Goal: Task Accomplishment & Management: Manage account settings

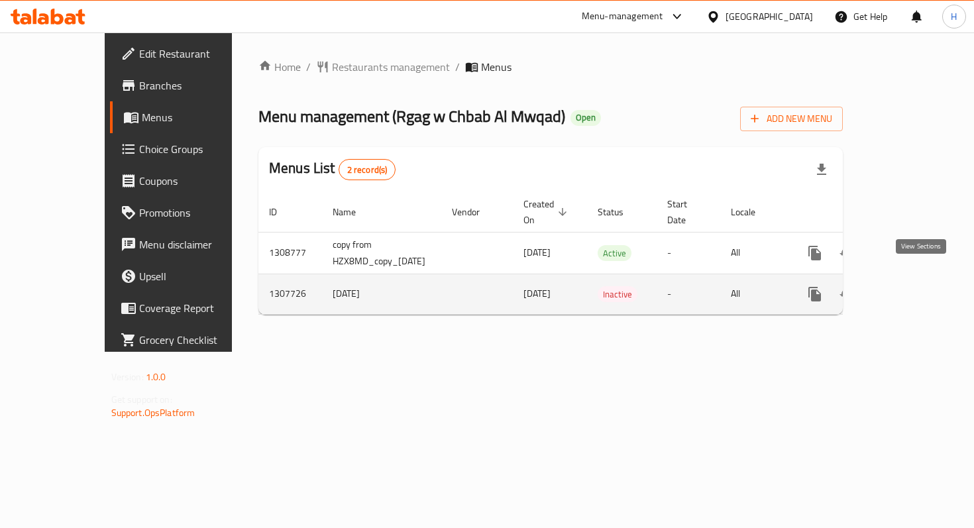
click at [918, 286] on icon "enhanced table" at bounding box center [910, 294] width 16 height 16
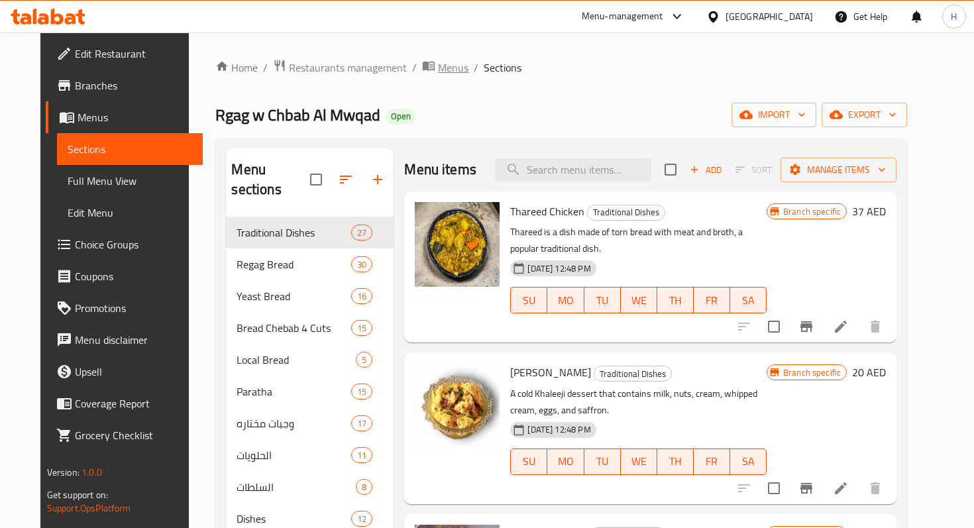
click at [438, 72] on span "Menus" at bounding box center [453, 68] width 30 height 16
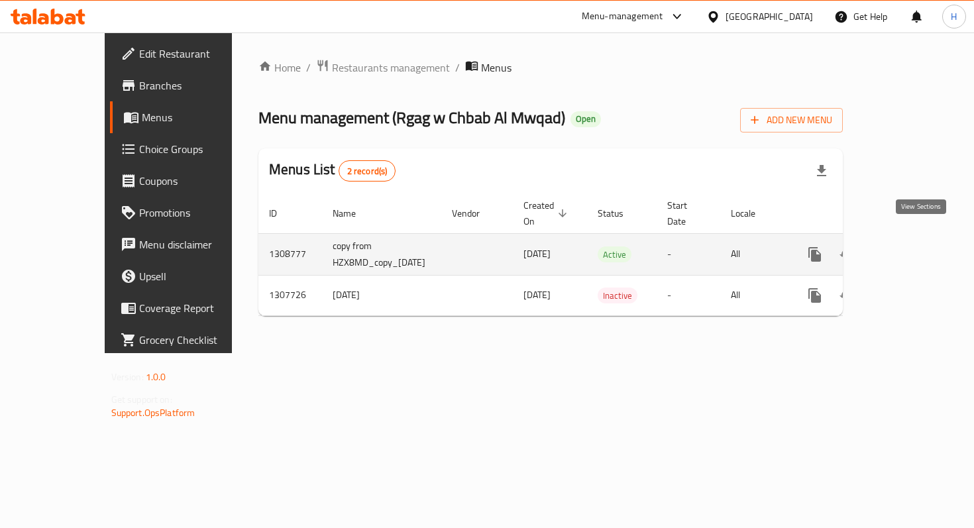
click at [917, 246] on icon "enhanced table" at bounding box center [910, 254] width 16 height 16
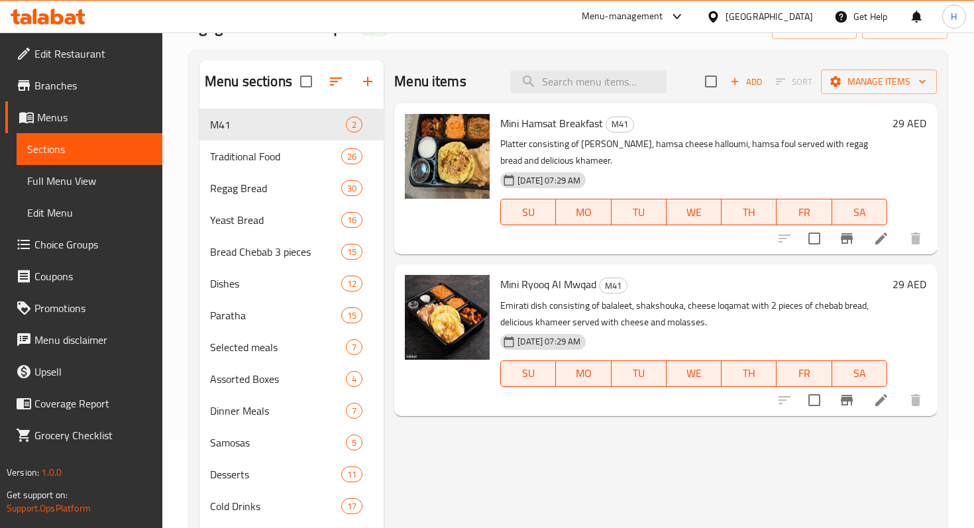
scroll to position [87, 0]
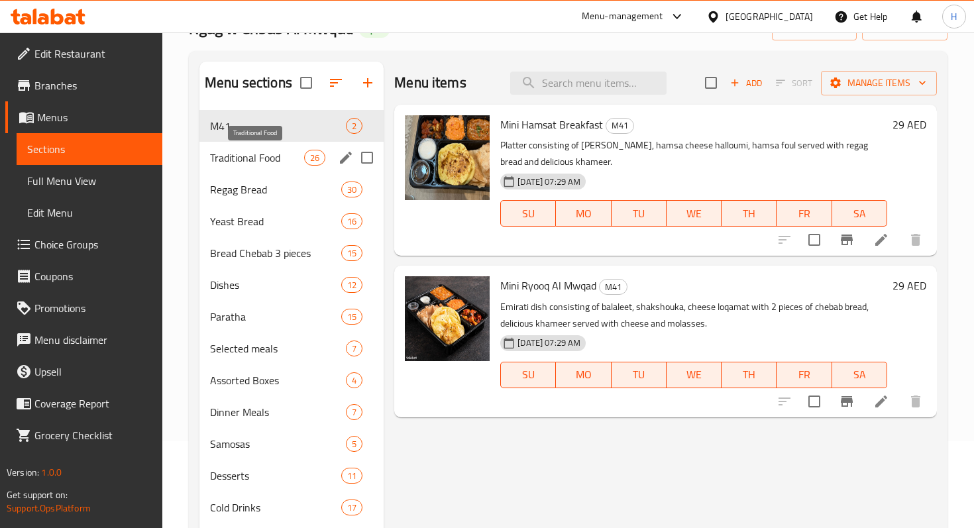
click at [221, 160] on span "Traditional Food" at bounding box center [257, 158] width 94 height 16
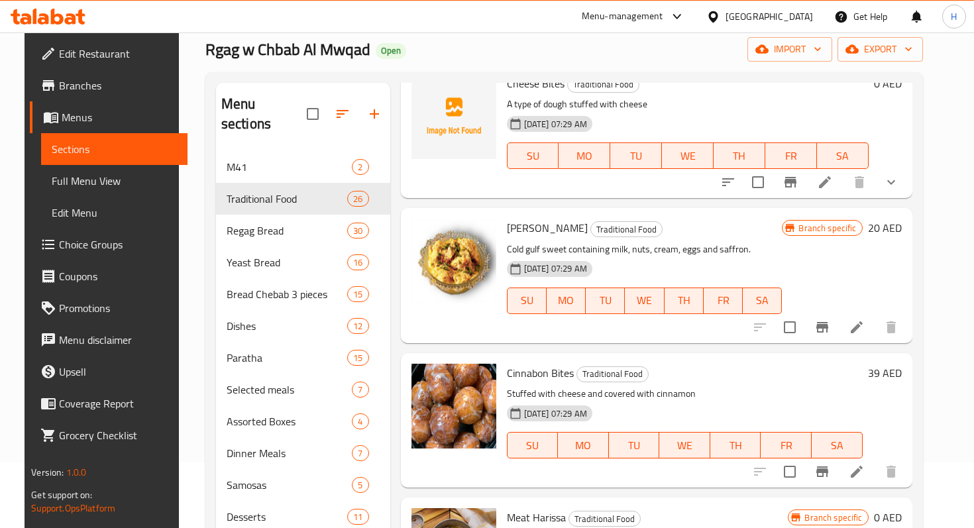
scroll to position [370, 0]
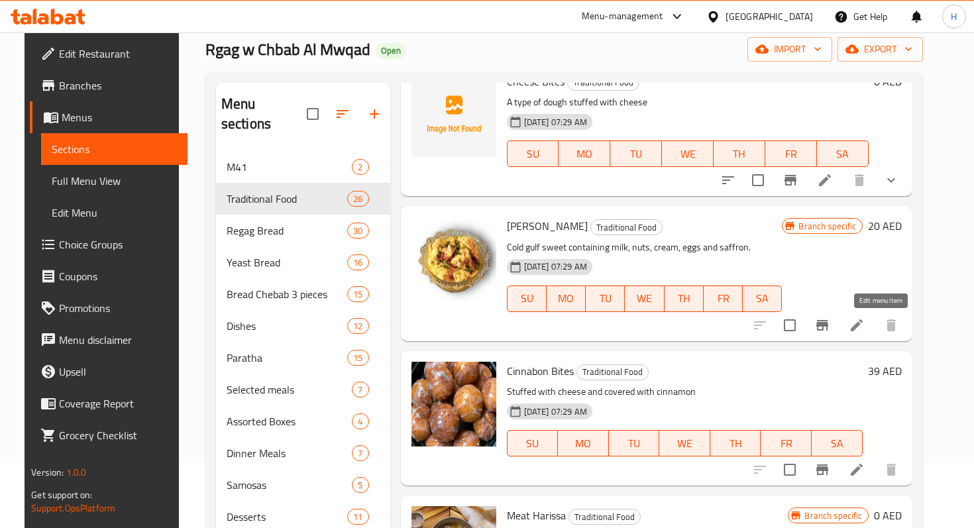
click at [864, 328] on icon at bounding box center [857, 325] width 16 height 16
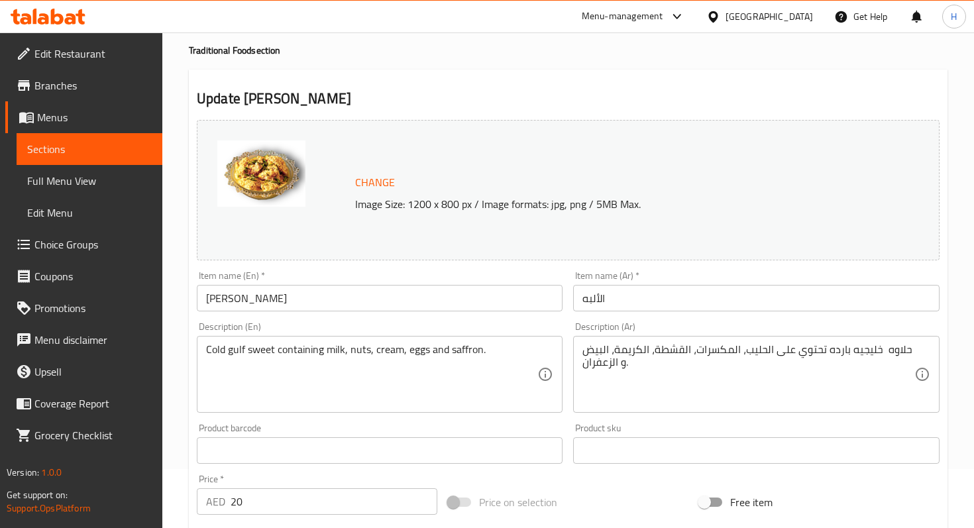
scroll to position [58, 0]
click at [348, 301] on input "Alba" at bounding box center [380, 299] width 366 height 26
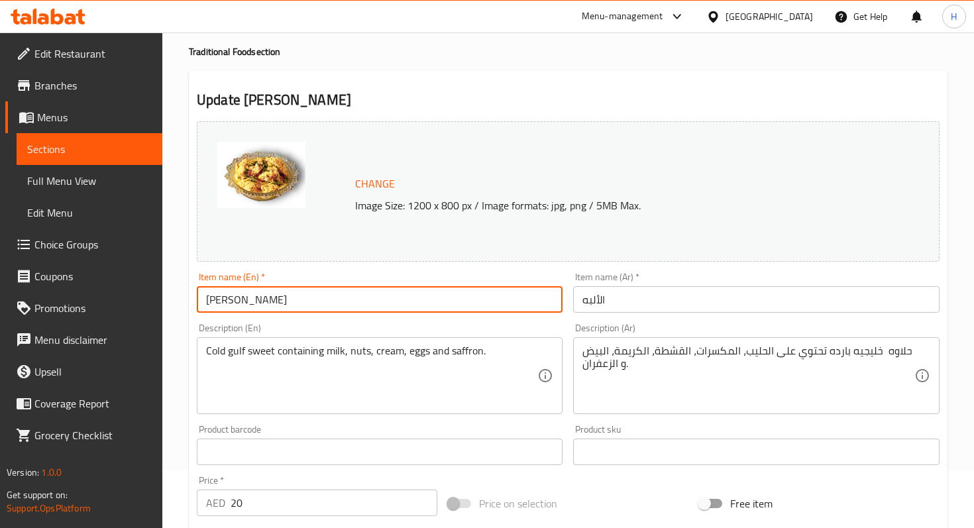
click at [348, 301] on input "Alba" at bounding box center [380, 299] width 366 height 26
click at [613, 299] on input "الألبه" at bounding box center [756, 299] width 366 height 26
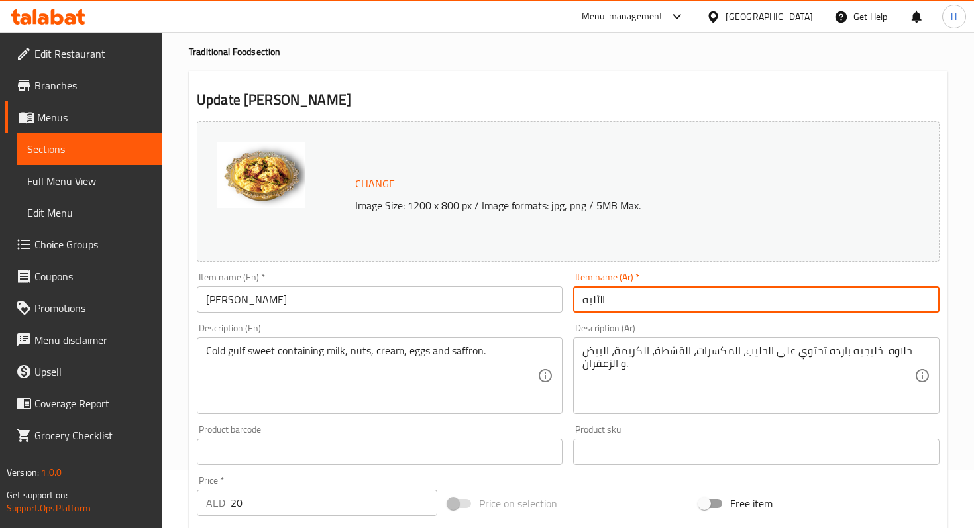
click at [613, 299] on input "الألبه" at bounding box center [756, 299] width 366 height 26
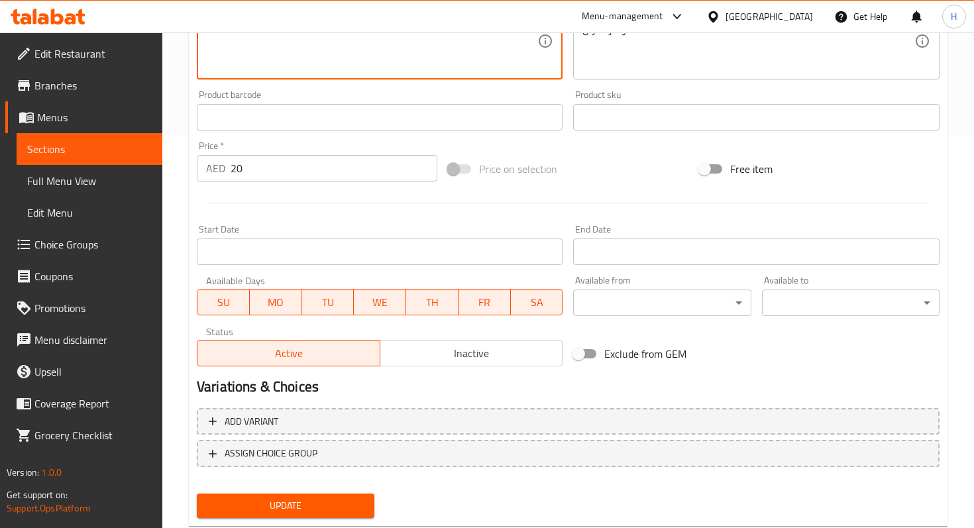
scroll to position [427, 0]
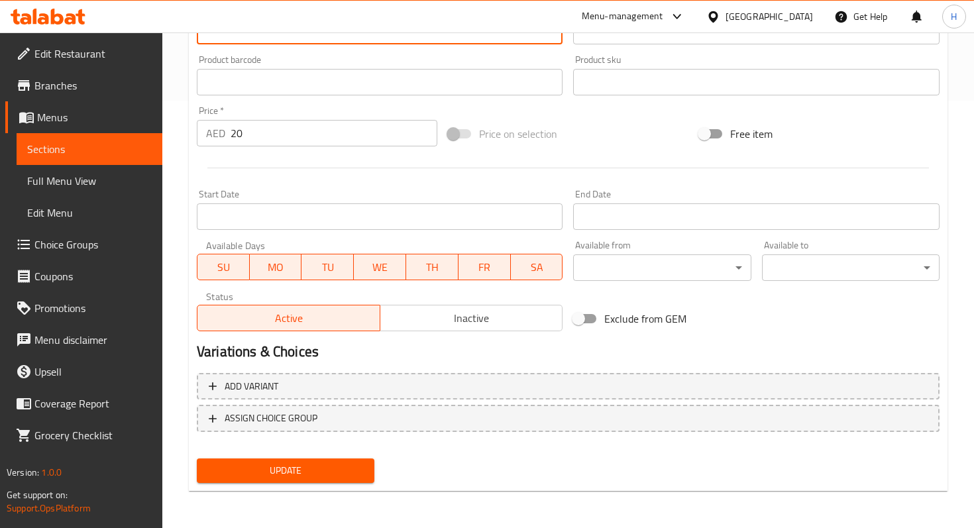
type textarea "Cold Gulf sweet containing milk, nuts, cream, eggs and saffron."
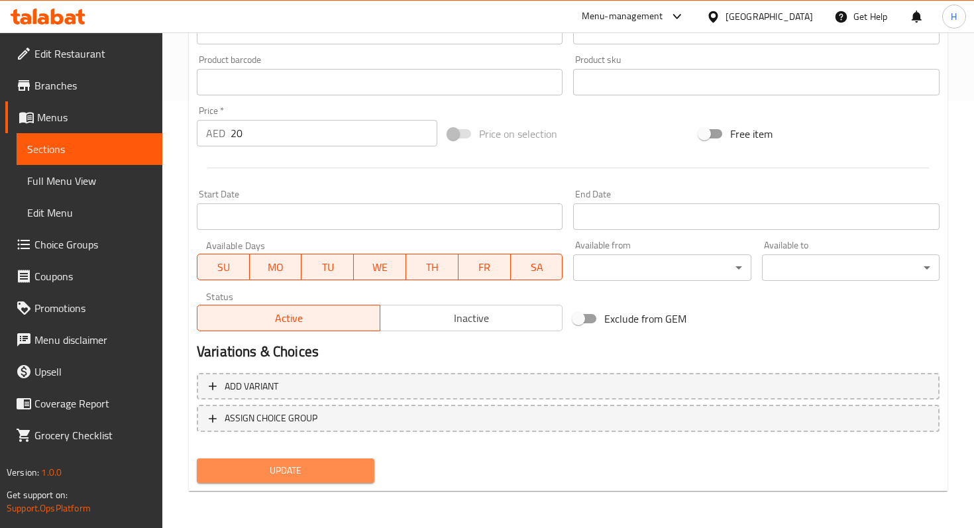
click at [311, 472] on span "Update" at bounding box center [285, 470] width 156 height 17
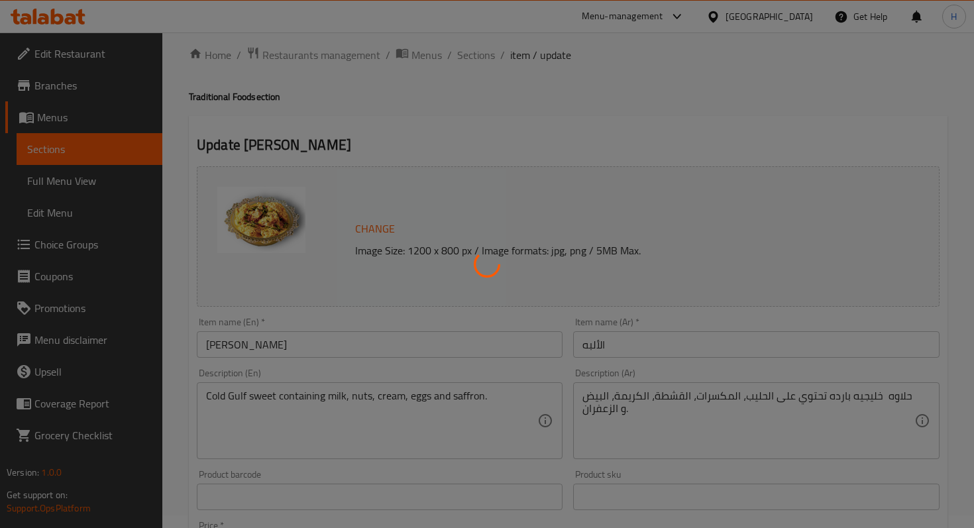
scroll to position [0, 0]
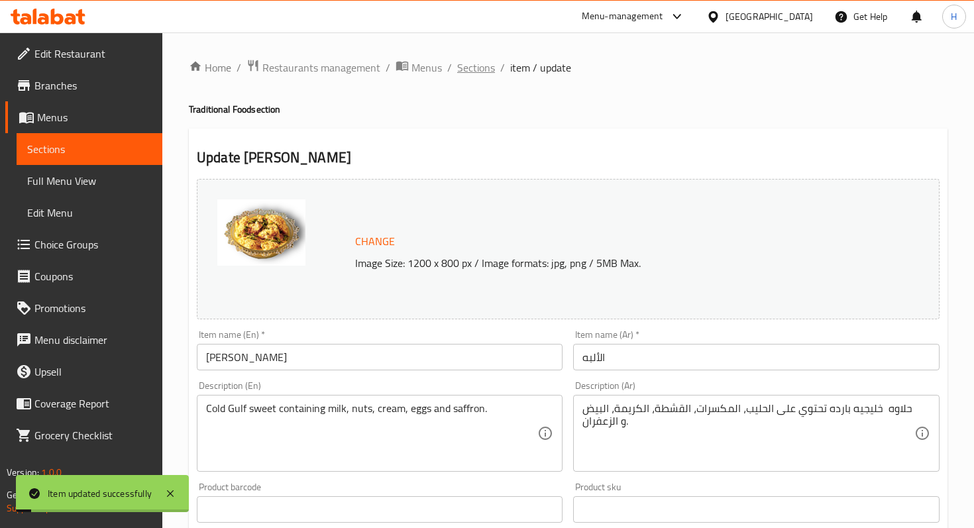
click at [458, 64] on span "Sections" at bounding box center [476, 68] width 38 height 16
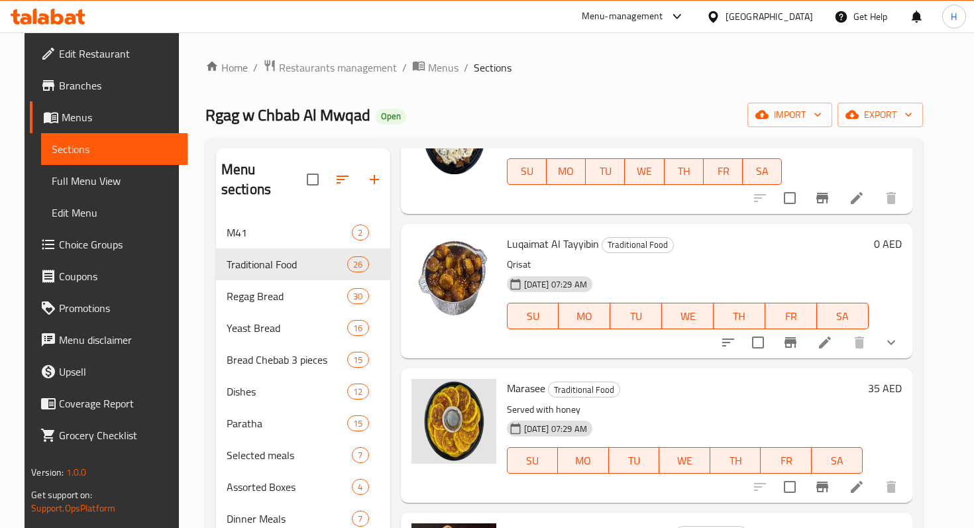
scroll to position [1433, 0]
click at [833, 346] on icon at bounding box center [825, 341] width 16 height 16
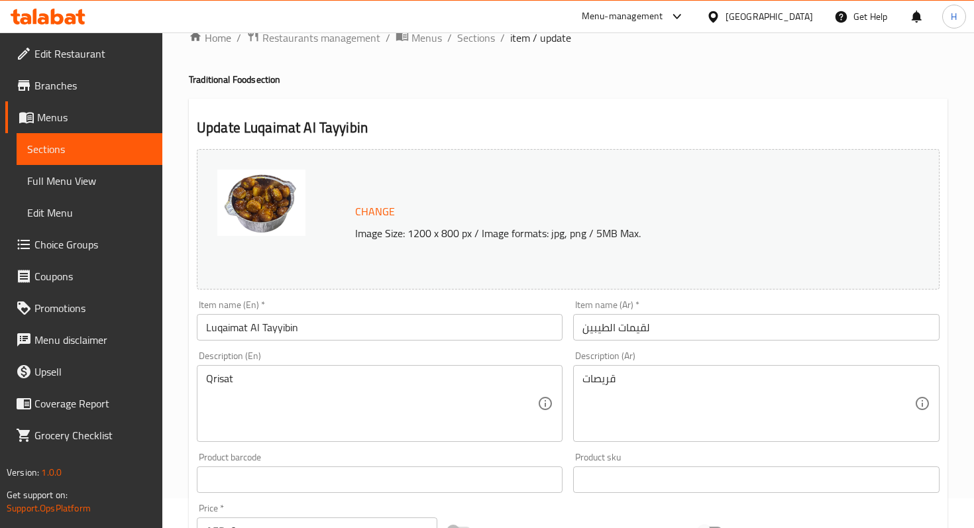
scroll to position [28, 0]
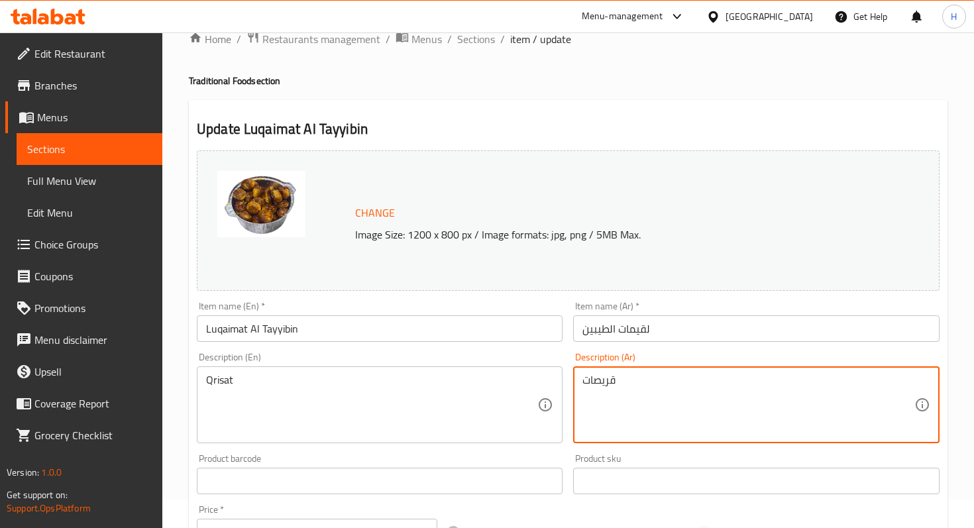
click at [632, 397] on textarea "قريصات" at bounding box center [747, 405] width 331 height 63
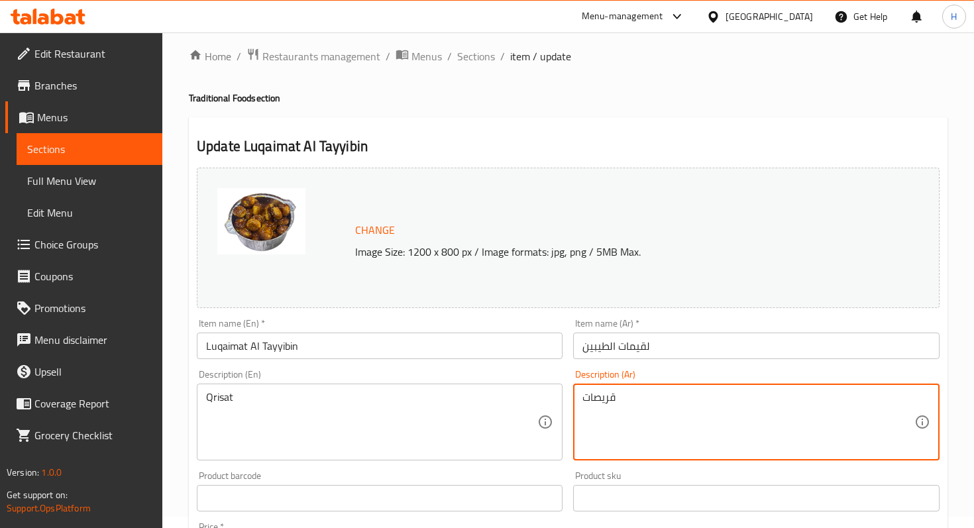
scroll to position [0, 0]
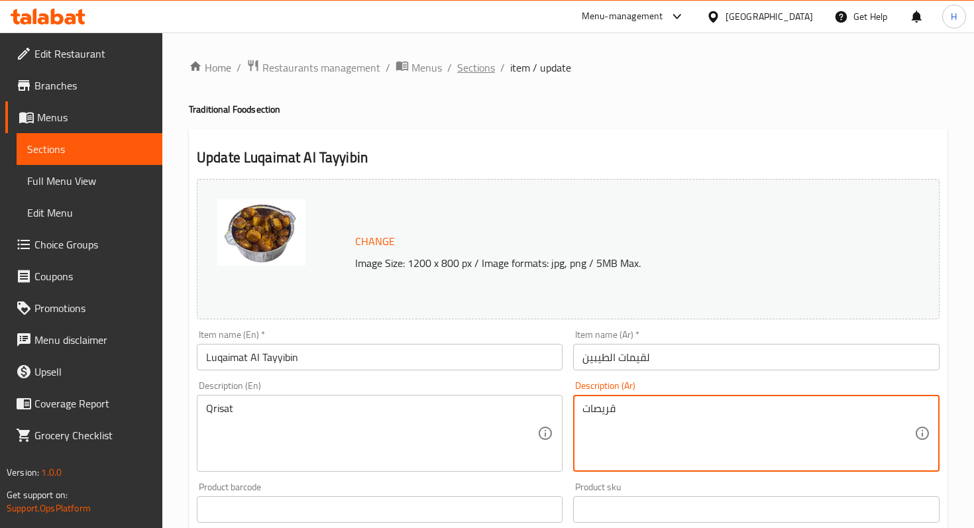
click at [469, 68] on span "Sections" at bounding box center [476, 68] width 38 height 16
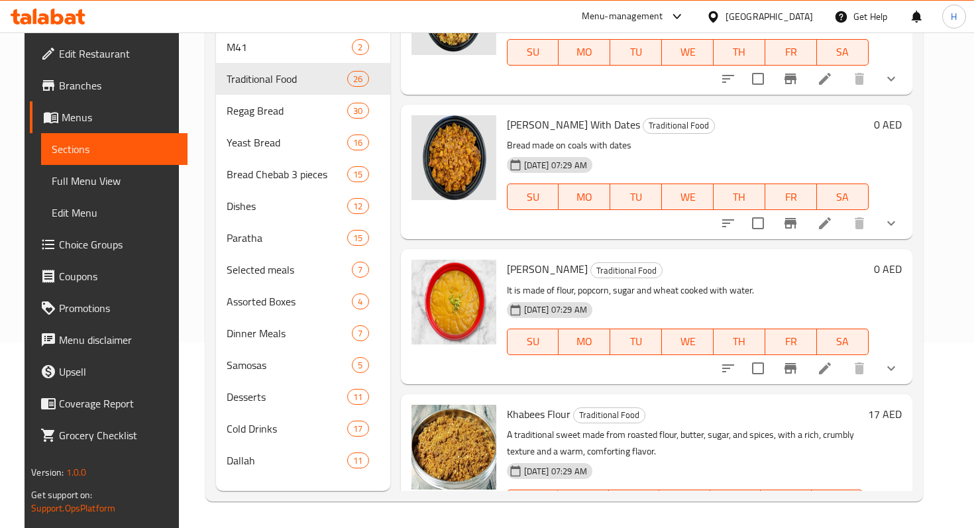
scroll to position [3296, 0]
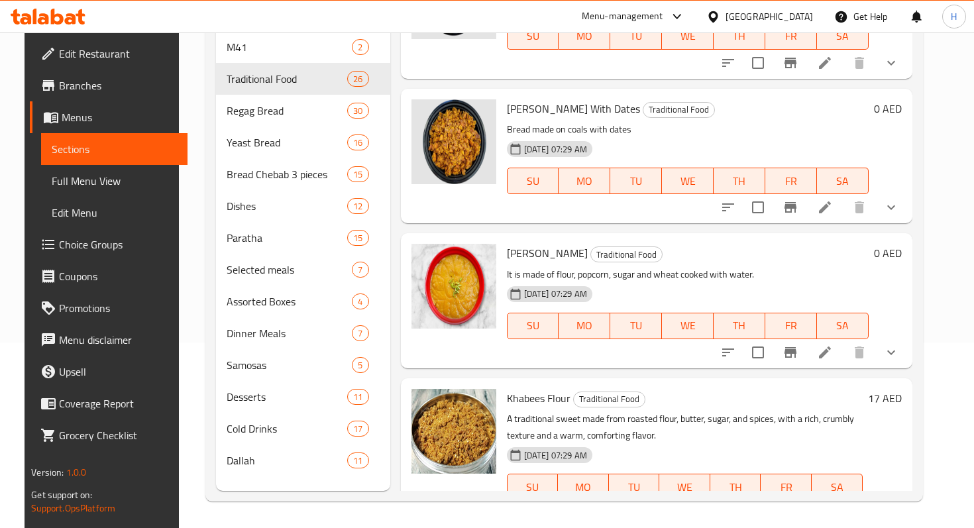
click at [881, 491] on div "Menu sections M41 2 Traditional Food 26 Regag Bread 30 Yeast Bread 16 Bread Che…" at bounding box center [563, 226] width 717 height 549
click at [864, 505] on icon at bounding box center [857, 513] width 16 height 16
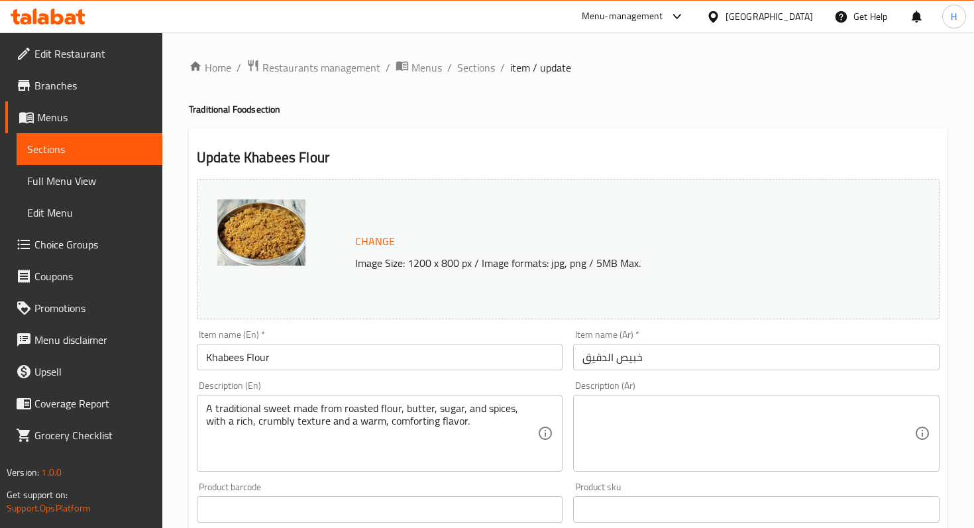
click at [256, 360] on input "Khabees Flour" at bounding box center [380, 357] width 366 height 26
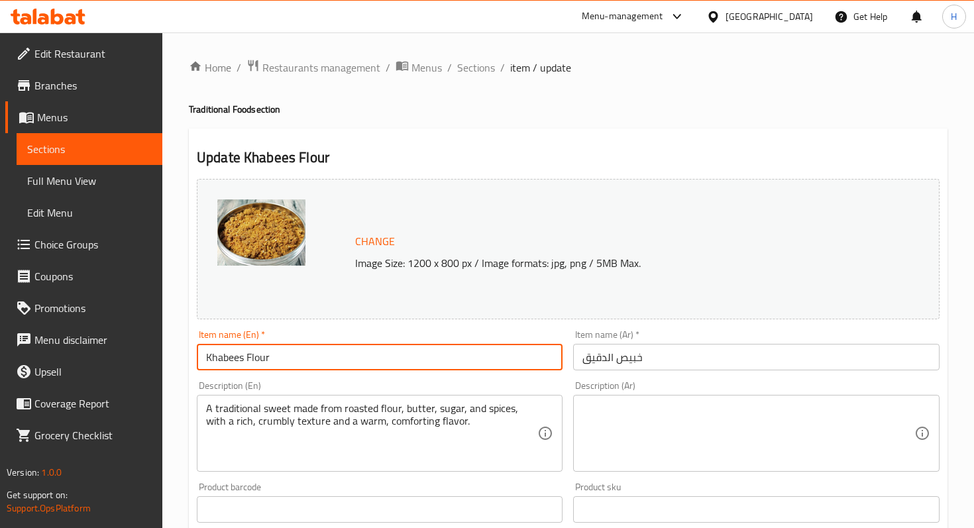
click at [256, 360] on input "Khabees Flour" at bounding box center [380, 357] width 366 height 26
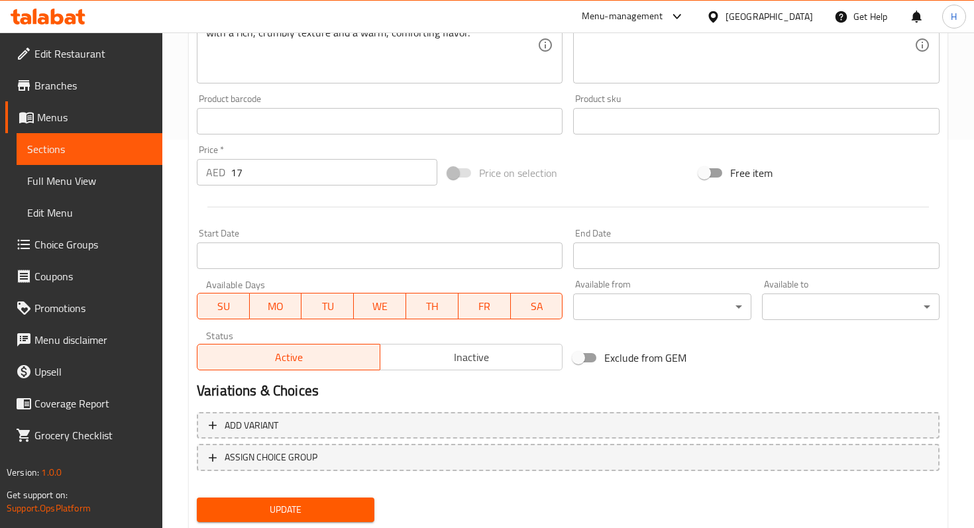
scroll to position [427, 0]
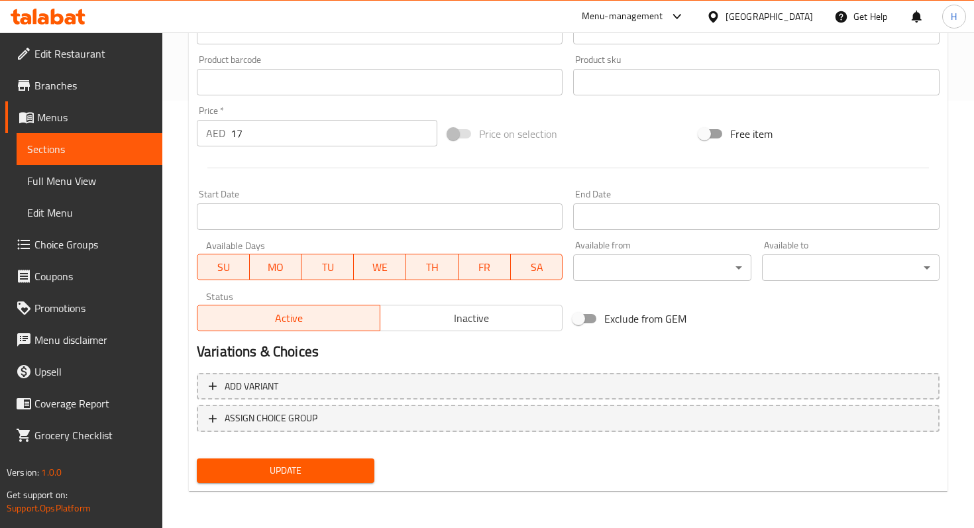
type input "Flour Khabees"
click at [305, 466] on span "Update" at bounding box center [285, 470] width 156 height 17
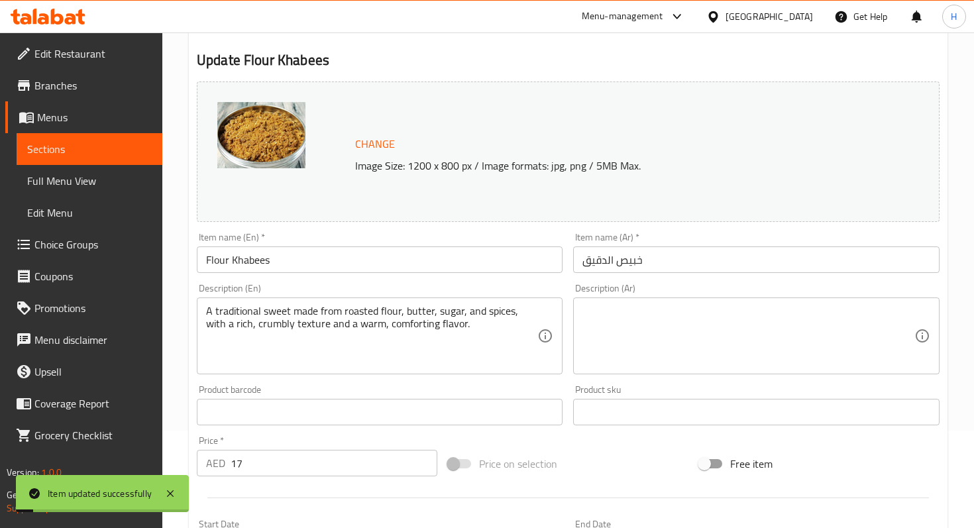
scroll to position [0, 0]
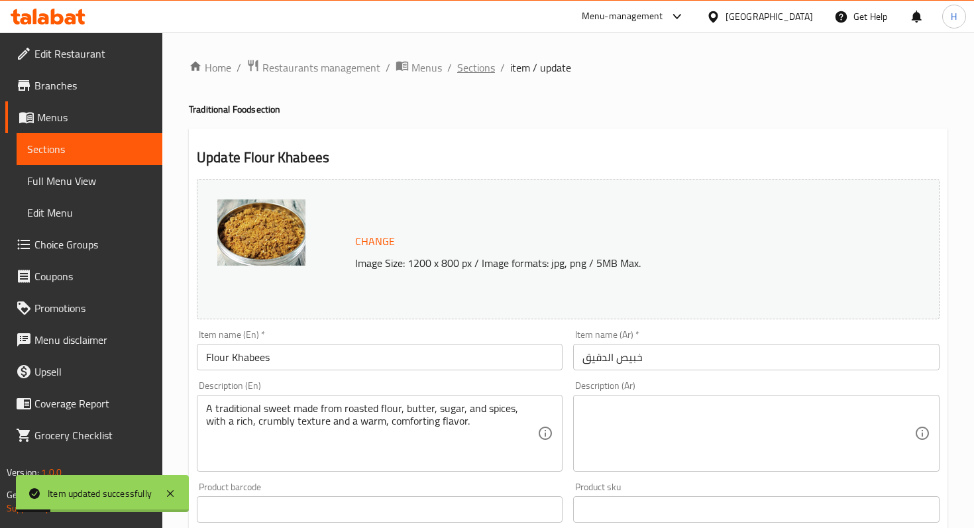
click at [467, 70] on span "Sections" at bounding box center [476, 68] width 38 height 16
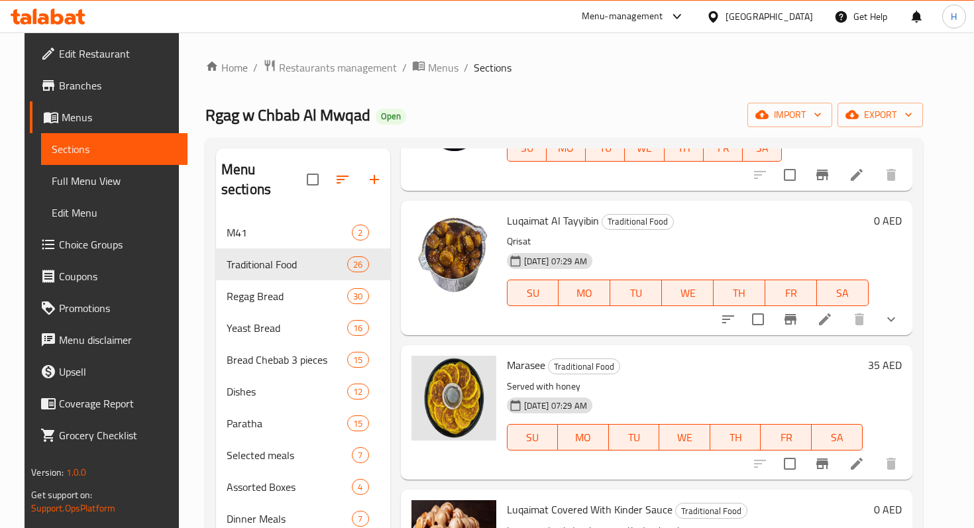
scroll to position [1450, 0]
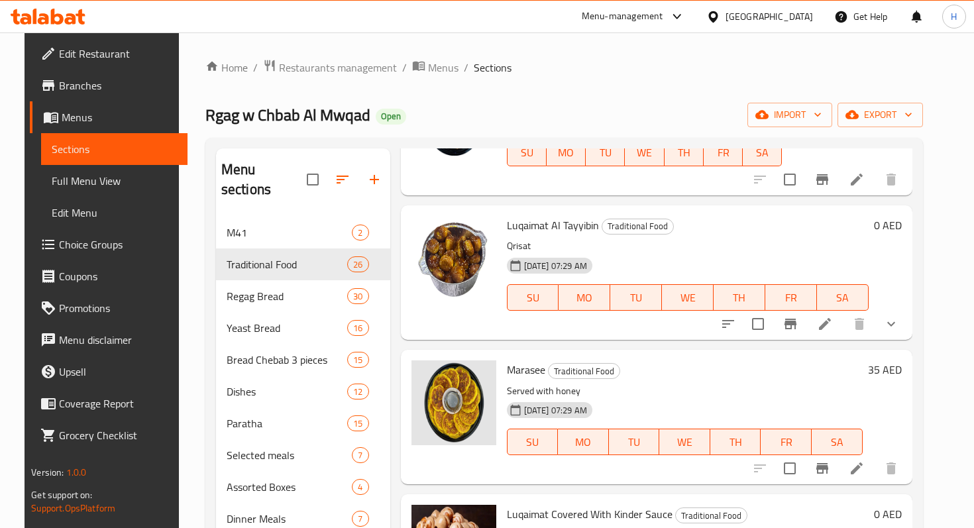
click at [521, 229] on span "Luqaimat Al Tayyibin" at bounding box center [553, 225] width 92 height 20
copy span "Luqaimat"
click at [831, 323] on icon at bounding box center [825, 324] width 12 height 12
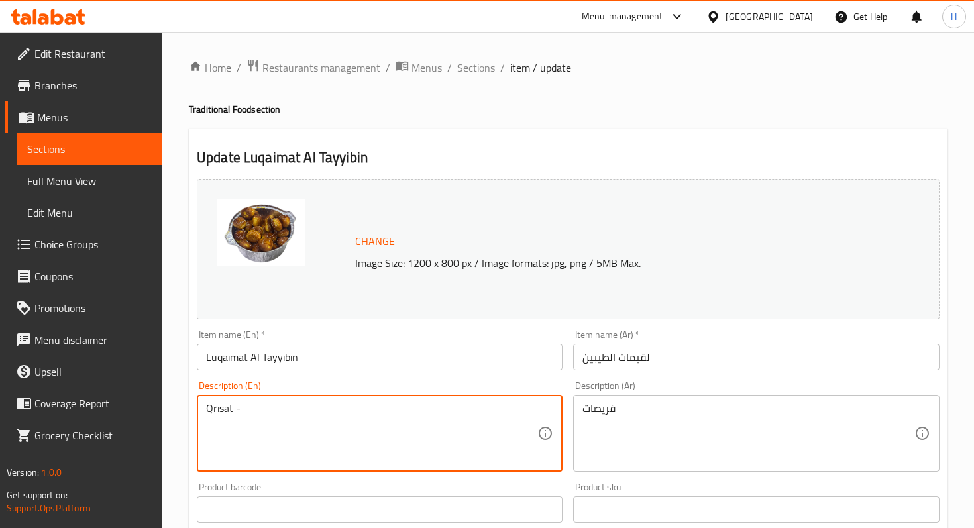
paste textarea "Soft, thin pancakes made from a light flour batter, griddled to golden perfecti…"
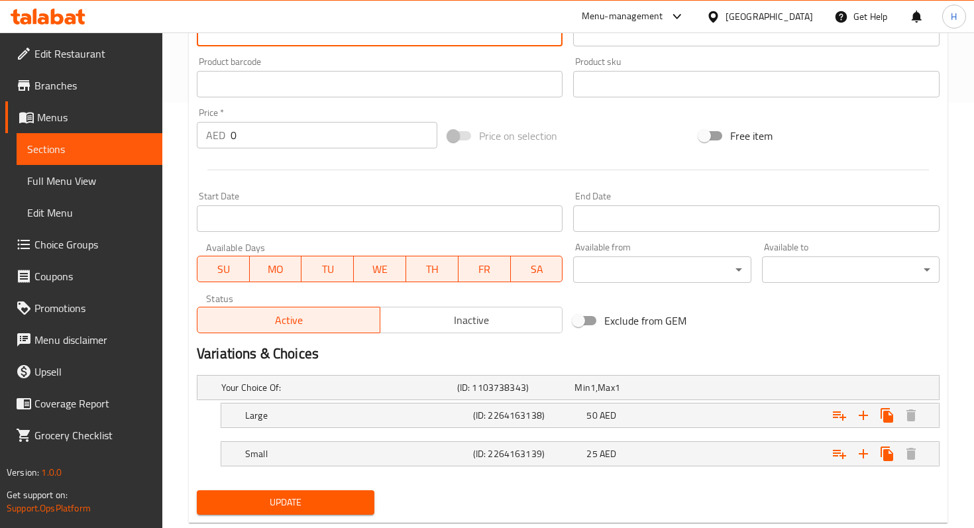
scroll to position [456, 0]
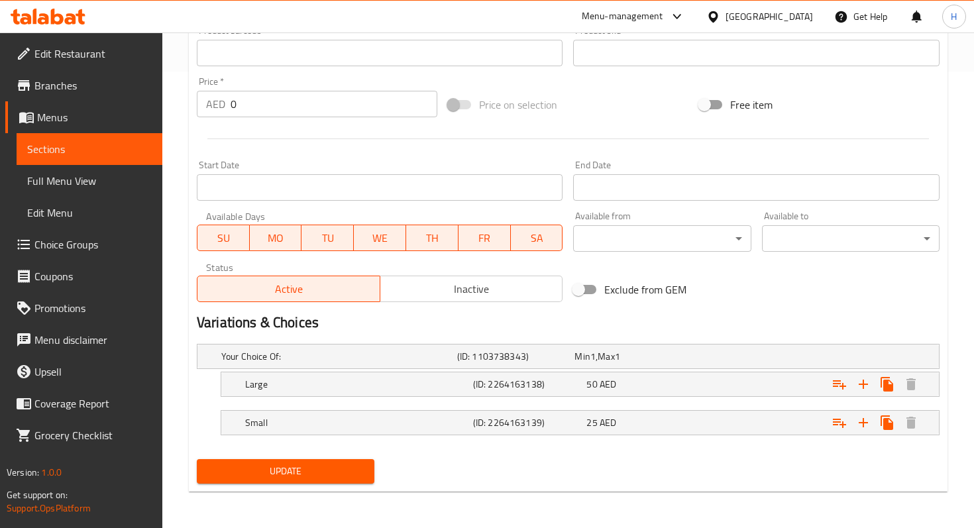
type textarea "Qrisat - Soft, thin pancakes made from a light flour batter, griddled to golden…"
click at [297, 468] on span "Update" at bounding box center [285, 471] width 156 height 17
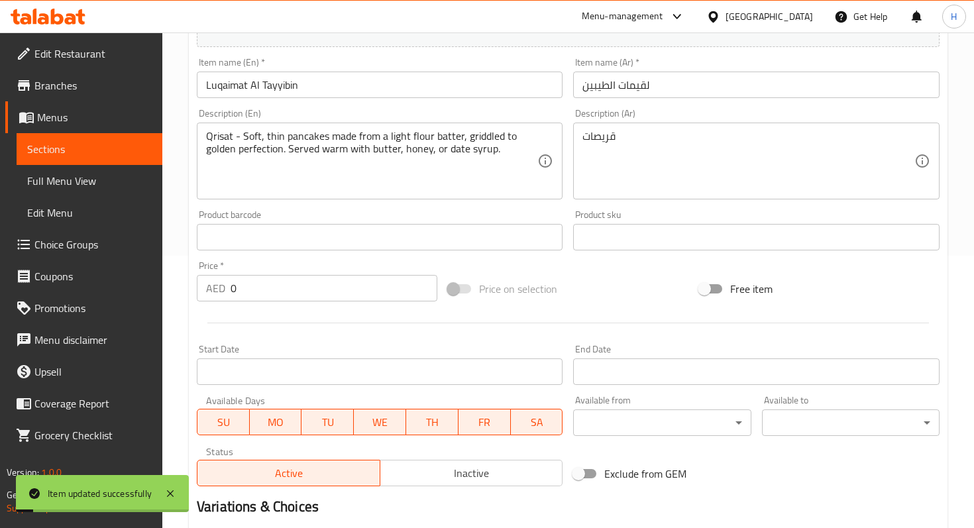
scroll to position [0, 0]
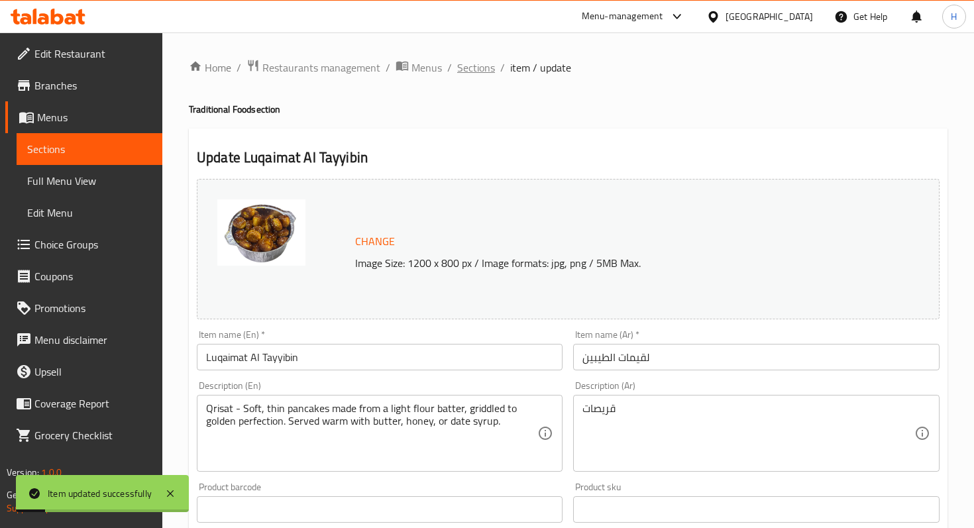
click at [474, 72] on span "Sections" at bounding box center [476, 68] width 38 height 16
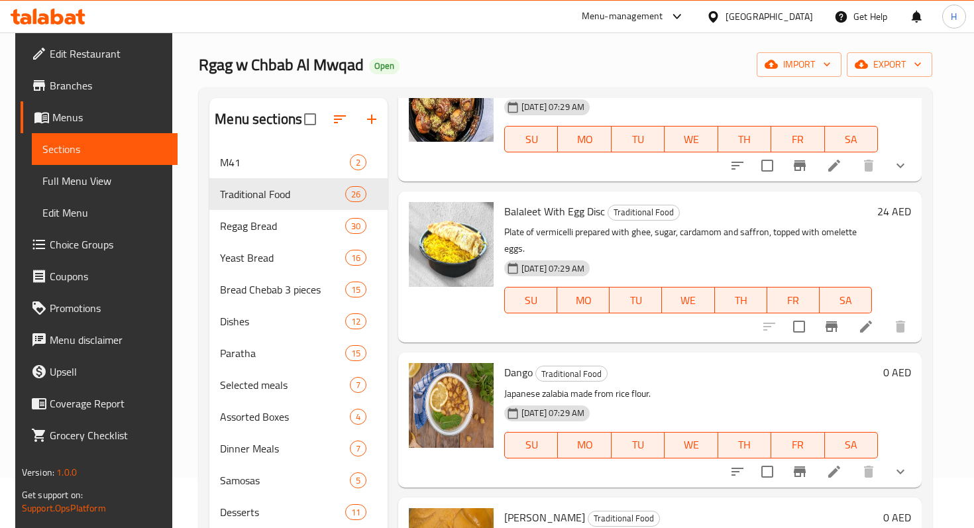
scroll to position [2445, 0]
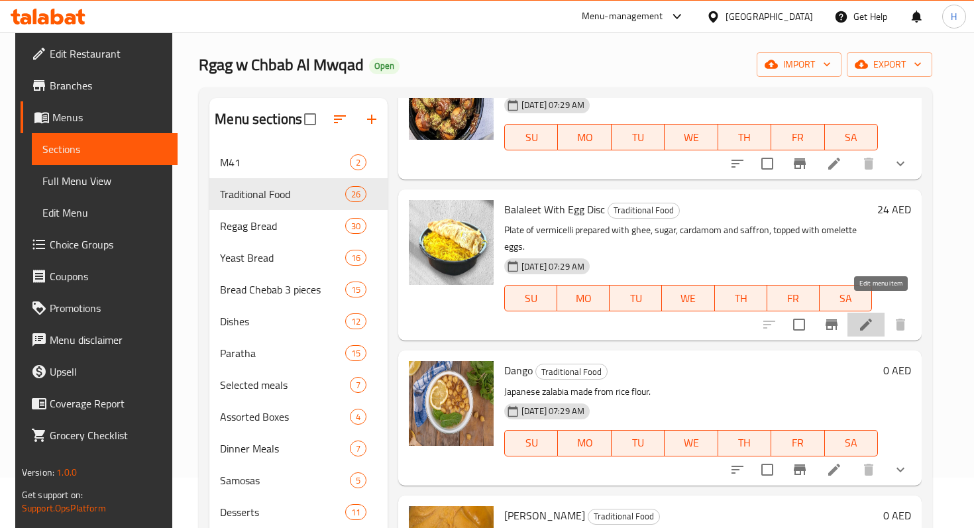
click at [872, 319] on icon at bounding box center [866, 325] width 12 height 12
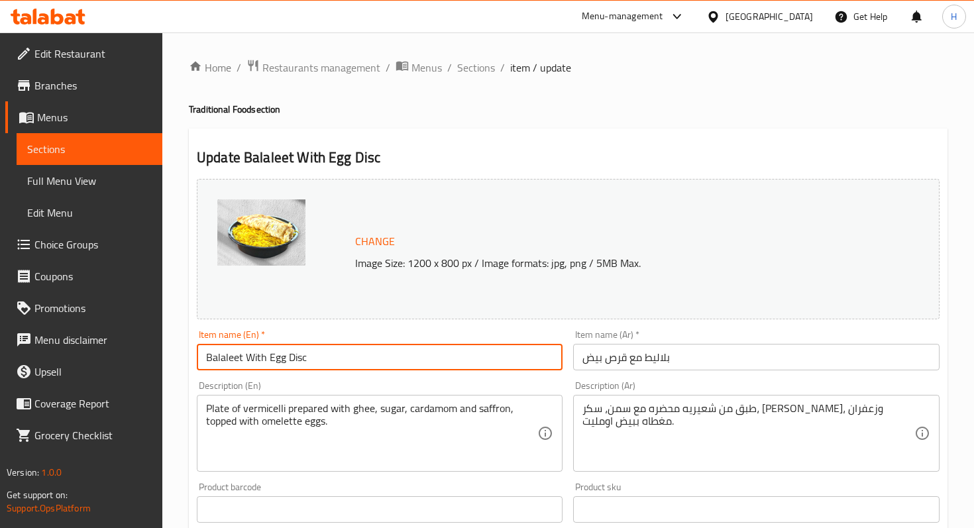
drag, startPoint x: 315, startPoint y: 362, endPoint x: 269, endPoint y: 361, distance: 46.4
click at [269, 361] on input "Balaleet With Egg Disc" at bounding box center [380, 357] width 366 height 26
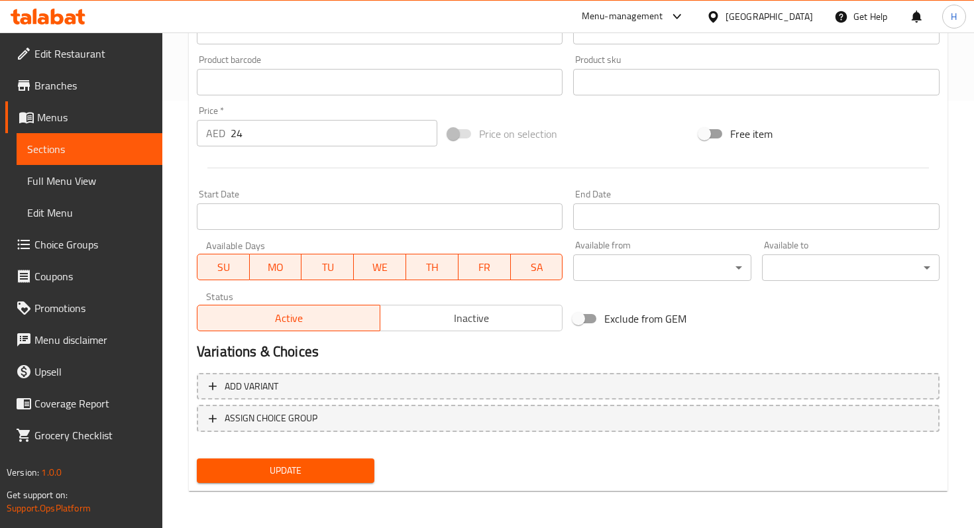
type input "Balaleet With omelette"
click at [253, 469] on span "Update" at bounding box center [285, 470] width 156 height 17
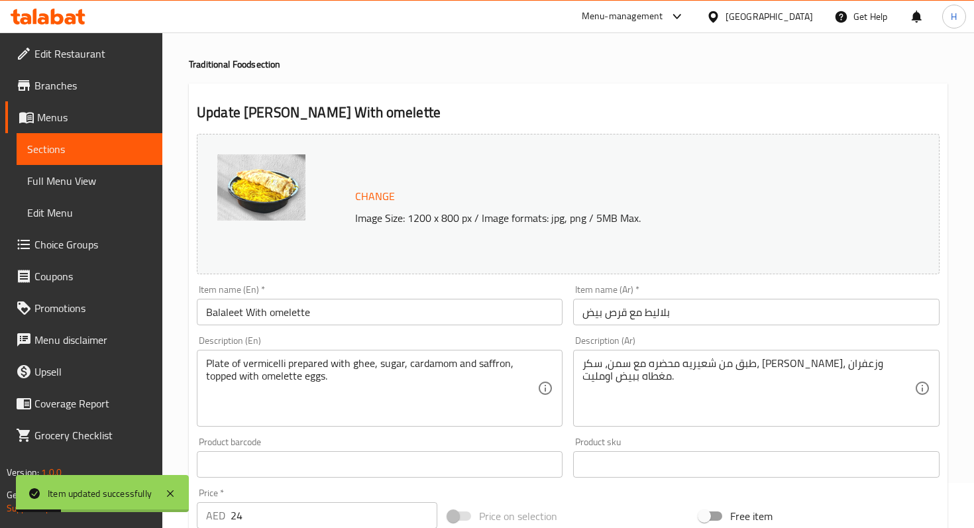
scroll to position [0, 0]
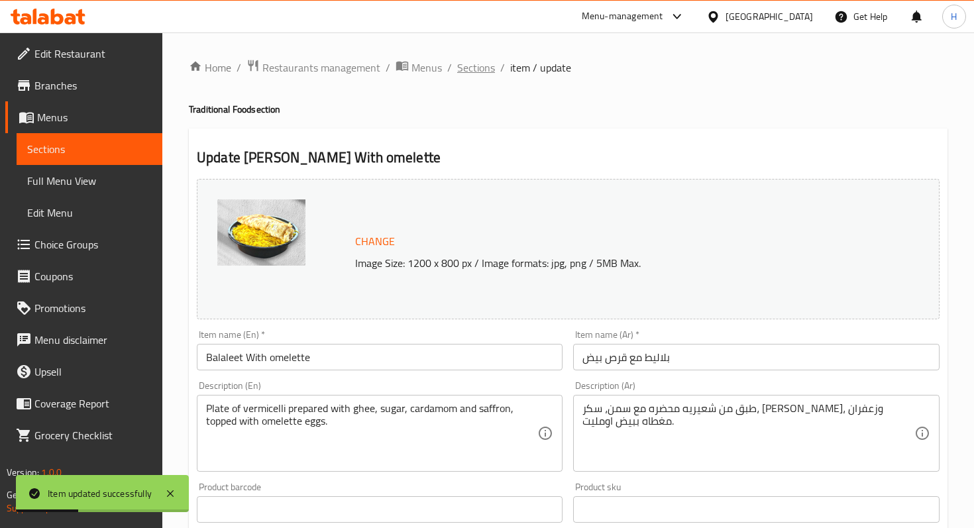
click at [482, 70] on span "Sections" at bounding box center [476, 68] width 38 height 16
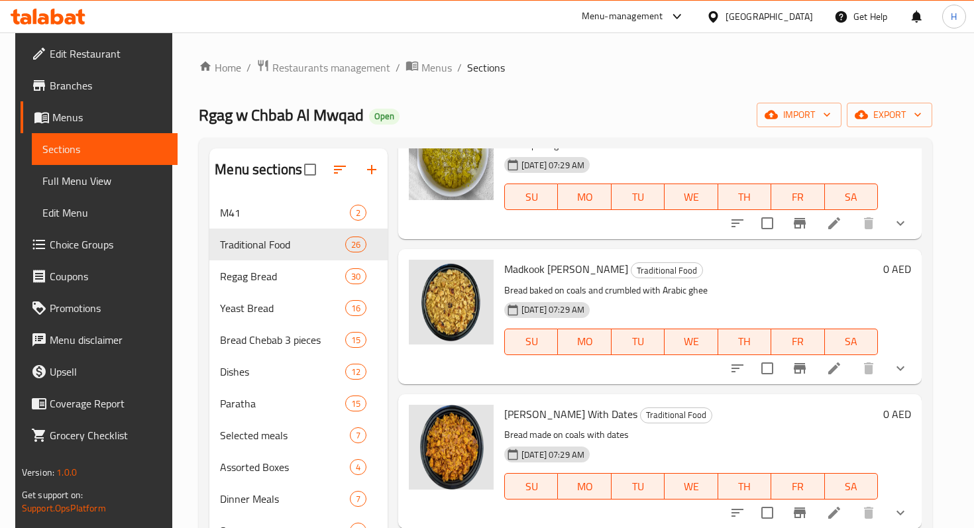
scroll to position [3188, 0]
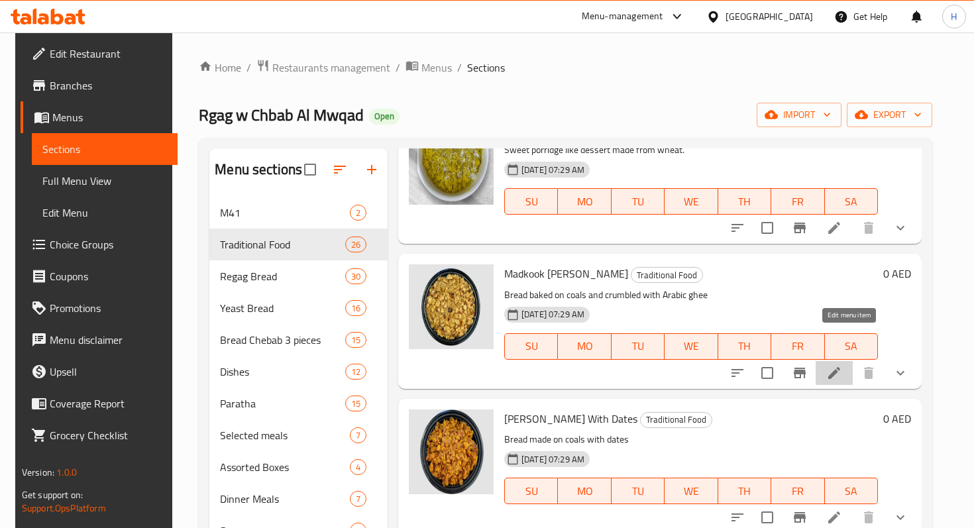
click at [842, 365] on icon at bounding box center [834, 373] width 16 height 16
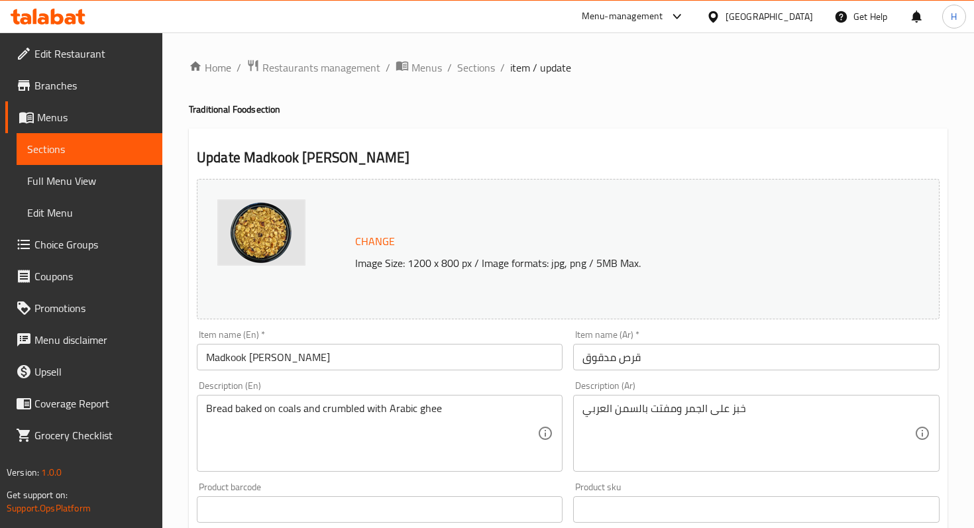
click at [264, 356] on input "Madkook Patty" at bounding box center [380, 357] width 366 height 26
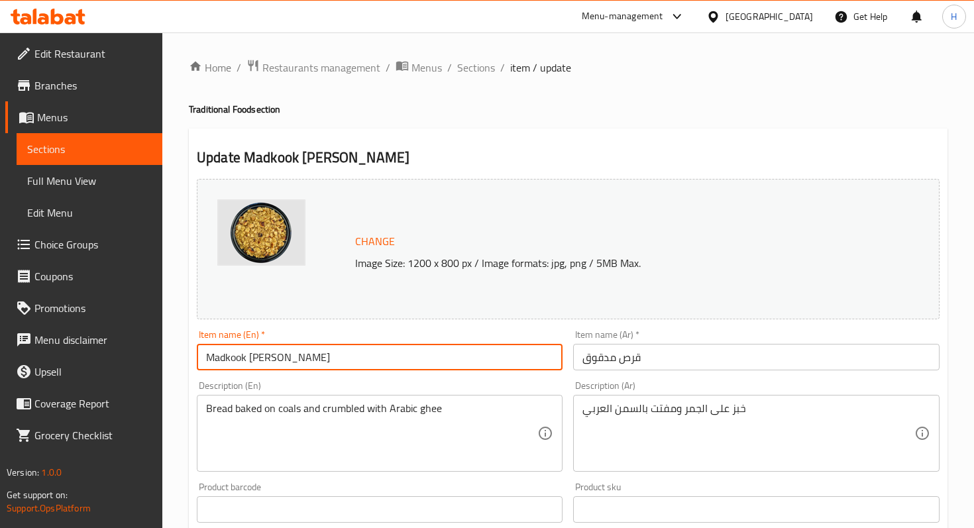
click at [264, 356] on input "Madkook Patty" at bounding box center [380, 357] width 366 height 26
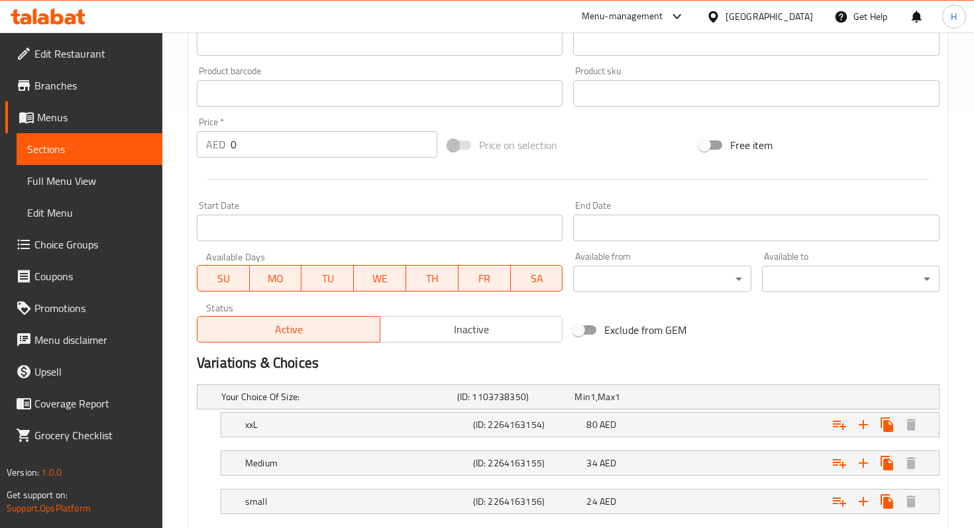
scroll to position [495, 0]
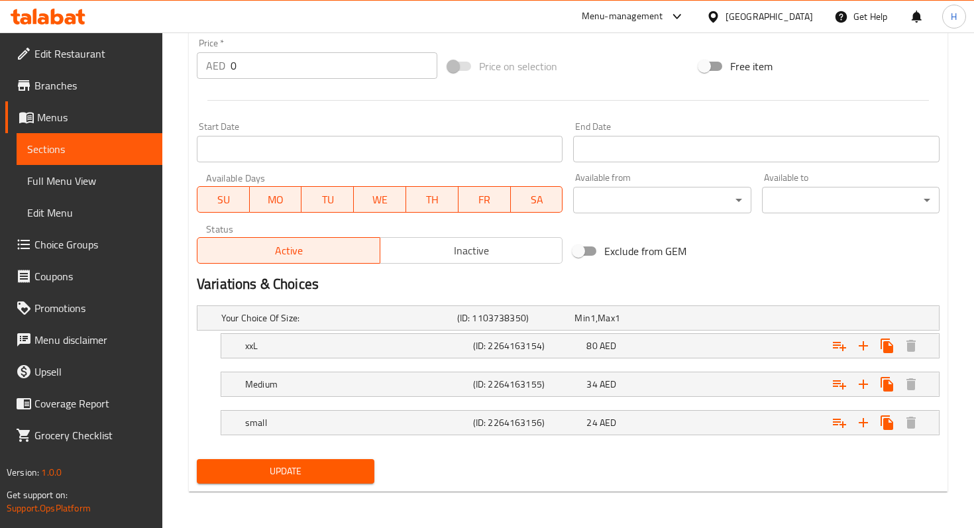
type input "Madkook"
click at [254, 464] on span "Update" at bounding box center [285, 471] width 156 height 17
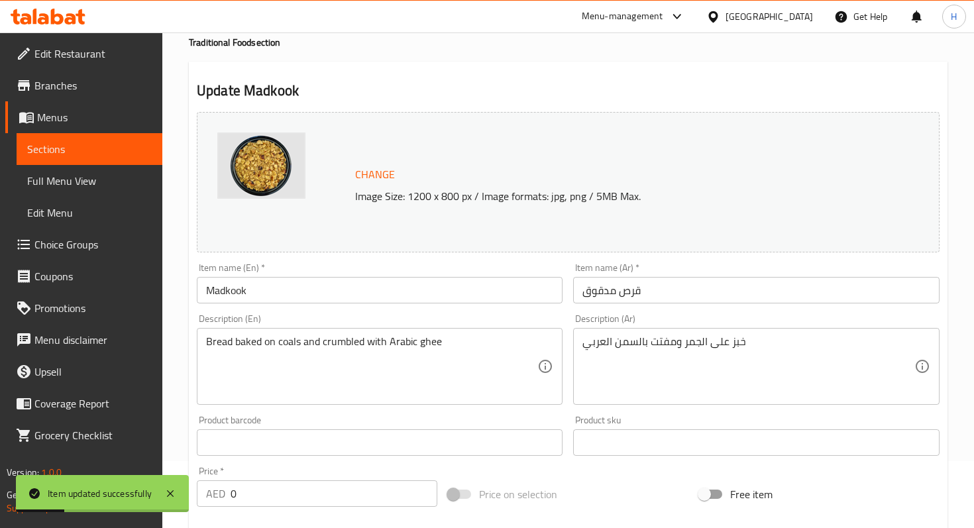
scroll to position [0, 0]
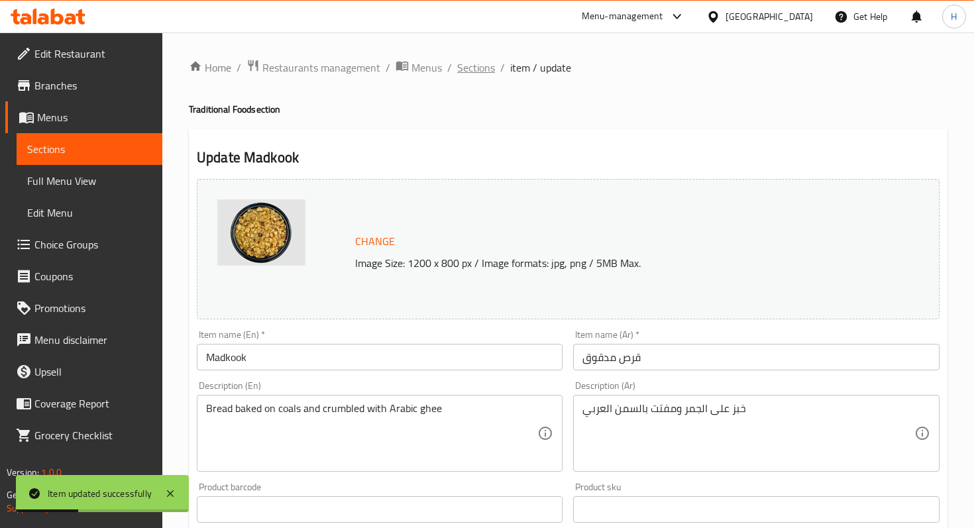
click at [464, 70] on span "Sections" at bounding box center [476, 68] width 38 height 16
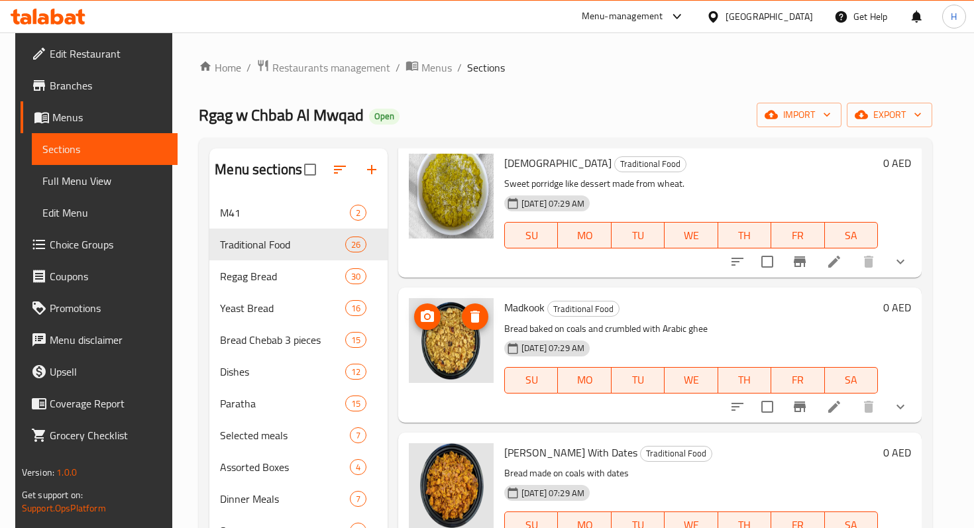
scroll to position [3215, 0]
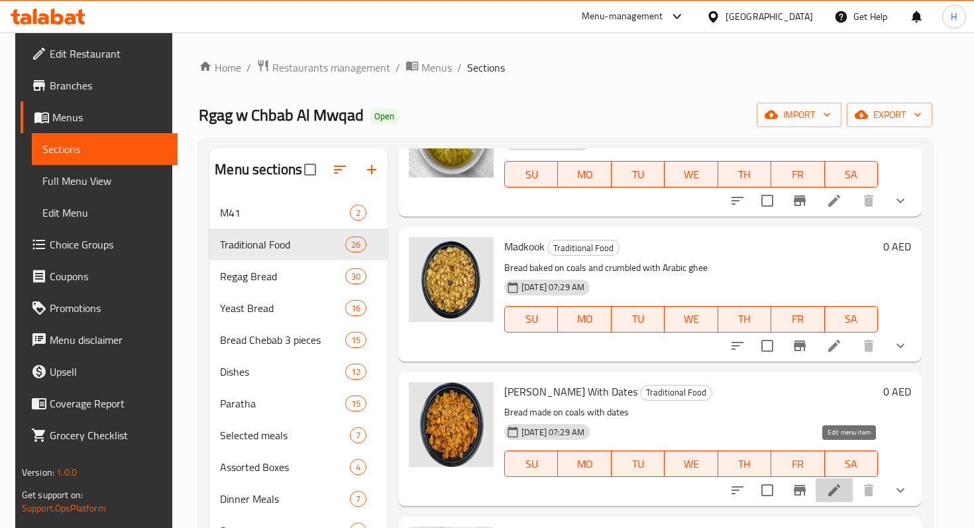
click at [842, 482] on icon at bounding box center [834, 490] width 16 height 16
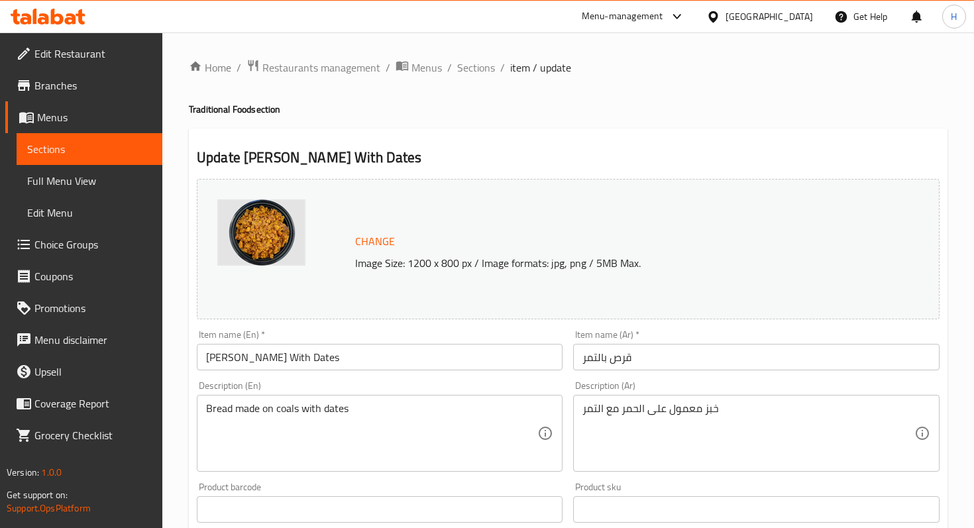
click at [627, 358] on input "قرص بالتمر" at bounding box center [756, 357] width 366 height 26
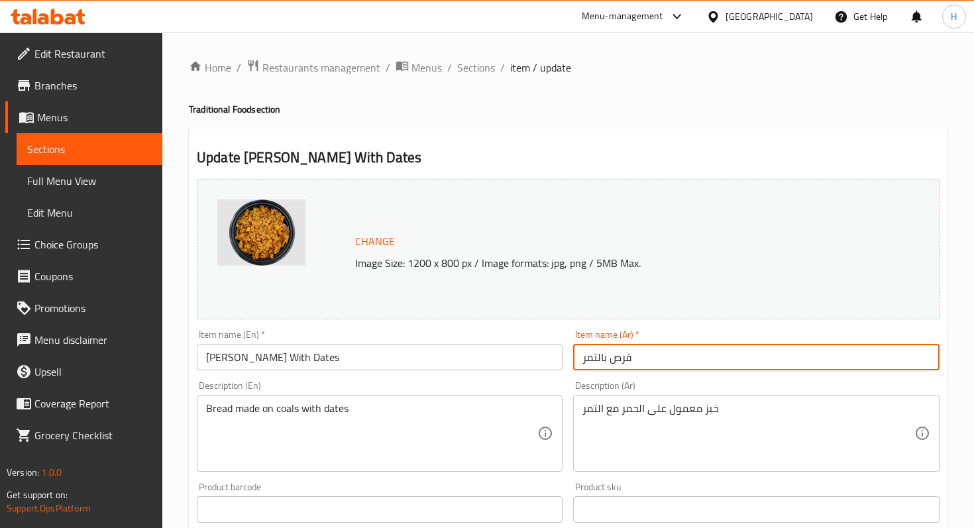
click at [627, 358] on input "قرص بالتمر" at bounding box center [756, 357] width 366 height 26
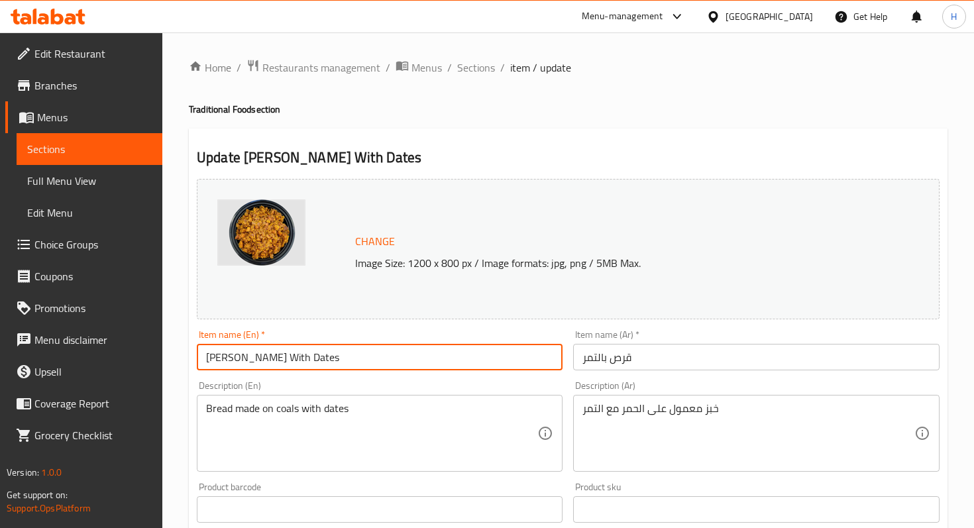
click at [221, 358] on input "Patty With Dates" at bounding box center [380, 357] width 366 height 26
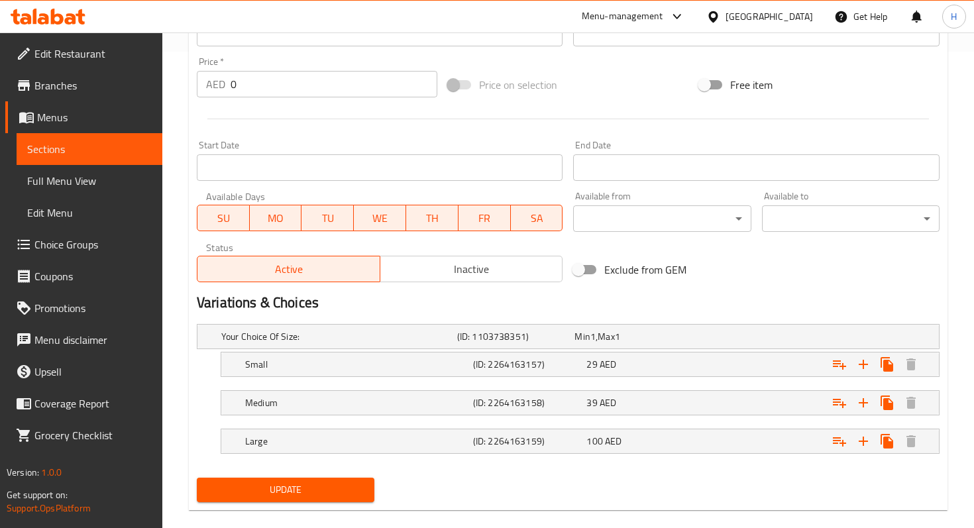
scroll to position [495, 0]
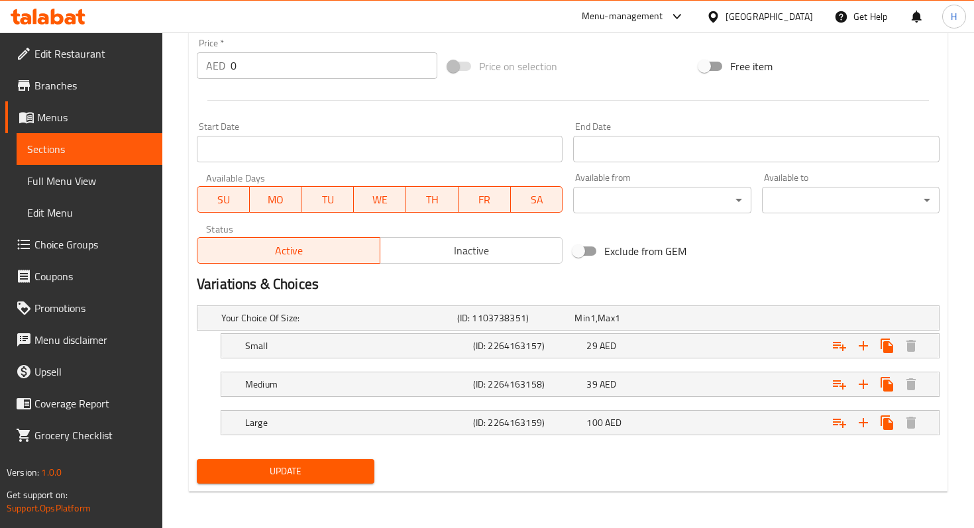
type input "Qurs With Dates"
click at [339, 476] on span "Update" at bounding box center [285, 471] width 156 height 17
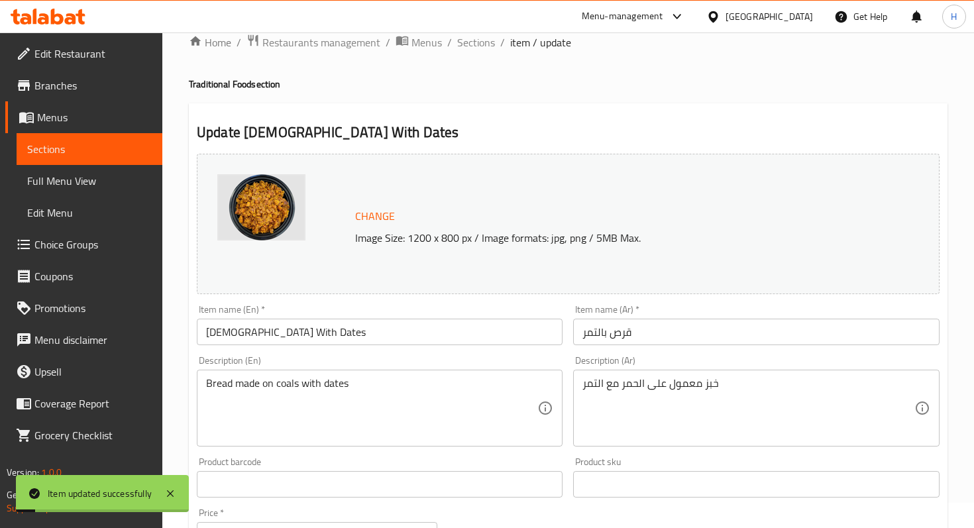
scroll to position [0, 0]
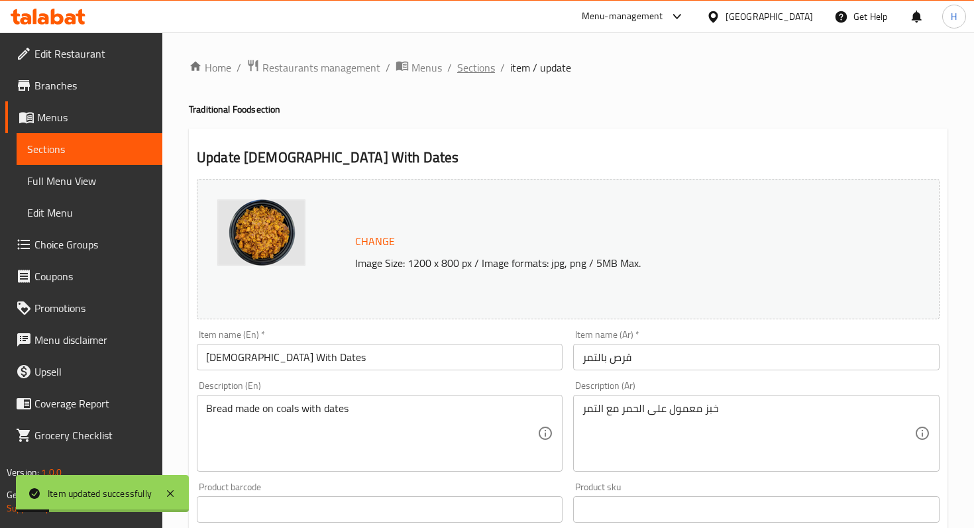
click at [482, 73] on span "Sections" at bounding box center [476, 68] width 38 height 16
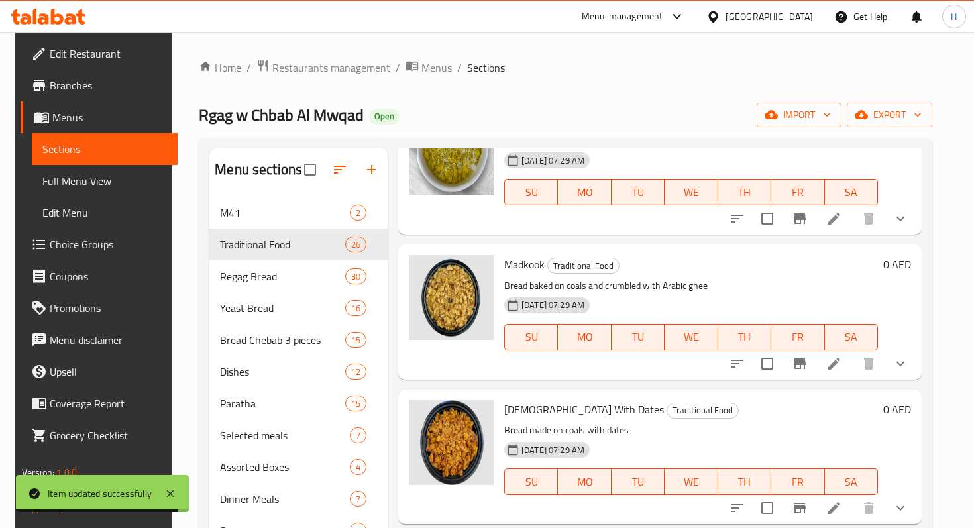
scroll to position [3207, 0]
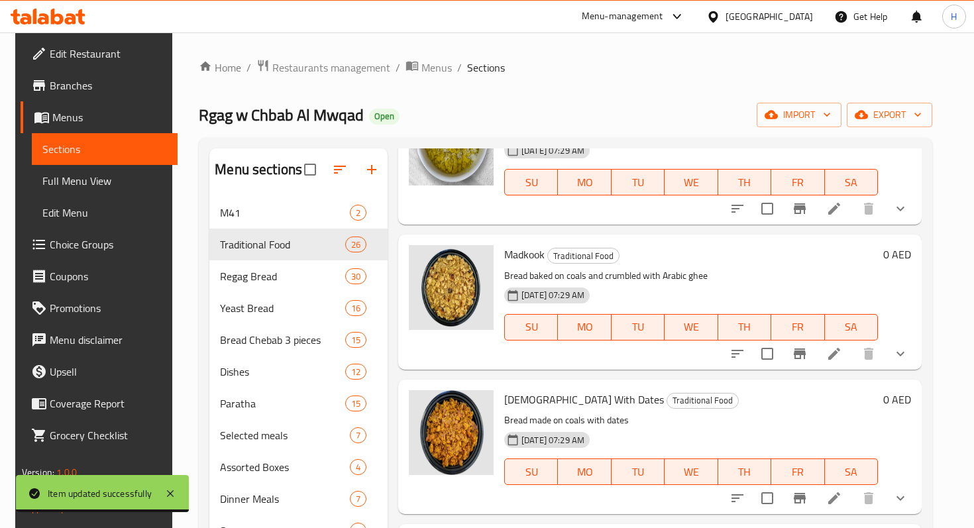
click at [842, 346] on icon at bounding box center [834, 354] width 16 height 16
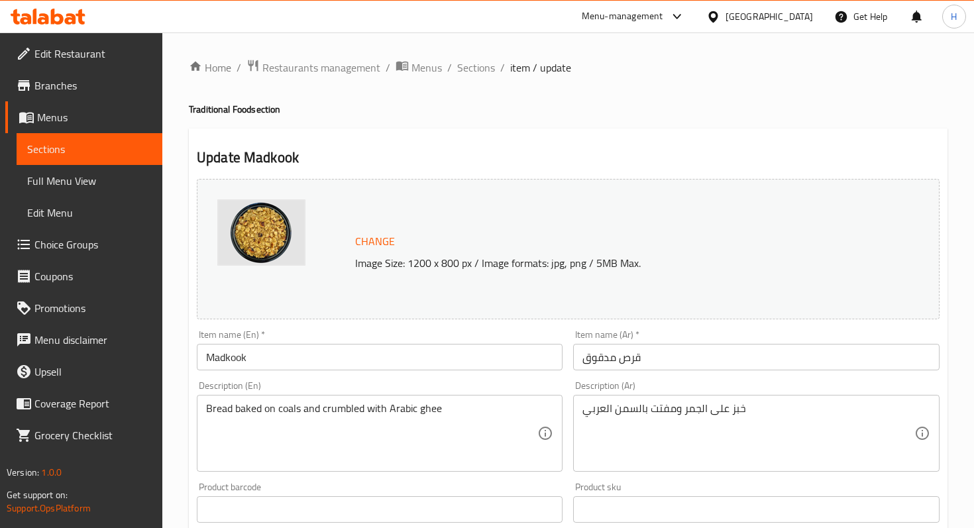
click at [206, 360] on input "Madkook" at bounding box center [380, 357] width 366 height 26
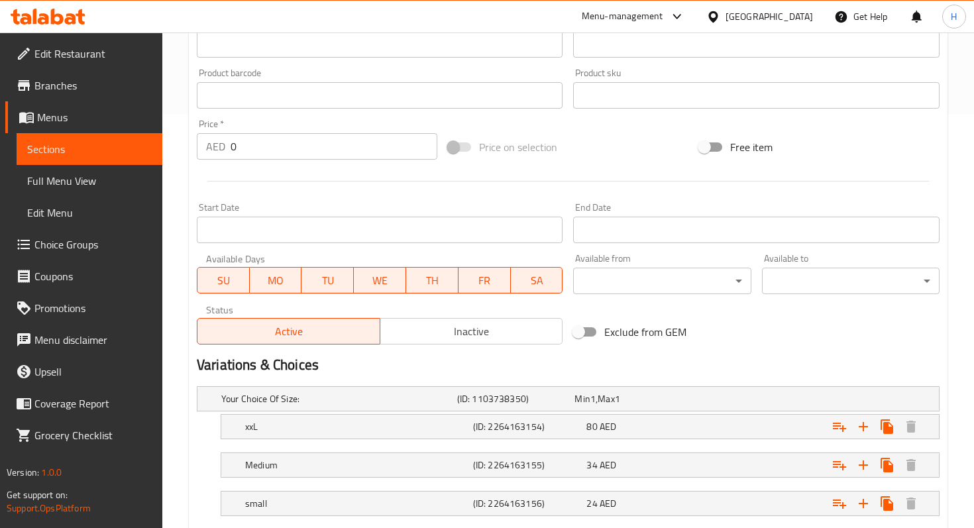
scroll to position [495, 0]
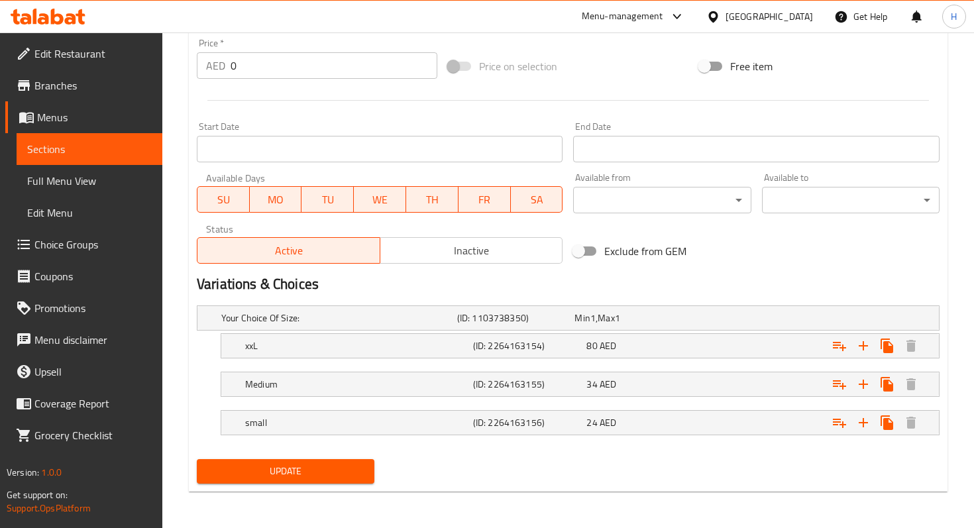
type input "Qurs Madkook"
click at [238, 478] on span "Update" at bounding box center [285, 471] width 156 height 17
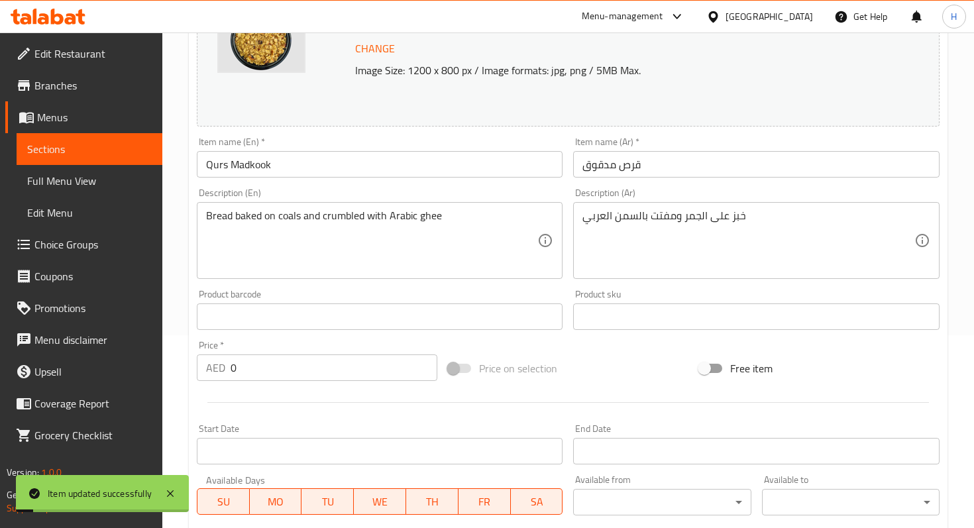
scroll to position [0, 0]
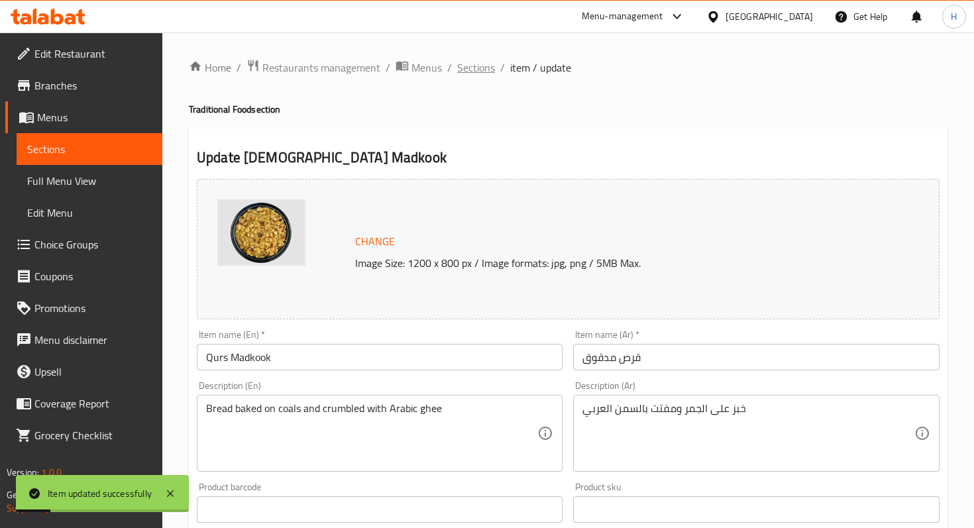
click at [465, 68] on span "Sections" at bounding box center [476, 68] width 38 height 16
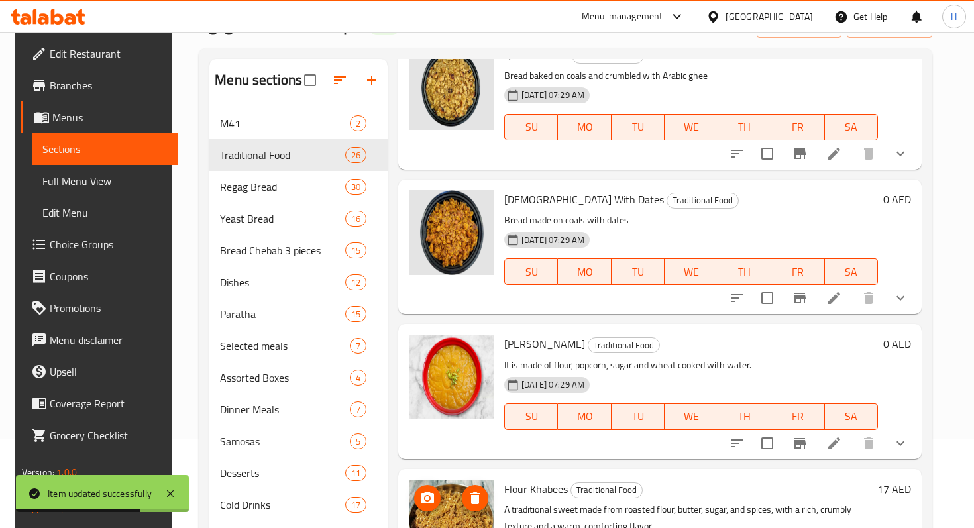
scroll to position [185, 0]
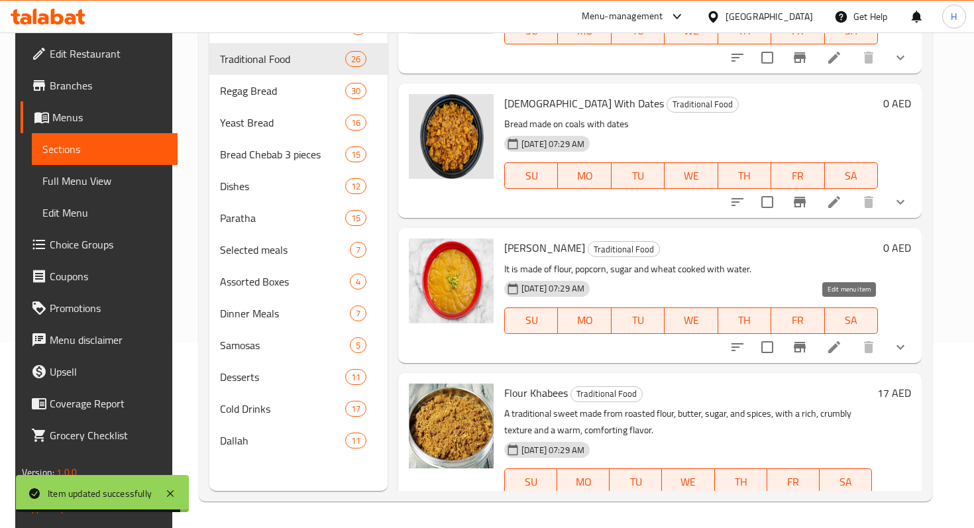
click at [840, 340] on icon at bounding box center [834, 346] width 12 height 12
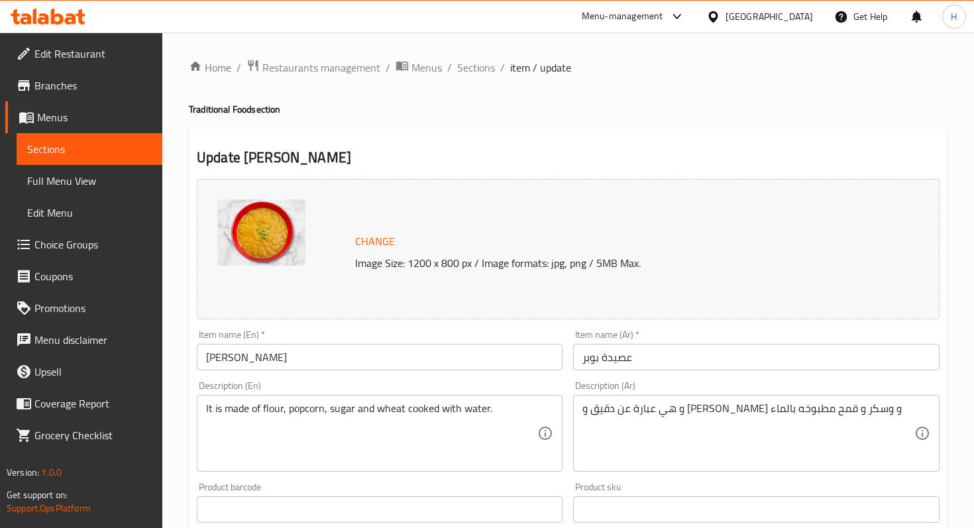
click at [254, 357] on input "Asida Popper" at bounding box center [380, 357] width 366 height 26
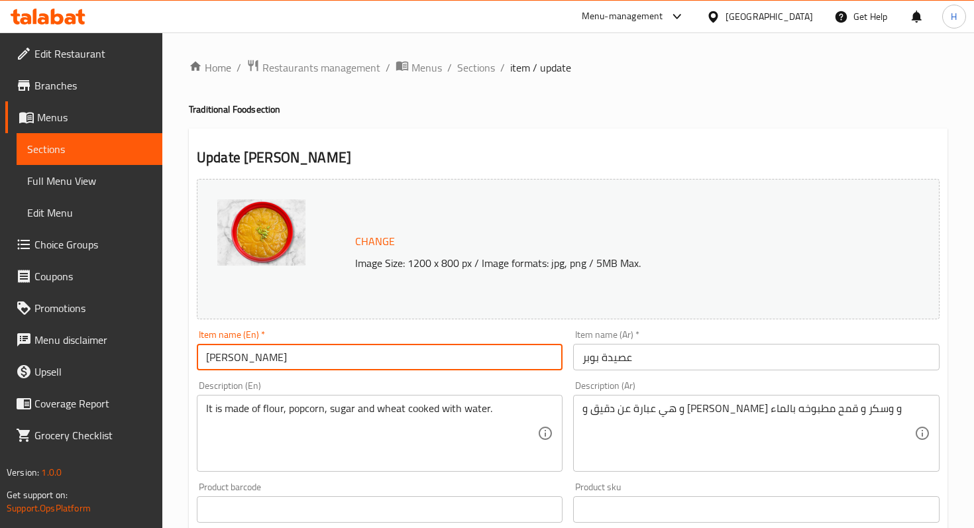
click at [254, 357] on input "Asida Popper" at bounding box center [380, 357] width 366 height 26
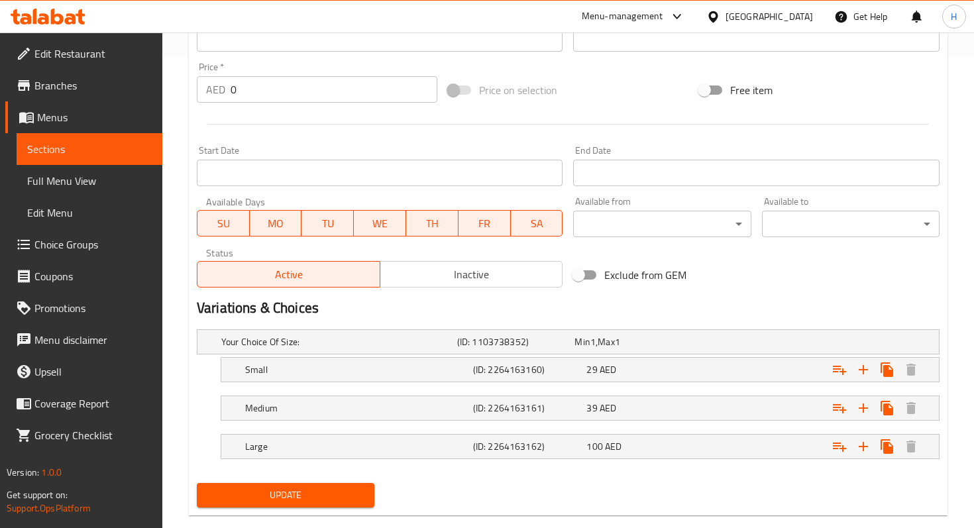
scroll to position [495, 0]
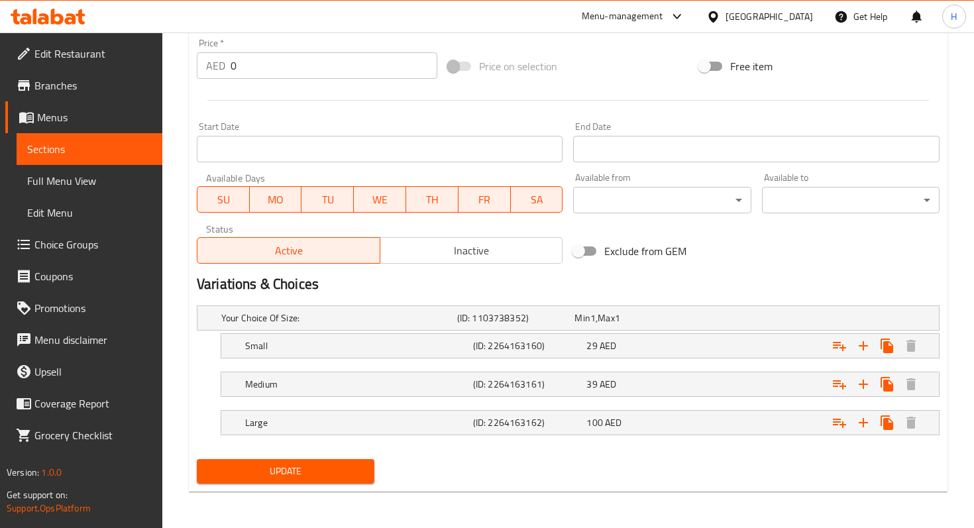
type input "Pumpkin Asida"
click at [286, 459] on button "Update" at bounding box center [286, 471] width 178 height 25
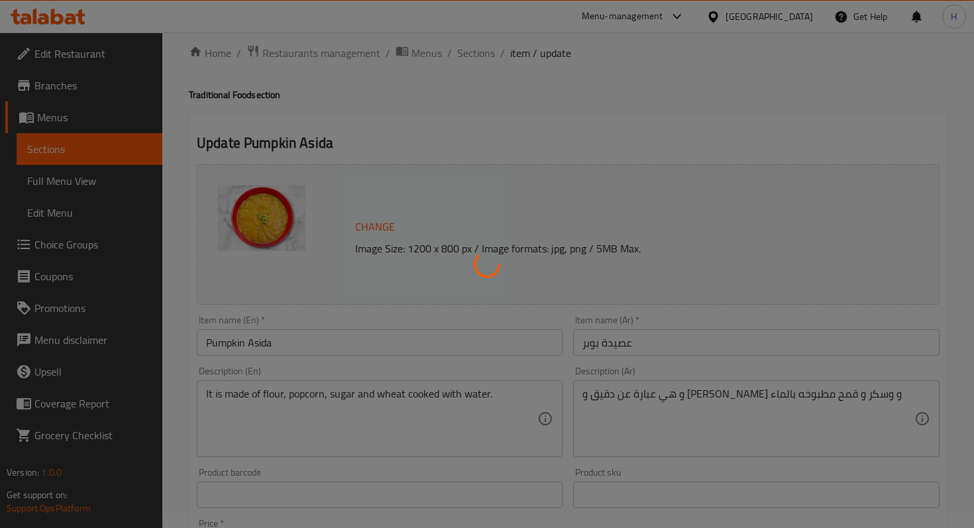
scroll to position [0, 0]
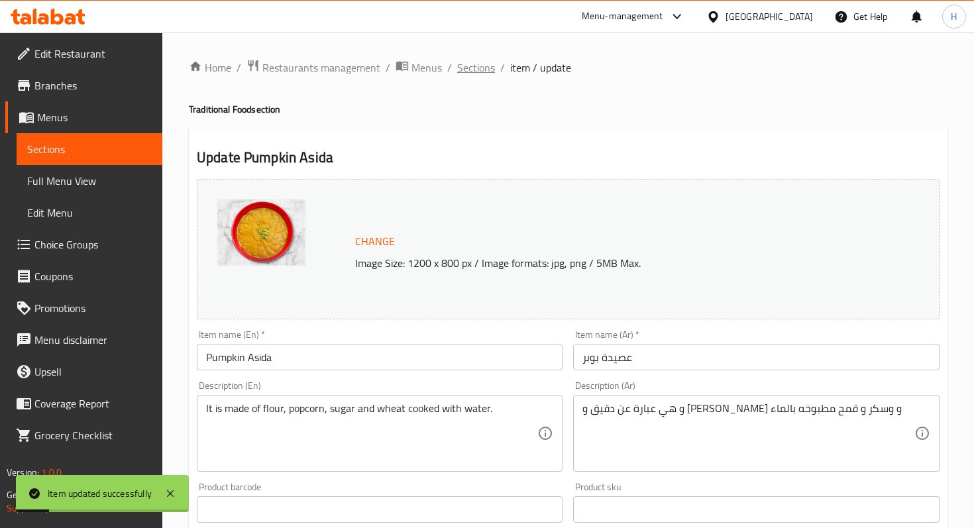
click at [472, 69] on span "Sections" at bounding box center [476, 68] width 38 height 16
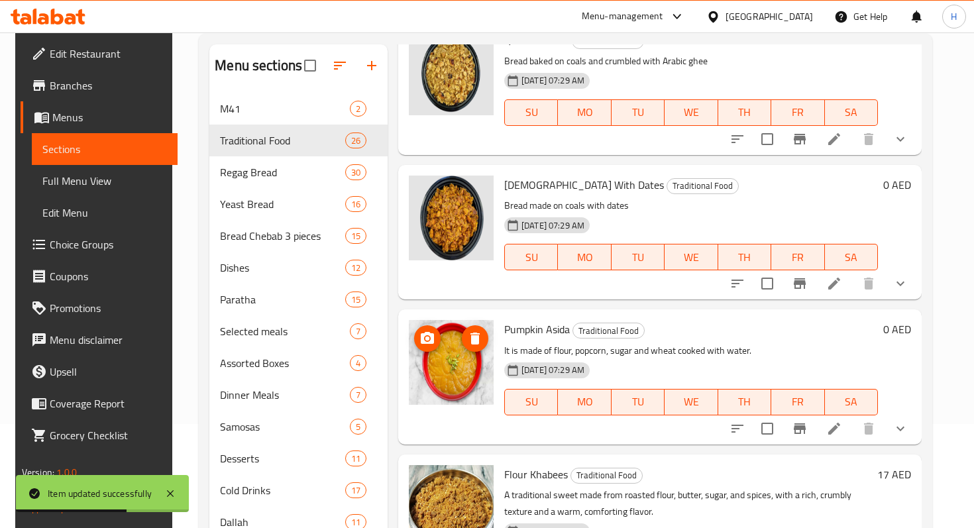
scroll to position [185, 0]
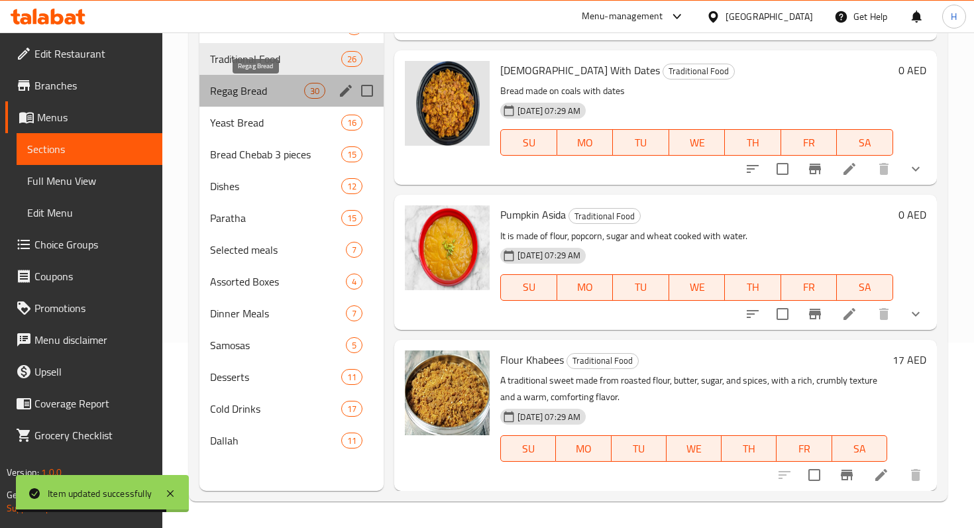
click at [270, 95] on span "Regag Bread" at bounding box center [257, 91] width 94 height 16
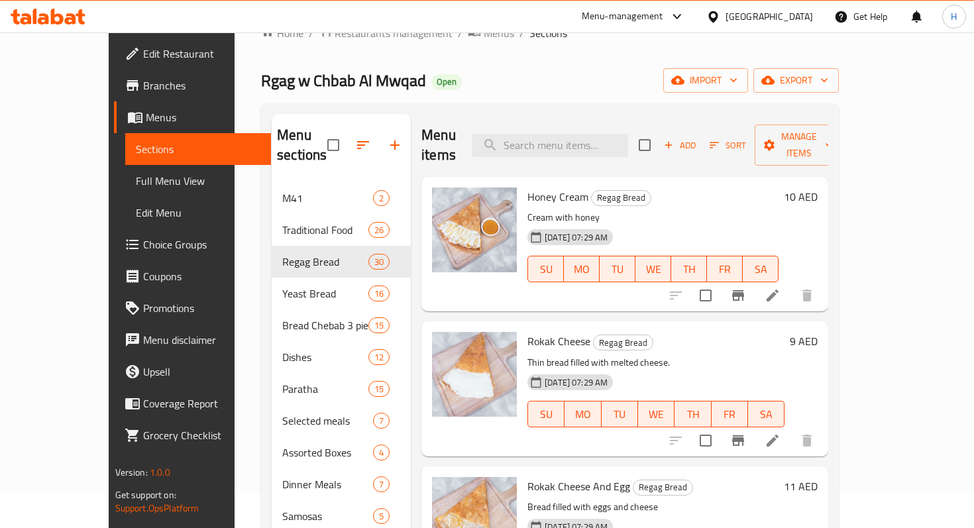
scroll to position [34, 0]
click at [778, 290] on icon at bounding box center [772, 296] width 12 height 12
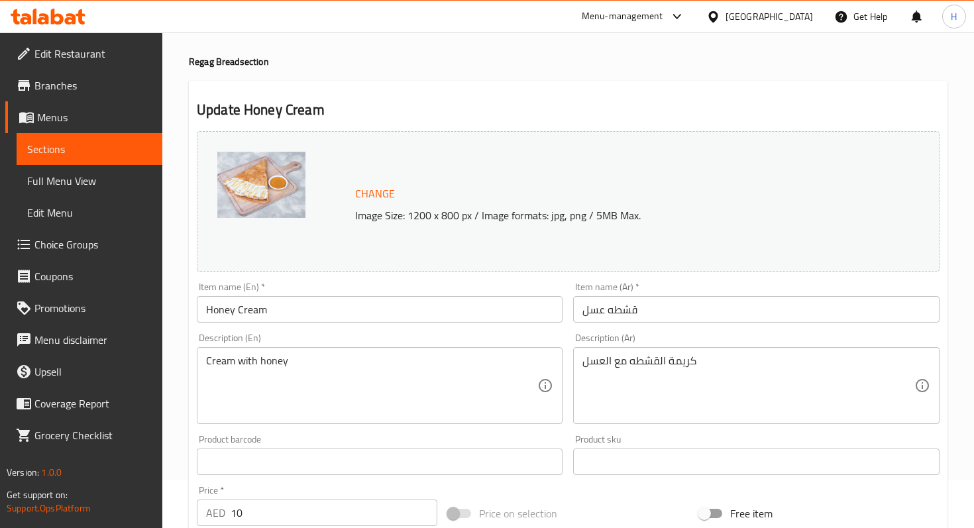
scroll to position [59, 0]
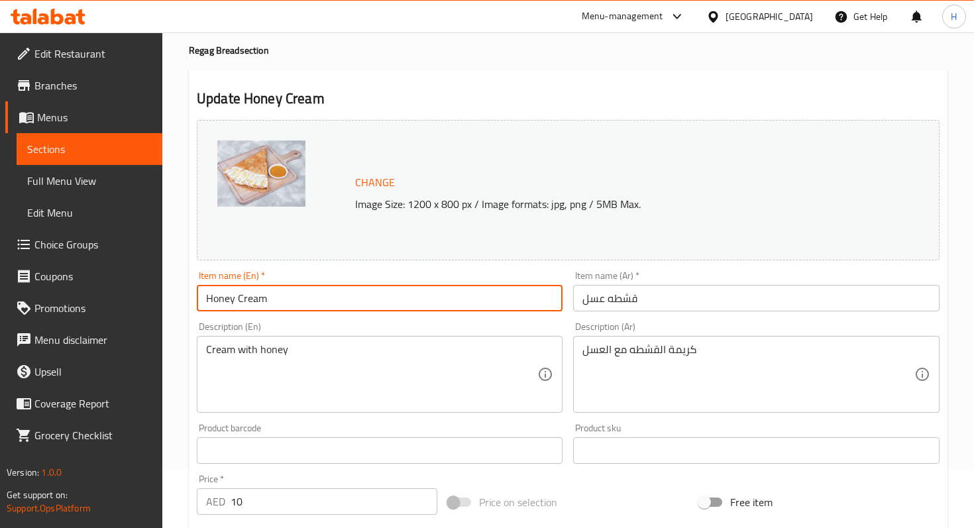
click at [207, 298] on input "Honey Cream" at bounding box center [380, 298] width 366 height 26
drag, startPoint x: 236, startPoint y: 299, endPoint x: 195, endPoint y: 300, distance: 41.8
click at [195, 300] on div "Item name (En)   * Rgaag Honey Cream Item name (En) *" at bounding box center [379, 291] width 376 height 51
click at [309, 302] on input "Honey Cream" at bounding box center [380, 298] width 366 height 26
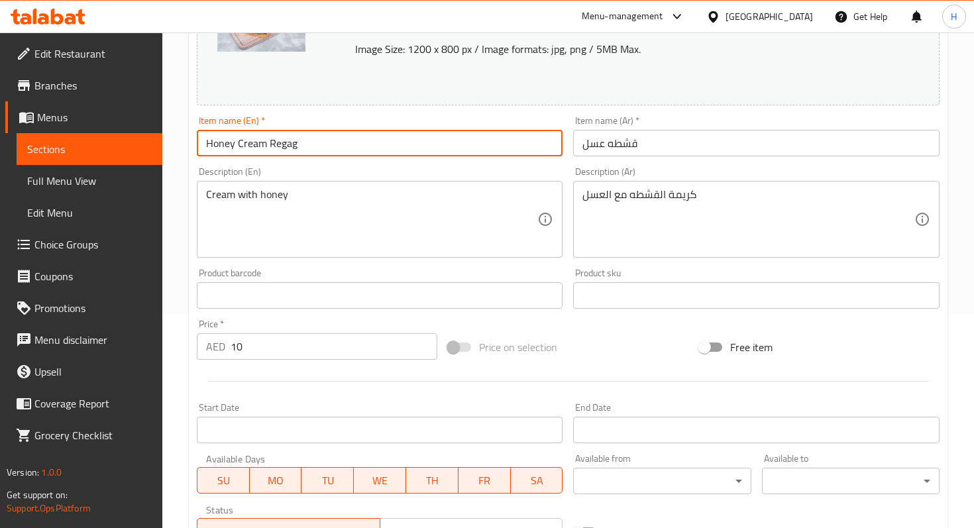
scroll to position [427, 0]
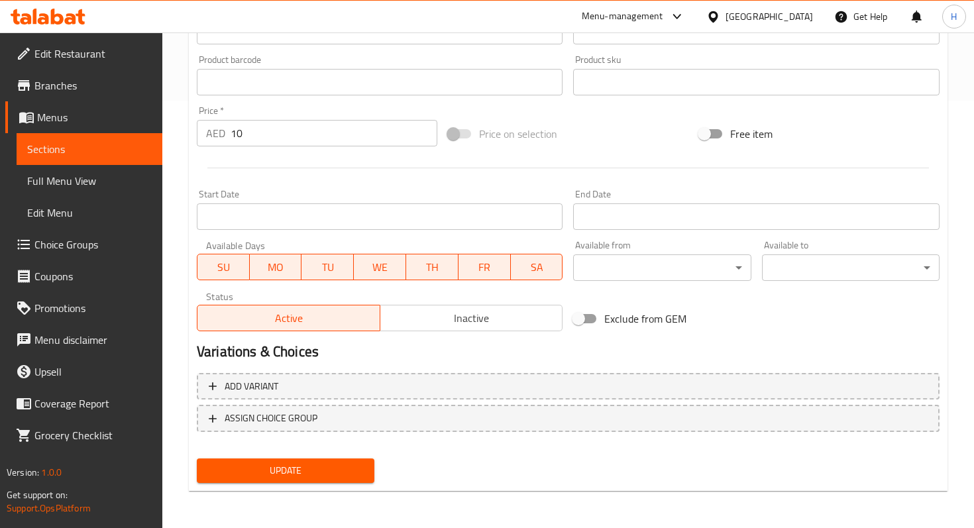
type input "Honey Cream Regag"
click at [266, 482] on button "Update" at bounding box center [286, 470] width 178 height 25
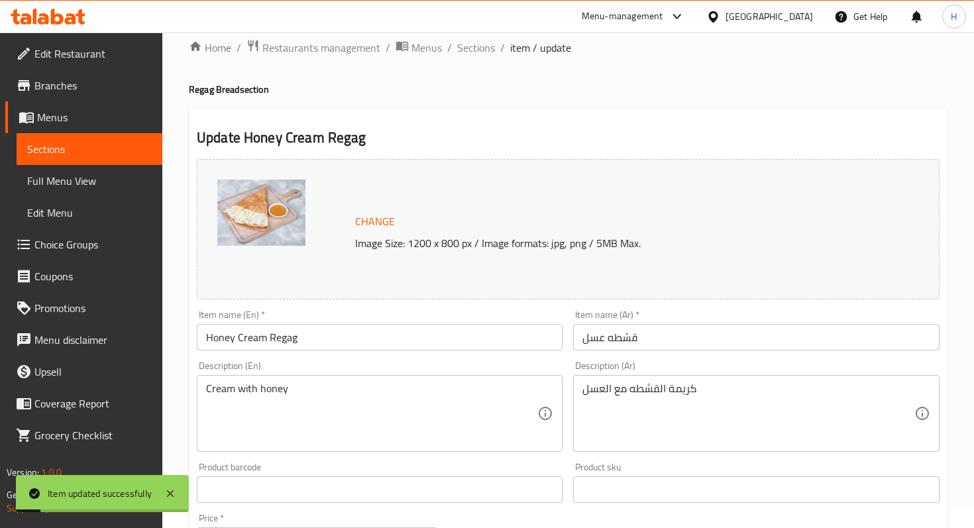
scroll to position [0, 0]
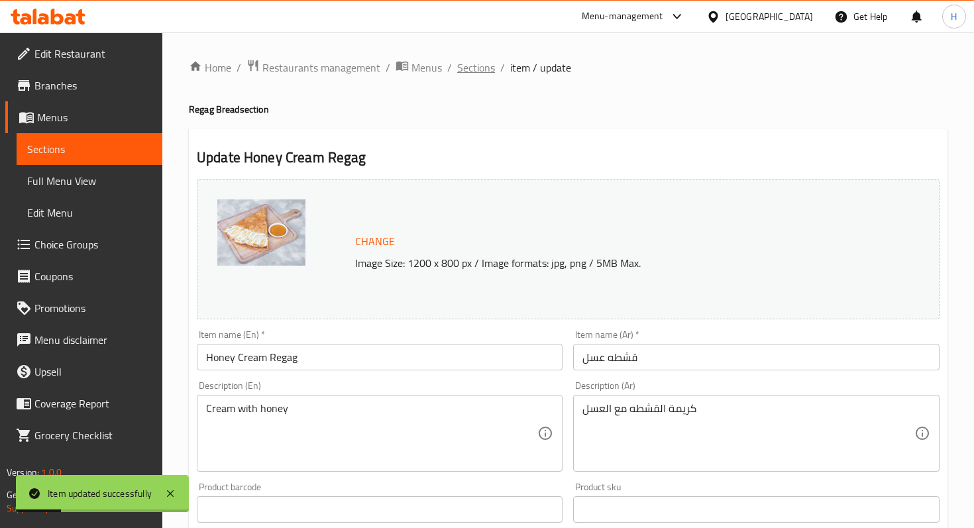
click at [473, 66] on span "Sections" at bounding box center [476, 68] width 38 height 16
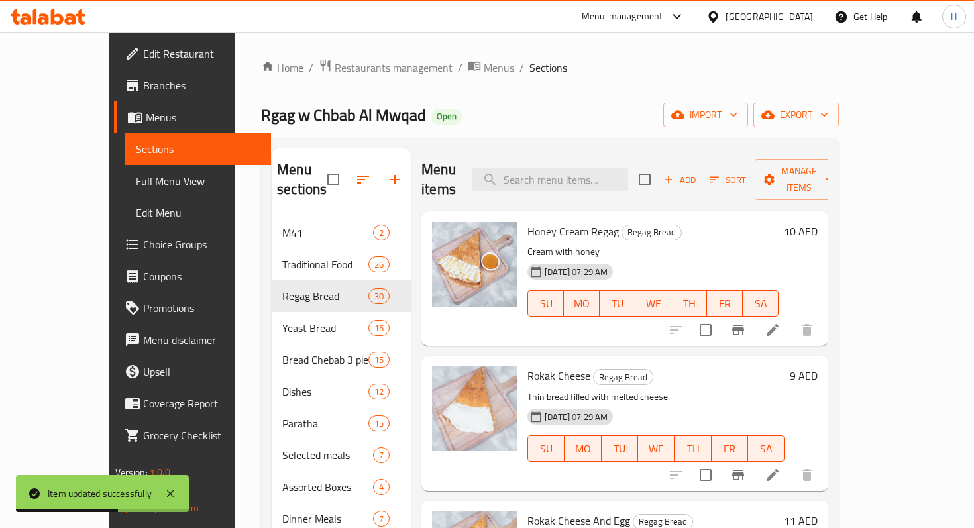
scroll to position [44, 0]
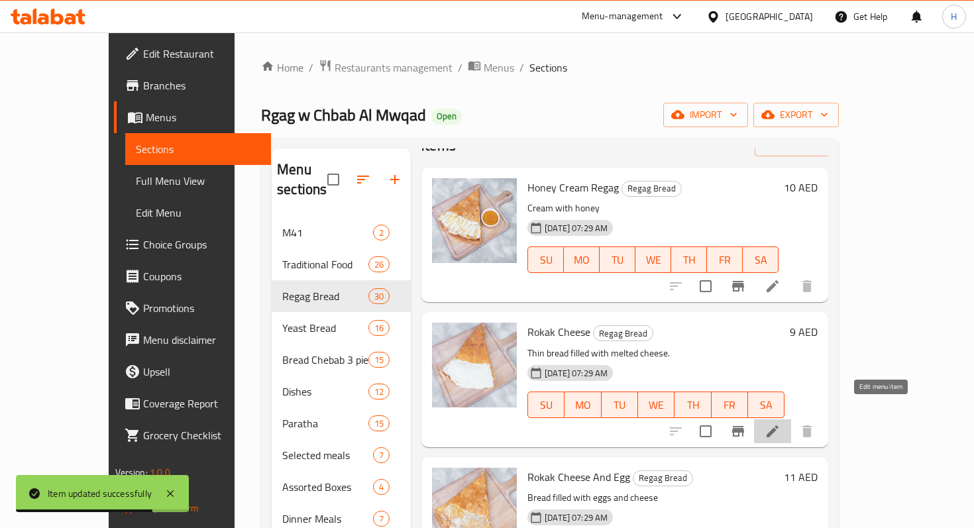
click at [780, 423] on icon at bounding box center [772, 431] width 16 height 16
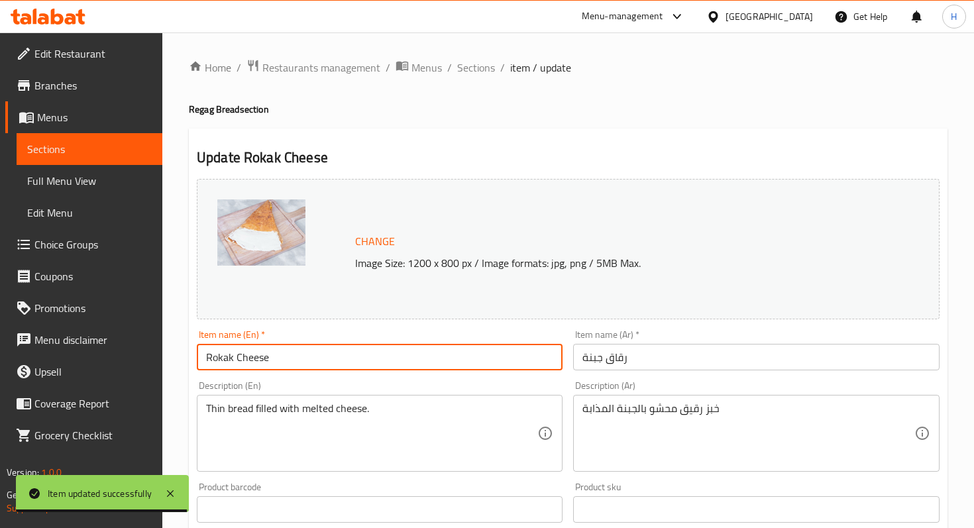
drag, startPoint x: 237, startPoint y: 358, endPoint x: 178, endPoint y: 359, distance: 59.6
click at [178, 359] on div "Home / Restaurants management / Menus / Sections / item / update Regag Bread se…" at bounding box center [567, 493] width 811 height 923
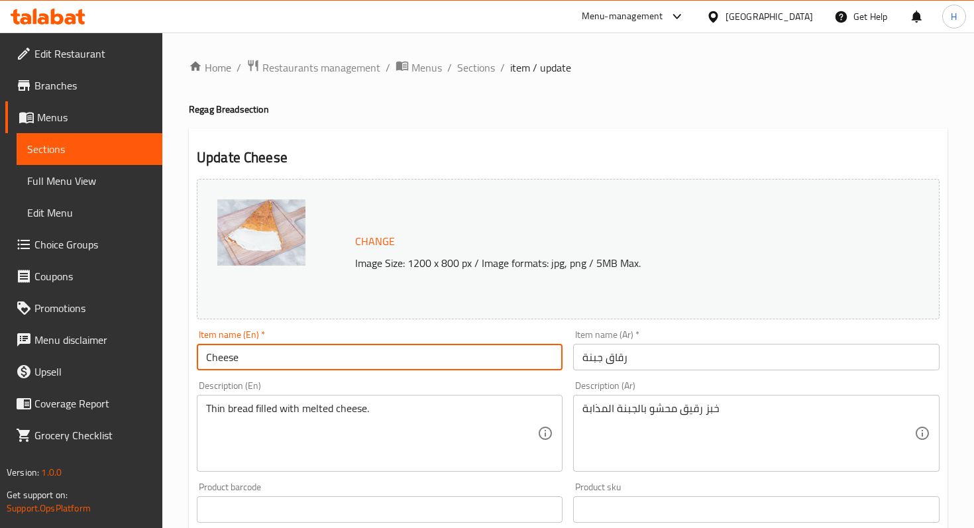
click at [269, 358] on input "Cheese" at bounding box center [380, 357] width 366 height 26
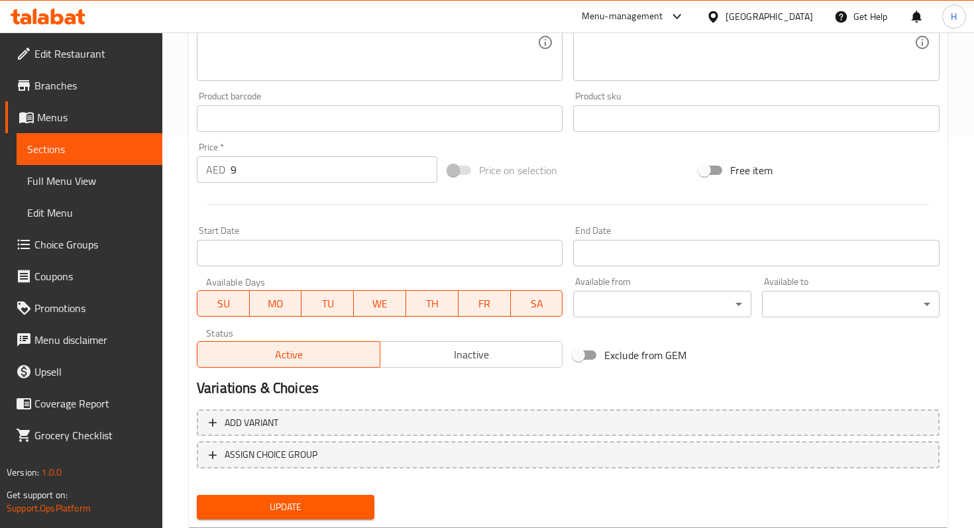
scroll to position [427, 0]
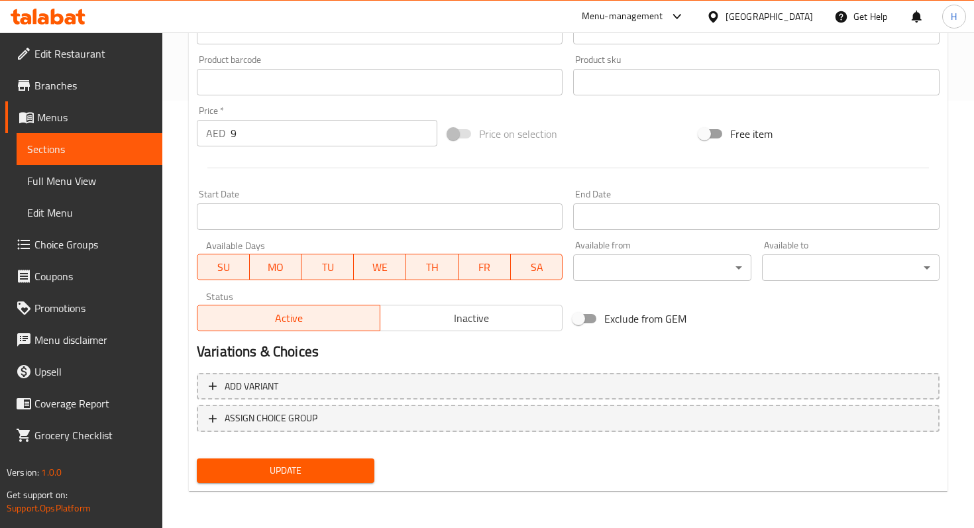
type input "Cheese regag"
click at [240, 473] on span "Update" at bounding box center [285, 470] width 156 height 17
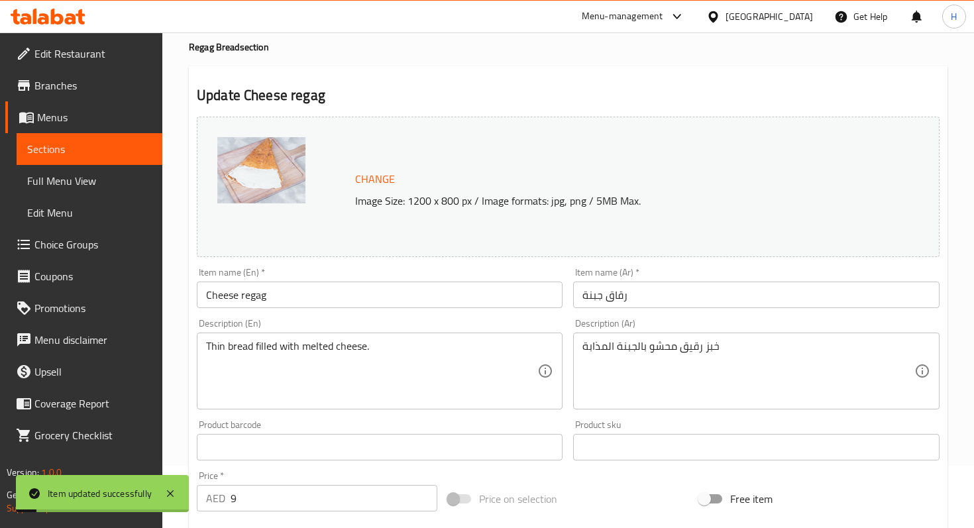
scroll to position [0, 0]
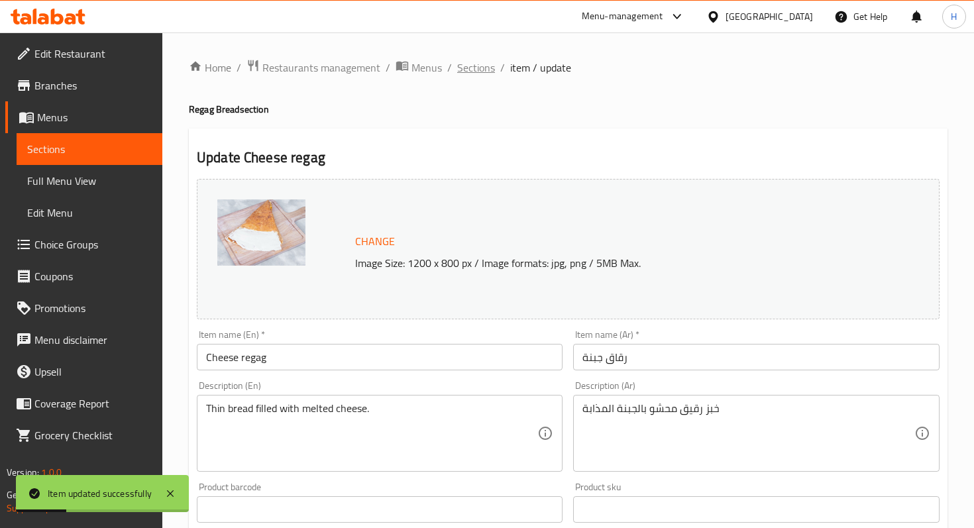
click at [476, 70] on span "Sections" at bounding box center [476, 68] width 38 height 16
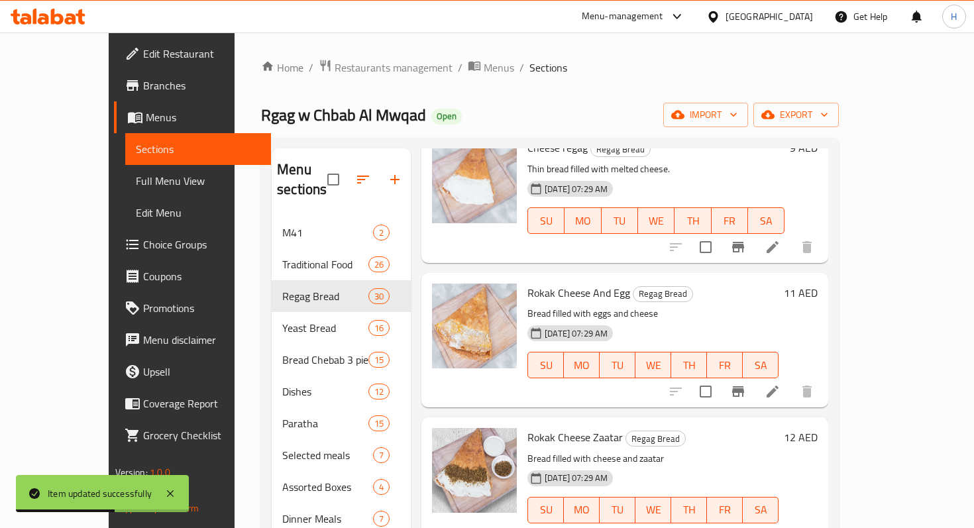
scroll to position [229, 0]
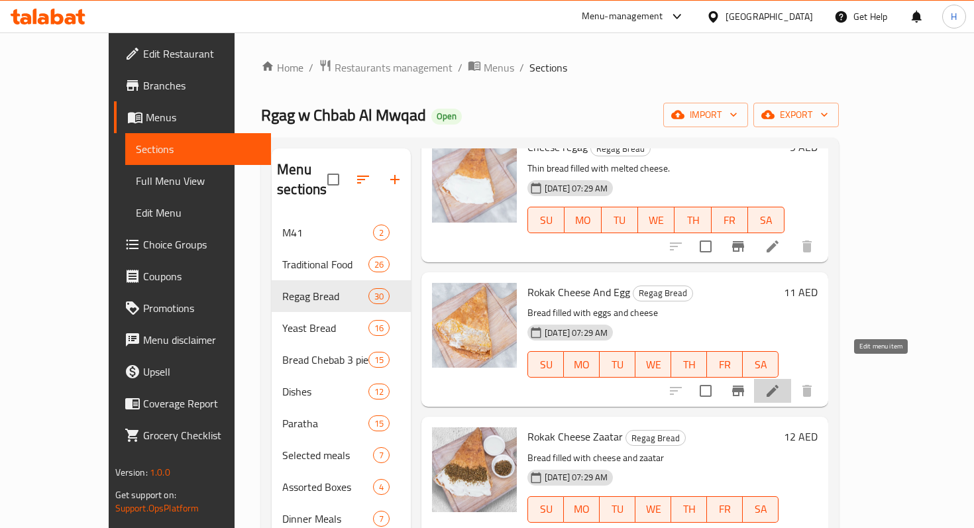
click at [780, 383] on icon at bounding box center [772, 391] width 16 height 16
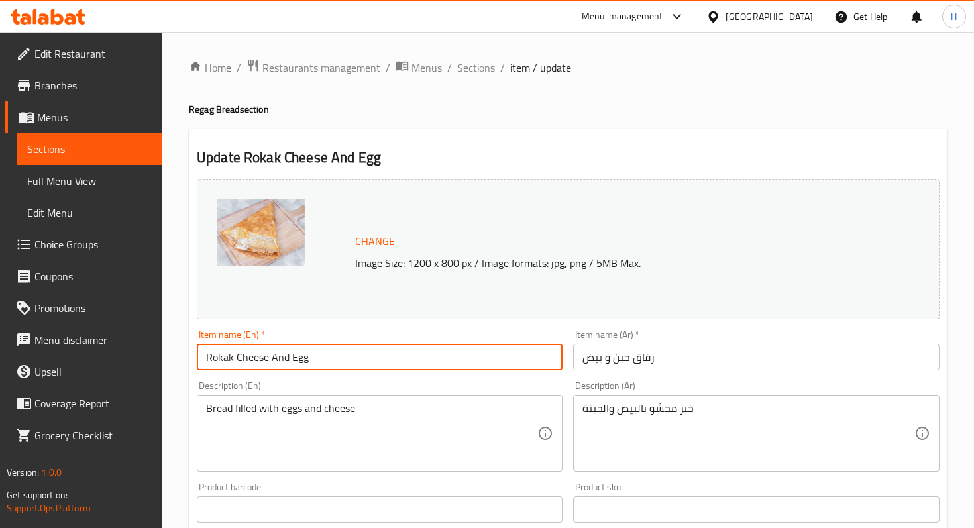
drag, startPoint x: 235, startPoint y: 356, endPoint x: 174, endPoint y: 353, distance: 61.0
click at [174, 353] on div "Home / Restaurants management / Menus / Sections / item / update Regag Bread se…" at bounding box center [567, 493] width 811 height 923
click at [312, 355] on input "Cheese And Egg" at bounding box center [380, 357] width 366 height 26
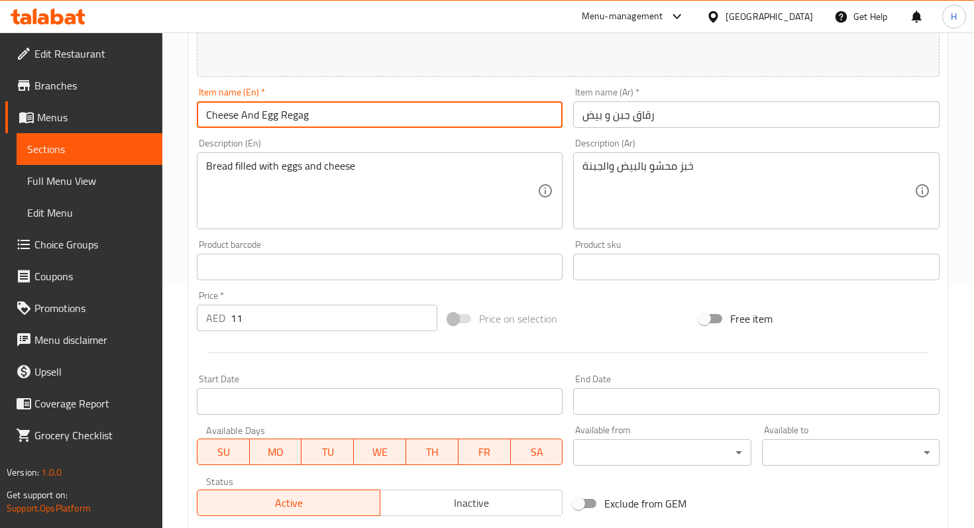
scroll to position [427, 0]
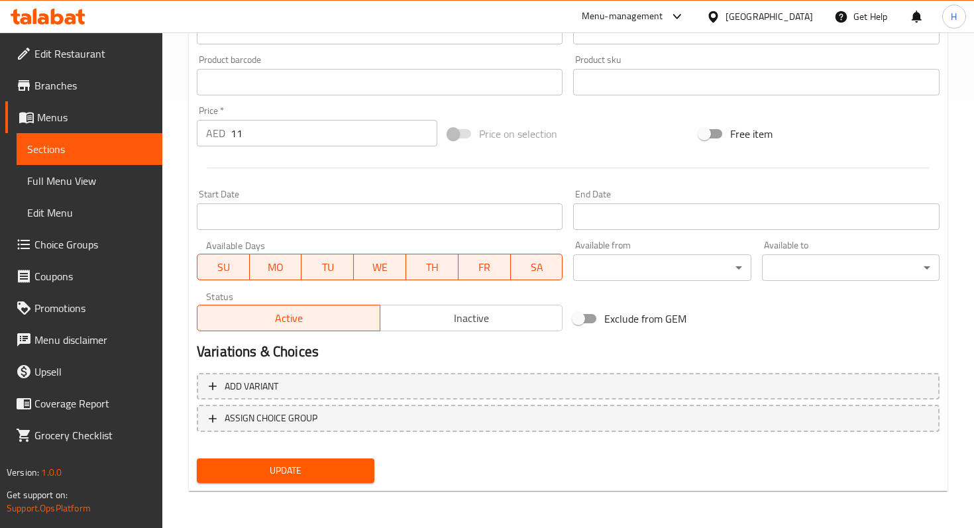
type input "Cheese And Egg Regag"
click at [313, 475] on span "Update" at bounding box center [285, 470] width 156 height 17
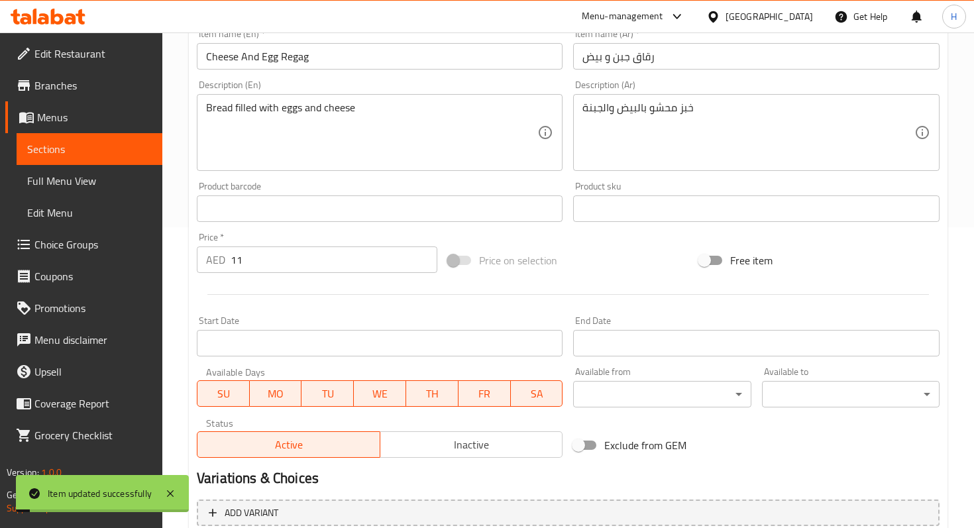
scroll to position [0, 0]
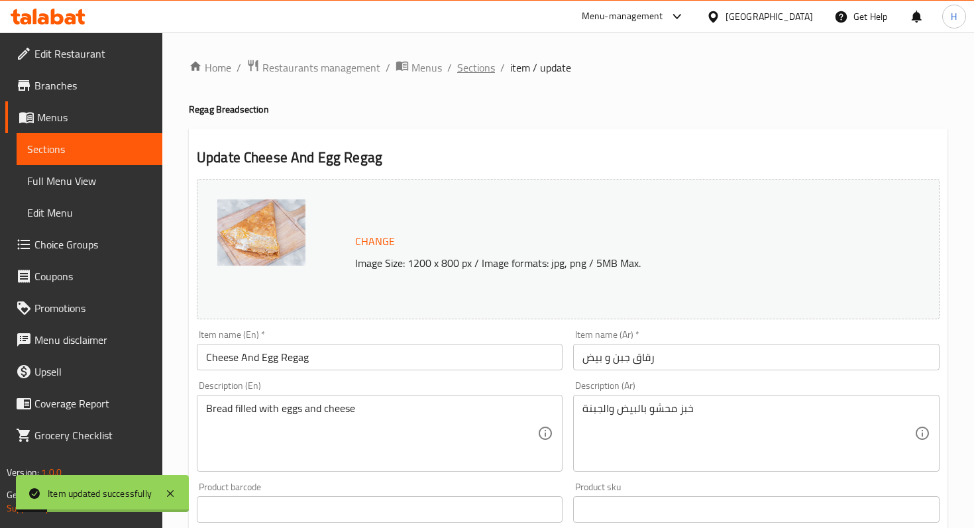
click at [468, 67] on span "Sections" at bounding box center [476, 68] width 38 height 16
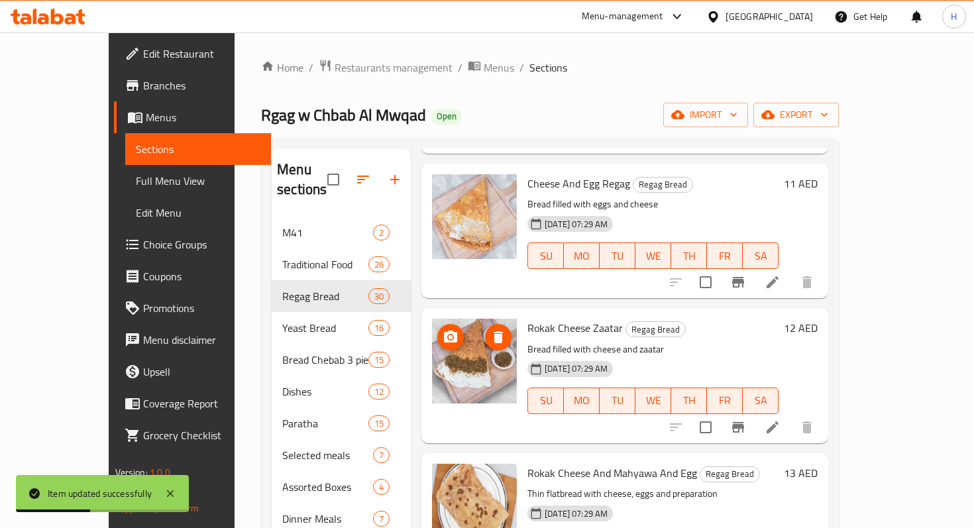
scroll to position [339, 0]
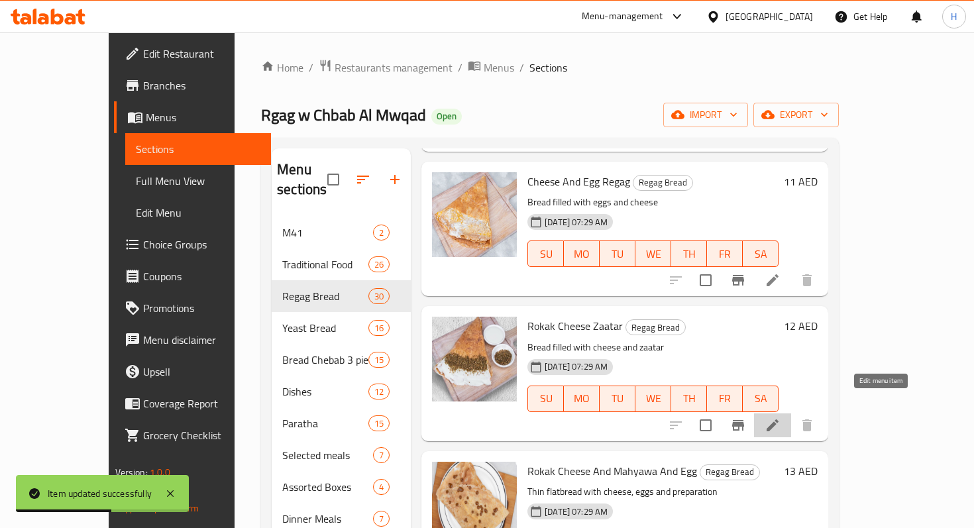
click at [780, 417] on icon at bounding box center [772, 425] width 16 height 16
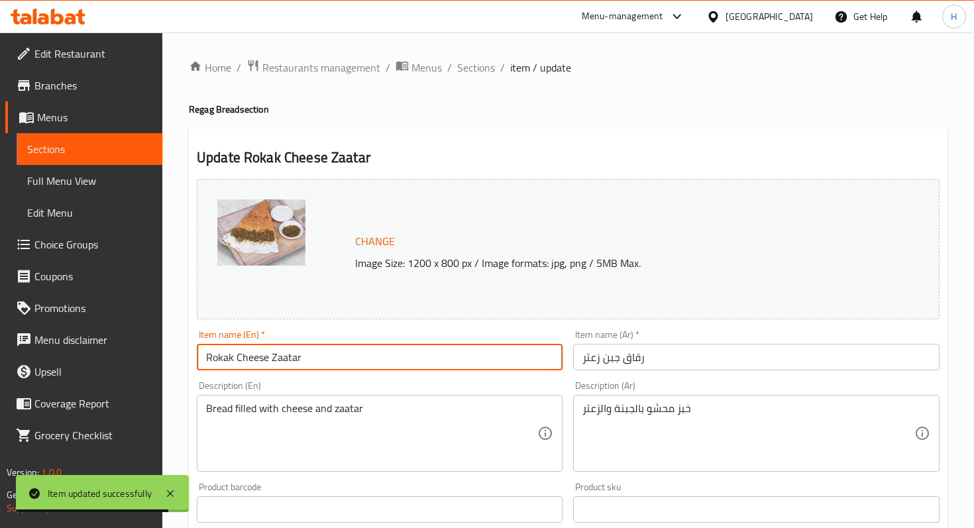
drag, startPoint x: 236, startPoint y: 358, endPoint x: 188, endPoint y: 352, distance: 48.2
click at [189, 352] on div "Update Rokak Cheese Zaatar Change Image Size: 1200 x 800 px / Image formats: jp…" at bounding box center [568, 524] width 758 height 790
click at [301, 358] on input "Cheese Zaatar" at bounding box center [380, 357] width 366 height 26
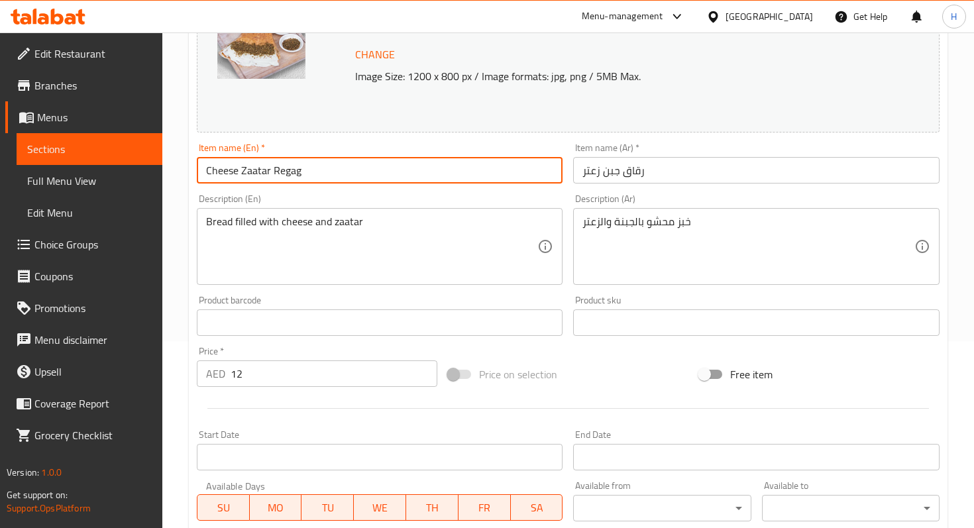
scroll to position [427, 0]
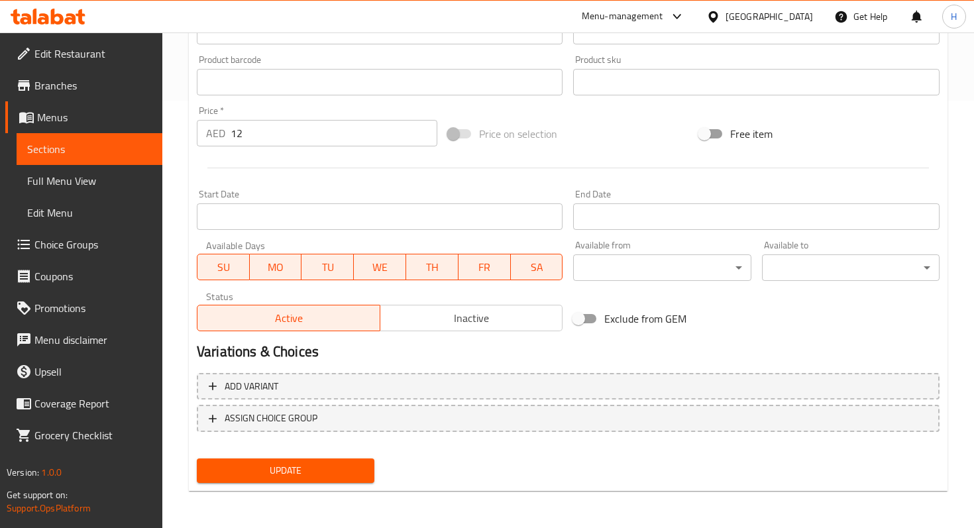
type input "Cheese Zaatar Regag"
click at [276, 478] on span "Update" at bounding box center [285, 470] width 156 height 17
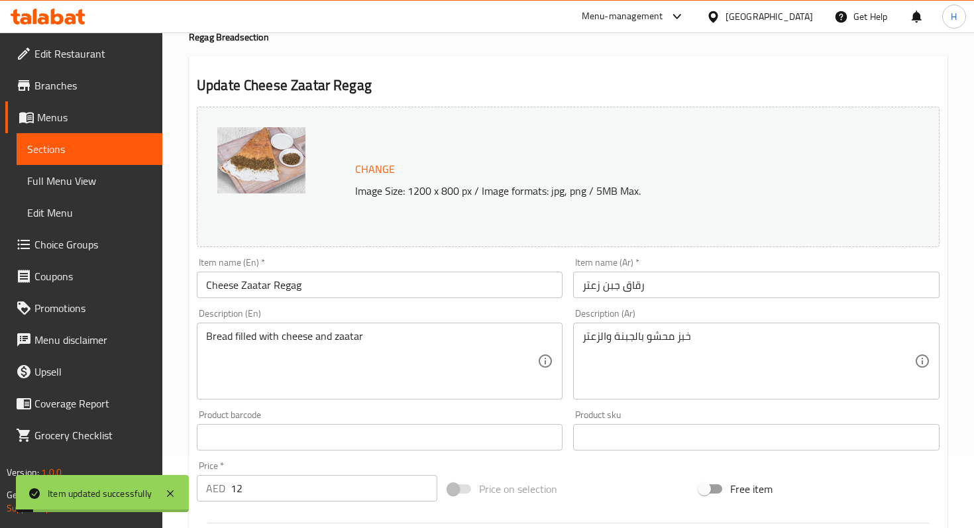
scroll to position [0, 0]
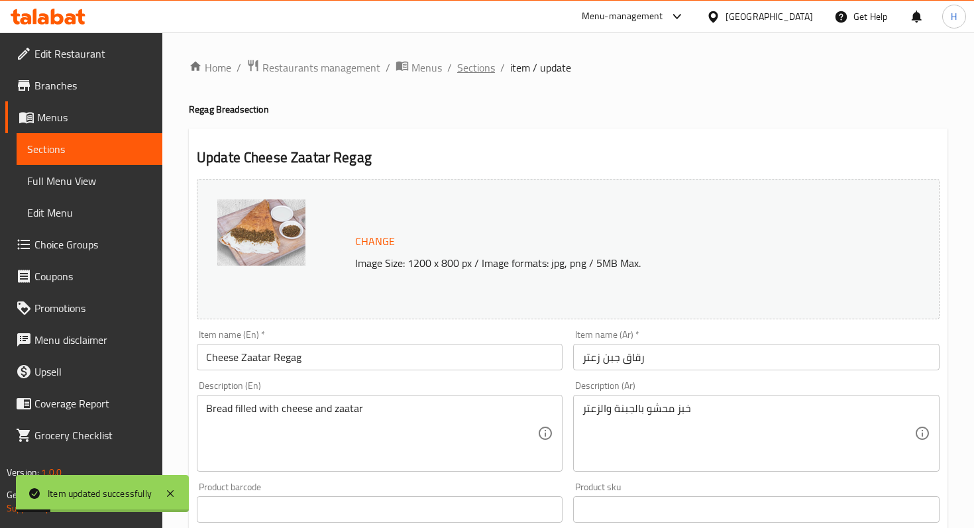
click at [482, 65] on span "Sections" at bounding box center [476, 68] width 38 height 16
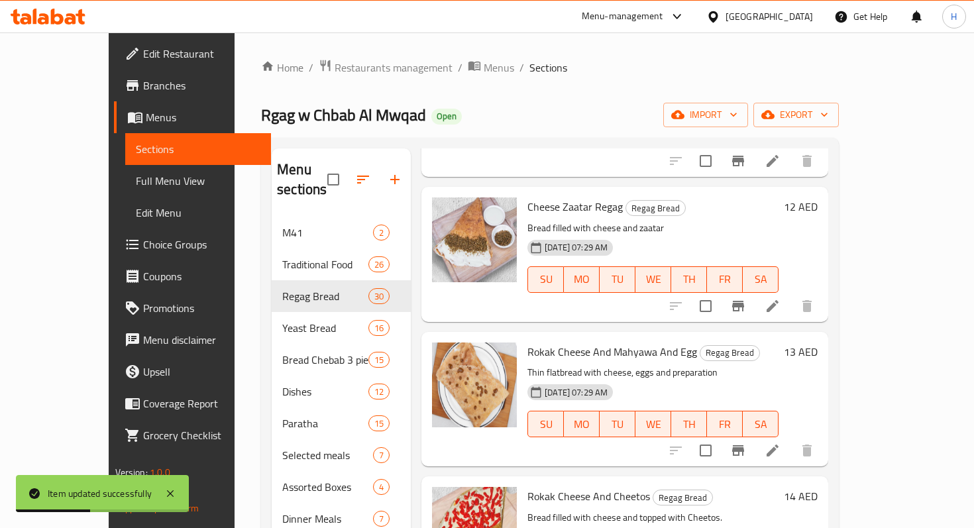
scroll to position [460, 0]
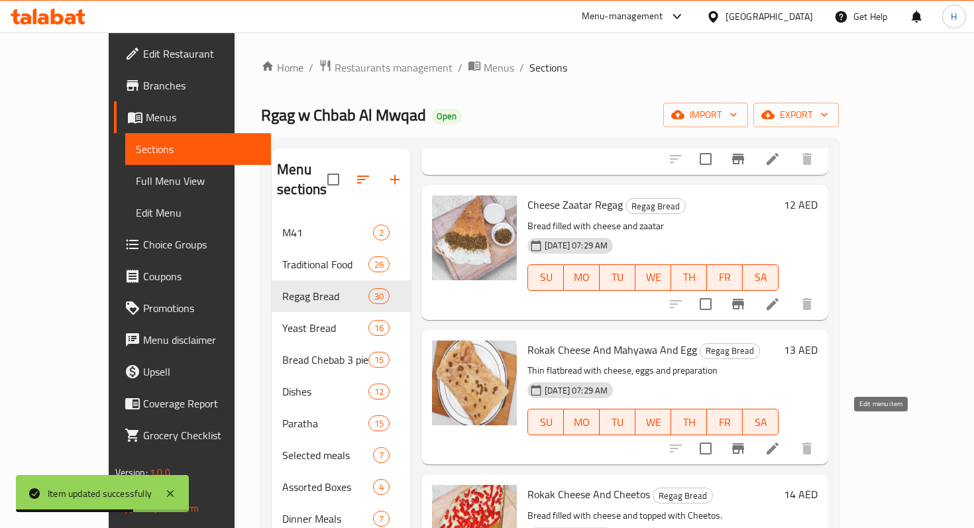
click at [780, 441] on icon at bounding box center [772, 449] width 16 height 16
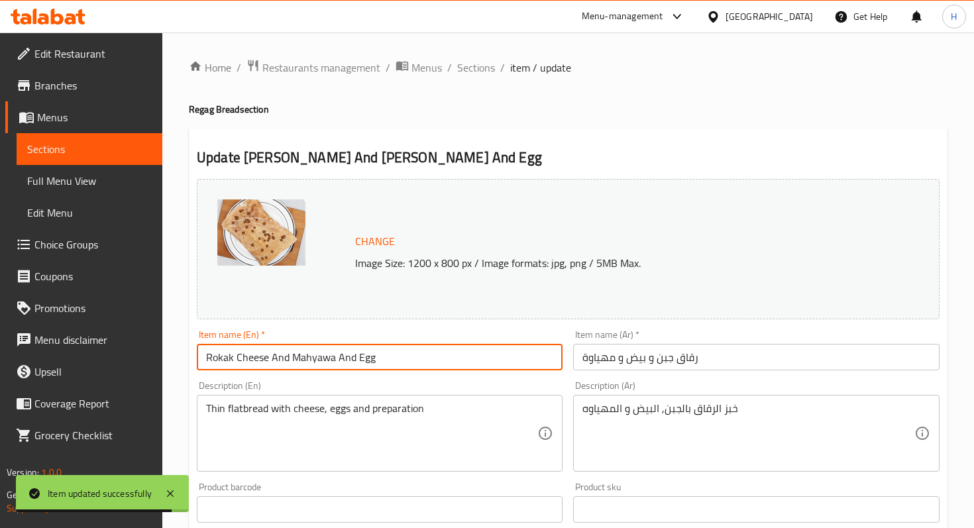
drag, startPoint x: 237, startPoint y: 358, endPoint x: 185, endPoint y: 357, distance: 51.7
click at [185, 357] on div "Home / Restaurants management / Menus / Sections / item / update Regag Bread se…" at bounding box center [567, 493] width 811 height 923
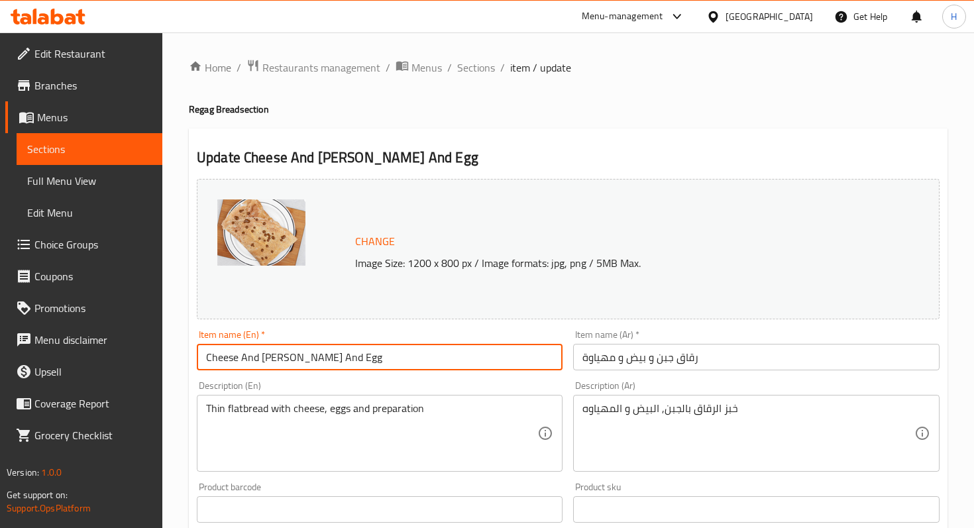
drag, startPoint x: 262, startPoint y: 358, endPoint x: 242, endPoint y: 357, distance: 19.9
click at [243, 358] on input "Cheese And Mahyawa And Egg" at bounding box center [380, 357] width 366 height 26
click at [355, 354] on input "Cheese, Mahyawa And Egg" at bounding box center [380, 357] width 366 height 26
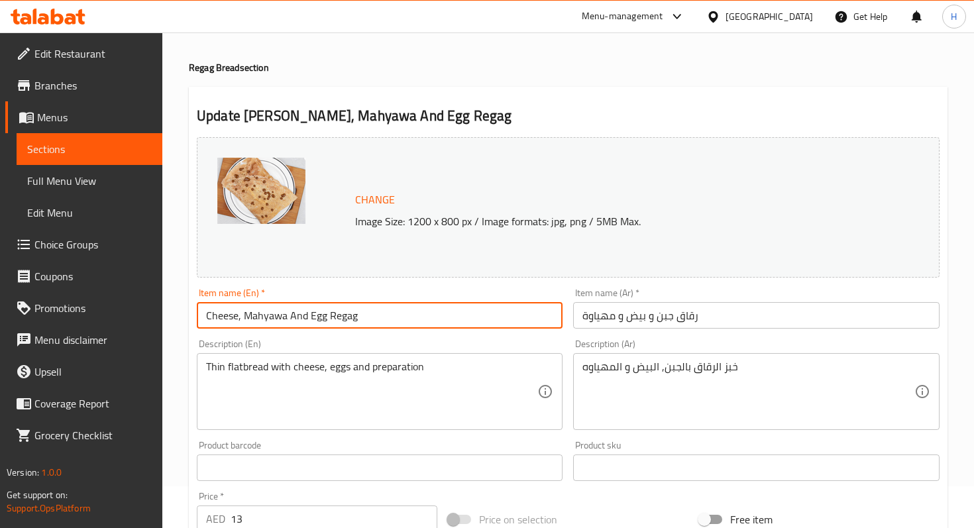
scroll to position [42, 0]
type input "Cheese, Mahyawa And Egg Regag"
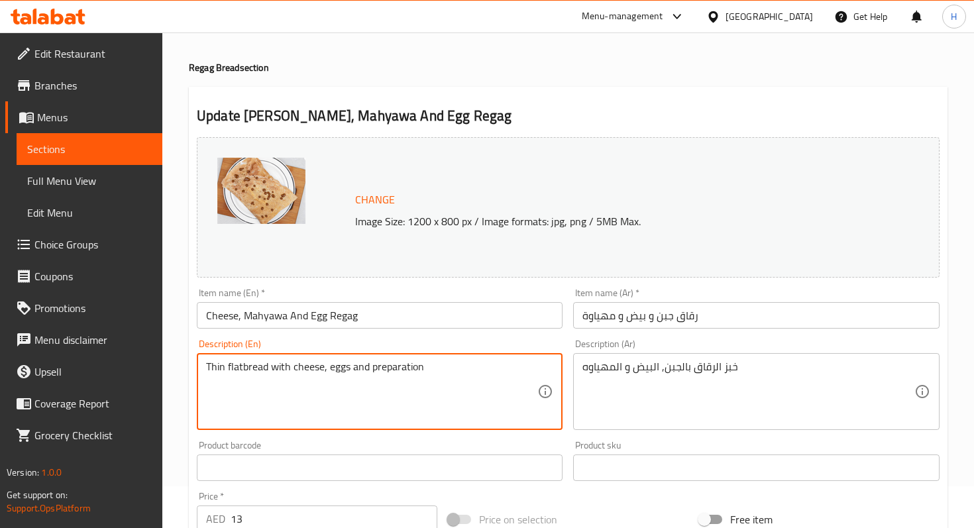
drag, startPoint x: 374, startPoint y: 370, endPoint x: 448, endPoint y: 365, distance: 74.3
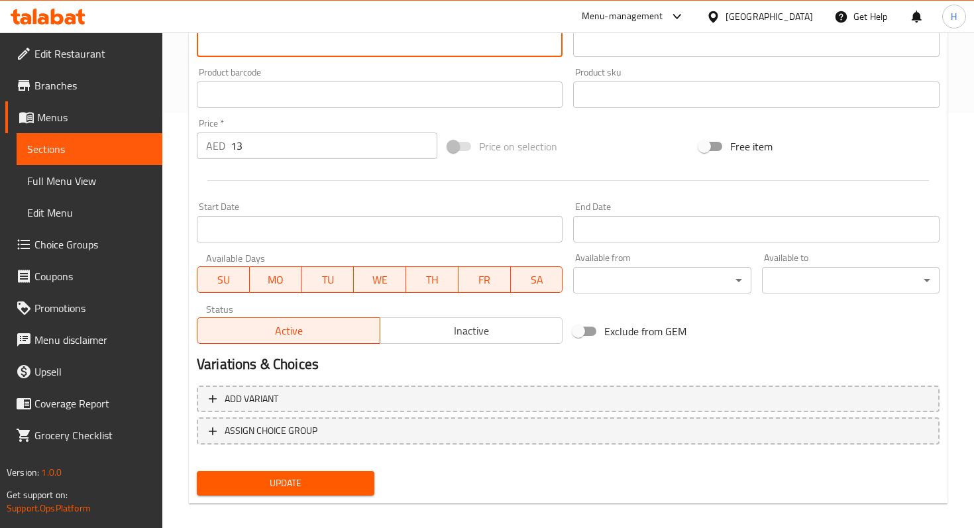
scroll to position [427, 0]
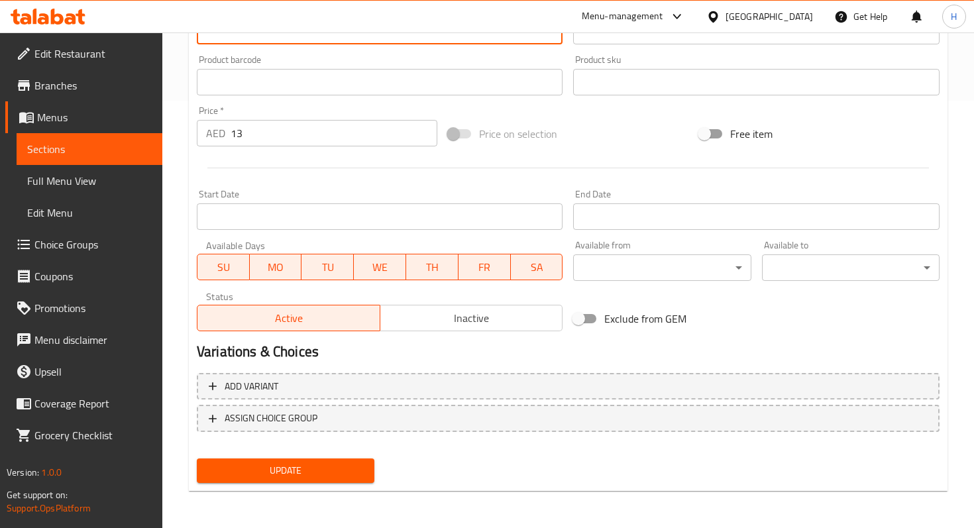
type textarea "Thin flatbread with cheese, eggs and Mahyawa (fish sauce)"
click at [307, 466] on span "Update" at bounding box center [285, 470] width 156 height 17
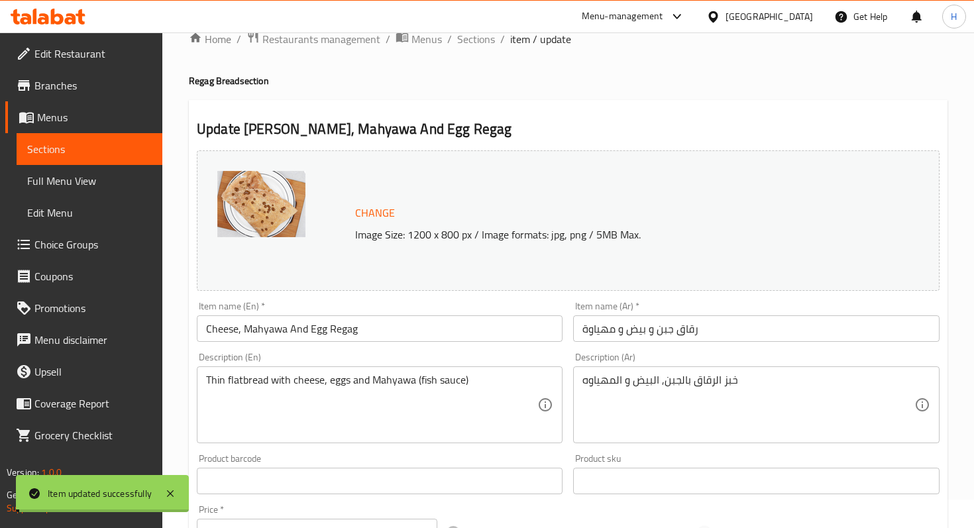
scroll to position [0, 0]
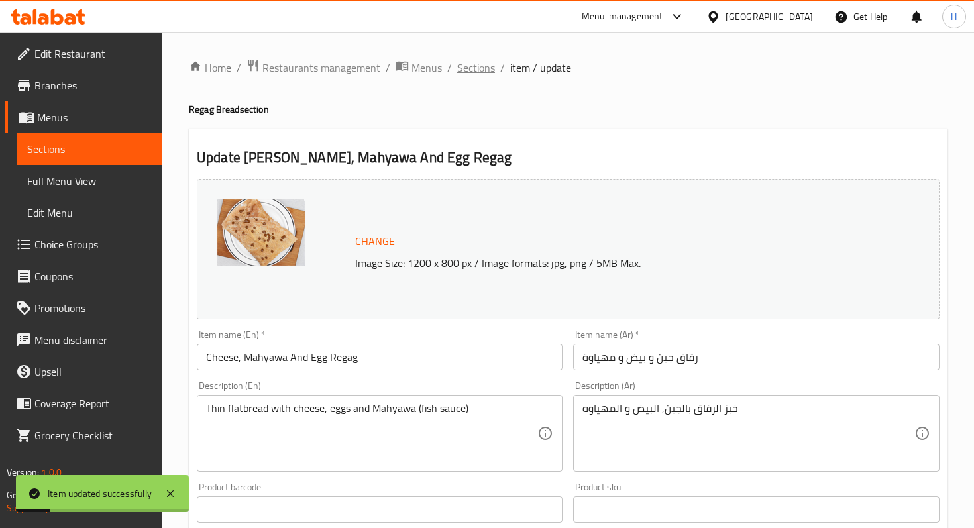
click at [464, 67] on span "Sections" at bounding box center [476, 68] width 38 height 16
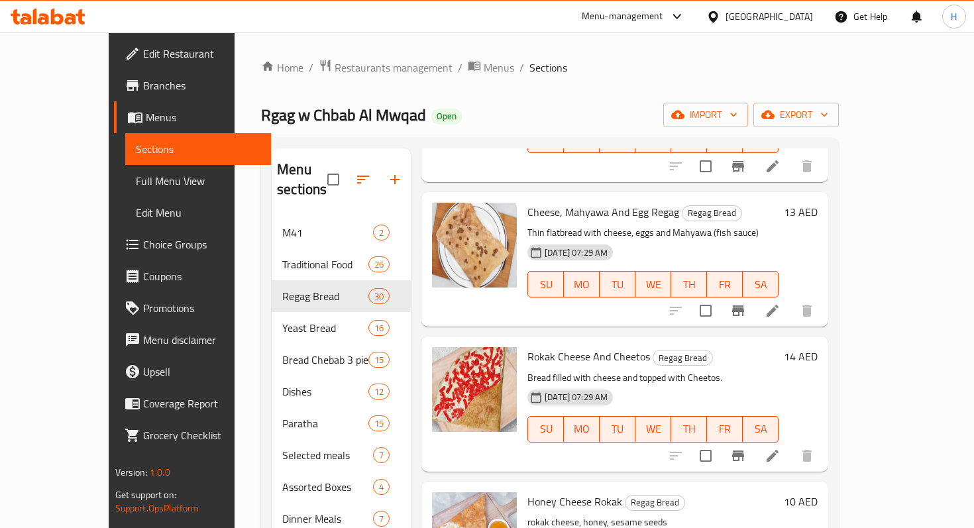
scroll to position [603, 0]
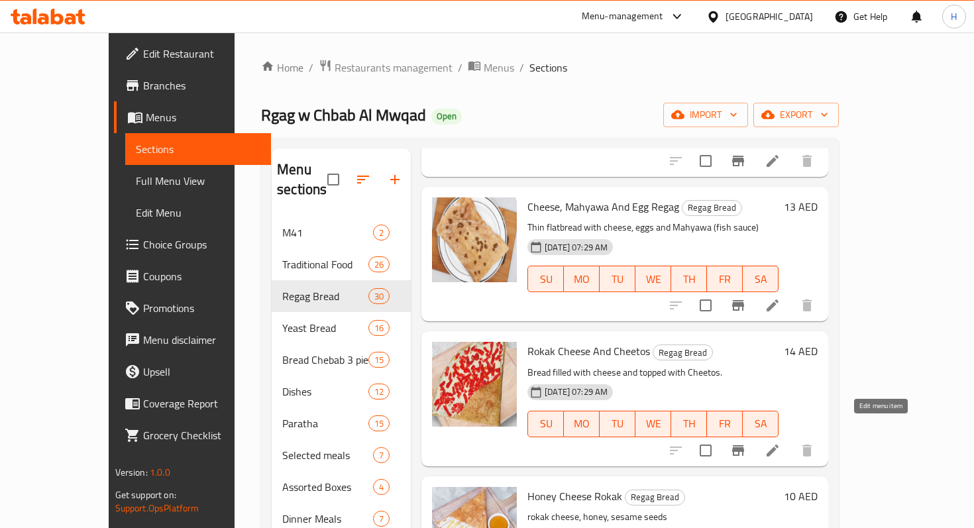
click at [780, 443] on icon at bounding box center [772, 451] width 16 height 16
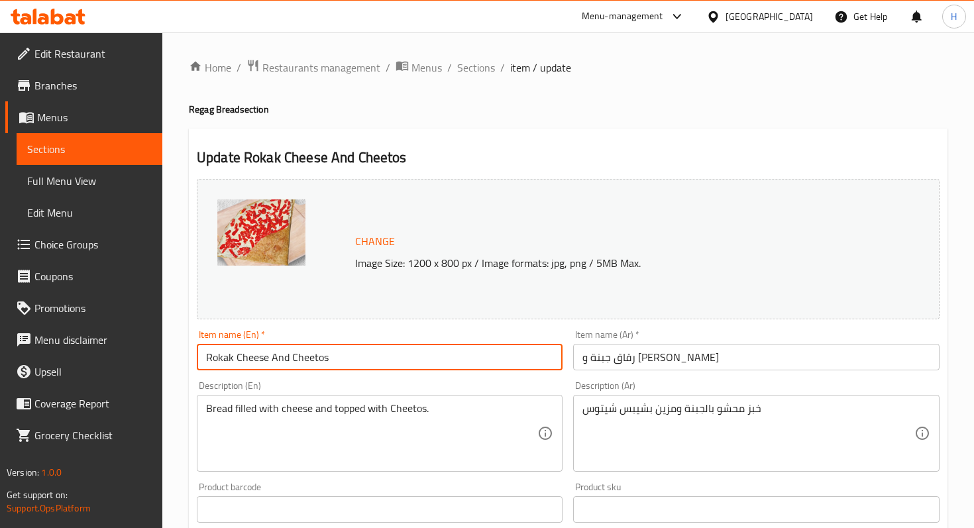
drag, startPoint x: 234, startPoint y: 358, endPoint x: 166, endPoint y: 343, distance: 69.8
click at [166, 346] on div "Home / Restaurants management / Menus / Sections / item / update Regag Bread se…" at bounding box center [567, 493] width 811 height 923
click at [309, 364] on input "Cheese And Cheetos" at bounding box center [380, 357] width 366 height 26
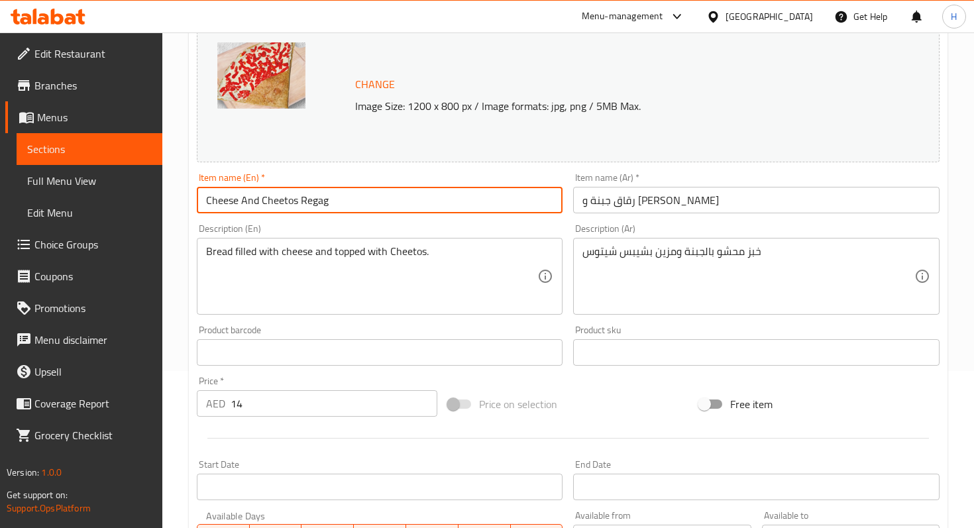
scroll to position [427, 0]
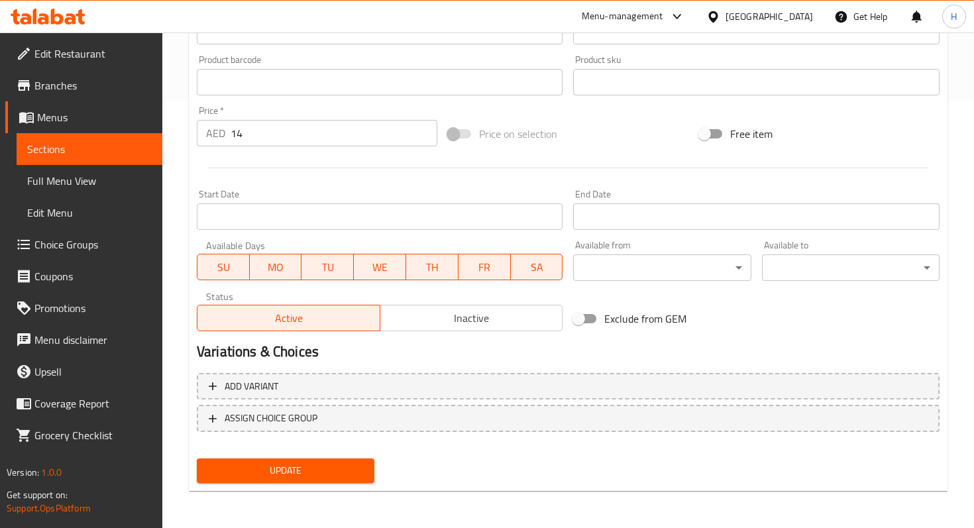
type input "Cheese And Cheetos Regag"
click at [293, 484] on div "Update" at bounding box center [285, 470] width 188 height 35
click at [293, 475] on span "Update" at bounding box center [285, 470] width 156 height 17
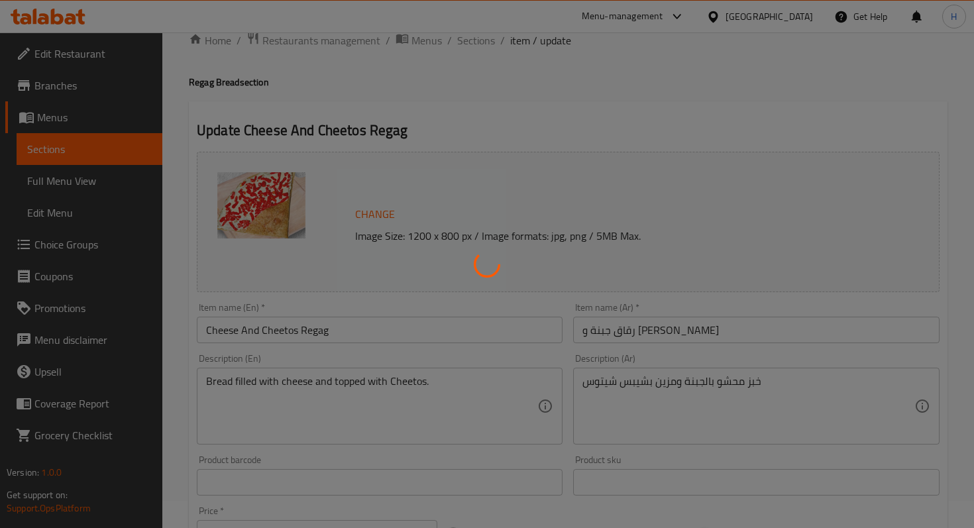
scroll to position [0, 0]
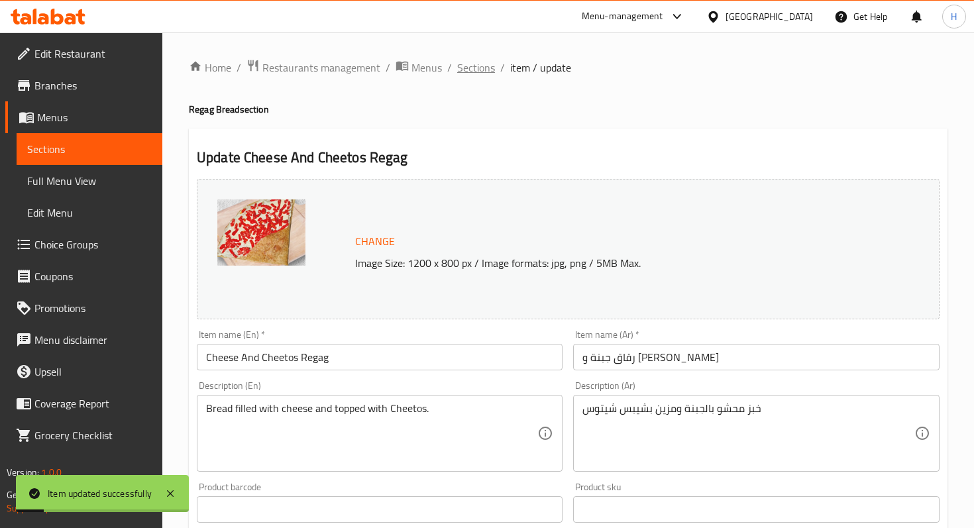
click at [484, 71] on span "Sections" at bounding box center [476, 68] width 38 height 16
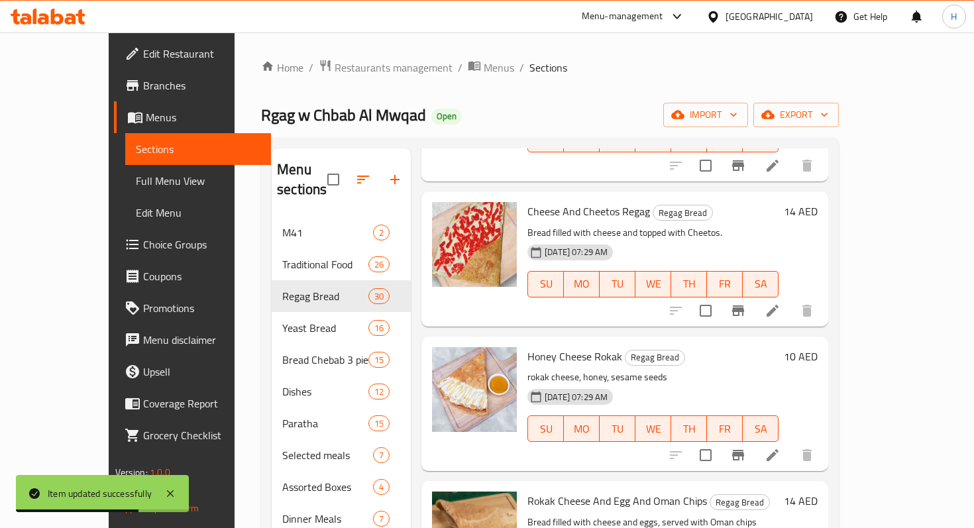
scroll to position [744, 0]
click at [780, 446] on icon at bounding box center [772, 454] width 16 height 16
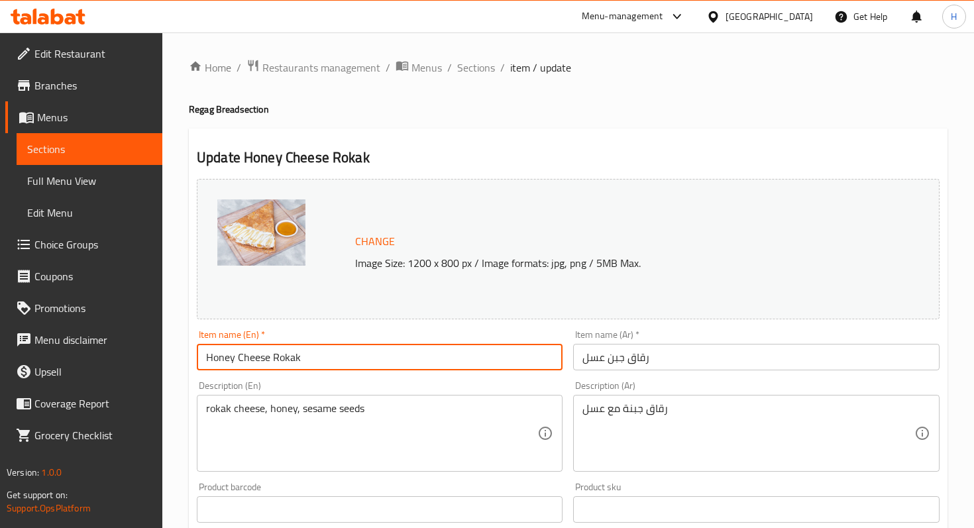
drag, startPoint x: 278, startPoint y: 358, endPoint x: 352, endPoint y: 356, distance: 74.2
click at [352, 356] on input "Honey Cheese Rokak" at bounding box center [380, 357] width 366 height 26
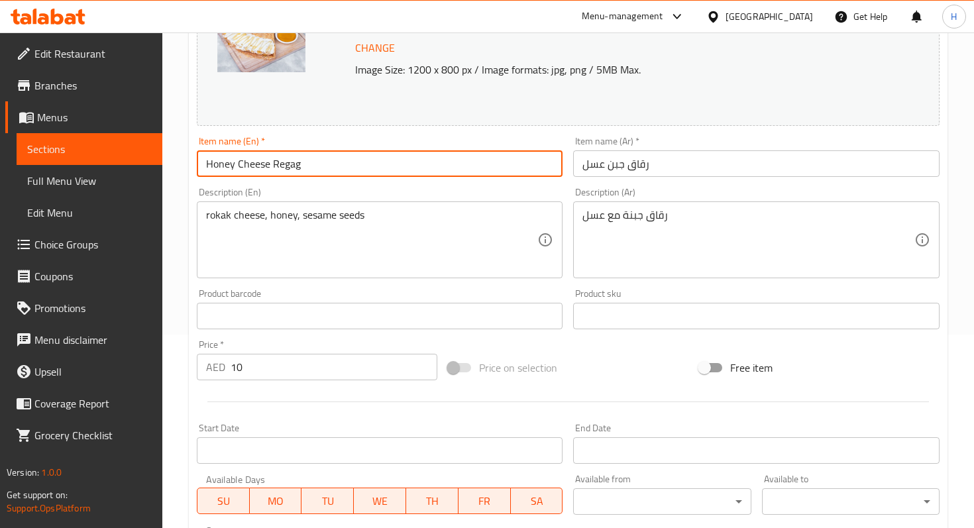
scroll to position [427, 0]
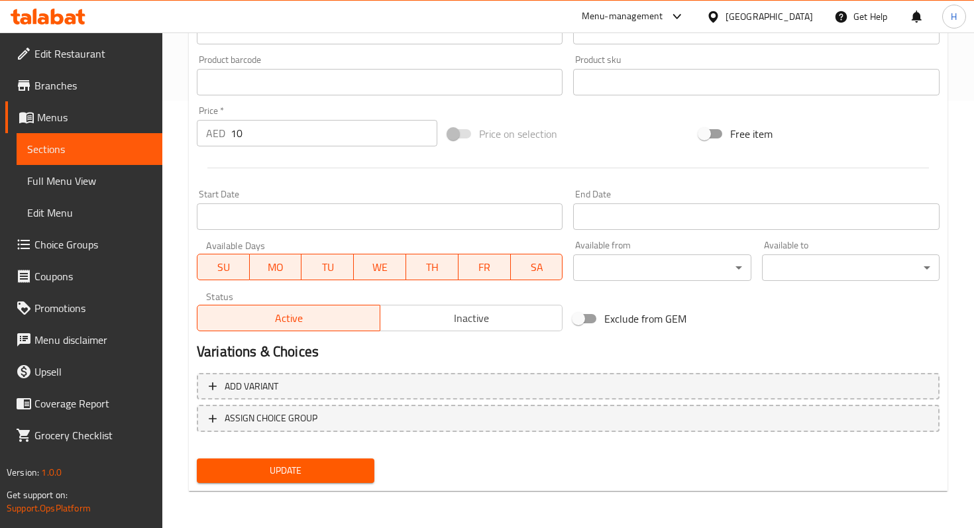
type input "Honey Cheese Regag"
click at [246, 467] on span "Update" at bounding box center [285, 470] width 156 height 17
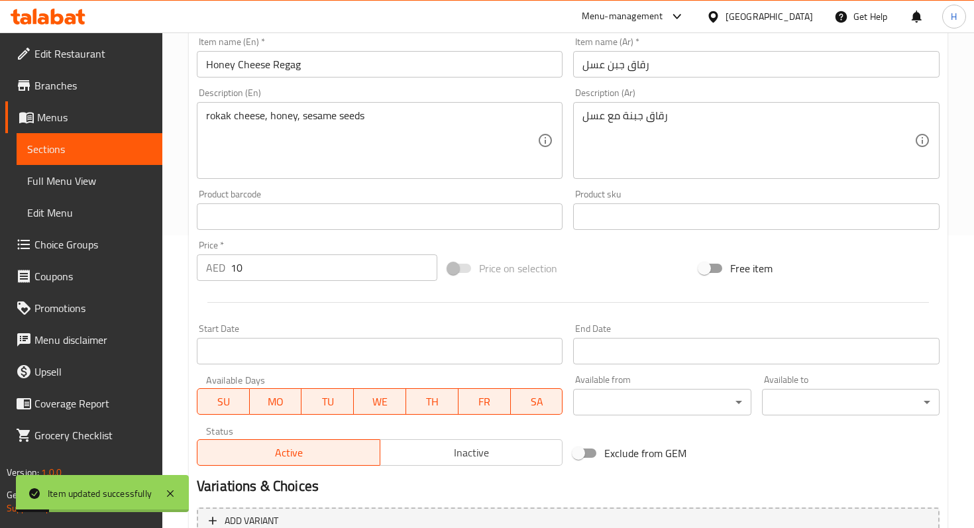
scroll to position [0, 0]
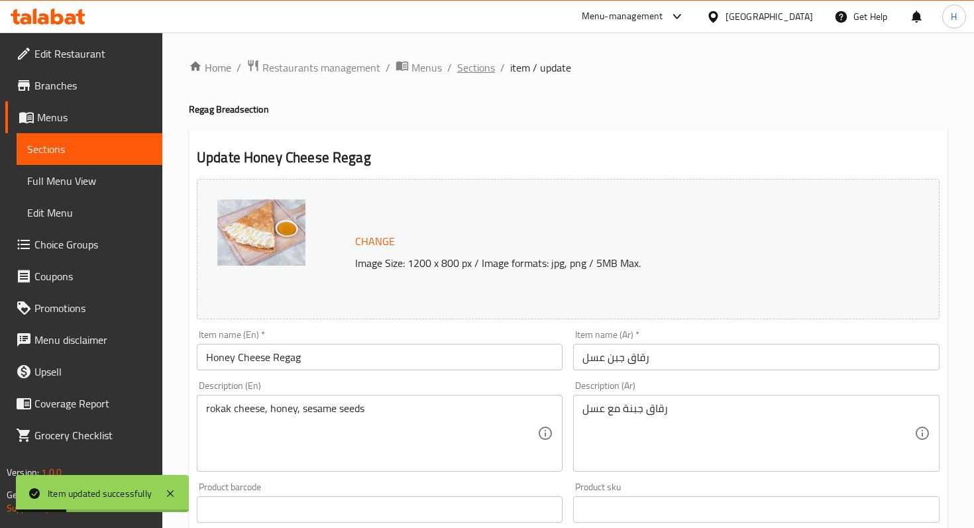
click at [474, 66] on span "Sections" at bounding box center [476, 68] width 38 height 16
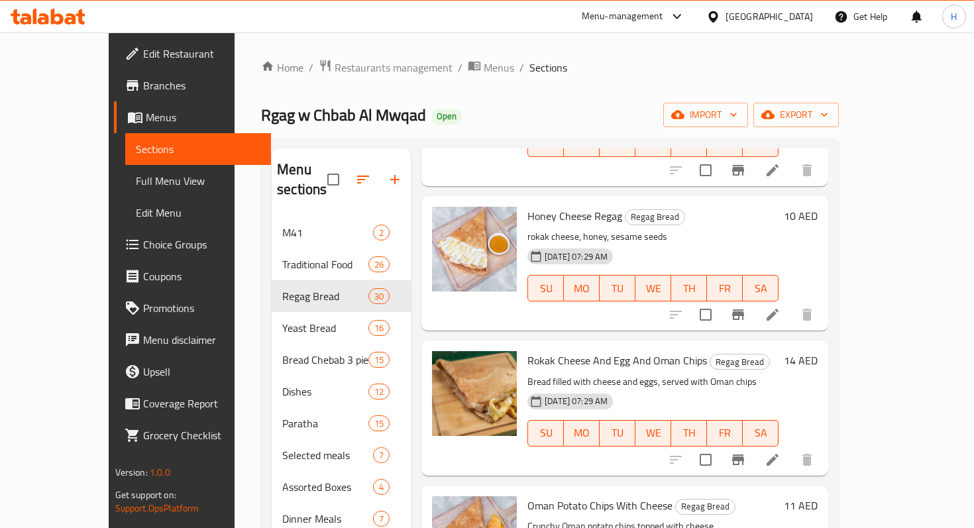
scroll to position [886, 0]
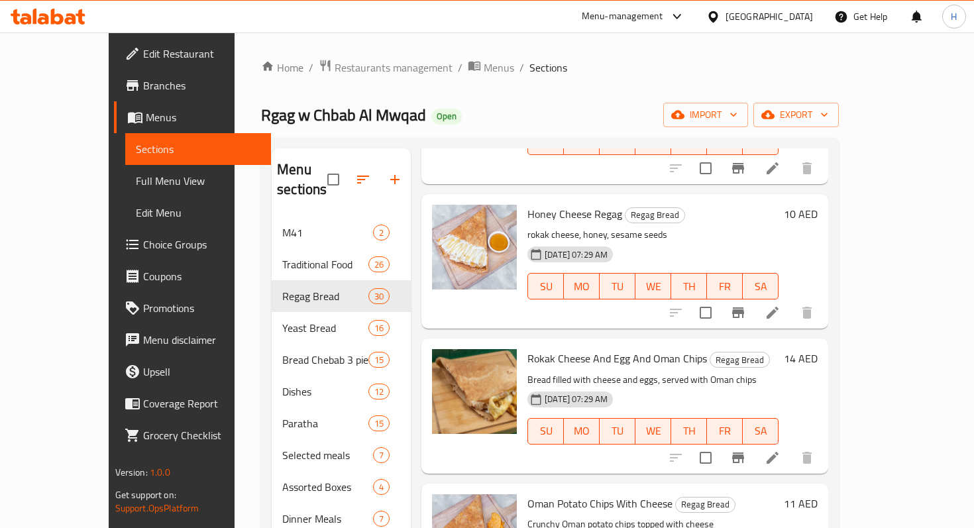
click at [791, 446] on li at bounding box center [772, 458] width 37 height 24
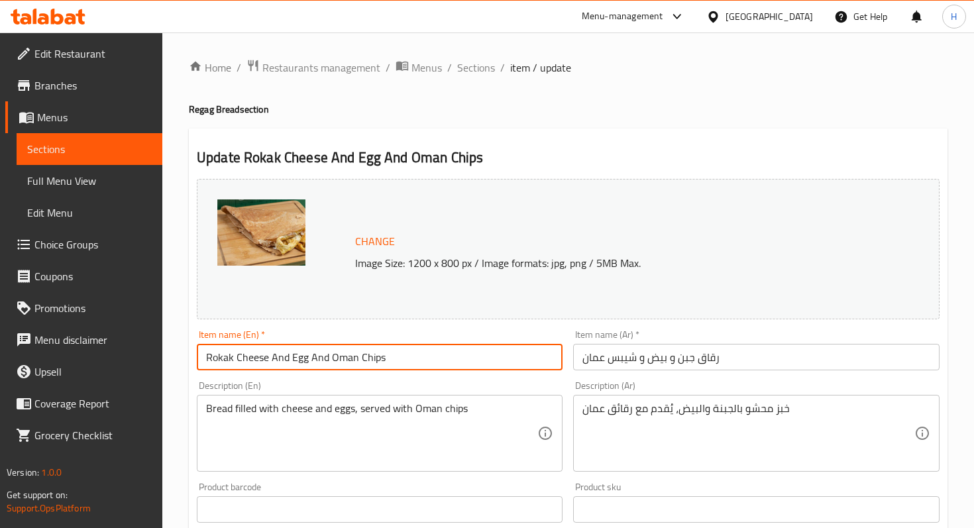
drag, startPoint x: 235, startPoint y: 358, endPoint x: 195, endPoint y: 357, distance: 39.8
click at [195, 357] on div "Item name (En)   * Rokak Cheese And Egg And Oman Chips Item name (En) *" at bounding box center [379, 350] width 376 height 51
drag, startPoint x: 261, startPoint y: 358, endPoint x: 239, endPoint y: 358, distance: 21.9
click at [239, 358] on input "Cheese And Egg And Oman Chips" at bounding box center [380, 357] width 366 height 26
click at [354, 364] on input "Cheese, Egg And Oman Chips" at bounding box center [380, 357] width 366 height 26
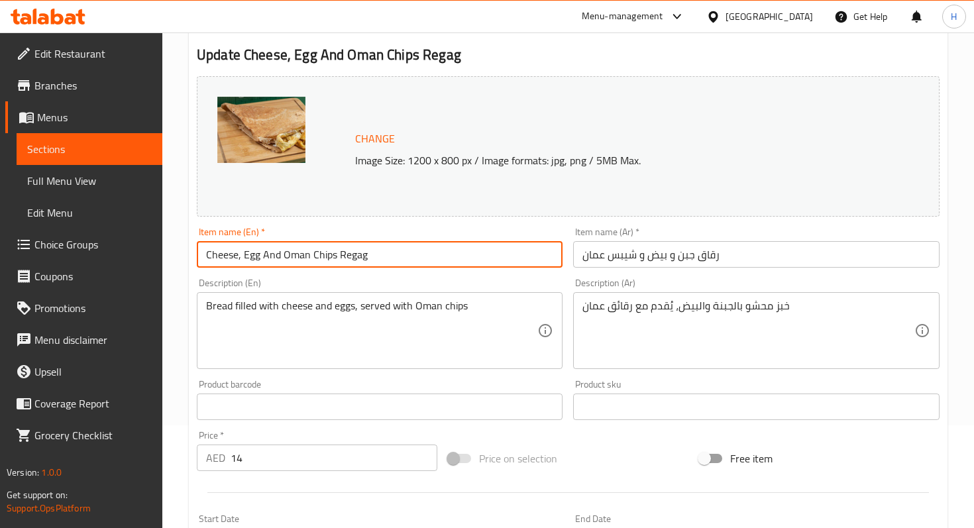
scroll to position [427, 0]
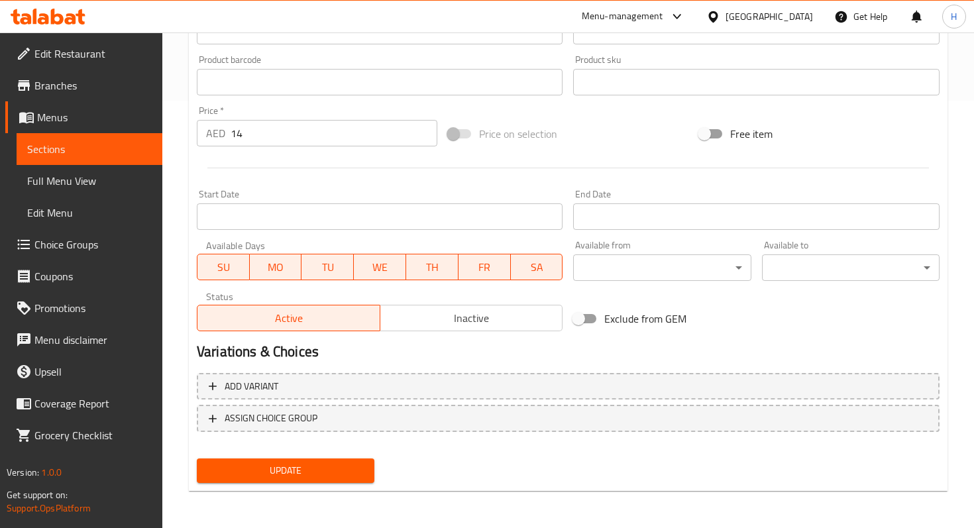
type input "Cheese, Egg And Oman Chips Regag"
click at [337, 478] on span "Update" at bounding box center [285, 470] width 156 height 17
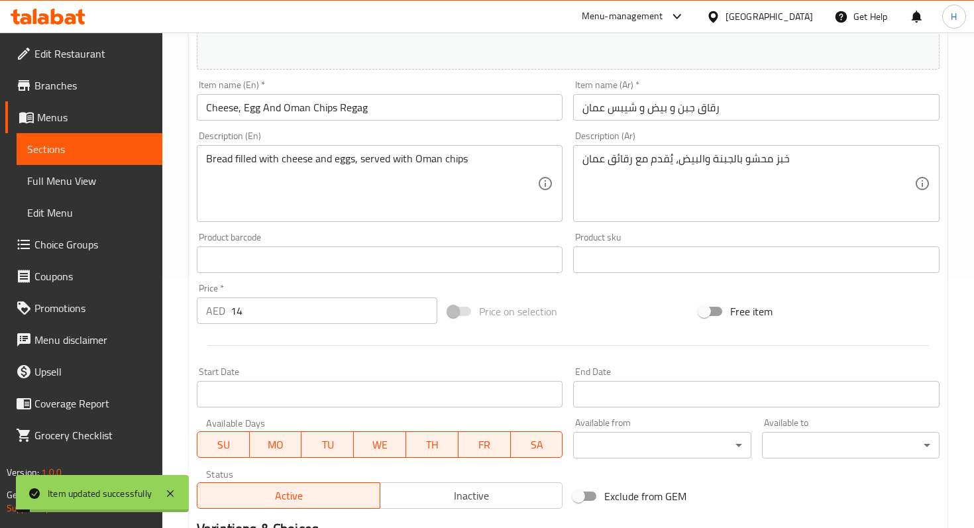
scroll to position [0, 0]
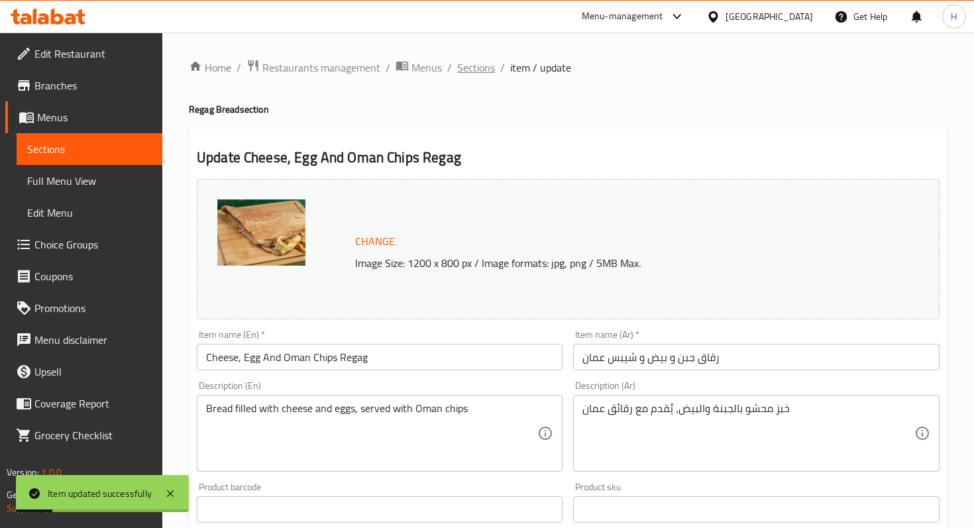
click at [464, 72] on span "Sections" at bounding box center [476, 68] width 38 height 16
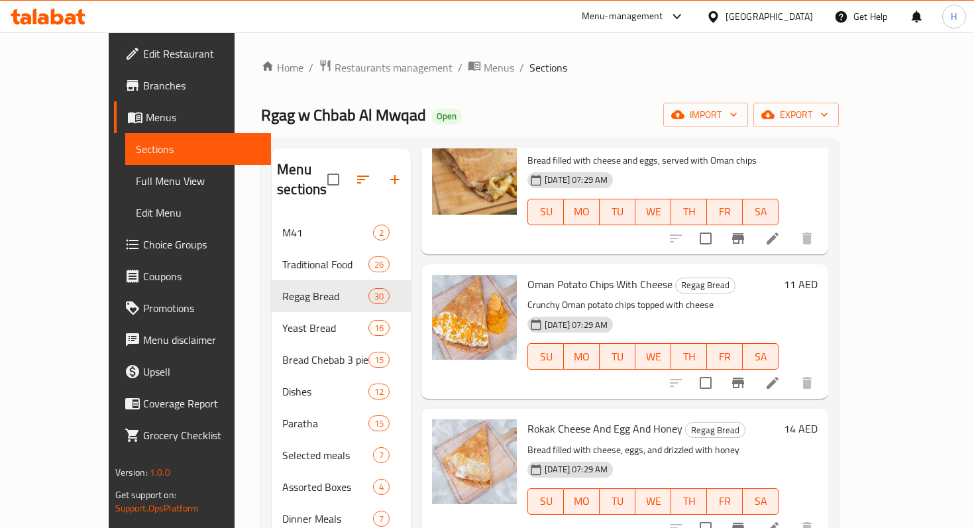
scroll to position [1120, 0]
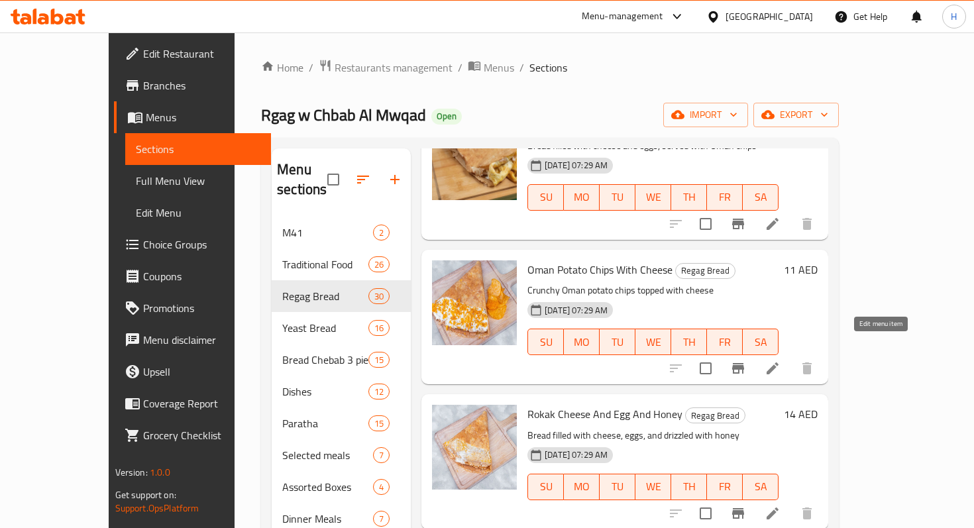
click at [780, 360] on icon at bounding box center [772, 368] width 16 height 16
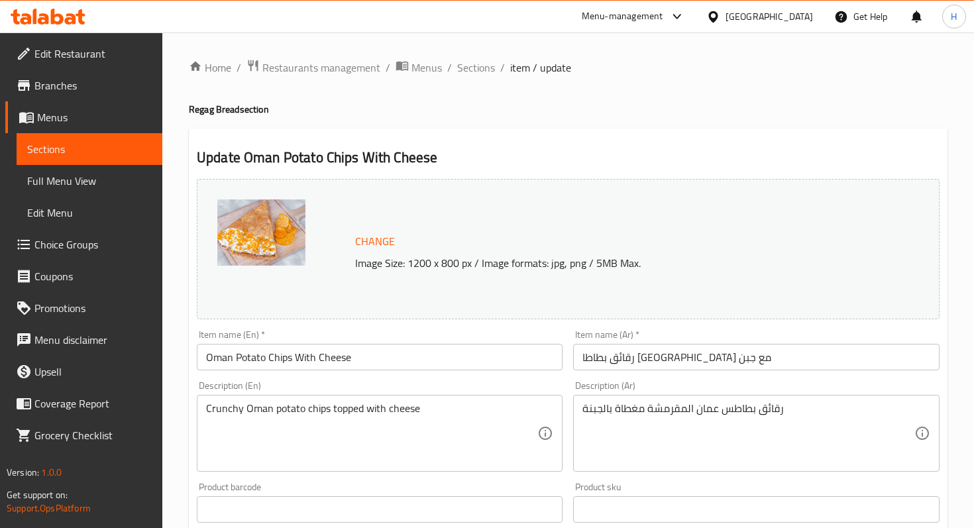
click at [387, 366] on input "Oman Potato Chips With Cheese" at bounding box center [380, 357] width 366 height 26
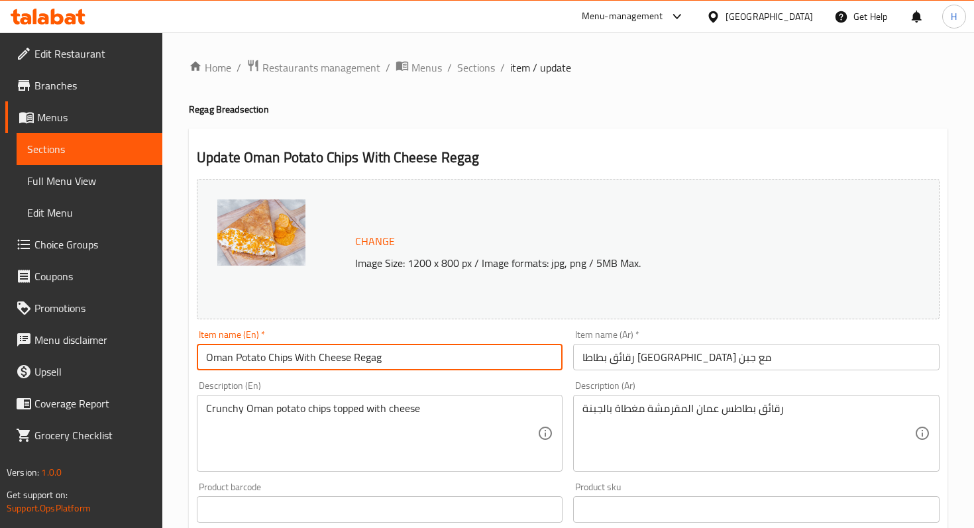
click at [308, 360] on input "Oman Potato Chips With Cheese Regag" at bounding box center [380, 357] width 366 height 26
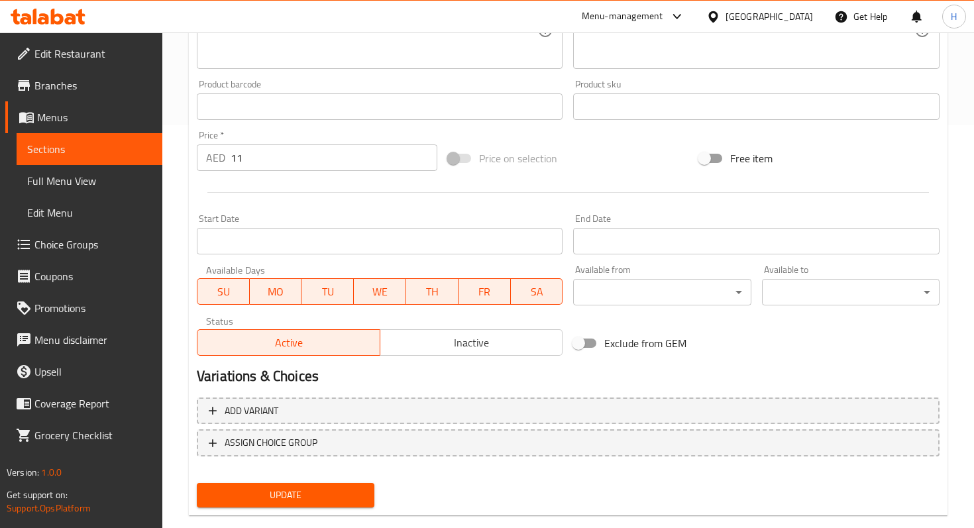
scroll to position [427, 0]
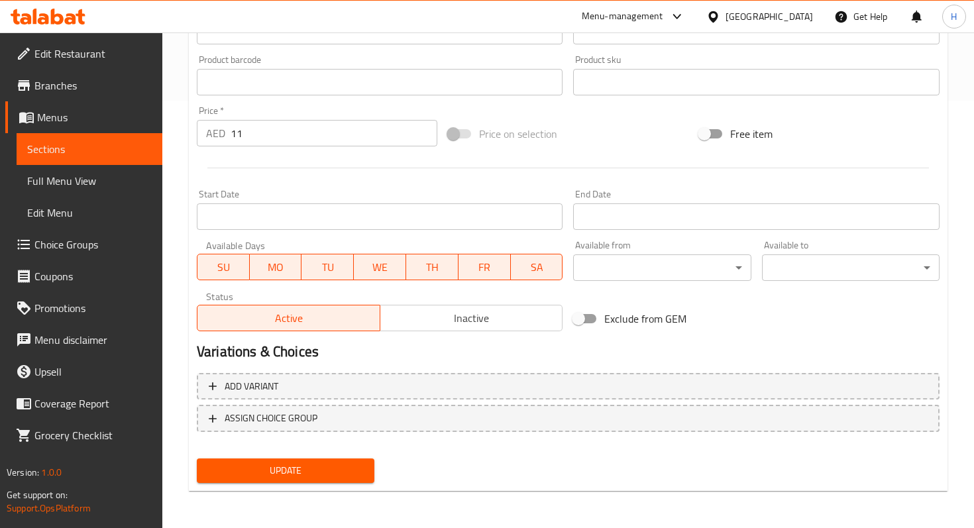
type input "Oman Potato Chips And Cheese Regag"
click at [310, 477] on span "Update" at bounding box center [285, 470] width 156 height 17
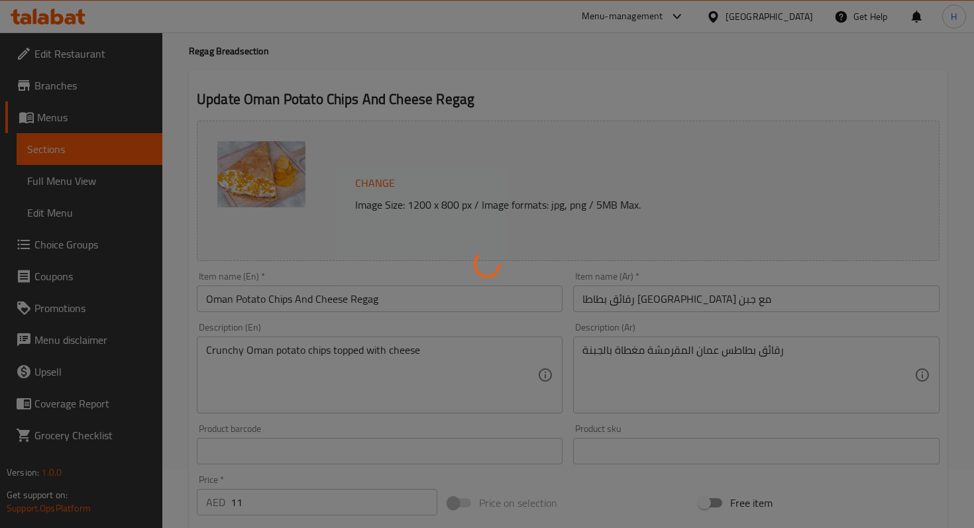
scroll to position [0, 0]
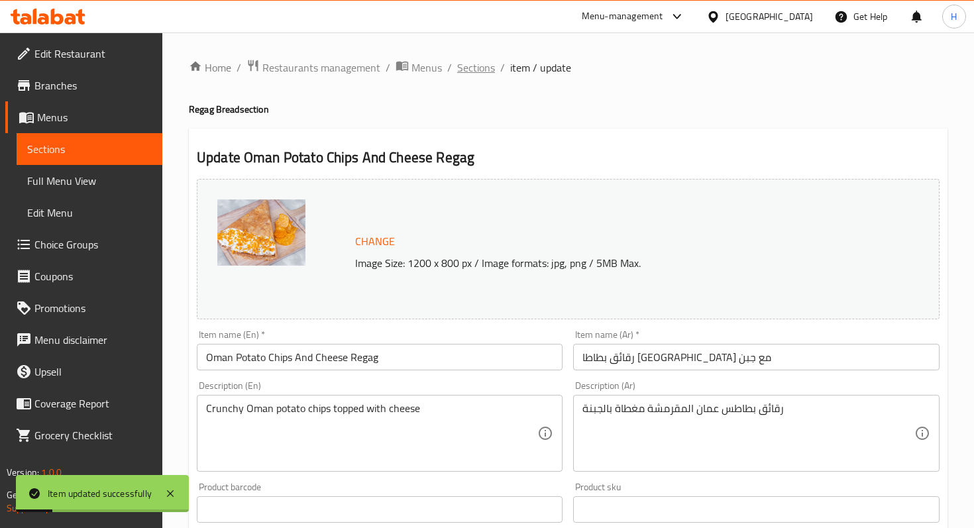
click at [473, 70] on span "Sections" at bounding box center [476, 68] width 38 height 16
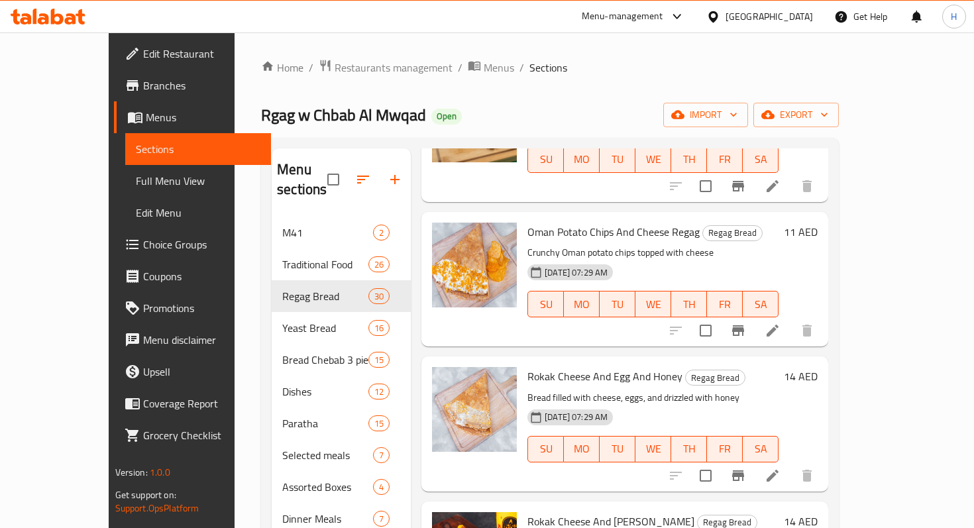
scroll to position [1195, 0]
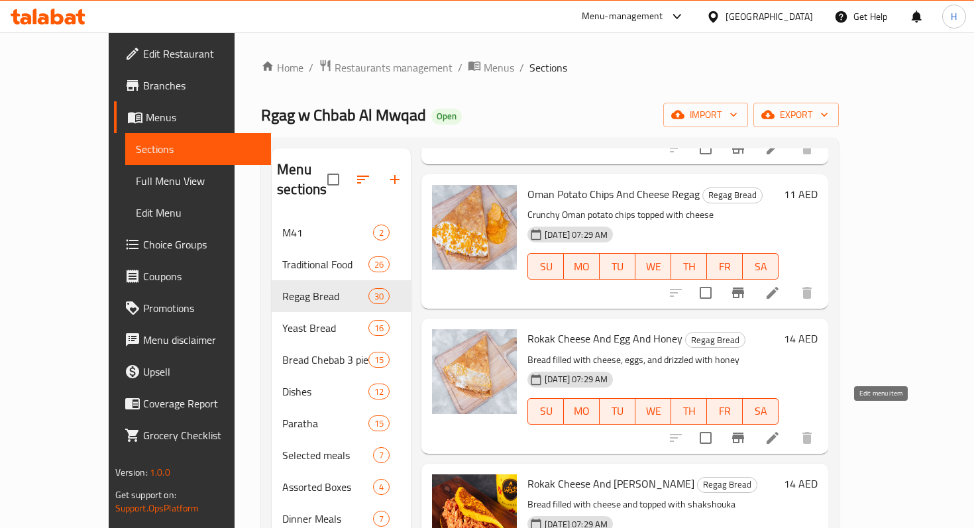
click at [780, 430] on icon at bounding box center [772, 438] width 16 height 16
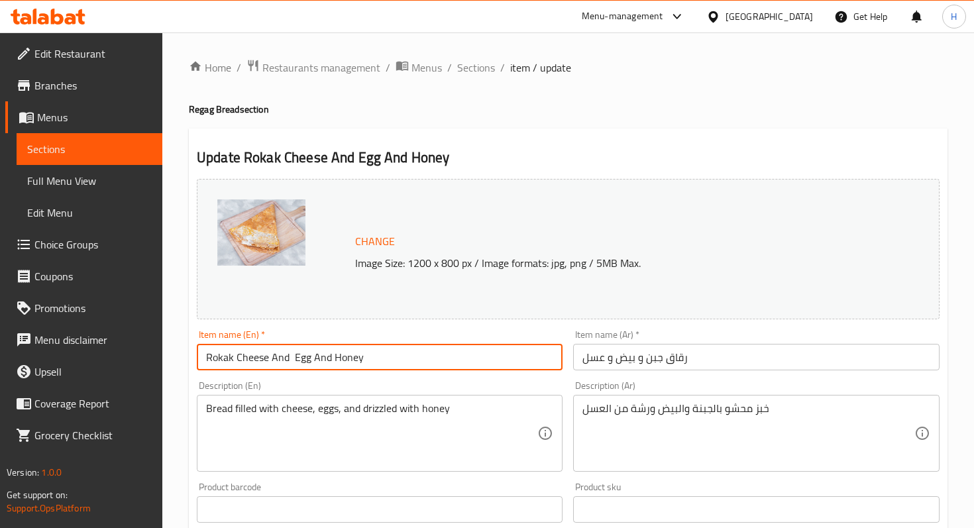
drag, startPoint x: 295, startPoint y: 359, endPoint x: 264, endPoint y: 355, distance: 30.7
click at [264, 355] on input "Rokak Cheese And Egg And Honey" at bounding box center [380, 357] width 366 height 26
drag, startPoint x: 235, startPoint y: 358, endPoint x: 182, endPoint y: 355, distance: 53.8
click at [182, 355] on div "Home / Restaurants management / Menus / Sections / item / update Regag Bread se…" at bounding box center [567, 493] width 811 height 923
click at [337, 354] on input "Chees,Egg And Honey" at bounding box center [380, 357] width 366 height 26
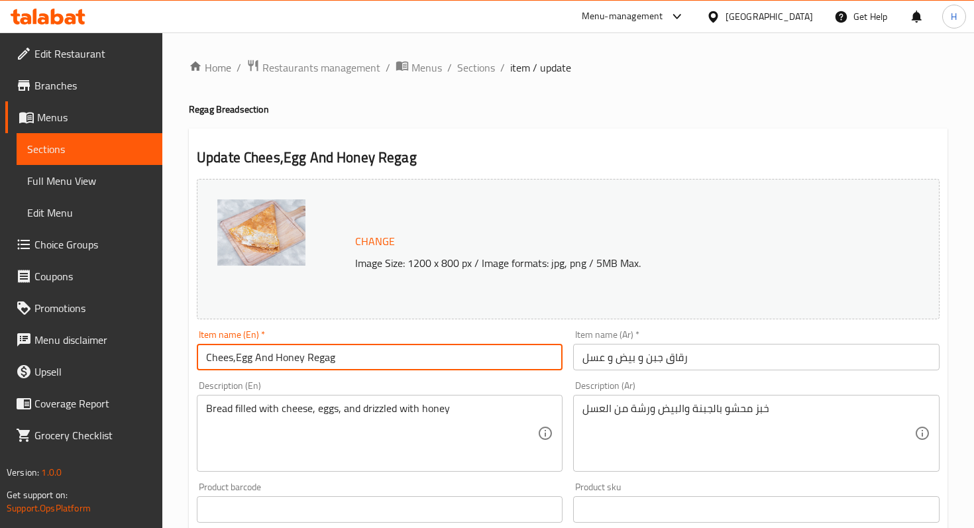
scroll to position [427, 0]
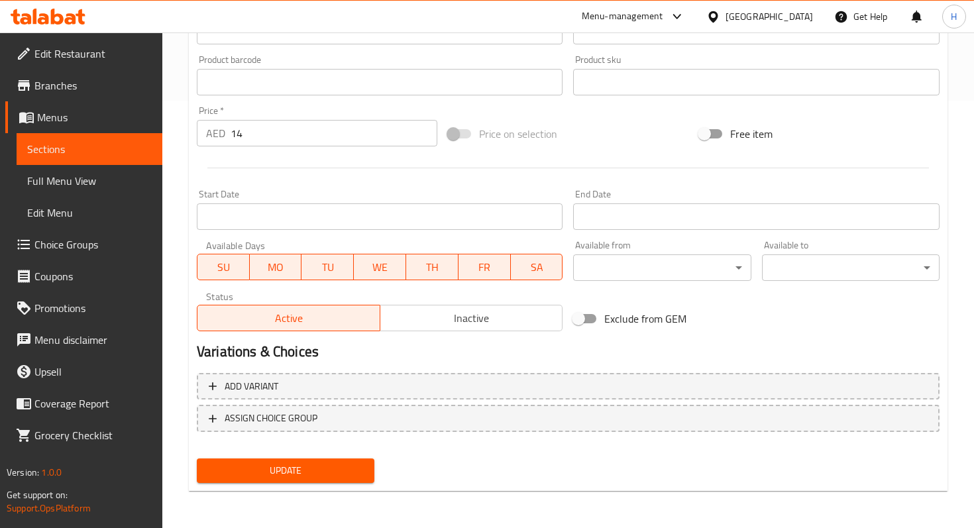
type input "Chees,Egg And Honey Regag"
click at [323, 473] on span "Update" at bounding box center [285, 470] width 156 height 17
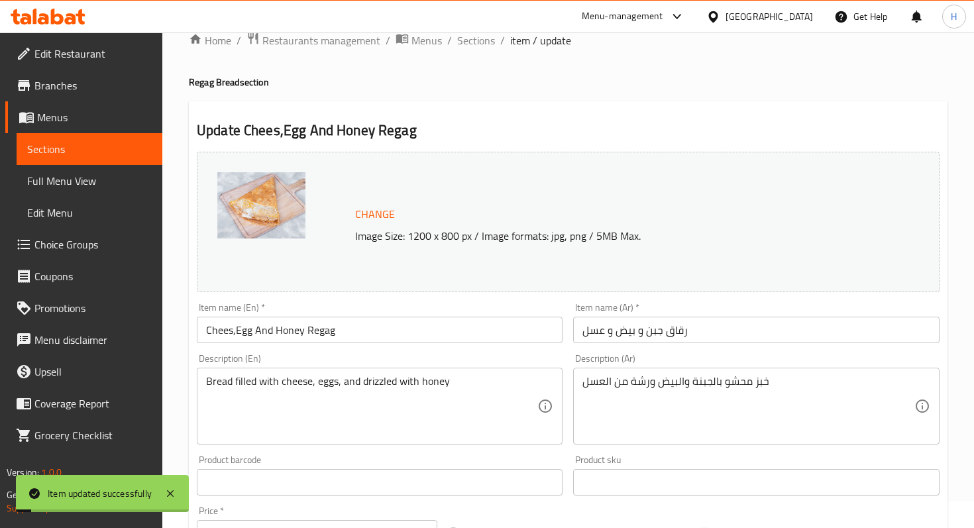
scroll to position [0, 0]
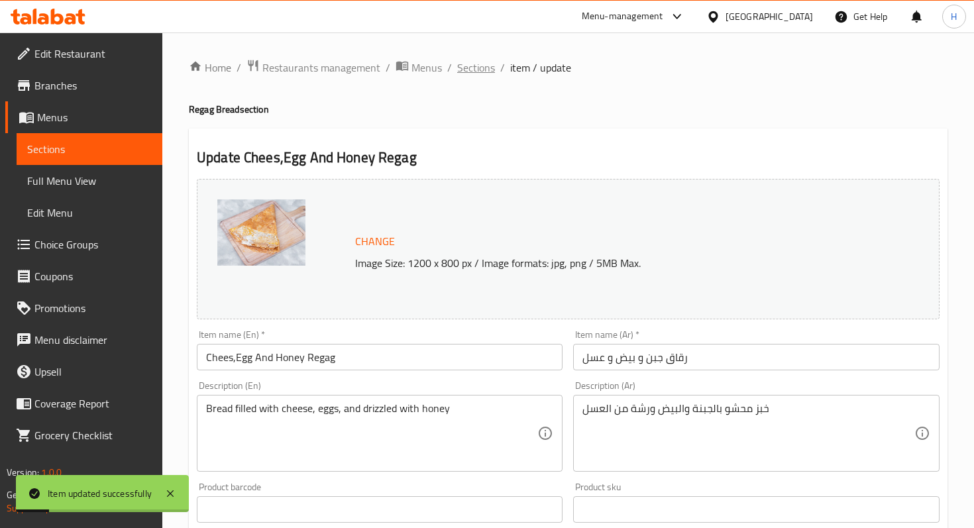
click at [470, 70] on span "Sections" at bounding box center [476, 68] width 38 height 16
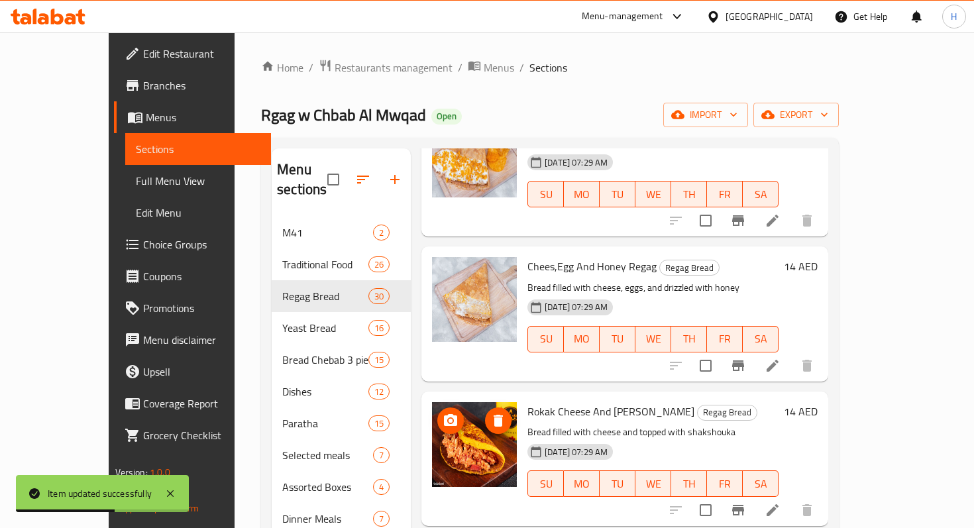
scroll to position [1268, 0]
click at [780, 357] on icon at bounding box center [772, 365] width 16 height 16
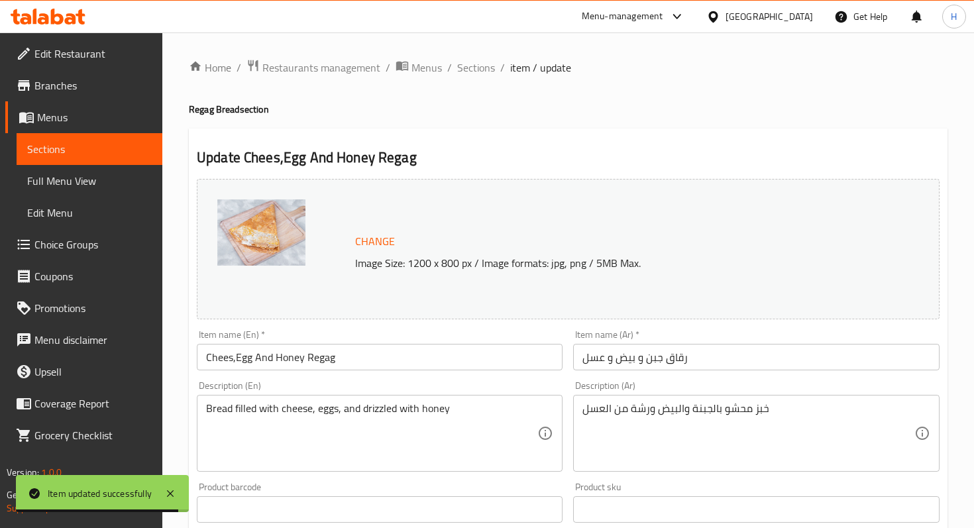
click at [231, 358] on input "Chees,Egg And Honey Regag" at bounding box center [380, 357] width 366 height 26
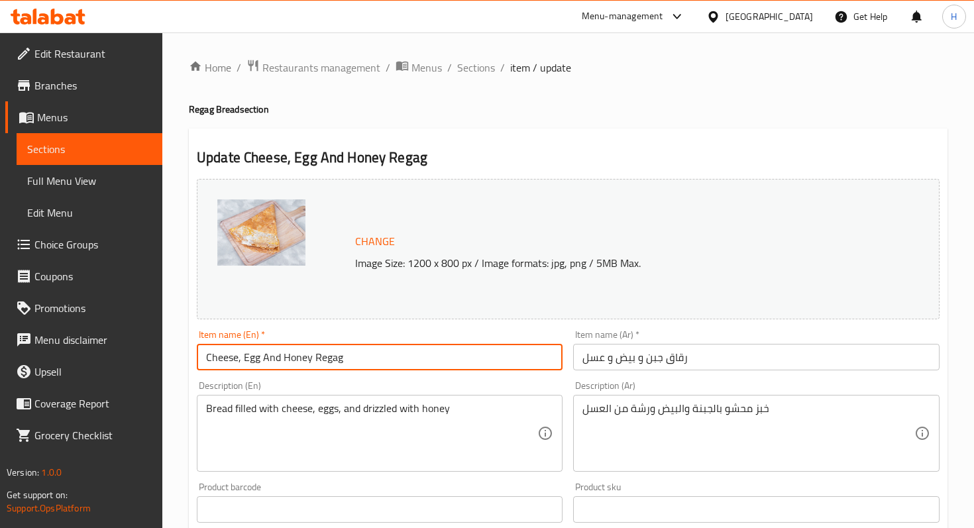
scroll to position [427, 0]
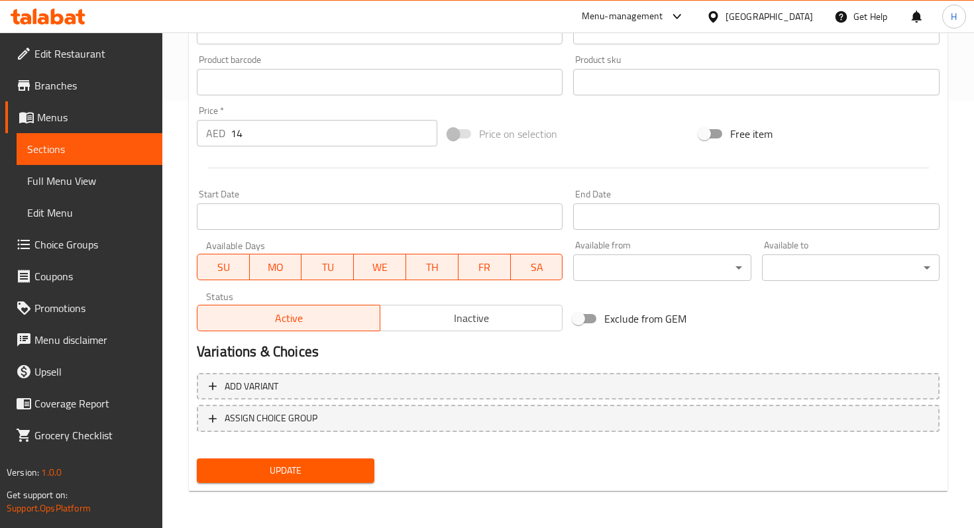
type input "Cheese, Egg And Honey Regag"
click at [312, 472] on span "Update" at bounding box center [285, 470] width 156 height 17
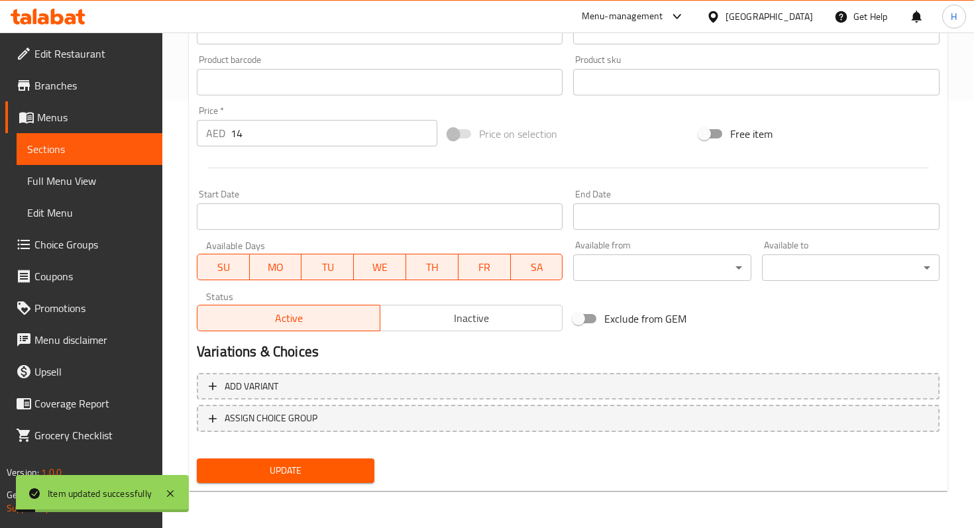
scroll to position [0, 0]
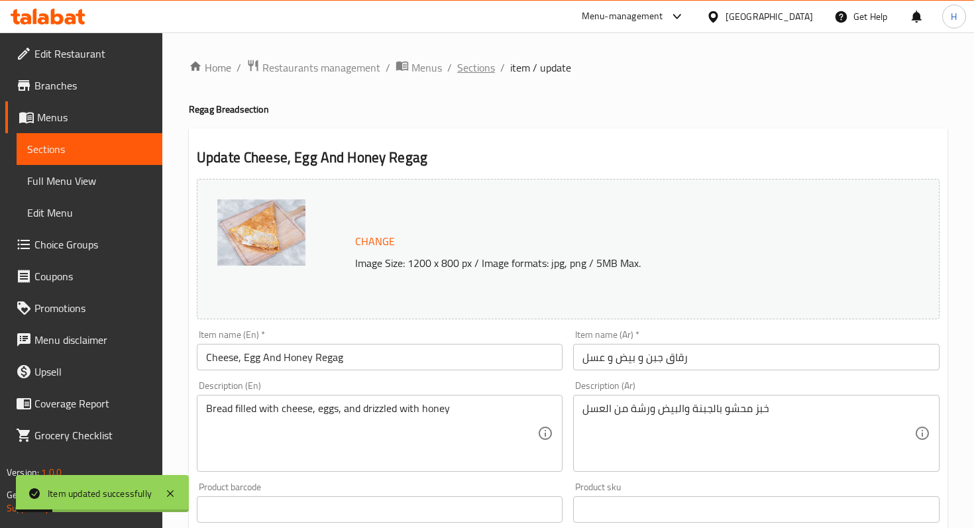
click at [476, 64] on span "Sections" at bounding box center [476, 68] width 38 height 16
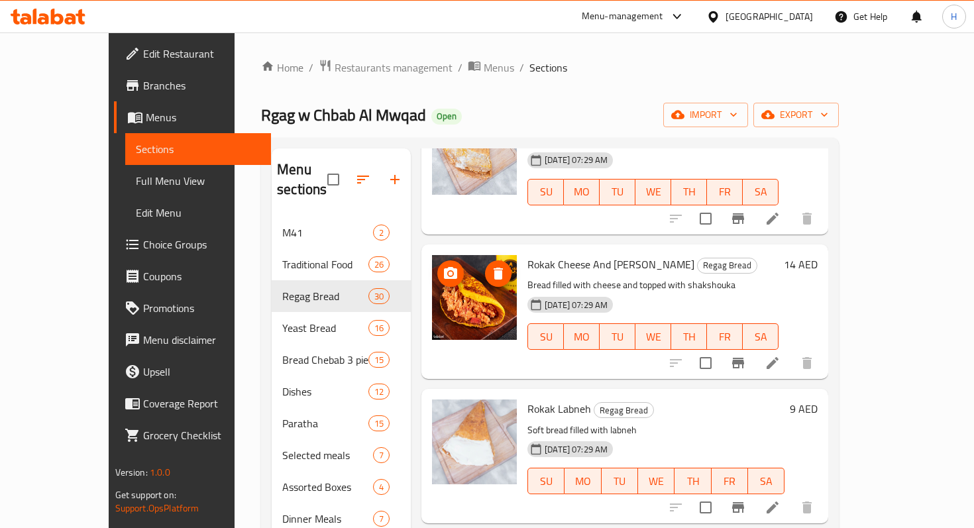
scroll to position [1416, 0]
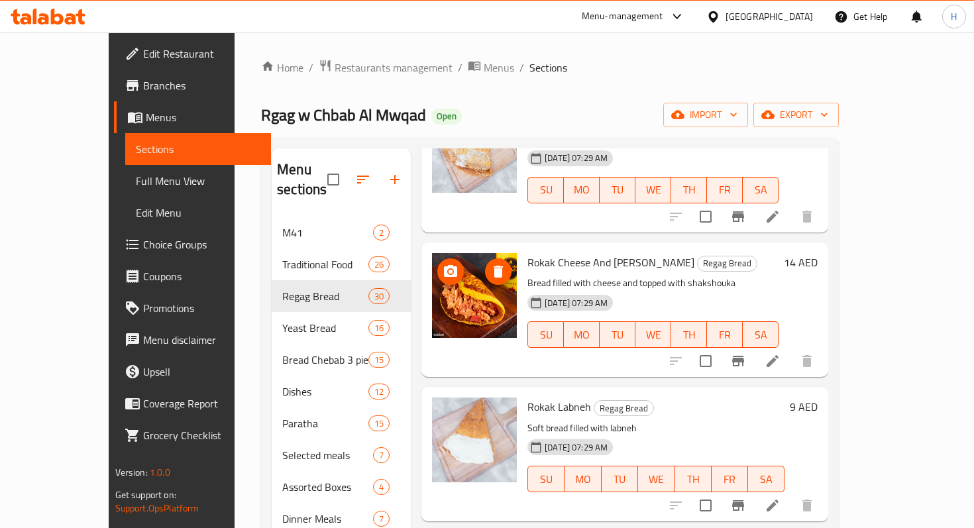
click at [458, 300] on img at bounding box center [474, 295] width 85 height 85
click at [780, 353] on icon at bounding box center [772, 361] width 16 height 16
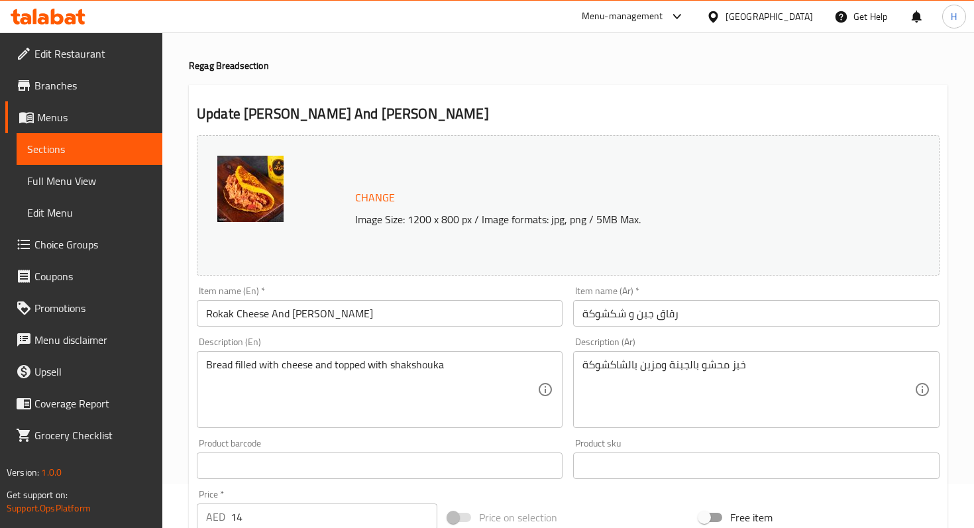
scroll to position [44, 0]
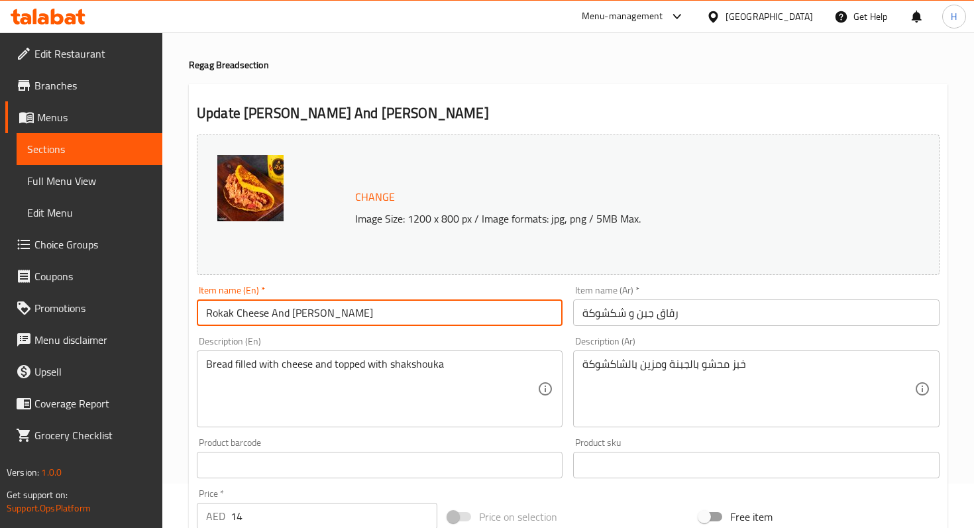
drag, startPoint x: 237, startPoint y: 319, endPoint x: 208, endPoint y: 319, distance: 29.1
click at [208, 319] on input "Rokak Cheese And Shakshouka" at bounding box center [380, 312] width 366 height 26
click at [345, 312] on input "Cheese And Shakshouka" at bounding box center [380, 312] width 366 height 26
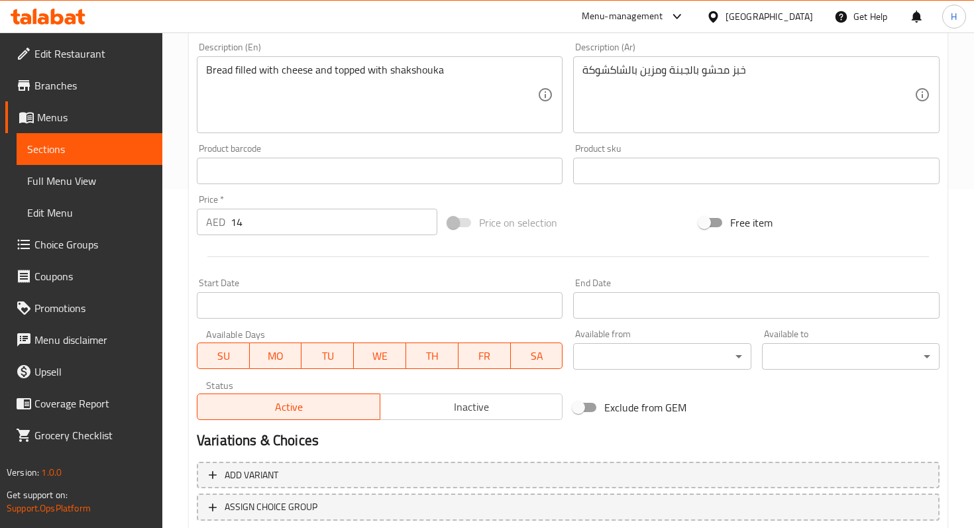
scroll to position [427, 0]
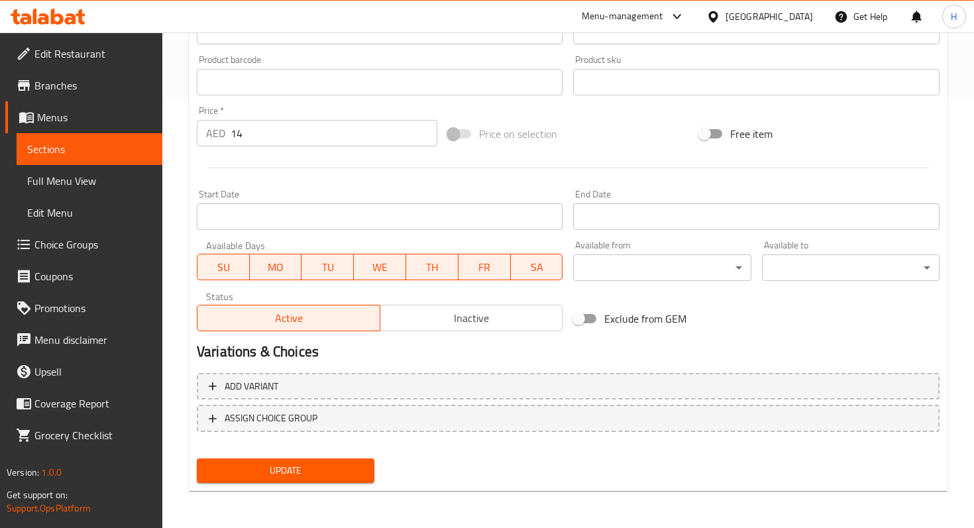
type input "Cheese And Shakshouka Regag"
click at [332, 468] on span "Update" at bounding box center [285, 470] width 156 height 17
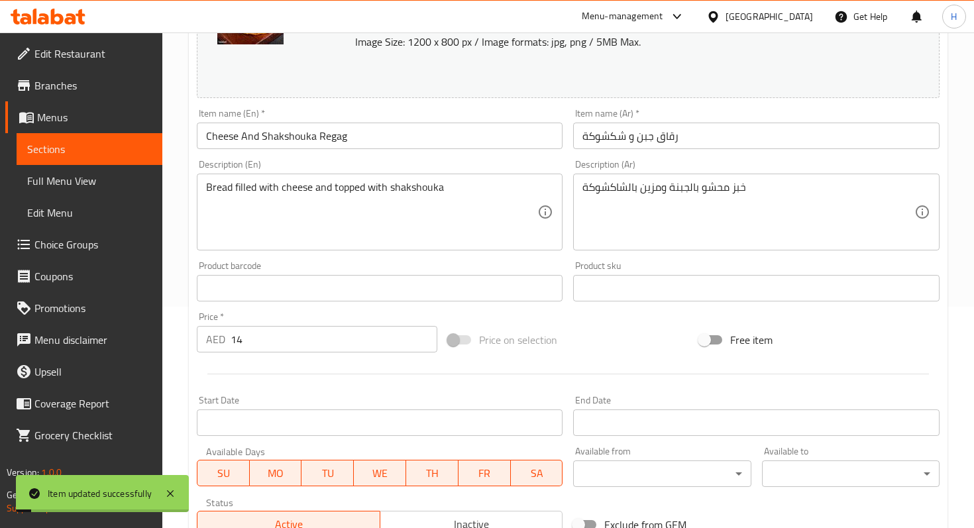
scroll to position [0, 0]
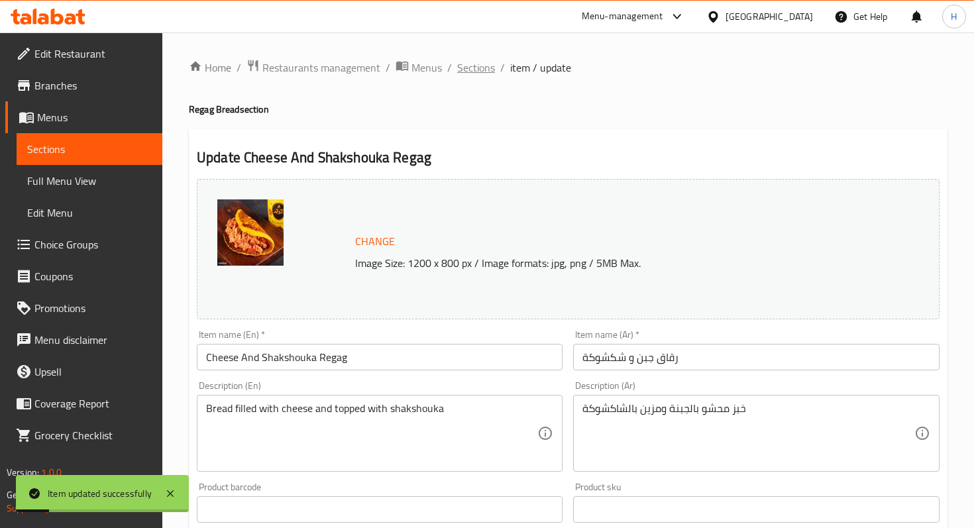
click at [469, 73] on span "Sections" at bounding box center [476, 68] width 38 height 16
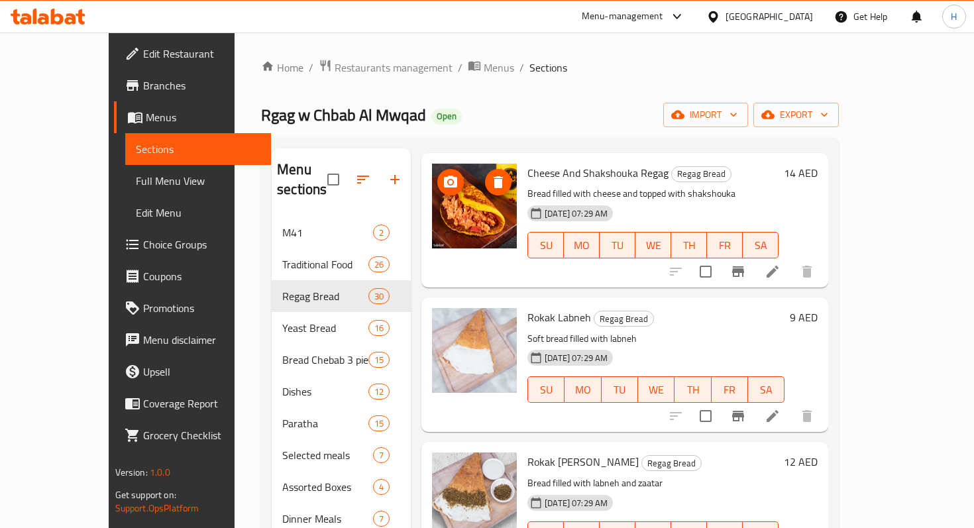
scroll to position [1506, 0]
click at [778, 410] on icon at bounding box center [772, 416] width 12 height 12
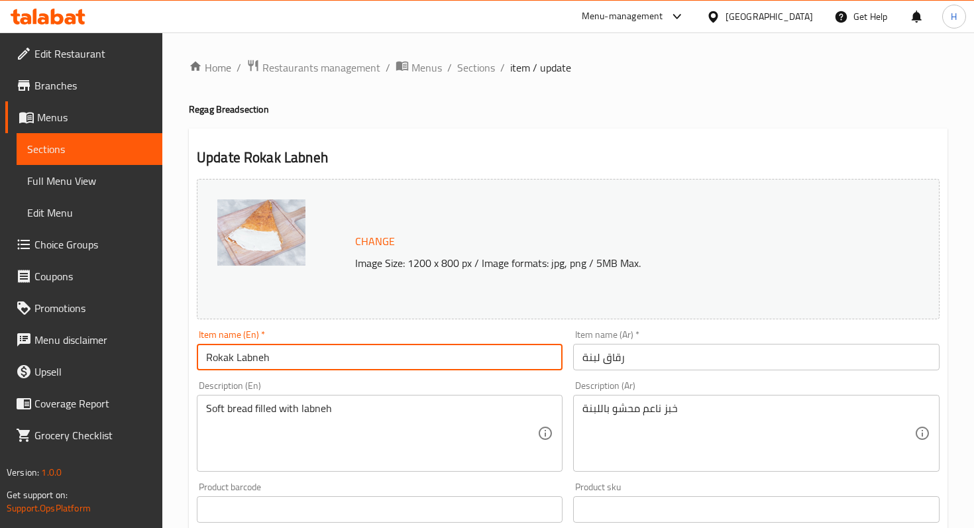
drag, startPoint x: 237, startPoint y: 361, endPoint x: 191, endPoint y: 355, distance: 46.8
click at [191, 355] on div "Item name (En)   * Rokak Labneh Item name (En) *" at bounding box center [379, 350] width 376 height 51
click at [256, 358] on input "Labneh" at bounding box center [380, 357] width 366 height 26
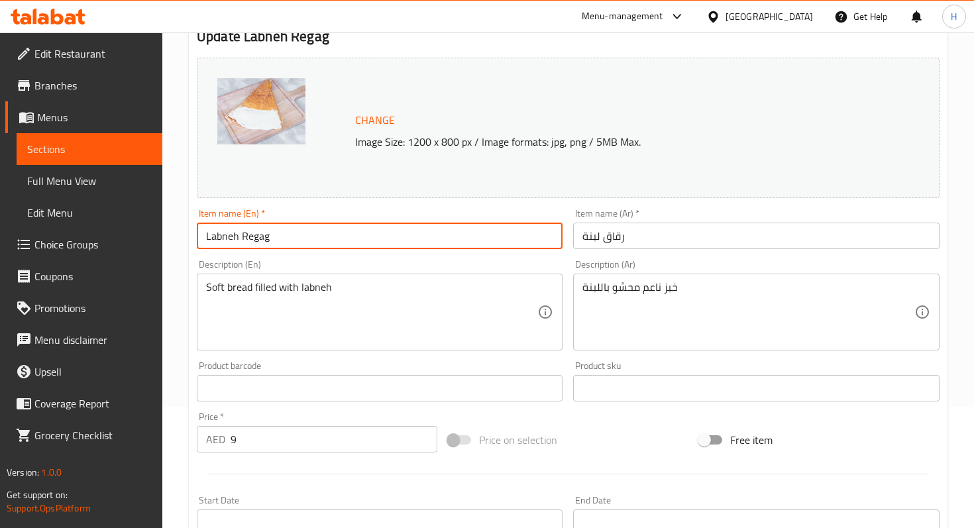
scroll to position [427, 0]
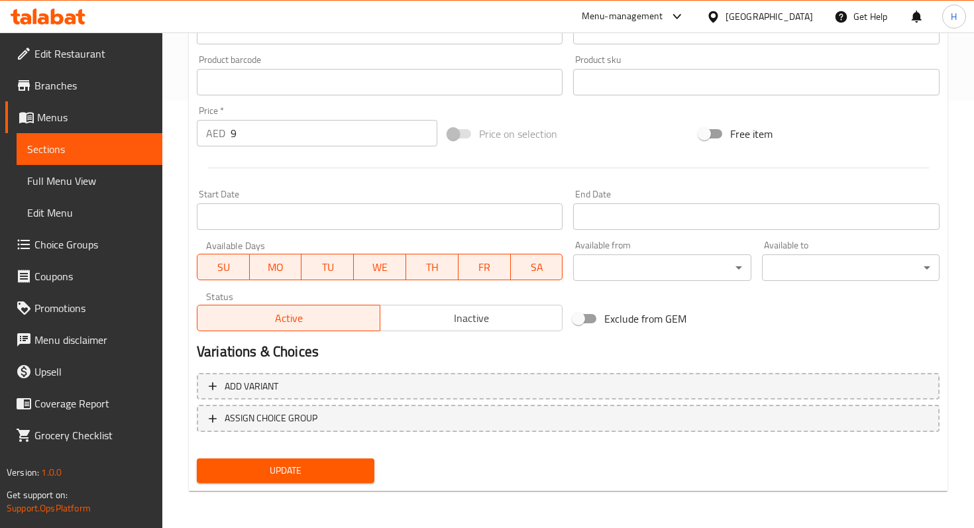
type input "Labneh Regag"
click at [252, 475] on span "Update" at bounding box center [285, 470] width 156 height 17
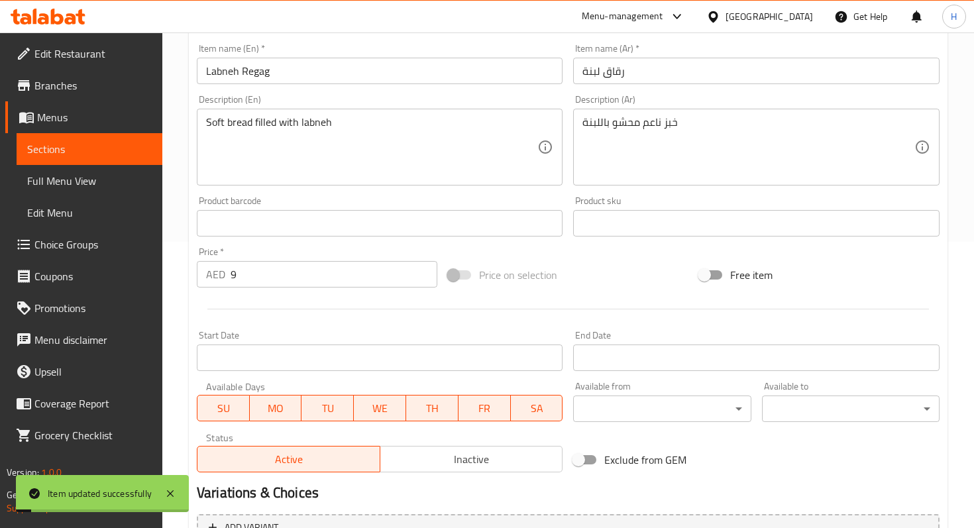
scroll to position [0, 0]
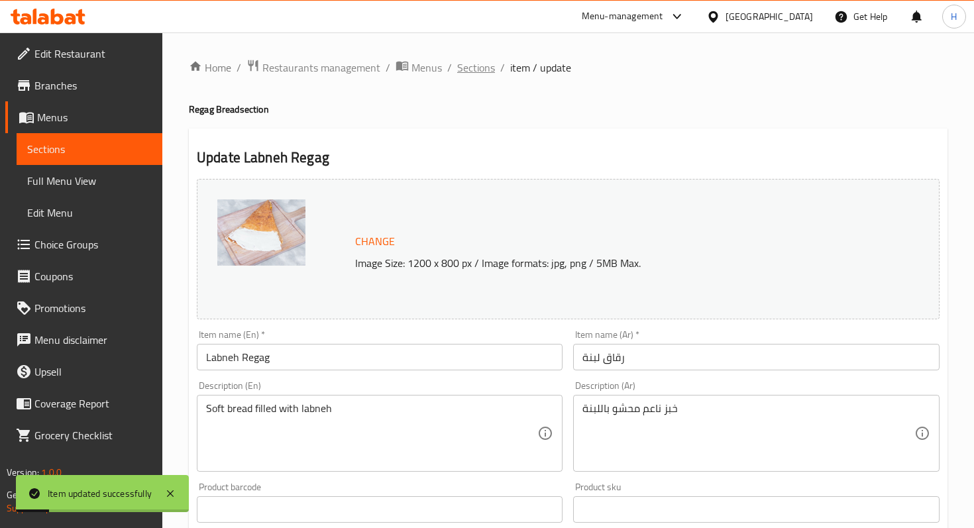
click at [468, 66] on span "Sections" at bounding box center [476, 68] width 38 height 16
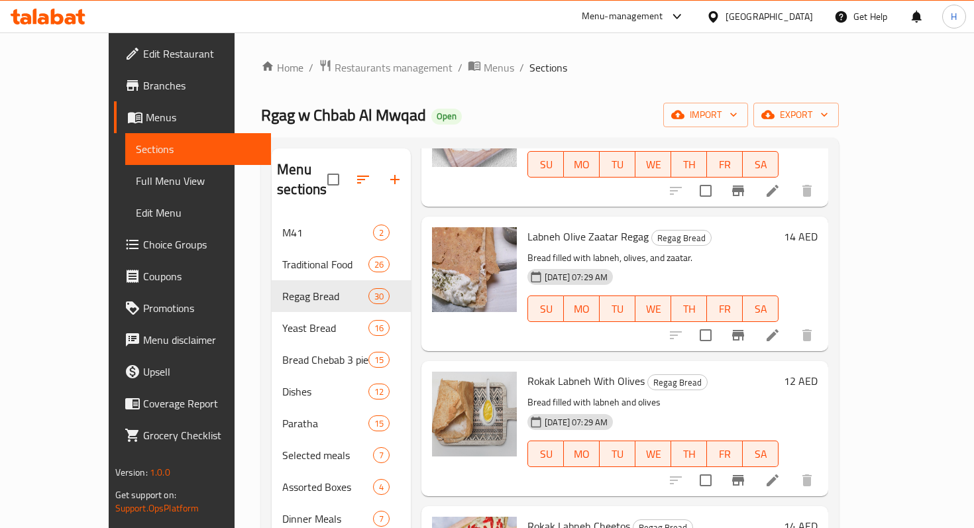
scroll to position [1897, 0]
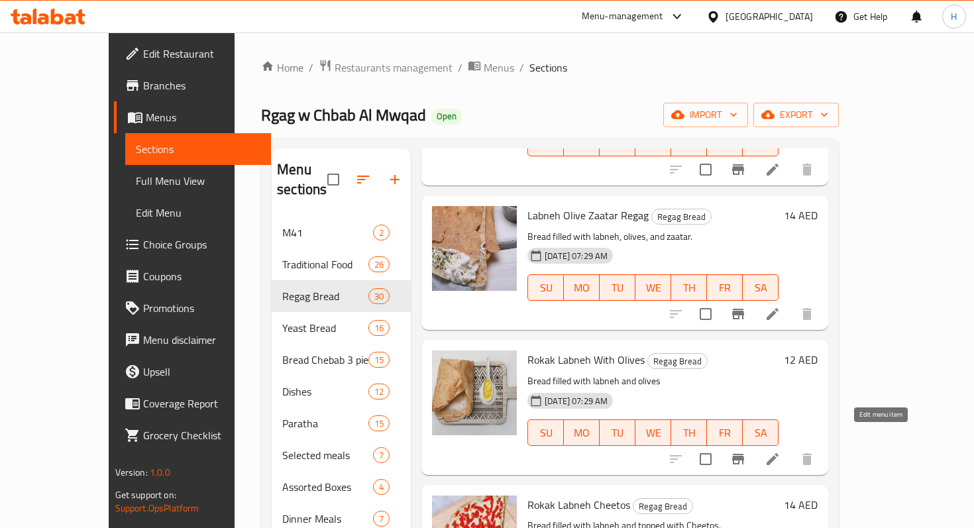
click at [780, 451] on icon at bounding box center [772, 459] width 16 height 16
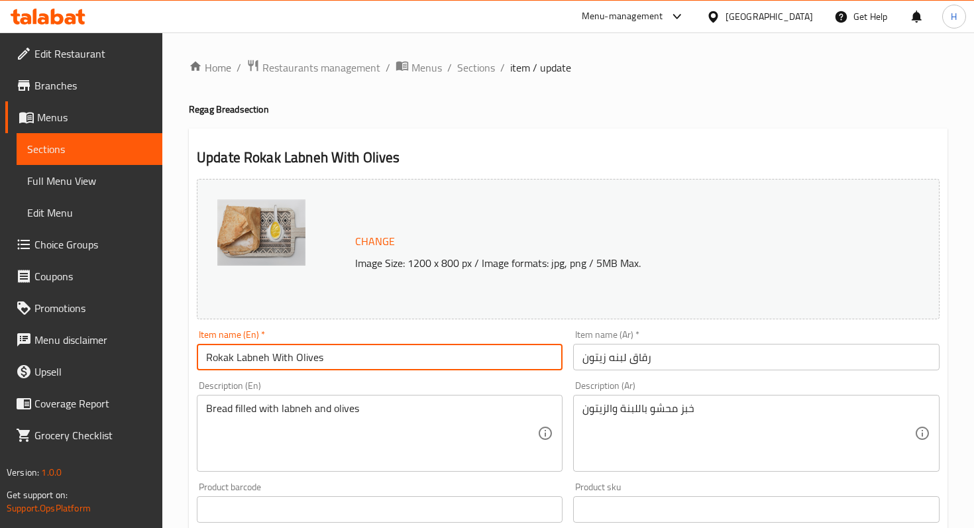
drag, startPoint x: 235, startPoint y: 360, endPoint x: 193, endPoint y: 360, distance: 41.7
click at [193, 360] on div "Item name (En)   * Rokak Labneh With Olives Item name (En) *" at bounding box center [379, 350] width 376 height 51
click at [331, 361] on input "Labneh With Olives" at bounding box center [380, 357] width 366 height 26
click at [297, 356] on input "Labneh With Olives regag" at bounding box center [380, 357] width 366 height 26
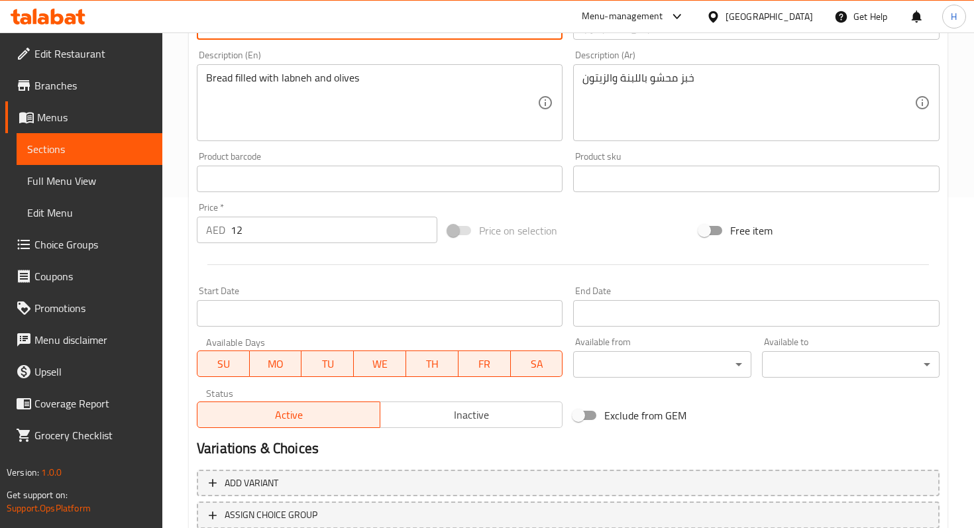
scroll to position [427, 0]
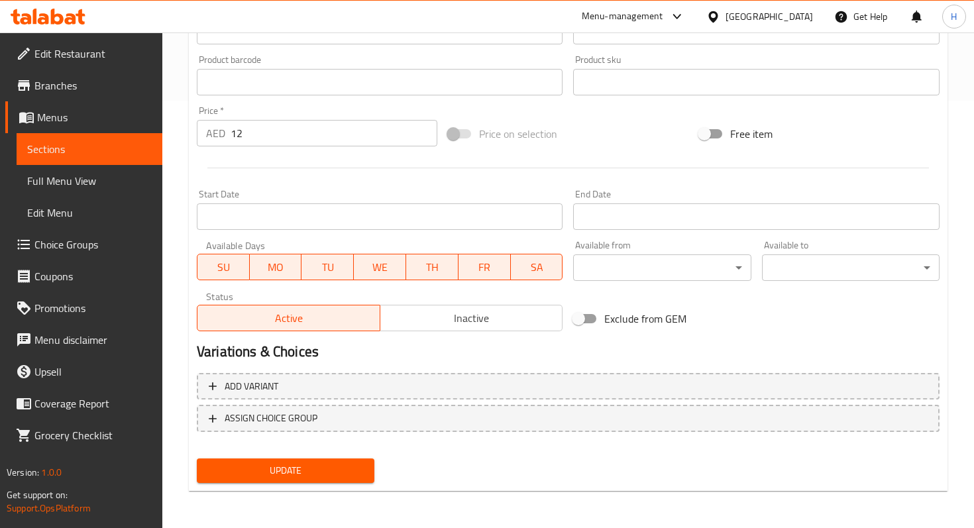
type input "Labneh With Olives Regag"
click at [284, 473] on span "Update" at bounding box center [285, 470] width 156 height 17
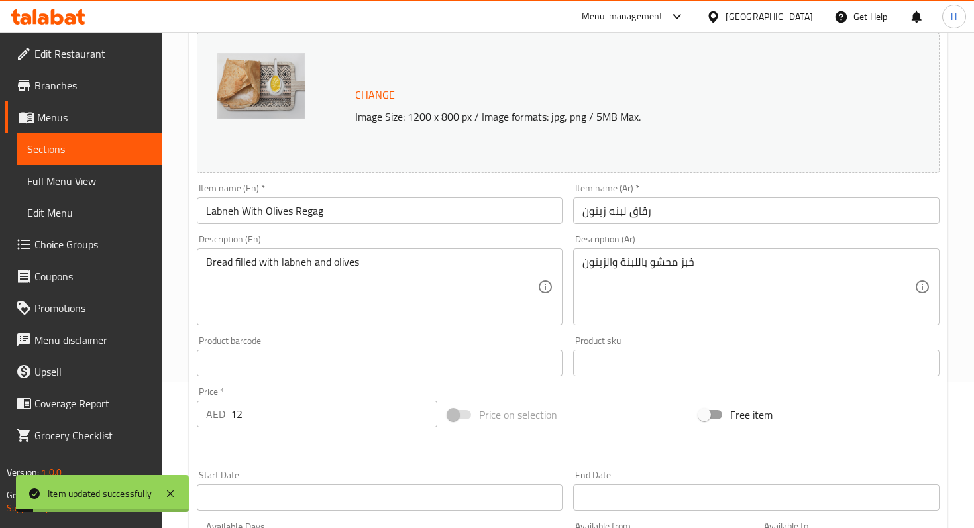
scroll to position [0, 0]
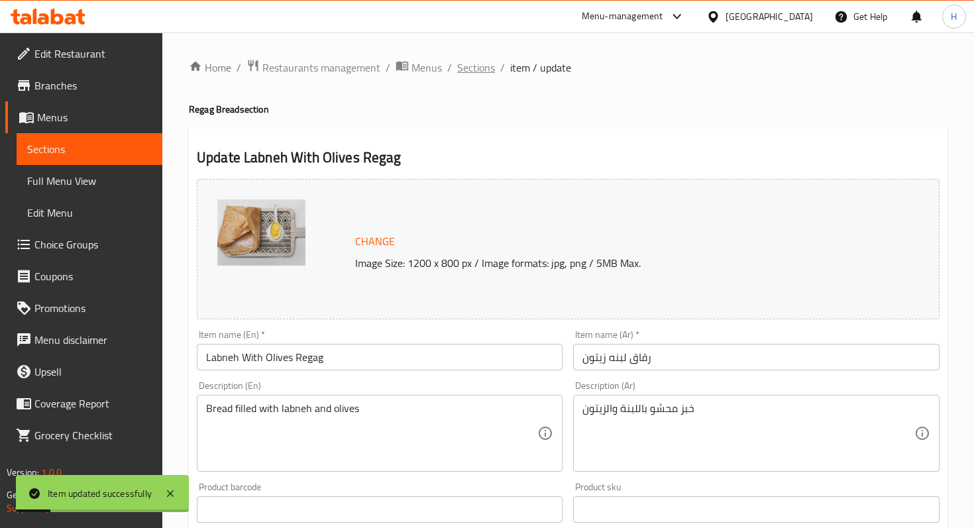
click at [486, 74] on span "Sections" at bounding box center [476, 68] width 38 height 16
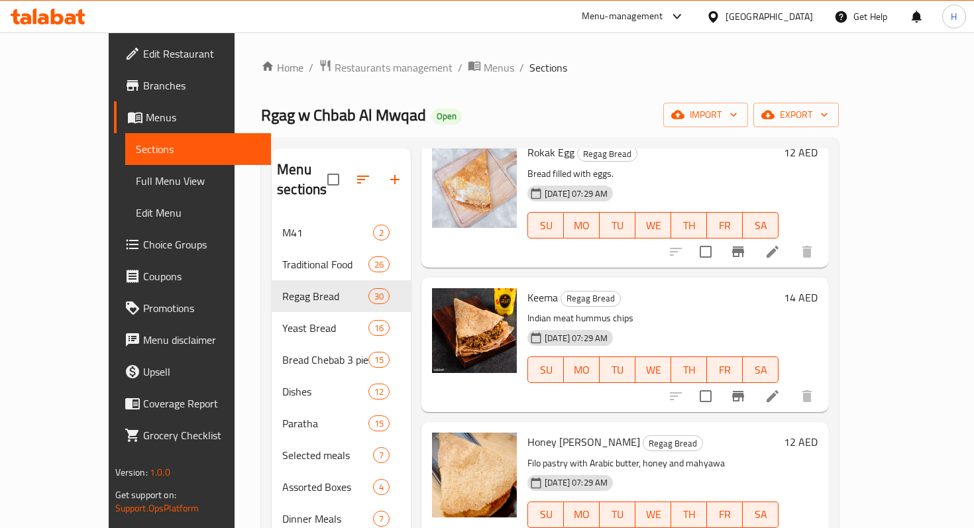
scroll to position [2391, 0]
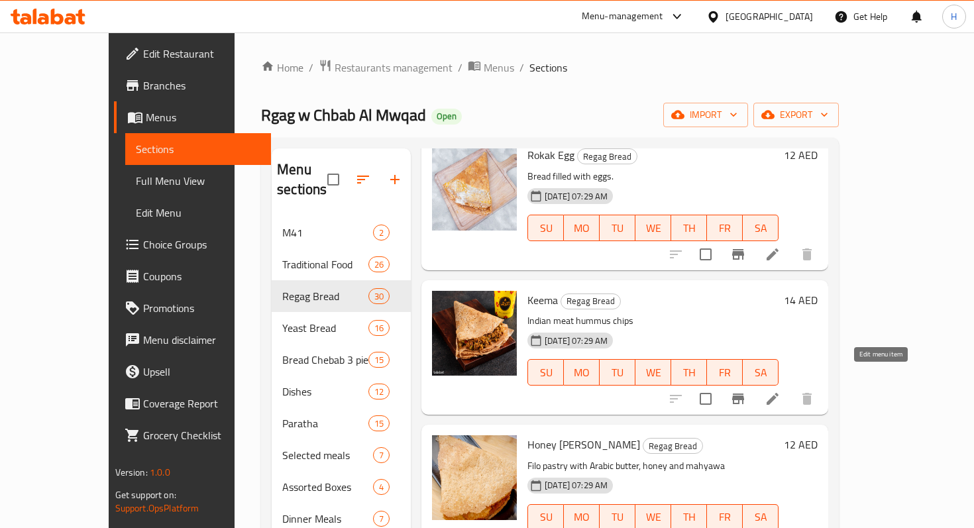
click at [778, 393] on icon at bounding box center [772, 399] width 12 height 12
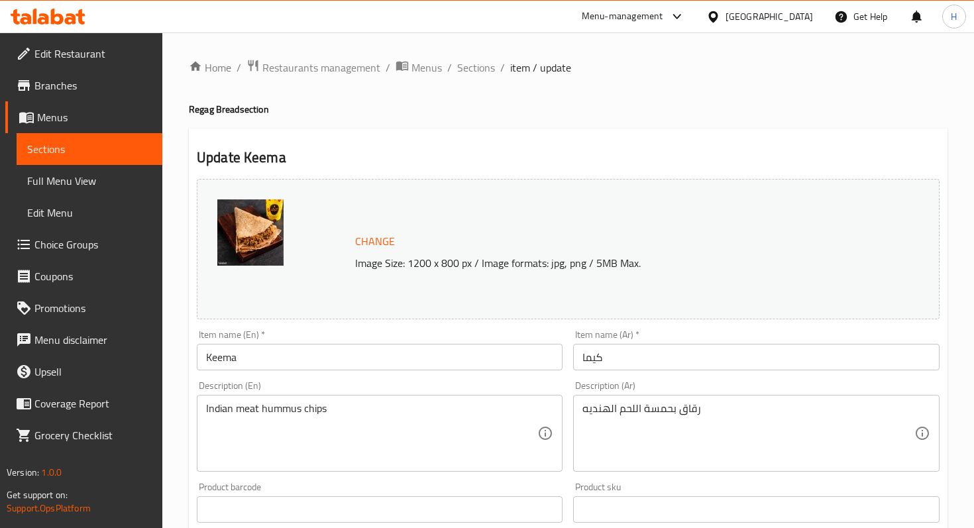
click at [423, 354] on input "Keema" at bounding box center [380, 357] width 366 height 26
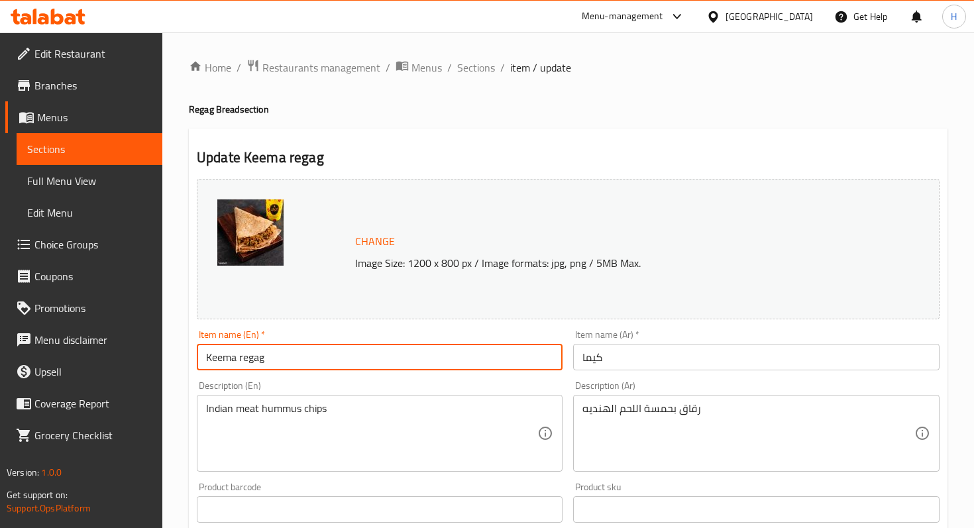
click at [244, 358] on input "Keema regag" at bounding box center [380, 357] width 366 height 26
type input "Keema Regag"
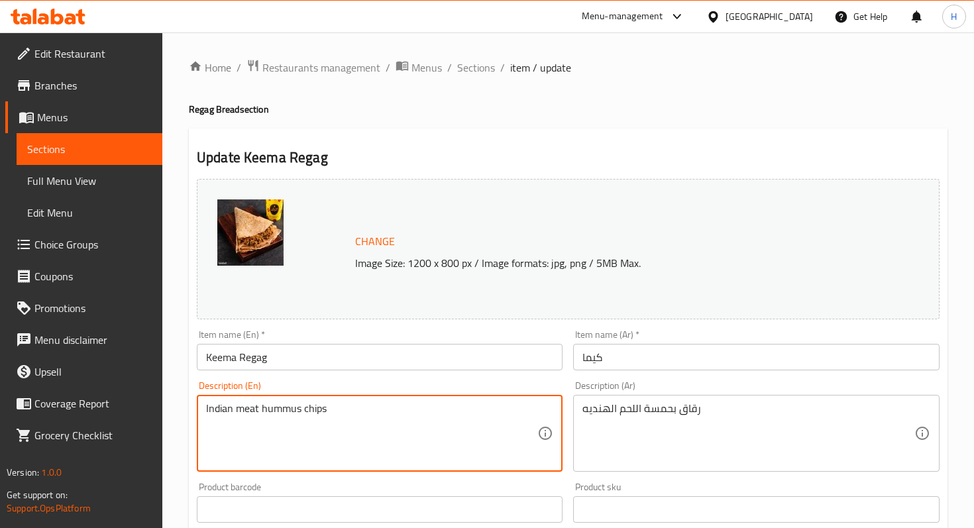
click at [315, 410] on textarea "Indian meat hummus chips" at bounding box center [371, 433] width 331 height 63
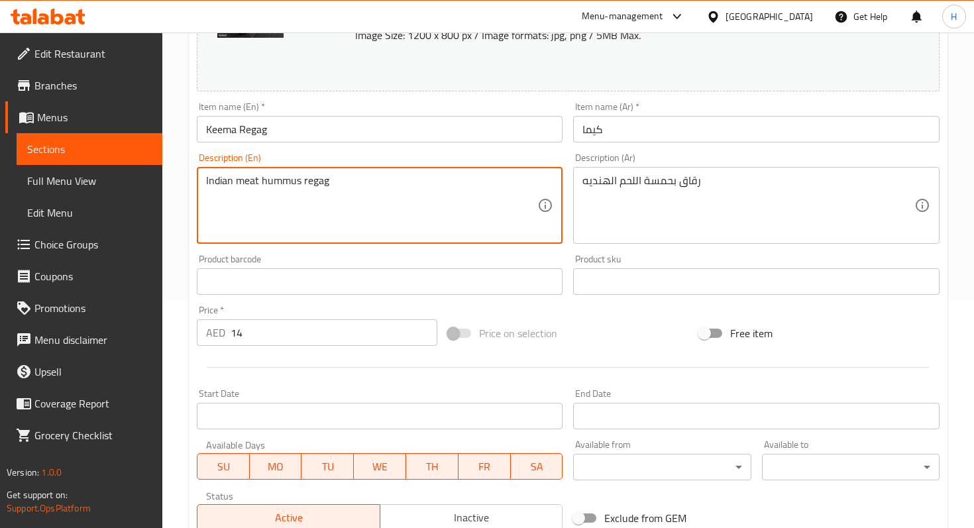
scroll to position [427, 0]
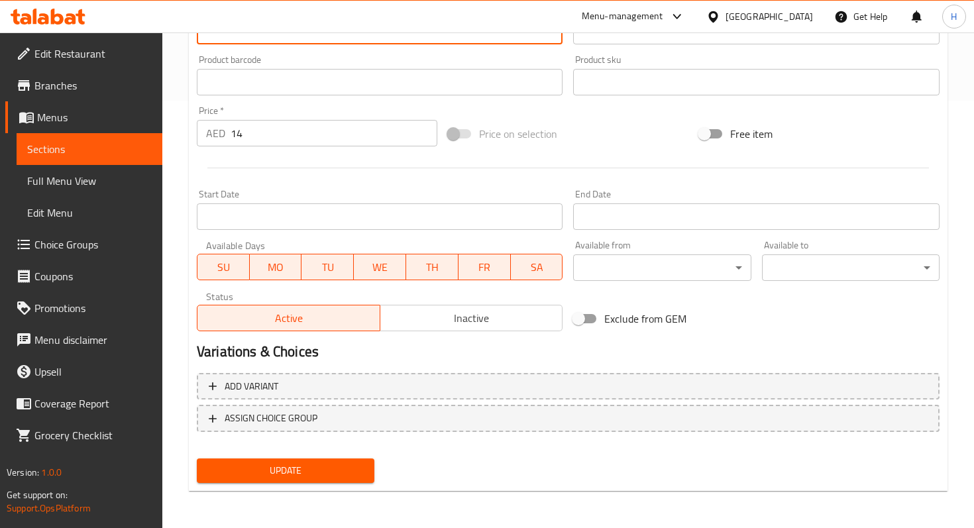
type textarea "Indian meat hummus regag"
click at [316, 472] on span "Update" at bounding box center [285, 470] width 156 height 17
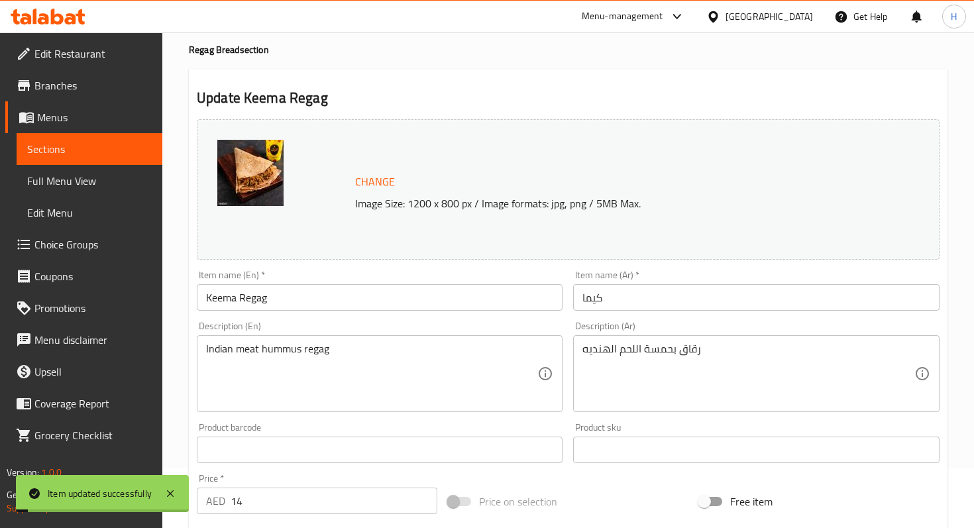
scroll to position [0, 0]
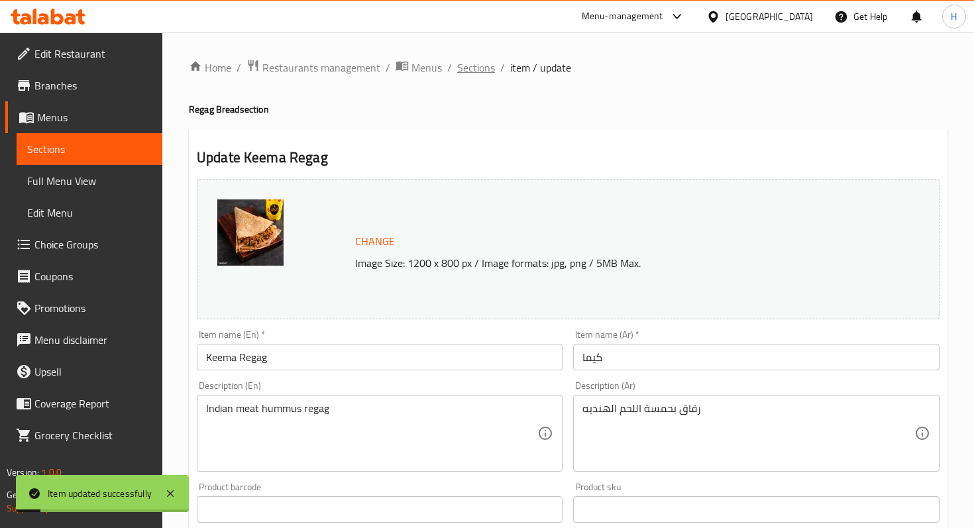
click at [477, 74] on span "Sections" at bounding box center [476, 68] width 38 height 16
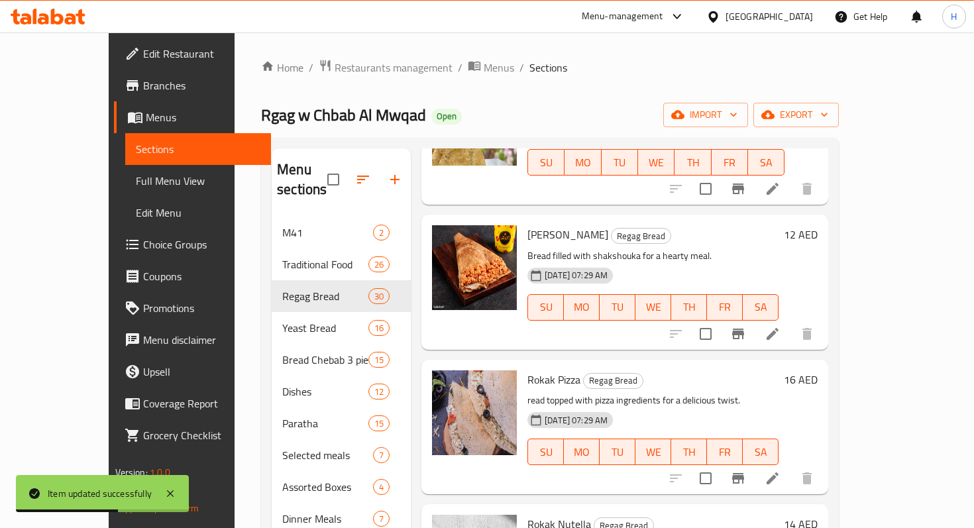
scroll to position [3758, 0]
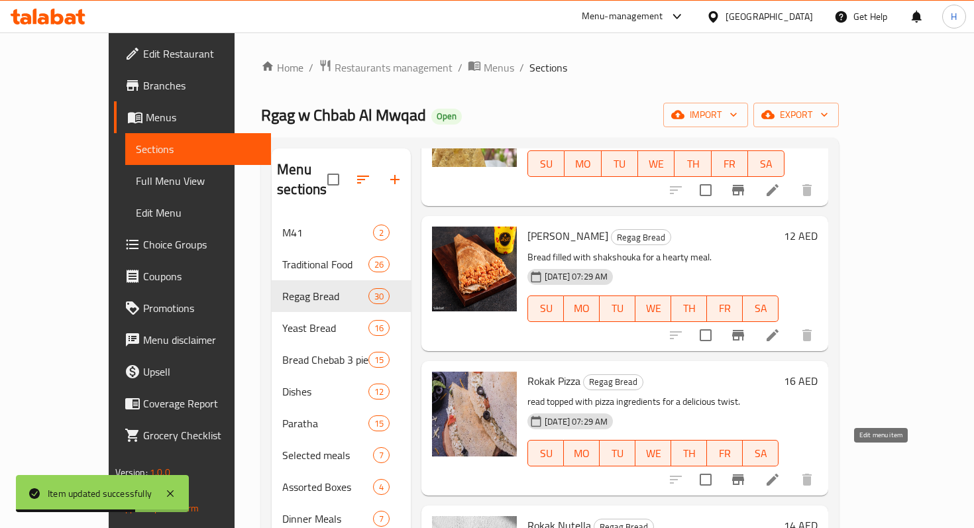
click at [780, 472] on icon at bounding box center [772, 480] width 16 height 16
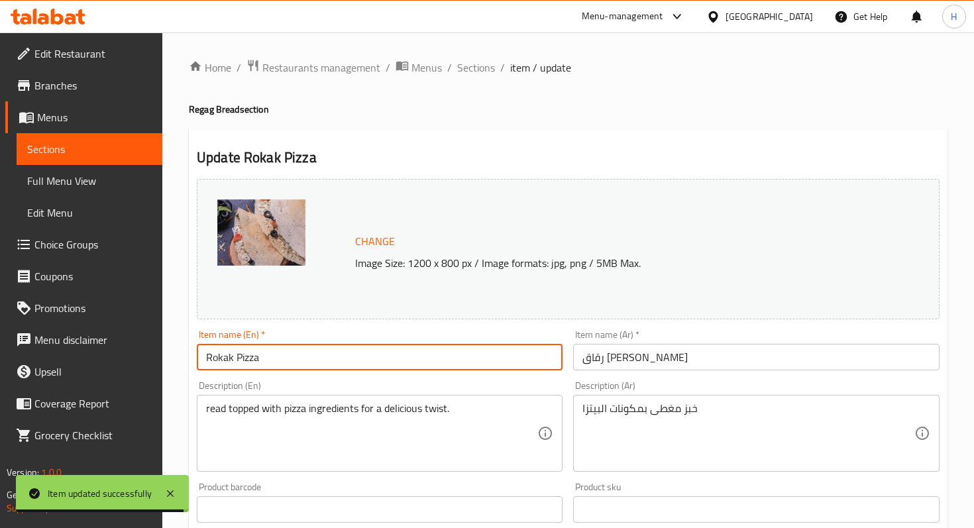
drag, startPoint x: 237, startPoint y: 357, endPoint x: 185, endPoint y: 356, distance: 52.3
click at [185, 356] on div "Home / Restaurants management / Menus / Sections / item / update Regag Bread se…" at bounding box center [567, 493] width 811 height 923
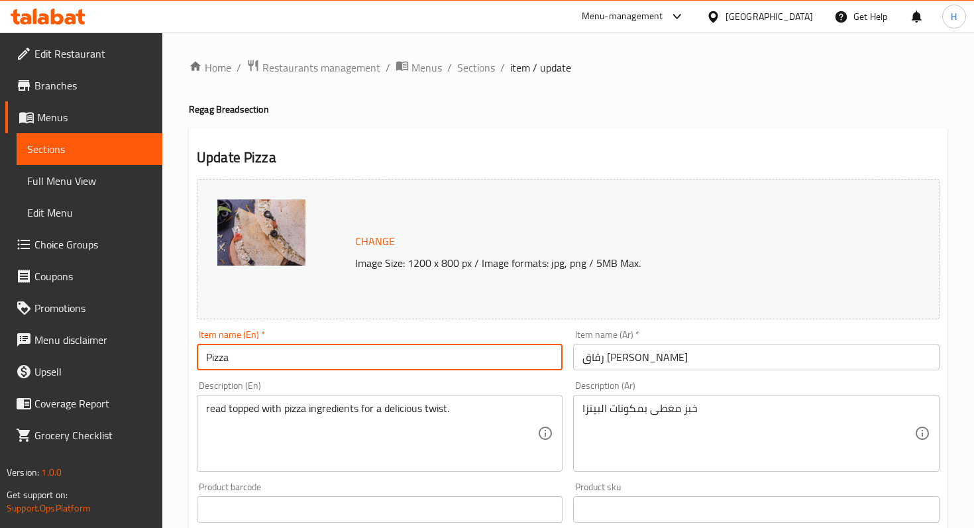
click at [279, 357] on input "Pizza" at bounding box center [380, 357] width 366 height 26
type input "Pizza Regag"
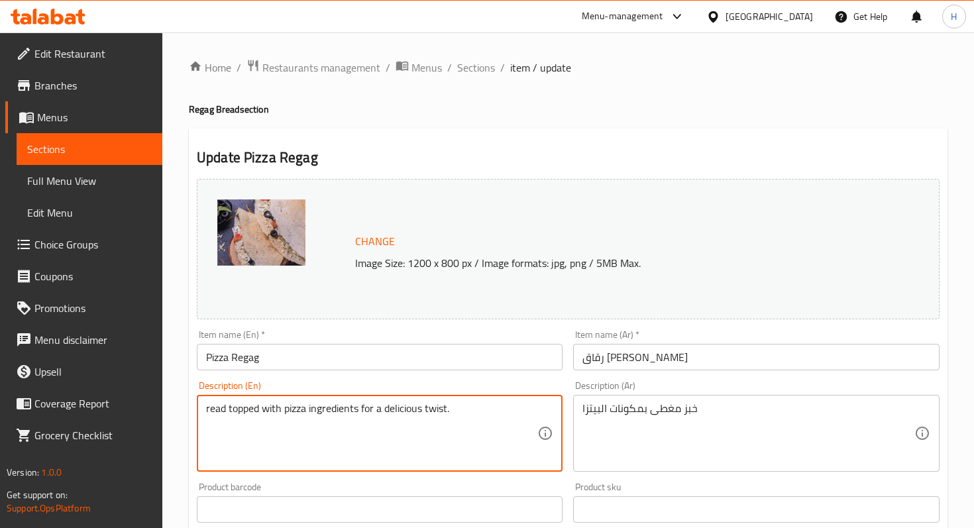
click at [217, 405] on textarea "read topped with pizza ingredients for a delicious twist." at bounding box center [371, 433] width 331 height 63
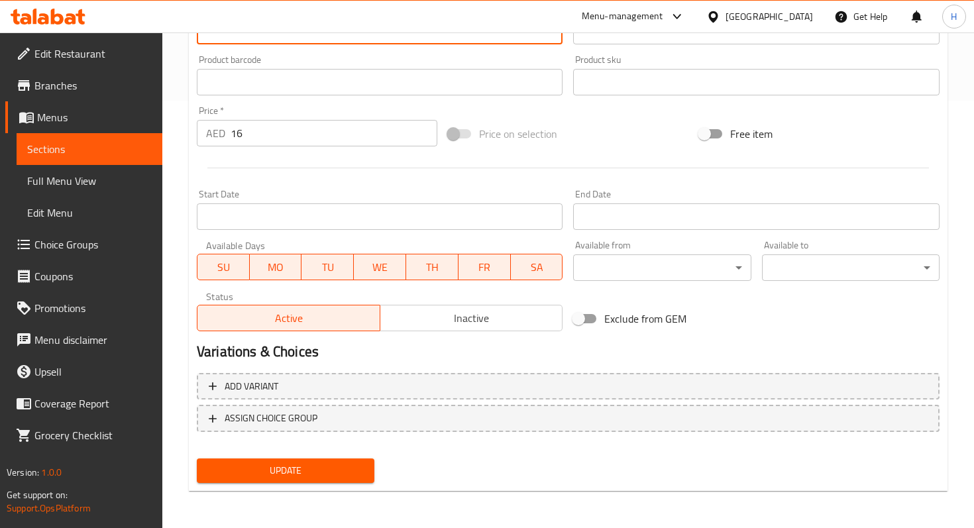
type textarea "Regag topped with pizza ingredients for a delicious twist."
click at [285, 475] on span "Update" at bounding box center [285, 470] width 156 height 17
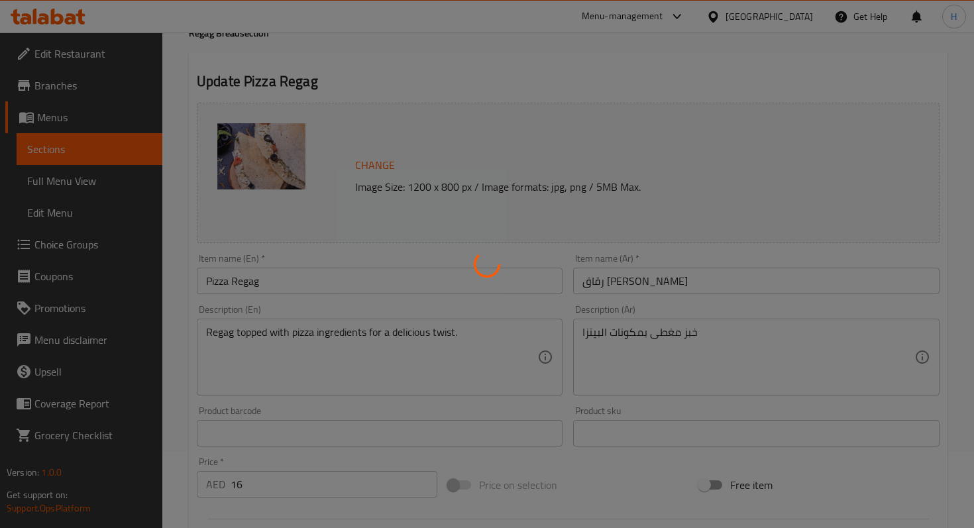
scroll to position [0, 0]
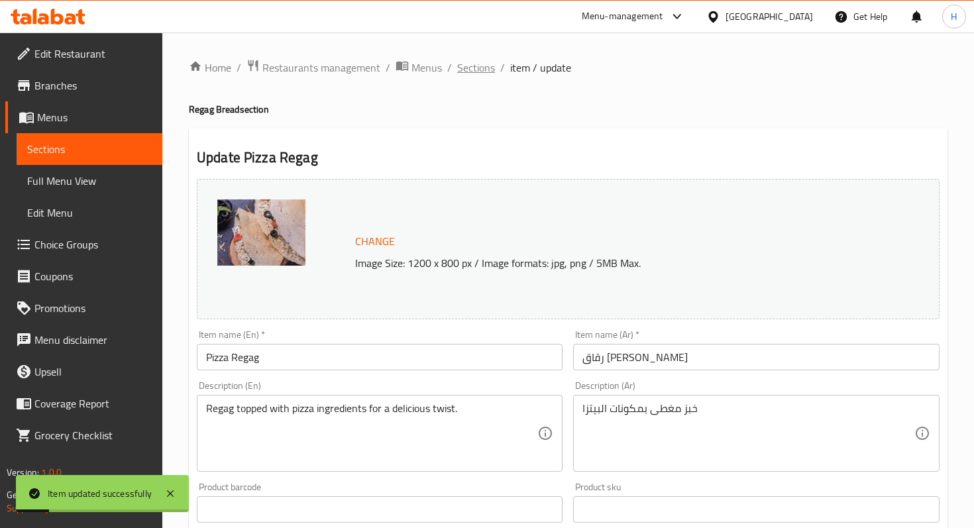
click at [473, 71] on span "Sections" at bounding box center [476, 68] width 38 height 16
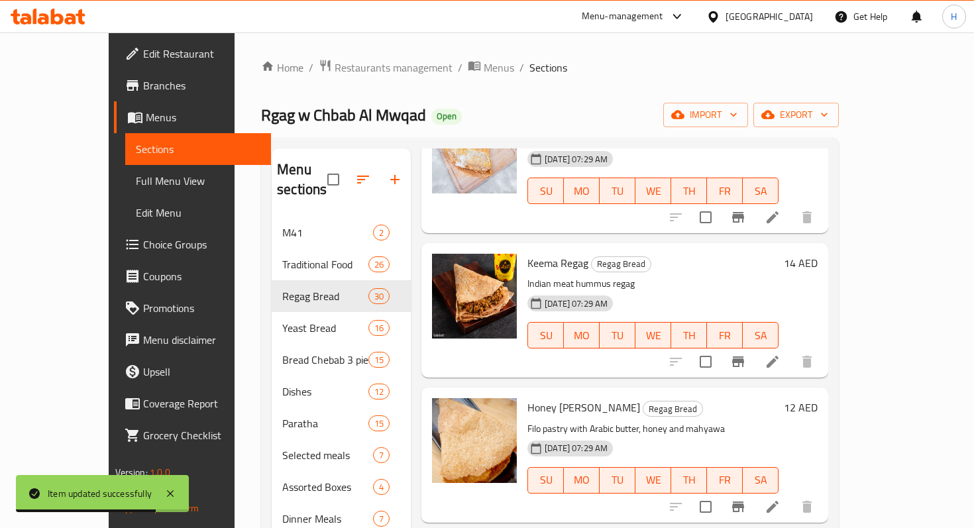
scroll to position [2463, 0]
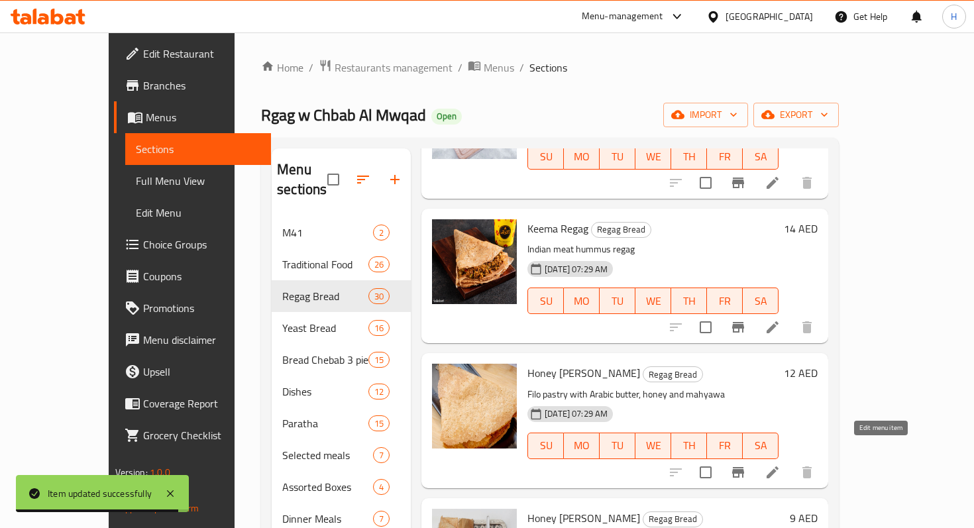
click at [780, 464] on icon at bounding box center [772, 472] width 16 height 16
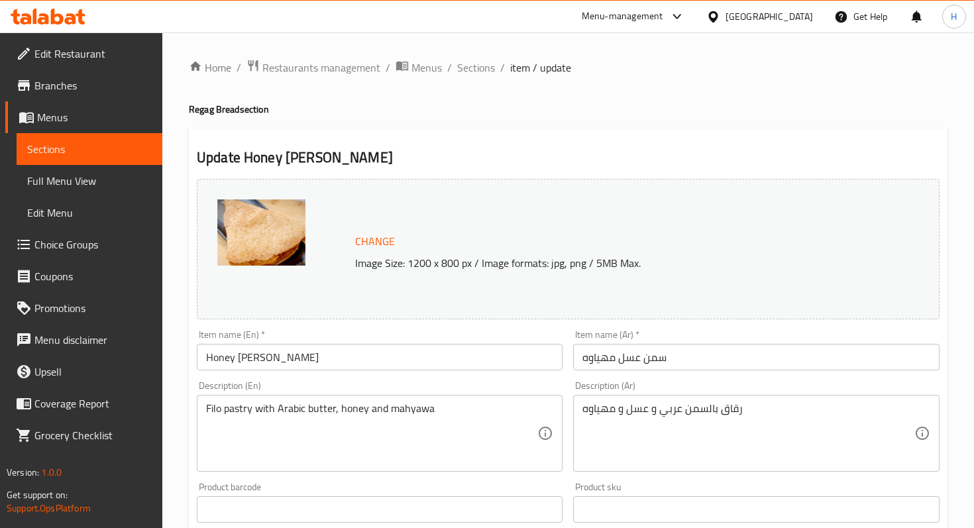
click at [237, 359] on input "Honey Ghee Mahyawa" at bounding box center [380, 357] width 366 height 26
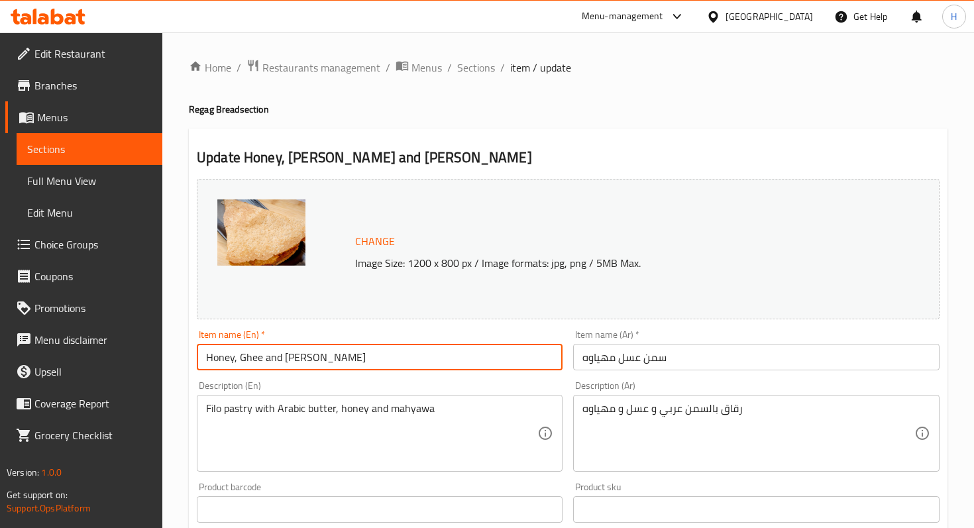
click at [356, 359] on input "Honey, Ghee and Mahyawa" at bounding box center [380, 357] width 366 height 26
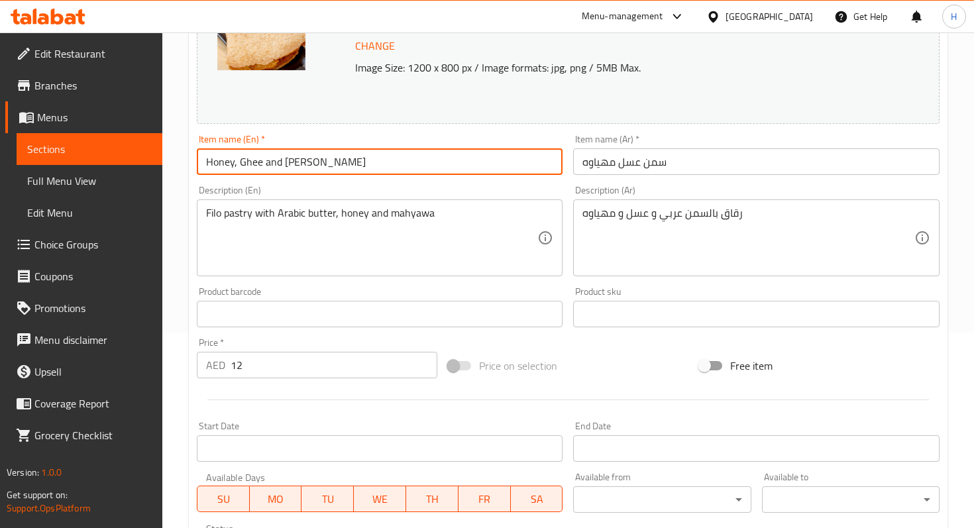
scroll to position [427, 0]
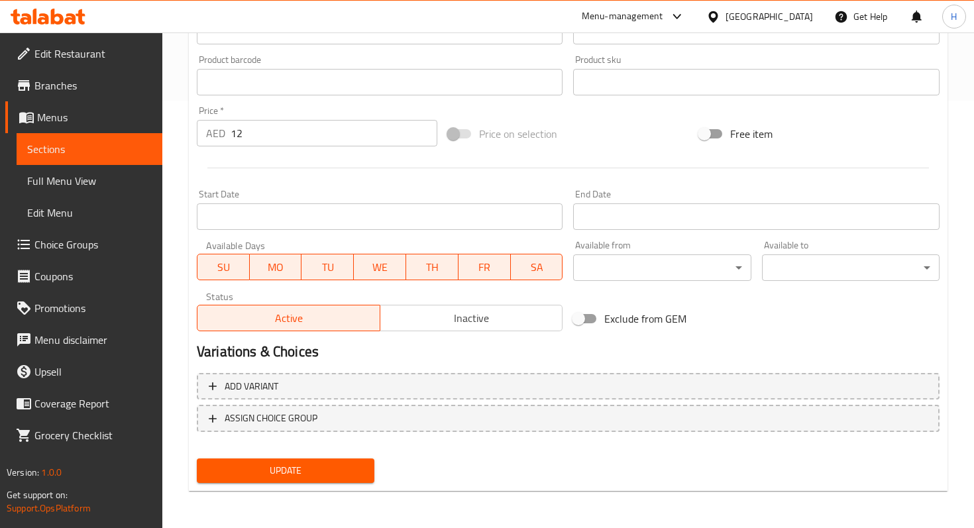
type input "Honey, Ghee and Mahyawa Regag"
click at [316, 460] on button "Update" at bounding box center [286, 470] width 178 height 25
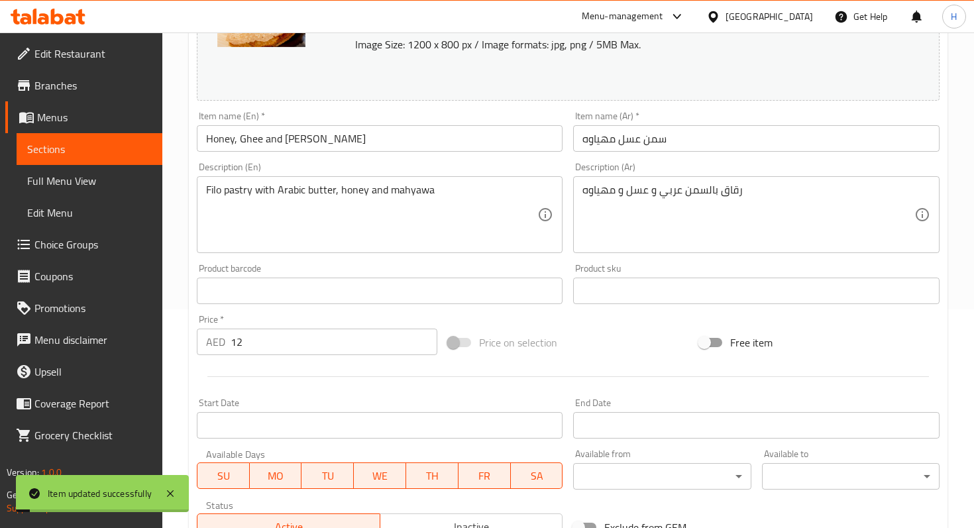
scroll to position [0, 0]
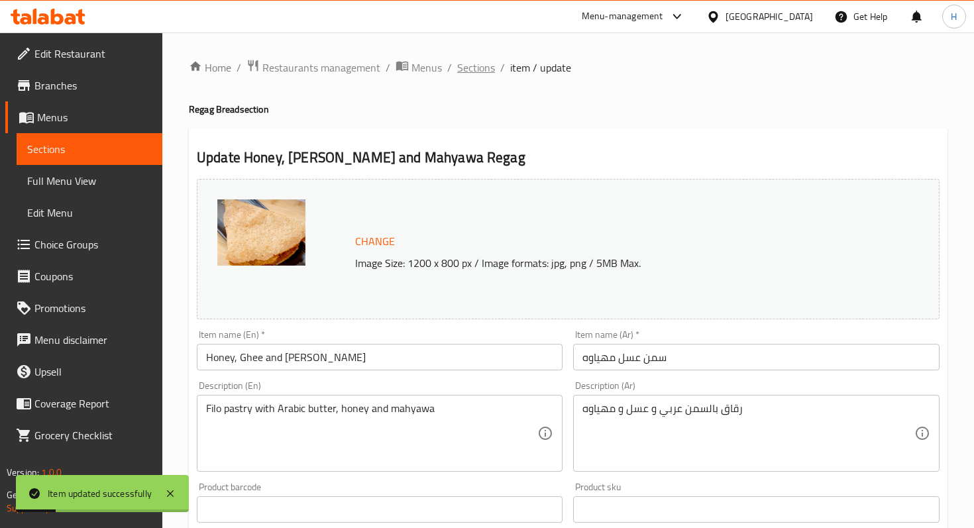
click at [476, 72] on span "Sections" at bounding box center [476, 68] width 38 height 16
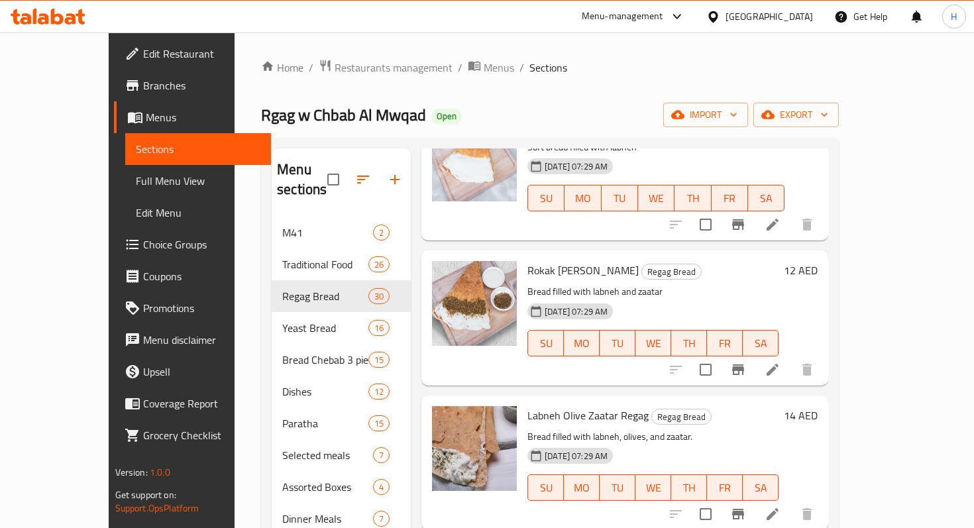
scroll to position [1706, 0]
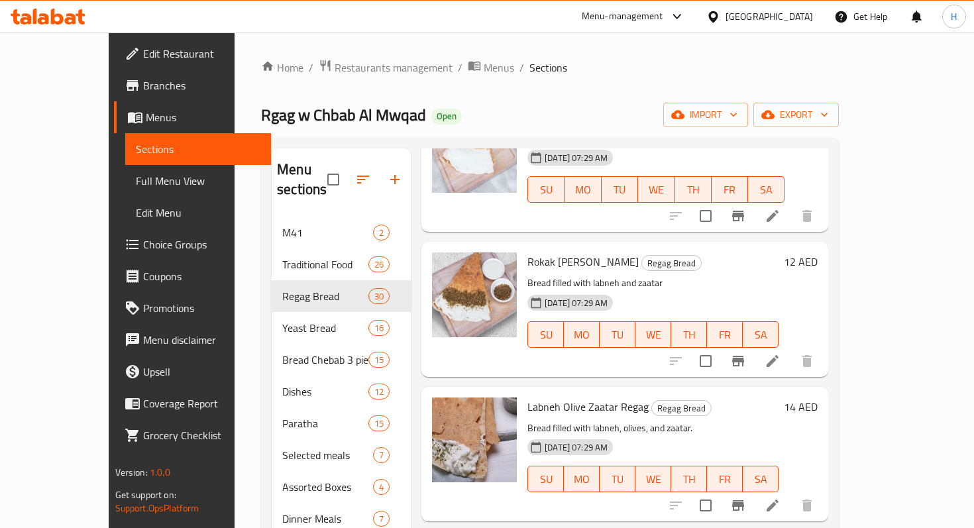
click at [791, 349] on li at bounding box center [772, 361] width 37 height 24
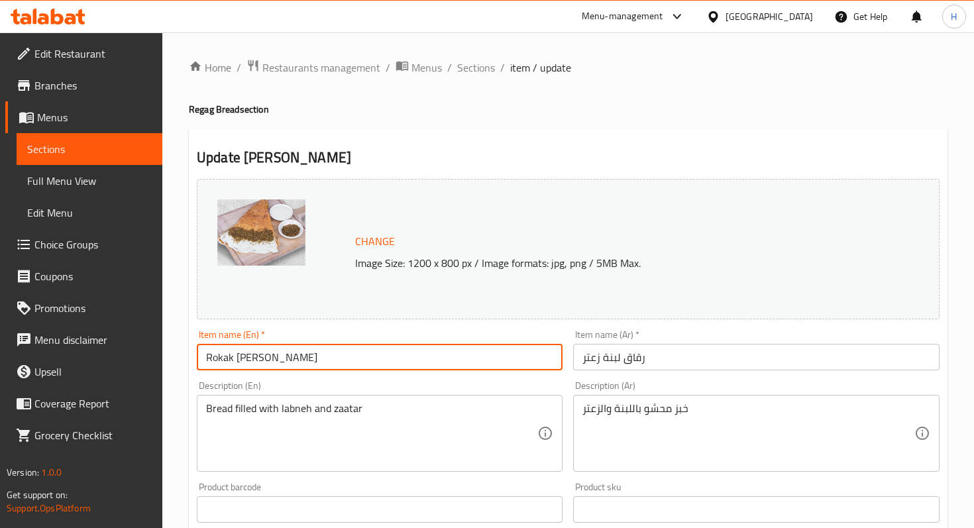
drag, startPoint x: 236, startPoint y: 358, endPoint x: 175, endPoint y: 357, distance: 61.0
click at [175, 357] on div "Home / Restaurants management / Menus / Sections / item / update Regag Bread se…" at bounding box center [567, 493] width 811 height 923
click at [296, 362] on input "Labneh Zaatar" at bounding box center [380, 357] width 366 height 26
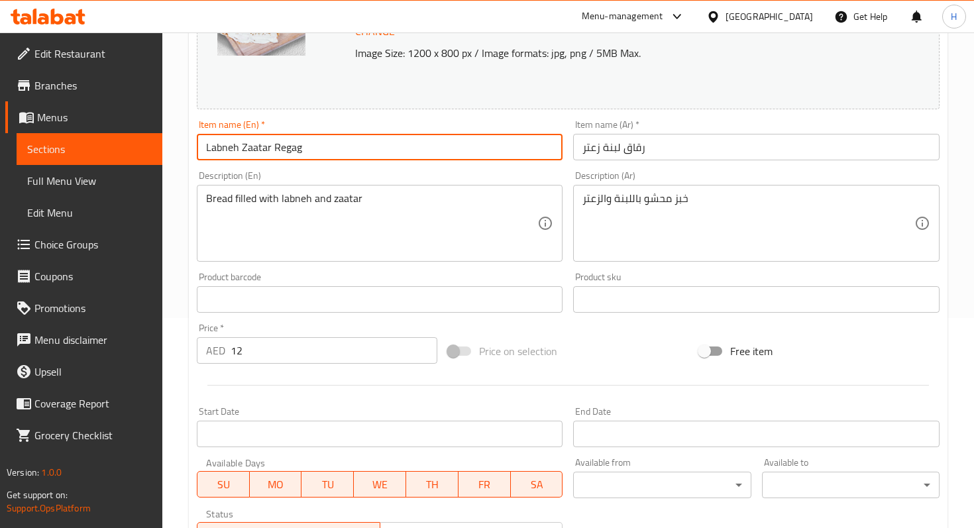
scroll to position [427, 0]
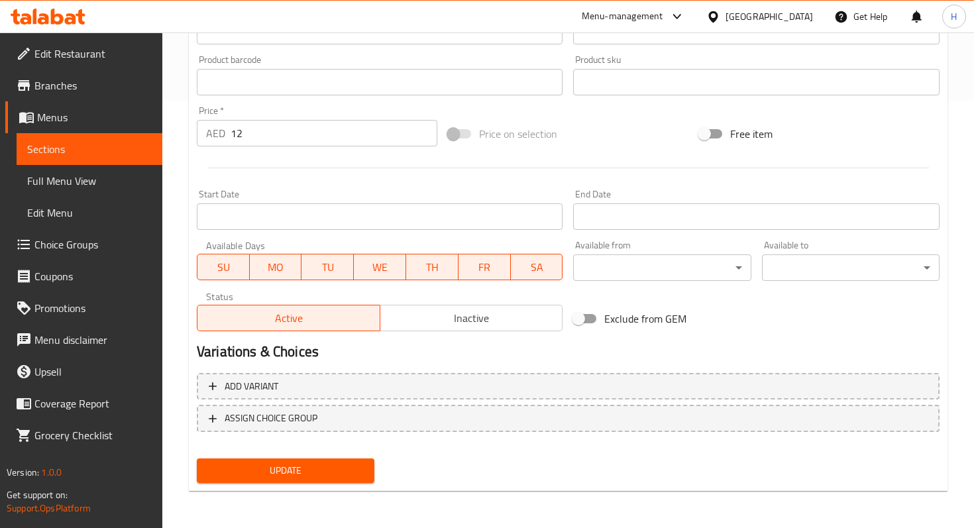
type input "Labneh Zaatar Regag"
click at [259, 460] on button "Update" at bounding box center [286, 470] width 178 height 25
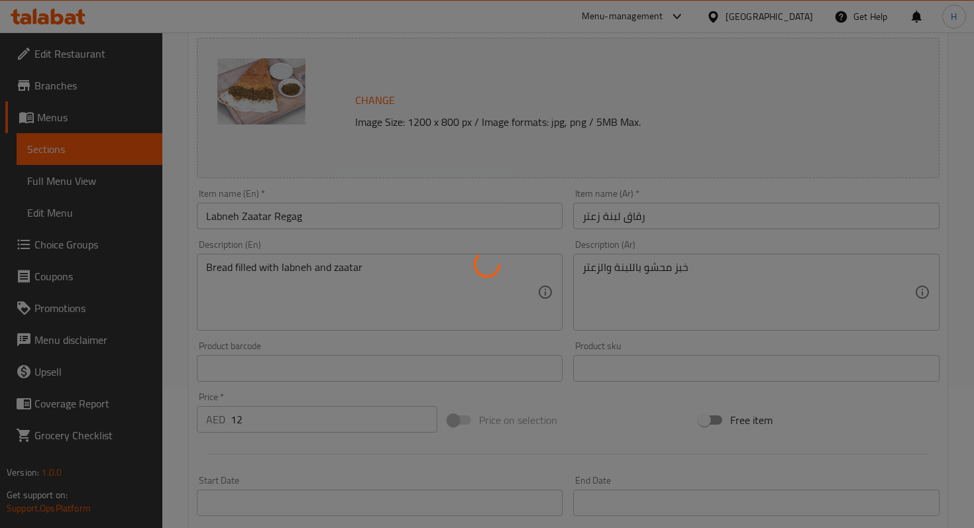
scroll to position [0, 0]
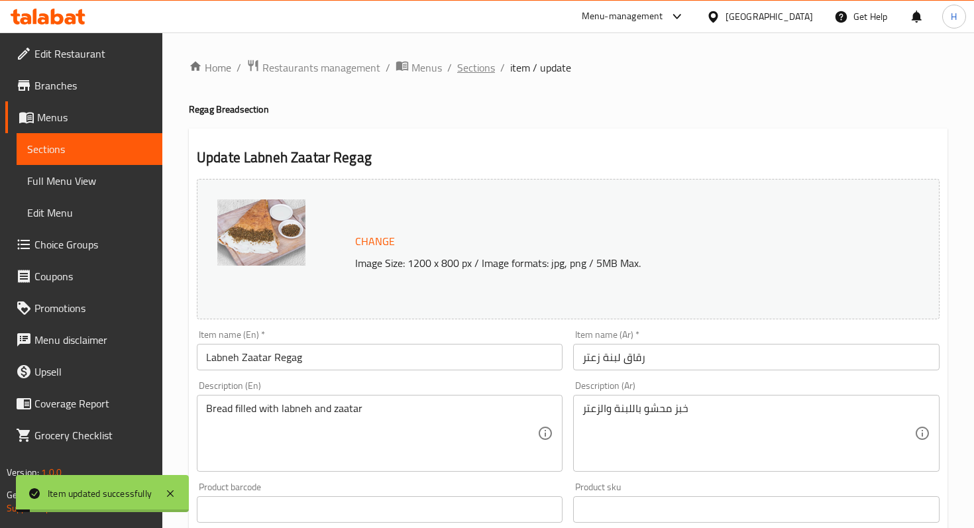
click at [481, 71] on span "Sections" at bounding box center [476, 68] width 38 height 16
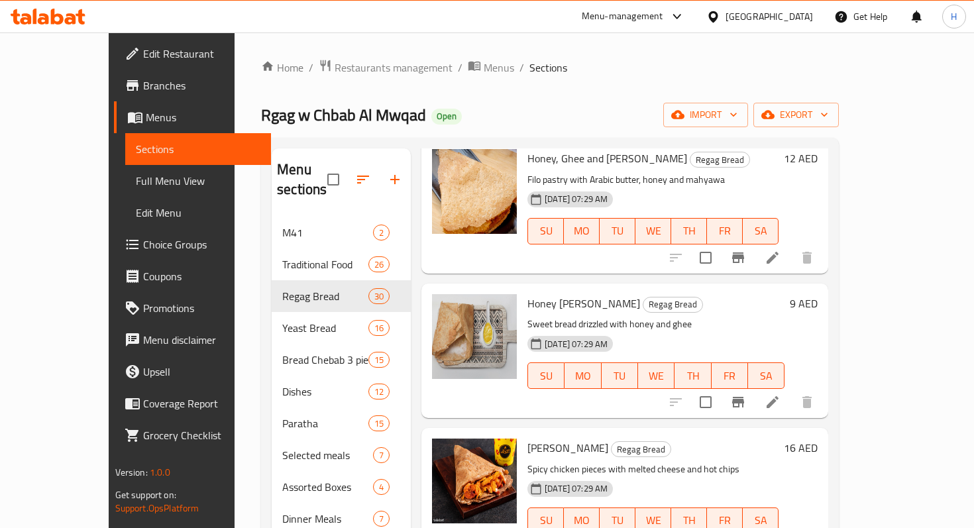
scroll to position [2680, 0]
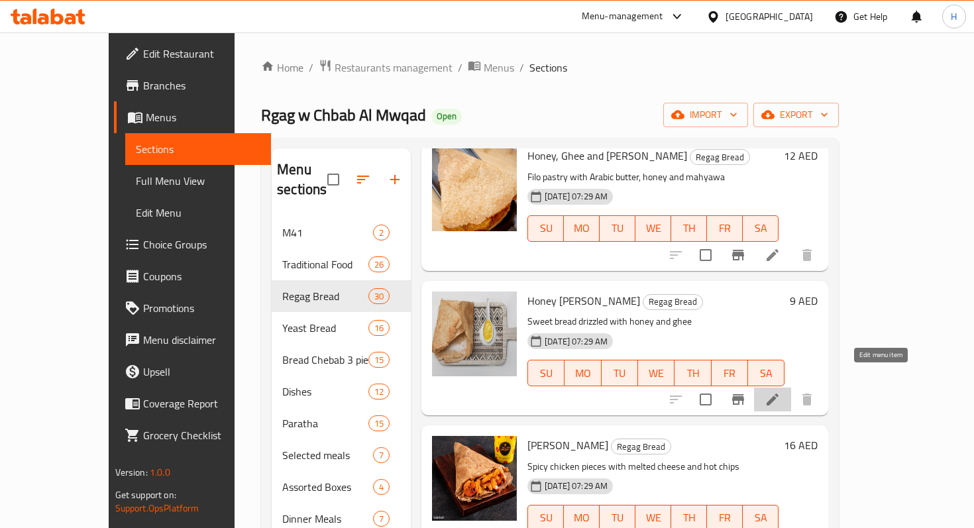
click at [780, 392] on icon at bounding box center [772, 400] width 16 height 16
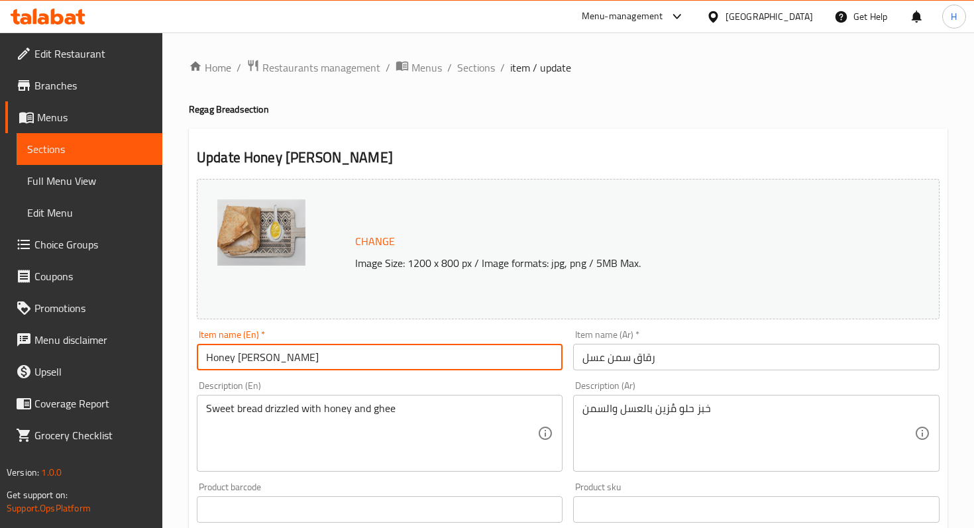
click at [286, 362] on input "Honey Ghee Rokak" at bounding box center [380, 357] width 366 height 26
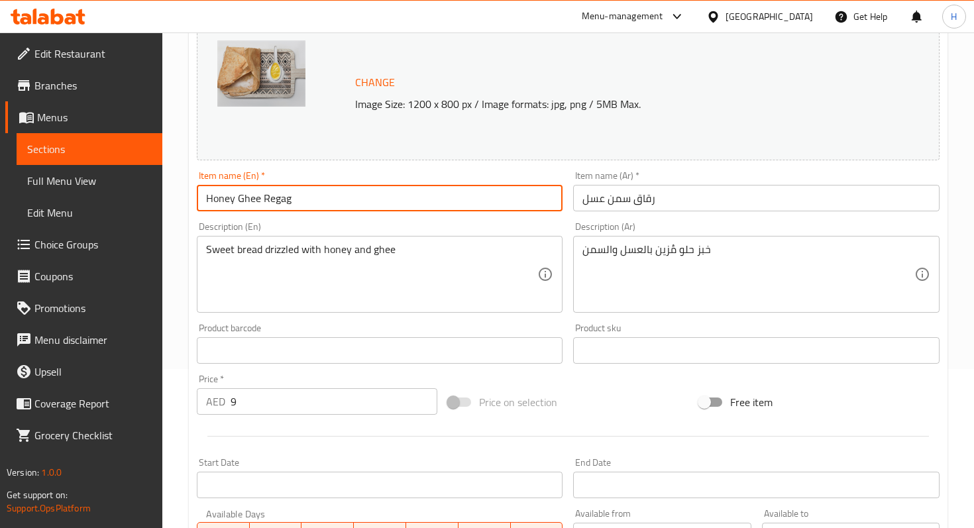
scroll to position [427, 0]
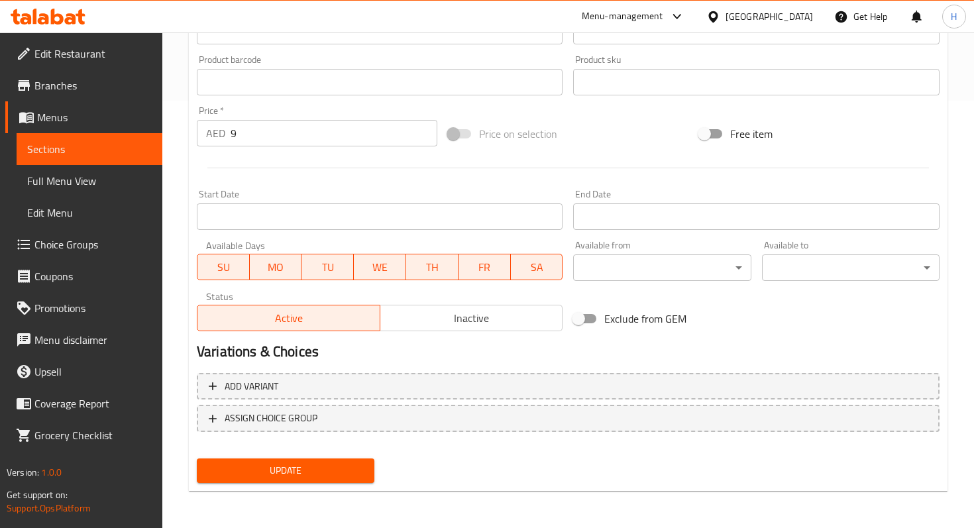
type input "Honey Ghee Regag"
click at [236, 468] on span "Update" at bounding box center [285, 470] width 156 height 17
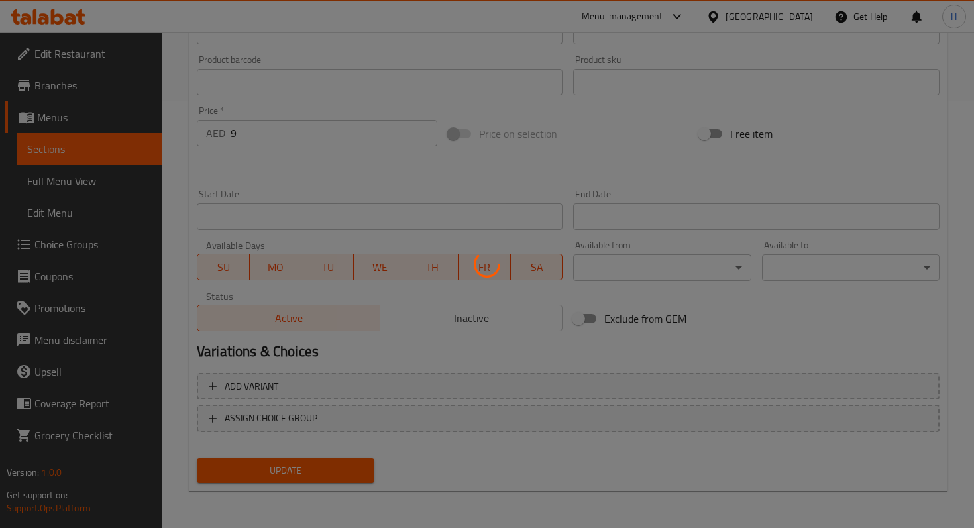
scroll to position [0, 0]
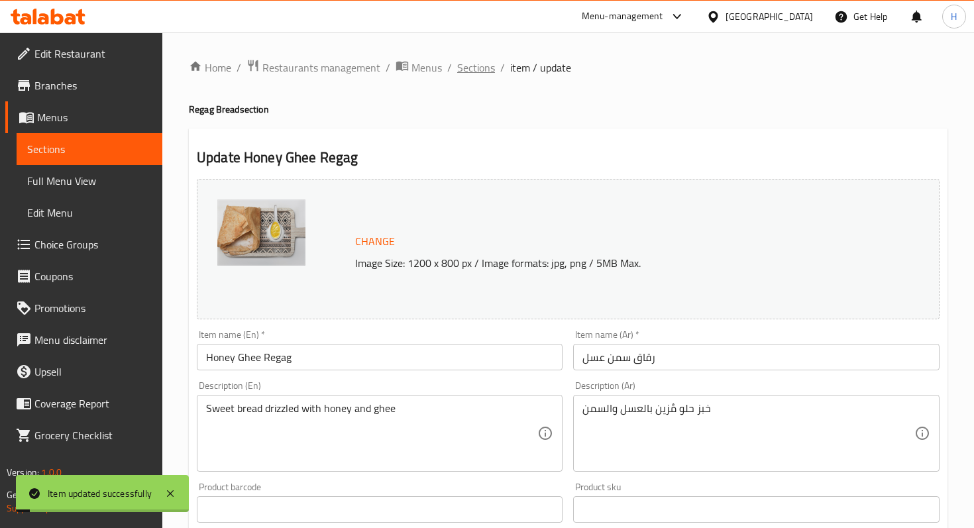
click at [481, 68] on span "Sections" at bounding box center [476, 68] width 38 height 16
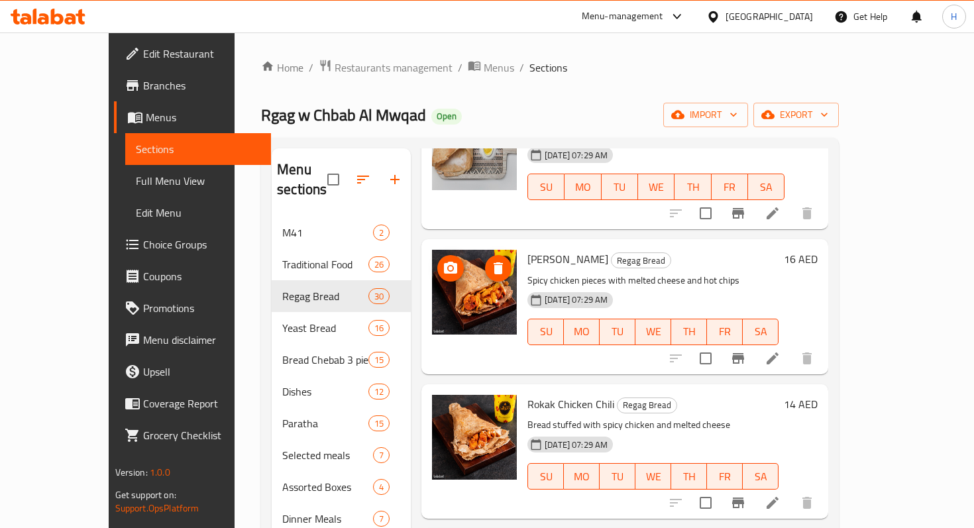
scroll to position [2868, 0]
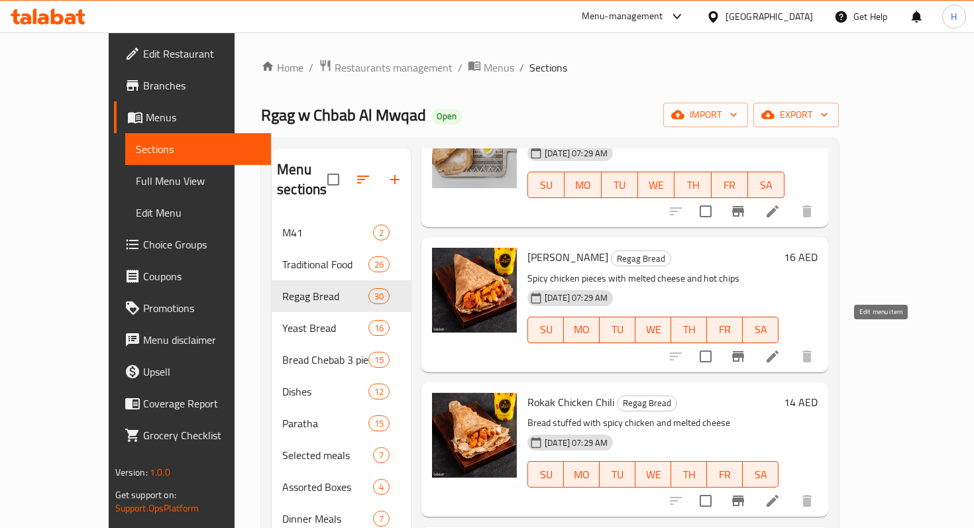
click at [791, 344] on li at bounding box center [772, 356] width 37 height 24
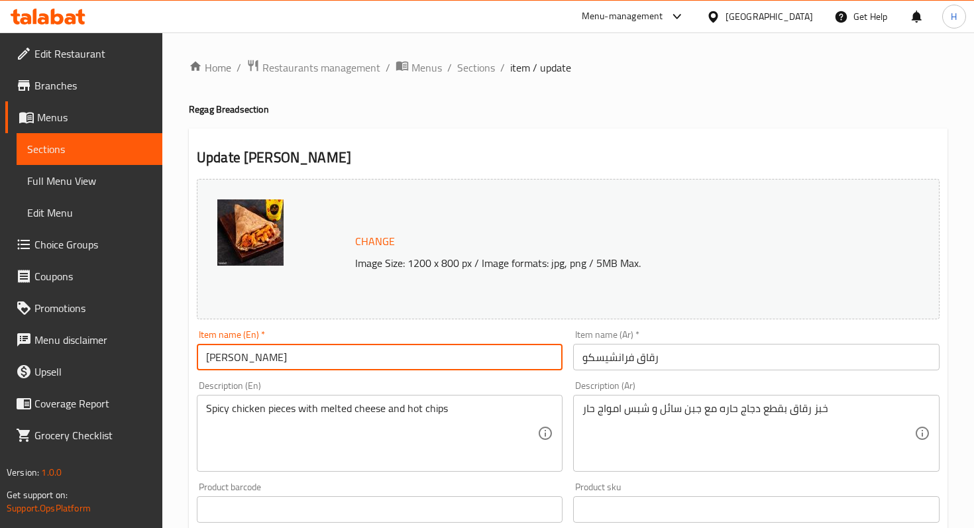
drag, startPoint x: 237, startPoint y: 357, endPoint x: 207, endPoint y: 354, distance: 29.9
click at [207, 354] on input "Rokak Francesco" at bounding box center [380, 357] width 366 height 26
click at [306, 352] on input "Francesco" at bounding box center [380, 357] width 366 height 26
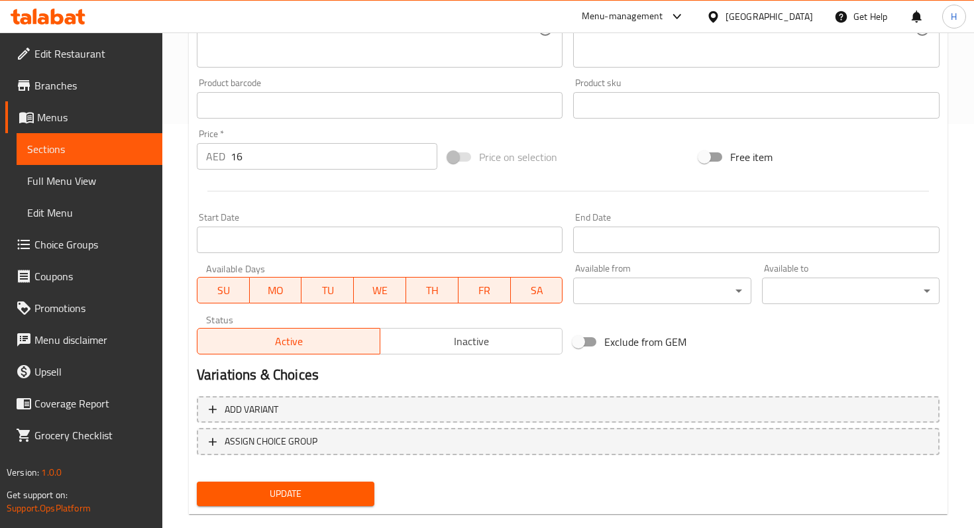
scroll to position [406, 0]
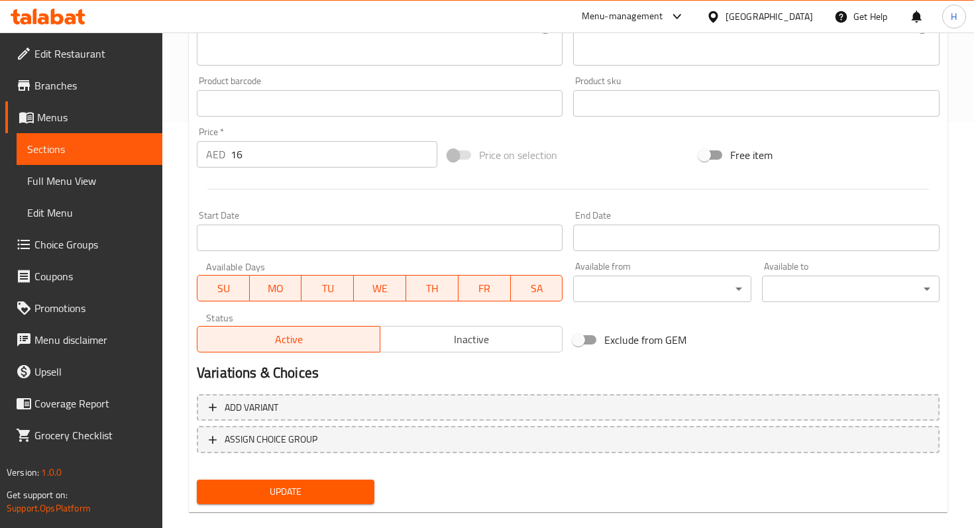
type input "Francesco Regag"
click at [307, 492] on span "Update" at bounding box center [285, 492] width 156 height 17
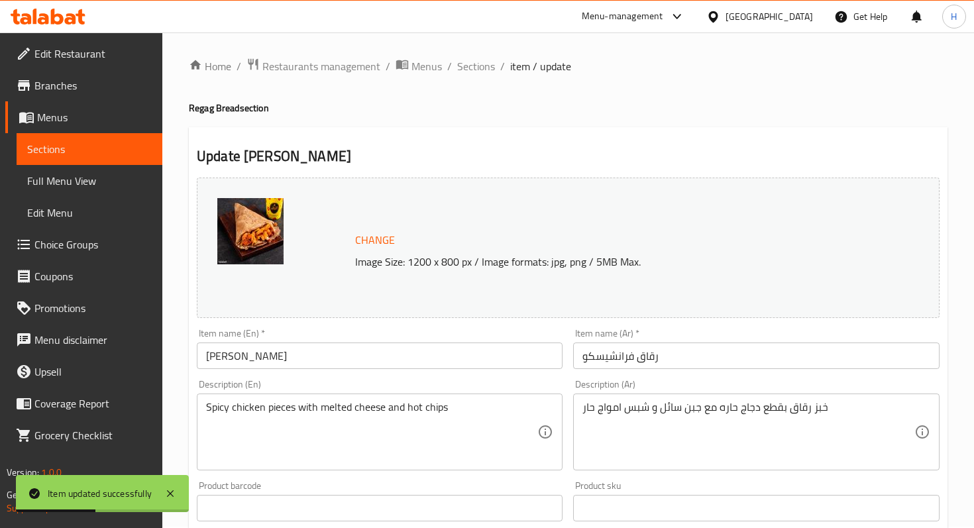
scroll to position [1, 0]
click at [481, 70] on span "Sections" at bounding box center [476, 67] width 38 height 16
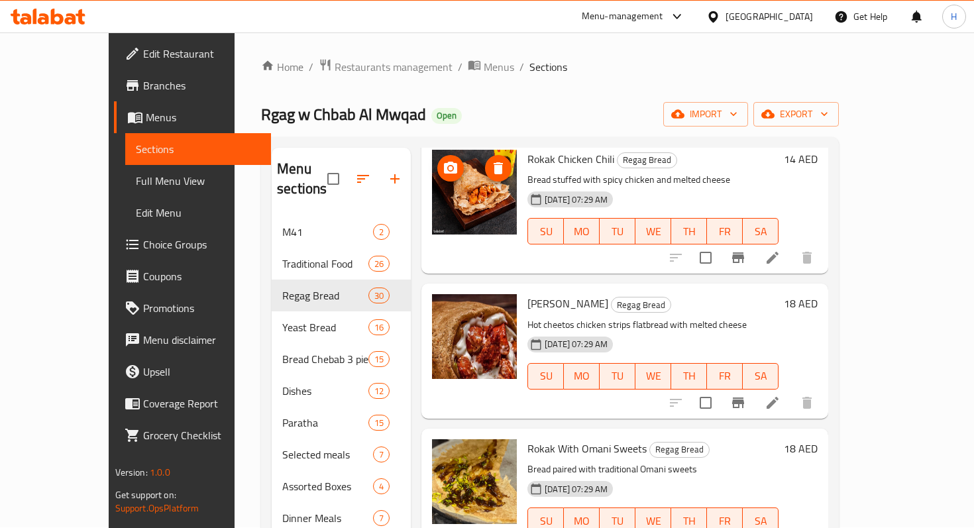
scroll to position [3043, 0]
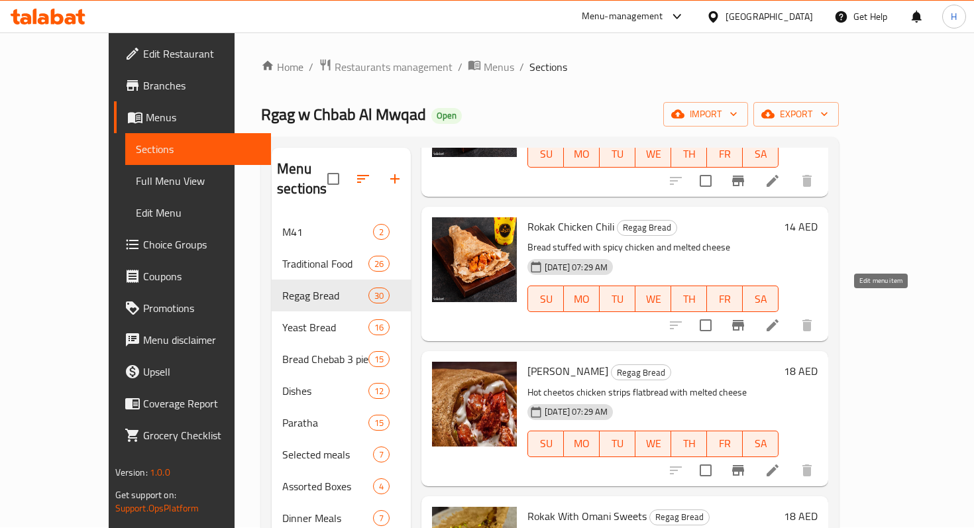
click at [778, 319] on icon at bounding box center [772, 325] width 12 height 12
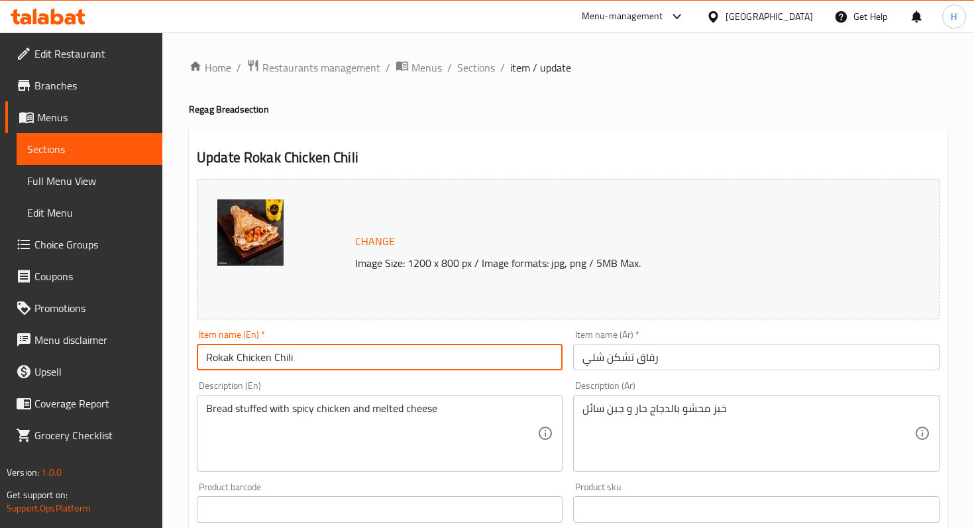
drag, startPoint x: 235, startPoint y: 354, endPoint x: 179, endPoint y: 356, distance: 55.7
click at [180, 356] on div "Home / Restaurants management / Menus / Sections / item / update Regag Bread se…" at bounding box center [567, 493] width 811 height 923
click at [323, 357] on input "Chicken Chili" at bounding box center [380, 357] width 366 height 26
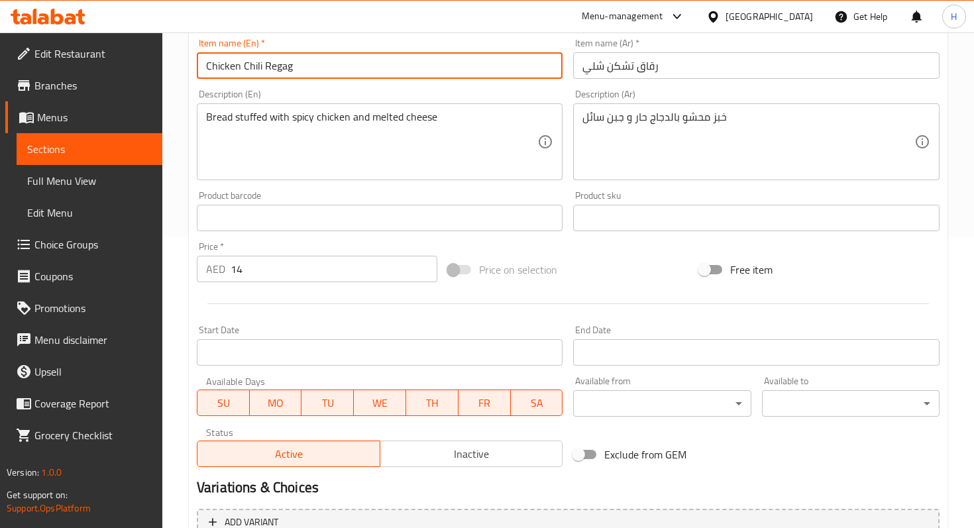
scroll to position [403, 0]
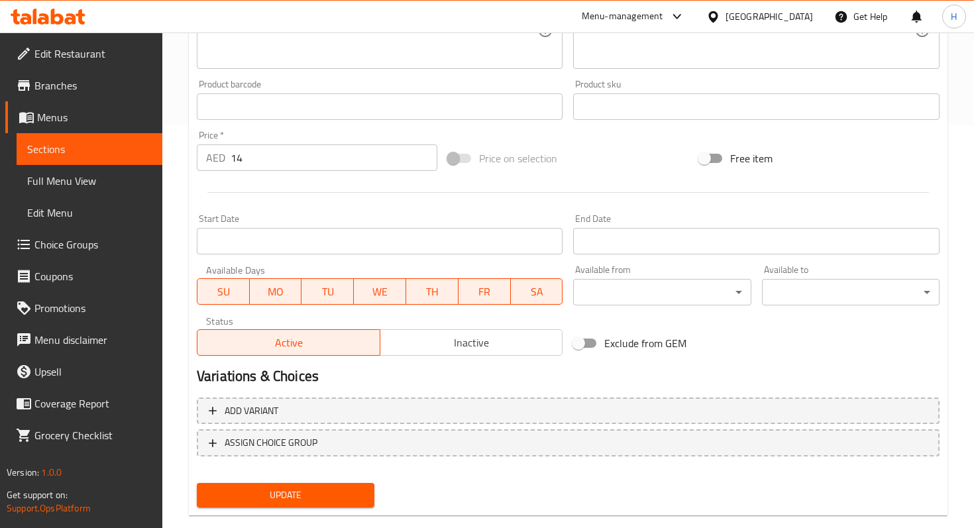
type input "Chicken Chili Regag"
click at [261, 507] on button "Update" at bounding box center [286, 495] width 178 height 25
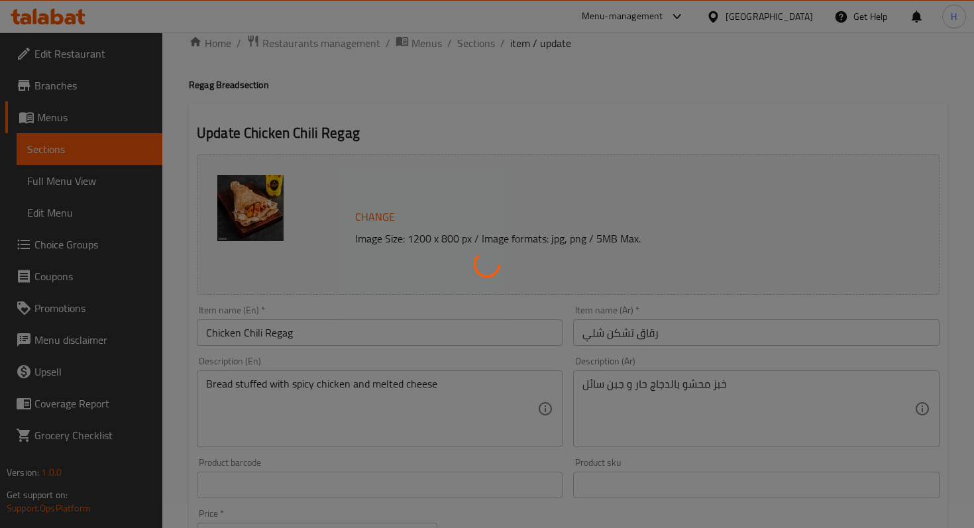
scroll to position [0, 0]
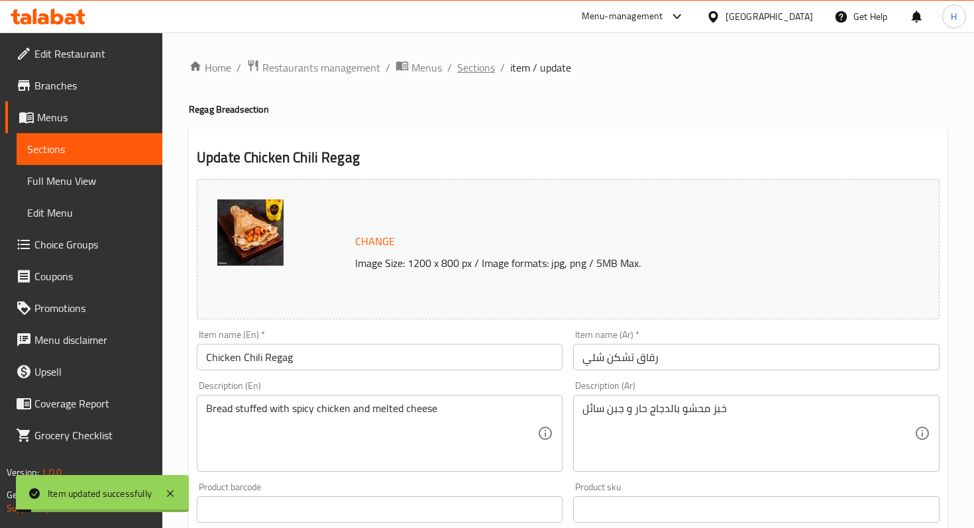
click at [475, 62] on span "Sections" at bounding box center [476, 68] width 38 height 16
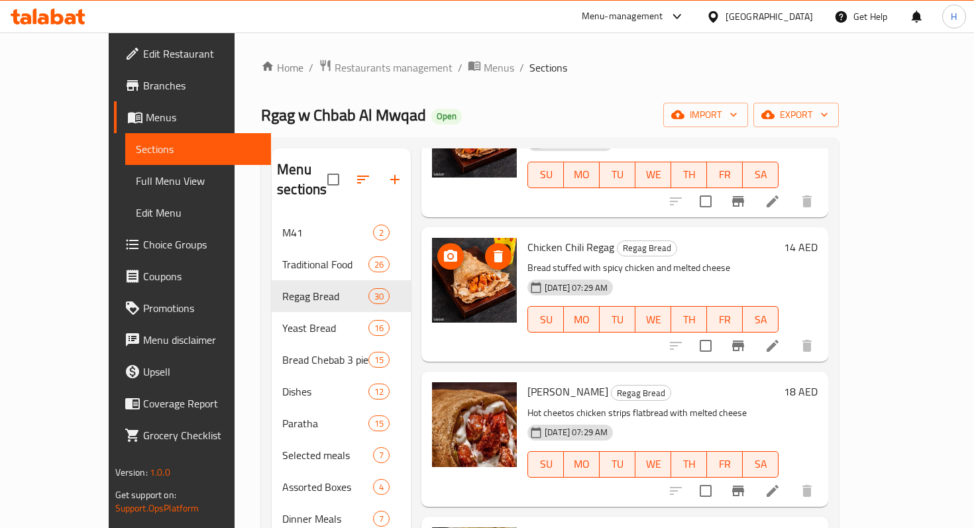
scroll to position [3051, 0]
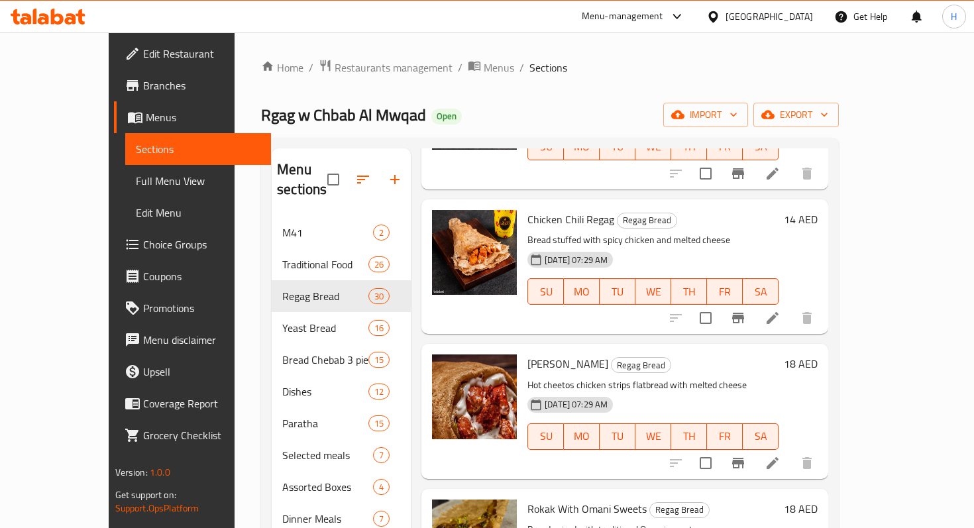
click at [780, 455] on icon at bounding box center [772, 463] width 16 height 16
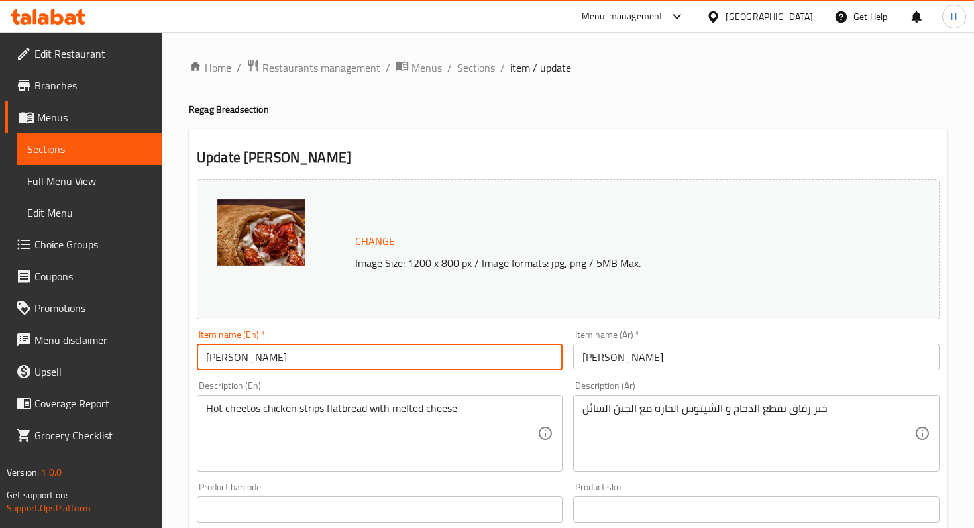
click at [292, 355] on input "Francesco Chitose" at bounding box center [380, 357] width 366 height 26
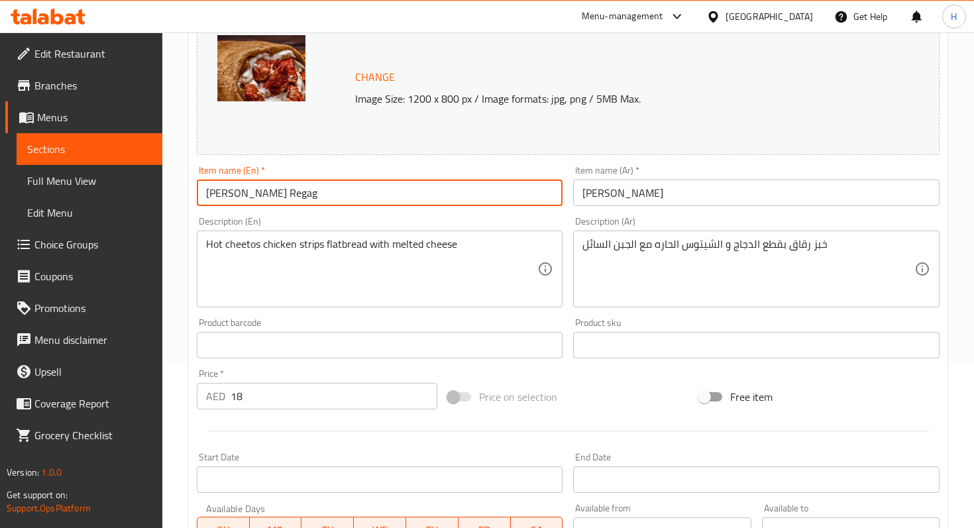
scroll to position [427, 0]
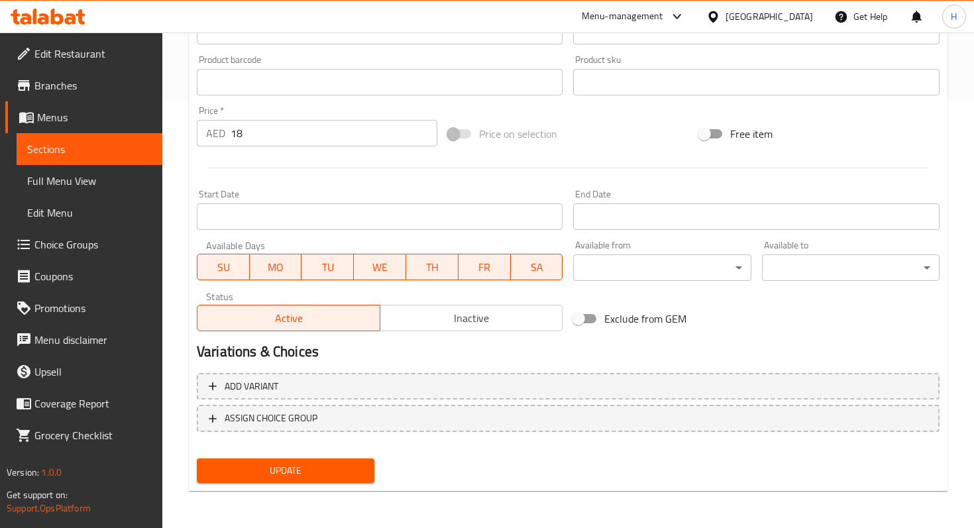
type input "Francesco Cheetos Regag"
click at [264, 480] on button "Update" at bounding box center [286, 470] width 178 height 25
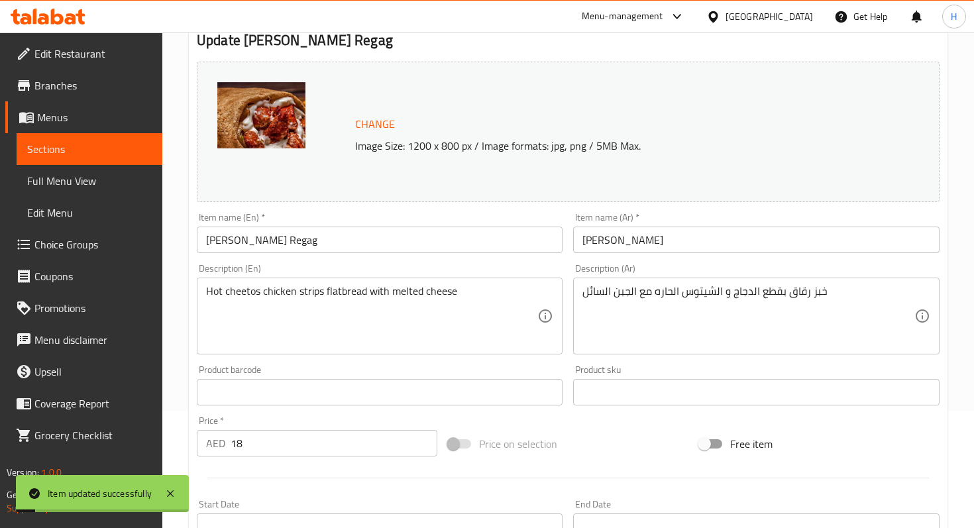
scroll to position [0, 0]
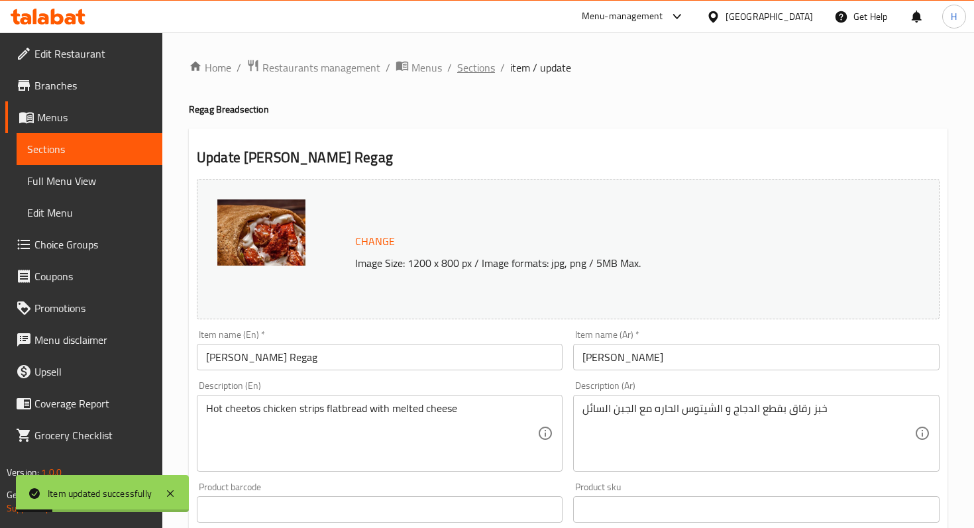
click at [470, 73] on span "Sections" at bounding box center [476, 68] width 38 height 16
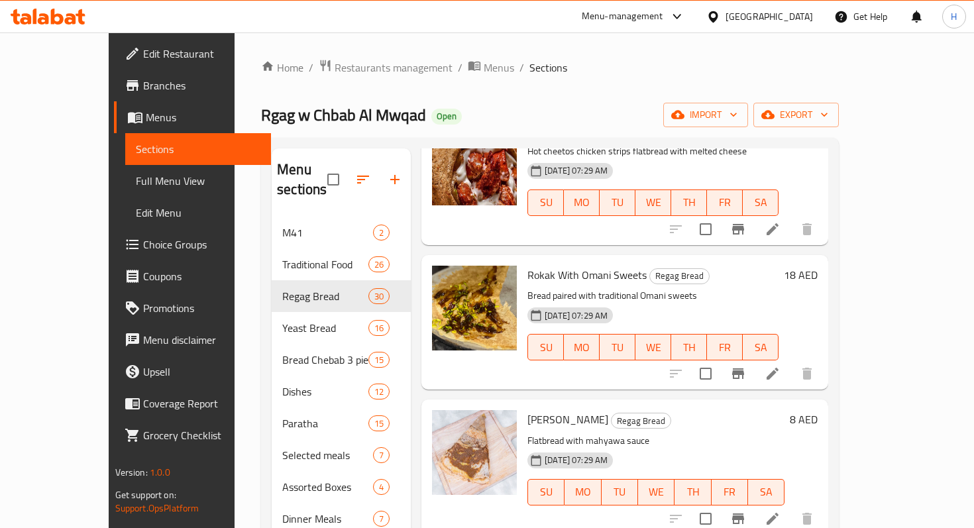
scroll to position [3353, 0]
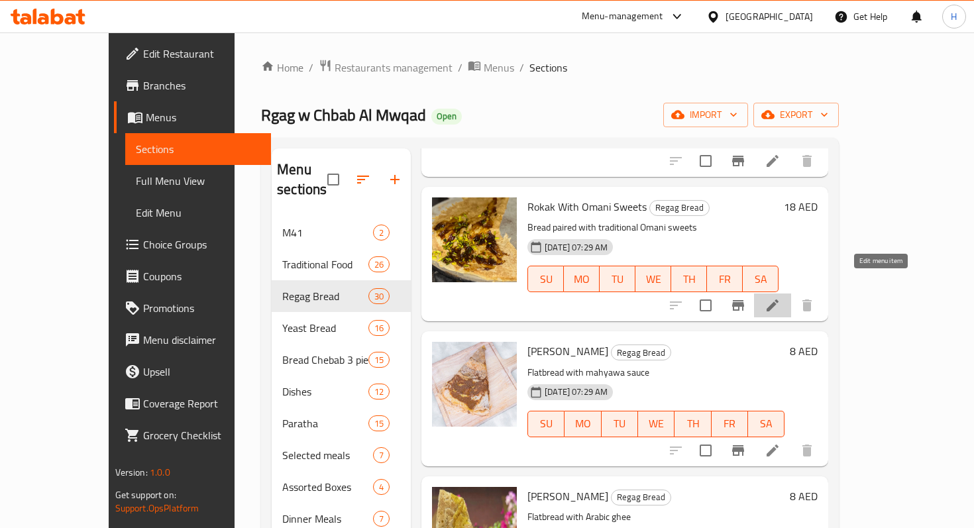
click at [780, 297] on icon at bounding box center [772, 305] width 16 height 16
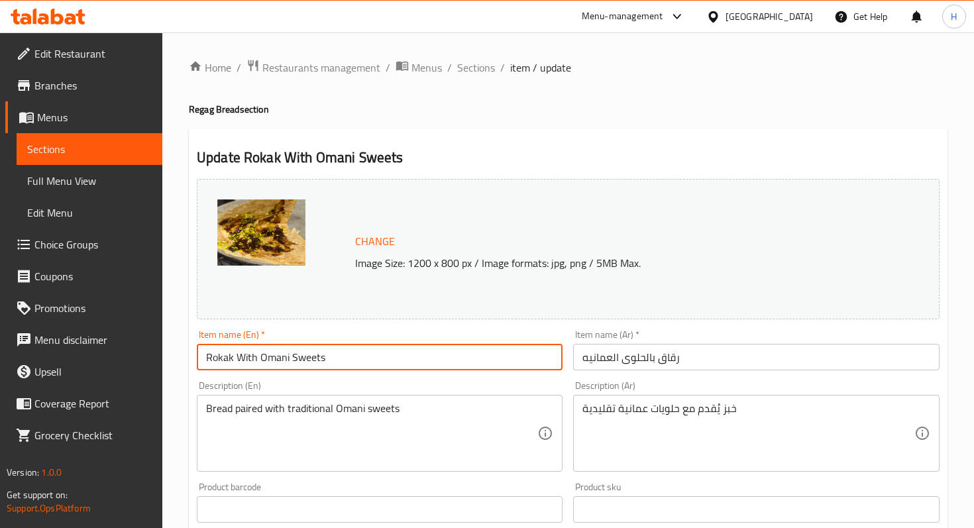
drag, startPoint x: 233, startPoint y: 359, endPoint x: 213, endPoint y: 359, distance: 19.9
click at [213, 359] on input "Rokak With Omani Sweets" at bounding box center [380, 357] width 366 height 26
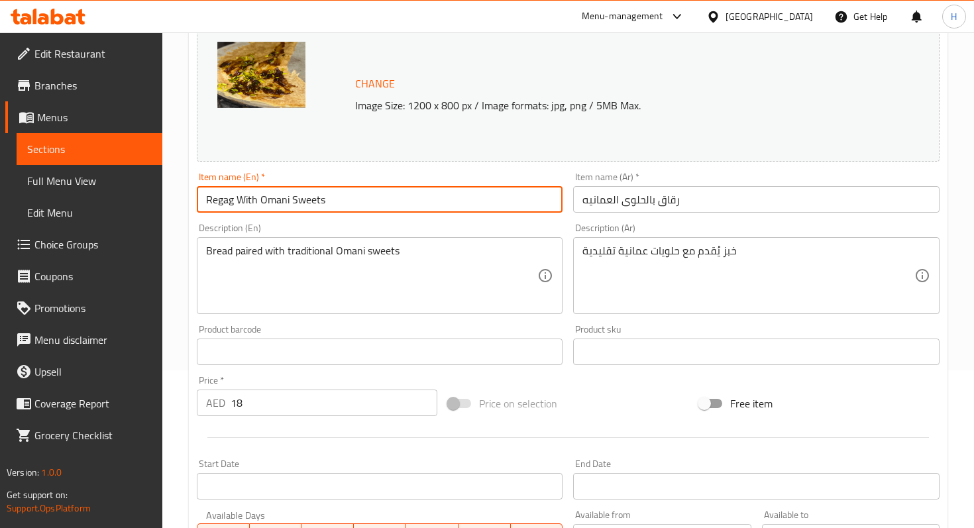
scroll to position [427, 0]
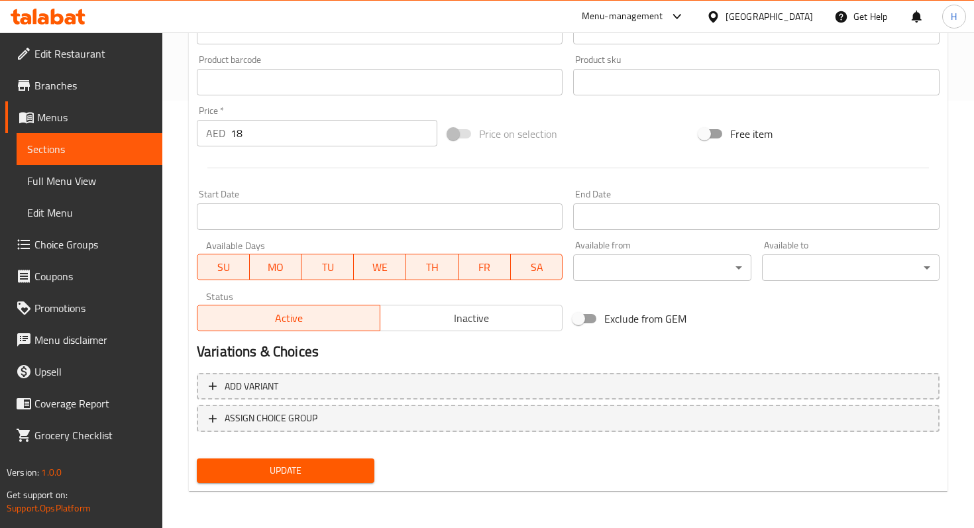
type input "Regag With Omani Sweets"
click at [256, 463] on span "Update" at bounding box center [285, 470] width 156 height 17
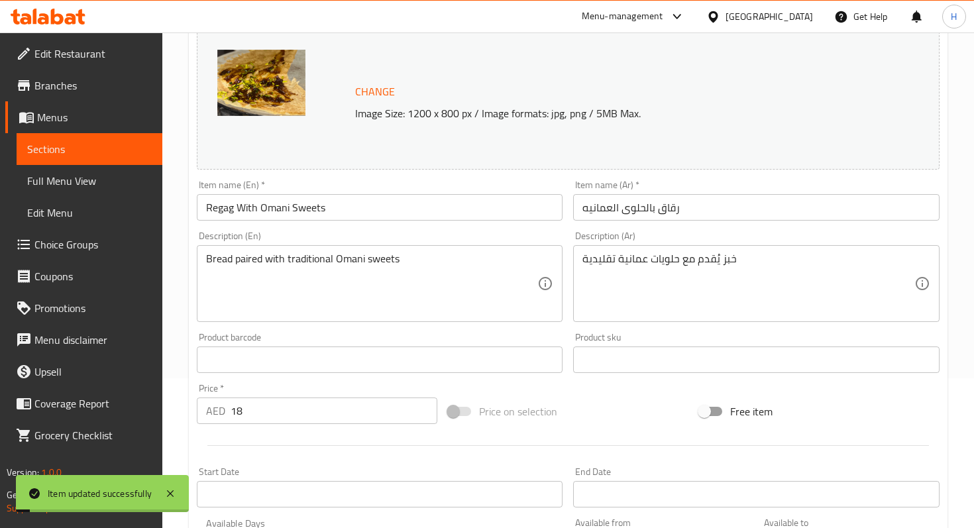
scroll to position [0, 0]
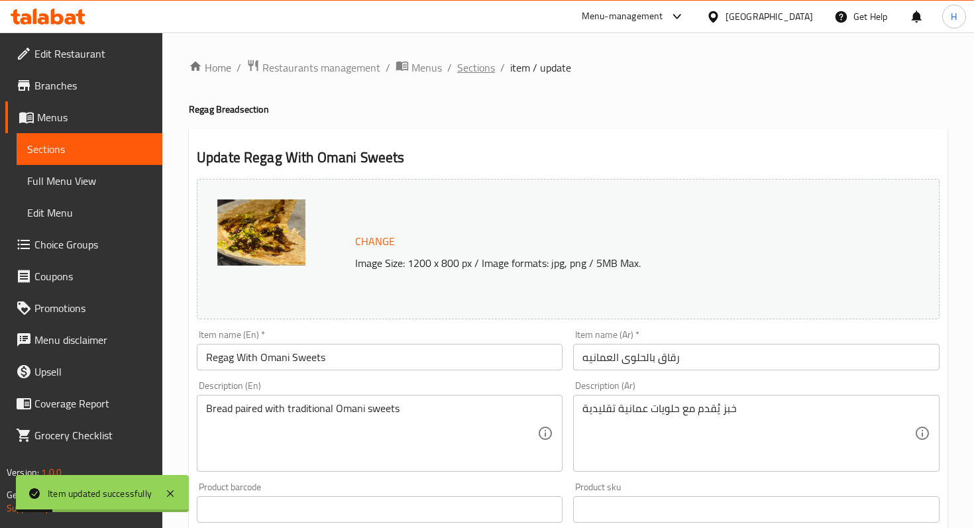
click at [477, 70] on span "Sections" at bounding box center [476, 68] width 38 height 16
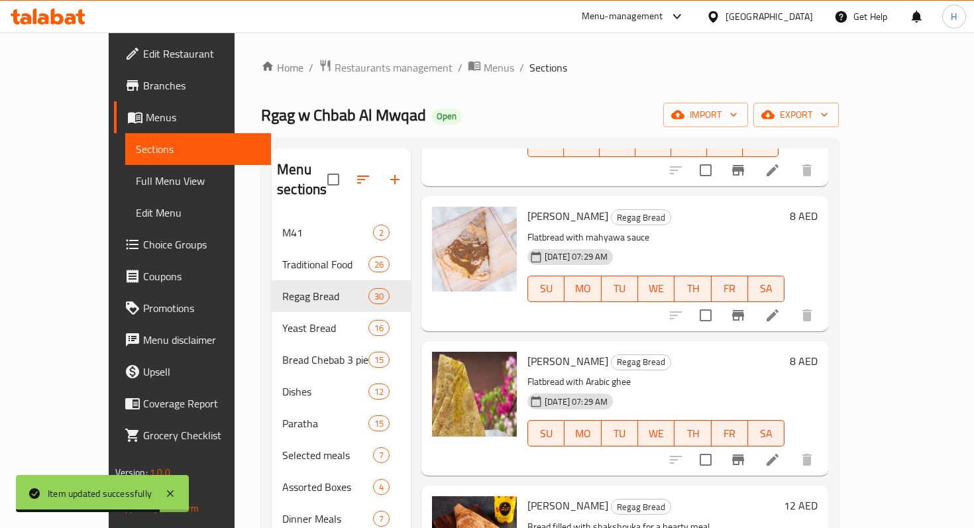
scroll to position [3488, 0]
click at [778, 310] on icon at bounding box center [772, 316] width 12 height 12
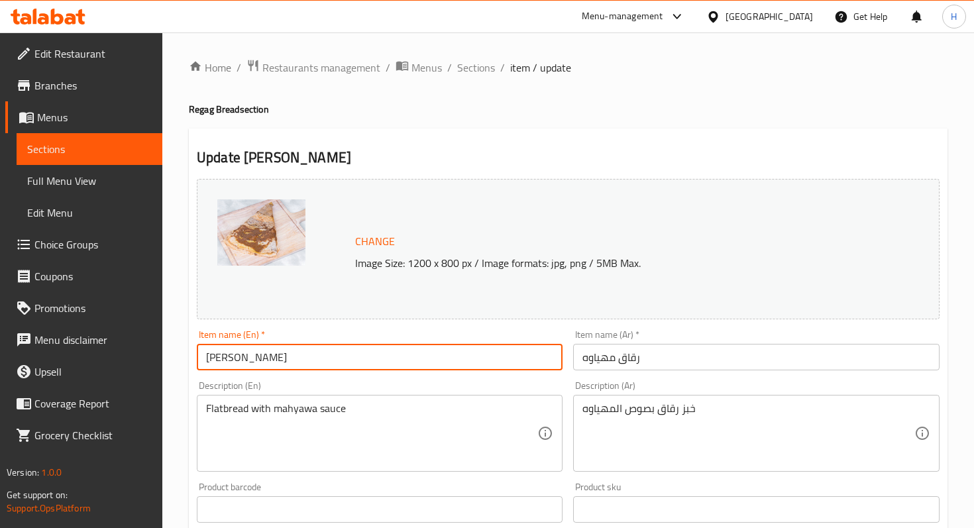
drag, startPoint x: 235, startPoint y: 361, endPoint x: 192, endPoint y: 361, distance: 42.4
click at [192, 361] on div "Item name (En)   * Rokak Mihyawa Item name (En) *" at bounding box center [379, 350] width 376 height 51
click at [288, 363] on input "Mihyawa" at bounding box center [380, 357] width 366 height 26
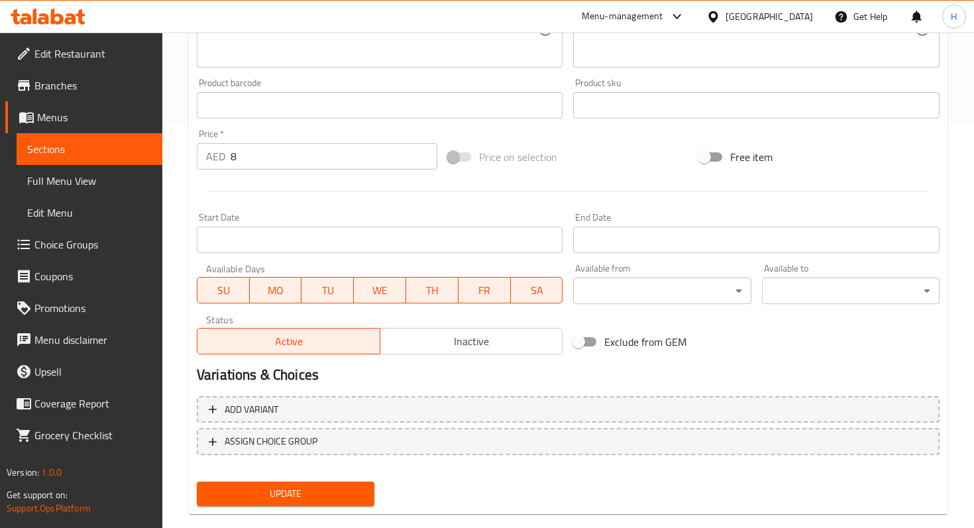
scroll to position [427, 0]
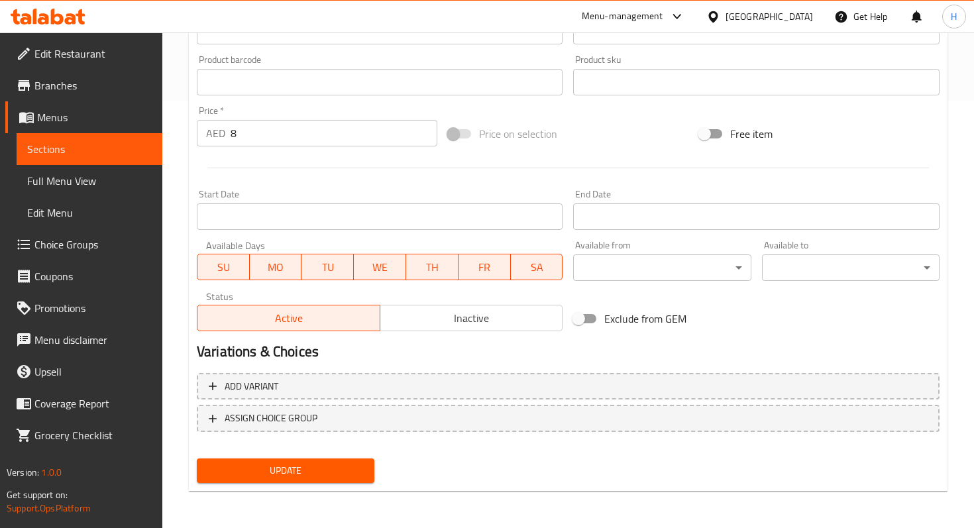
type input "Mihyawa Regag"
click at [233, 466] on span "Update" at bounding box center [285, 470] width 156 height 17
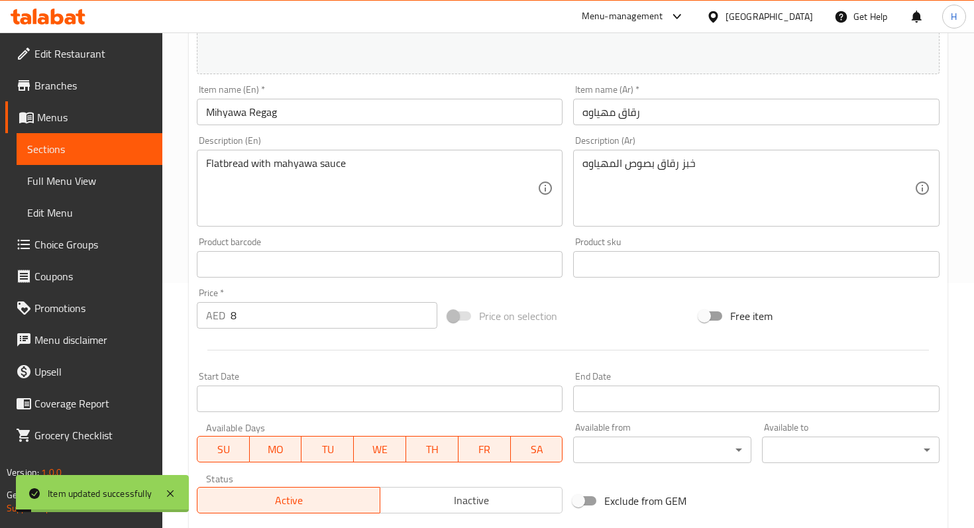
scroll to position [0, 0]
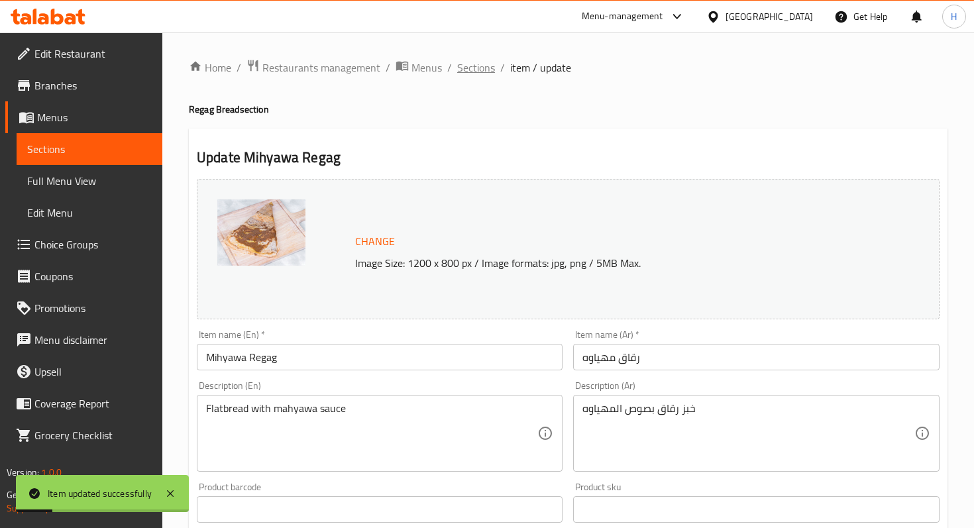
click at [476, 66] on span "Sections" at bounding box center [476, 68] width 38 height 16
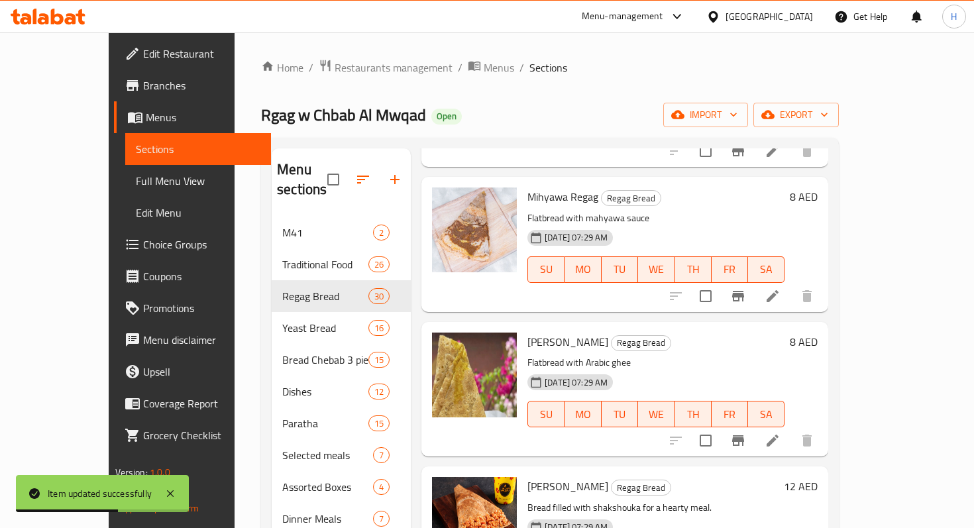
scroll to position [3504, 0]
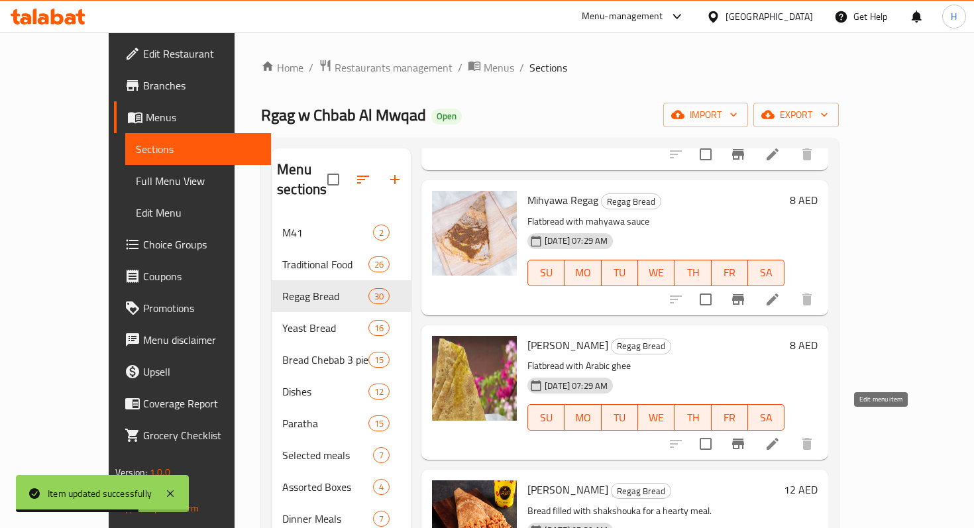
click at [778, 438] on icon at bounding box center [772, 444] width 12 height 12
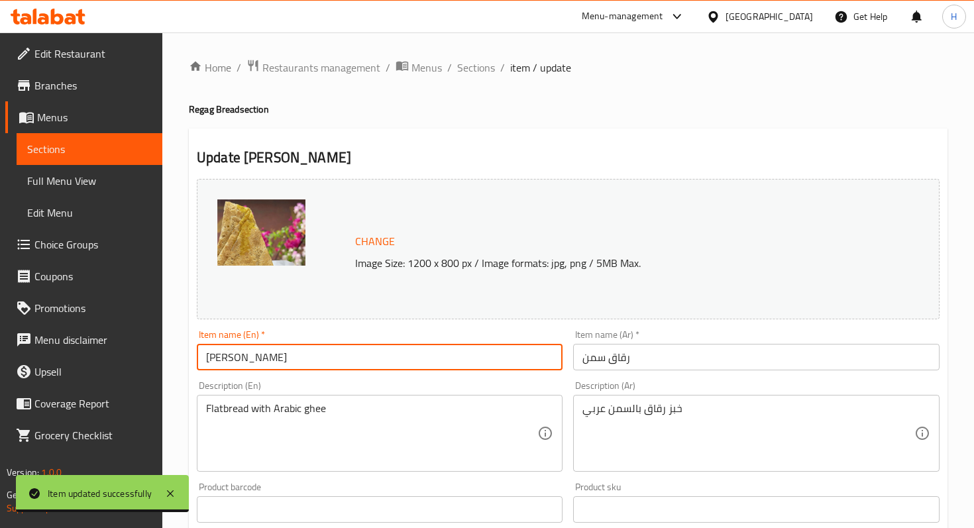
drag, startPoint x: 237, startPoint y: 354, endPoint x: 202, endPoint y: 354, distance: 35.1
click at [202, 354] on input "Rokak Ghee" at bounding box center [380, 357] width 366 height 26
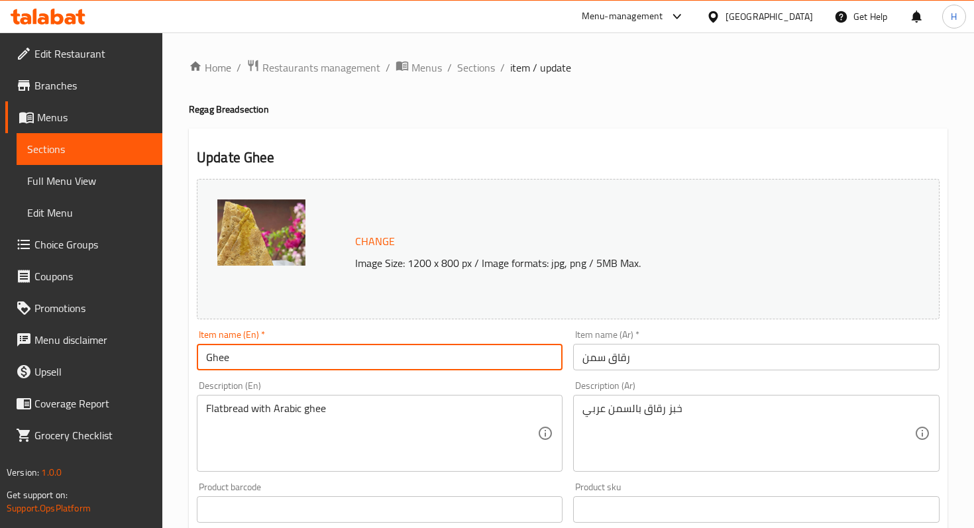
click at [254, 360] on input "Ghee" at bounding box center [380, 357] width 366 height 26
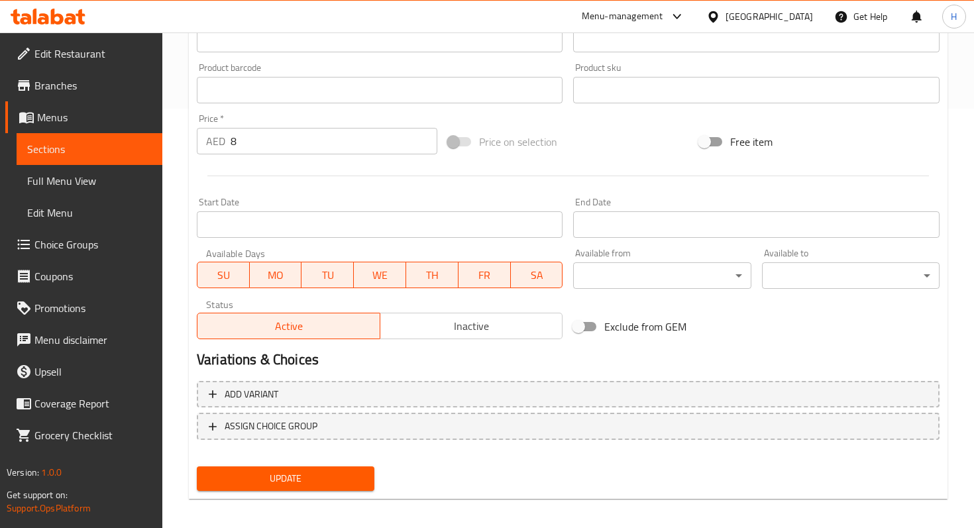
scroll to position [427, 0]
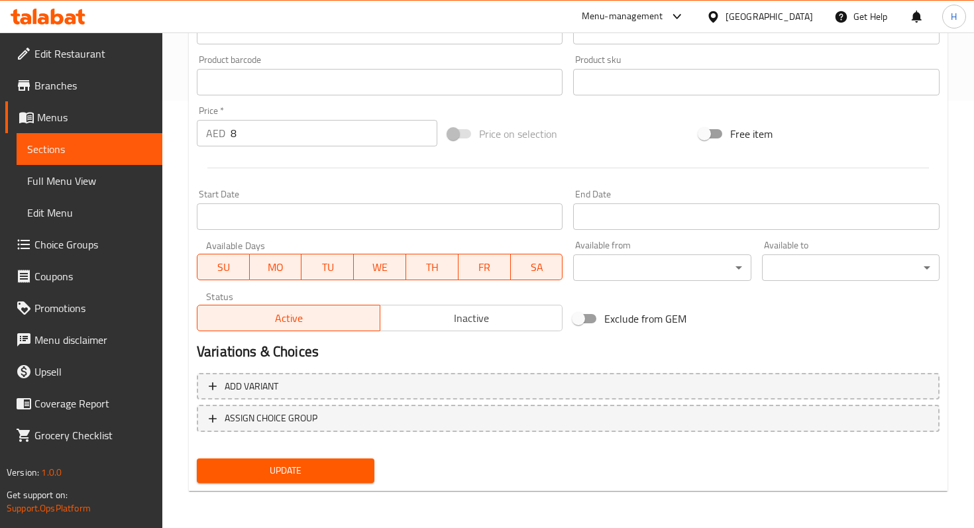
type input "Ghee Regag"
click at [254, 471] on span "Update" at bounding box center [285, 470] width 156 height 17
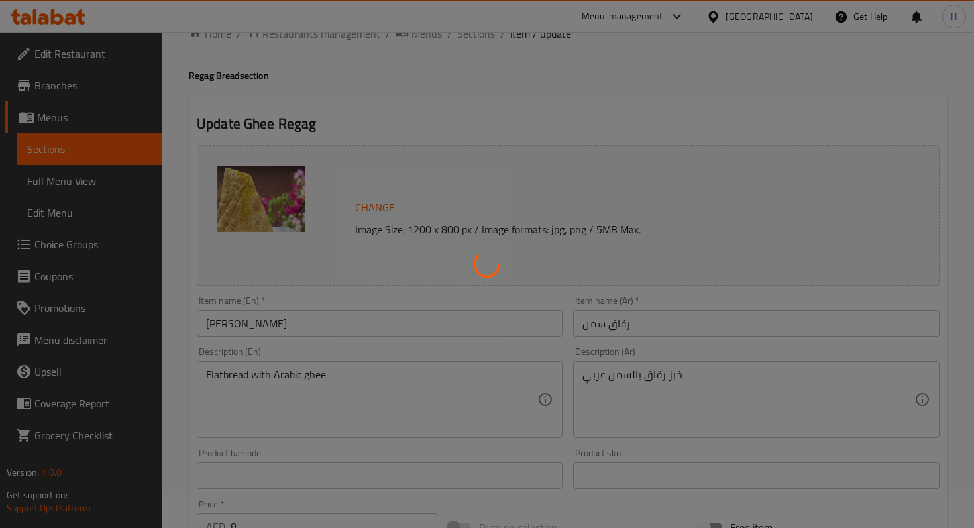
scroll to position [0, 0]
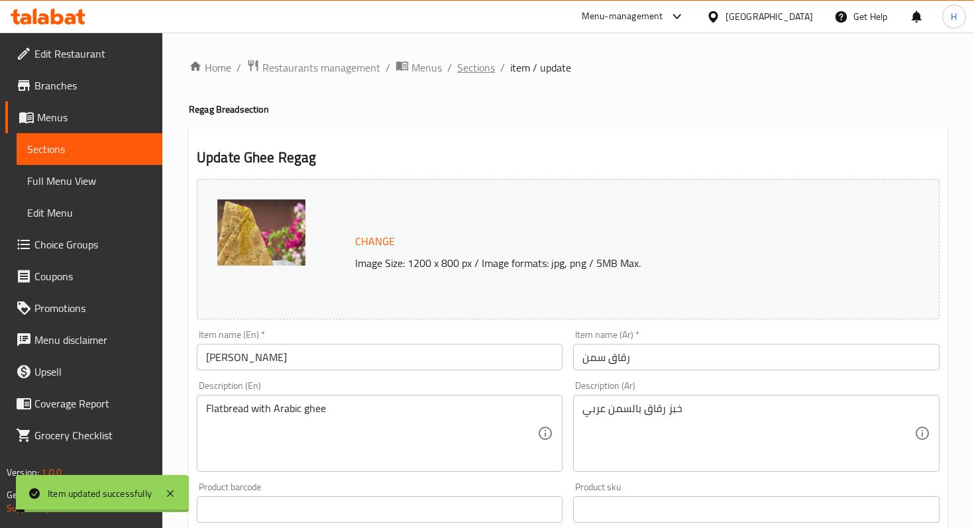
click at [464, 65] on span "Sections" at bounding box center [476, 68] width 38 height 16
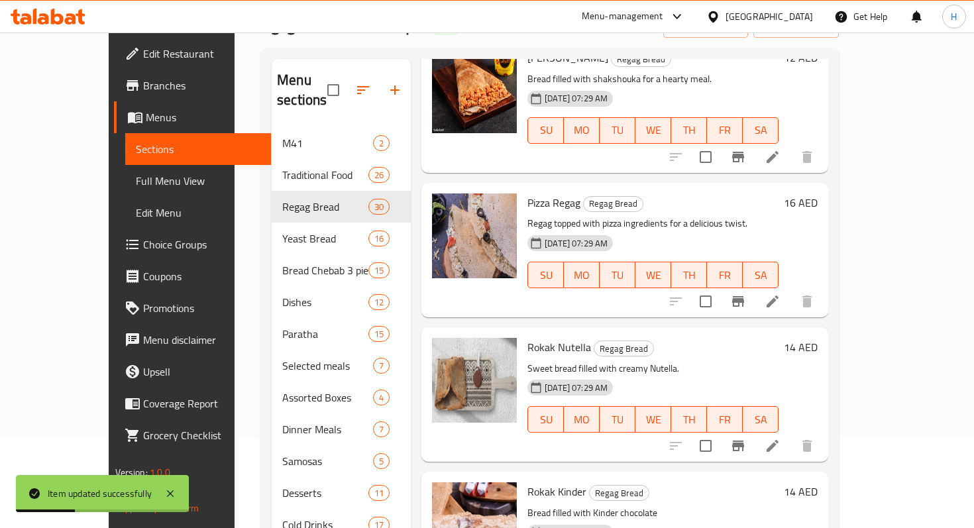
scroll to position [127, 0]
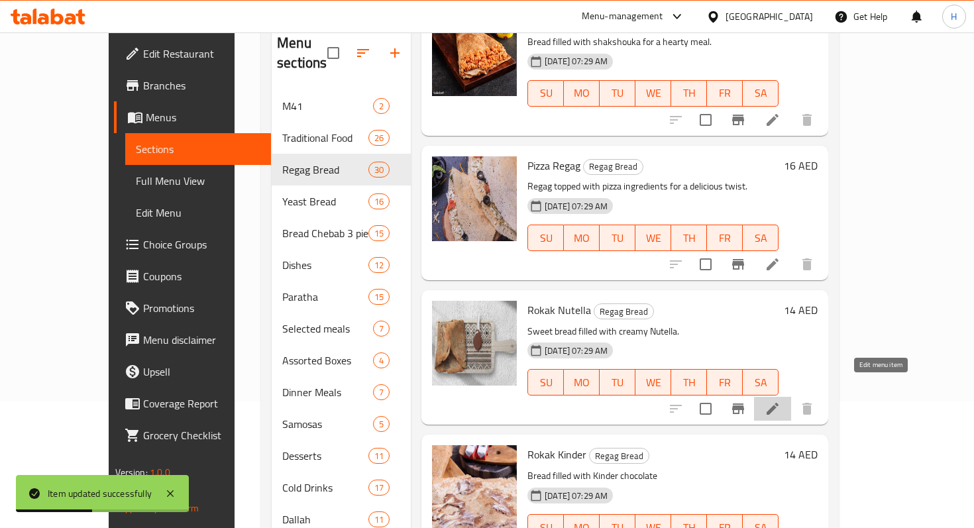
click at [778, 403] on icon at bounding box center [772, 409] width 12 height 12
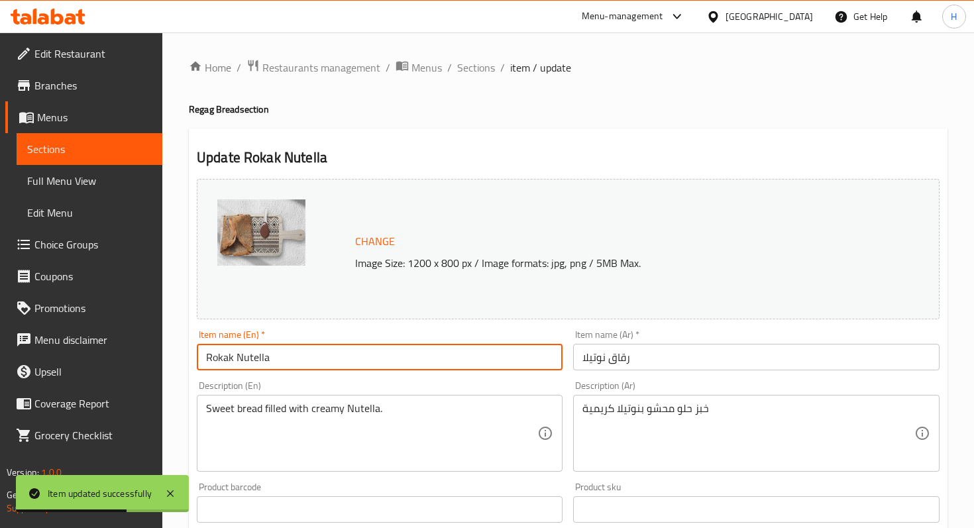
drag, startPoint x: 236, startPoint y: 360, endPoint x: 177, endPoint y: 354, distance: 59.2
click at [178, 355] on div "Home / Restaurants management / Menus / Sections / item / update Regag Bread se…" at bounding box center [567, 493] width 811 height 923
click at [265, 357] on input "Nutella" at bounding box center [380, 357] width 366 height 26
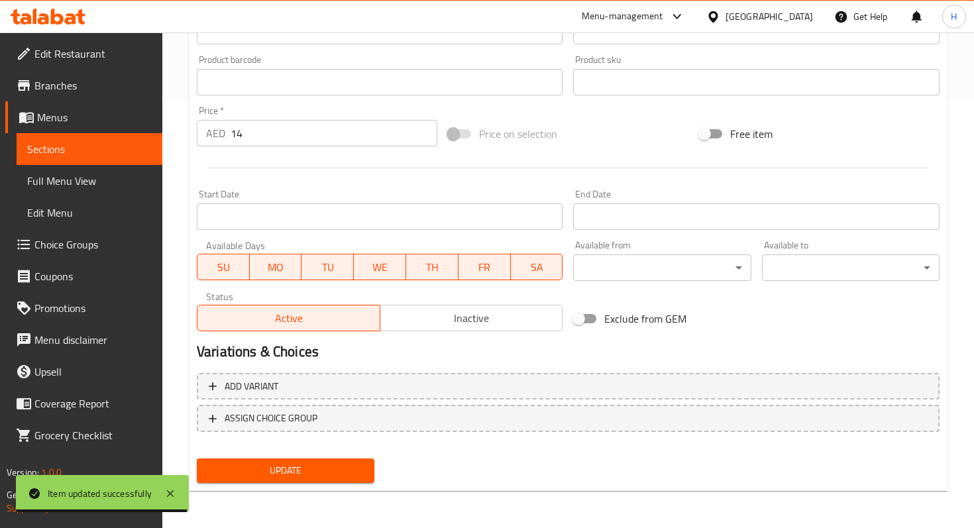
type input "Nutella Regag"
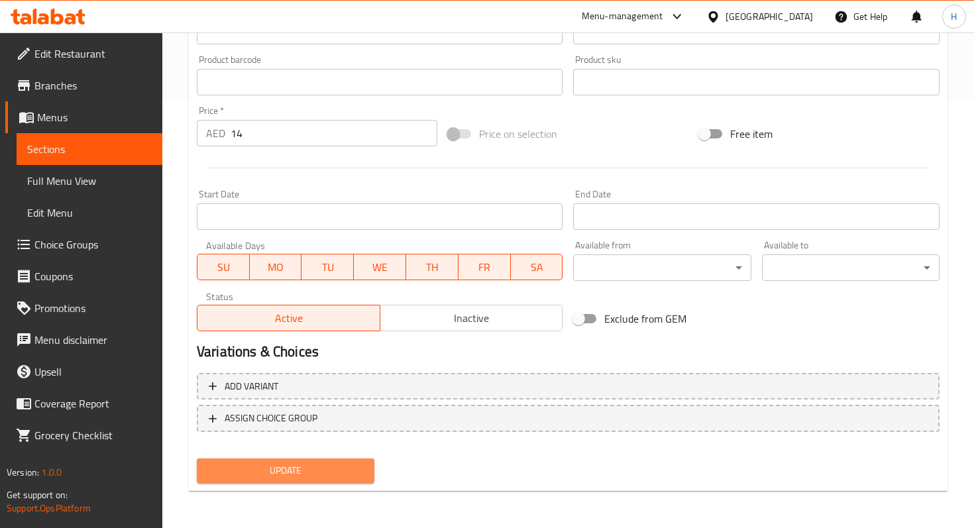
click at [238, 469] on span "Update" at bounding box center [285, 470] width 156 height 17
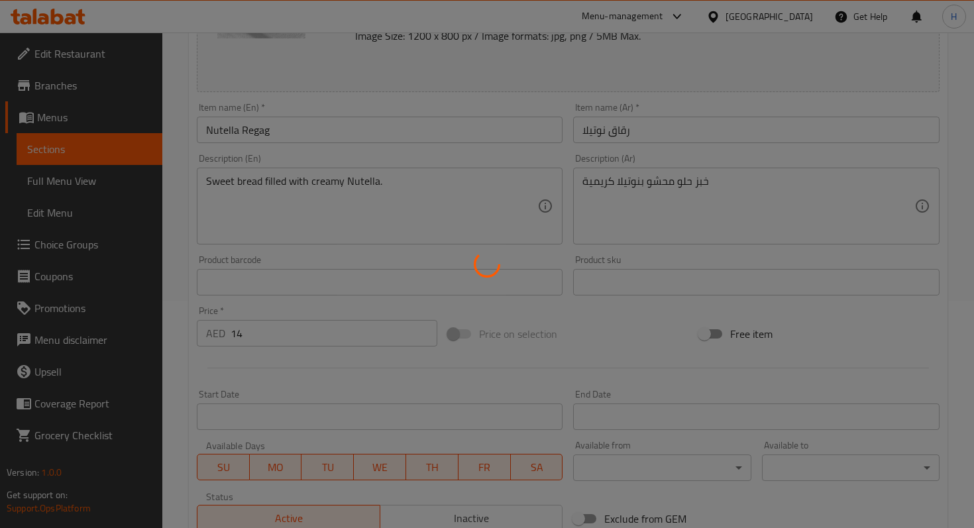
scroll to position [0, 0]
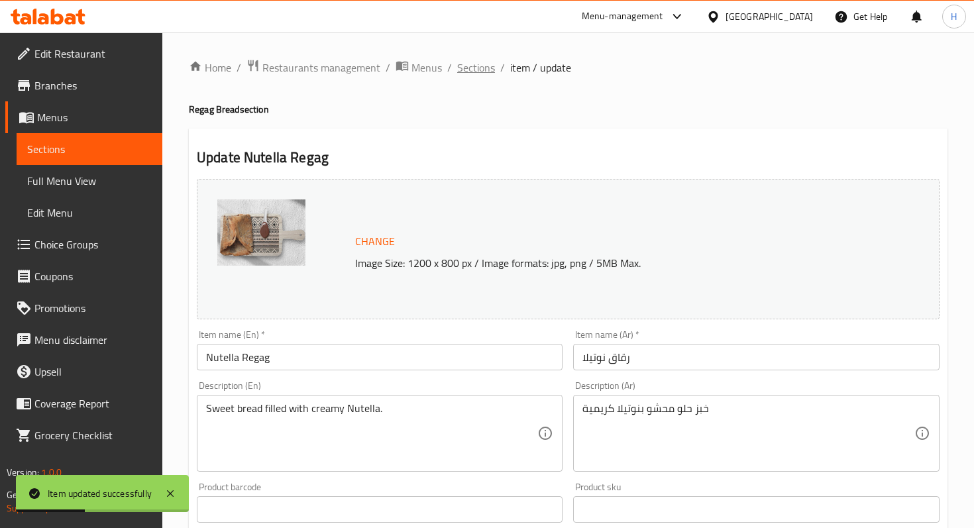
click at [476, 73] on span "Sections" at bounding box center [476, 68] width 38 height 16
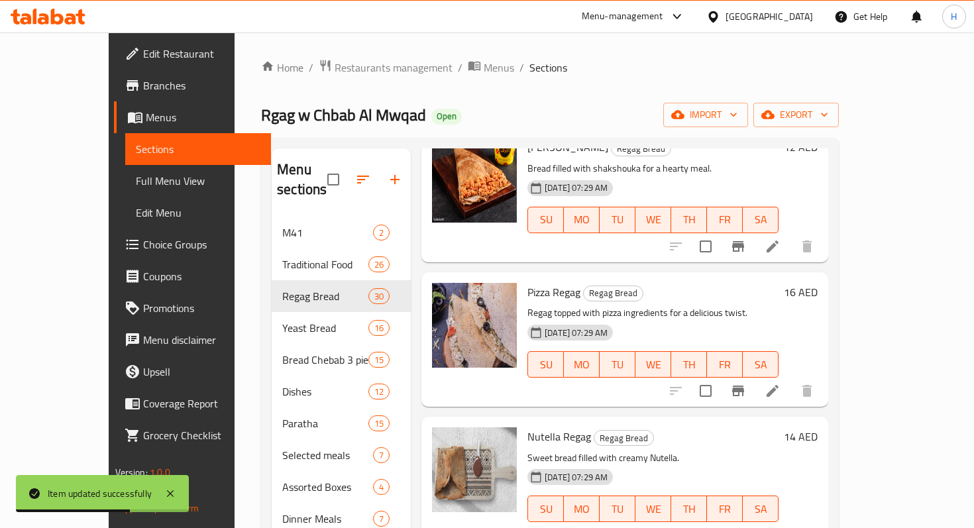
scroll to position [185, 0]
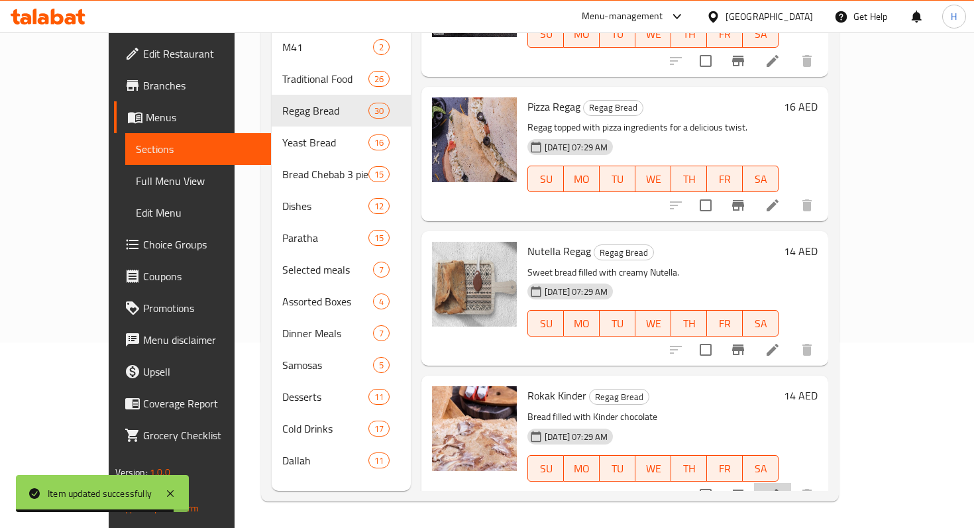
click at [791, 483] on li at bounding box center [772, 495] width 37 height 24
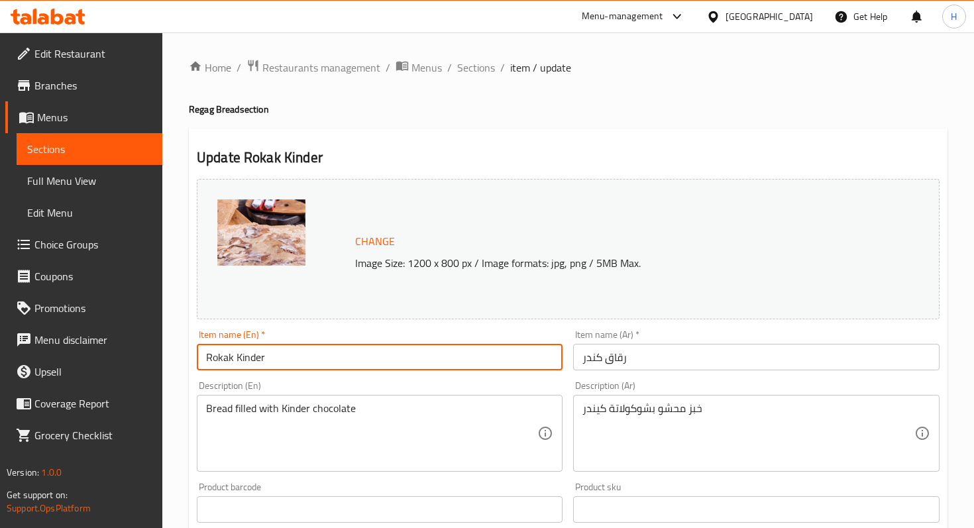
drag, startPoint x: 235, startPoint y: 354, endPoint x: 164, endPoint y: 352, distance: 70.3
click at [165, 353] on div "Home / Restaurants management / Menus / Sections / item / update Regag Bread se…" at bounding box center [567, 493] width 811 height 923
click at [256, 351] on input "Kinder" at bounding box center [380, 357] width 366 height 26
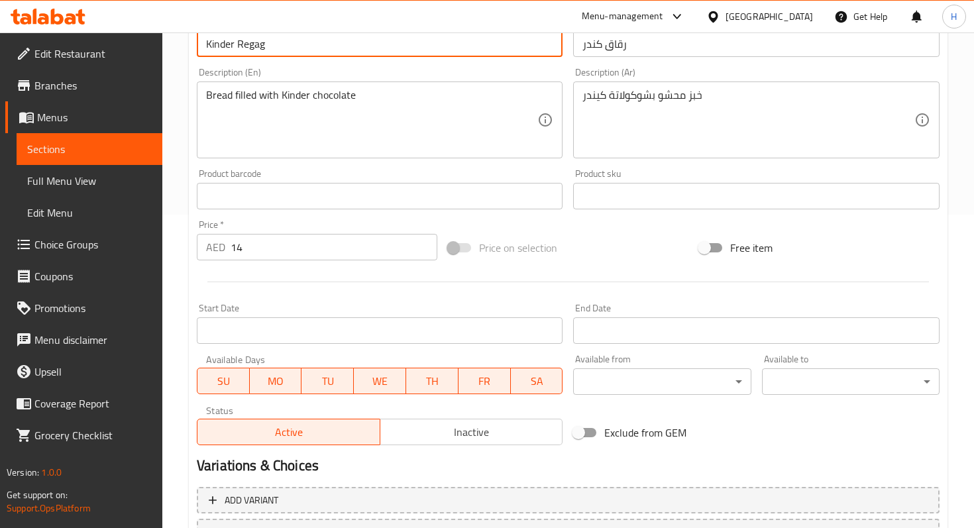
scroll to position [427, 0]
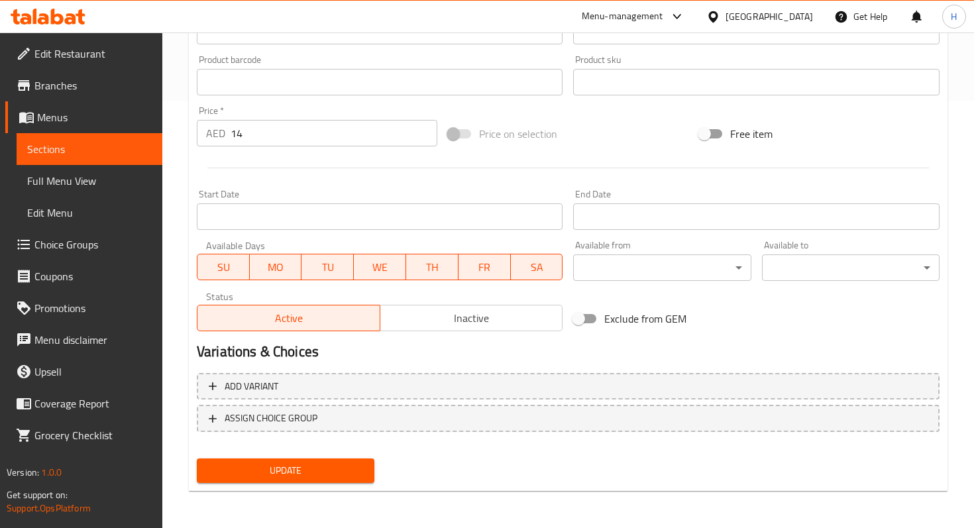
type input "Kinder Regag"
click at [266, 470] on span "Update" at bounding box center [285, 470] width 156 height 17
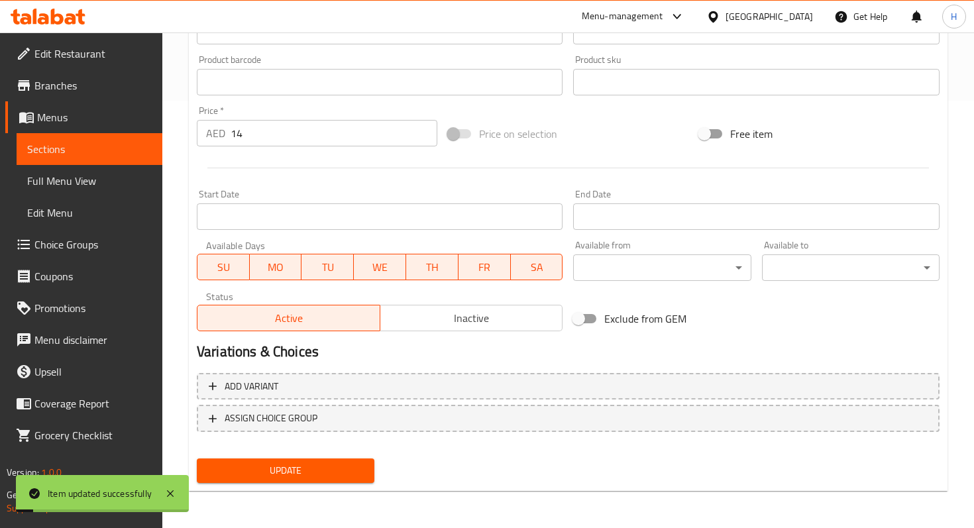
scroll to position [0, 0]
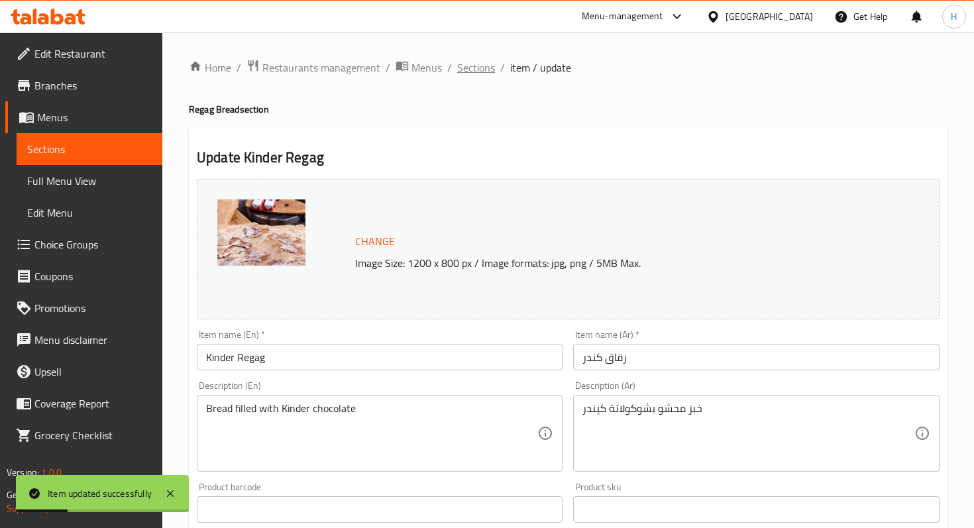
click at [470, 70] on span "Sections" at bounding box center [476, 68] width 38 height 16
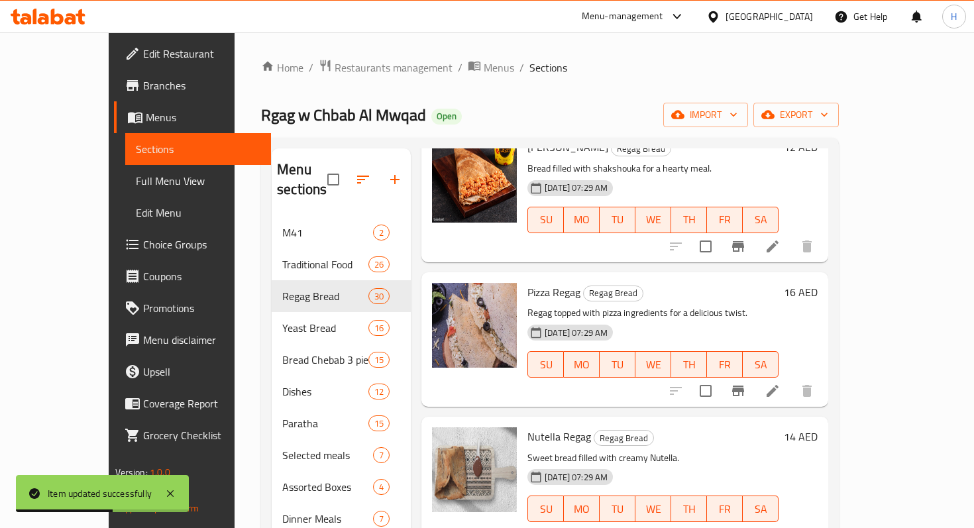
scroll to position [185, 0]
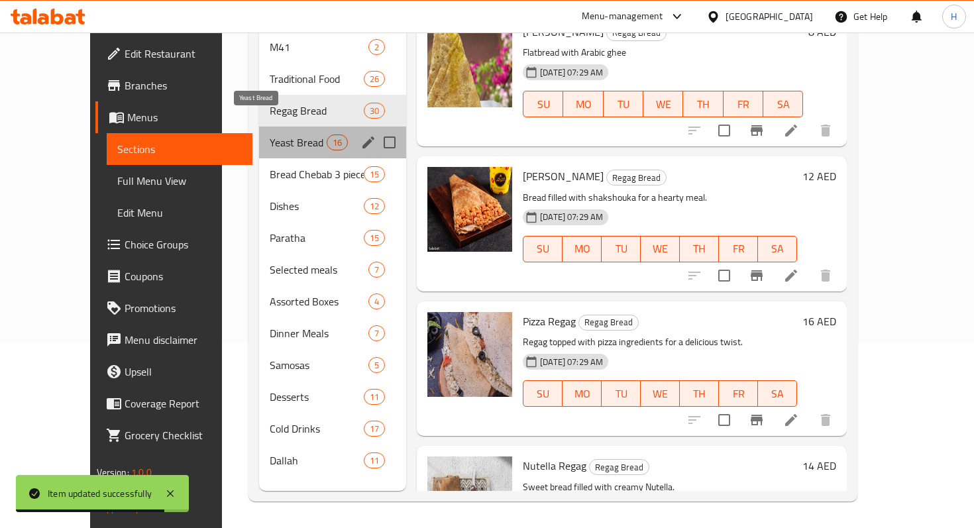
click at [270, 134] on span "Yeast Bread" at bounding box center [298, 142] width 56 height 16
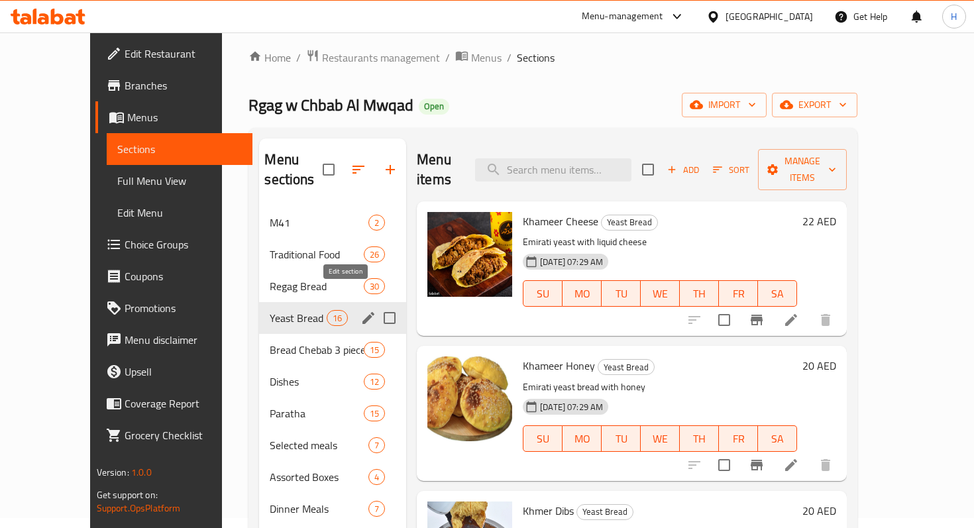
click at [360, 310] on icon "edit" at bounding box center [368, 318] width 16 height 16
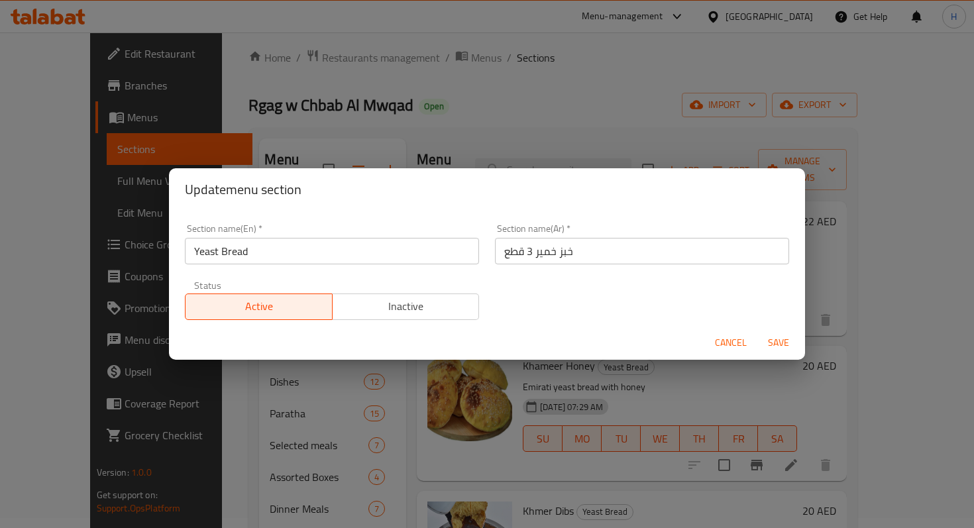
click at [270, 252] on input "Yeast Bread" at bounding box center [332, 251] width 294 height 26
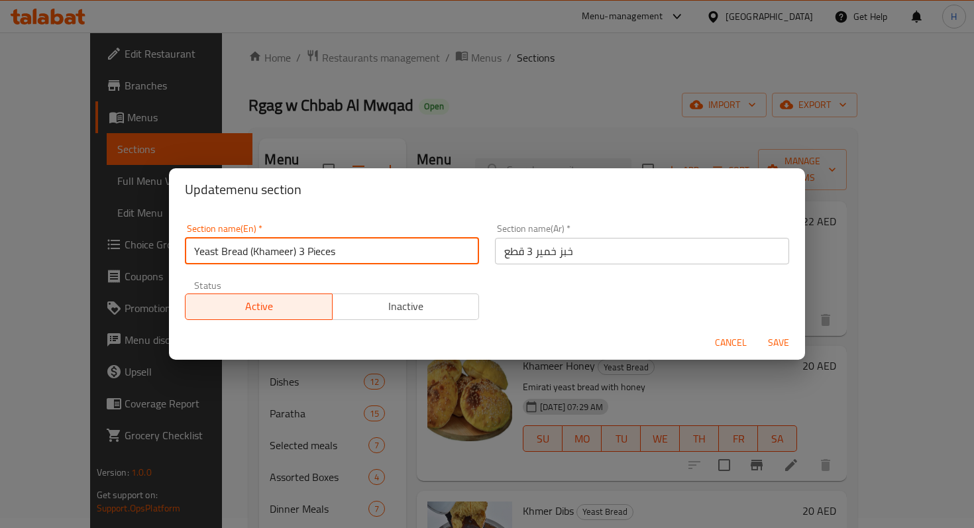
type input "Yeast Bread (Khameer) 3 Pieces"
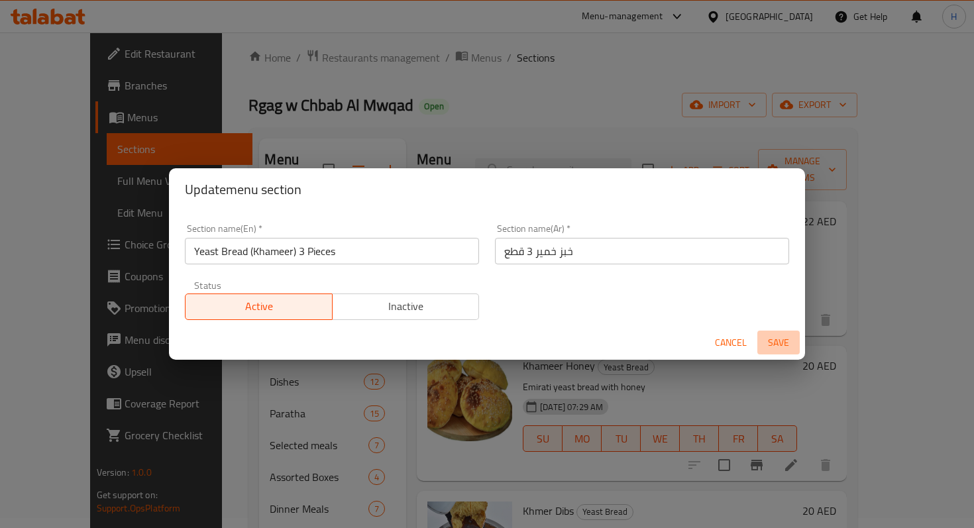
click at [767, 338] on span "Save" at bounding box center [778, 343] width 32 height 17
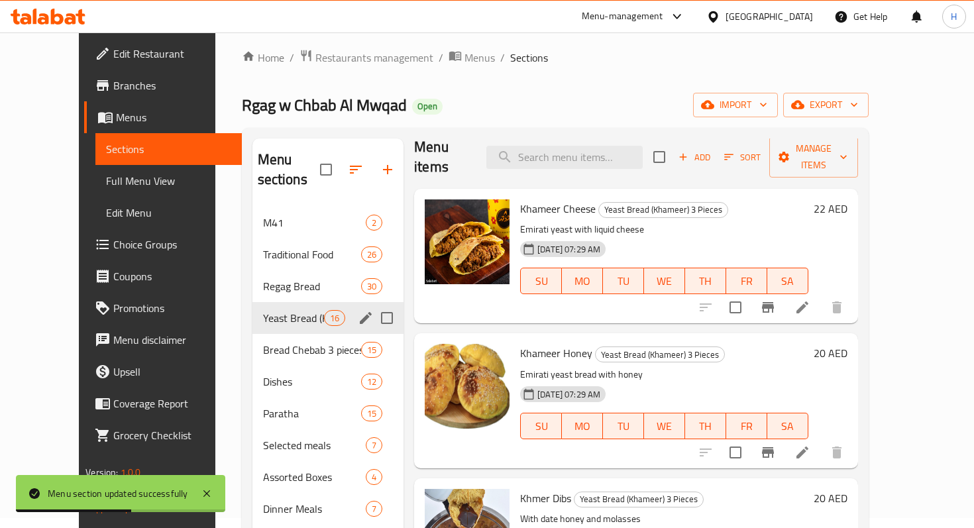
scroll to position [14, 0]
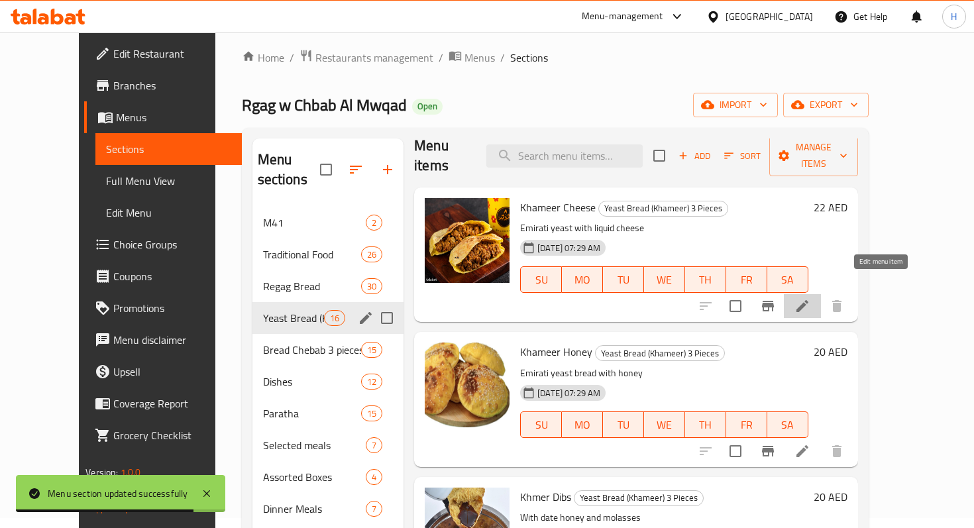
click at [810, 298] on icon at bounding box center [802, 306] width 16 height 16
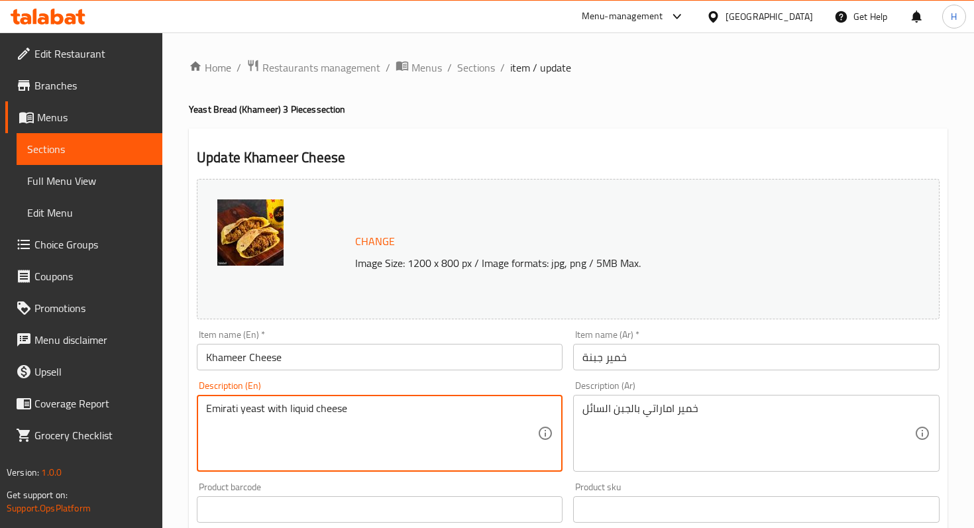
click at [305, 413] on textarea "Emirati yeast with liquid cheese" at bounding box center [371, 433] width 331 height 63
click at [253, 411] on textarea "Emirati yeast with melted cheese" at bounding box center [371, 433] width 331 height 63
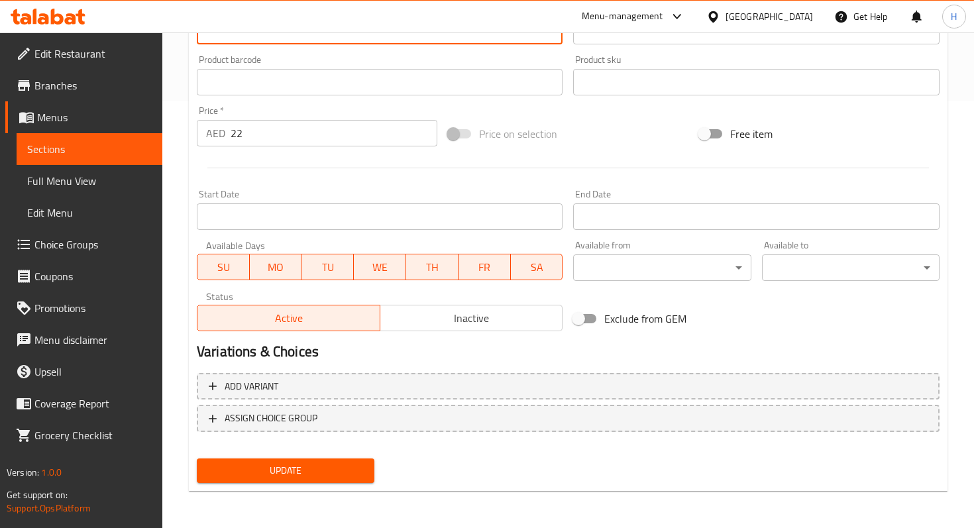
type textarea "Emirati khameer with melted cheese"
click at [297, 472] on span "Update" at bounding box center [285, 470] width 156 height 17
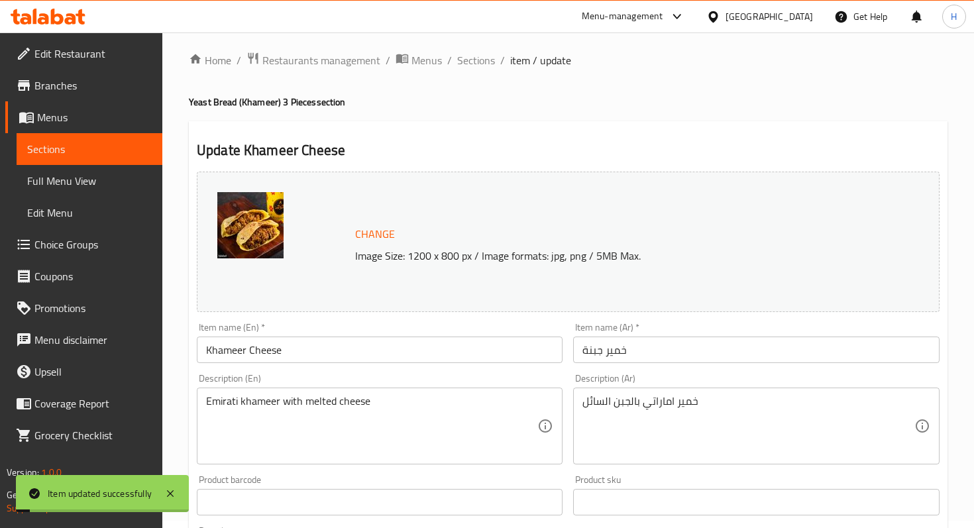
scroll to position [7, 0]
click at [480, 66] on span "Sections" at bounding box center [476, 61] width 38 height 16
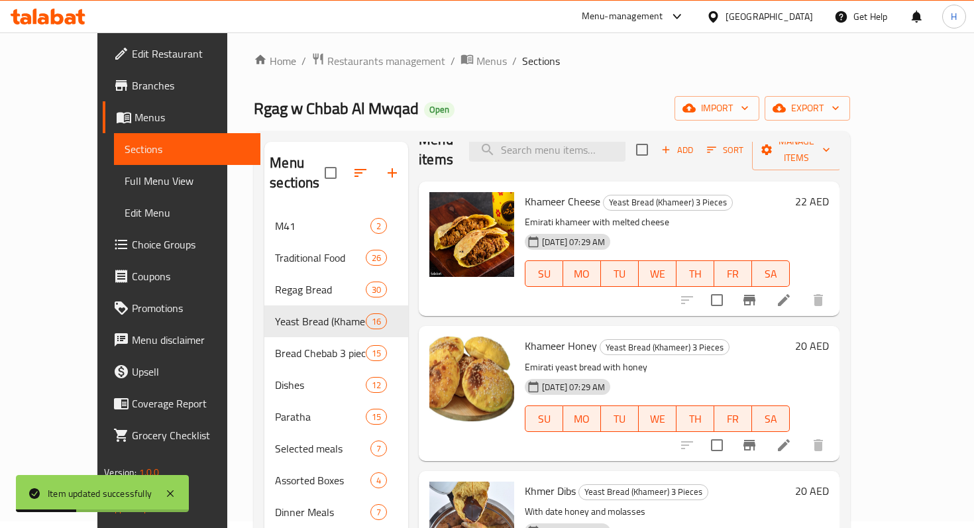
scroll to position [26, 0]
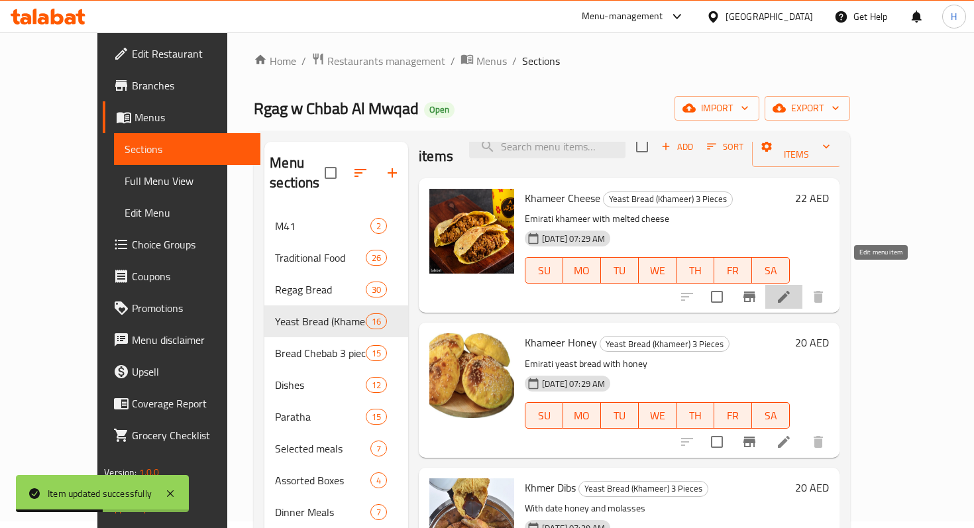
click at [790, 291] on icon at bounding box center [784, 297] width 12 height 12
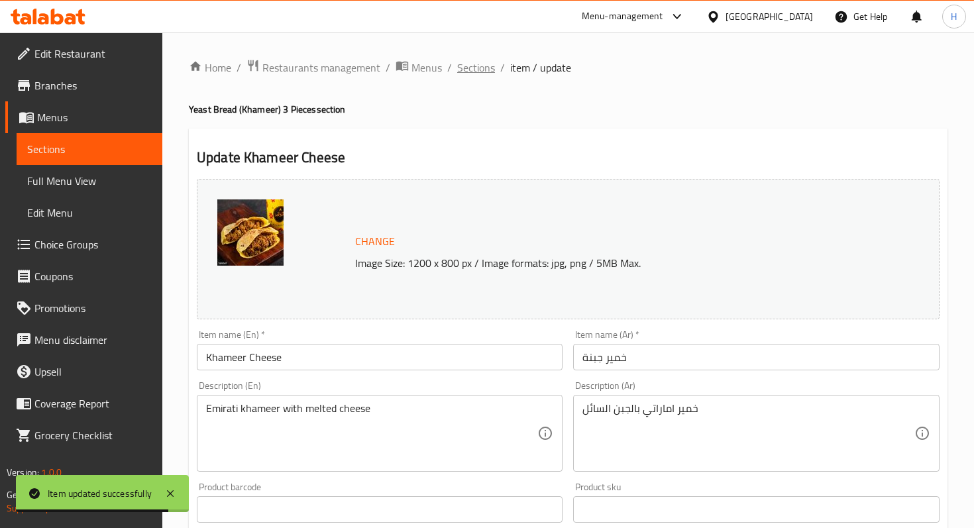
click at [471, 63] on span "Sections" at bounding box center [476, 68] width 38 height 16
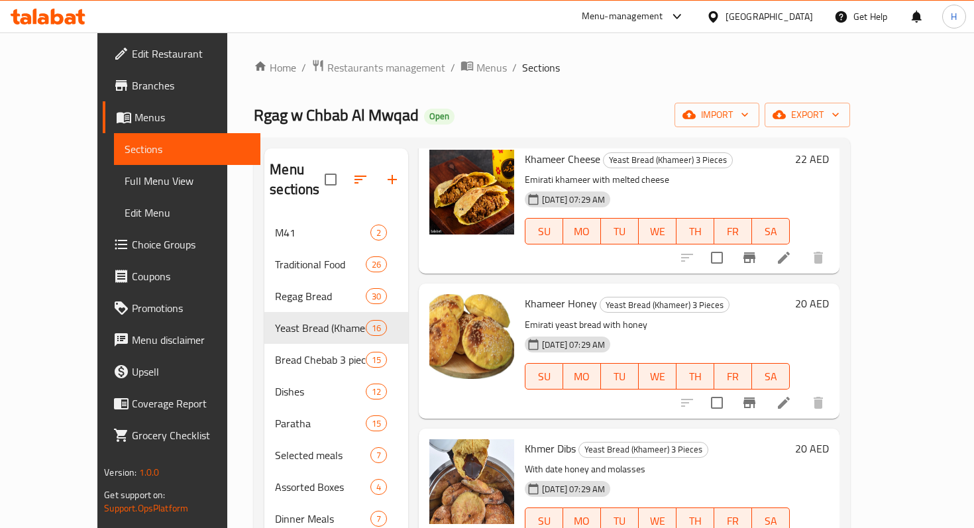
scroll to position [16, 0]
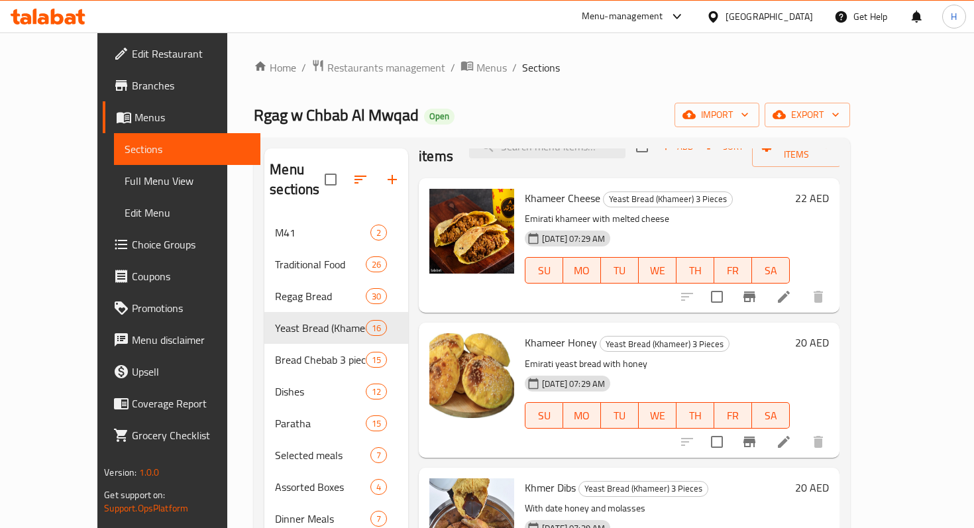
scroll to position [34, 0]
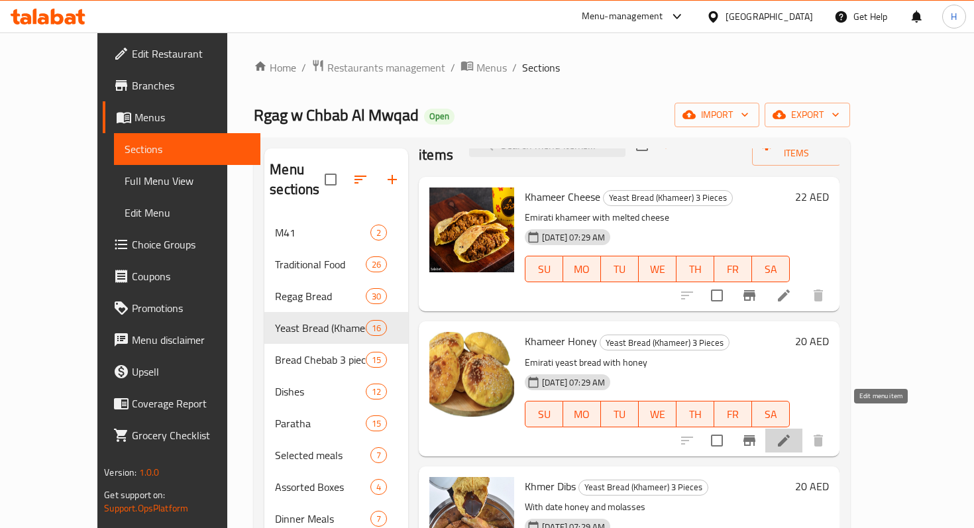
click at [792, 433] on icon at bounding box center [784, 441] width 16 height 16
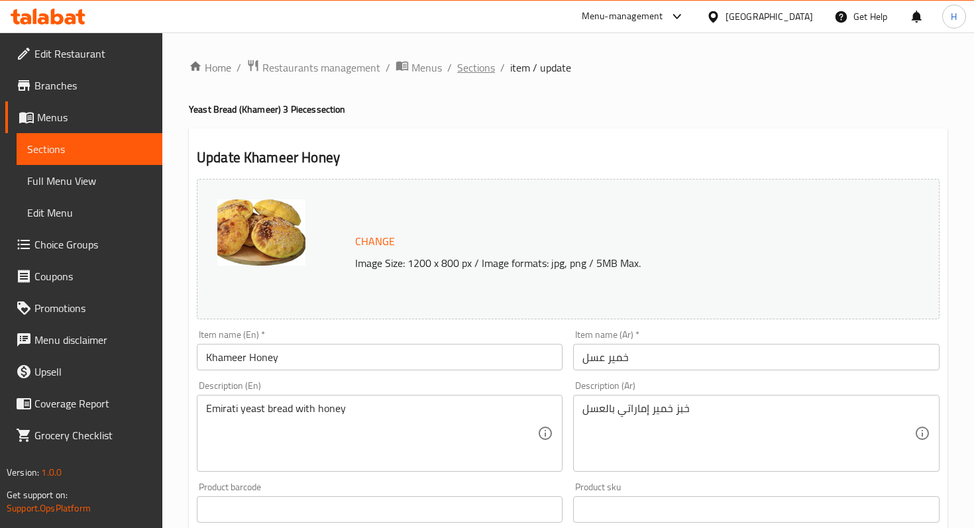
click at [476, 69] on span "Sections" at bounding box center [476, 68] width 38 height 16
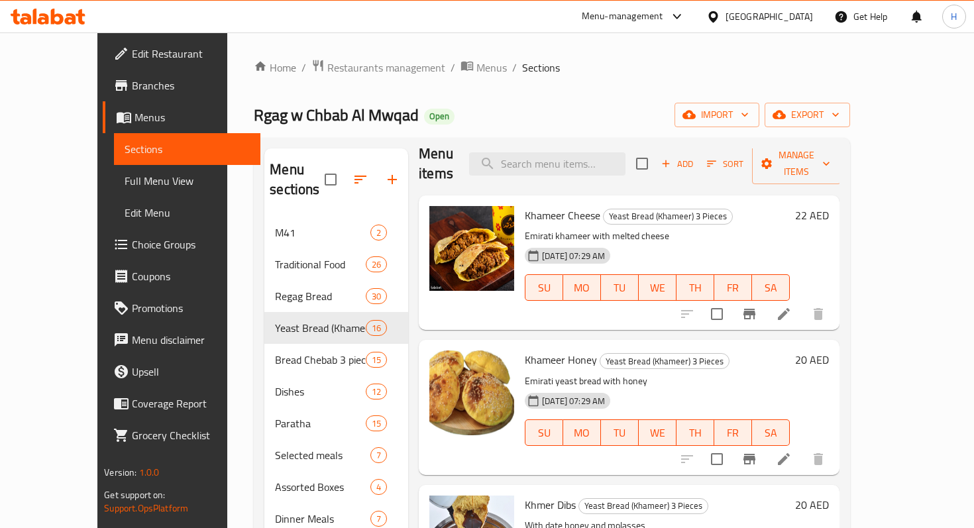
scroll to position [19, 0]
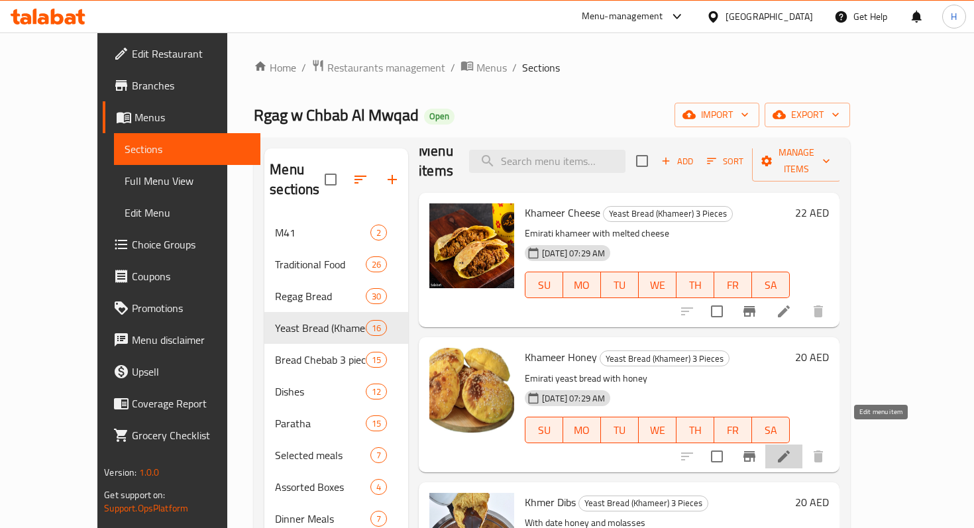
click at [792, 448] on icon at bounding box center [784, 456] width 16 height 16
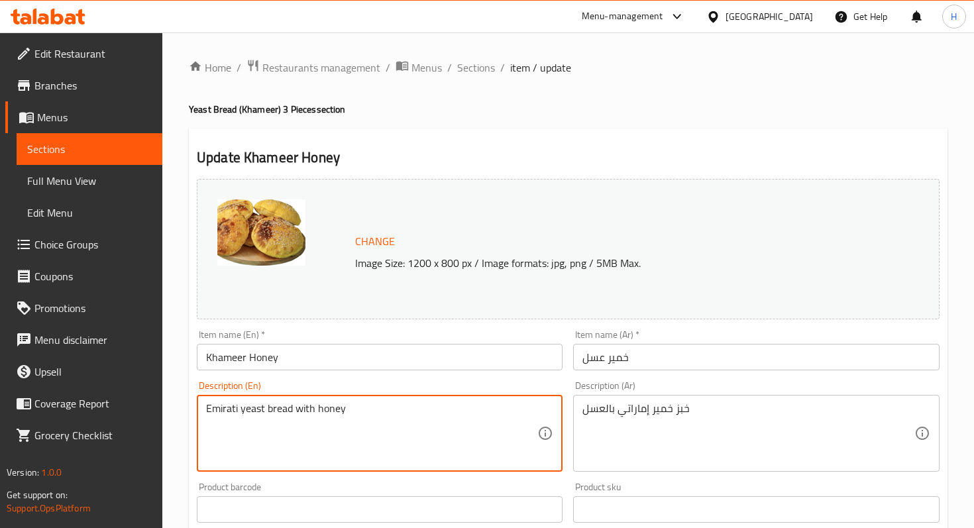
click at [251, 416] on textarea "Emirati yeast bread with honey" at bounding box center [371, 433] width 331 height 63
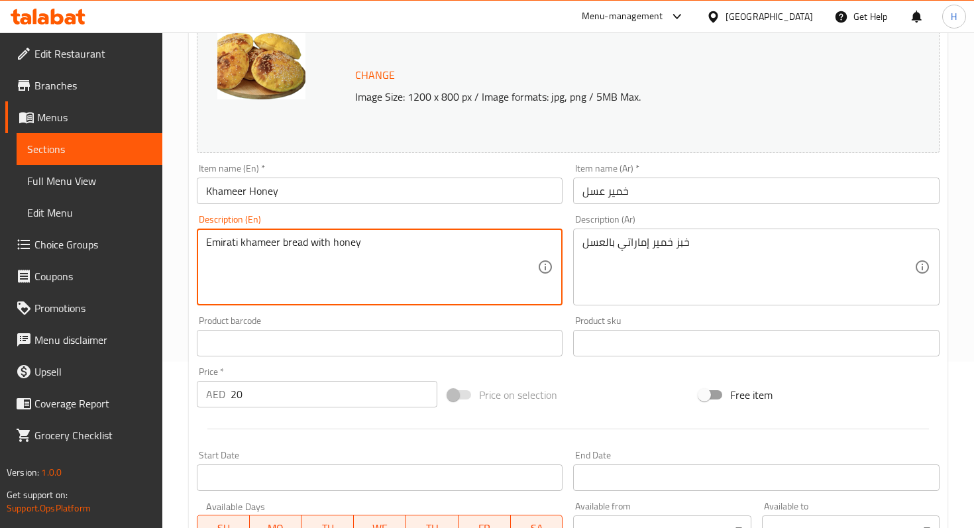
scroll to position [427, 0]
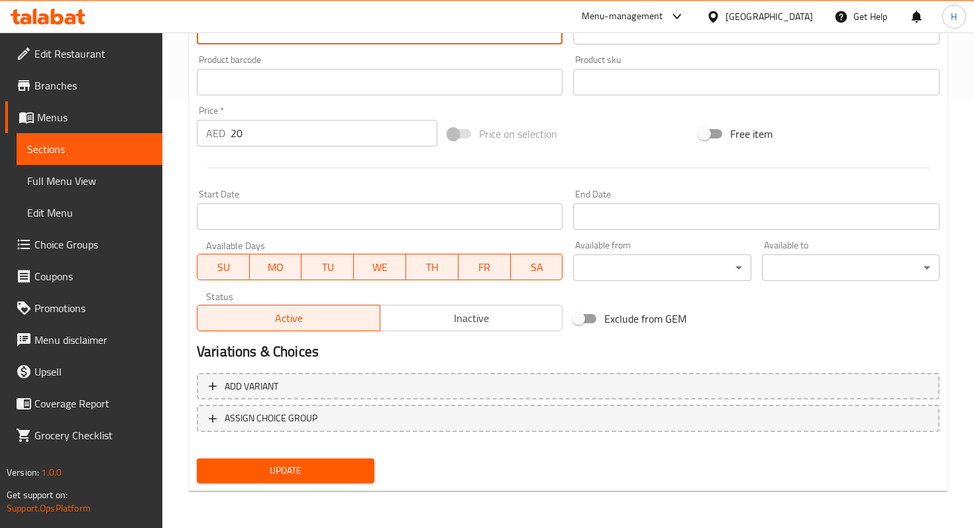
type textarea "Emirati khameer bread with honey"
click at [254, 486] on div "Update" at bounding box center [285, 470] width 188 height 35
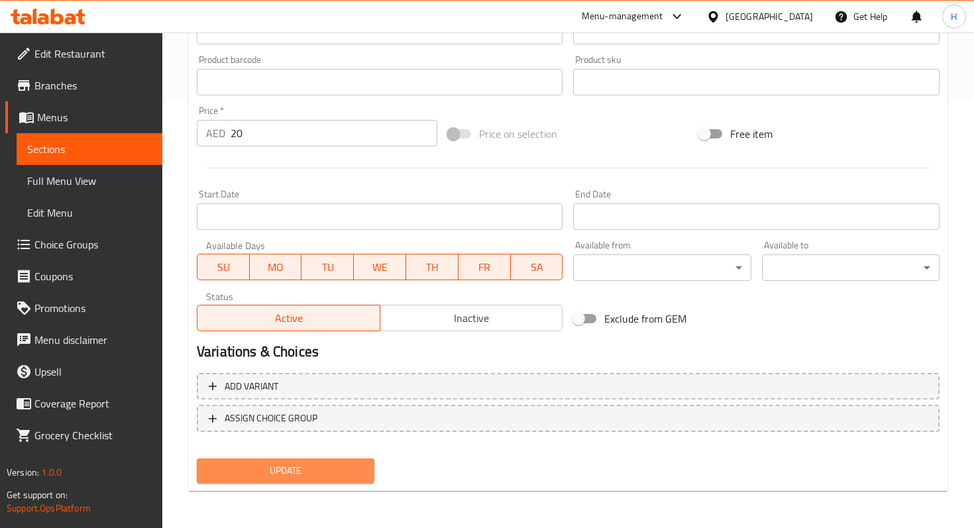
click at [255, 464] on span "Update" at bounding box center [285, 470] width 156 height 17
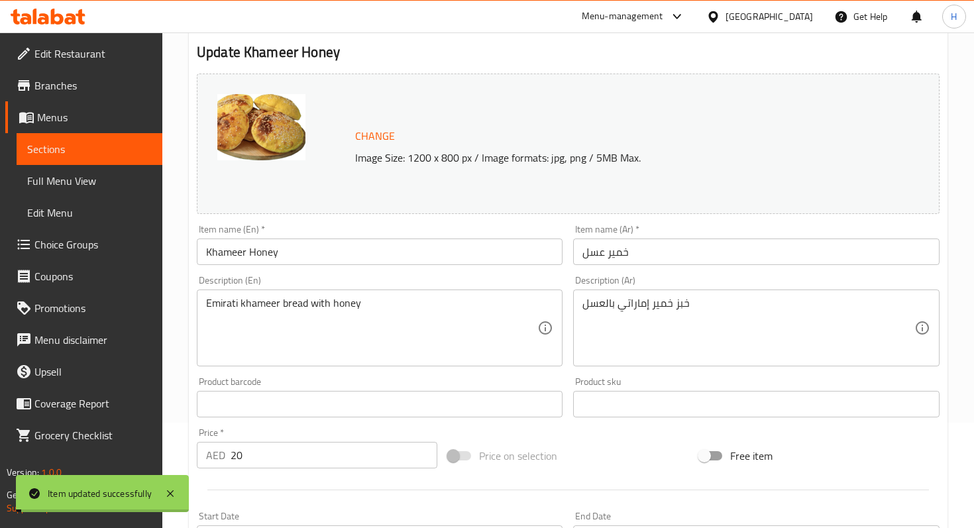
scroll to position [0, 0]
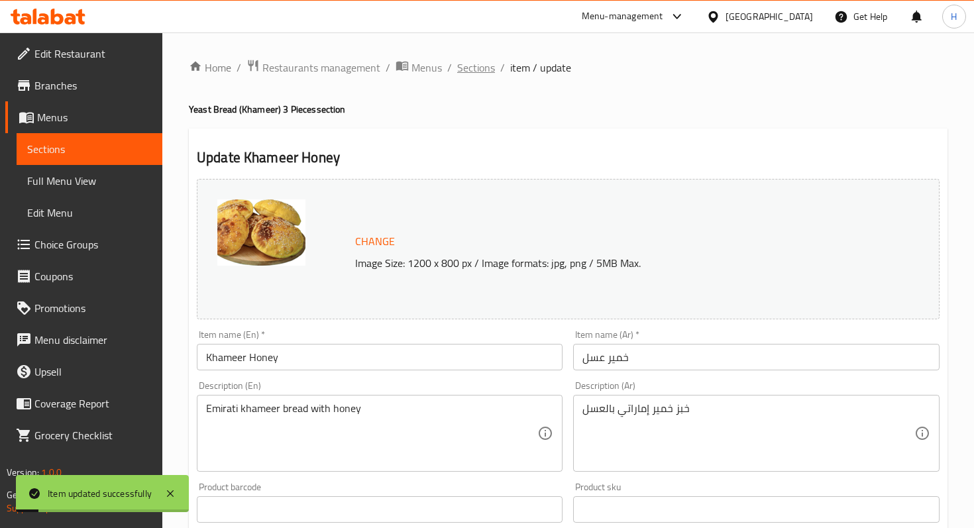
click at [478, 64] on span "Sections" at bounding box center [476, 68] width 38 height 16
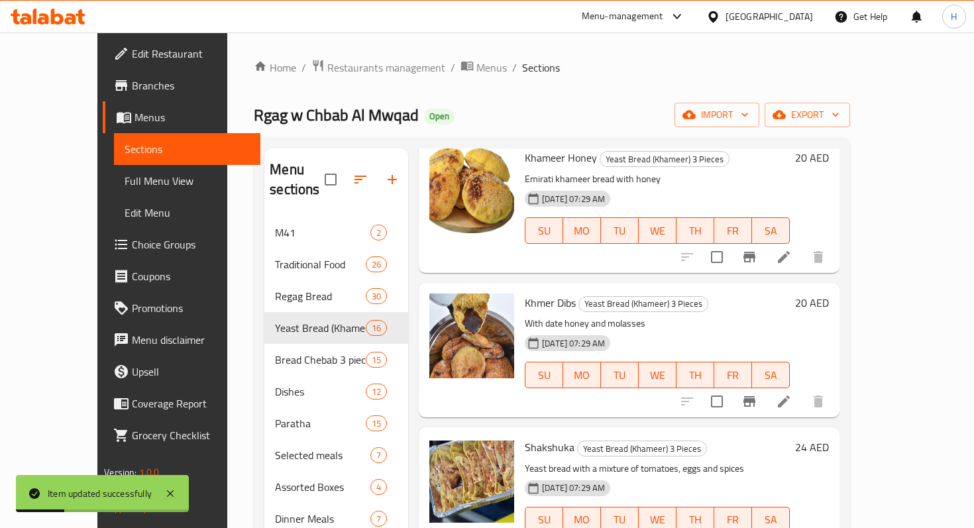
scroll to position [229, 0]
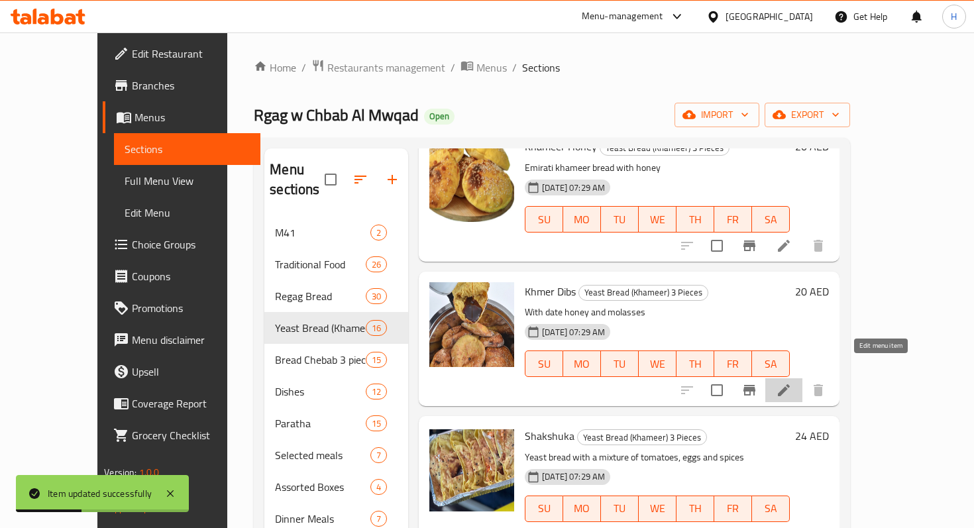
click at [790, 384] on icon at bounding box center [784, 390] width 12 height 12
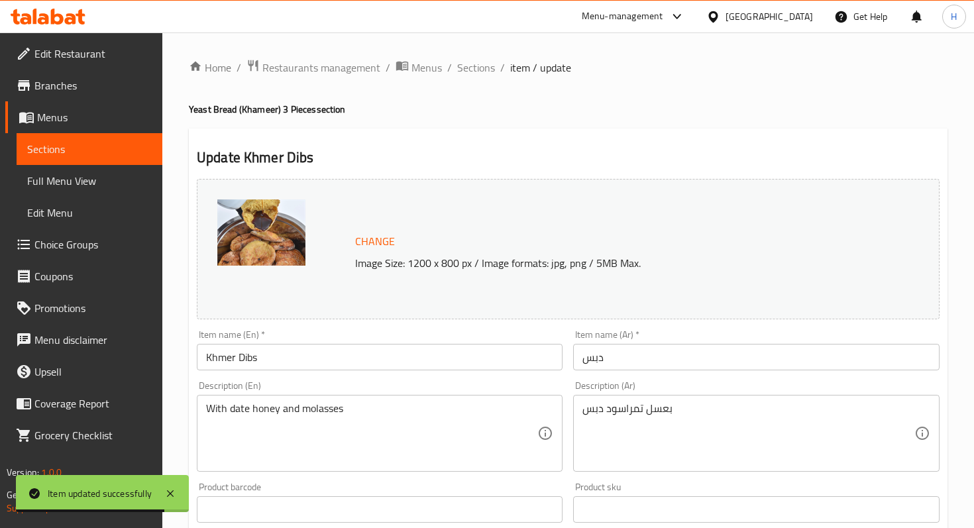
click at [218, 362] on input "Khmer Dibs" at bounding box center [380, 357] width 366 height 26
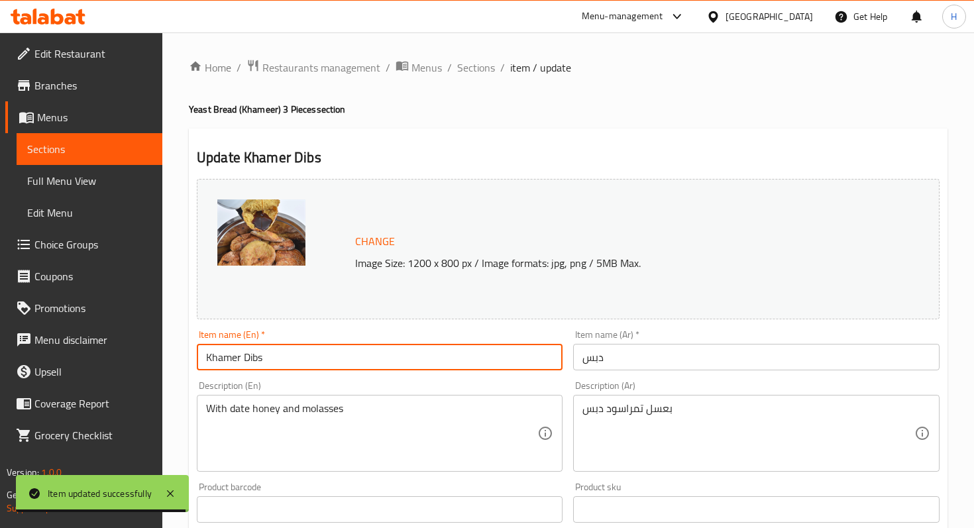
click at [234, 358] on input "Khamer Dibs" at bounding box center [380, 357] width 366 height 26
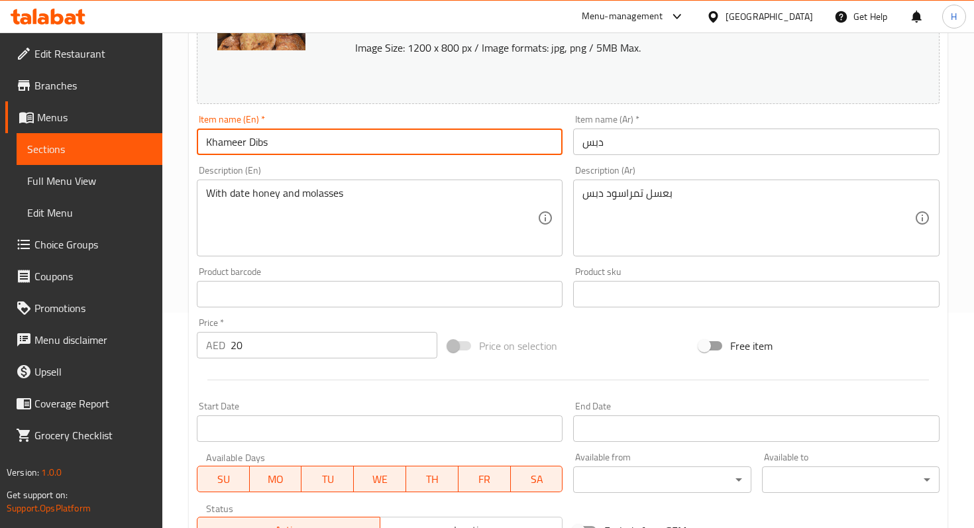
scroll to position [427, 0]
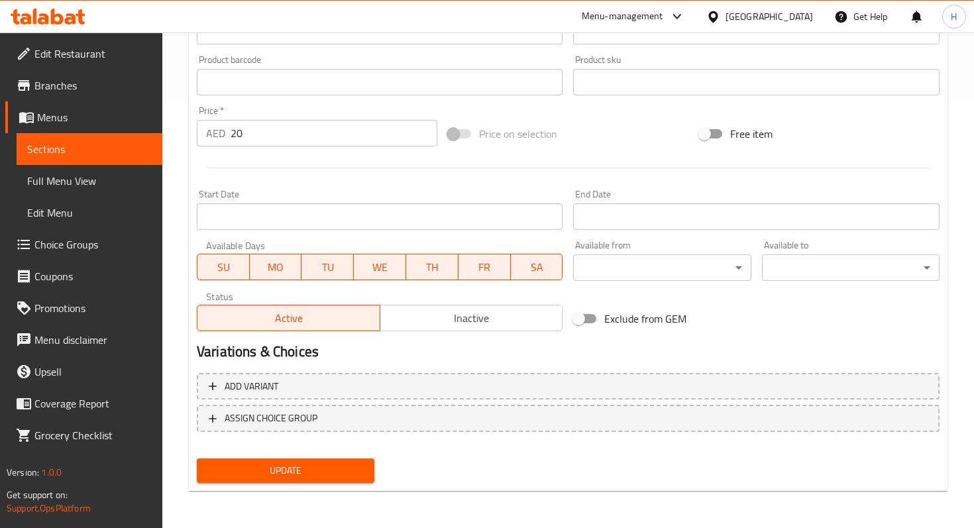
type input "Khameer Dibs"
click at [316, 472] on span "Update" at bounding box center [285, 470] width 156 height 17
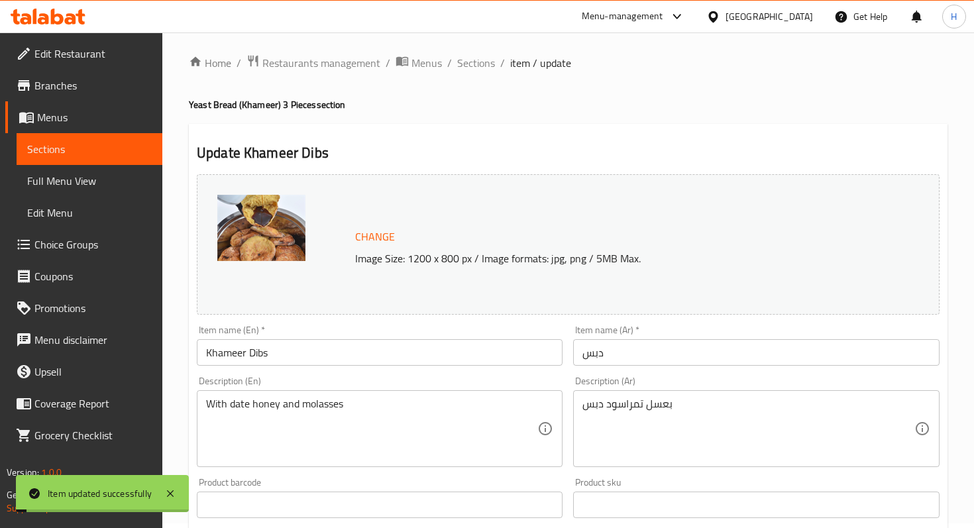
scroll to position [0, 0]
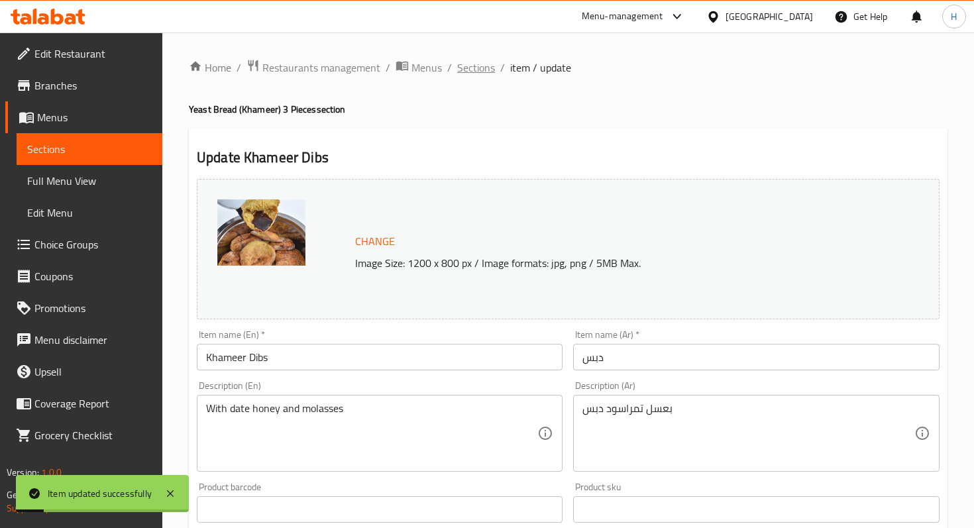
click at [465, 66] on span "Sections" at bounding box center [476, 68] width 38 height 16
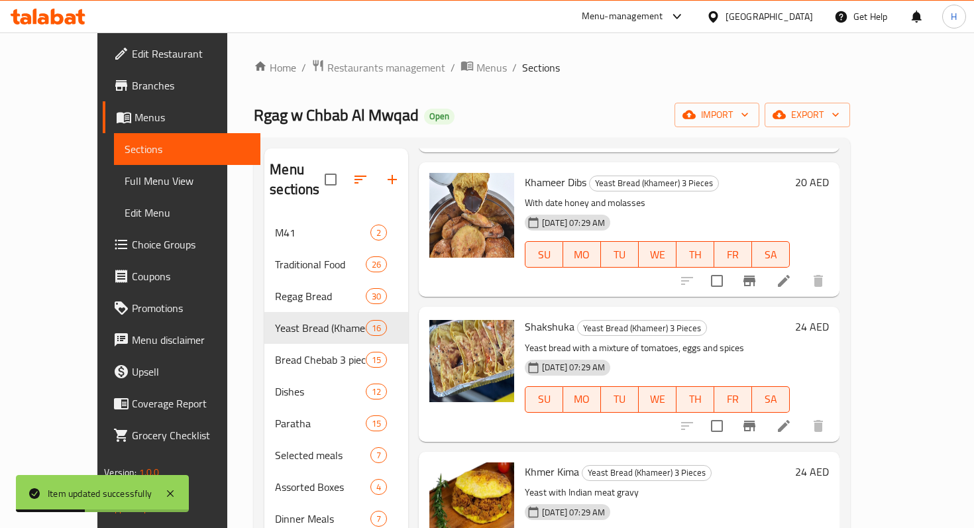
scroll to position [340, 0]
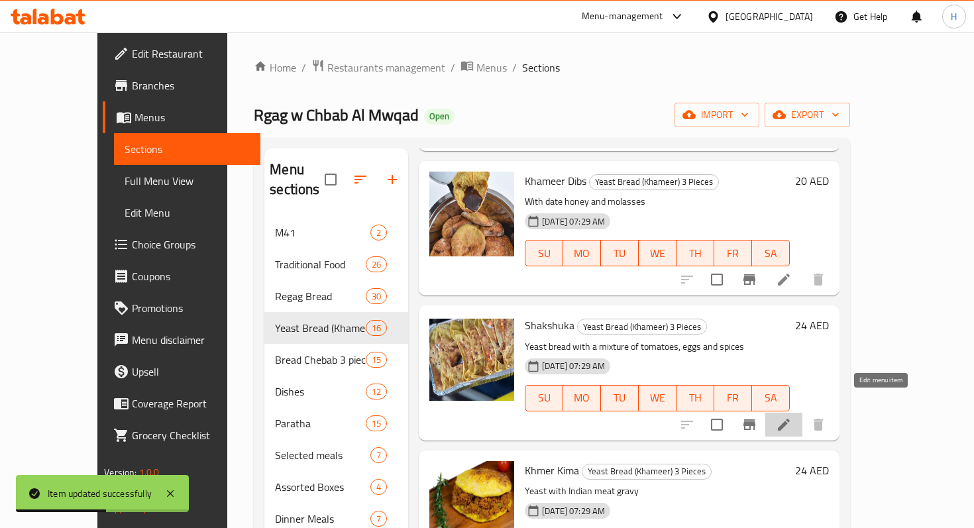
click at [790, 419] on icon at bounding box center [784, 425] width 12 height 12
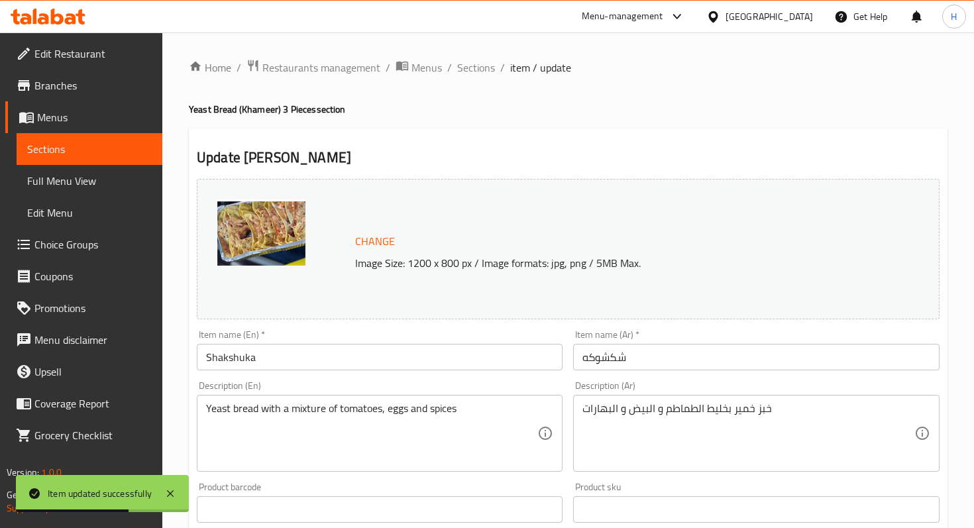
click at [293, 356] on input "Shakshuka" at bounding box center [380, 357] width 366 height 26
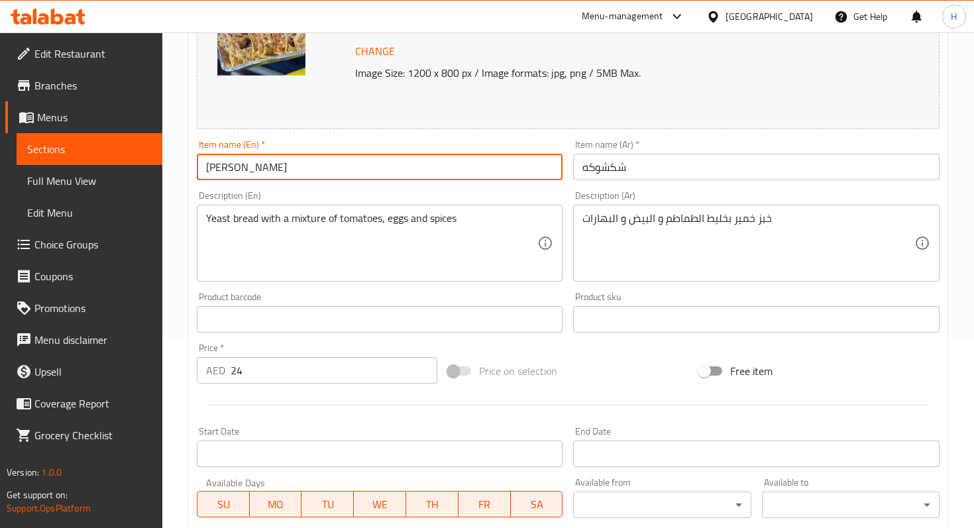
scroll to position [102, 0]
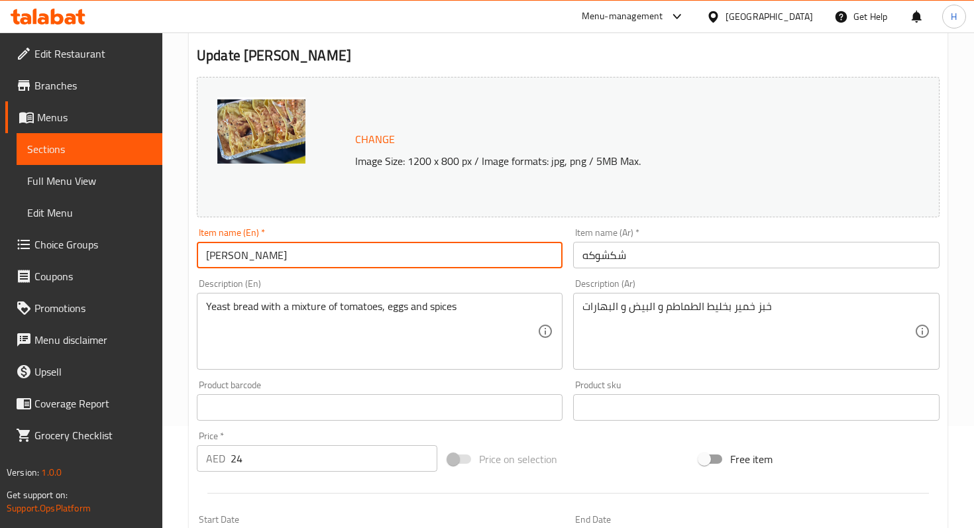
click at [262, 254] on input "[PERSON_NAME]" at bounding box center [380, 255] width 366 height 26
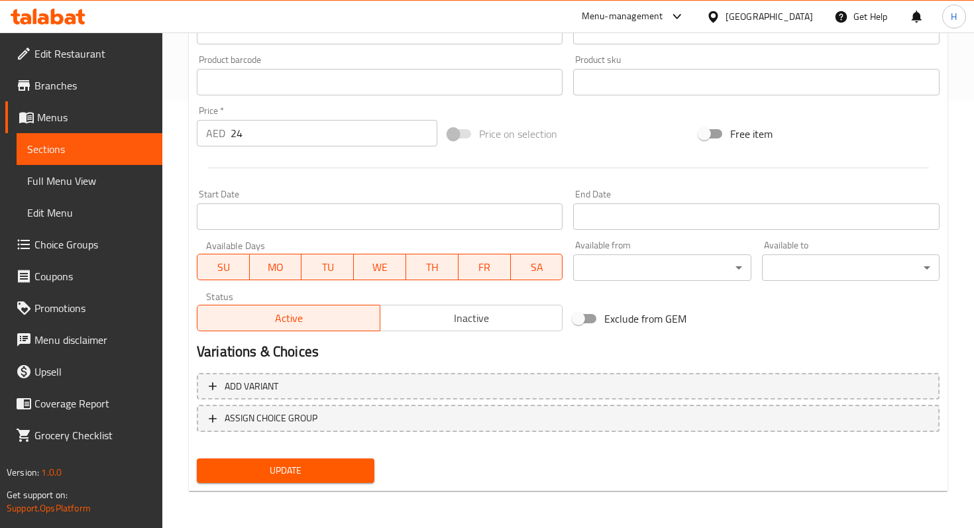
type input "[PERSON_NAME]"
click at [257, 467] on span "Update" at bounding box center [285, 470] width 156 height 17
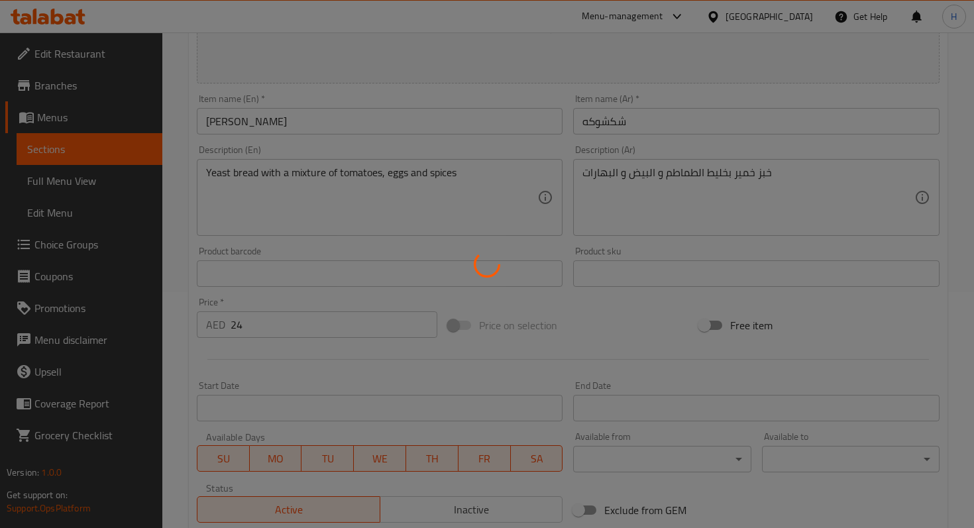
scroll to position [0, 0]
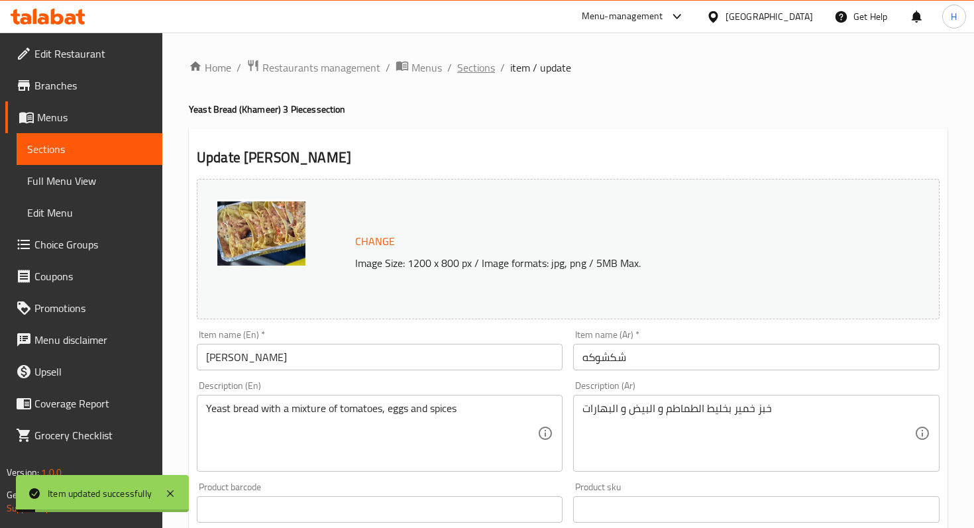
click at [472, 74] on span "Sections" at bounding box center [476, 68] width 38 height 16
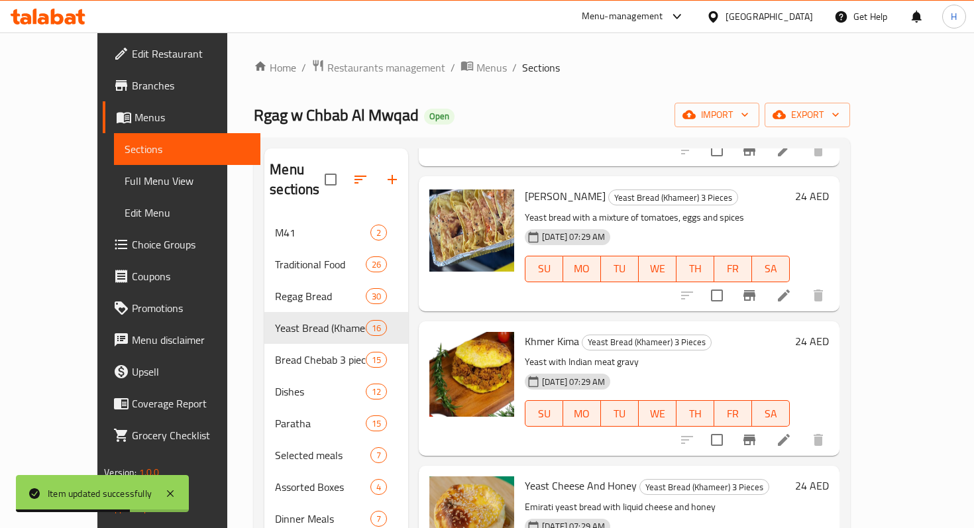
scroll to position [515, 0]
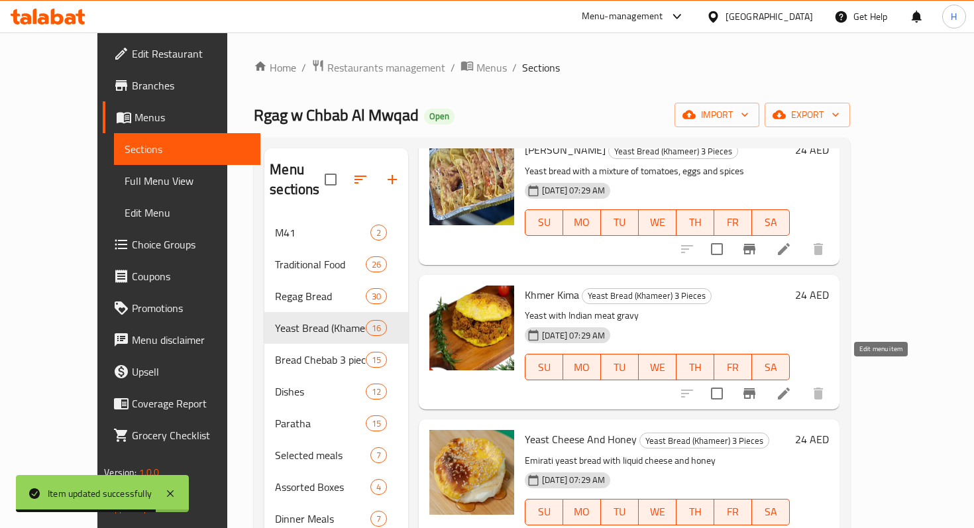
click at [792, 386] on icon at bounding box center [784, 394] width 16 height 16
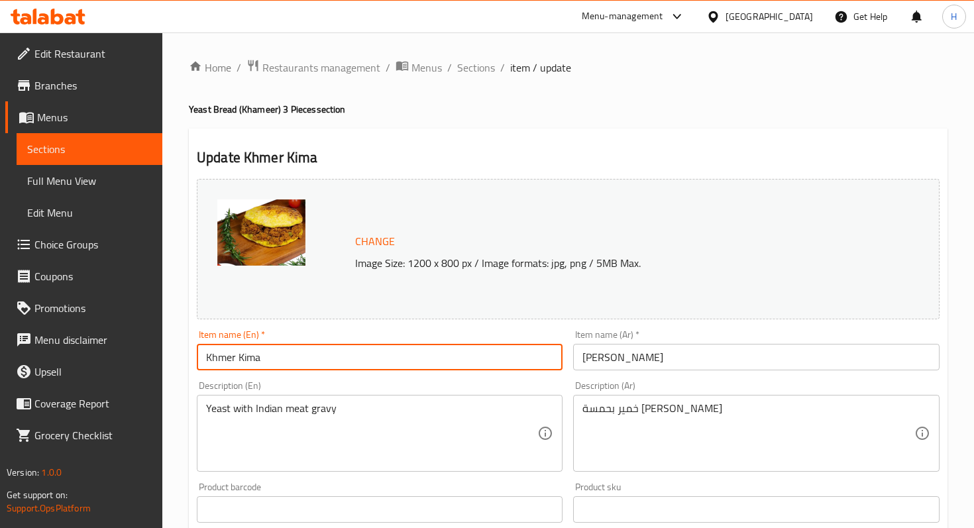
drag, startPoint x: 240, startPoint y: 360, endPoint x: 180, endPoint y: 358, distance: 59.6
click at [181, 359] on div "Home / Restaurants management / Menus / Sections / item / update Yeast Bread (K…" at bounding box center [567, 493] width 811 height 923
click at [244, 358] on input "Kima" at bounding box center [380, 357] width 366 height 26
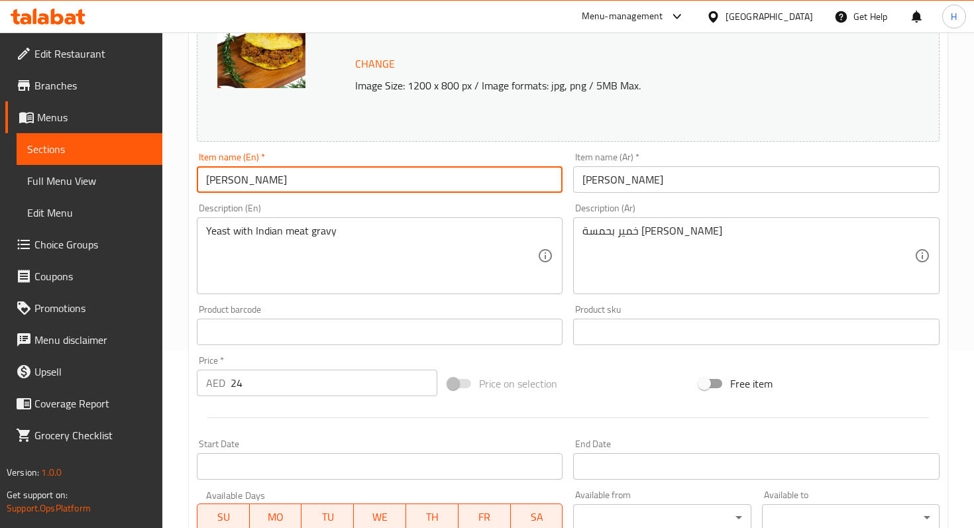
scroll to position [427, 0]
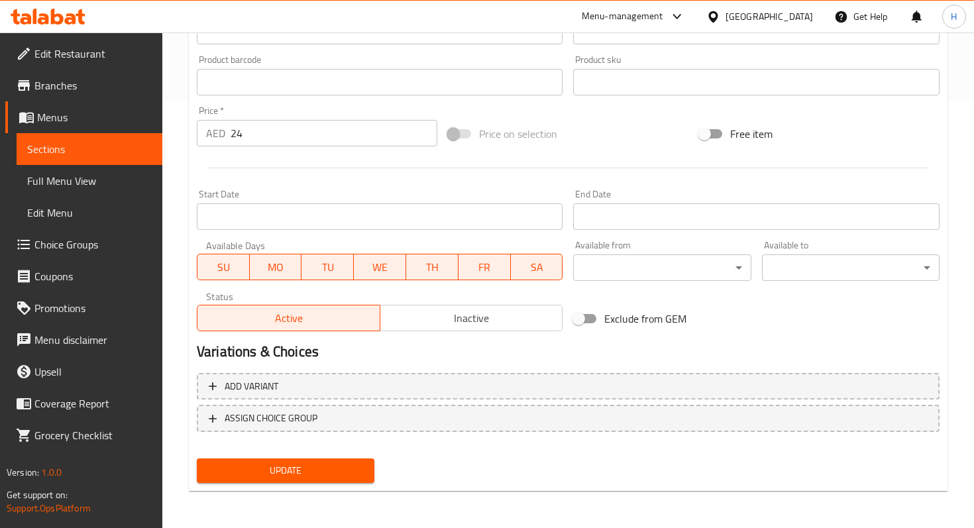
type input "[PERSON_NAME]"
click at [240, 472] on span "Update" at bounding box center [285, 470] width 156 height 17
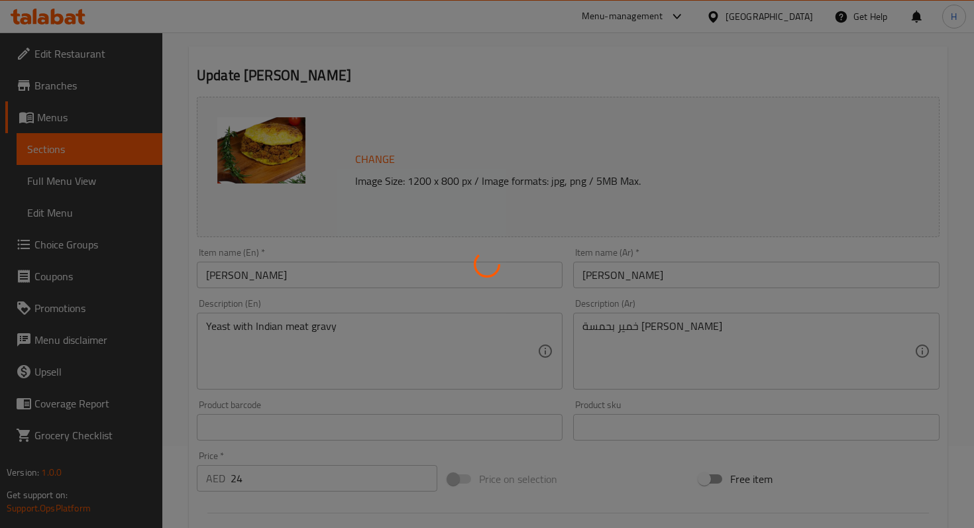
scroll to position [0, 0]
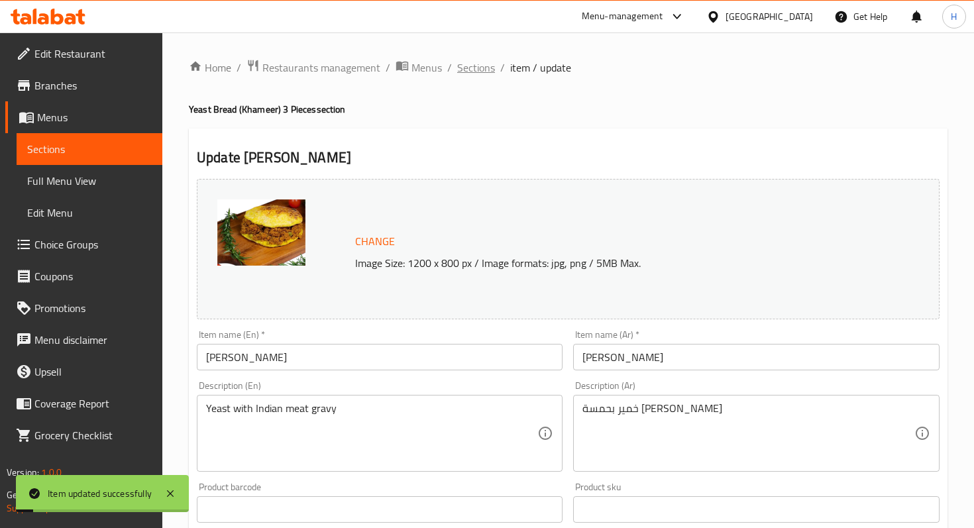
click at [463, 74] on span "Sections" at bounding box center [476, 68] width 38 height 16
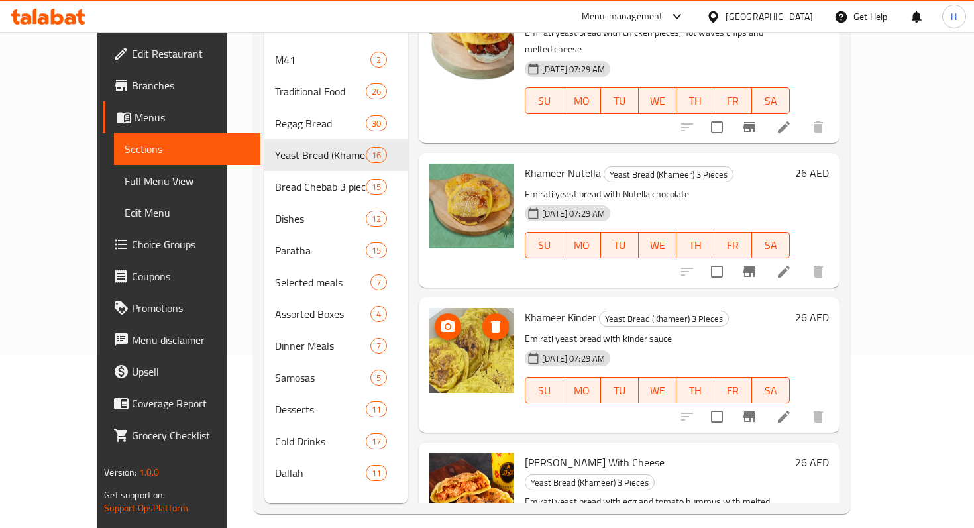
scroll to position [185, 0]
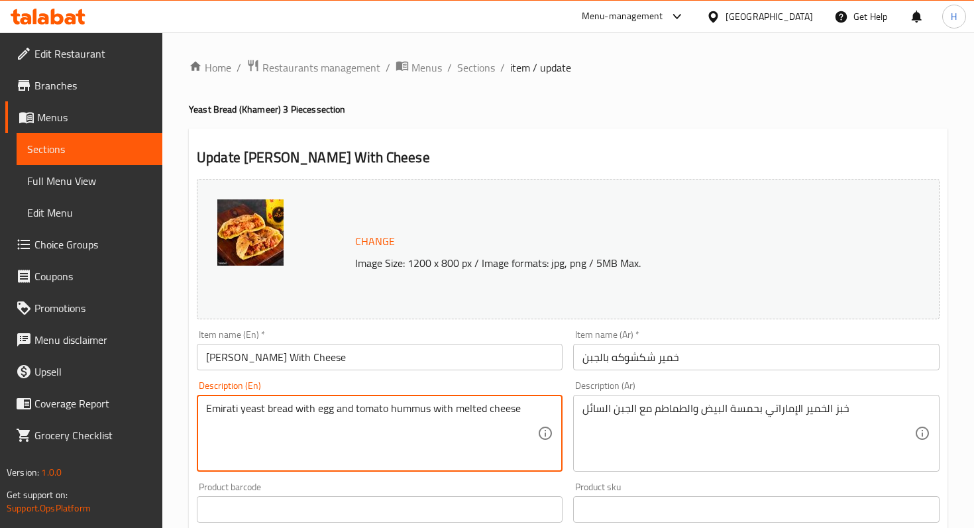
click at [258, 409] on textarea "Emirati yeast bread with egg and tomato hummus with melted cheese" at bounding box center [371, 433] width 331 height 63
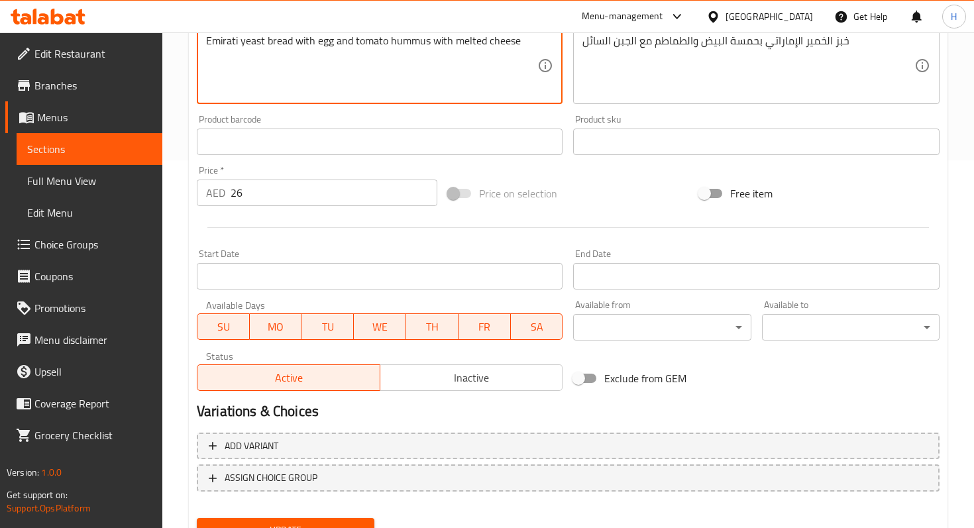
scroll to position [427, 0]
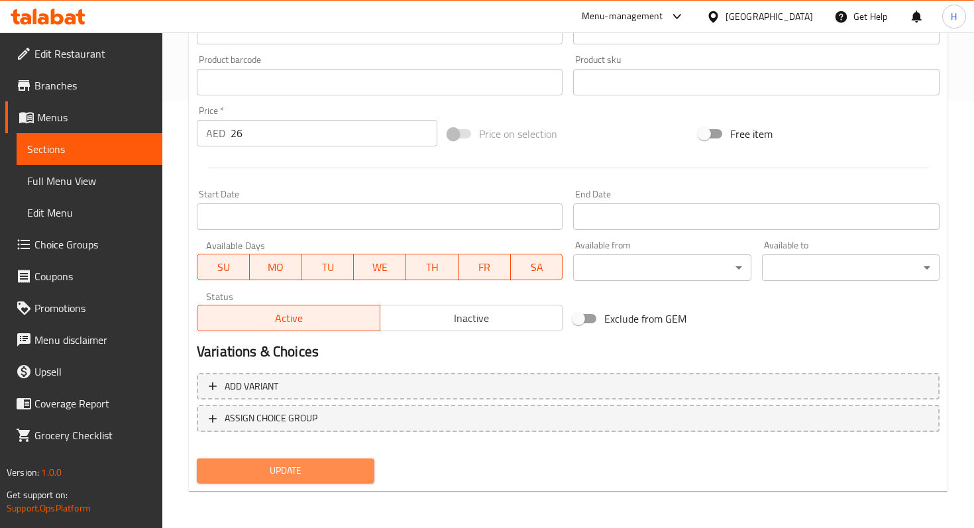
click at [327, 470] on span "Update" at bounding box center [285, 470] width 156 height 17
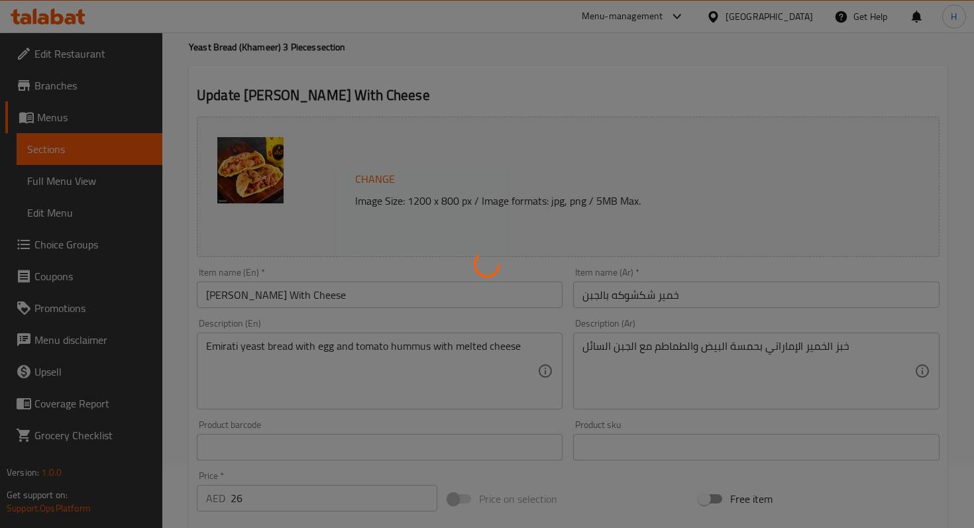
scroll to position [0, 0]
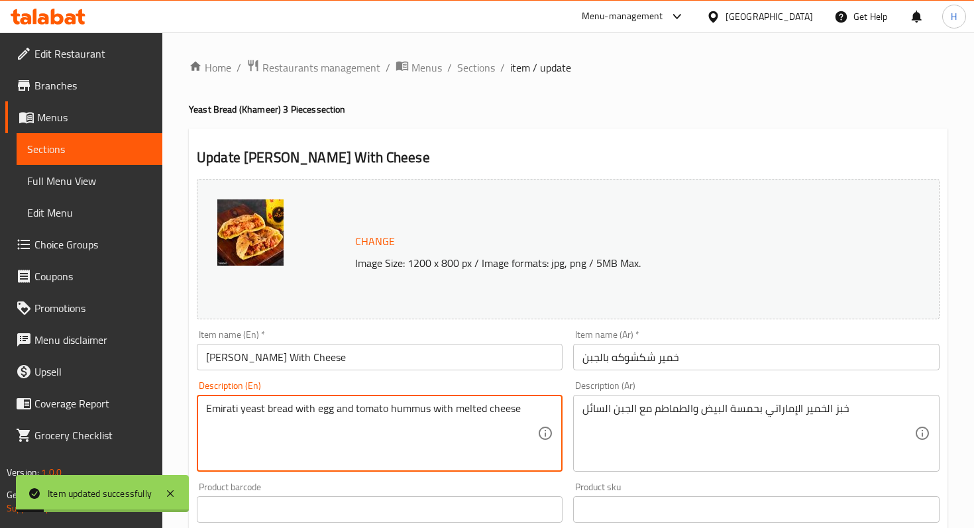
click at [255, 409] on textarea "Emirati yeast bread with egg and tomato hummus with melted cheese" at bounding box center [371, 433] width 331 height 63
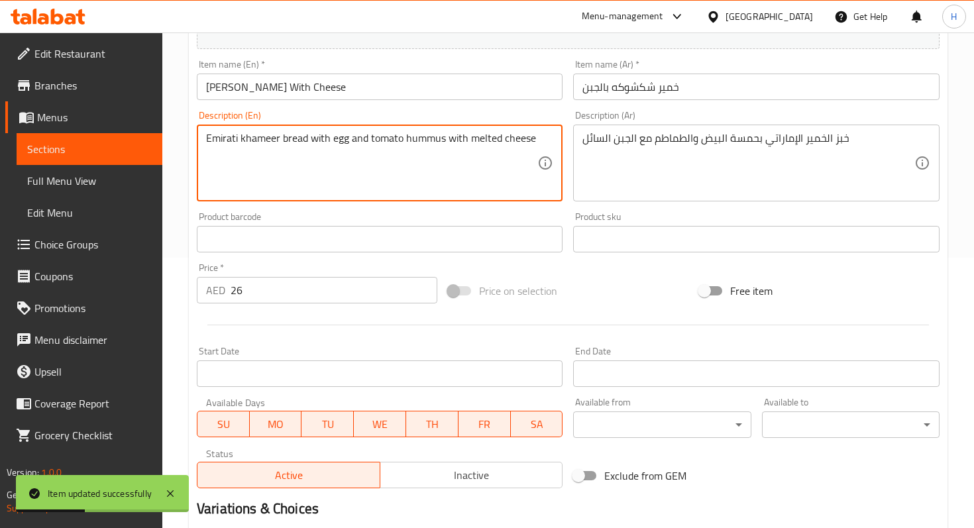
scroll to position [427, 0]
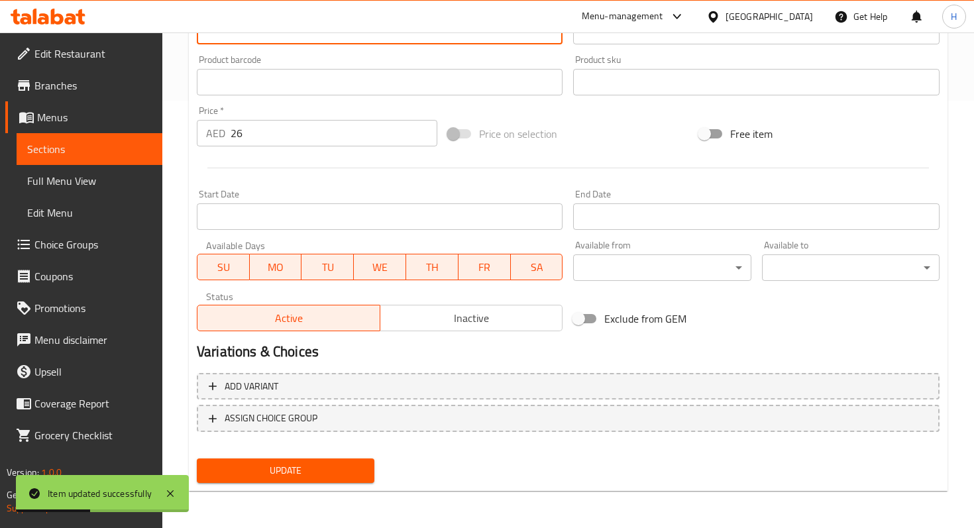
type textarea "Emirati khameer bread with egg and tomato hummus with melted cheese"
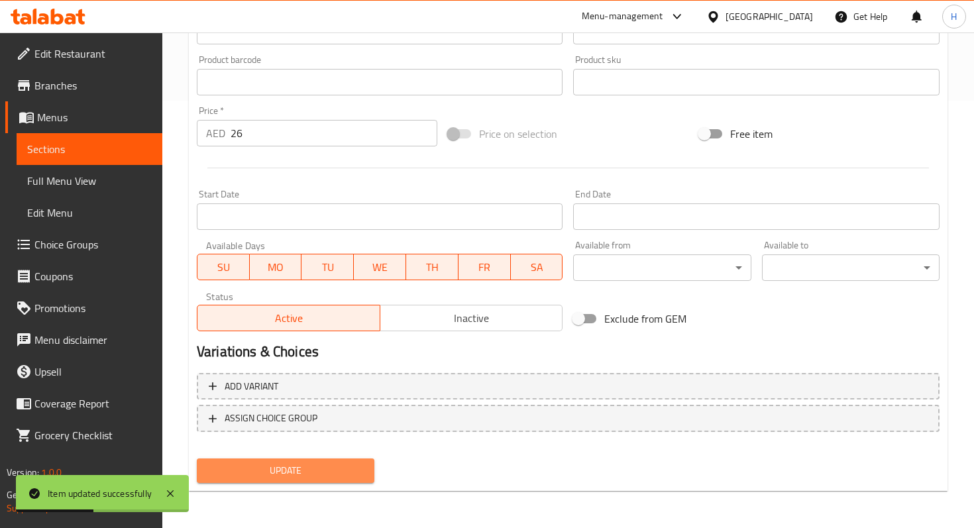
click at [240, 470] on span "Update" at bounding box center [285, 470] width 156 height 17
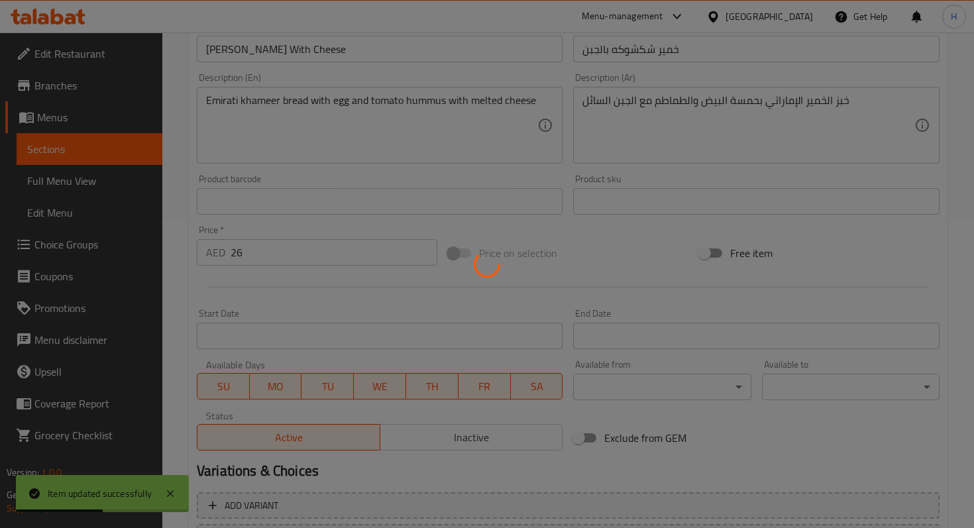
scroll to position [0, 0]
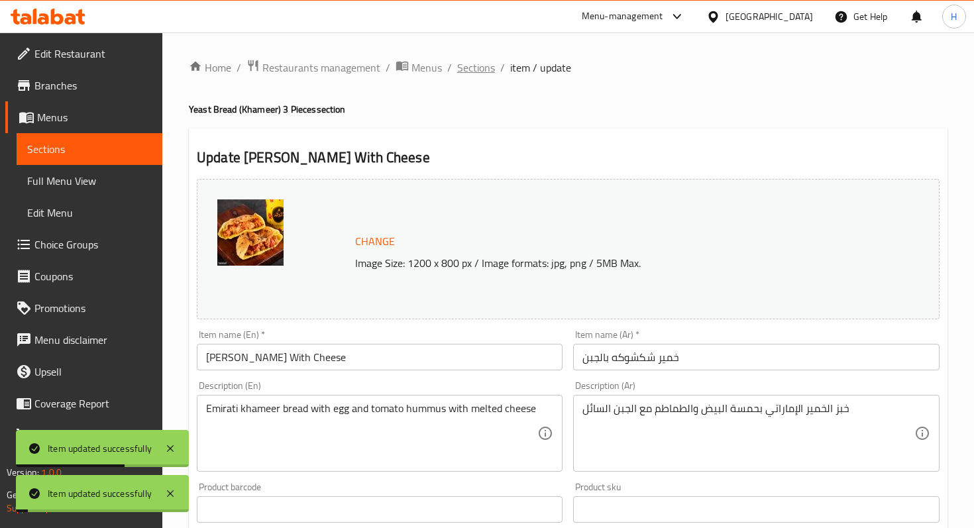
click at [473, 70] on span "Sections" at bounding box center [476, 68] width 38 height 16
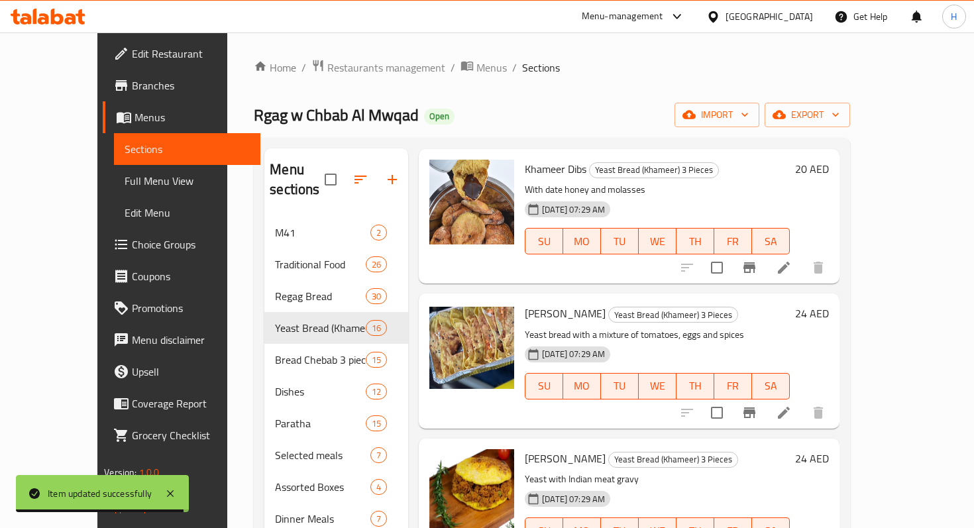
scroll to position [353, 0]
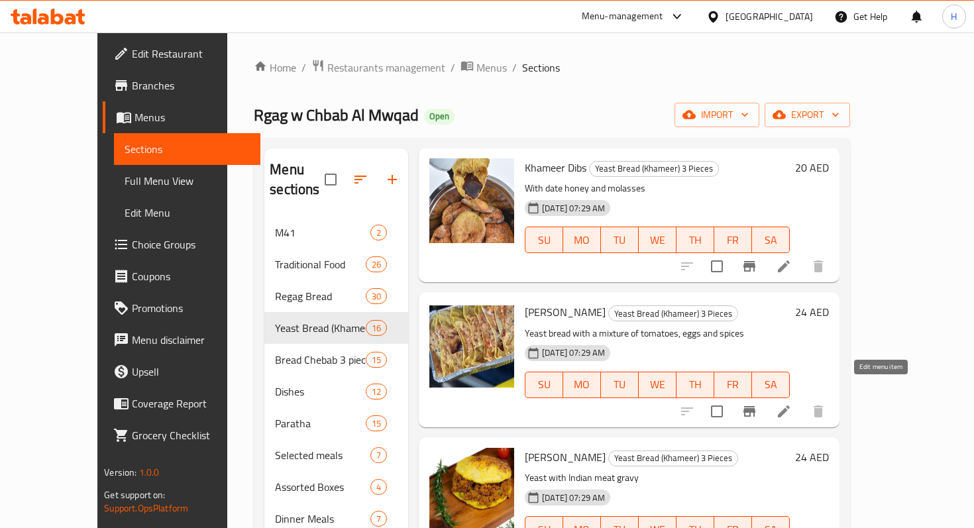
click at [792, 403] on icon at bounding box center [784, 411] width 16 height 16
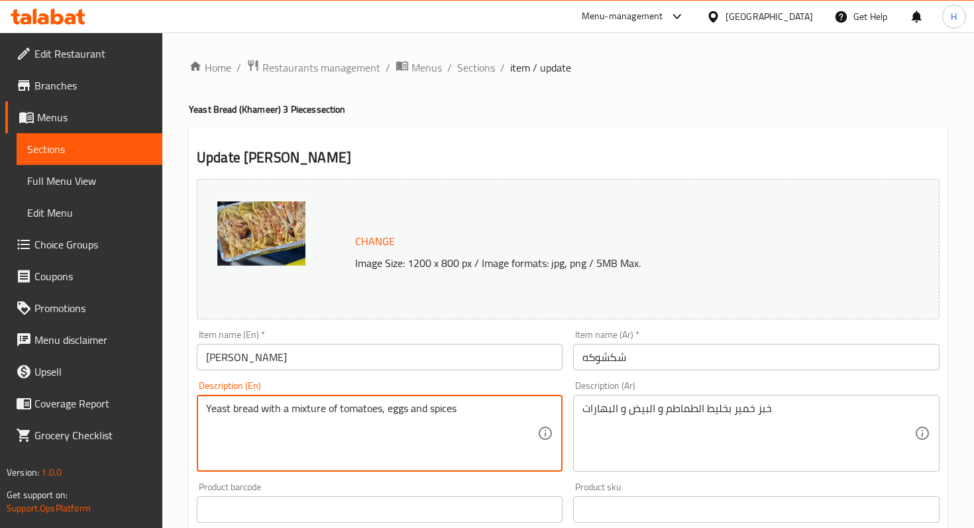
click at [219, 404] on textarea "Yeast bread with a mixture of tomatoes, eggs and spices" at bounding box center [371, 433] width 331 height 63
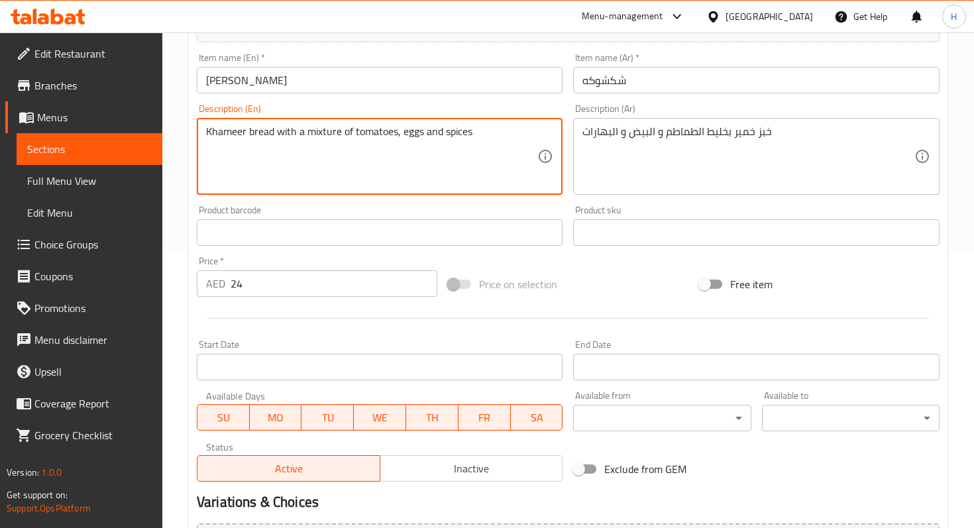
scroll to position [427, 0]
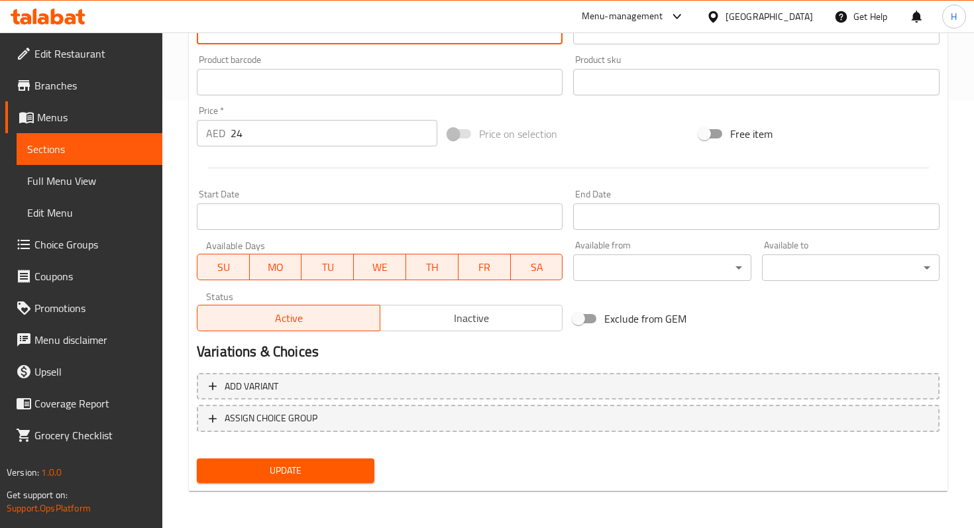
type textarea "Khameer bread with a mixture of tomatoes, eggs and spices"
click at [234, 483] on div "Update" at bounding box center [285, 470] width 188 height 35
click at [234, 480] on button "Update" at bounding box center [286, 470] width 178 height 25
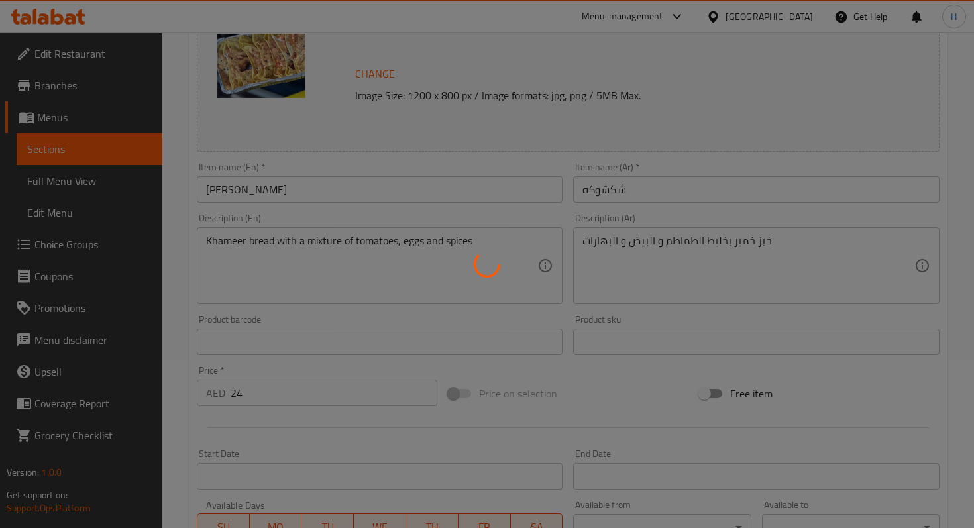
scroll to position [0, 0]
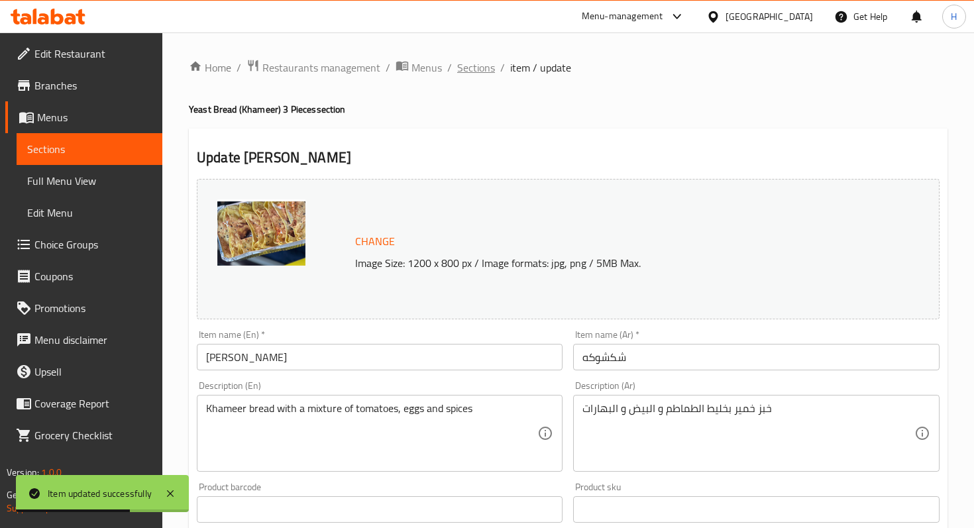
click at [474, 67] on span "Sections" at bounding box center [476, 68] width 38 height 16
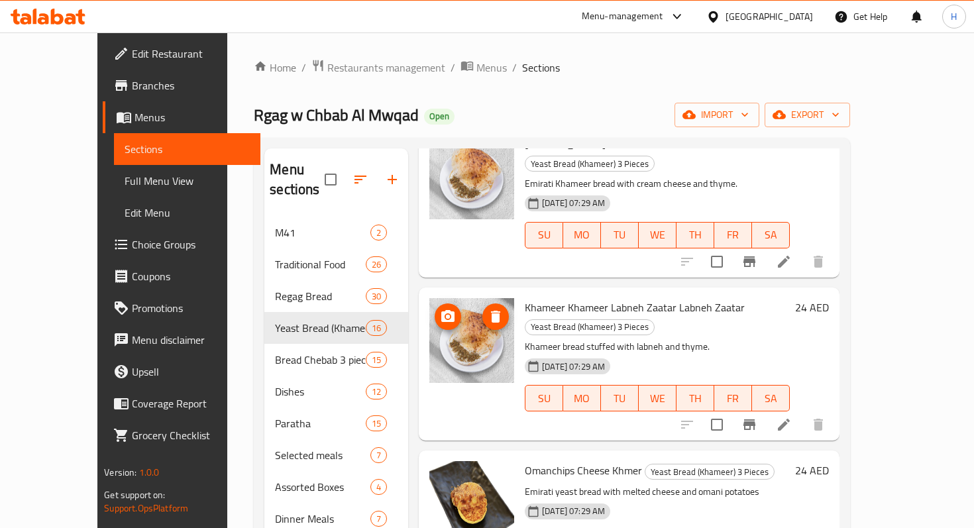
scroll to position [1099, 0]
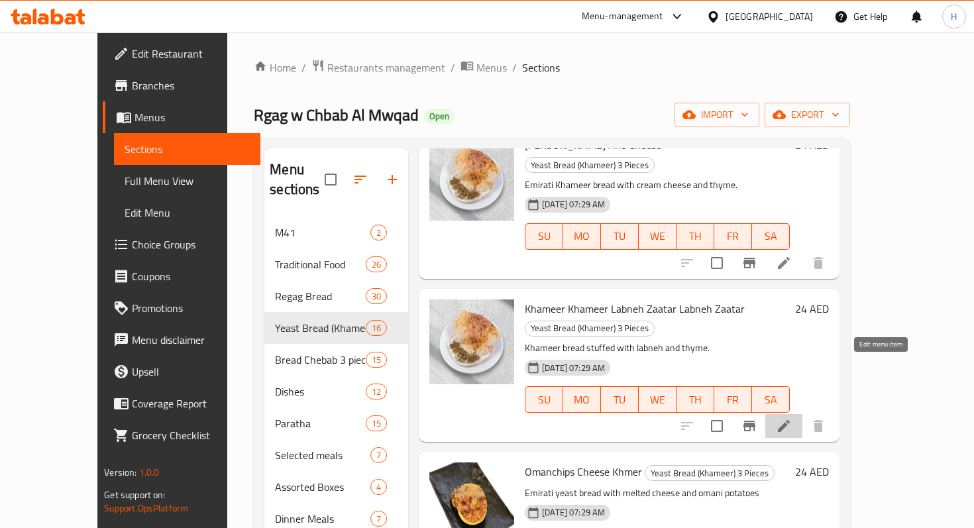
click at [792, 418] on icon at bounding box center [784, 426] width 16 height 16
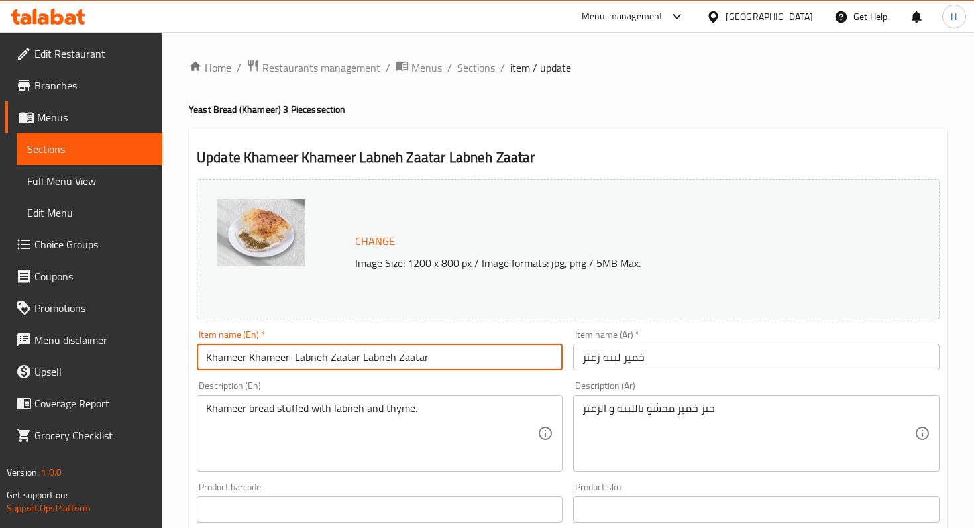
click at [356, 356] on input "Khameer Khameer Labneh Zaatar Labneh Zaatar" at bounding box center [380, 357] width 366 height 26
drag, startPoint x: 359, startPoint y: 356, endPoint x: 246, endPoint y: 360, distance: 112.7
click at [246, 360] on input "Khameer Khameer Labneh Zaatar Labneh Zaatar" at bounding box center [380, 357] width 366 height 26
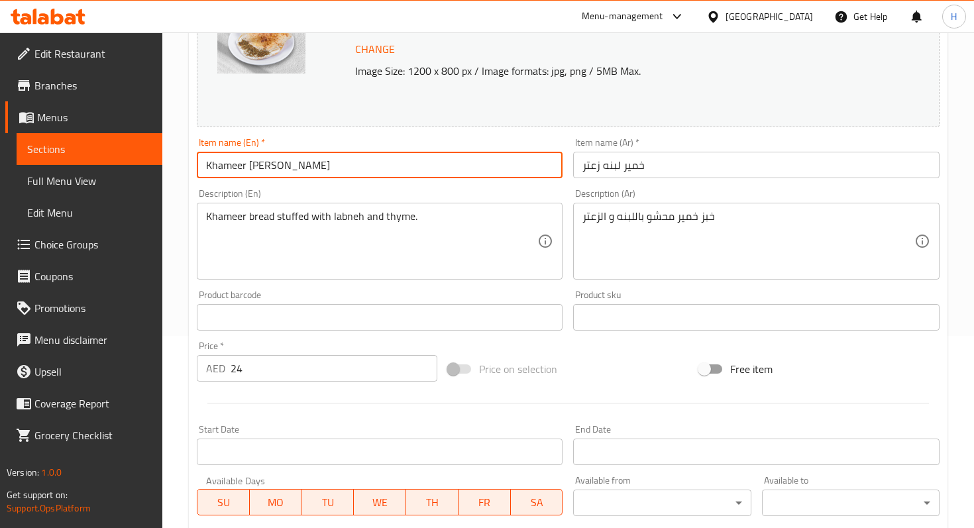
scroll to position [427, 0]
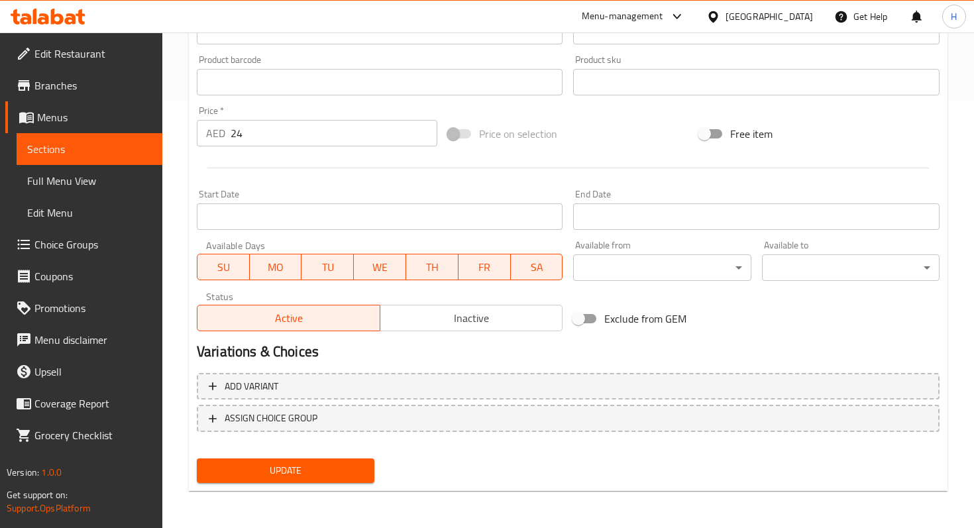
type input "Khameer [PERSON_NAME]"
click at [277, 467] on span "Update" at bounding box center [285, 470] width 156 height 17
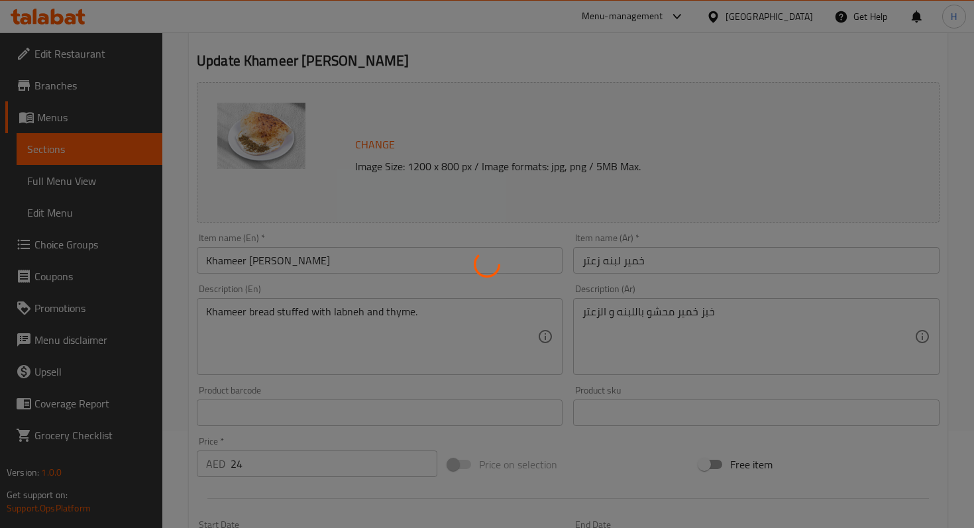
scroll to position [0, 0]
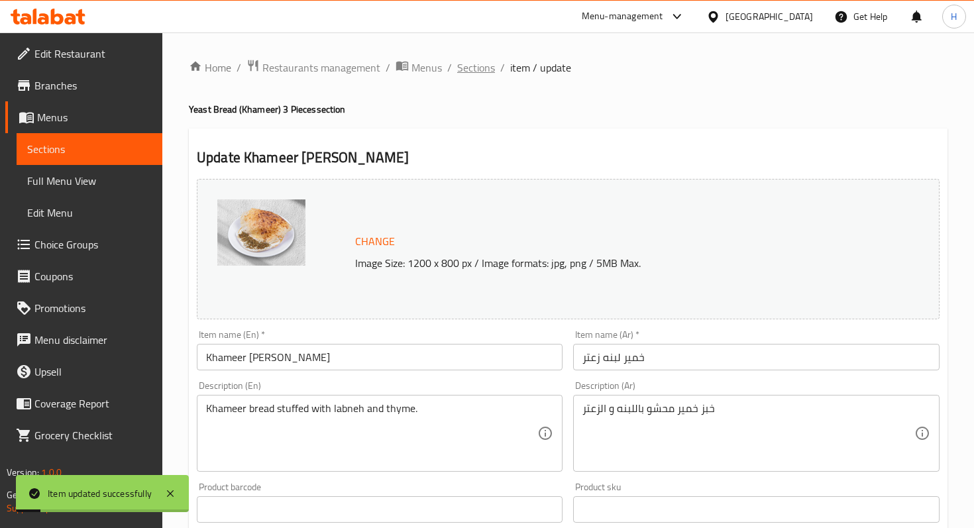
click at [460, 66] on span "Sections" at bounding box center [476, 68] width 38 height 16
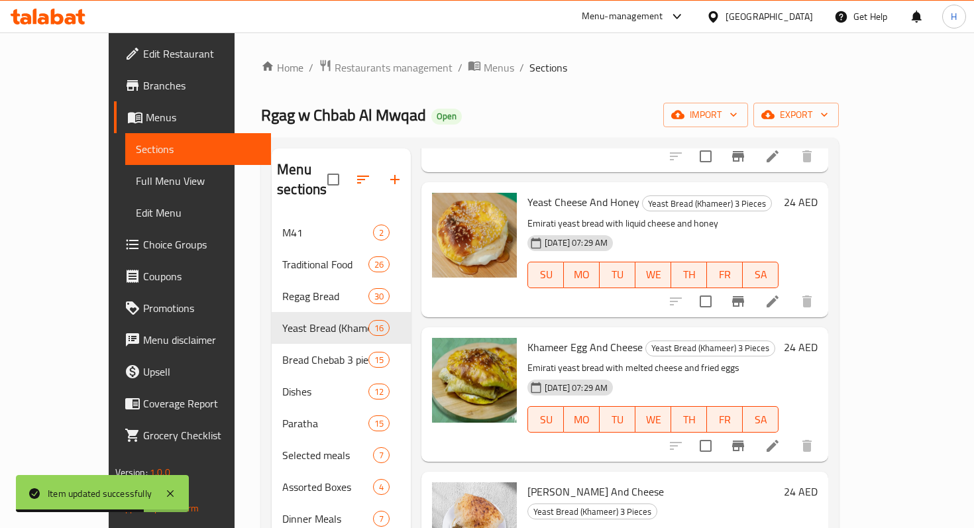
scroll to position [755, 0]
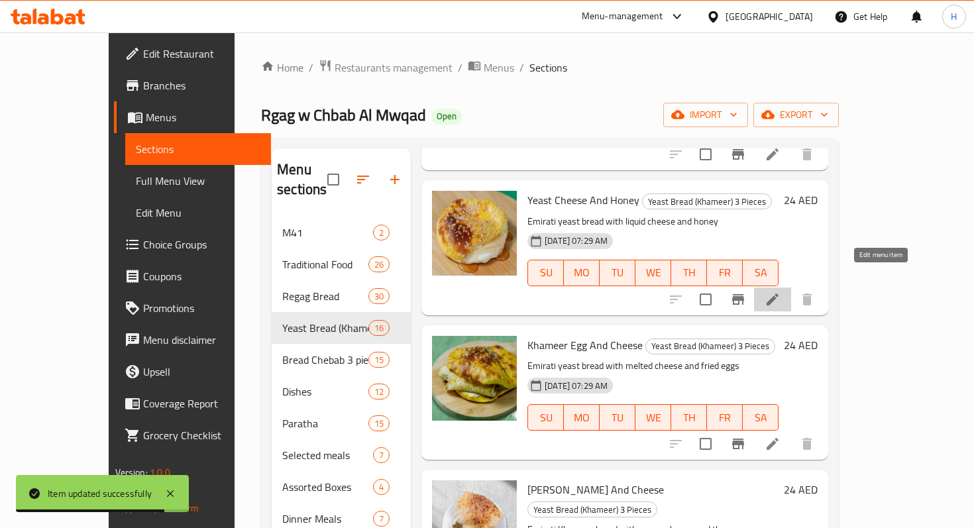
click at [780, 291] on icon at bounding box center [772, 299] width 16 height 16
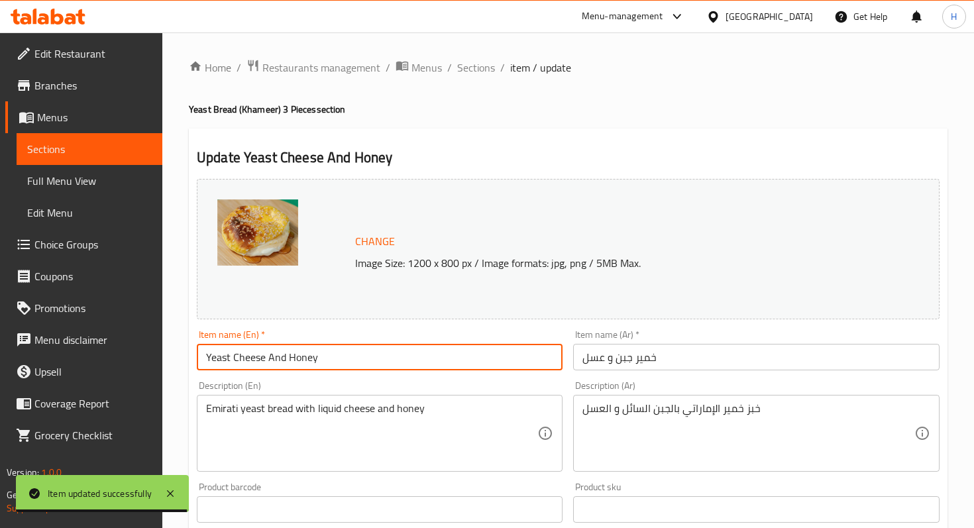
click at [223, 355] on input "Yeast Cheese And Honey" at bounding box center [380, 357] width 366 height 26
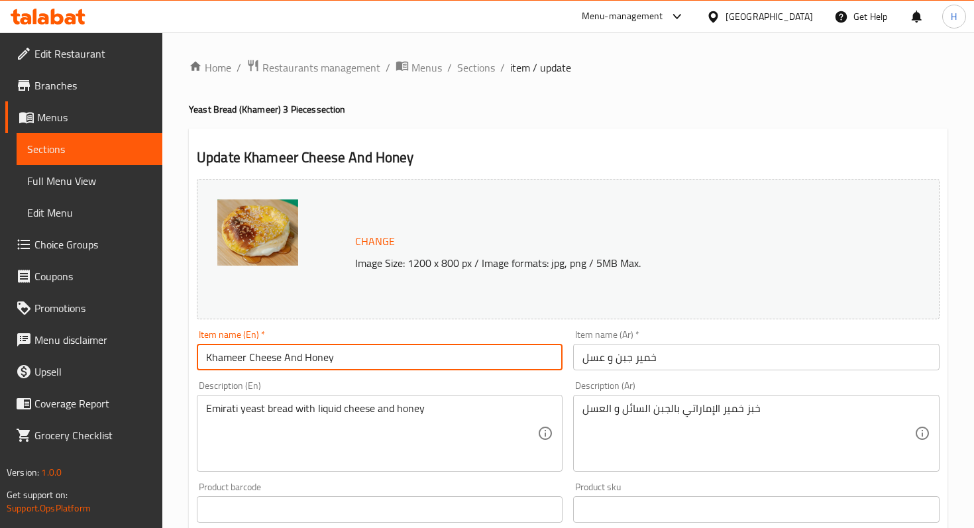
scroll to position [427, 0]
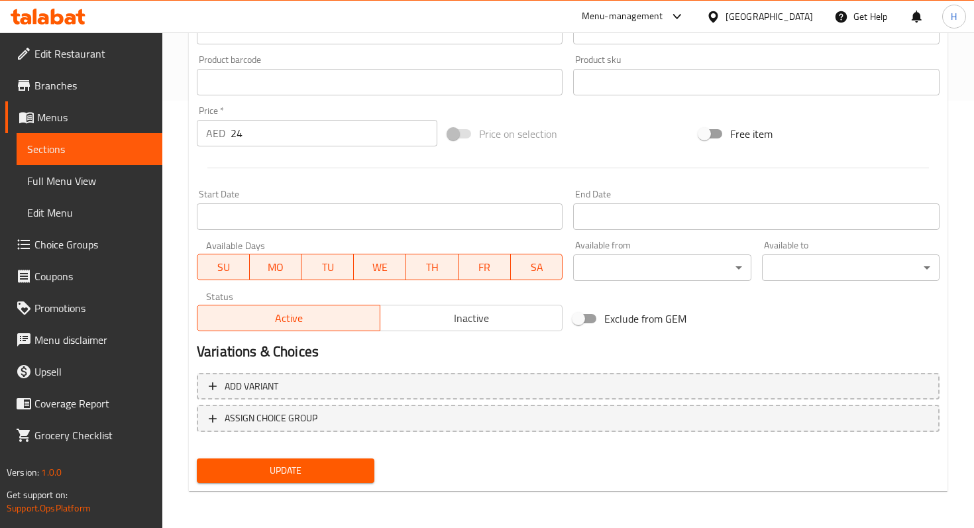
type input "Khameer Cheese And Honey"
click at [265, 474] on span "Update" at bounding box center [285, 470] width 156 height 17
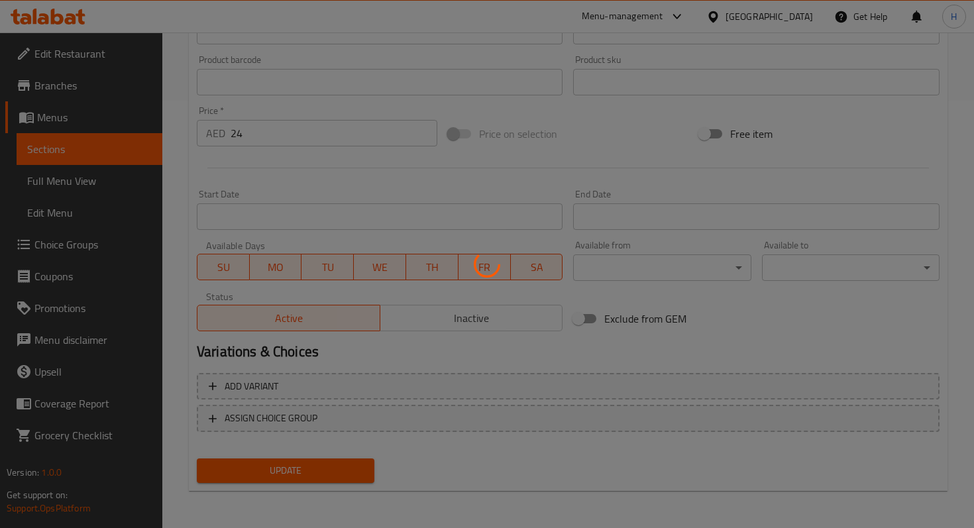
scroll to position [0, 0]
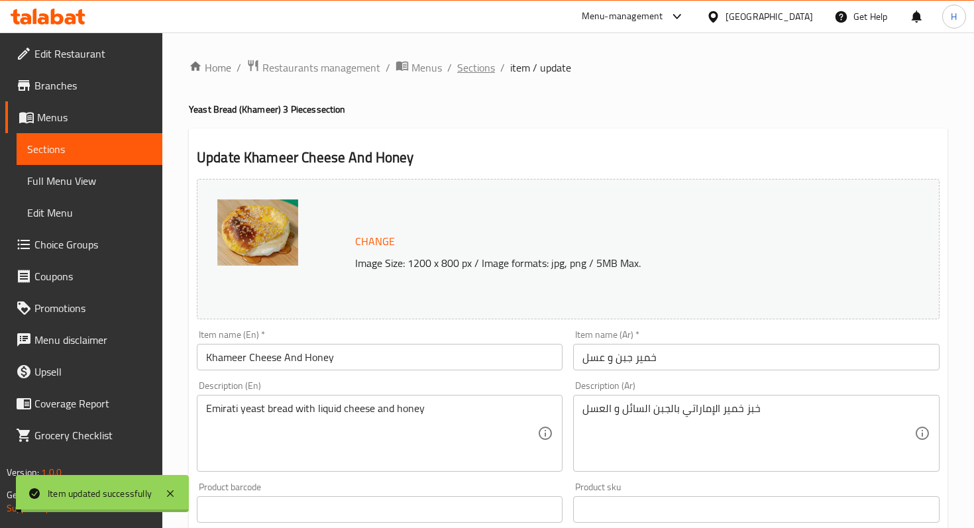
click at [478, 72] on span "Sections" at bounding box center [476, 68] width 38 height 16
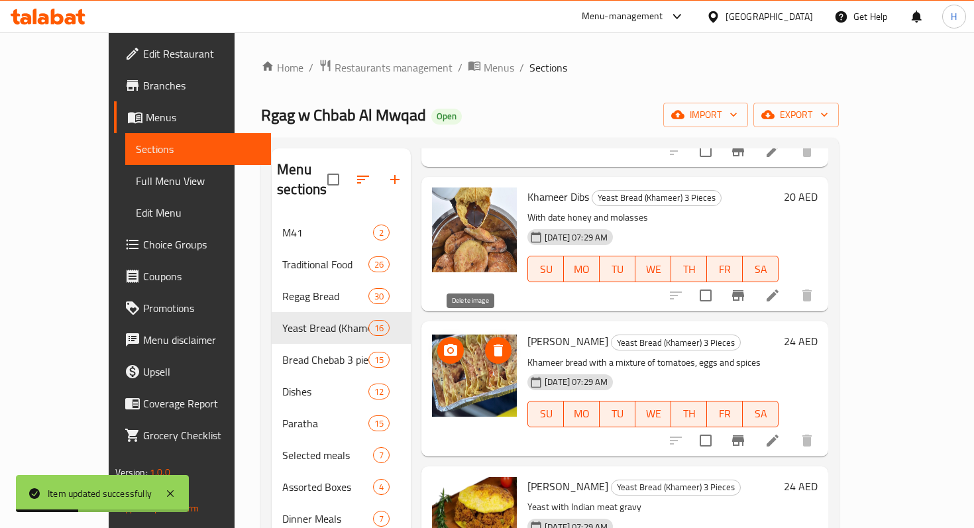
scroll to position [325, 0]
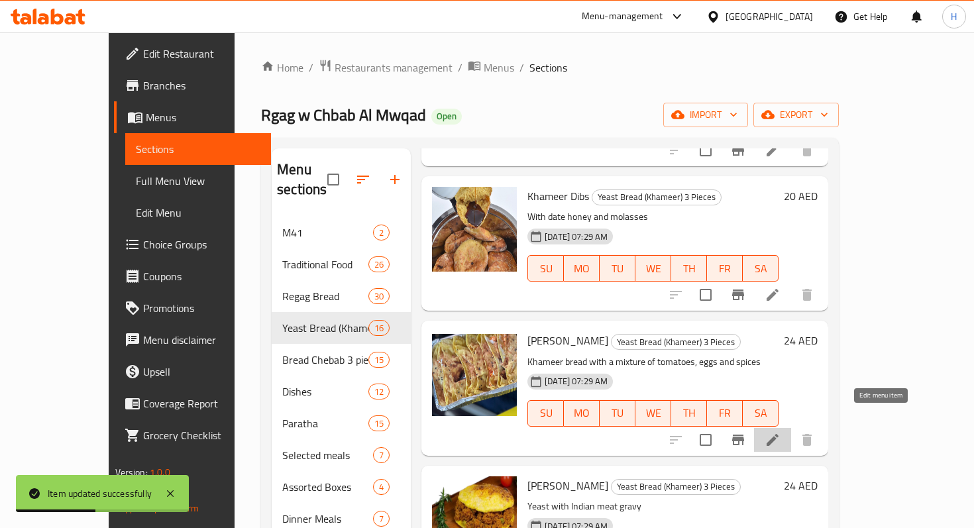
click at [778, 434] on icon at bounding box center [772, 440] width 12 height 12
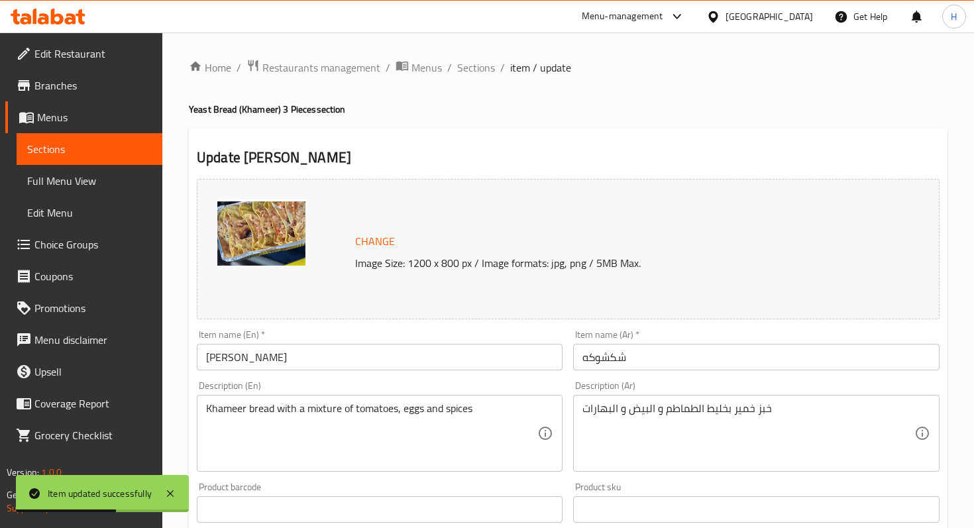
click at [278, 355] on input "[PERSON_NAME]" at bounding box center [380, 357] width 366 height 26
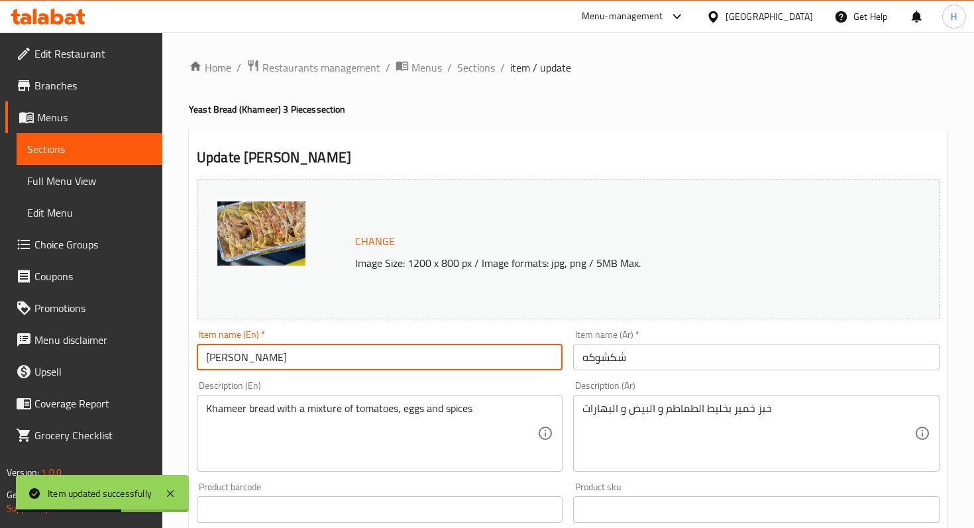
click at [278, 355] on input "[PERSON_NAME]" at bounding box center [380, 357] width 366 height 26
paste input "Khameer"
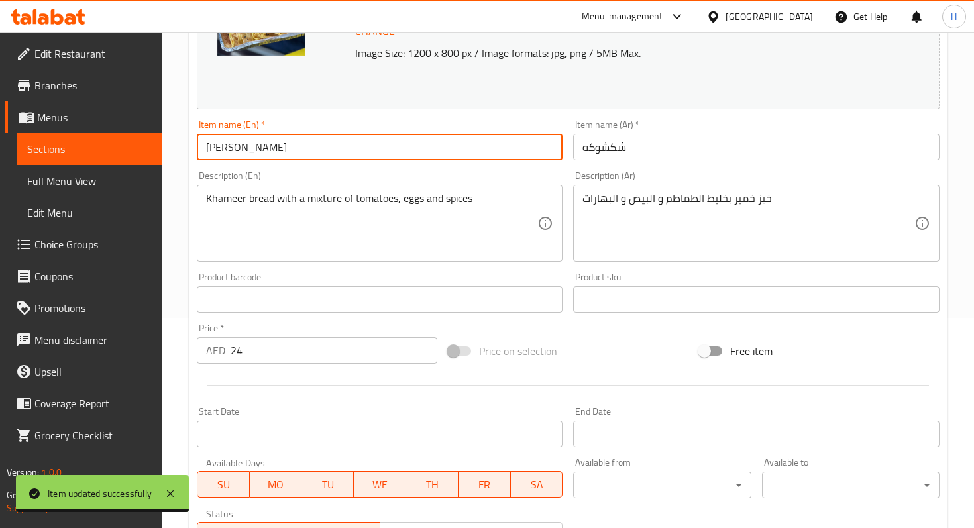
scroll to position [427, 0]
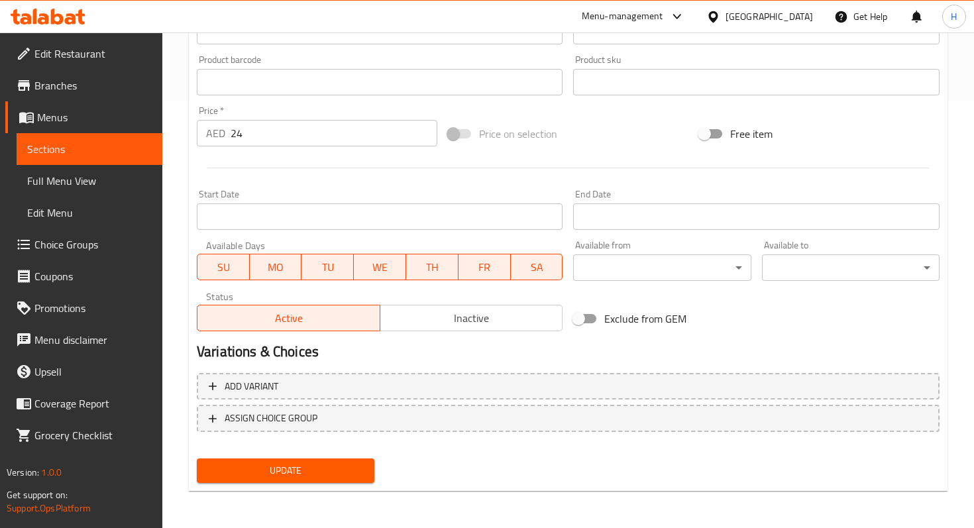
type input "[PERSON_NAME]"
click at [275, 480] on button "Update" at bounding box center [286, 470] width 178 height 25
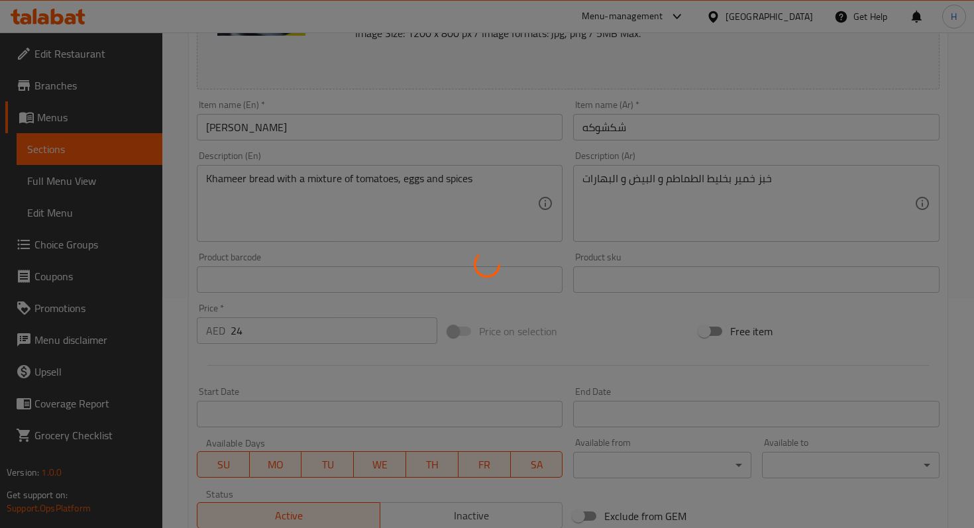
scroll to position [0, 0]
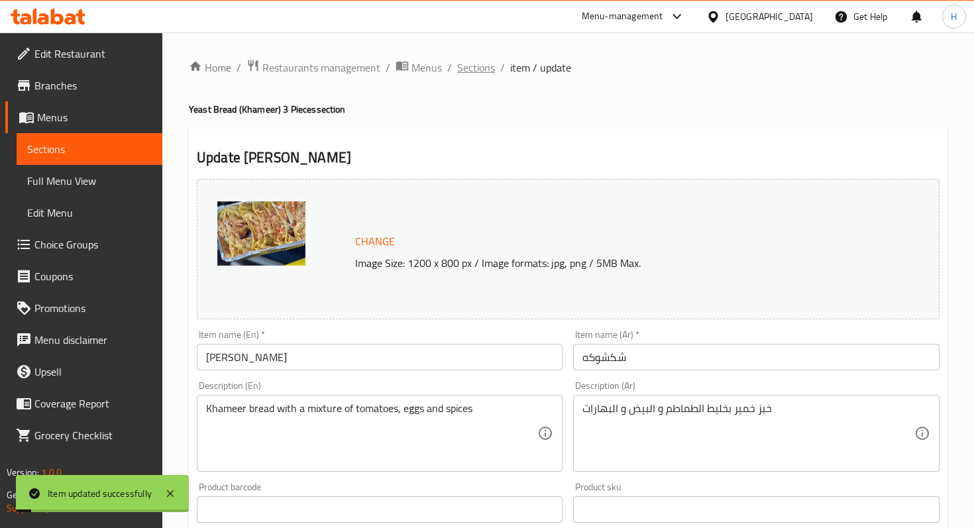
click at [474, 68] on span "Sections" at bounding box center [476, 68] width 38 height 16
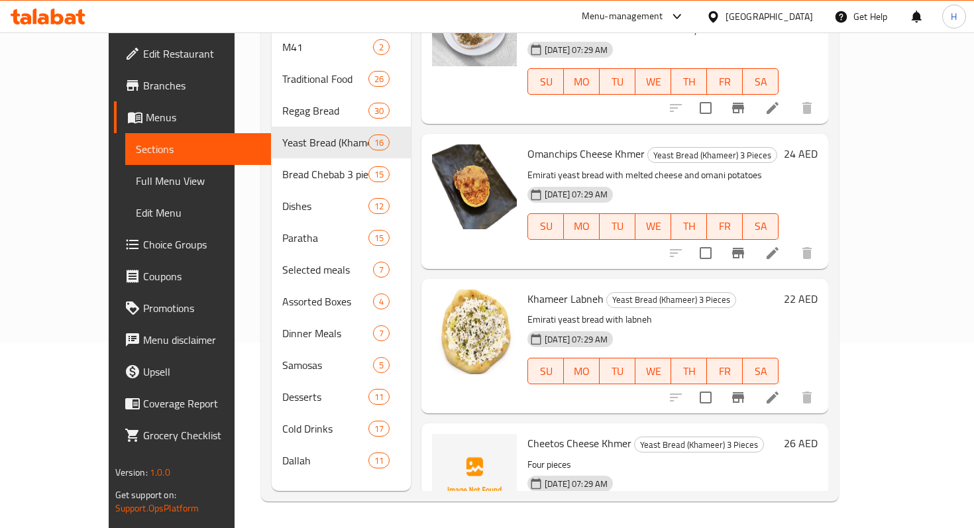
scroll to position [1249, 0]
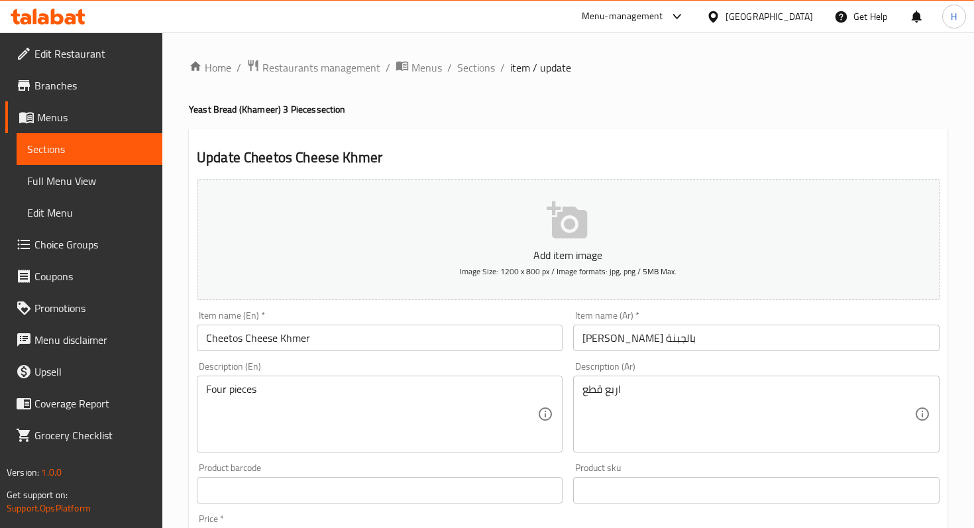
click at [288, 340] on input "Cheetos Cheese Khmer" at bounding box center [380, 338] width 366 height 26
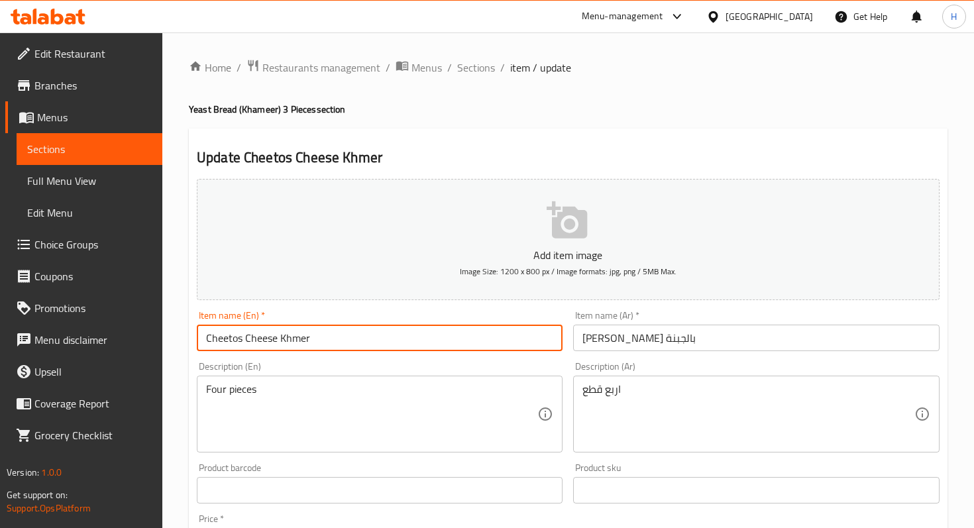
click at [291, 340] on input "Cheetos Cheese Khmer" at bounding box center [380, 338] width 366 height 26
type input "Cheetos Cheese Khamer"
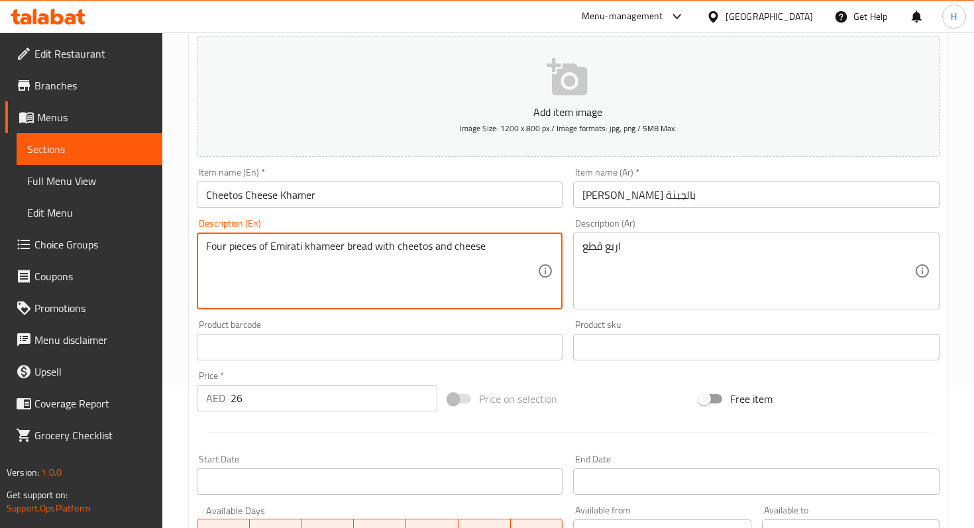
scroll to position [408, 0]
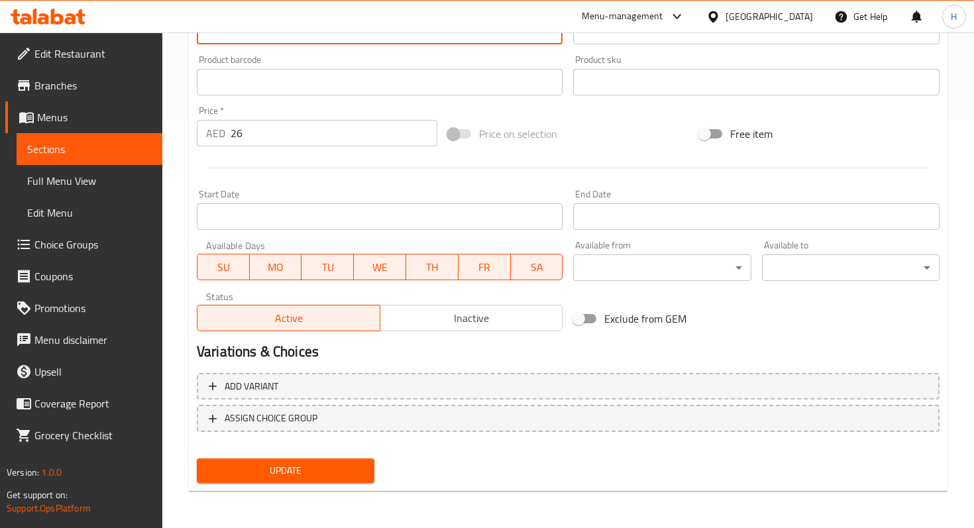
type textarea "Four pieces of Emirati khameer bread with cheetos and cheese"
click at [244, 471] on span "Update" at bounding box center [285, 470] width 156 height 17
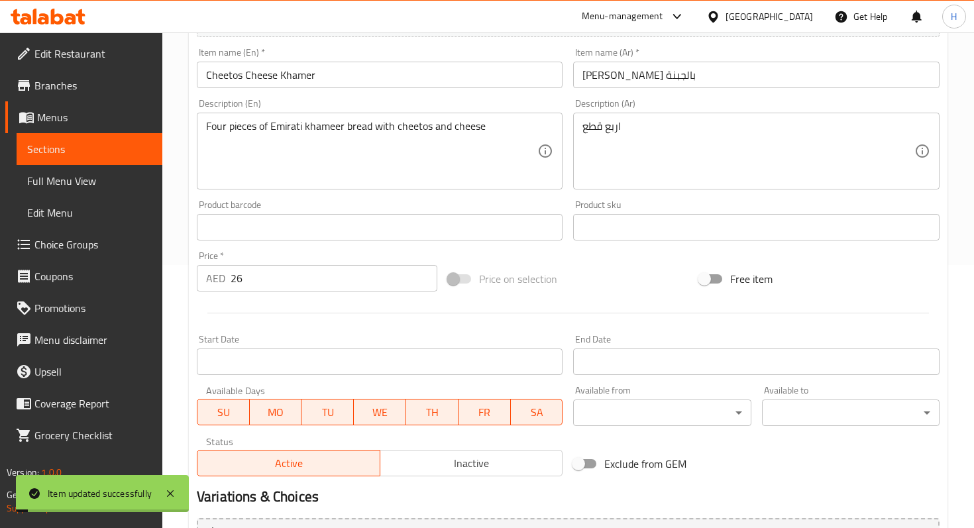
scroll to position [0, 0]
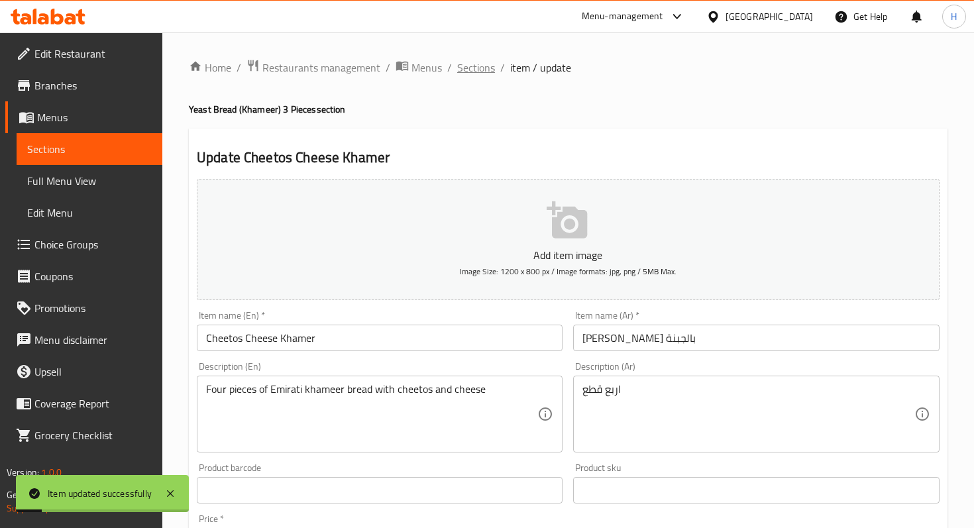
click at [484, 74] on span "Sections" at bounding box center [476, 68] width 38 height 16
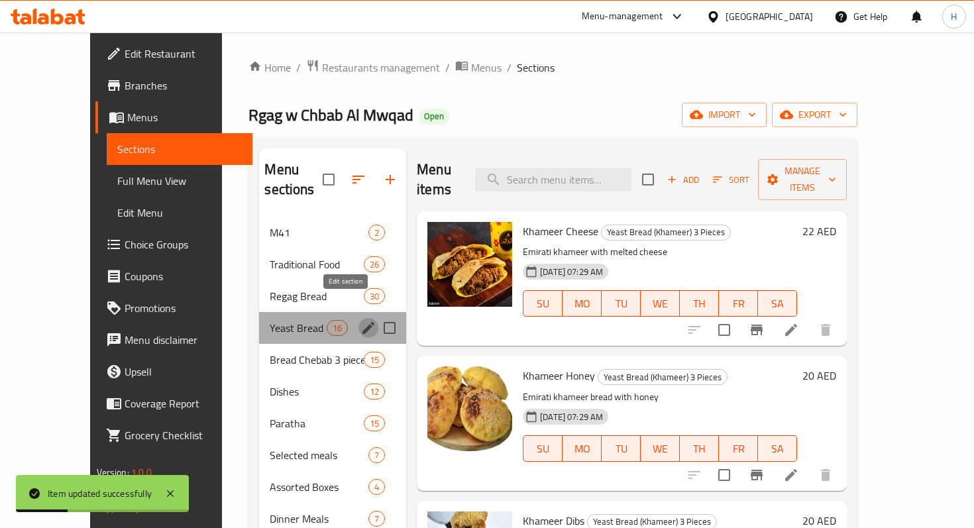
click at [360, 320] on icon "edit" at bounding box center [368, 328] width 16 height 16
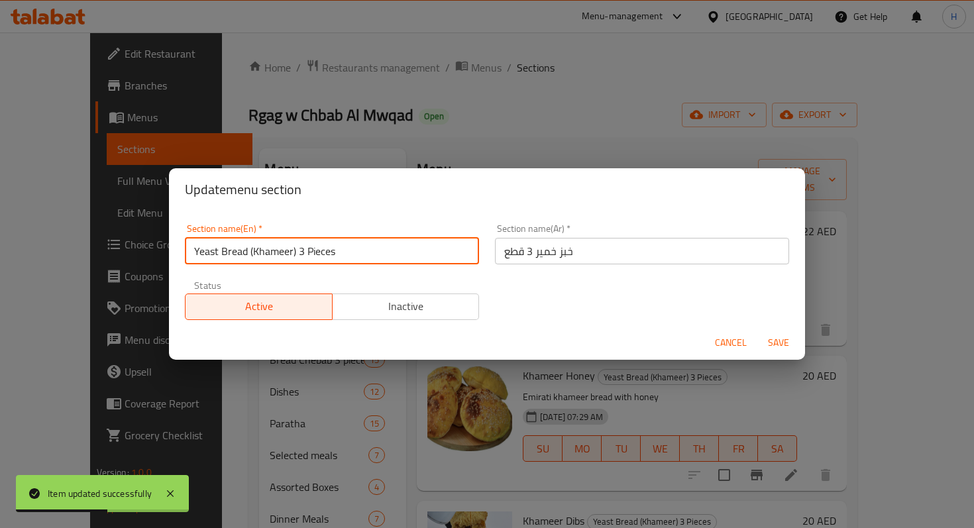
drag, startPoint x: 296, startPoint y: 252, endPoint x: 393, endPoint y: 242, distance: 98.0
click at [390, 242] on input "Yeast Bread (Khameer) 3 Pieces" at bounding box center [332, 251] width 294 height 26
type input "Yeast Bread (Khameer)"
click at [776, 344] on span "Save" at bounding box center [778, 343] width 32 height 17
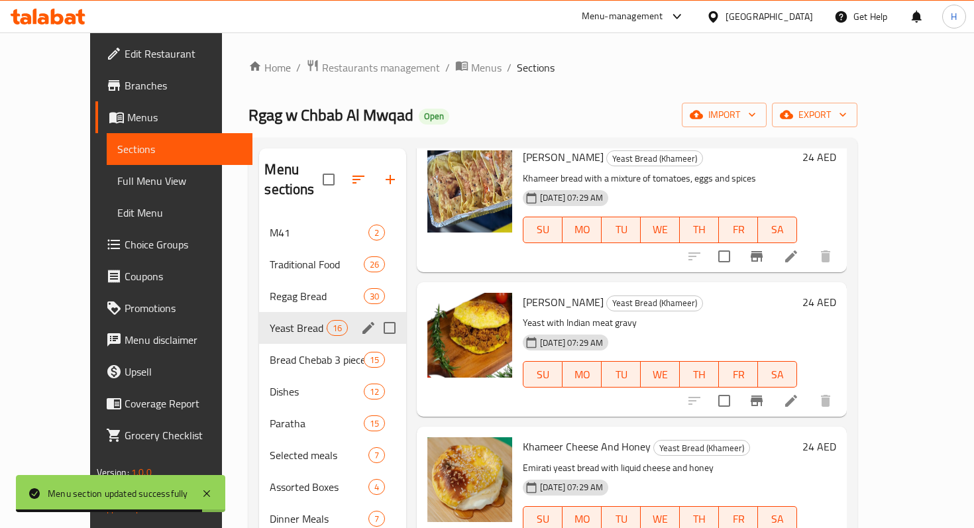
scroll to position [509, 0]
click at [799, 392] on icon at bounding box center [791, 400] width 16 height 16
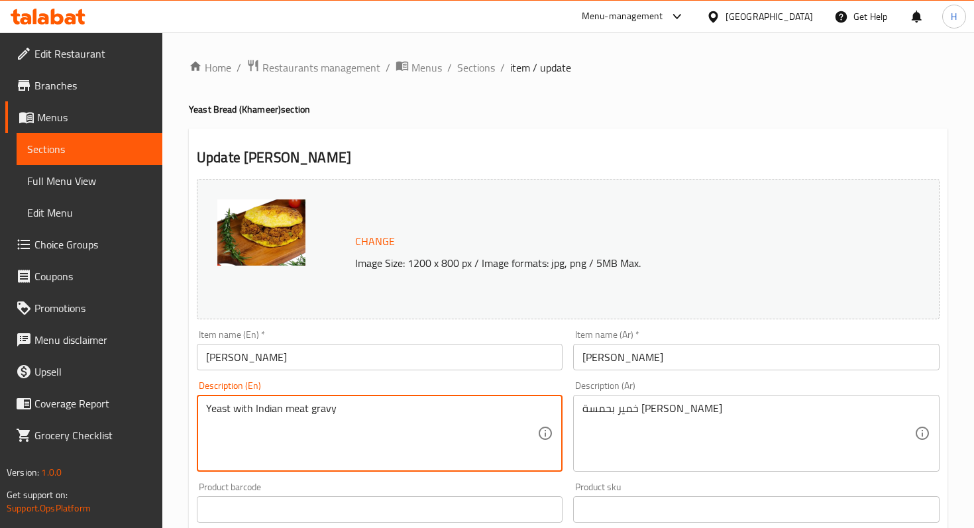
click at [219, 409] on textarea "Yeast with Indian meat gravy" at bounding box center [371, 433] width 331 height 63
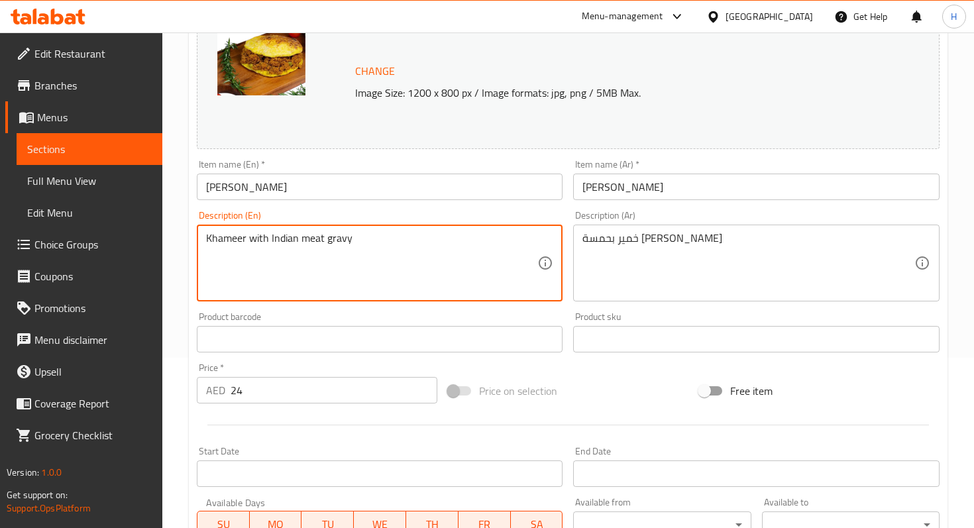
scroll to position [427, 0]
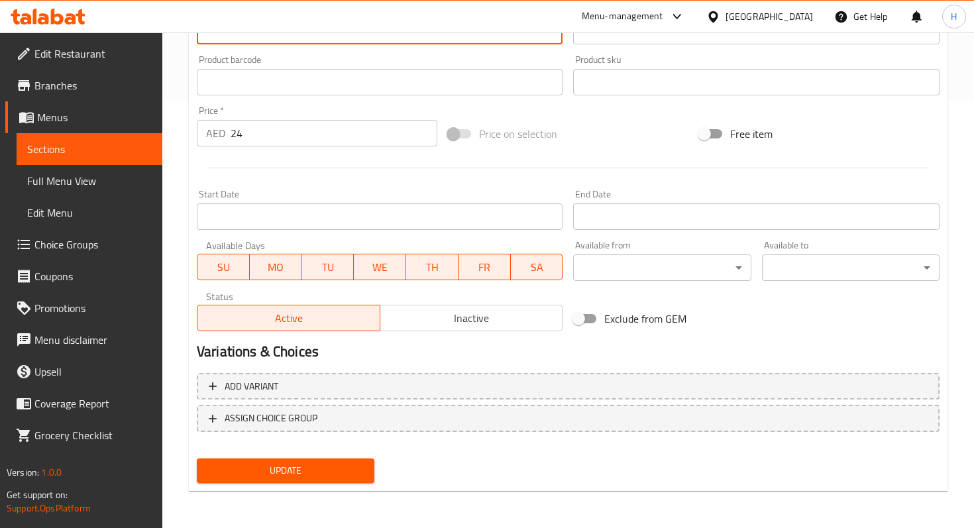
type textarea "Khameer with Indian meat gravy"
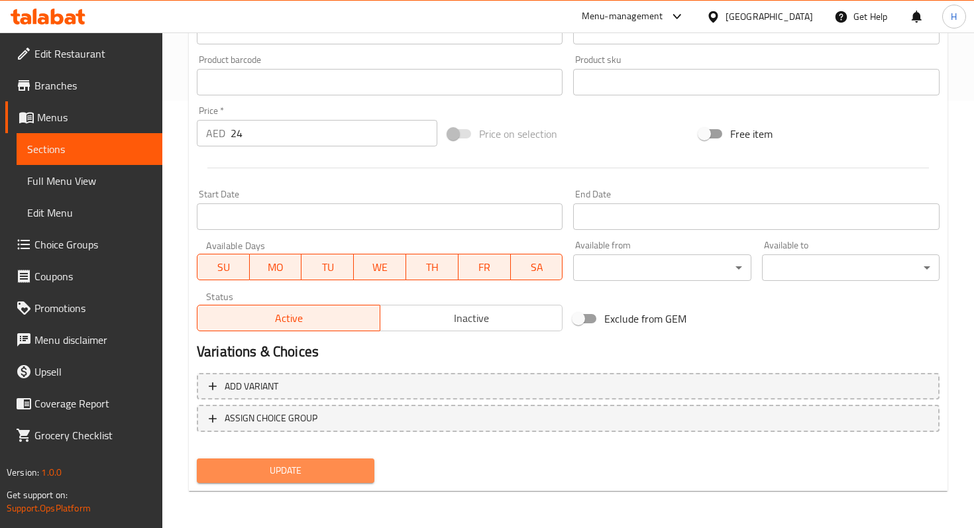
click at [284, 470] on span "Update" at bounding box center [285, 470] width 156 height 17
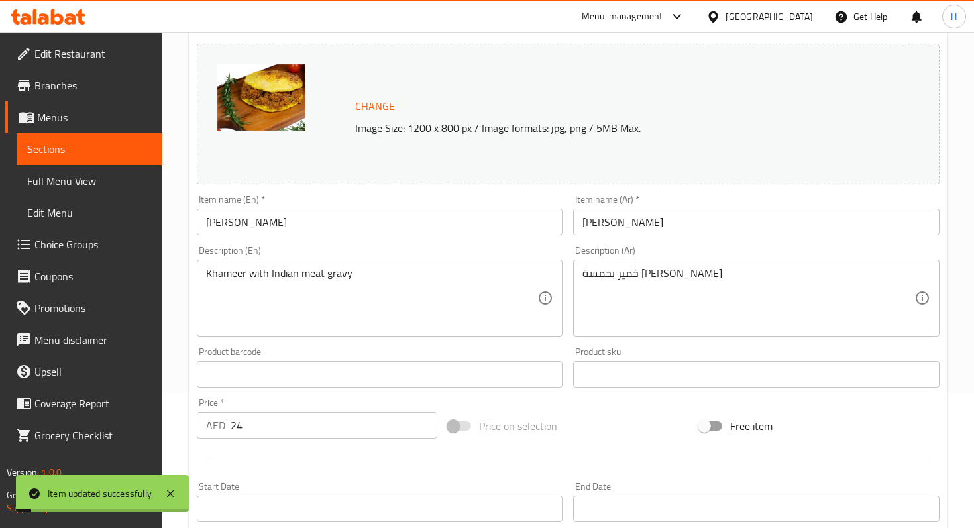
scroll to position [0, 0]
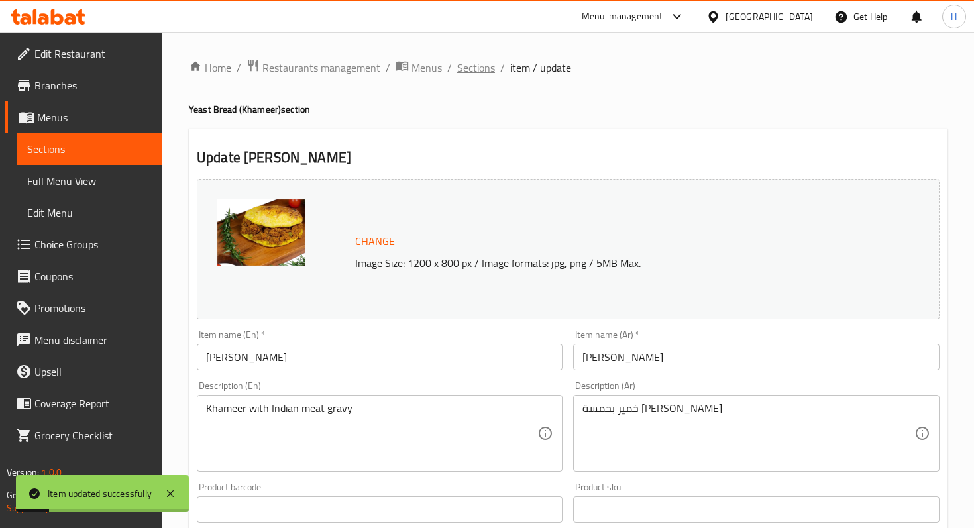
click at [480, 70] on span "Sections" at bounding box center [476, 68] width 38 height 16
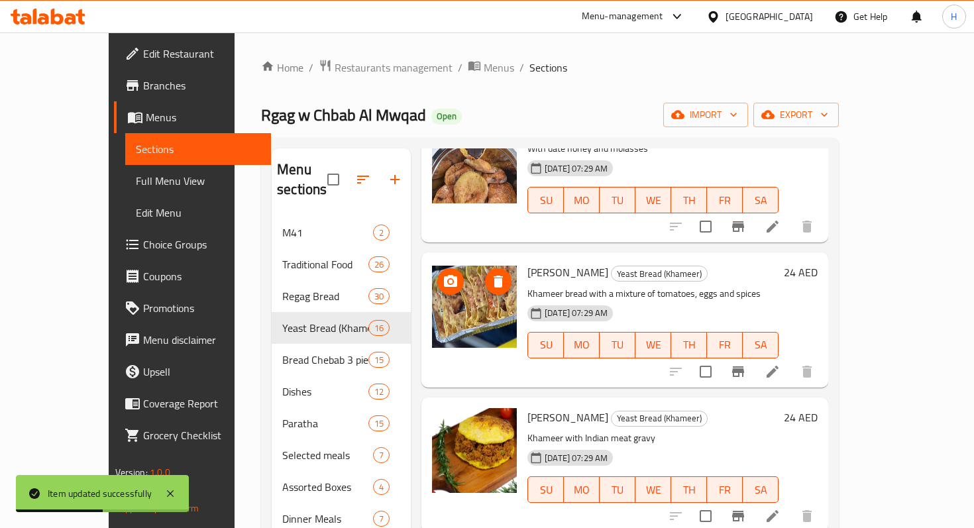
scroll to position [539, 0]
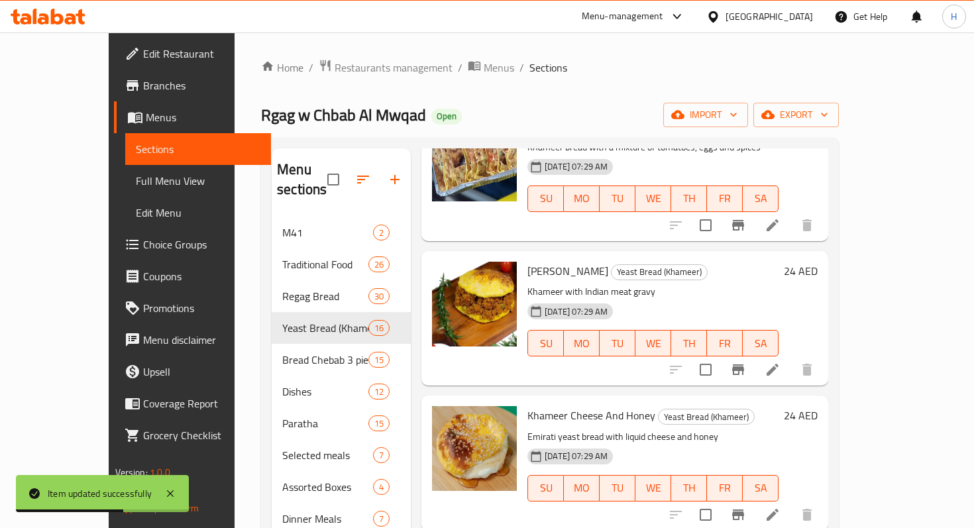
click at [778, 364] on icon at bounding box center [772, 370] width 12 height 12
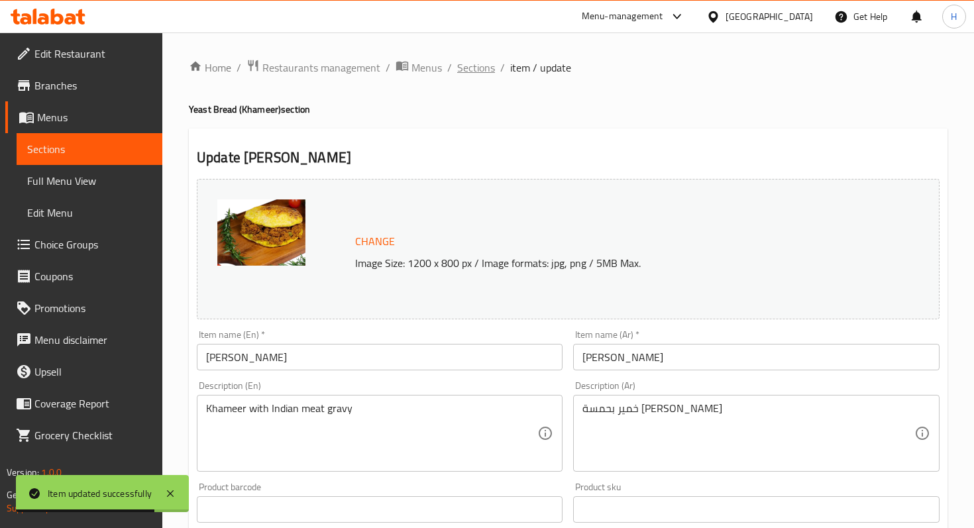
click at [476, 69] on span "Sections" at bounding box center [476, 68] width 38 height 16
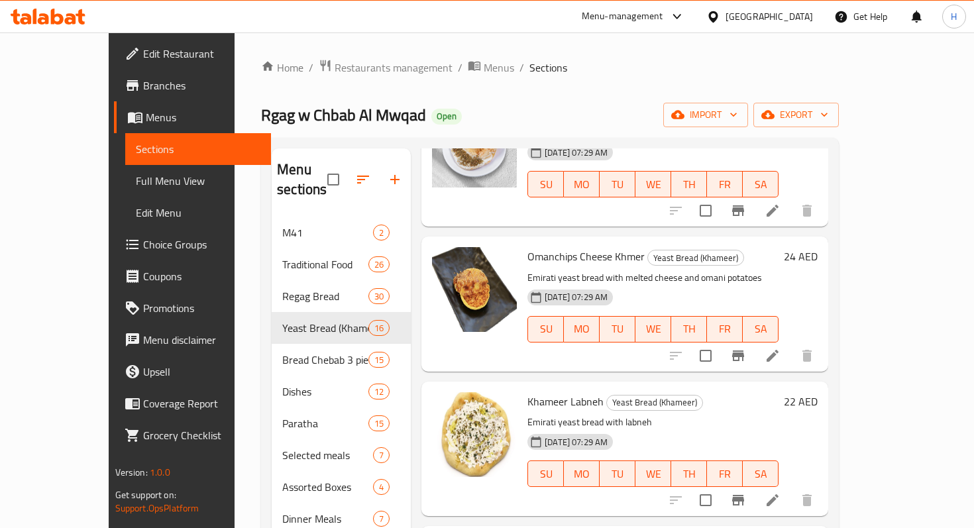
scroll to position [1295, 0]
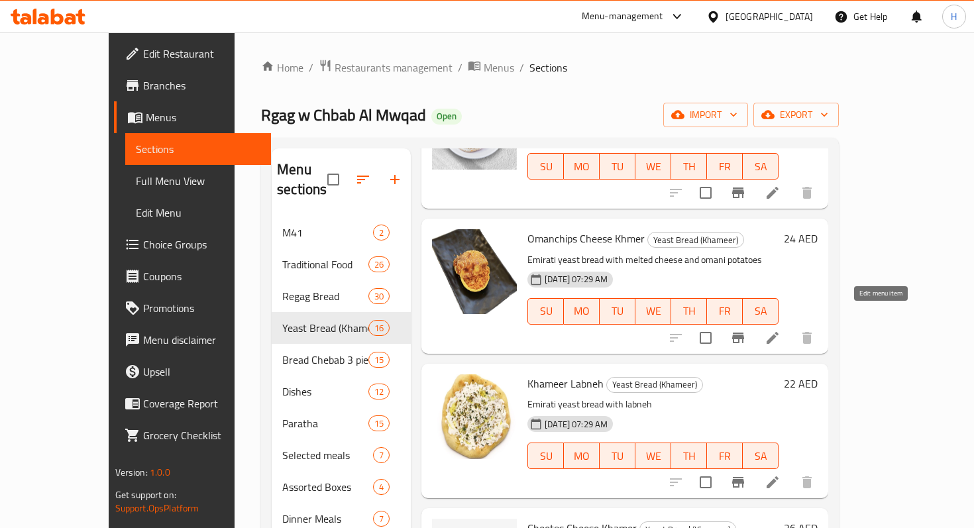
click at [780, 330] on icon at bounding box center [772, 338] width 16 height 16
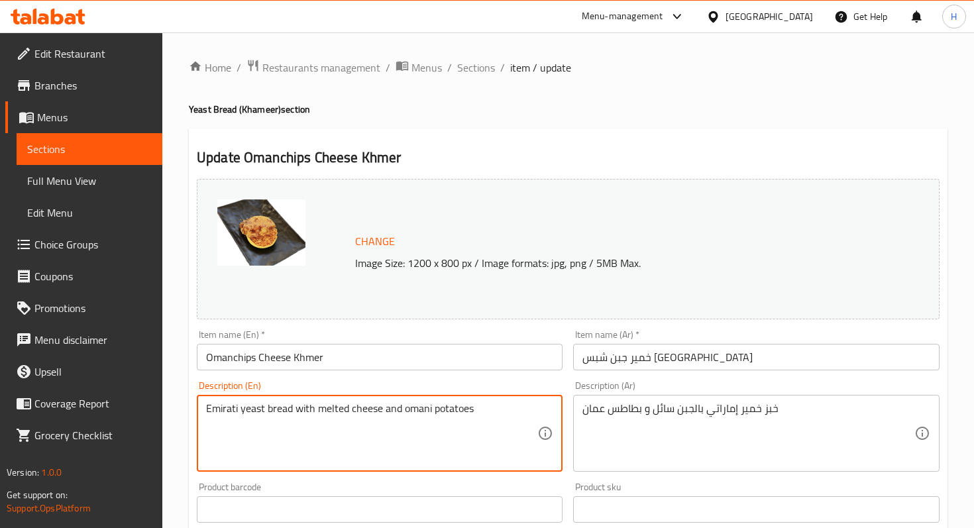
click at [255, 411] on textarea "Emirati yeast bread with melted cheese and omani potatoes" at bounding box center [371, 433] width 331 height 63
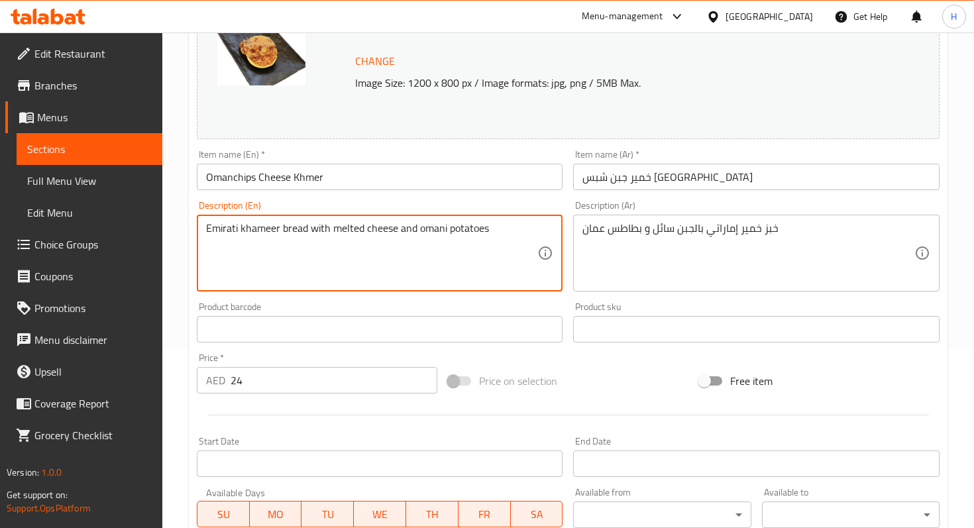
scroll to position [427, 0]
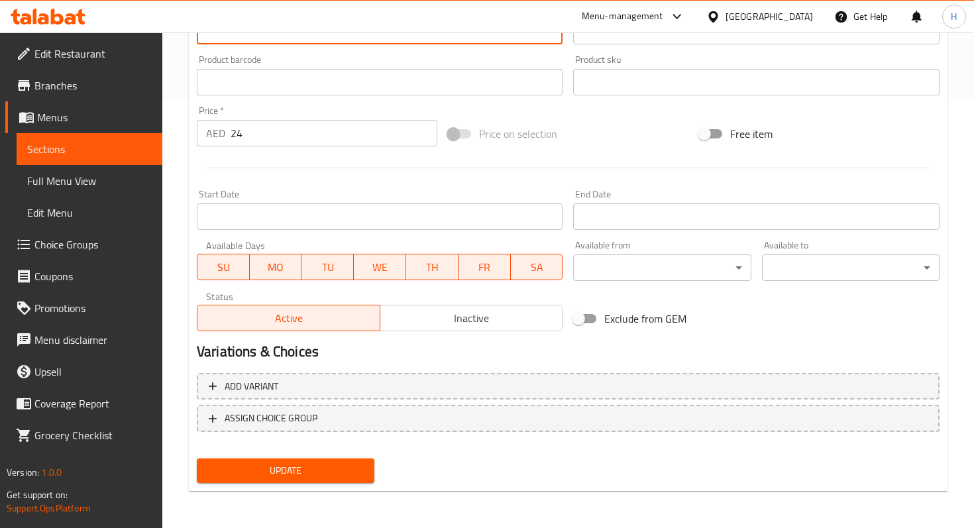
type textarea "Emirati khameer bread with melted cheese and omani potatoes"
click at [235, 470] on span "Update" at bounding box center [285, 470] width 156 height 17
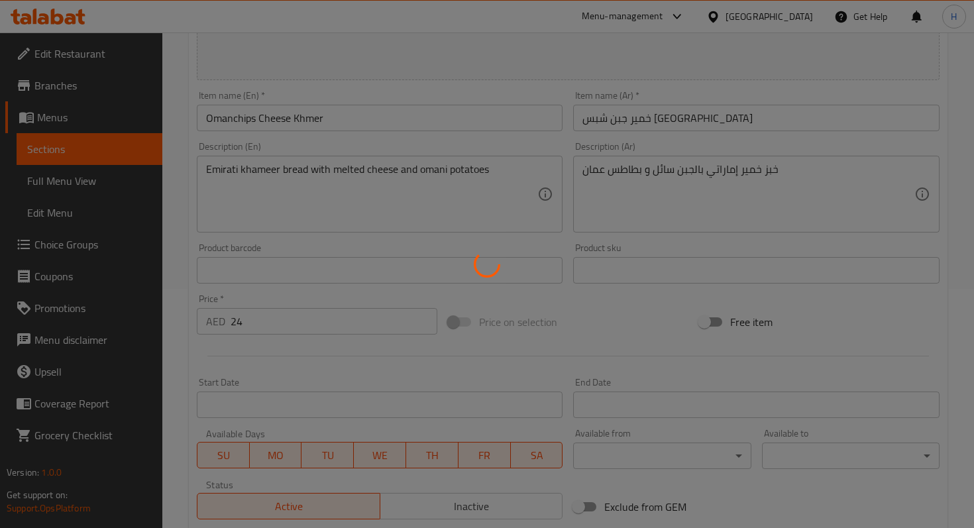
scroll to position [0, 0]
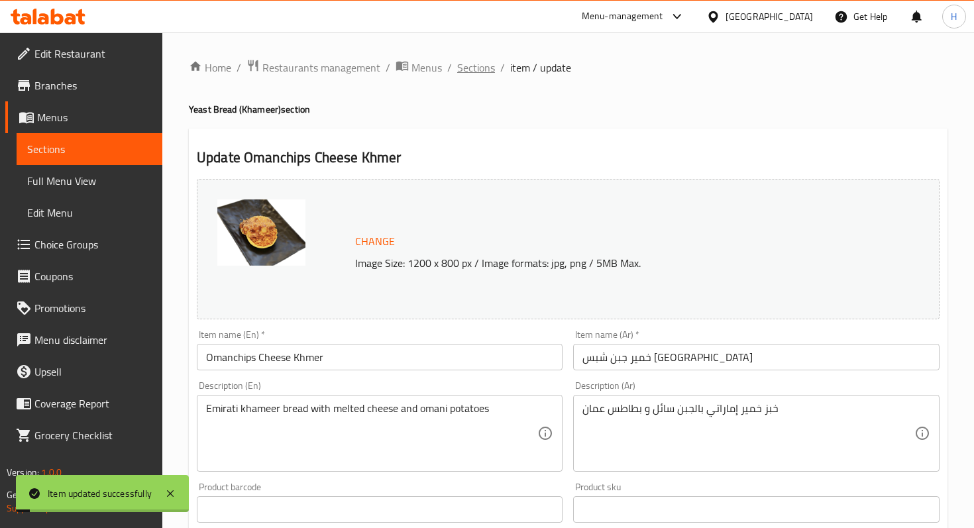
click at [472, 68] on span "Sections" at bounding box center [476, 68] width 38 height 16
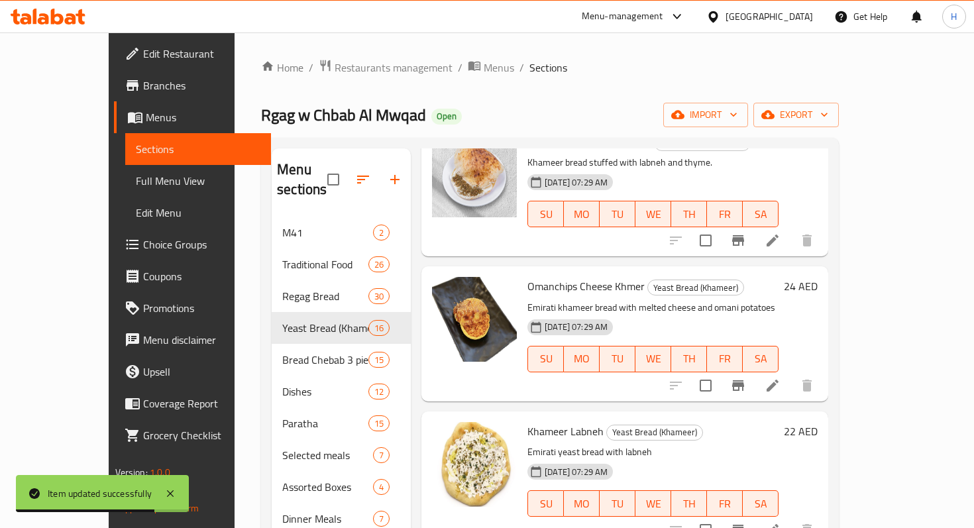
scroll to position [1263, 0]
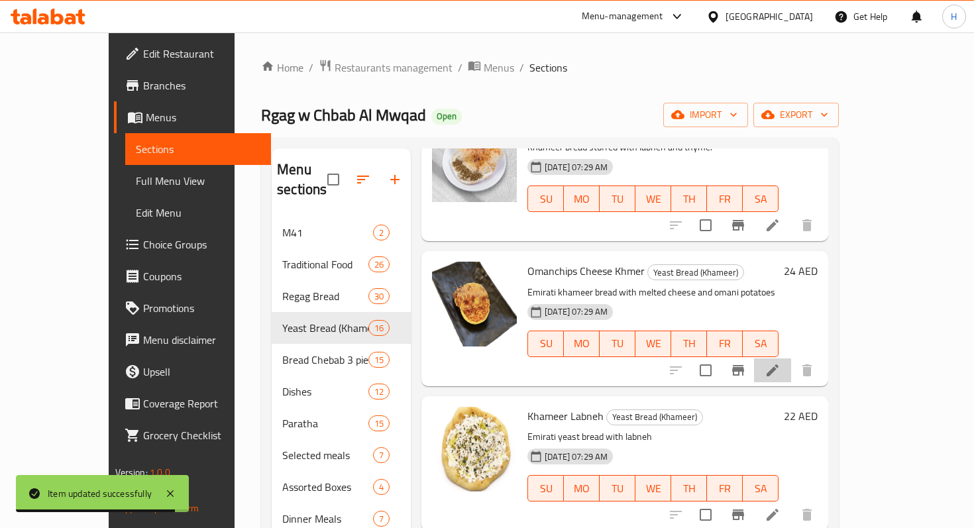
click at [791, 358] on li at bounding box center [772, 370] width 37 height 24
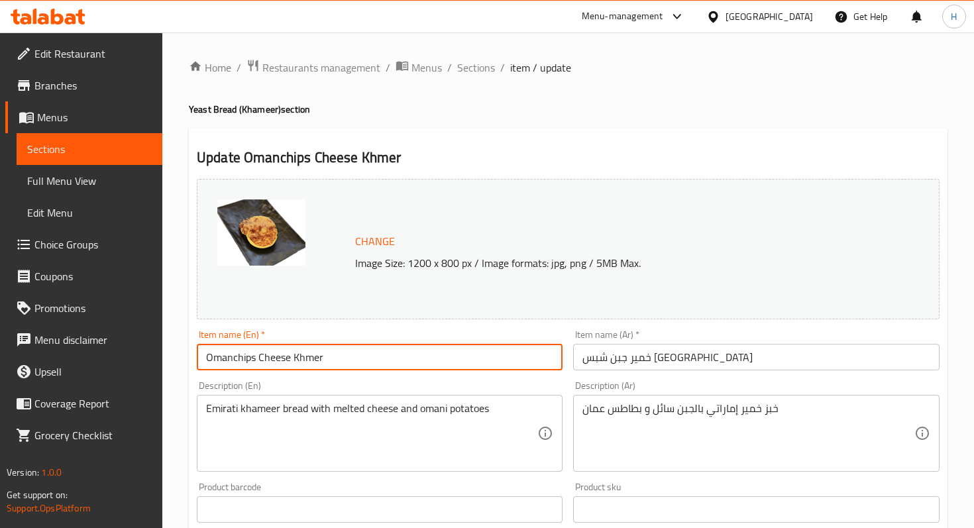
click at [231, 360] on input "Omanchips Cheese Khmer" at bounding box center [380, 357] width 366 height 26
click at [260, 360] on input "Oman chips Cheese Khmer" at bounding box center [380, 357] width 366 height 26
click at [326, 359] on input "Oman chips and Cheese Khmer" at bounding box center [380, 357] width 366 height 26
click at [343, 359] on input "Oman chips and Cheese Khamer" at bounding box center [380, 357] width 366 height 26
drag, startPoint x: 347, startPoint y: 359, endPoint x: 313, endPoint y: 358, distance: 33.8
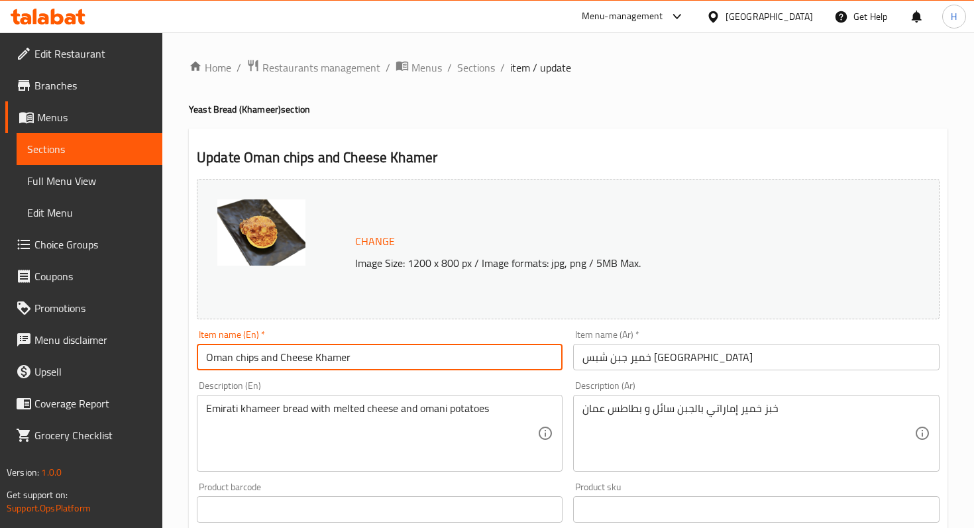
click at [313, 358] on input "Oman chips and Cheese Khamer" at bounding box center [380, 357] width 366 height 26
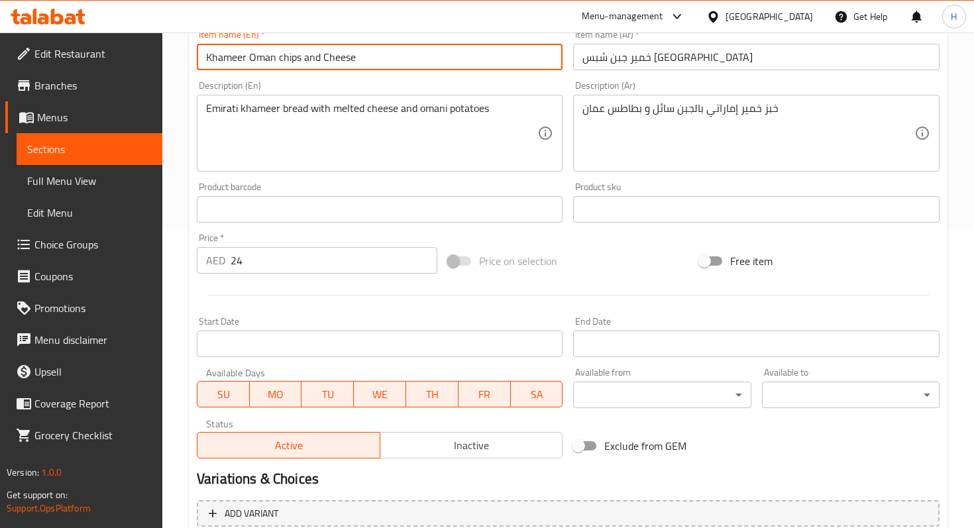
scroll to position [427, 0]
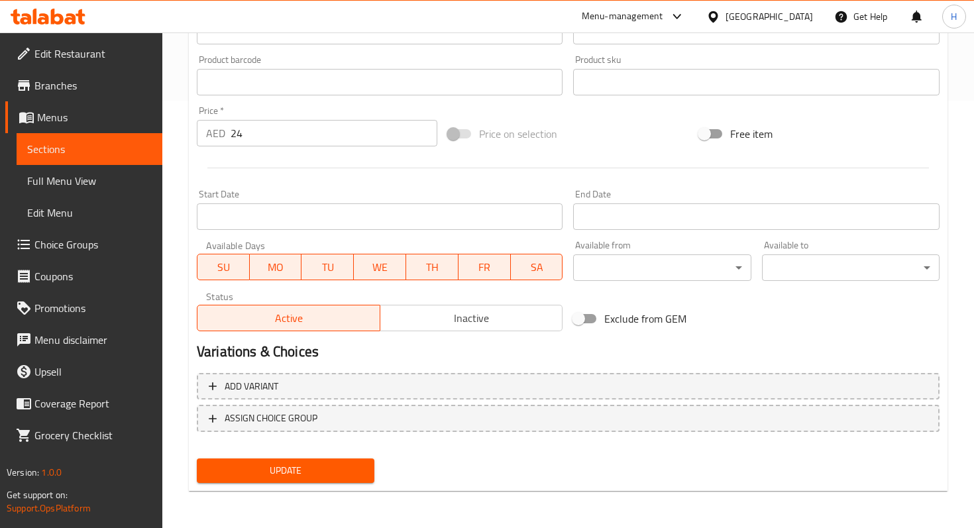
type input "Khameer Oman chips and Cheese"
click at [310, 468] on span "Update" at bounding box center [285, 470] width 156 height 17
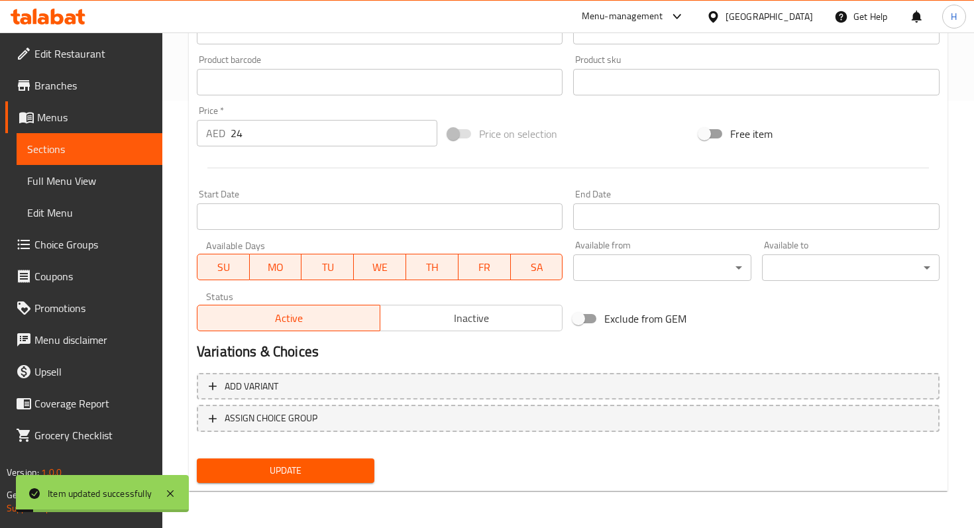
scroll to position [0, 0]
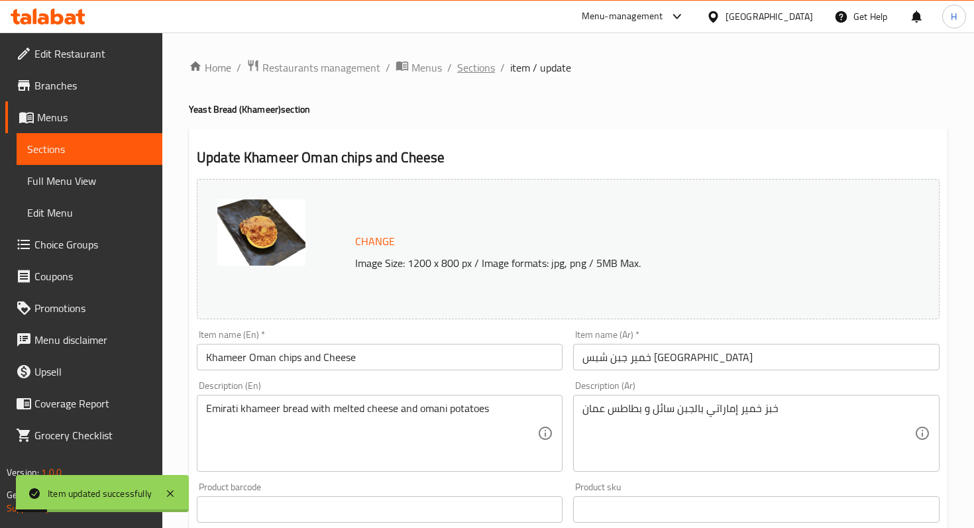
click at [475, 72] on span "Sections" at bounding box center [476, 68] width 38 height 16
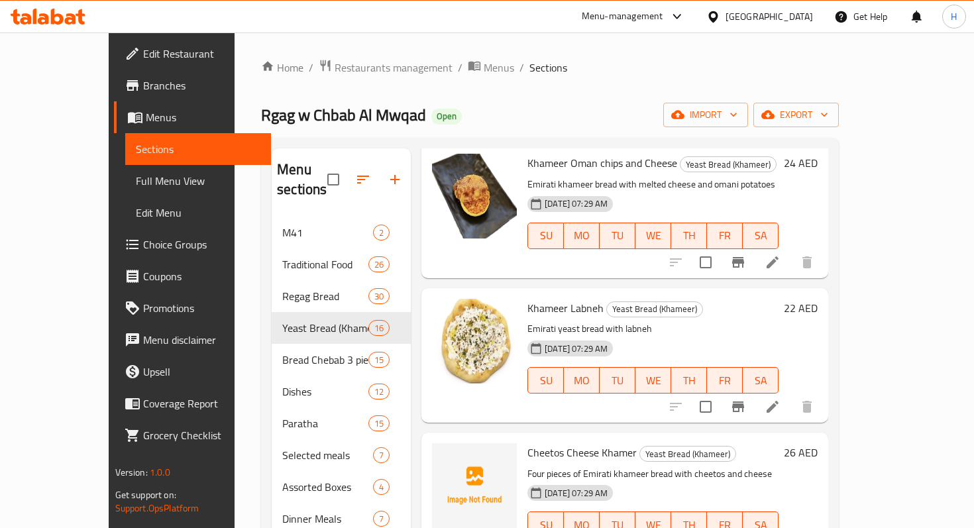
scroll to position [1375, 0]
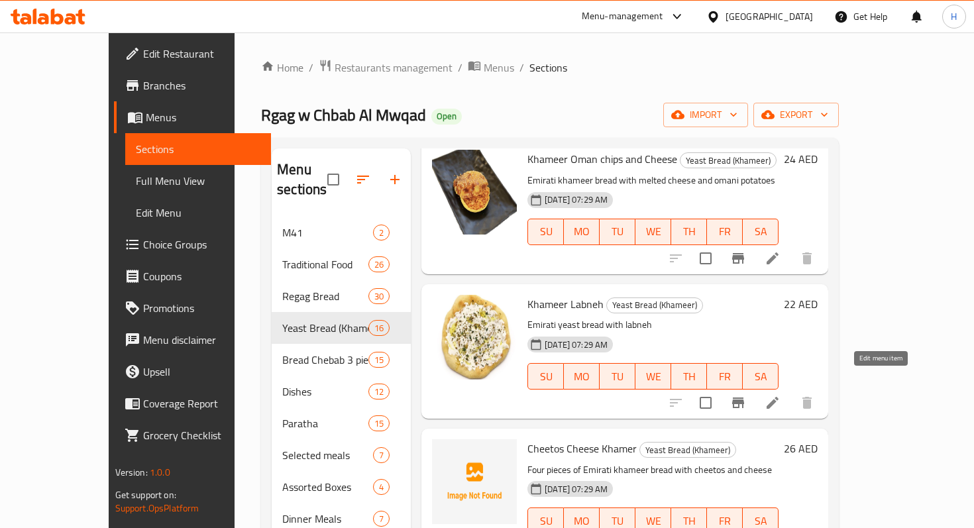
click at [780, 395] on icon at bounding box center [772, 403] width 16 height 16
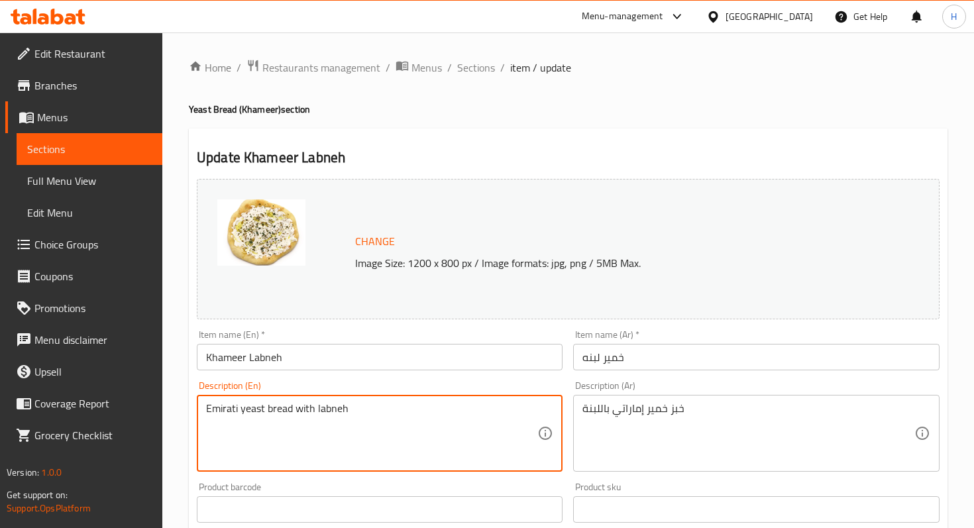
click at [251, 405] on textarea "Emirati yeast bread with labneh" at bounding box center [371, 433] width 331 height 63
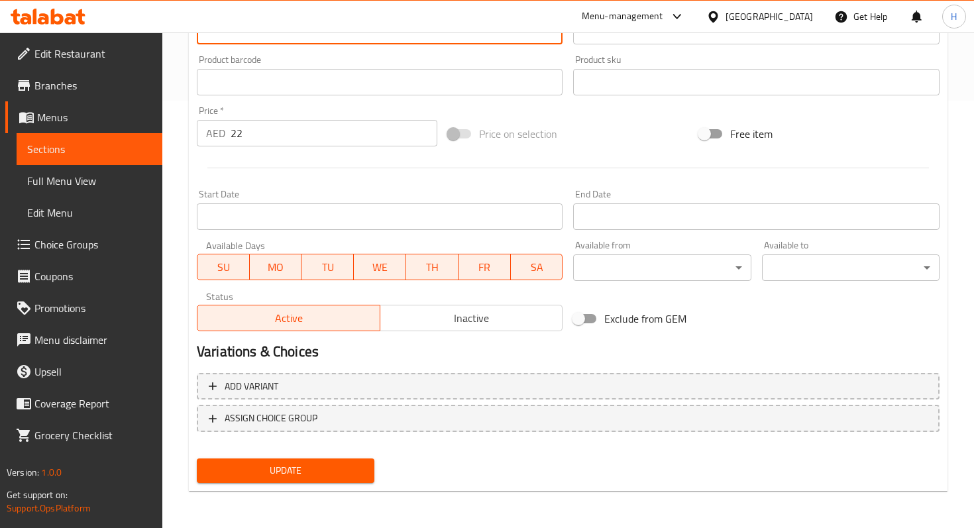
type textarea "Emirati khameer bread with labneh"
click at [238, 465] on span "Update" at bounding box center [285, 470] width 156 height 17
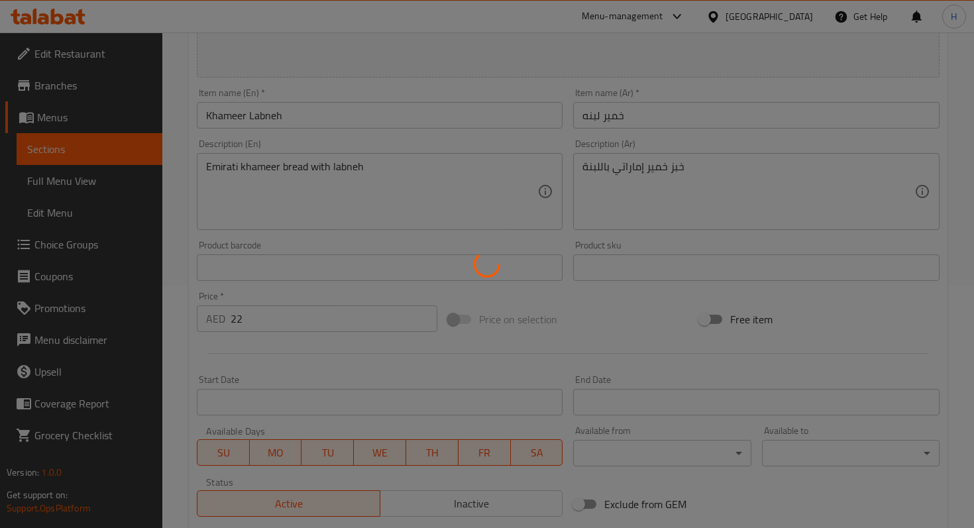
scroll to position [0, 0]
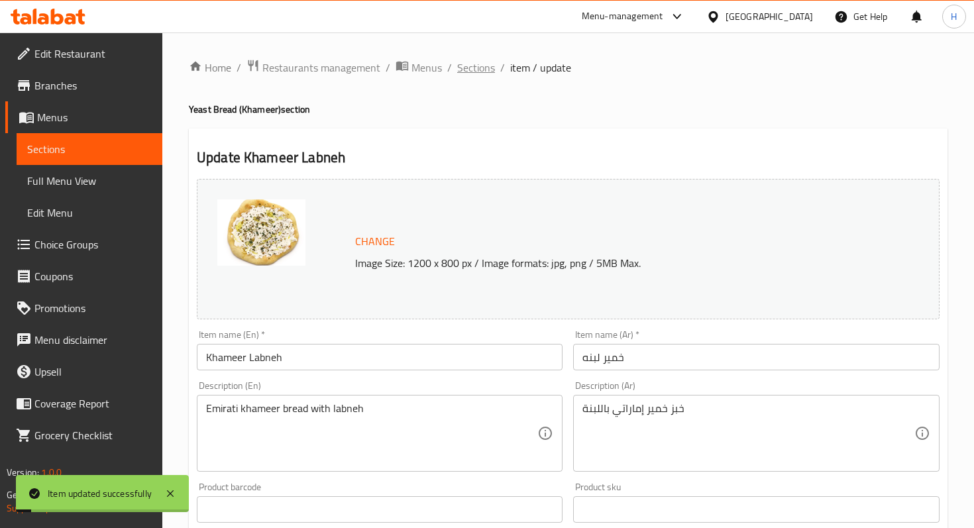
click at [478, 66] on span "Sections" at bounding box center [476, 68] width 38 height 16
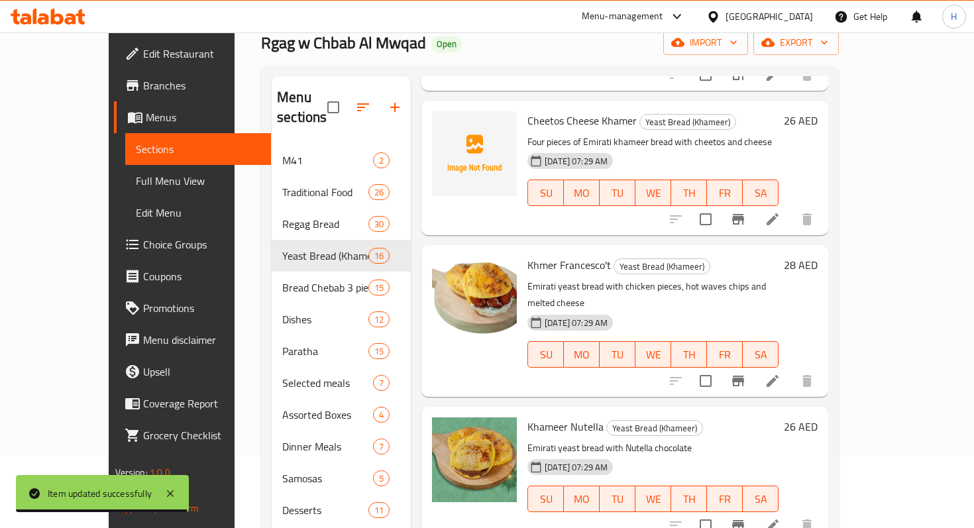
scroll to position [1631, 0]
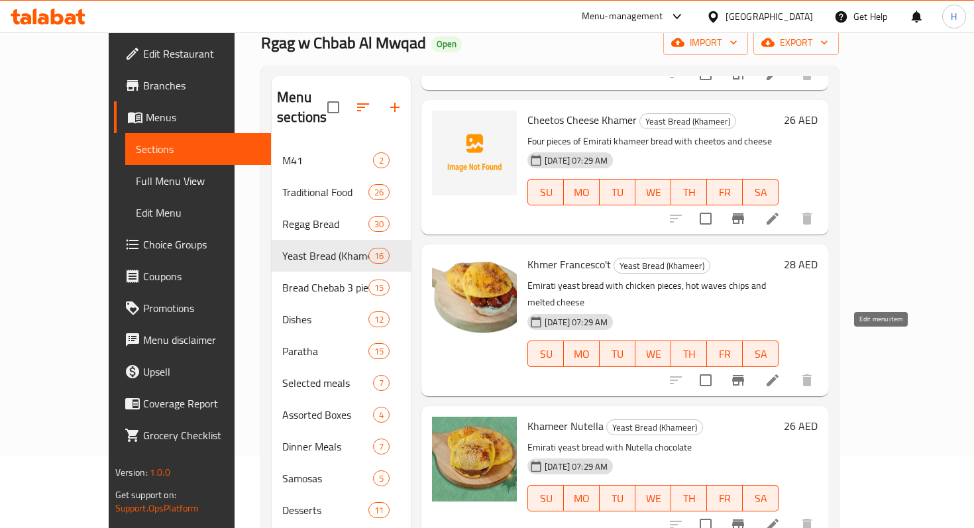
click at [780, 372] on icon at bounding box center [772, 380] width 16 height 16
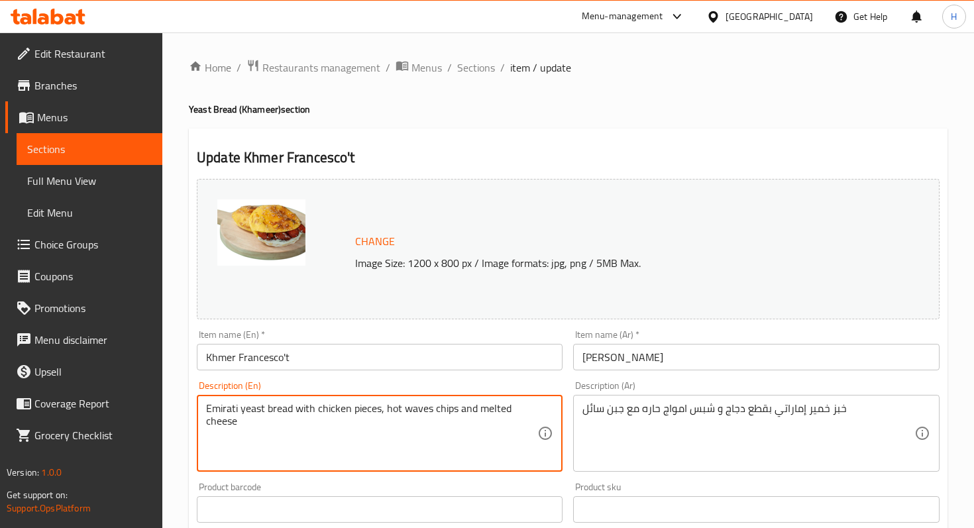
click at [254, 412] on textarea "Emirati yeast bread with chicken pieces, hot waves chips and melted cheese" at bounding box center [371, 433] width 331 height 63
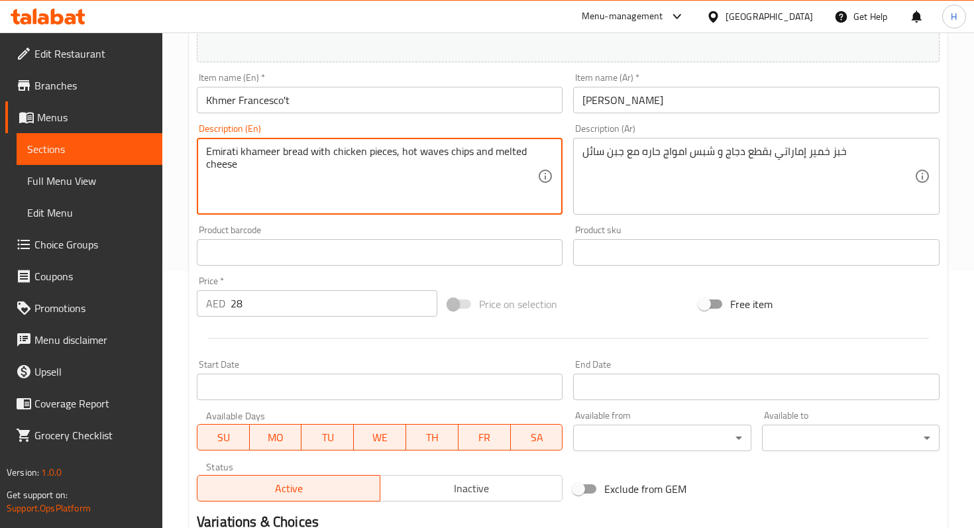
scroll to position [427, 0]
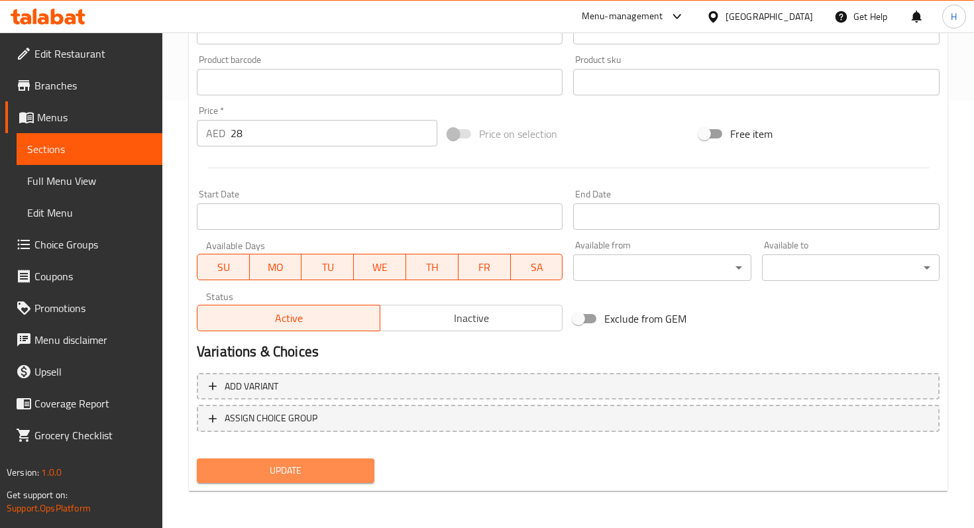
click at [264, 471] on span "Update" at bounding box center [285, 470] width 156 height 17
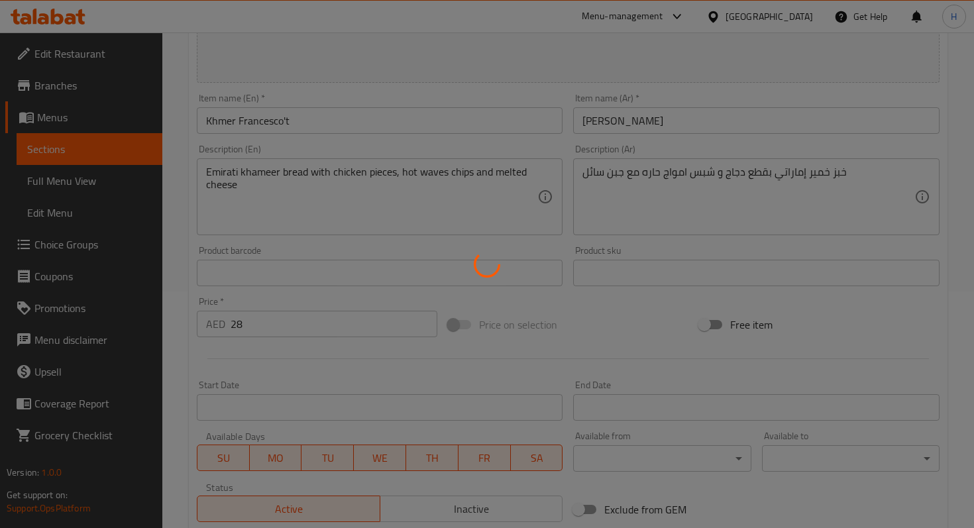
scroll to position [0, 0]
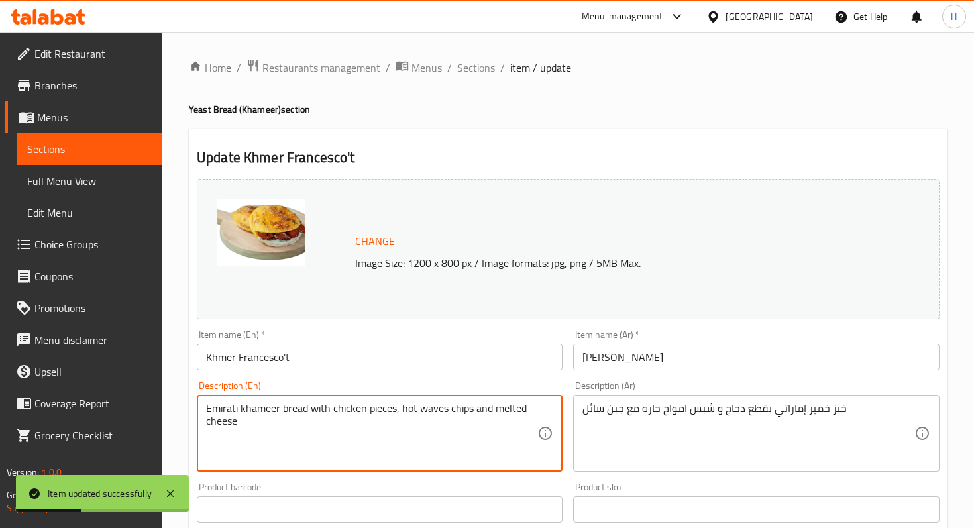
drag, startPoint x: 445, startPoint y: 409, endPoint x: 399, endPoint y: 404, distance: 45.9
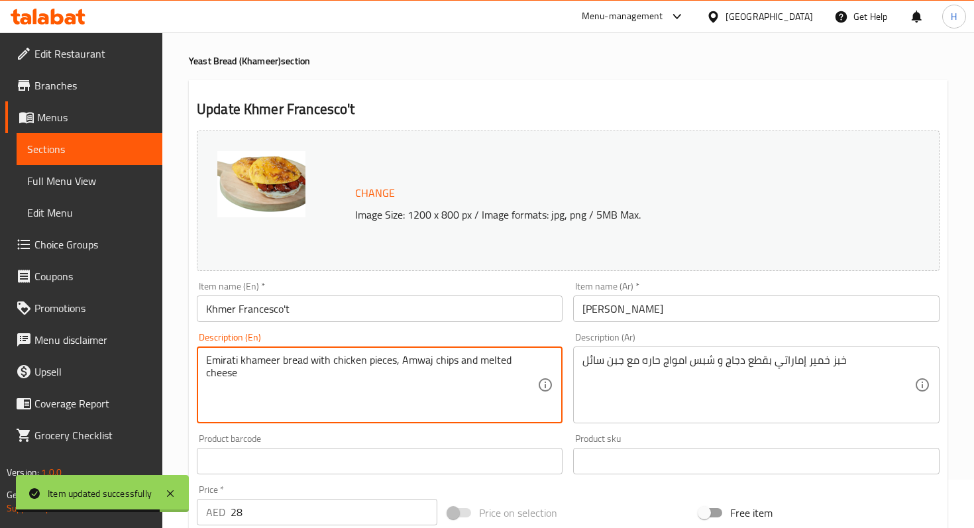
scroll to position [427, 0]
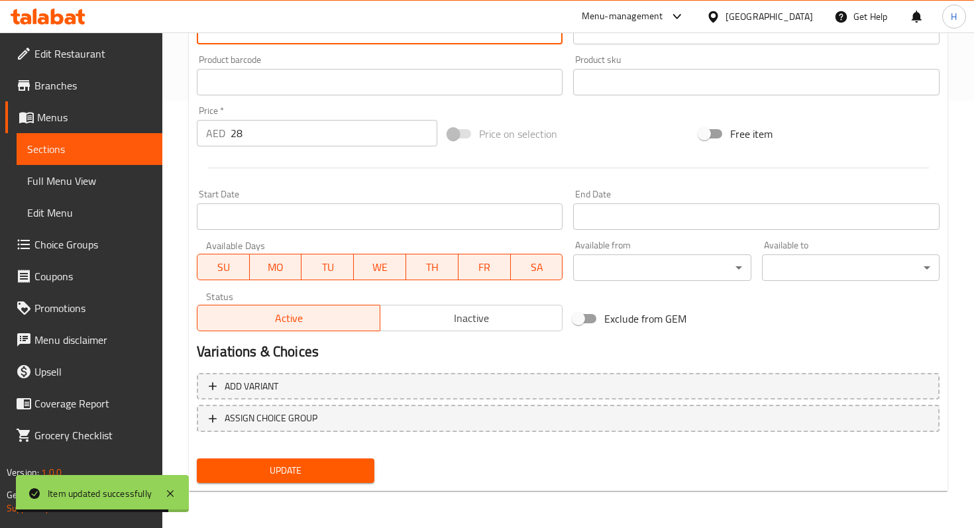
type textarea "Emirati khameer bread with chicken pieces, Amwaj chips and melted cheese"
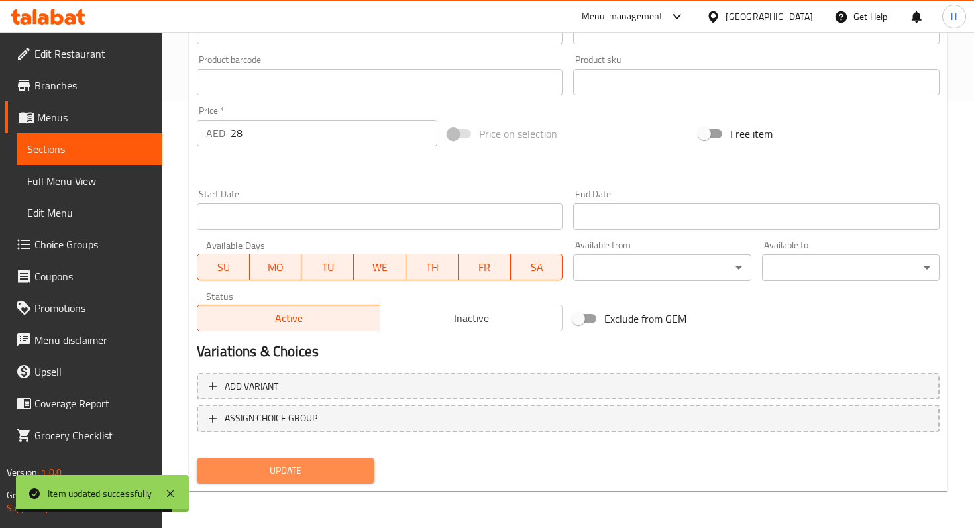
click at [338, 466] on span "Update" at bounding box center [285, 470] width 156 height 17
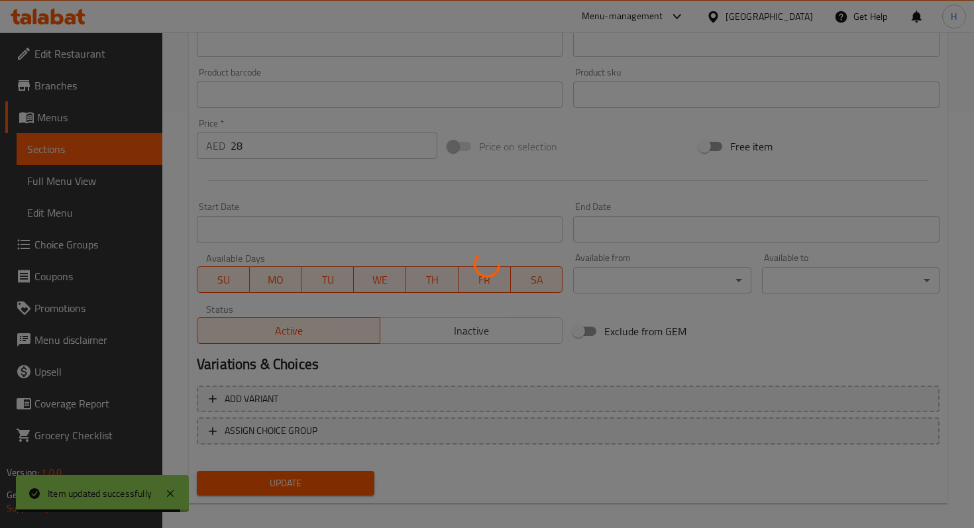
scroll to position [0, 0]
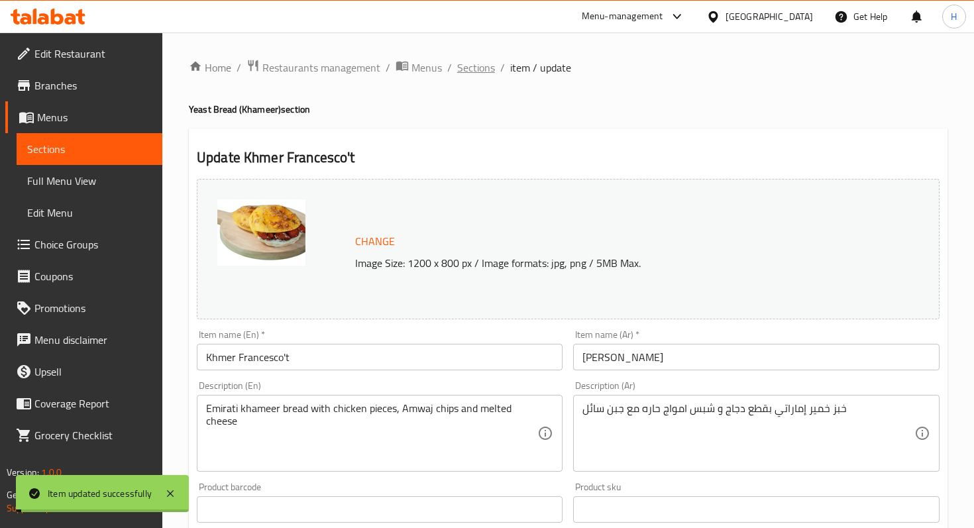
click at [476, 64] on span "Sections" at bounding box center [476, 68] width 38 height 16
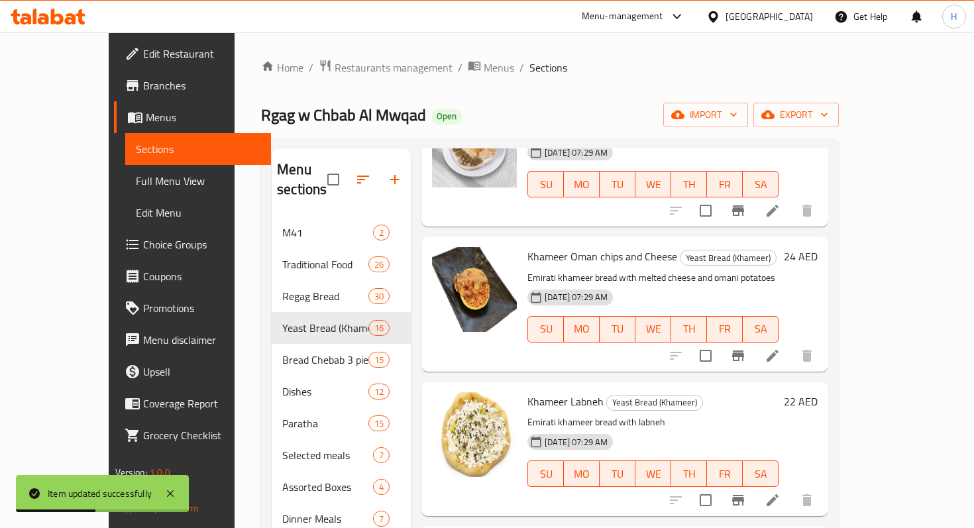
scroll to position [1300, 0]
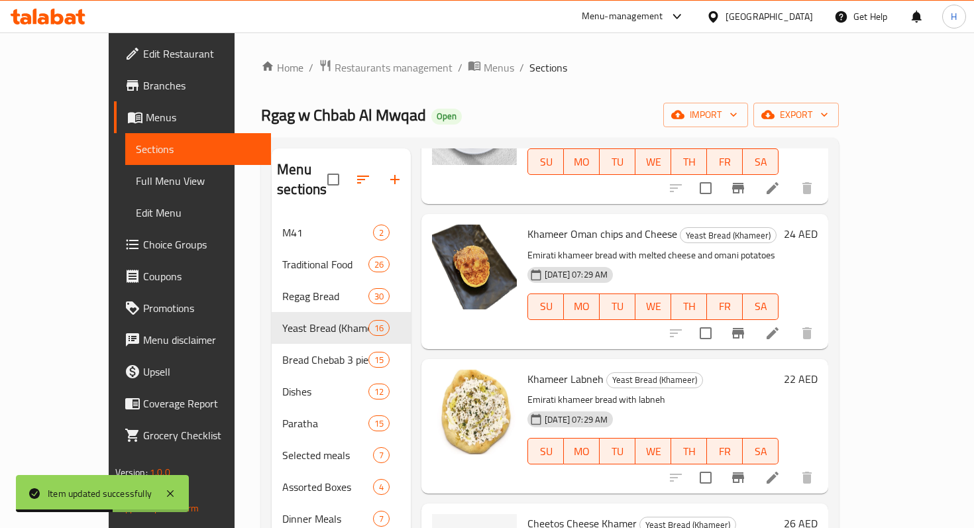
click at [780, 325] on icon at bounding box center [772, 333] width 16 height 16
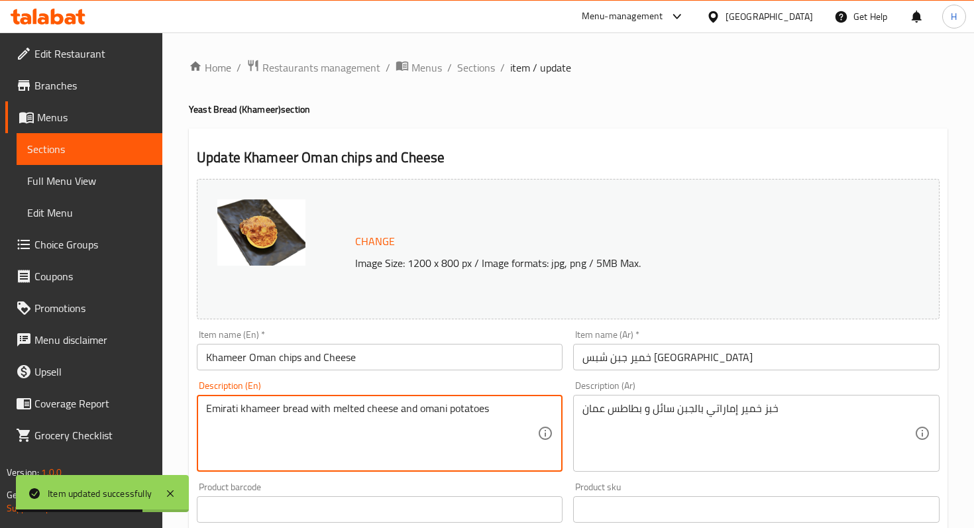
click at [460, 412] on textarea "Emirati khameer bread with melted cheese and omani potatoes" at bounding box center [371, 433] width 331 height 63
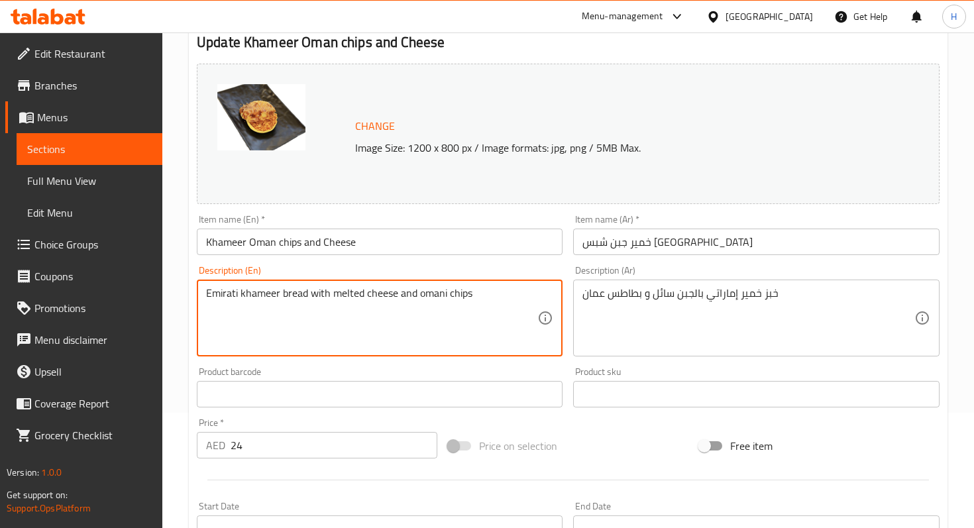
scroll to position [427, 0]
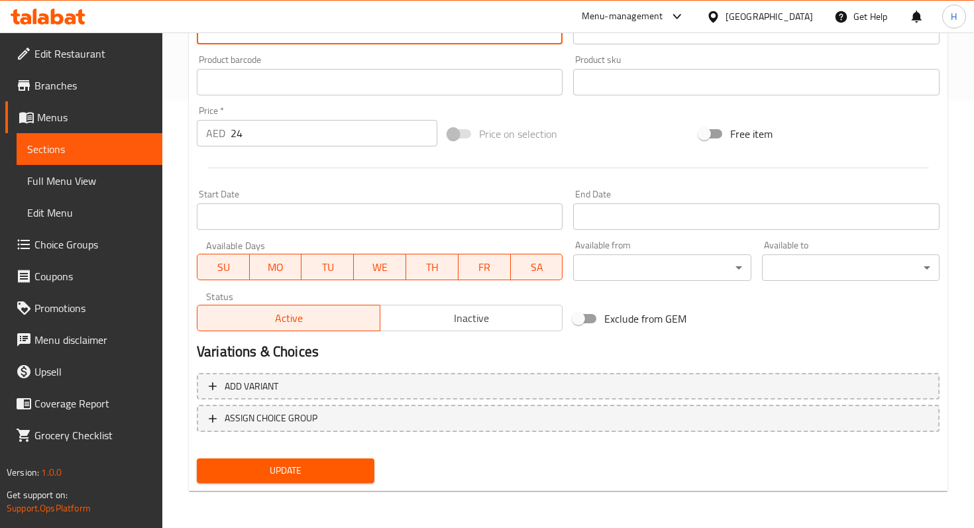
type textarea "Emirati khameer bread with melted cheese and omani chips"
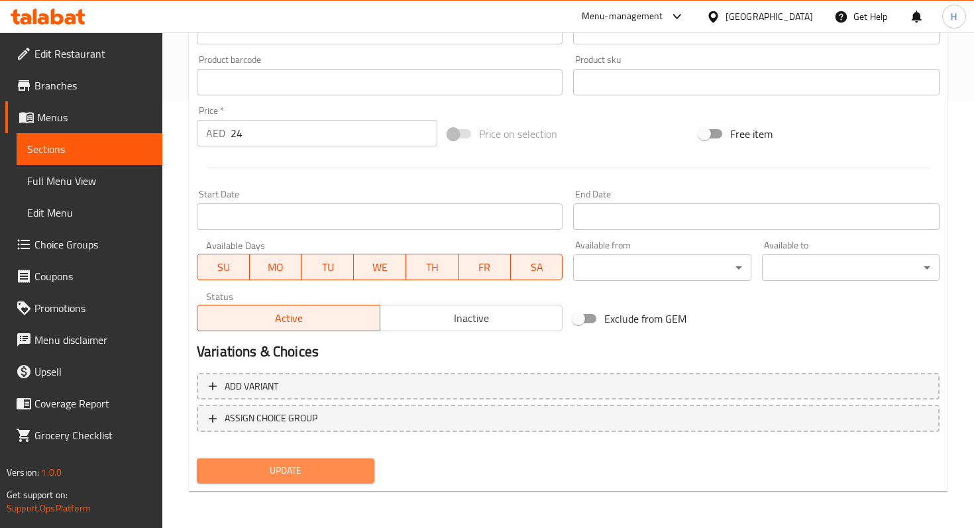
click at [347, 466] on span "Update" at bounding box center [285, 470] width 156 height 17
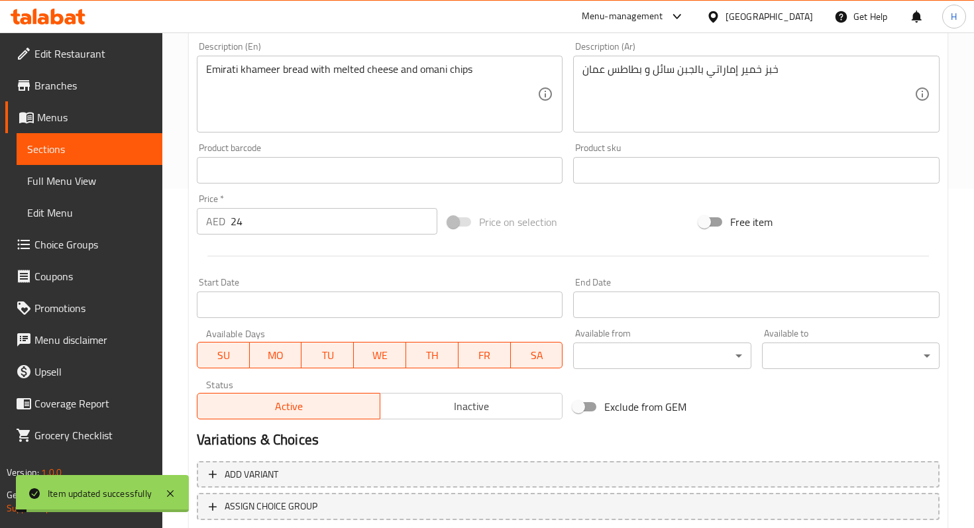
scroll to position [0, 0]
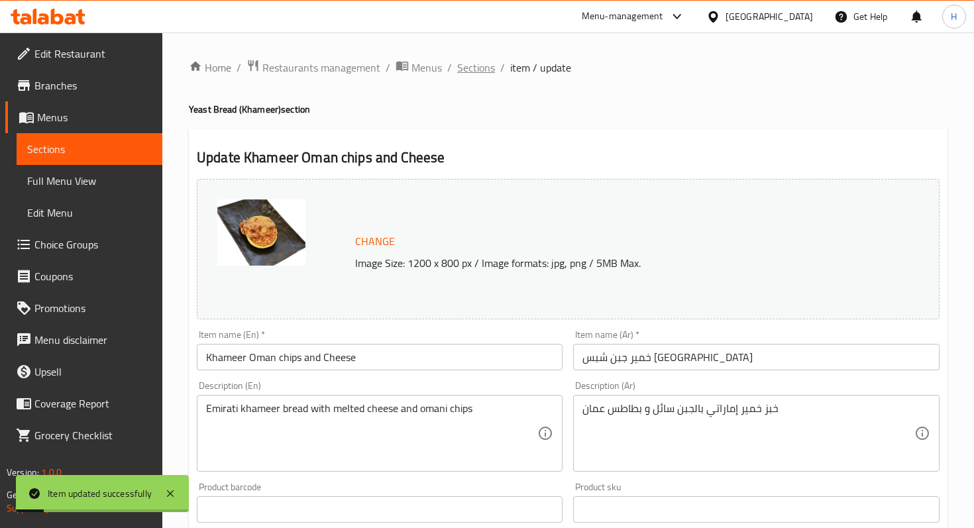
click at [474, 66] on span "Sections" at bounding box center [476, 68] width 38 height 16
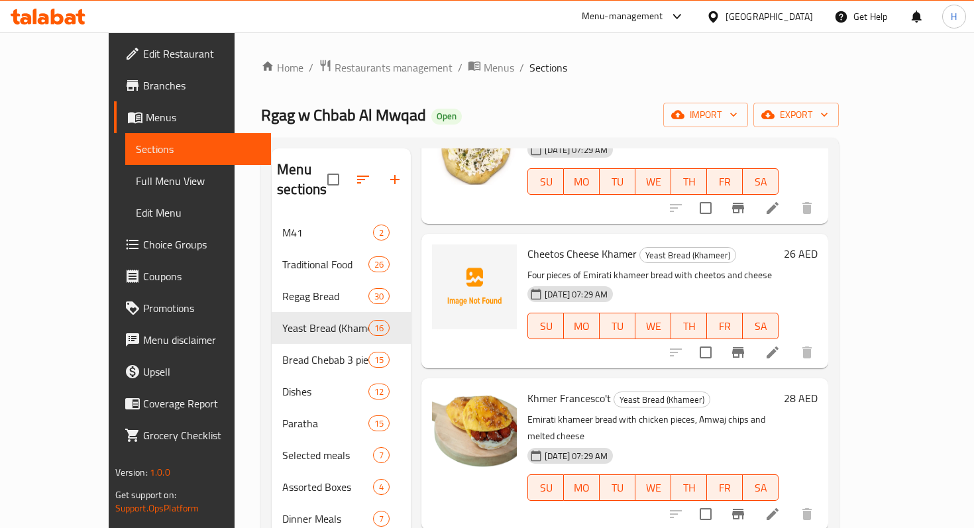
scroll to position [1570, 0]
click at [780, 505] on icon at bounding box center [772, 513] width 16 height 16
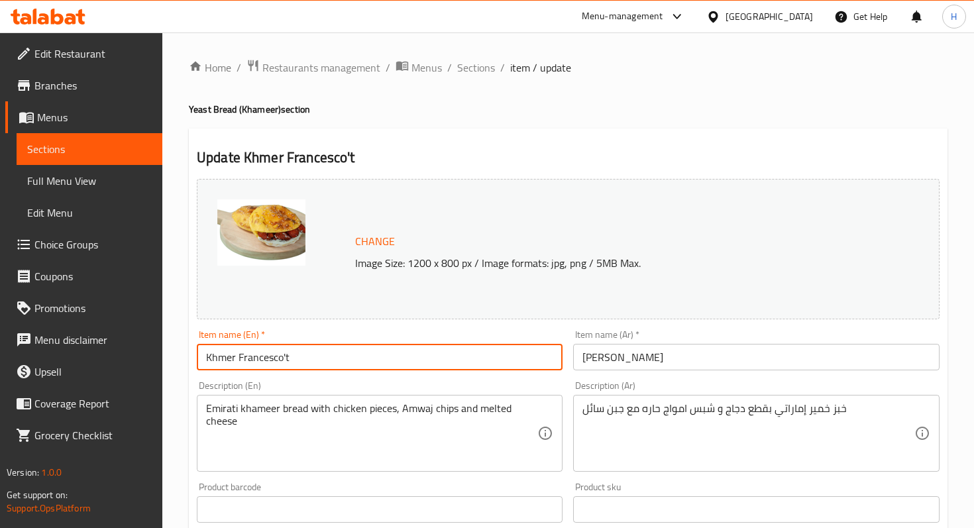
click at [303, 356] on input "Khmer Francesco't" at bounding box center [380, 357] width 366 height 26
click at [217, 361] on input "[DEMOGRAPHIC_DATA] Francesco" at bounding box center [380, 357] width 366 height 26
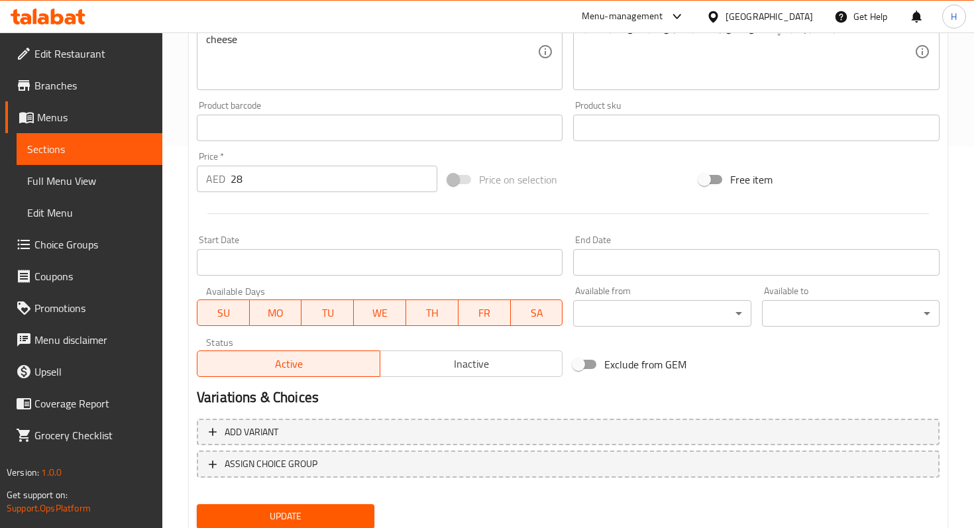
scroll to position [427, 0]
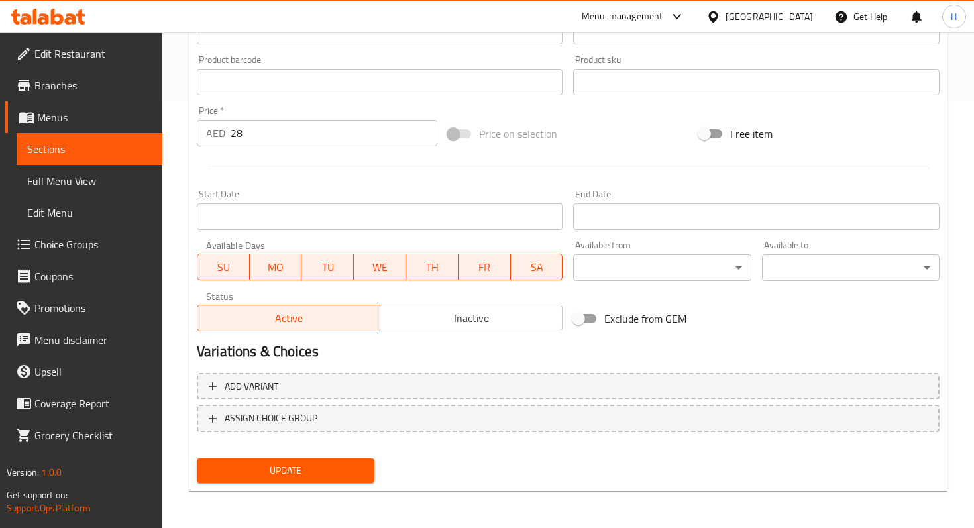
type input "[PERSON_NAME]"
click at [216, 459] on button "Update" at bounding box center [286, 470] width 178 height 25
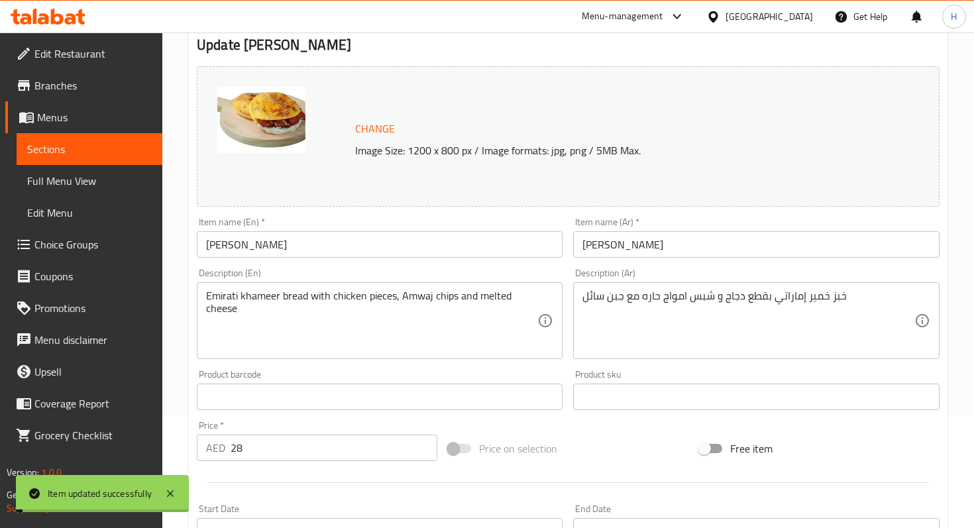
scroll to position [0, 0]
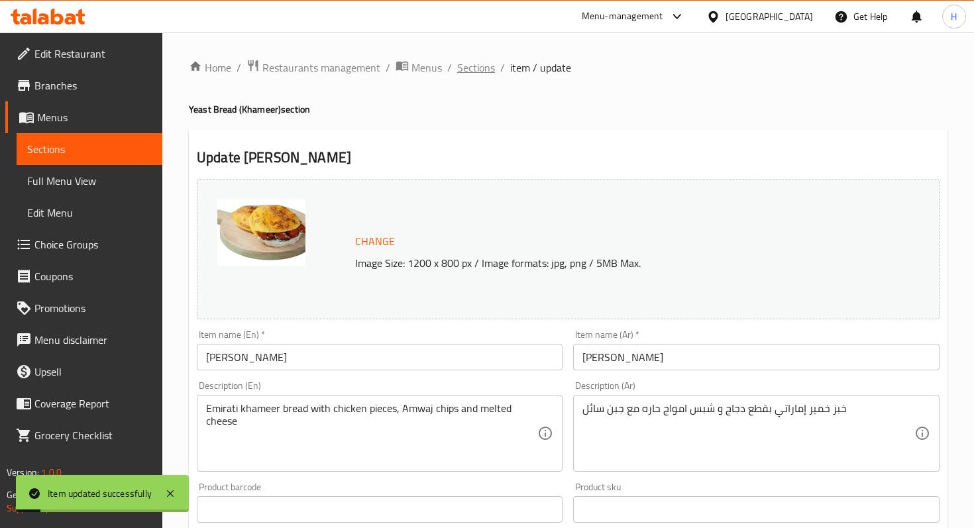
click at [462, 74] on span "Sections" at bounding box center [476, 68] width 38 height 16
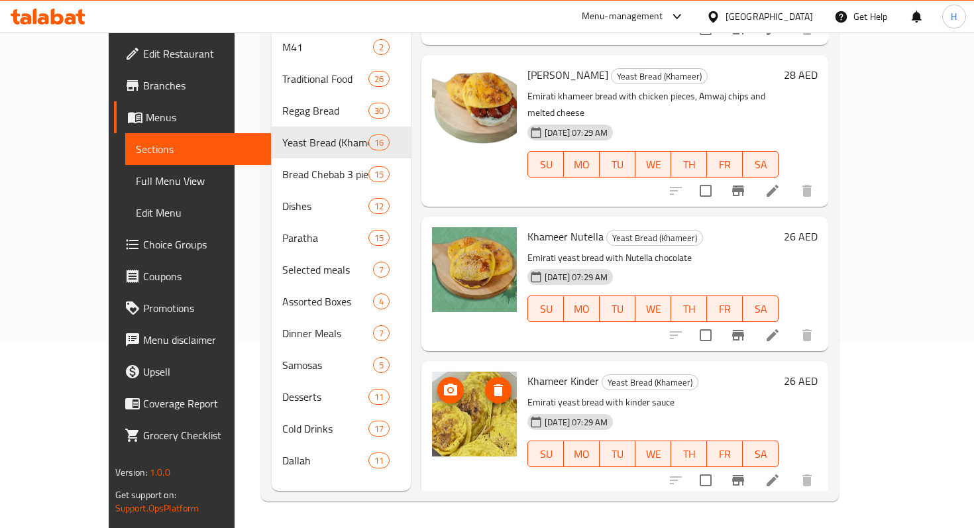
scroll to position [1712, 0]
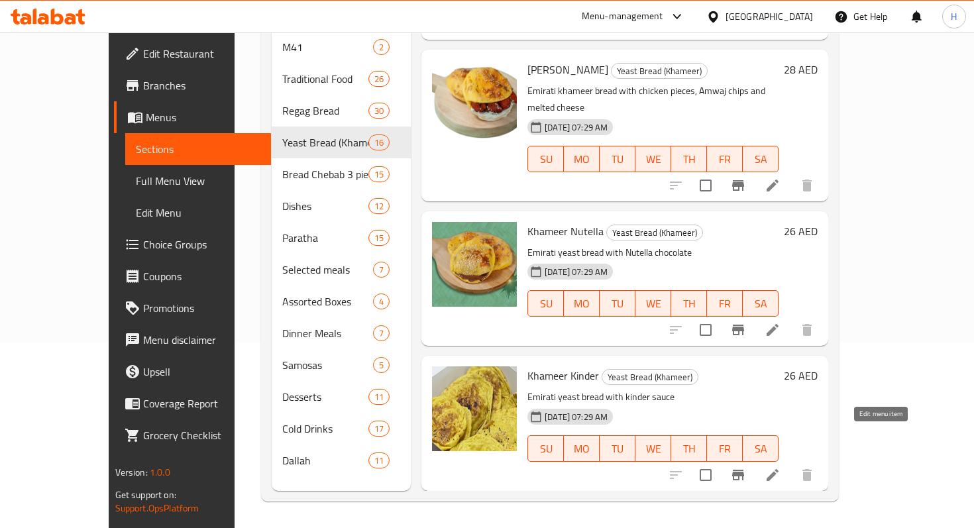
click at [780, 467] on icon at bounding box center [772, 475] width 16 height 16
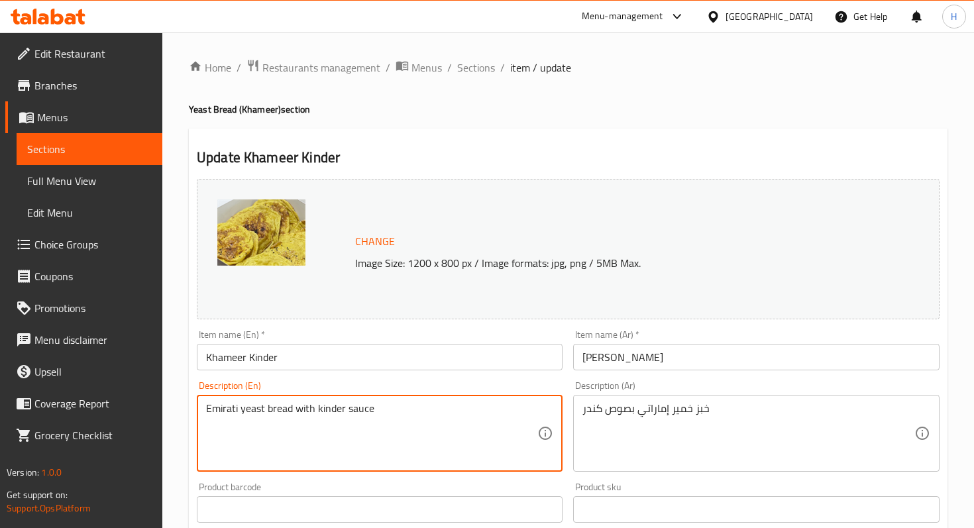
click at [258, 407] on textarea "Emirati yeast bread with kinder sauce" at bounding box center [371, 433] width 331 height 63
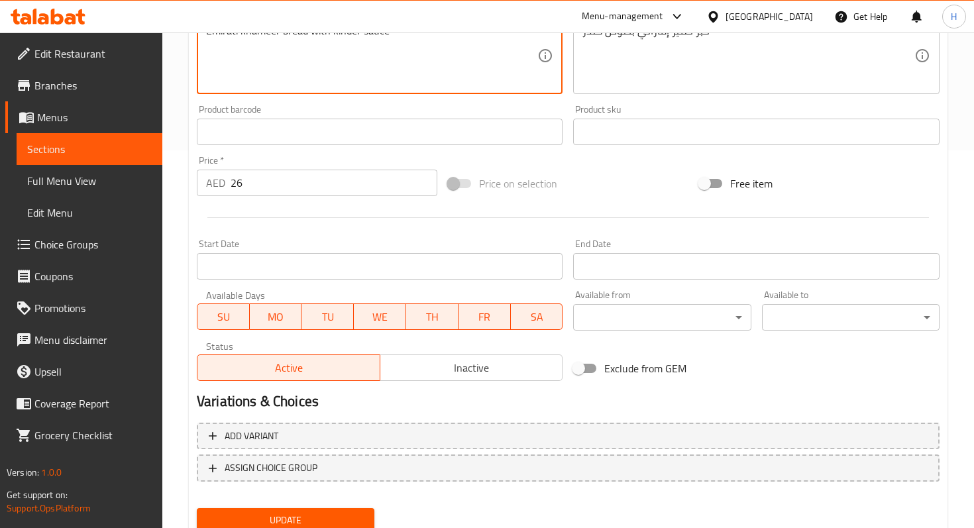
scroll to position [427, 0]
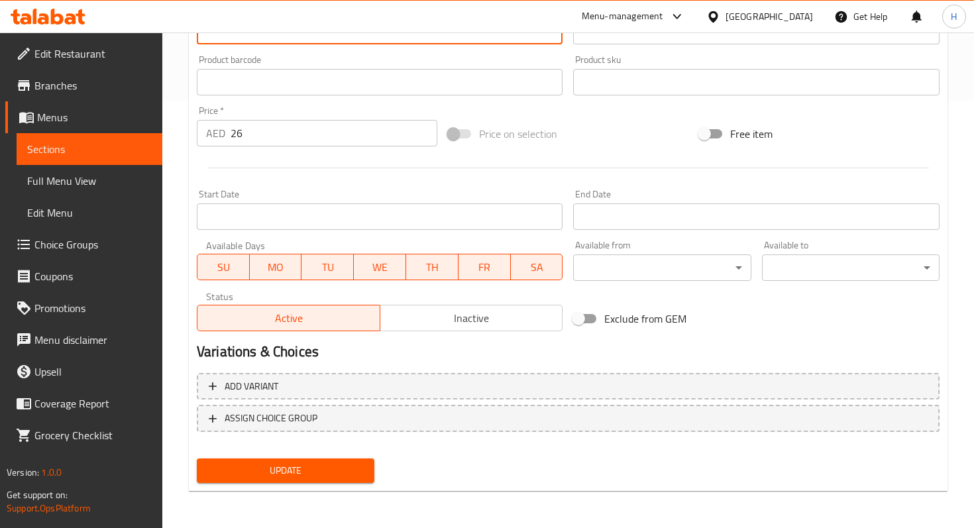
type textarea "Emirati khameer bread with kinder sauce"
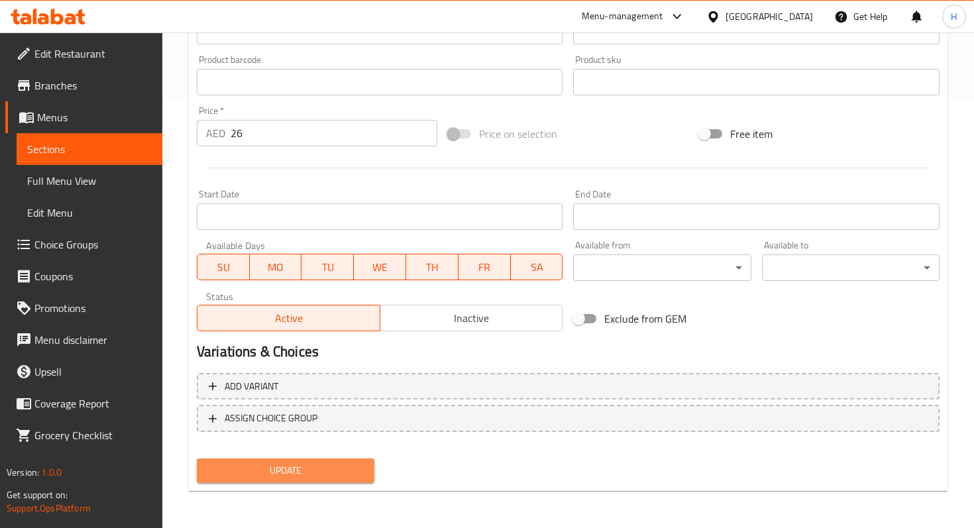
click at [299, 472] on span "Update" at bounding box center [285, 470] width 156 height 17
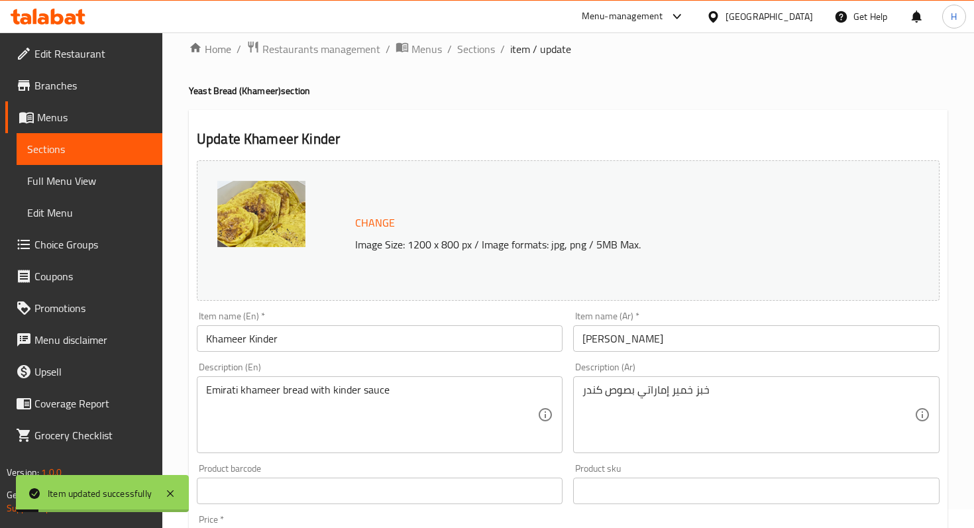
scroll to position [0, 0]
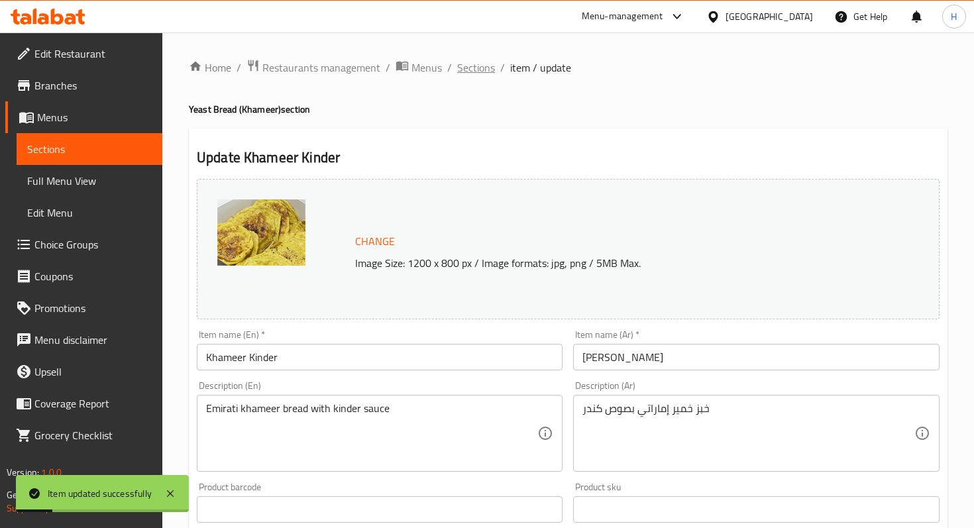
click at [466, 66] on span "Sections" at bounding box center [476, 68] width 38 height 16
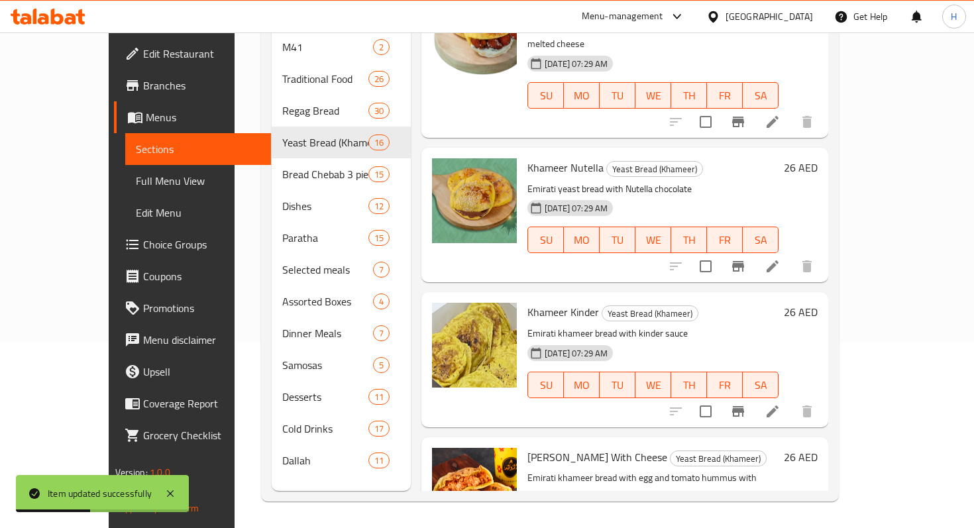
scroll to position [1752, 0]
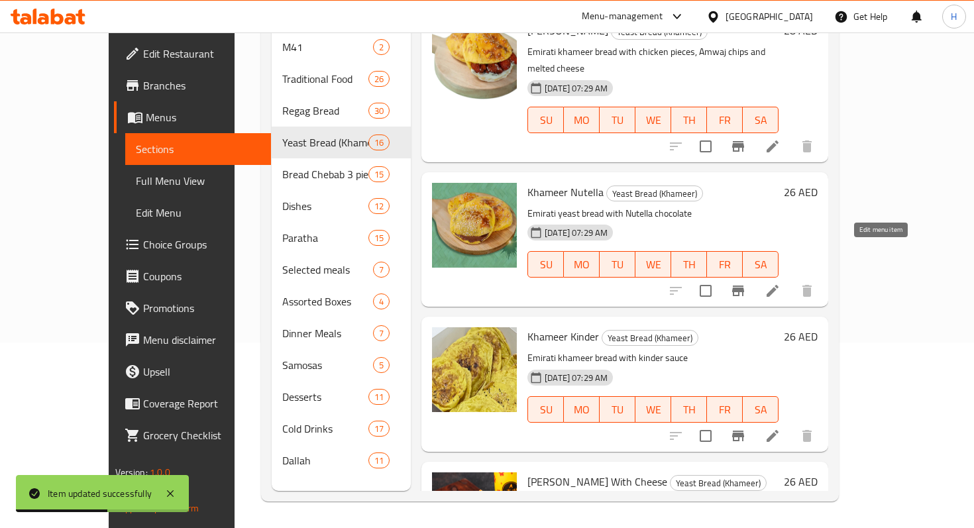
click at [780, 283] on icon at bounding box center [772, 291] width 16 height 16
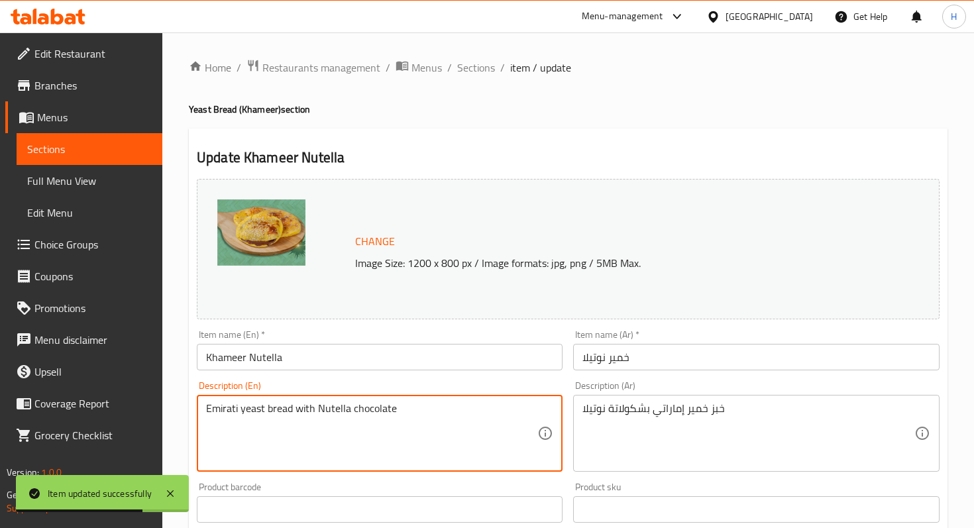
click at [246, 411] on textarea "Emirati yeast bread with Nutella chocolate" at bounding box center [371, 433] width 331 height 63
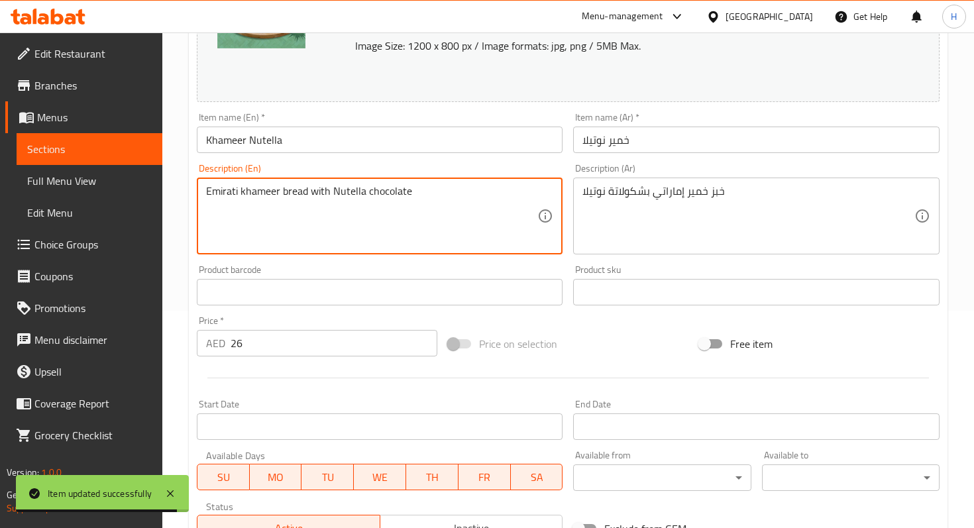
scroll to position [427, 0]
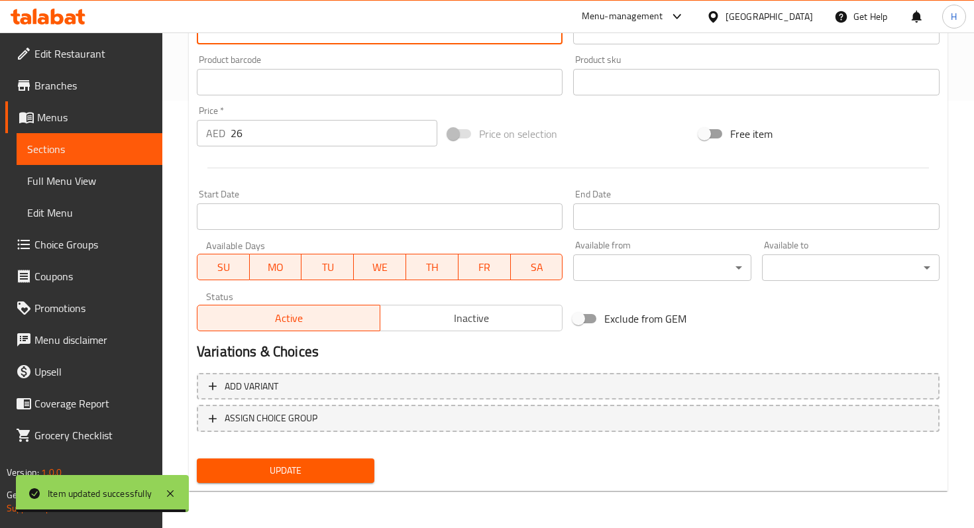
type textarea "Emirati khameer bread with Nutella chocolate"
click at [251, 470] on span "Update" at bounding box center [285, 470] width 156 height 17
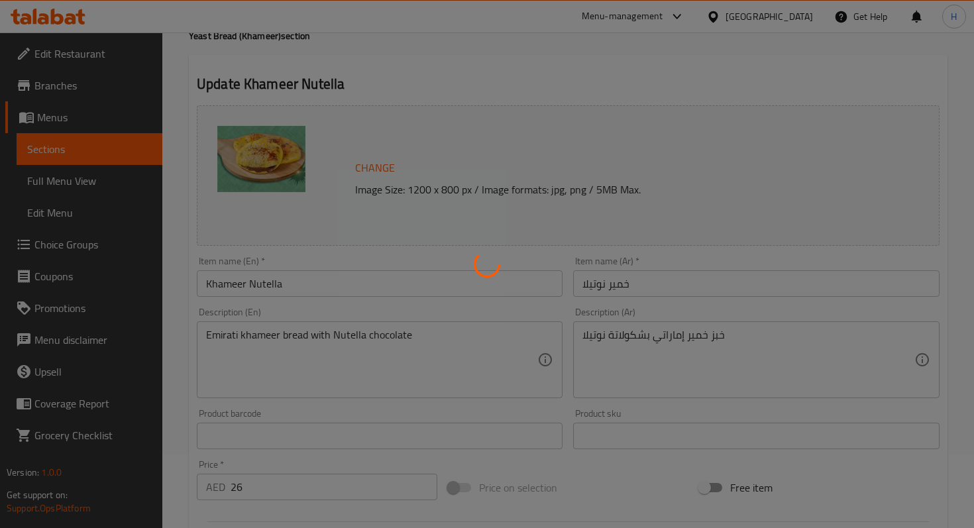
scroll to position [0, 0]
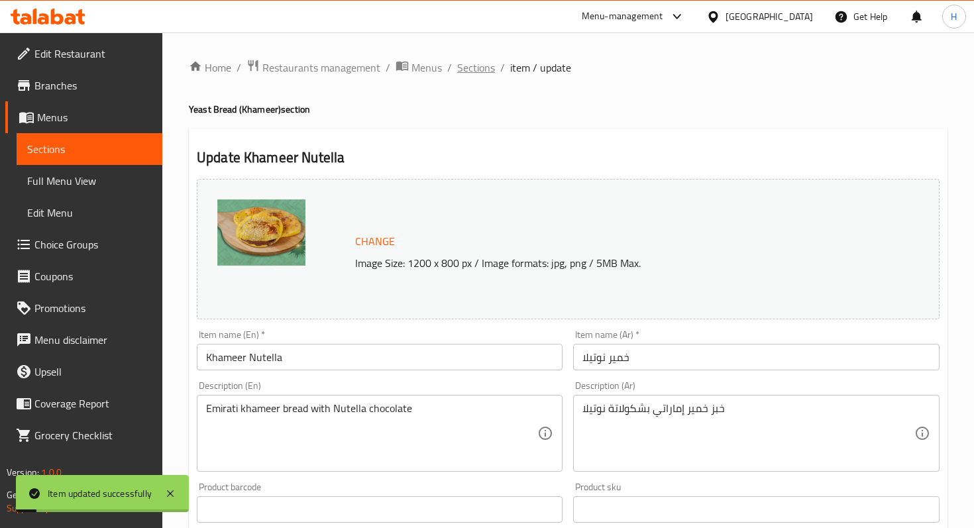
click at [482, 60] on span "Sections" at bounding box center [476, 68] width 38 height 16
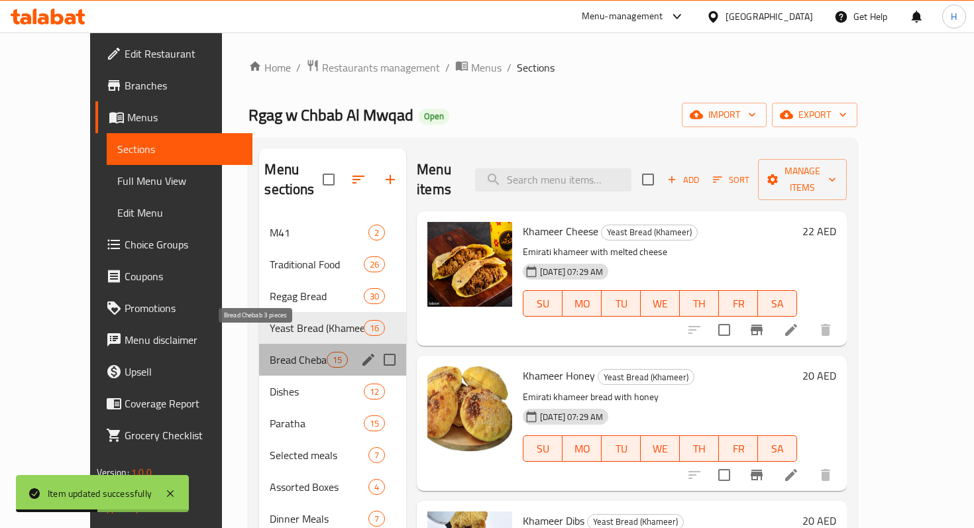
click at [270, 352] on span "Bread Chebab 3 pieces" at bounding box center [298, 360] width 56 height 16
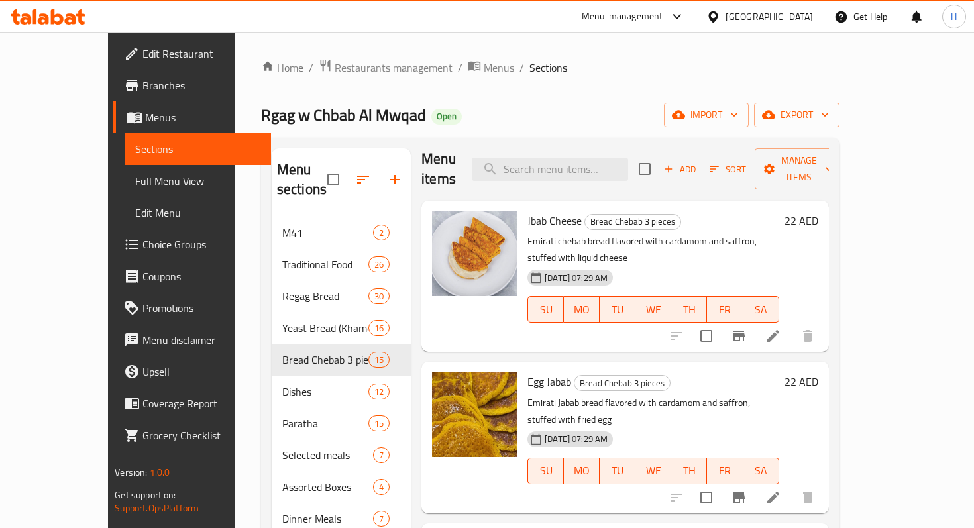
scroll to position [7, 0]
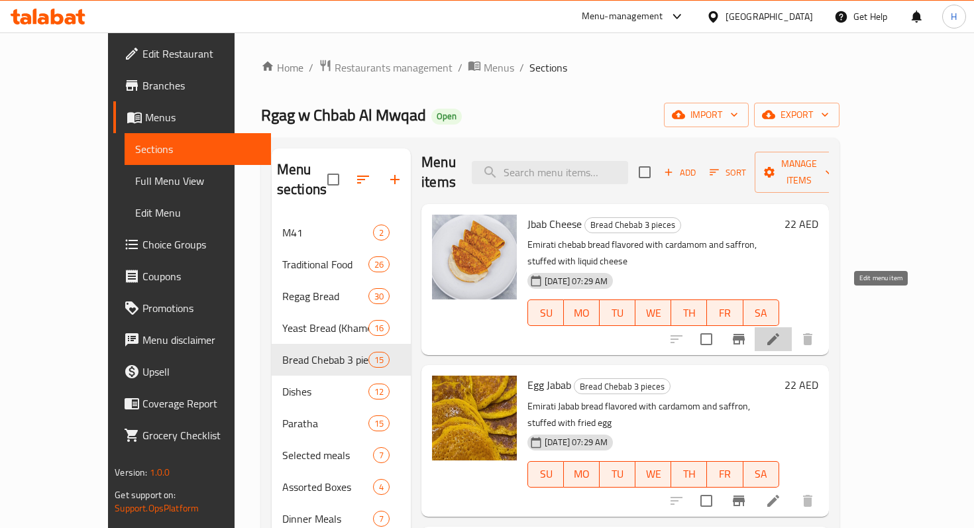
click at [781, 331] on icon at bounding box center [773, 339] width 16 height 16
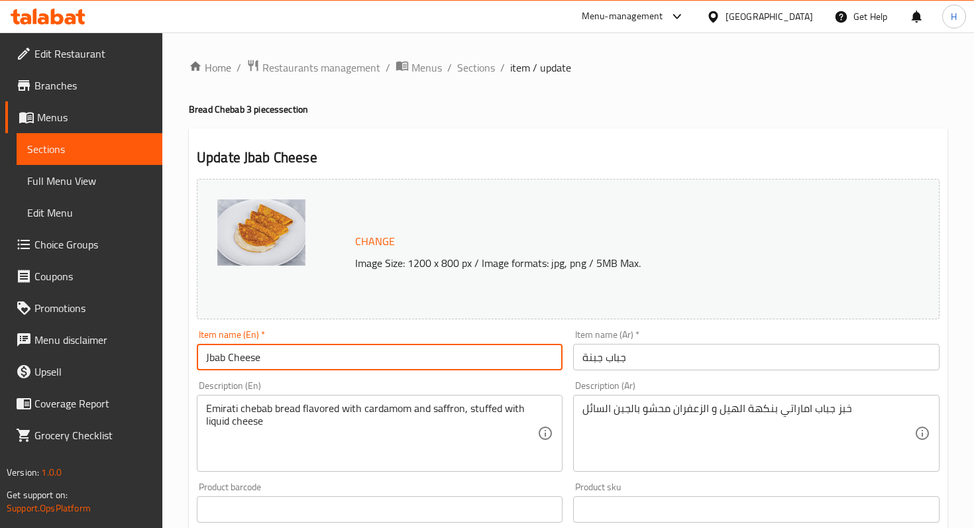
click at [215, 362] on input "Jbab Cheese" at bounding box center [380, 357] width 366 height 26
type input "Chebab Cheese"
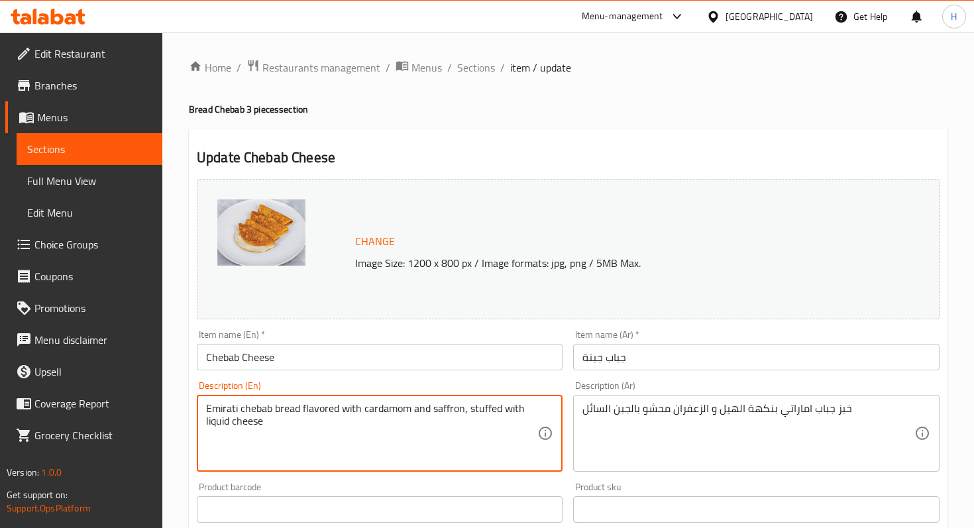
click at [258, 407] on textarea "Emirati chebab bread flavored with cardamom and saffron, stuffed with liquid ch…" at bounding box center [371, 433] width 331 height 63
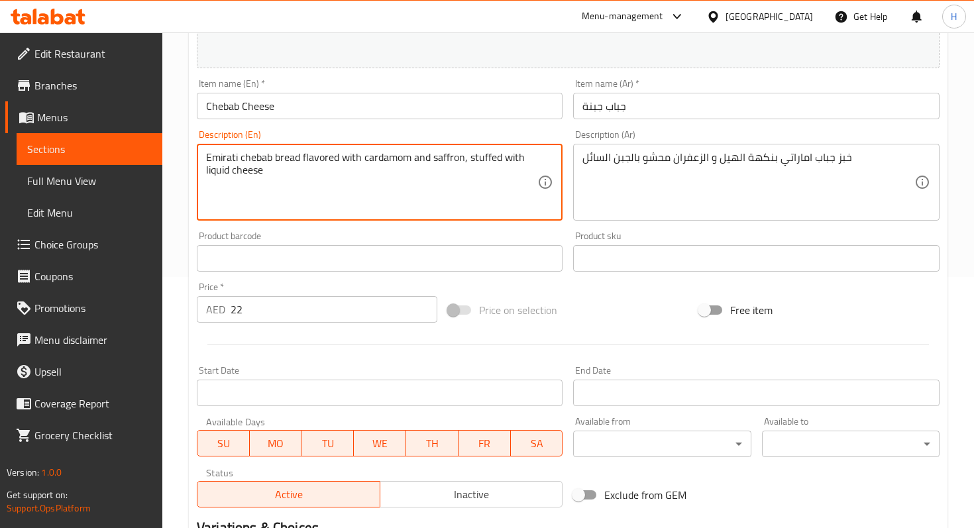
scroll to position [236, 0]
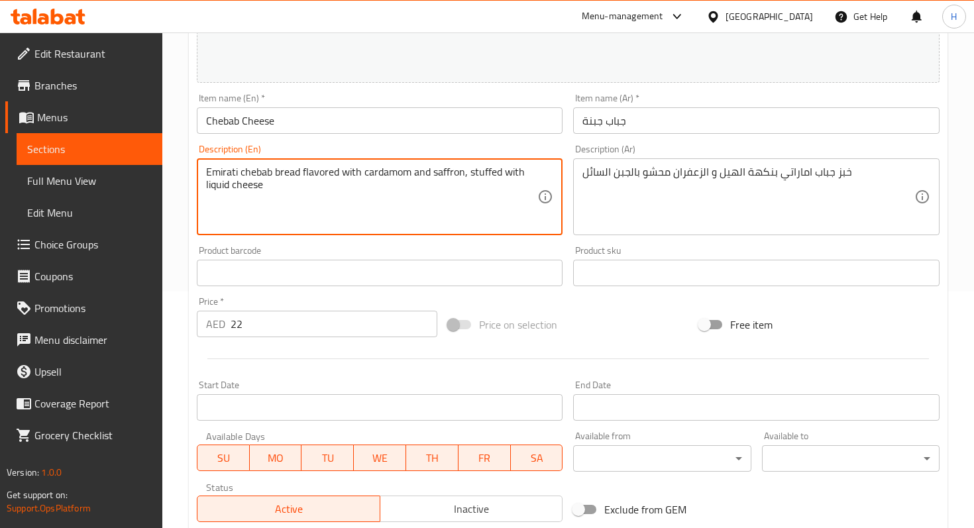
click at [216, 186] on textarea "Emirati chebab bread flavored with cardamom and saffron, stuffed with liquid ch…" at bounding box center [371, 197] width 331 height 63
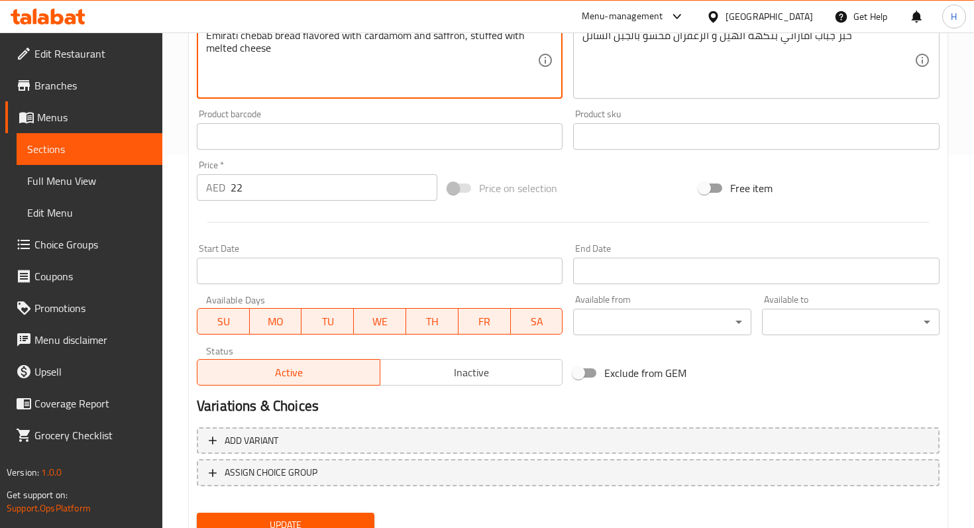
scroll to position [427, 0]
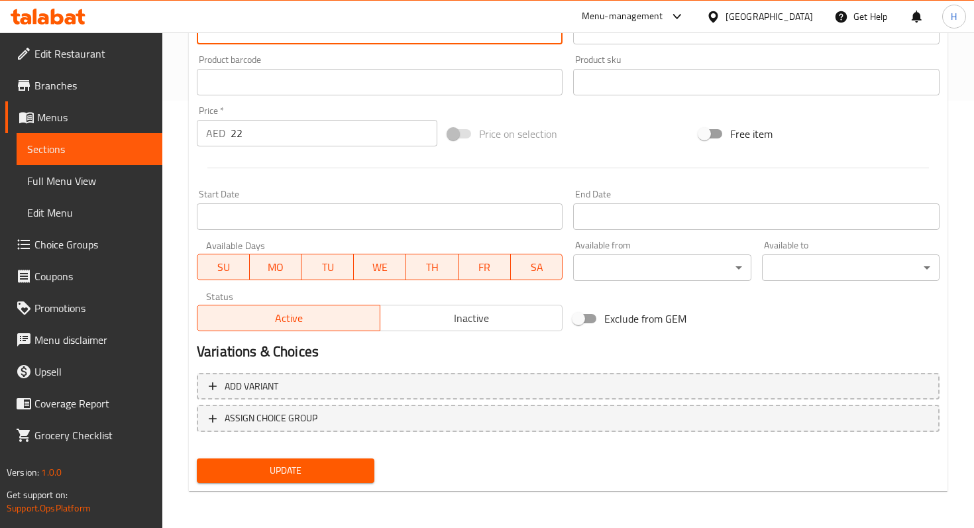
type textarea "Emirati chebab bread flavored with cardamom and saffron, stuffed with melted ch…"
click at [252, 465] on span "Update" at bounding box center [285, 470] width 156 height 17
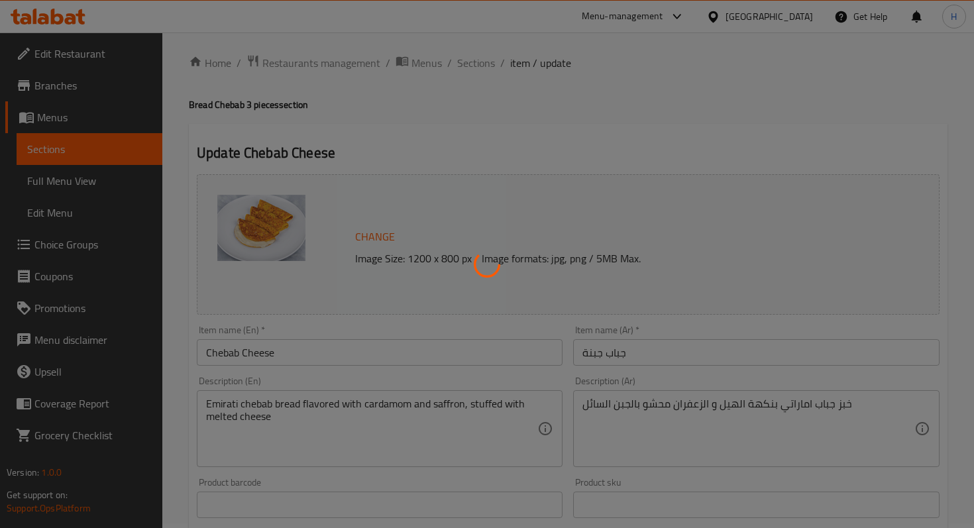
scroll to position [0, 0]
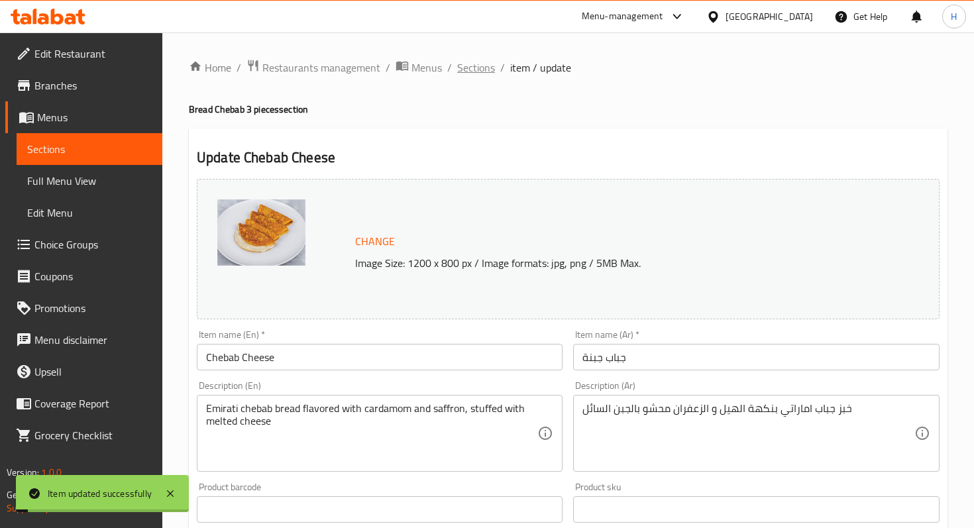
click at [457, 72] on span "Sections" at bounding box center [476, 68] width 38 height 16
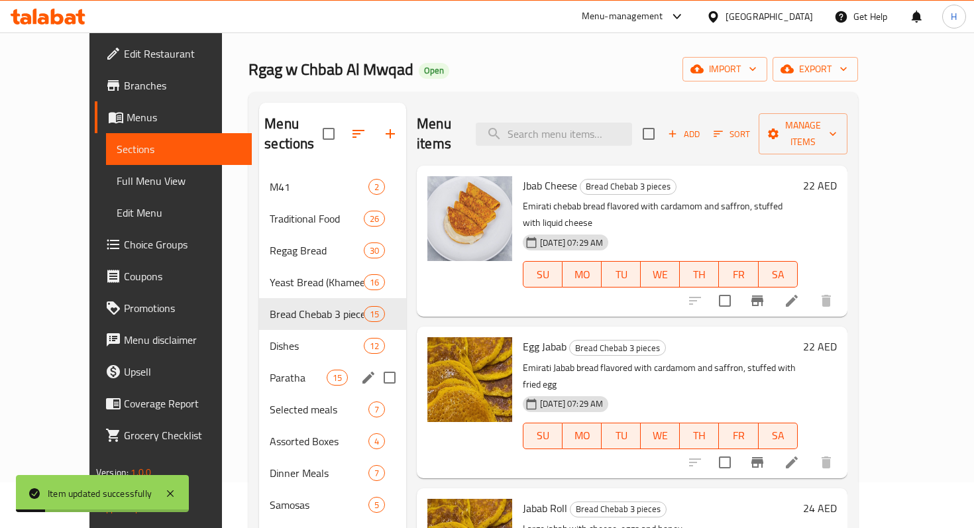
scroll to position [59, 0]
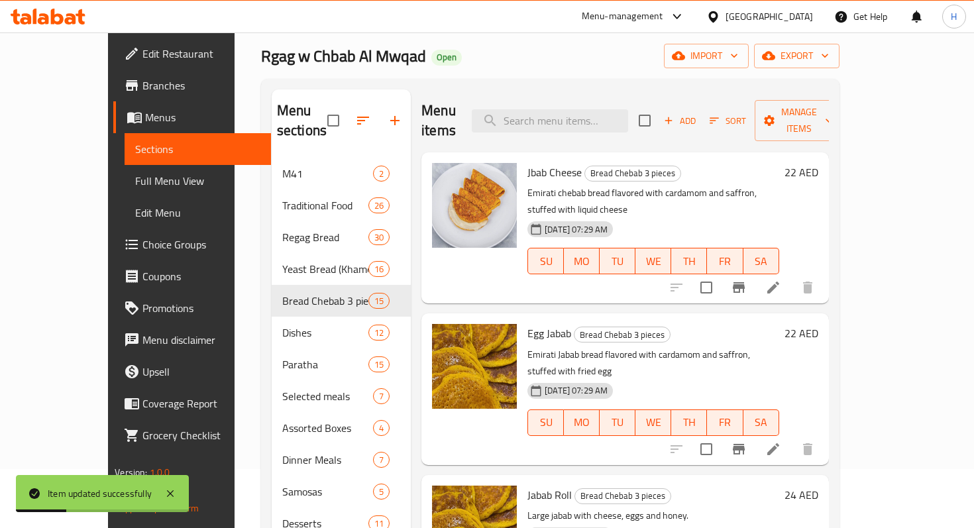
click at [792, 437] on li at bounding box center [773, 449] width 37 height 24
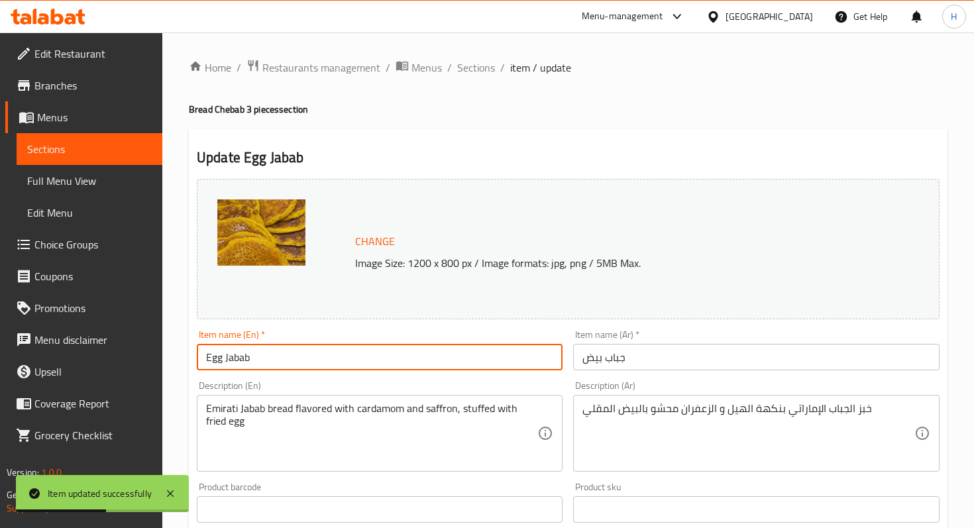
click at [241, 360] on input "Egg Jabab" at bounding box center [380, 357] width 366 height 26
paste input "che"
type input "Egg chebab"
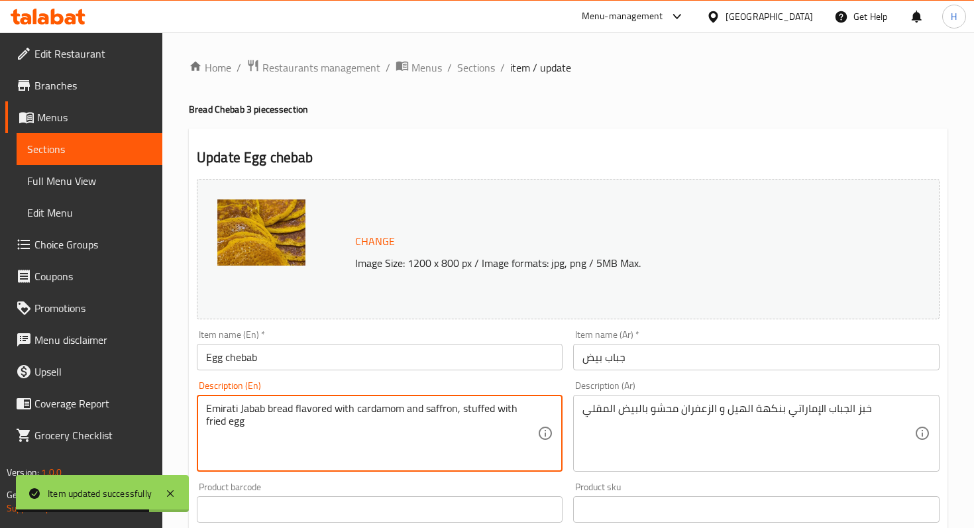
paste textarea "chebab"
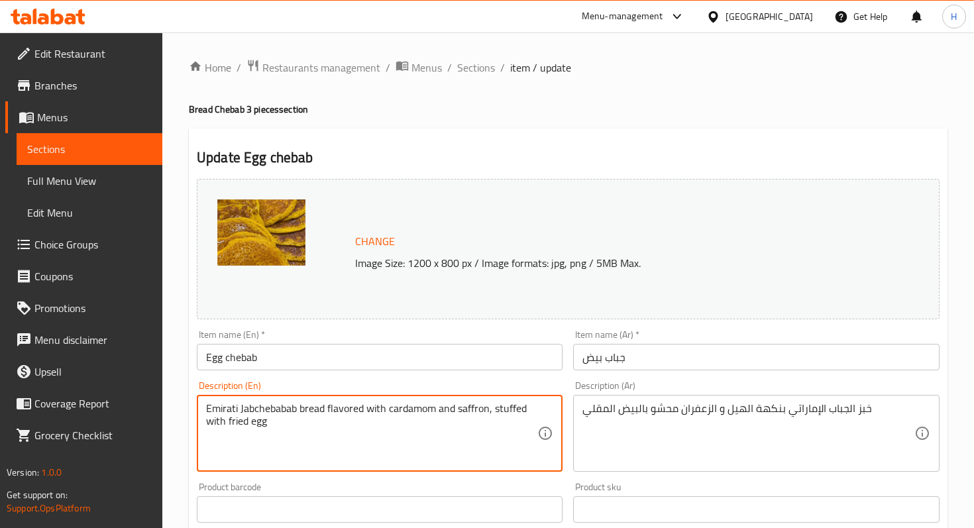
click at [269, 409] on textarea "Emirati Jabchebabab bread flavored with cardamom and saffron, stuffed with frie…" at bounding box center [371, 433] width 331 height 63
click at [255, 409] on textarea "Emirati Jabchebabab bread flavored with cardamom and saffron, stuffed with frie…" at bounding box center [371, 433] width 331 height 63
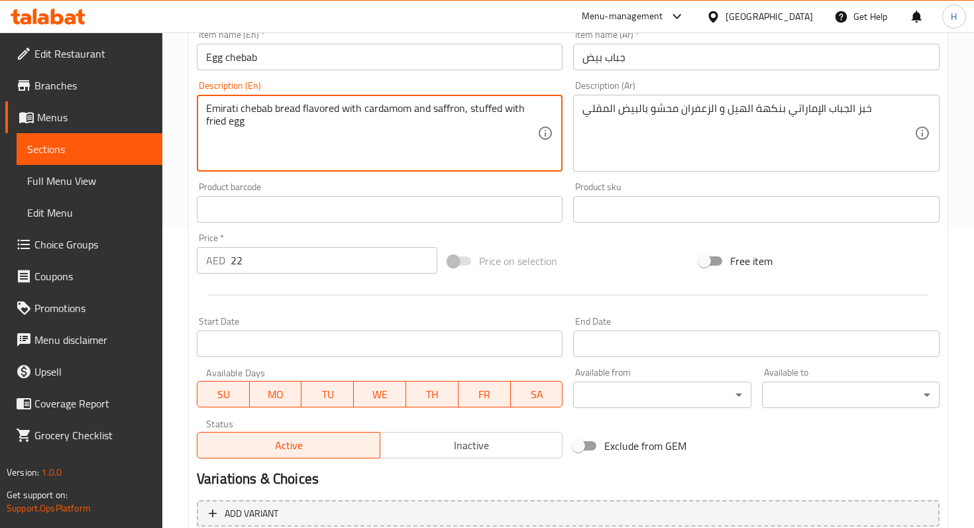
scroll to position [427, 0]
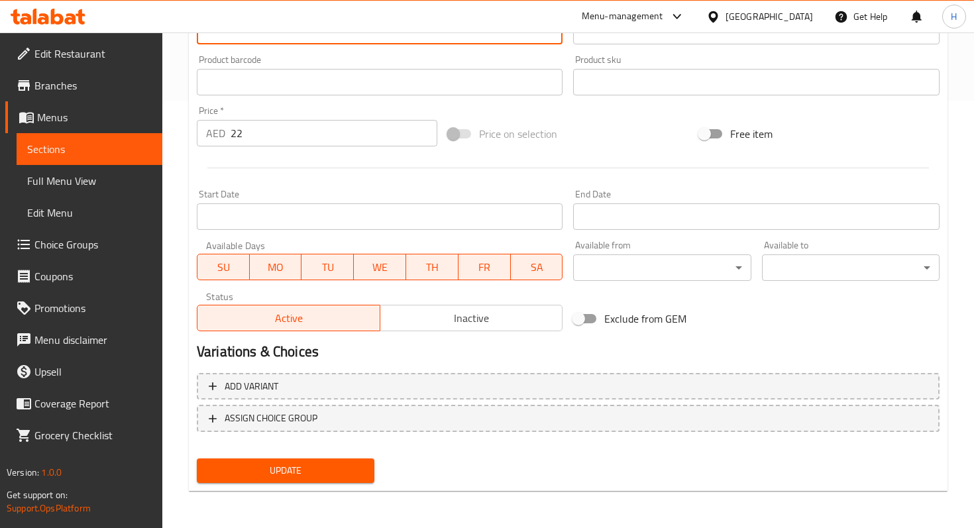
type textarea "Emirati chebab bread flavored with cardamom and saffron, stuffed with fried egg"
click at [309, 484] on div "Update" at bounding box center [285, 470] width 188 height 35
click at [309, 471] on span "Update" at bounding box center [285, 470] width 156 height 17
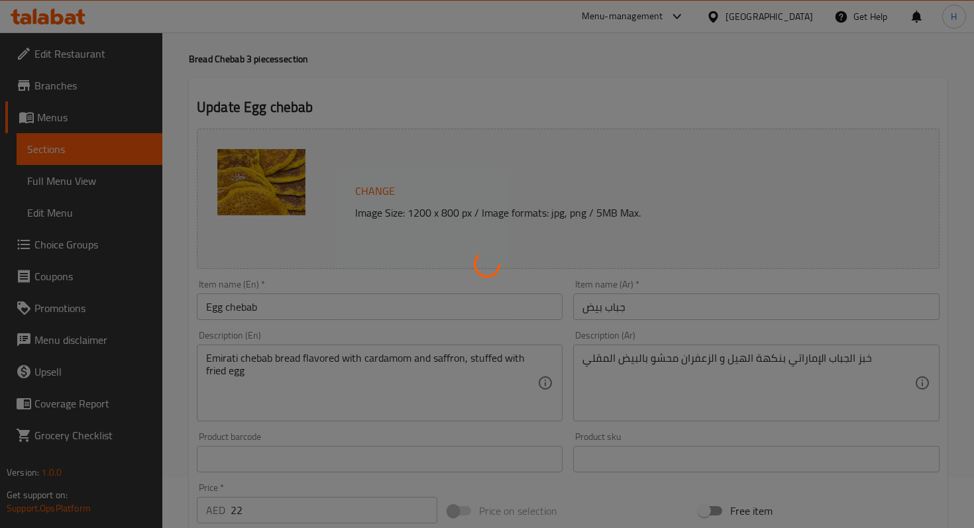
scroll to position [0, 0]
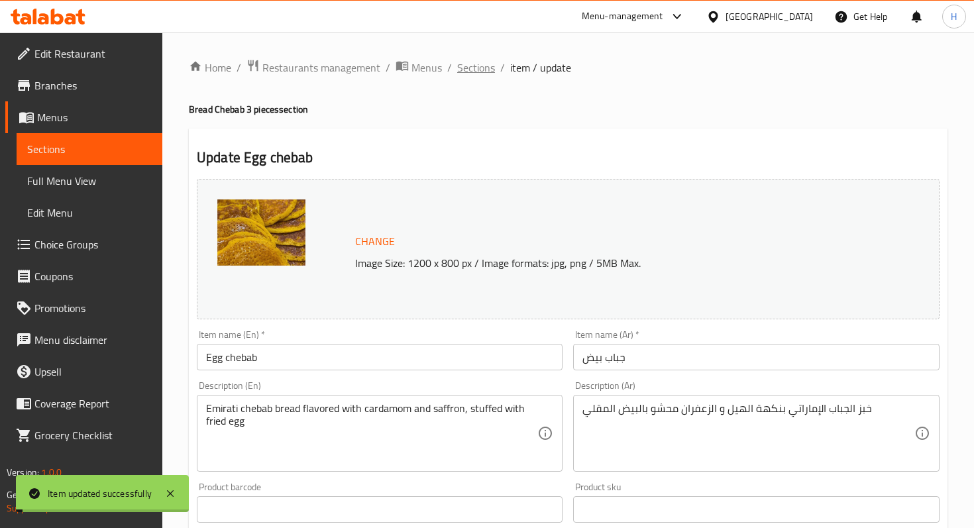
click at [485, 70] on span "Sections" at bounding box center [476, 68] width 38 height 16
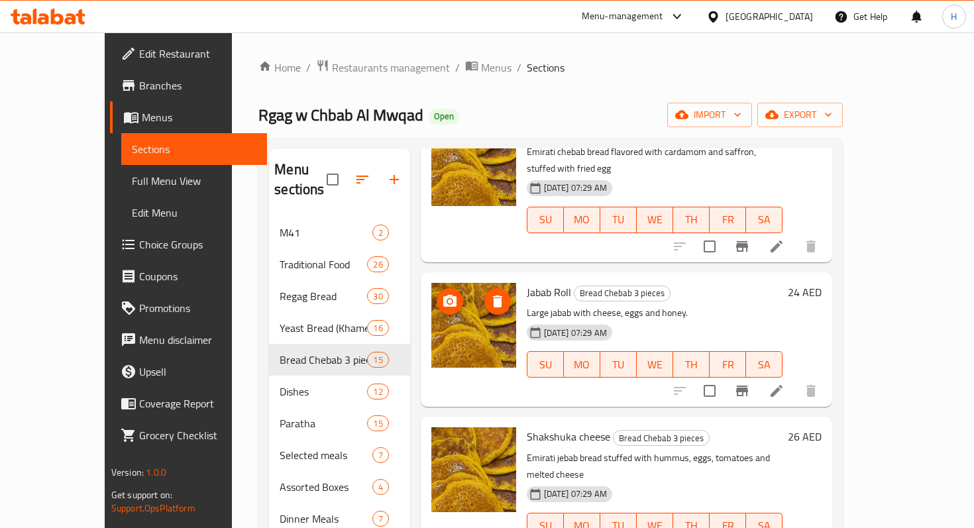
scroll to position [266, 0]
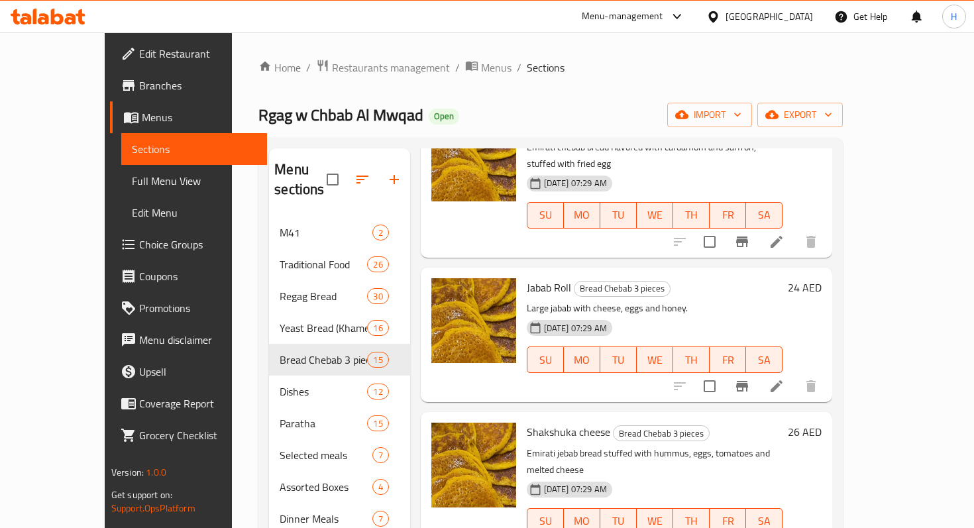
click at [795, 374] on li at bounding box center [776, 386] width 37 height 24
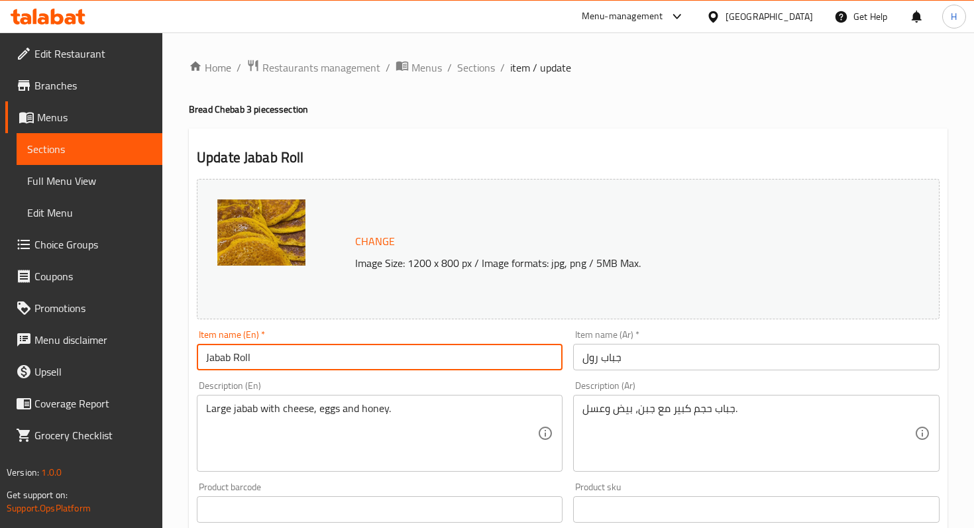
drag, startPoint x: 232, startPoint y: 356, endPoint x: 193, endPoint y: 356, distance: 38.4
click at [194, 356] on div "Item name (En)   * Jabab Roll Item name (En) *" at bounding box center [379, 350] width 376 height 51
paste input "che"
click at [209, 362] on input "chebab Roll" at bounding box center [380, 357] width 366 height 26
type input "Chebab Roll"
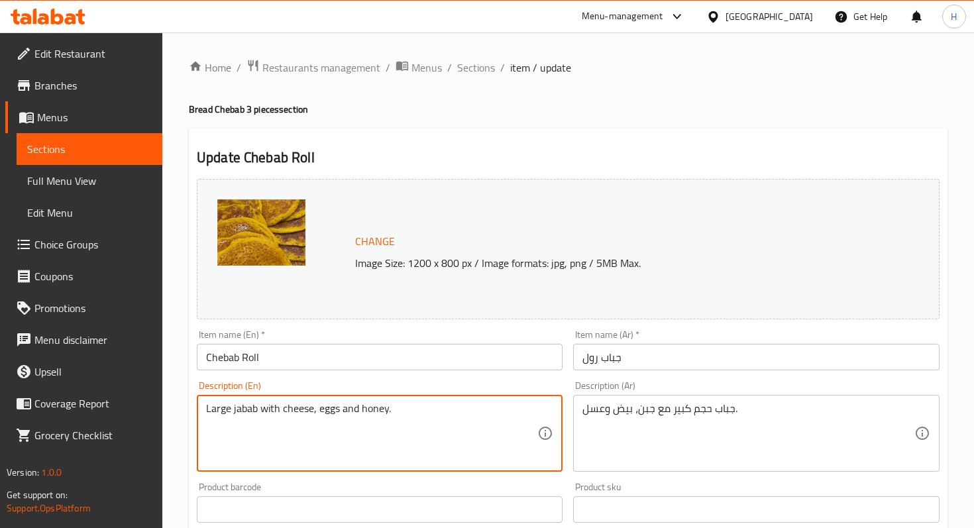
click at [250, 406] on textarea "Large jabab with cheese, eggs and honey." at bounding box center [371, 433] width 331 height 63
paste textarea "chebab"
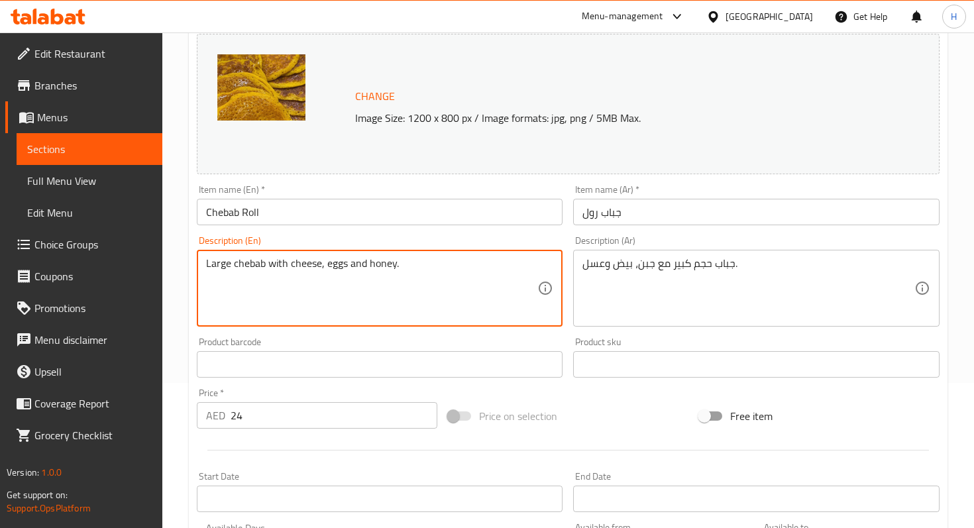
scroll to position [427, 0]
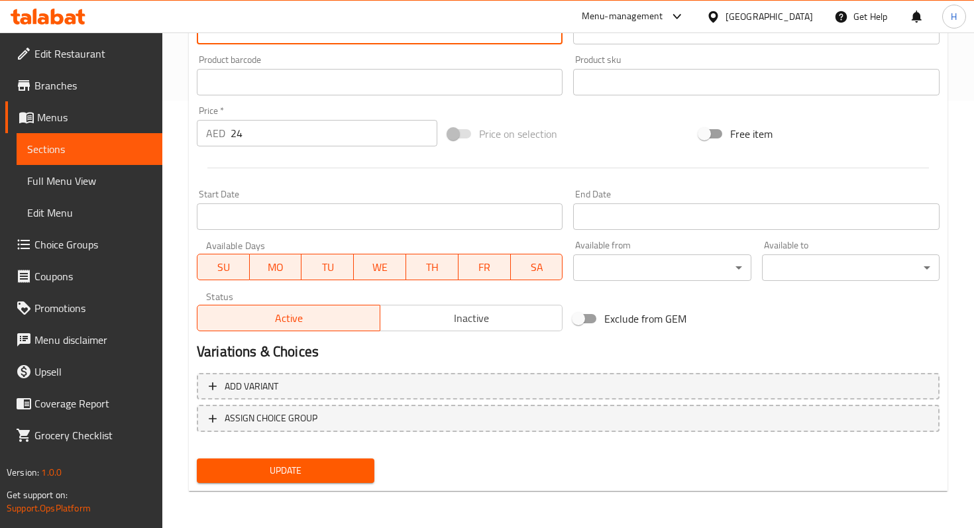
type textarea "Large chebab with cheese, eggs and honey."
click at [331, 460] on button "Update" at bounding box center [286, 470] width 178 height 25
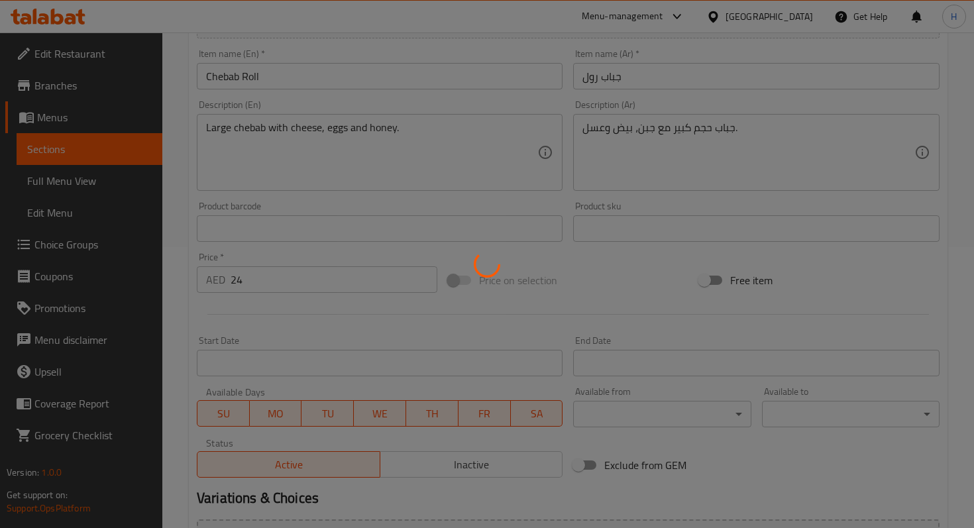
scroll to position [0, 0]
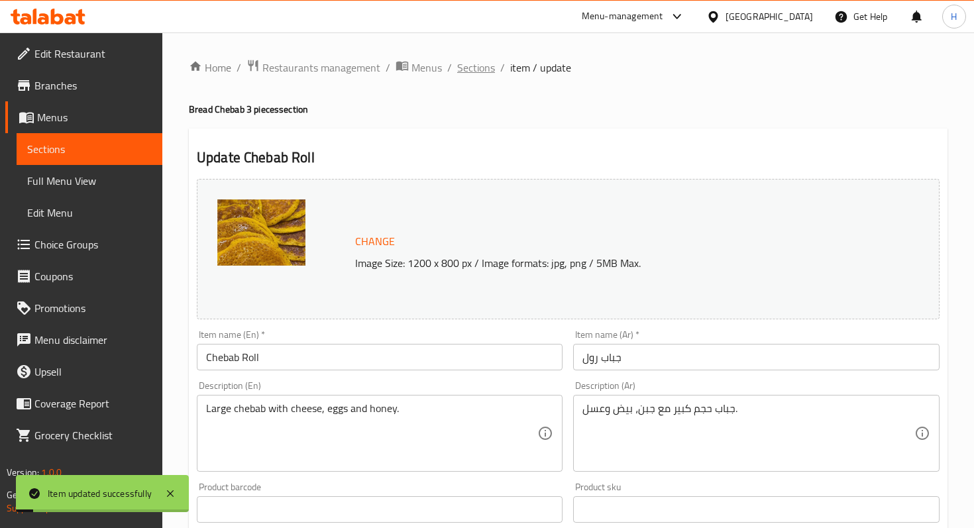
click at [468, 69] on span "Sections" at bounding box center [476, 68] width 38 height 16
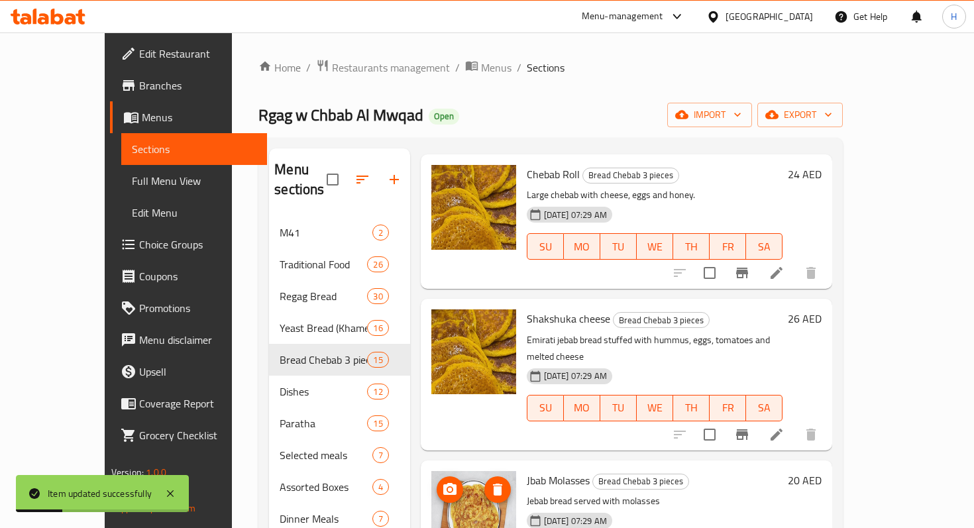
scroll to position [389, 0]
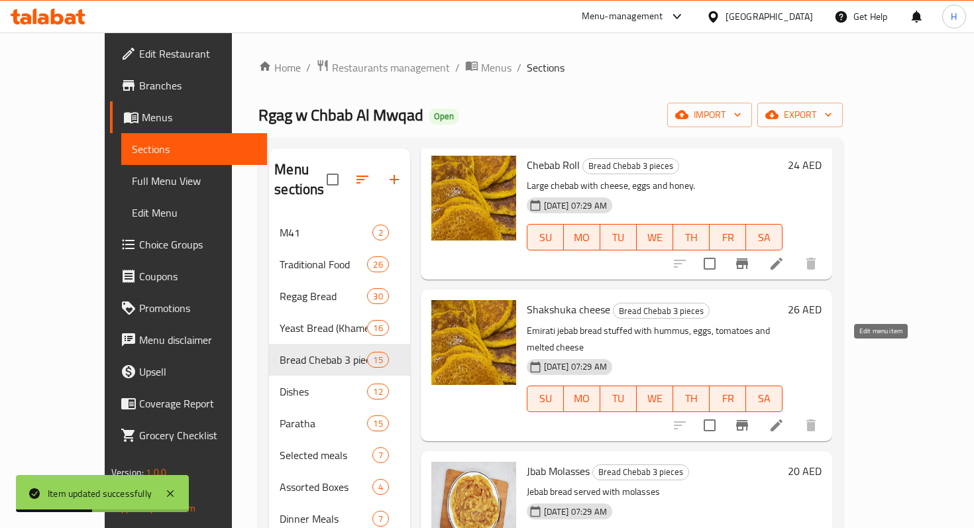
click at [782, 419] on icon at bounding box center [776, 425] width 12 height 12
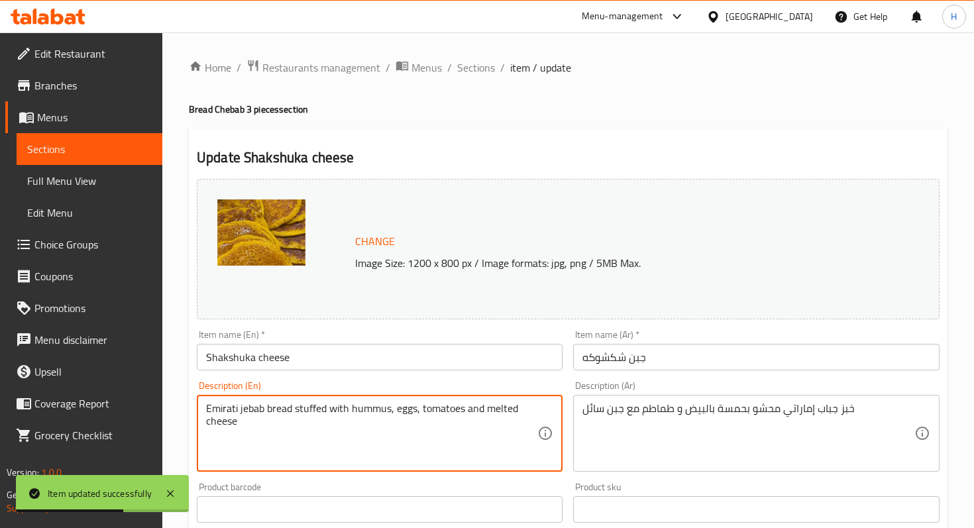
click at [247, 407] on textarea "Emirati jebab bread stuffed with hummus, eggs, tomatoes and melted cheese" at bounding box center [371, 433] width 331 height 63
paste textarea "ch"
type textarea "Emirati chebab bread stuffed with hummus, eggs, tomatoes and melted cheese"
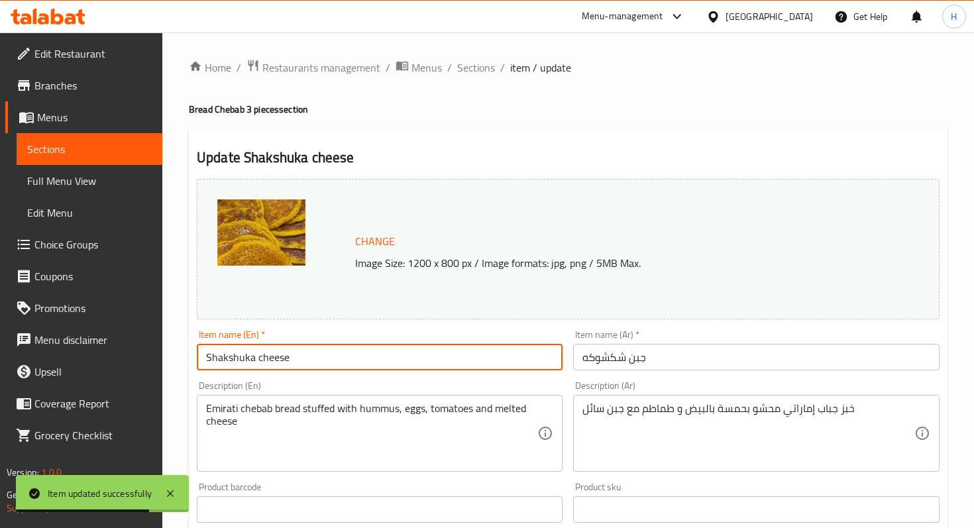
click at [299, 364] on input "Shakshuka cheese" at bounding box center [380, 357] width 366 height 26
paste input "chebab"
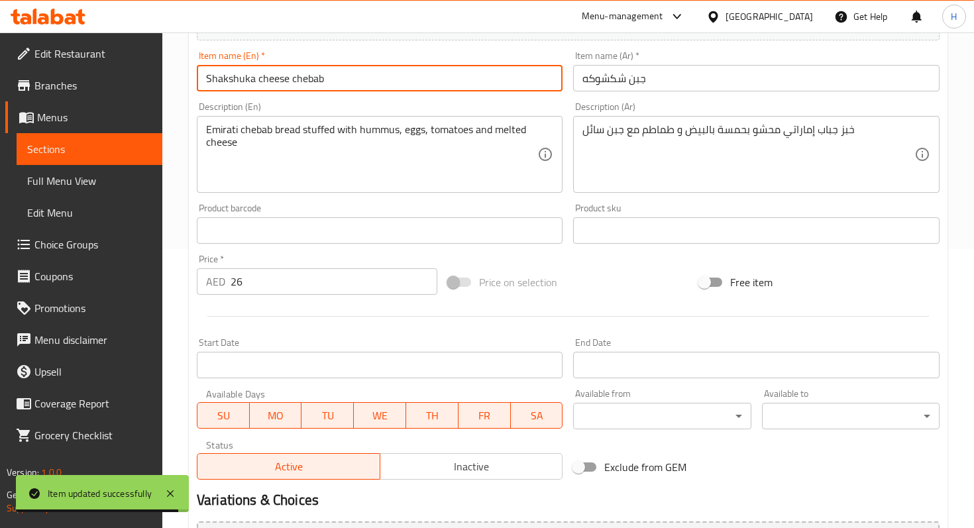
scroll to position [427, 0]
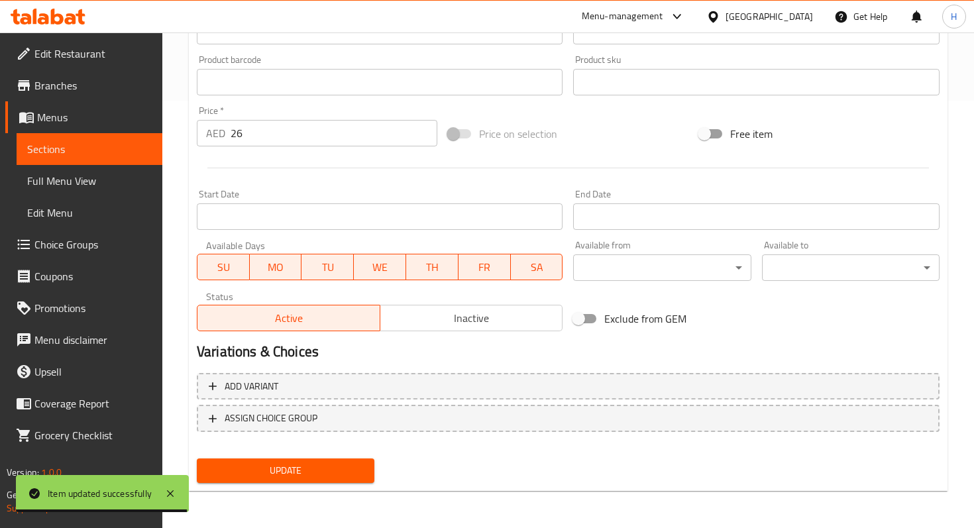
type input "Shakshuka cheese chebab"
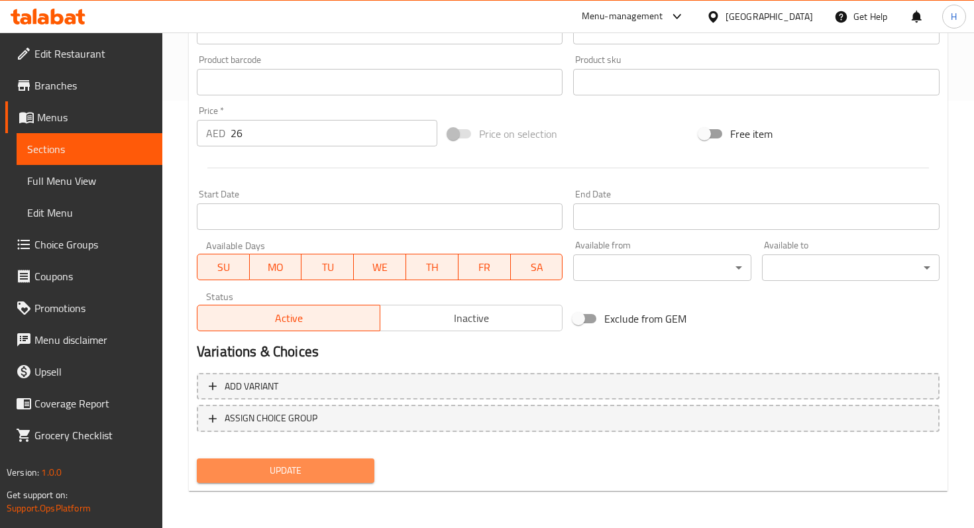
click at [295, 462] on span "Update" at bounding box center [285, 470] width 156 height 17
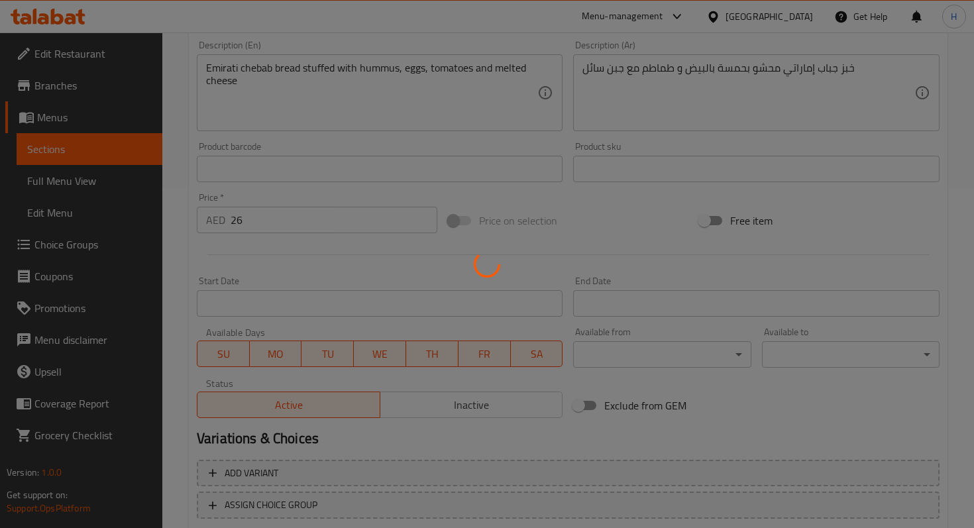
scroll to position [0, 0]
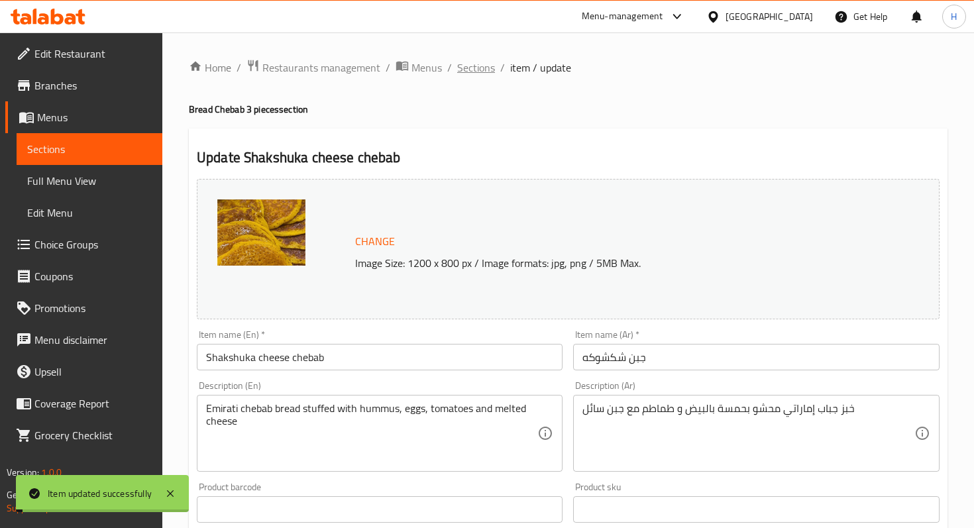
click at [478, 71] on span "Sections" at bounding box center [476, 68] width 38 height 16
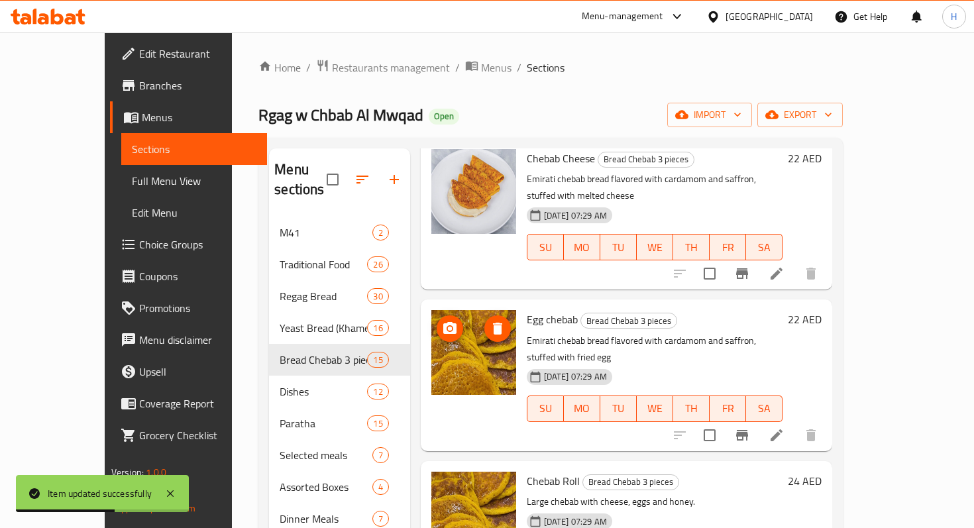
scroll to position [117, 0]
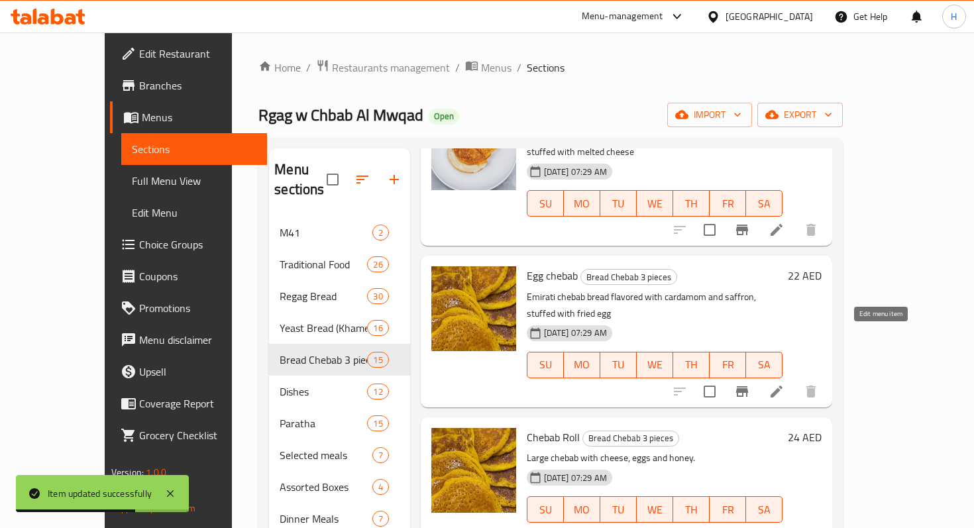
click at [795, 380] on li at bounding box center [776, 392] width 37 height 24
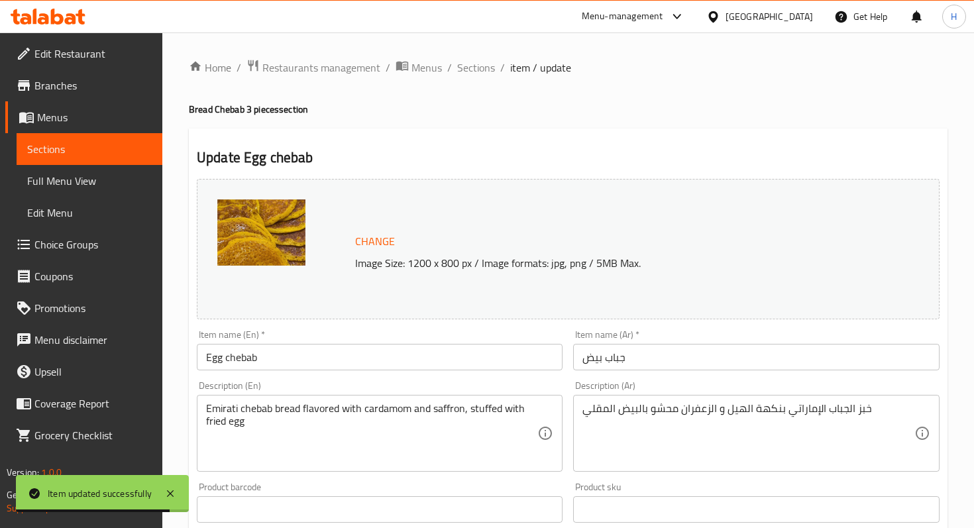
click at [226, 357] on input "Egg chebab" at bounding box center [380, 357] width 366 height 26
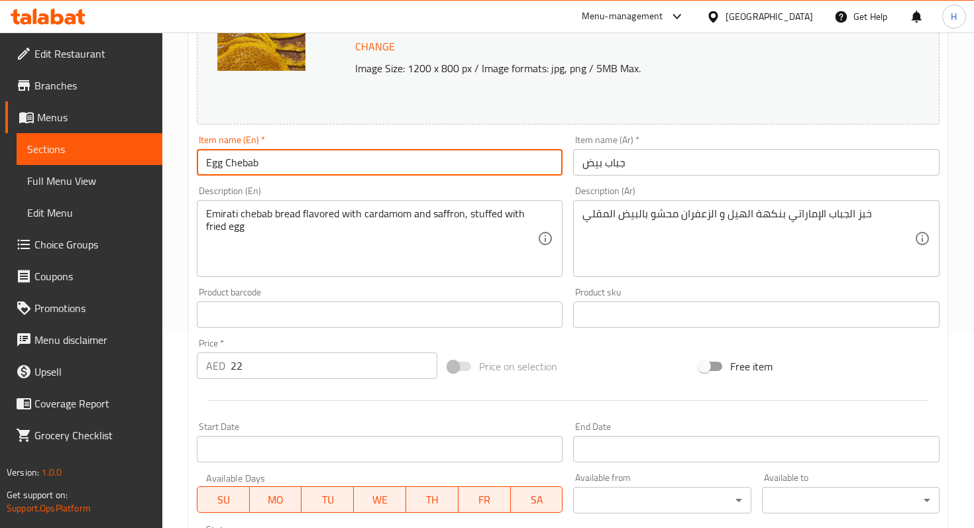
scroll to position [427, 0]
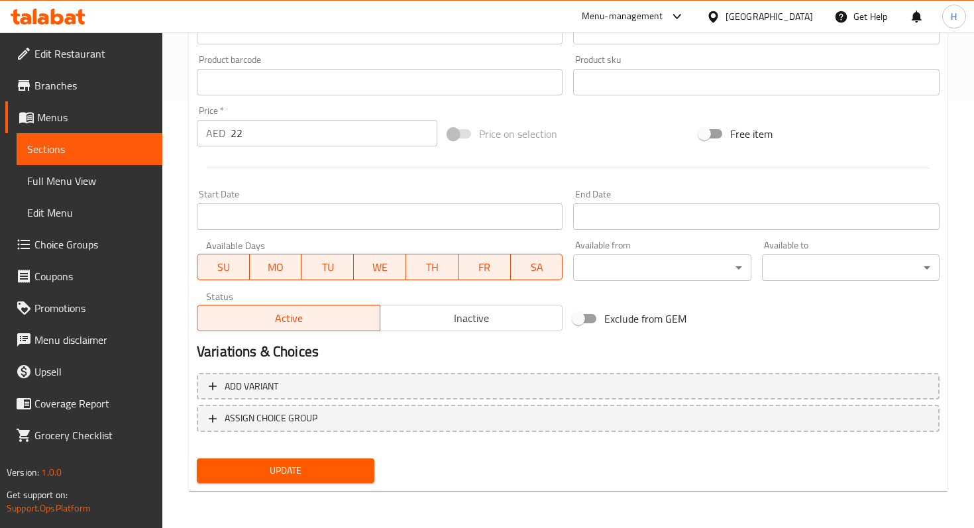
type input "Egg Chebab"
click at [219, 481] on button "Update" at bounding box center [286, 470] width 178 height 25
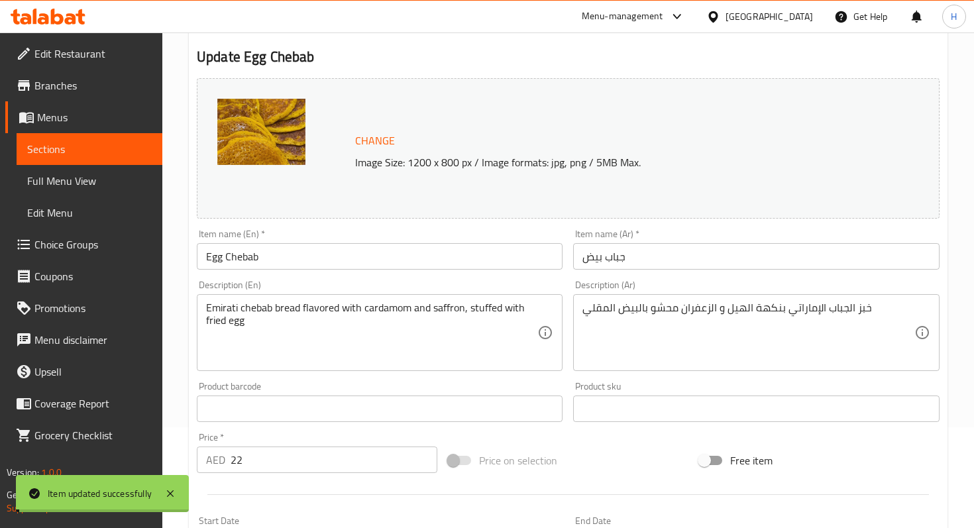
scroll to position [0, 0]
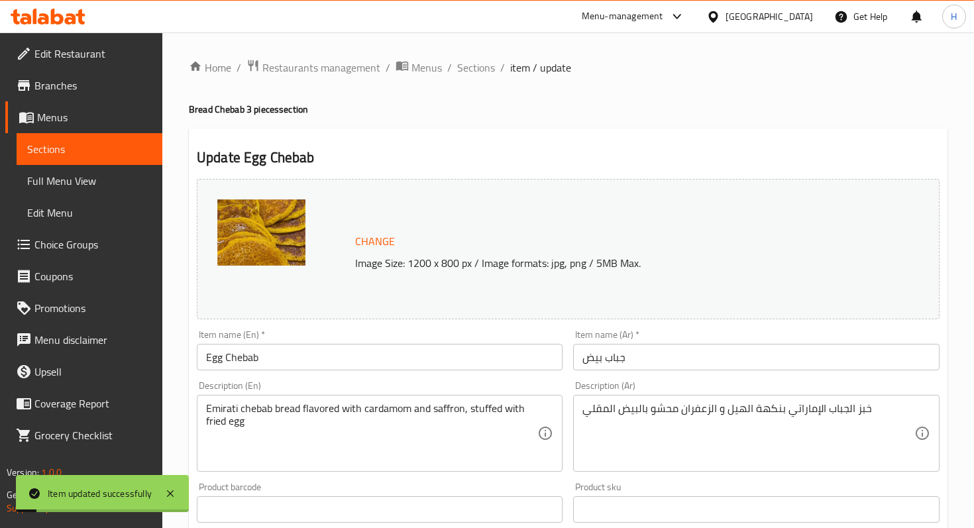
click at [477, 55] on div "Home / Restaurants management / Menus / Sections / item / update Bread Chebab 3…" at bounding box center [567, 493] width 811 height 923
click at [477, 66] on span "Sections" at bounding box center [476, 68] width 38 height 16
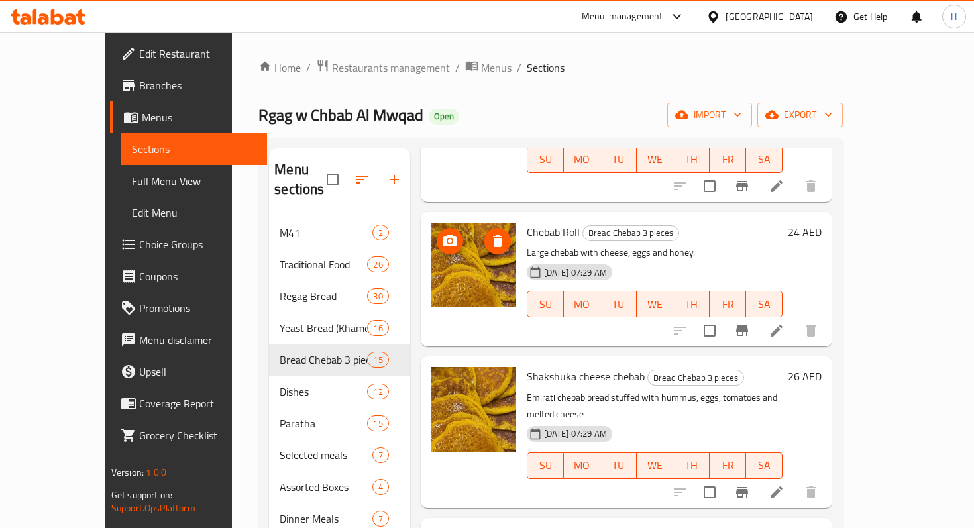
scroll to position [323, 0]
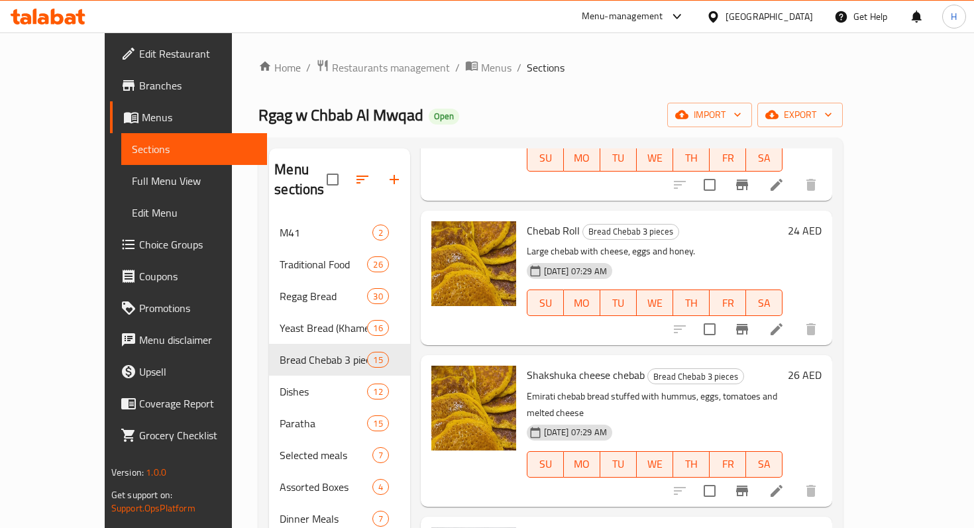
click at [784, 483] on icon at bounding box center [776, 491] width 16 height 16
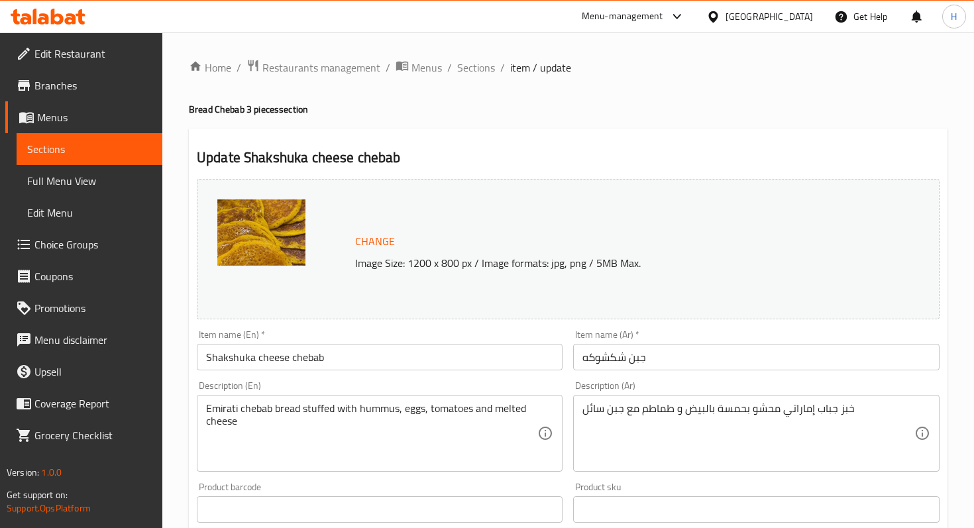
click at [293, 362] on input "Shakshuka cheese chebab" at bounding box center [380, 357] width 366 height 26
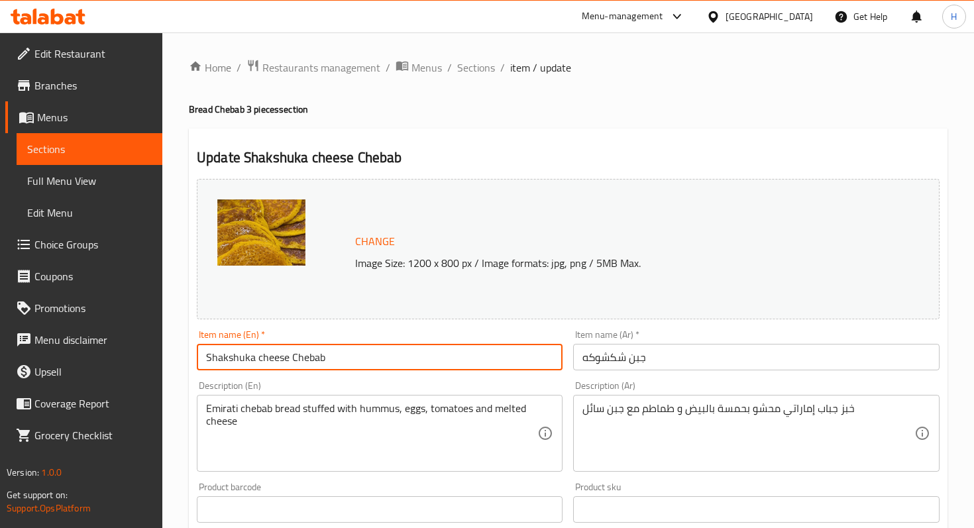
scroll to position [427, 0]
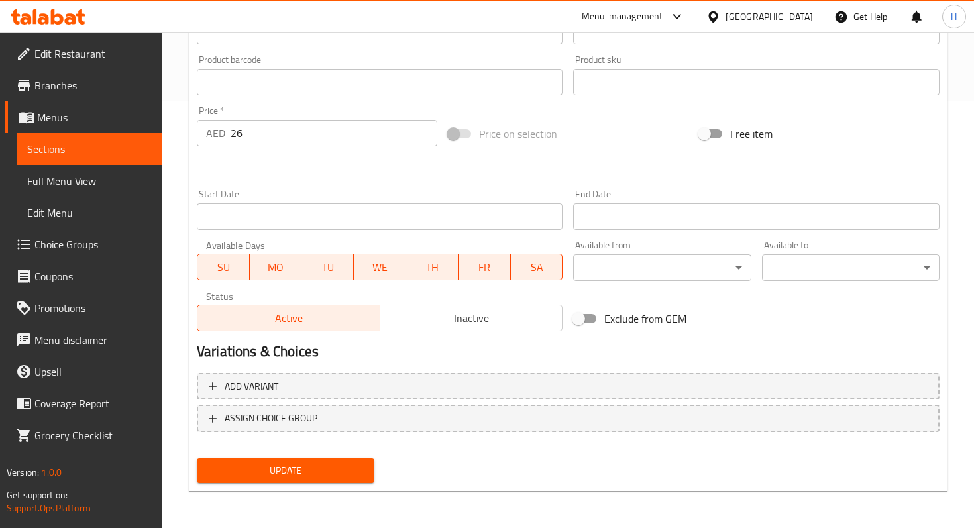
type input "Shakshuka cheese Chebab"
click at [293, 467] on span "Update" at bounding box center [285, 470] width 156 height 17
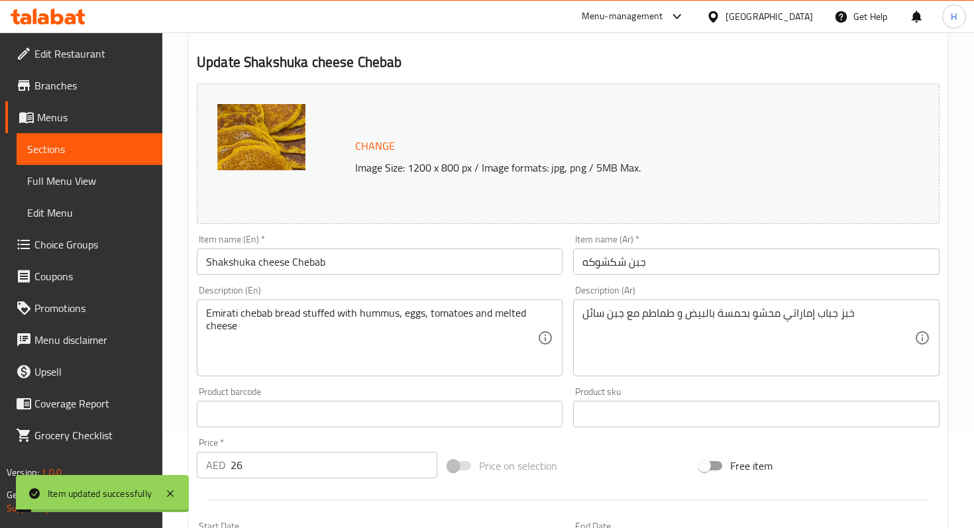
scroll to position [0, 0]
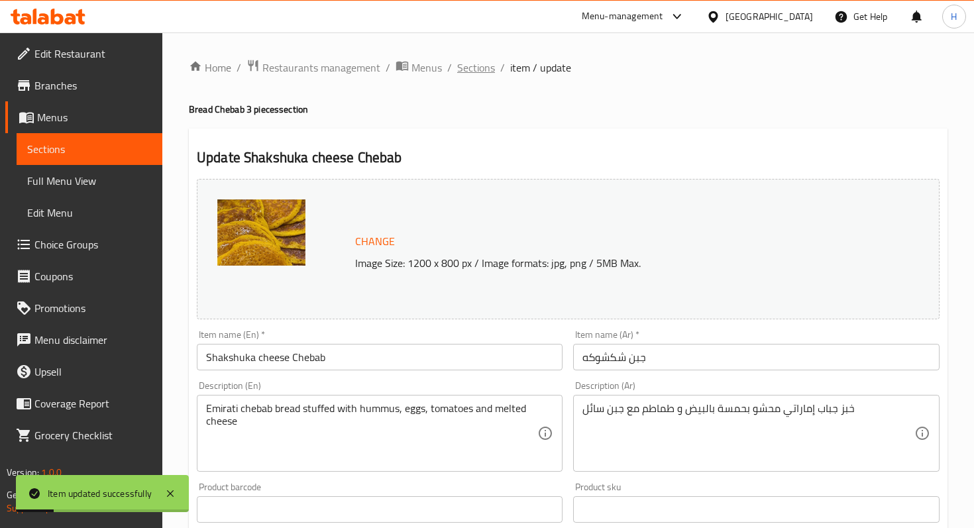
click at [468, 74] on span "Sections" at bounding box center [476, 68] width 38 height 16
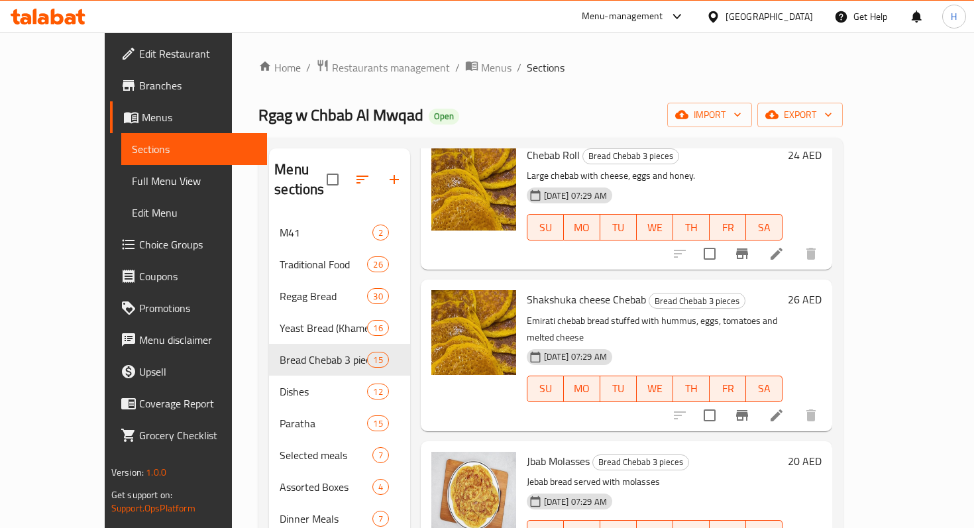
scroll to position [455, 0]
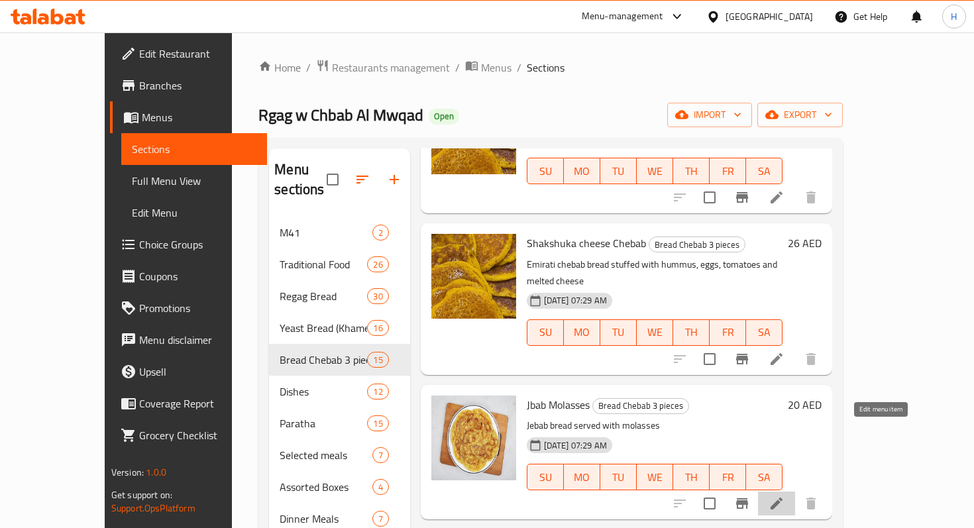
click at [784, 496] on icon at bounding box center [776, 504] width 16 height 16
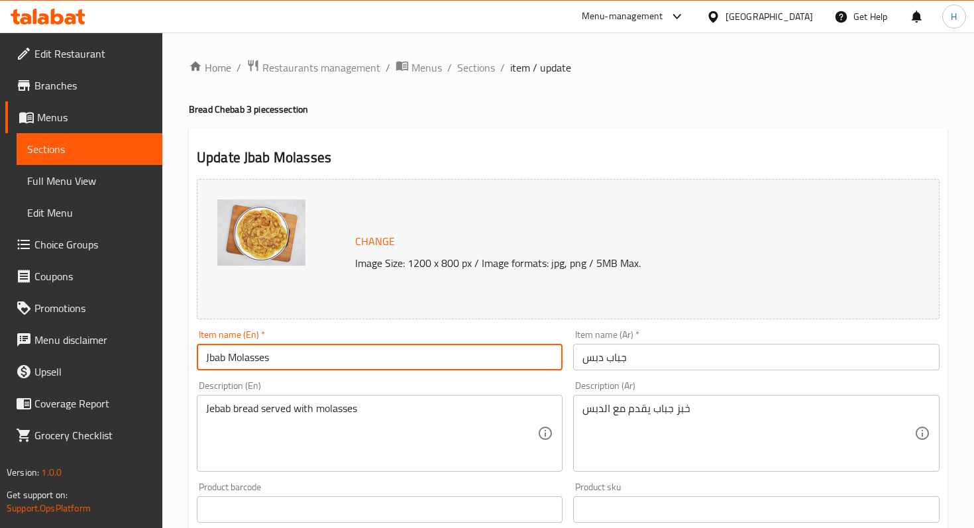
drag, startPoint x: 221, startPoint y: 358, endPoint x: 205, endPoint y: 358, distance: 15.9
click at [205, 358] on input "Jbab Molasses" at bounding box center [380, 357] width 366 height 26
click at [219, 359] on input "Jbab Molasses" at bounding box center [380, 357] width 366 height 26
paste input "che"
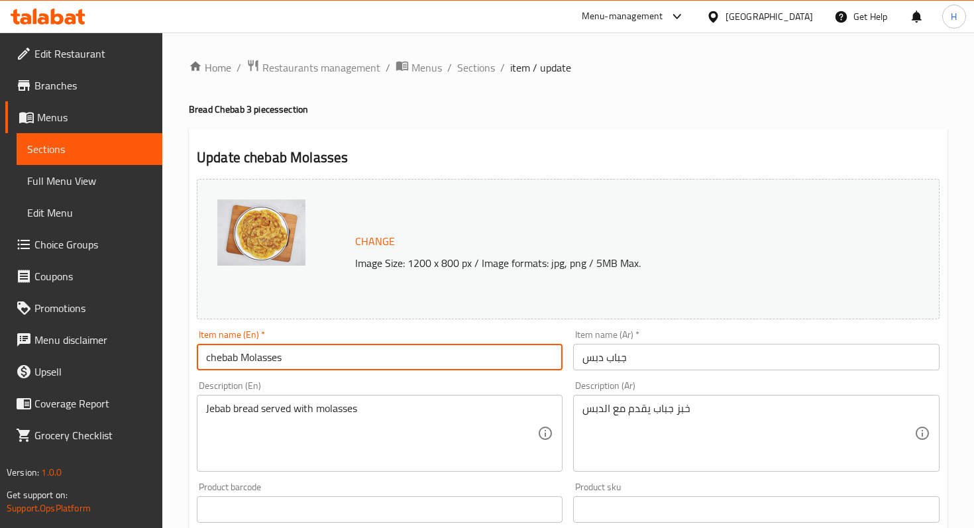
click at [211, 358] on input "chebab Molasses" at bounding box center [380, 357] width 366 height 26
type input "Chebab Molasses"
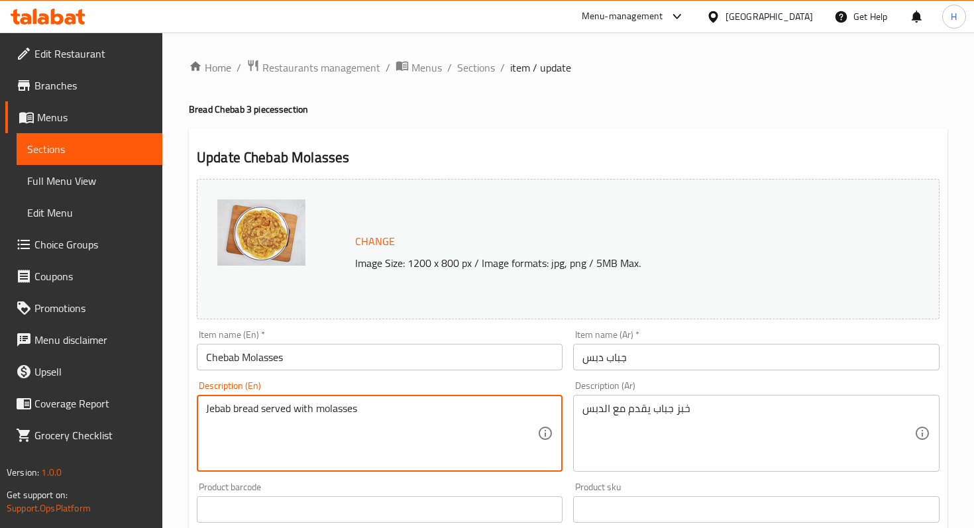
click at [216, 409] on textarea "Jebab bread served with molasses" at bounding box center [371, 433] width 331 height 63
paste textarea "ch"
click at [211, 409] on textarea "chebab bread served with molasses" at bounding box center [371, 433] width 331 height 63
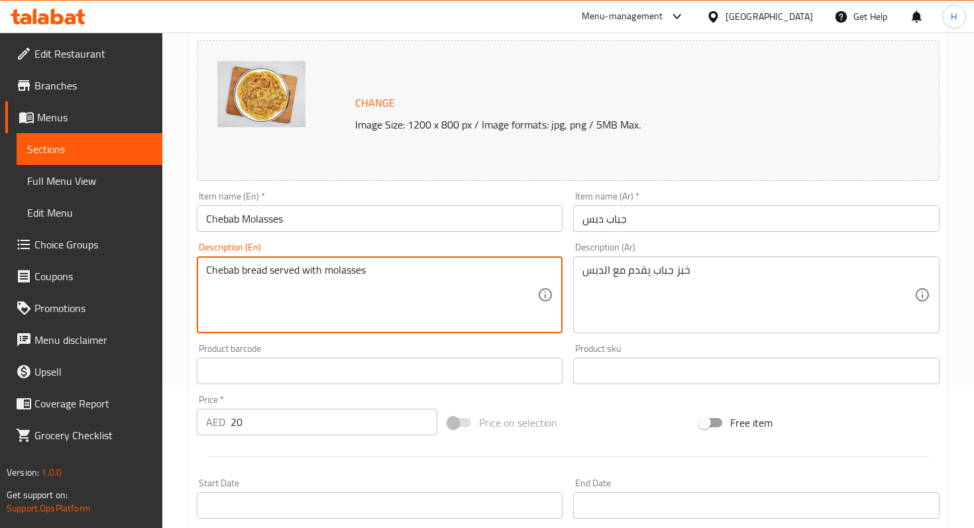
scroll to position [427, 0]
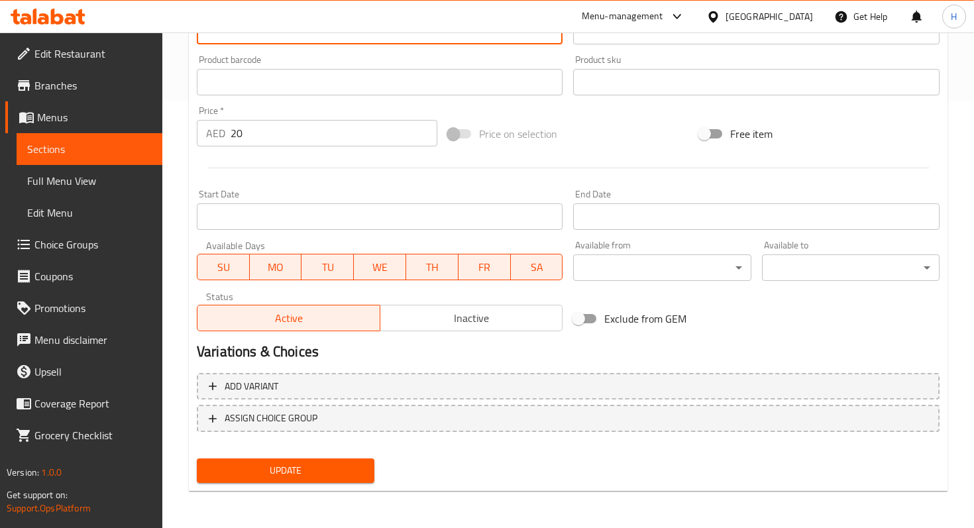
type textarea "Chebab bread served with molasses"
click at [269, 476] on span "Update" at bounding box center [285, 470] width 156 height 17
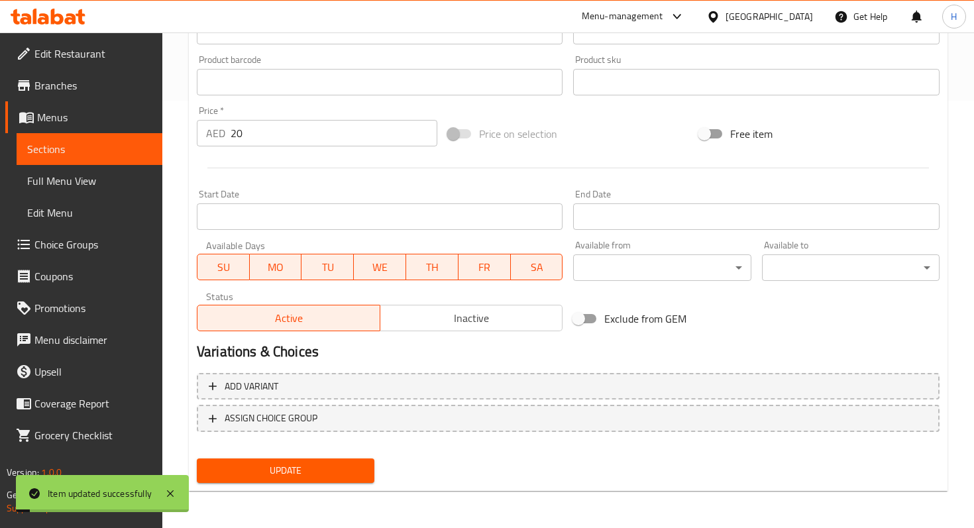
scroll to position [0, 0]
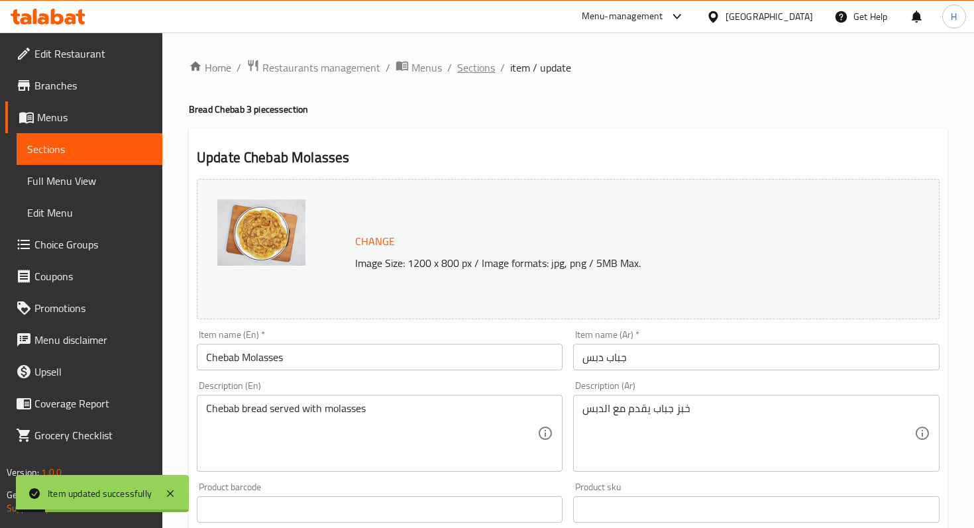
click at [463, 70] on span "Sections" at bounding box center [476, 68] width 38 height 16
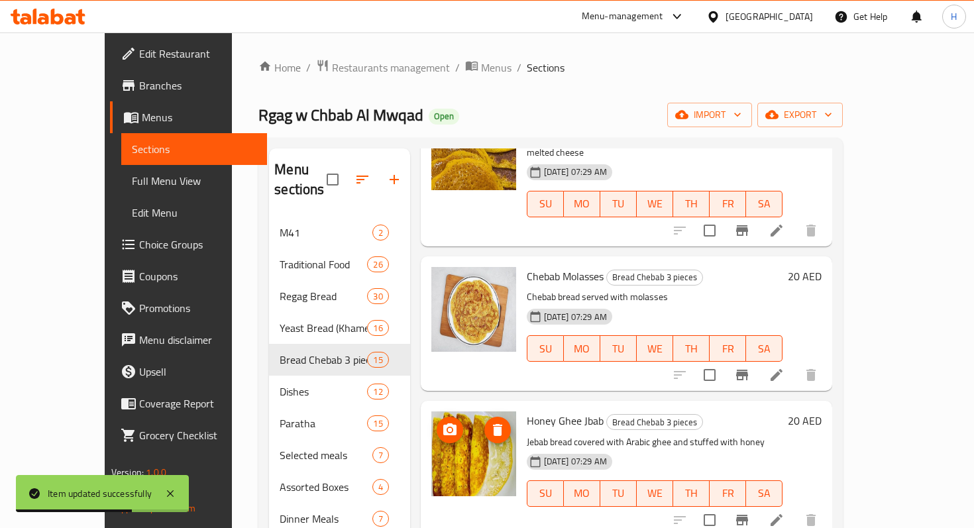
scroll to position [574, 0]
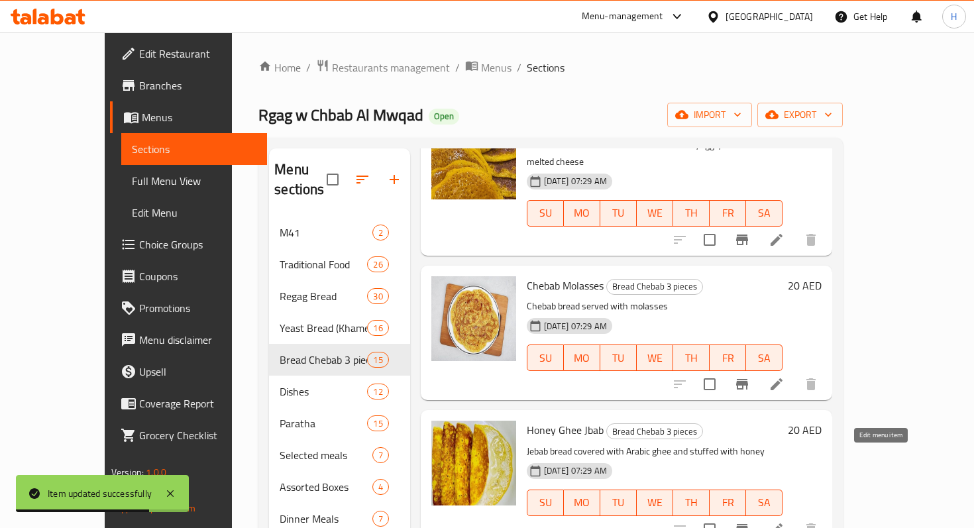
click at [784, 521] on icon at bounding box center [776, 529] width 16 height 16
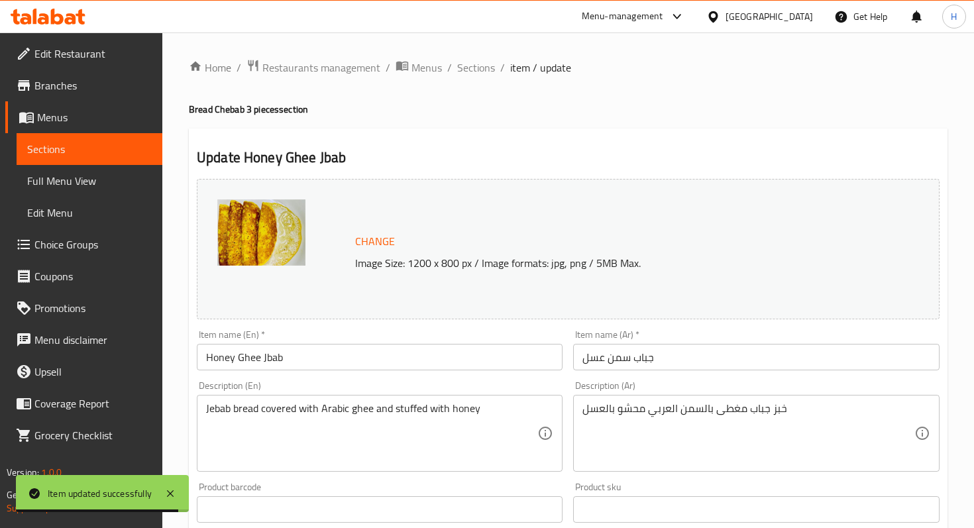
click at [270, 365] on input "Honey Ghee Jbab" at bounding box center [380, 357] width 366 height 26
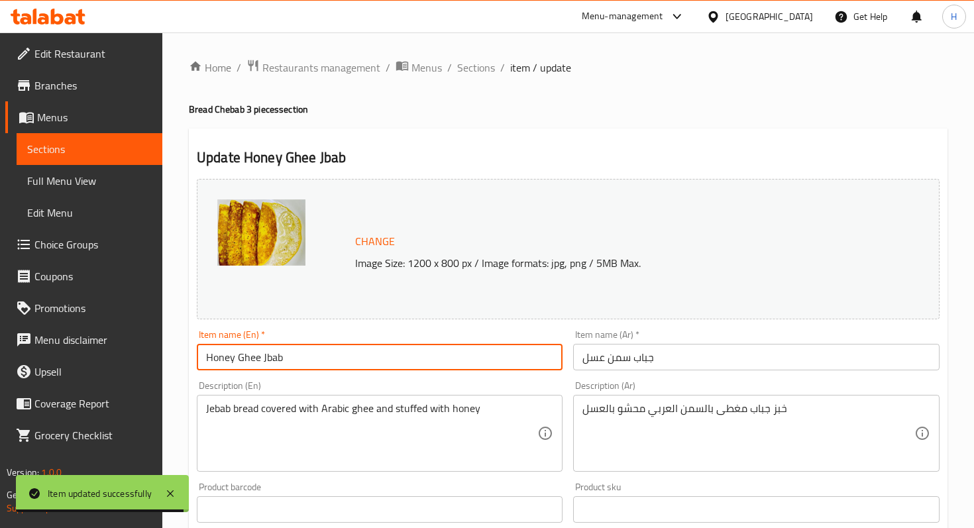
click at [270, 365] on input "Honey Ghee Jbab" at bounding box center [380, 357] width 366 height 26
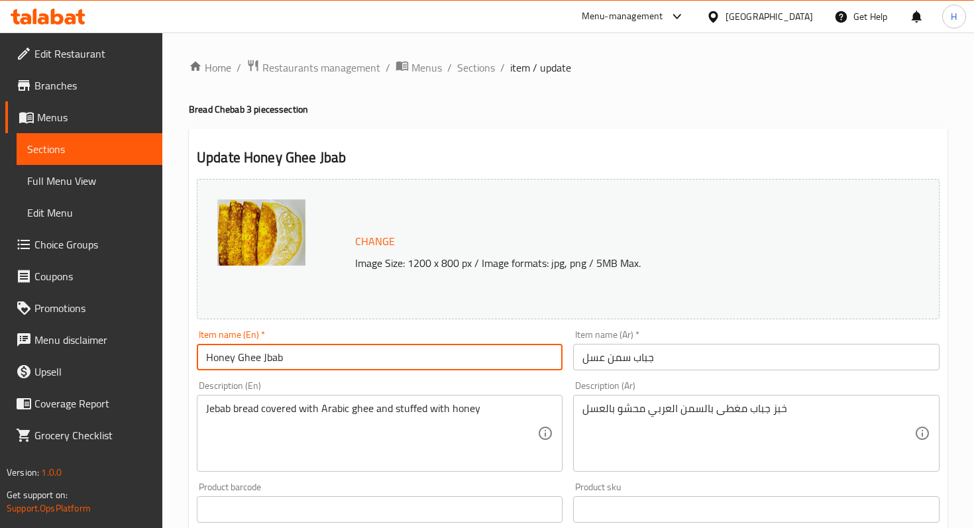
paste input "che"
click at [268, 359] on input "Honey Ghee chebab" at bounding box center [380, 357] width 366 height 26
click at [268, 359] on input "Honey Ghee Chebab" at bounding box center [380, 357] width 366 height 26
type input "Honey Ghee Chebab"
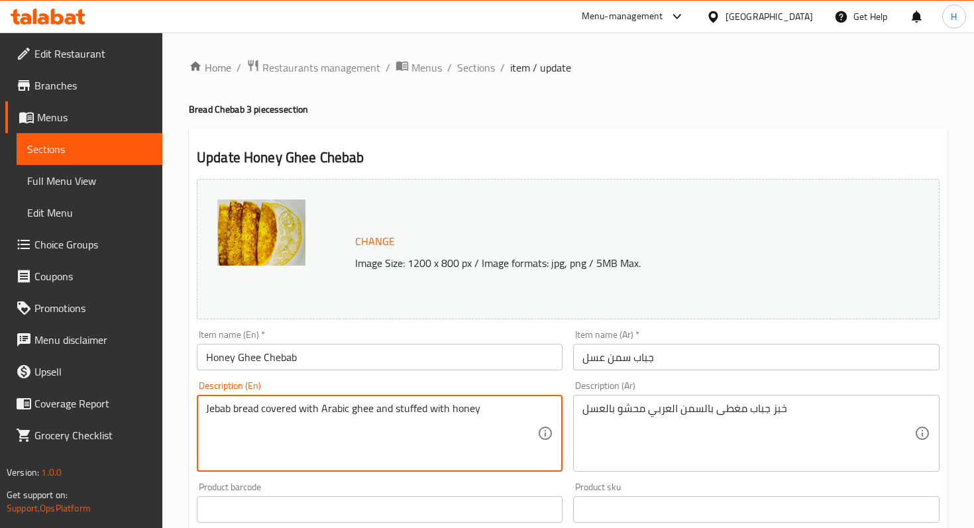
click at [217, 407] on textarea "Jebab bread covered with Arabic ghee and stuffed with honey" at bounding box center [371, 433] width 331 height 63
paste textarea "Chebab"
click at [217, 407] on textarea "JeChebabbab bread covered with Arabic ghee and stuffed with honey" at bounding box center [371, 433] width 331 height 63
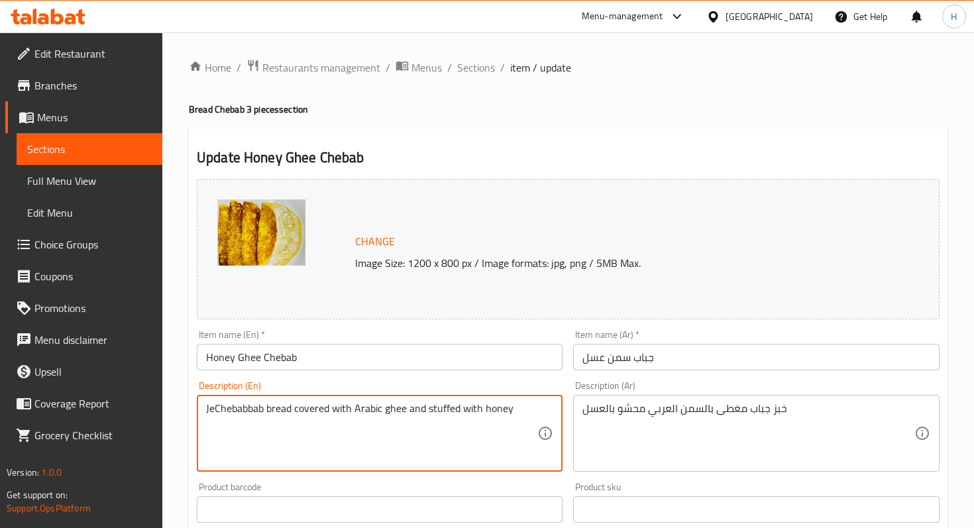
click at [217, 407] on textarea "JeChebabbab bread covered with Arabic ghee and stuffed with honey" at bounding box center [371, 433] width 331 height 63
click at [221, 432] on textarea "JeChebabbab bread covered with Arabic ghee and stuffed with honey" at bounding box center [371, 433] width 331 height 63
click at [221, 411] on textarea "JeChebabbab bread covered with Arabic ghee and stuffed with honey" at bounding box center [371, 433] width 331 height 63
paste textarea "Che"
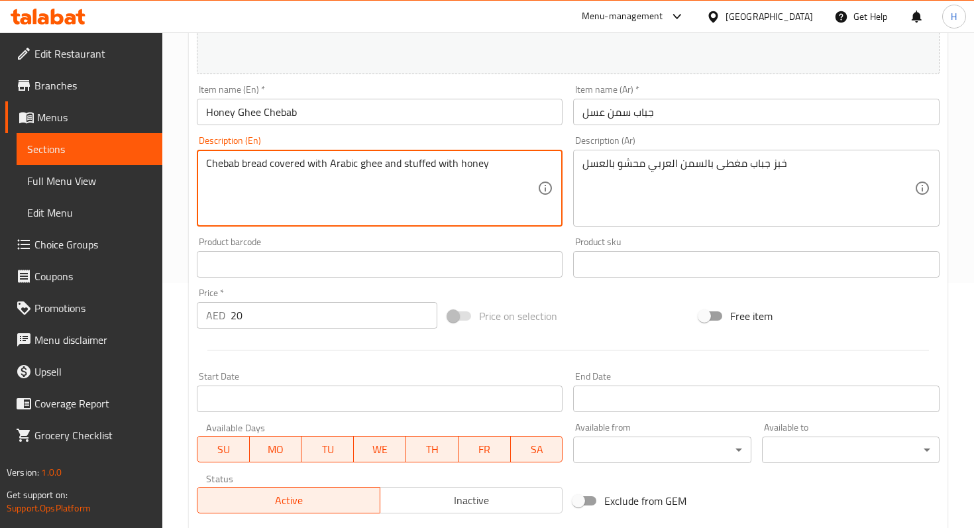
scroll to position [427, 0]
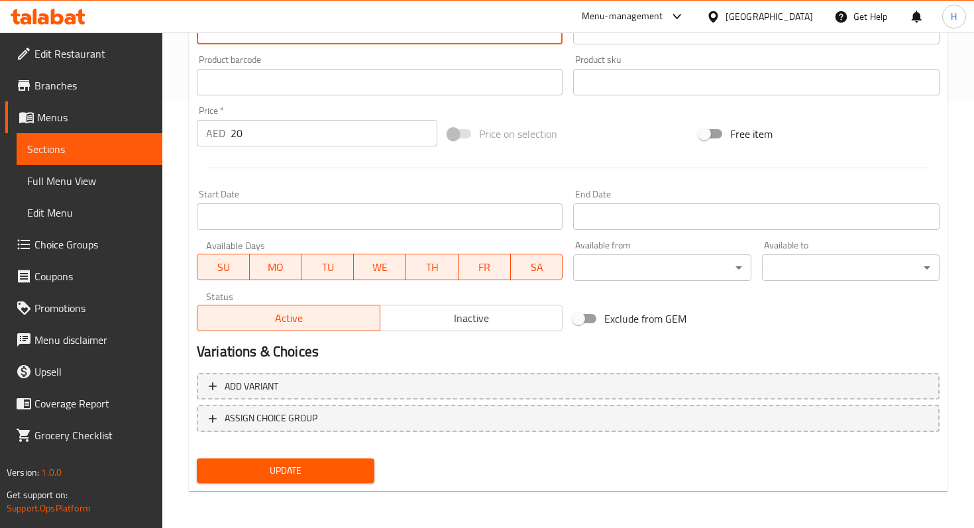
type textarea "Chebab bread covered with Arabic ghee and stuffed with honey"
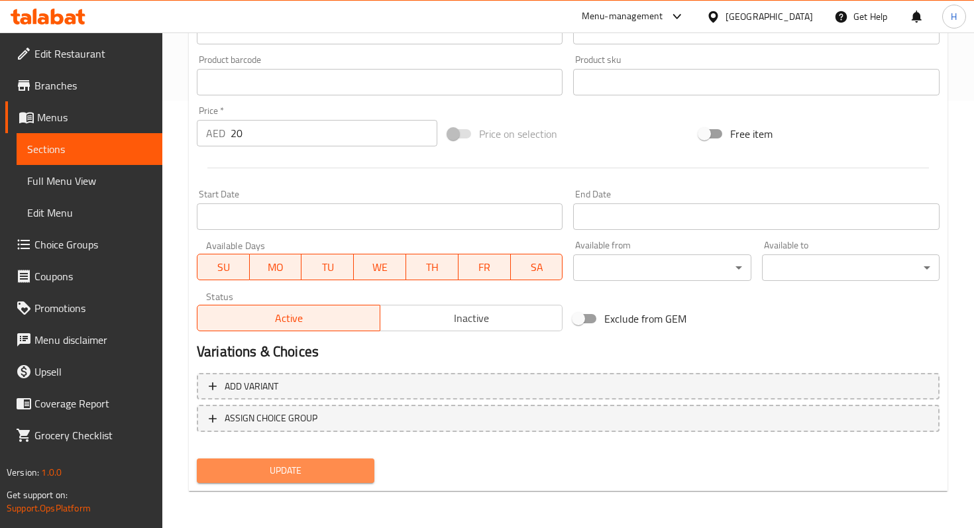
click at [282, 473] on span "Update" at bounding box center [285, 470] width 156 height 17
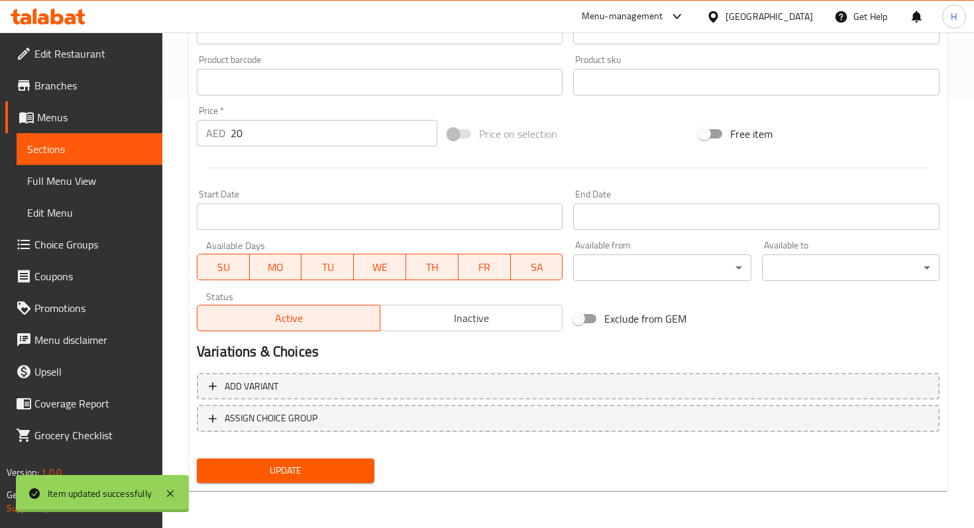
scroll to position [0, 0]
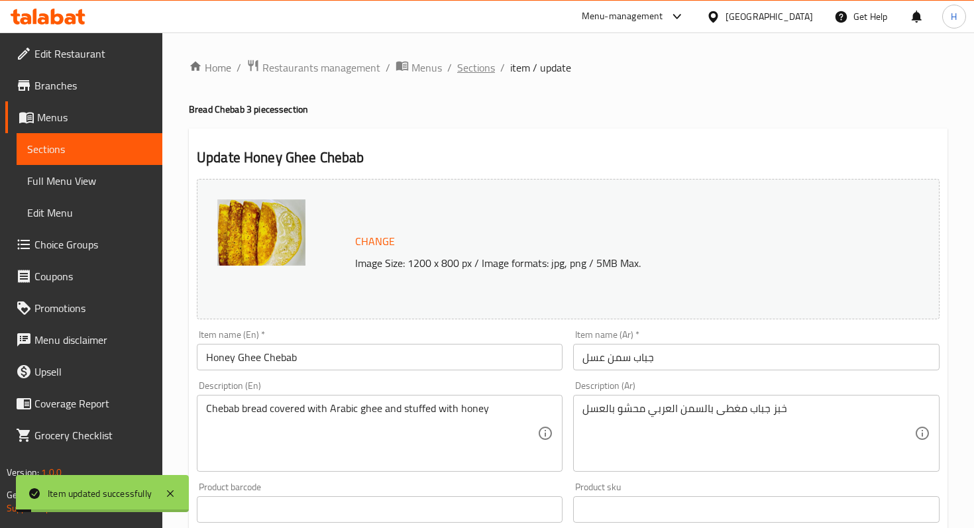
click at [478, 75] on span "Sections" at bounding box center [476, 68] width 38 height 16
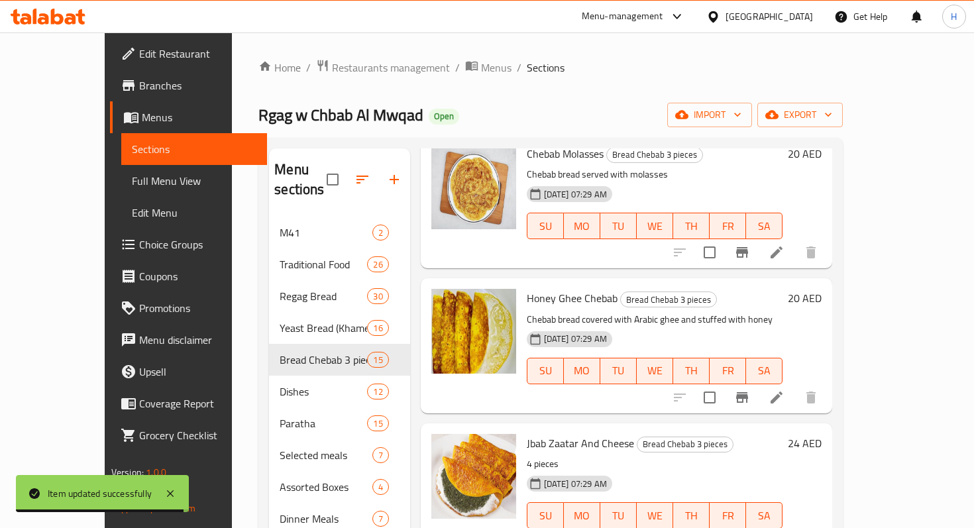
scroll to position [709, 0]
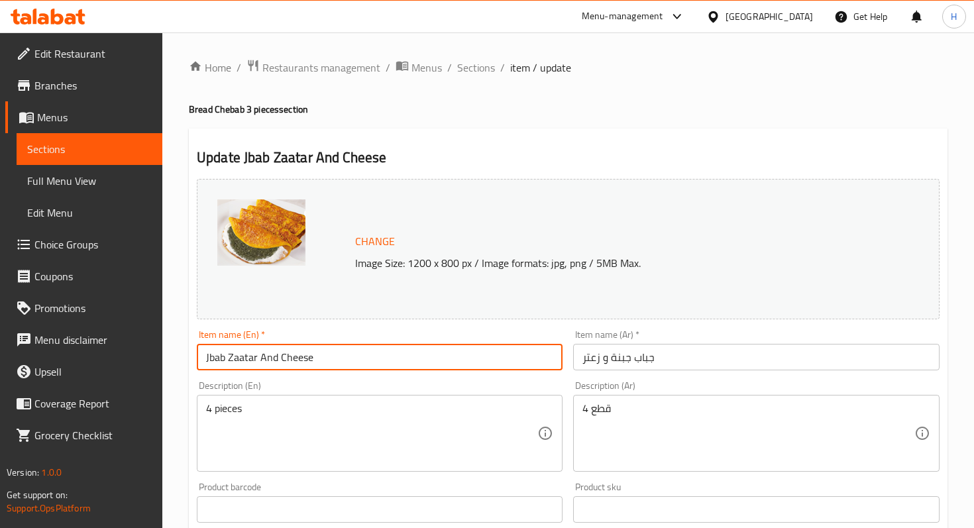
click at [220, 356] on input "Jbab Zaatar And Cheese" at bounding box center [380, 357] width 366 height 26
paste input "Che"
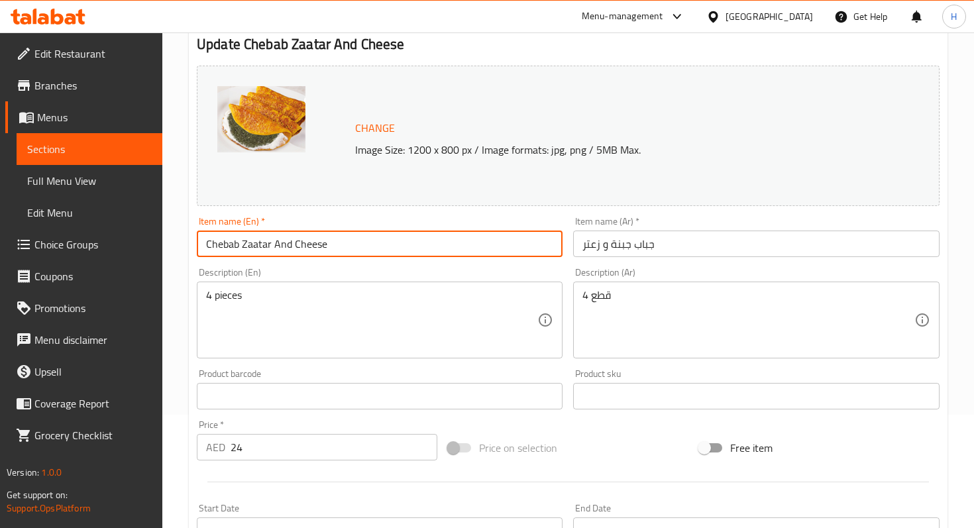
scroll to position [427, 0]
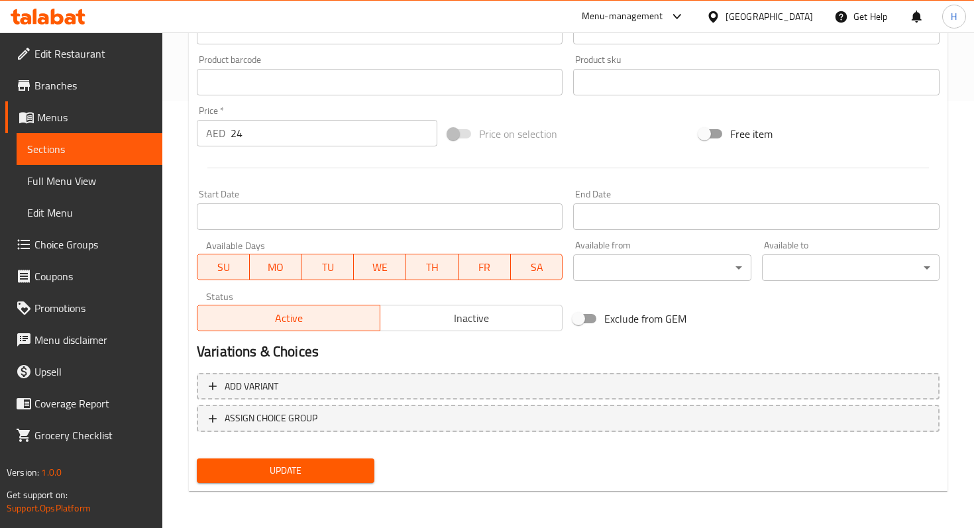
type input "Chebab Zaatar And Cheese"
click at [249, 475] on span "Update" at bounding box center [285, 470] width 156 height 17
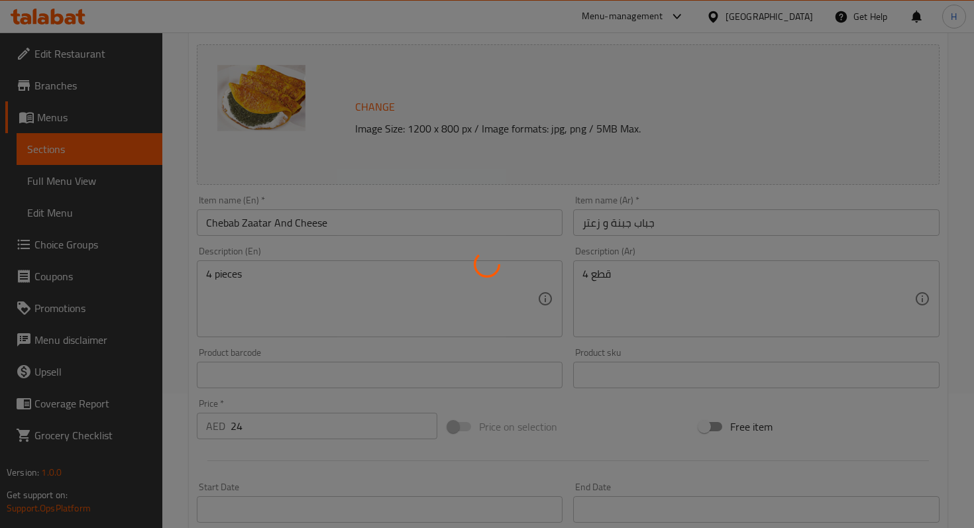
scroll to position [0, 0]
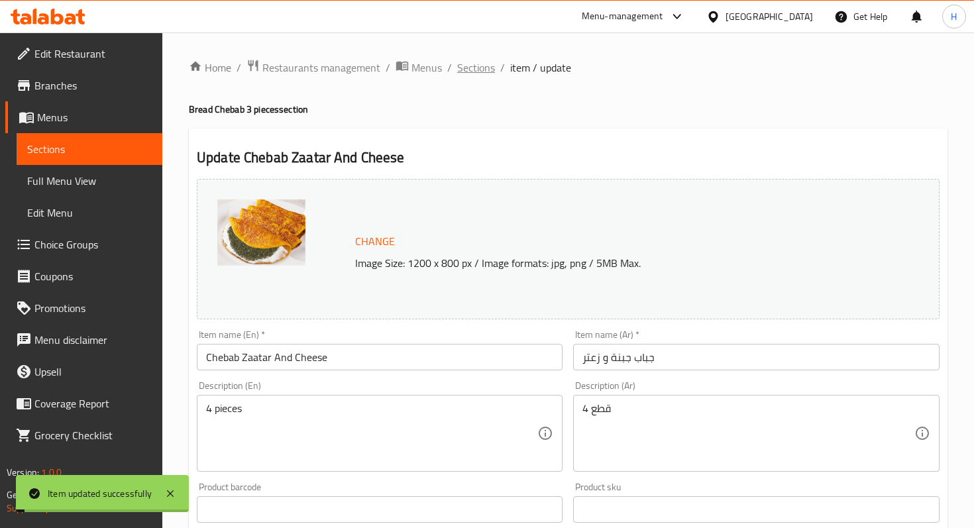
click at [474, 70] on span "Sections" at bounding box center [476, 68] width 38 height 16
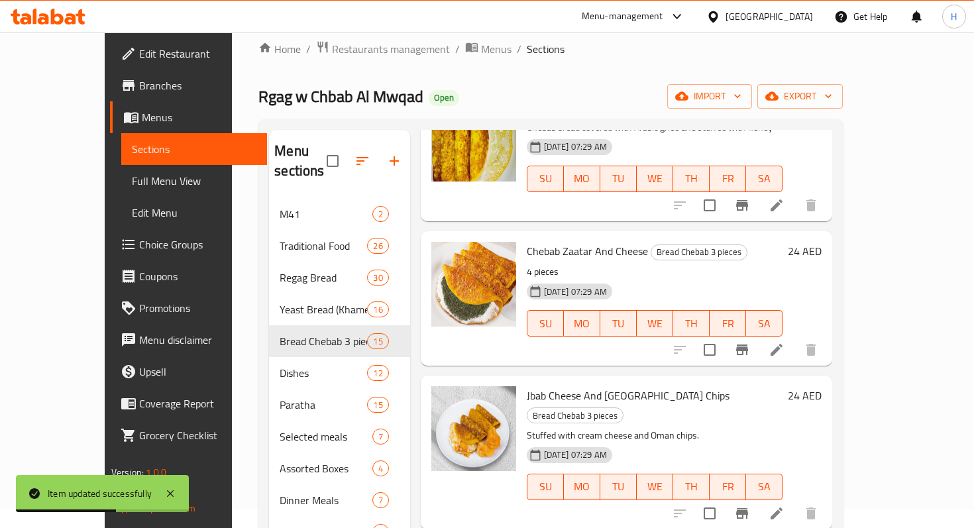
scroll to position [870, 0]
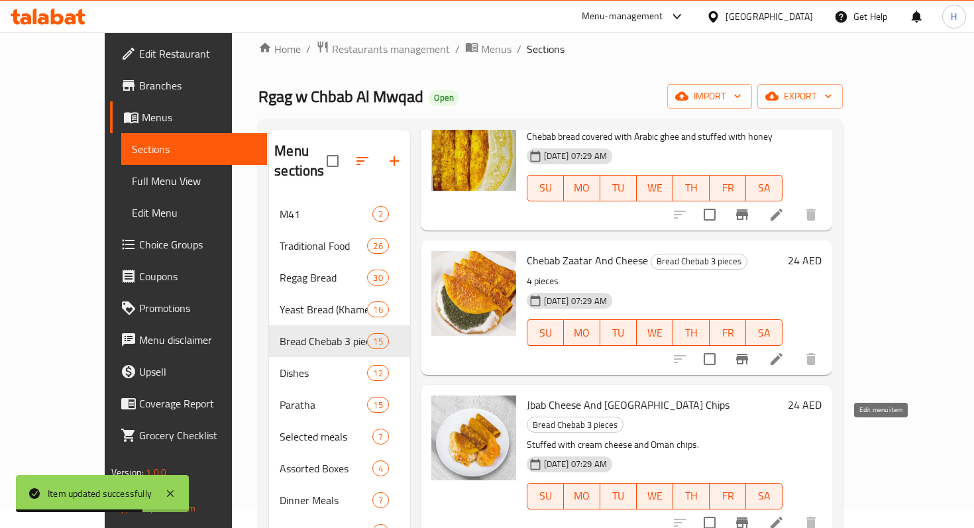
click at [784, 515] on icon at bounding box center [776, 523] width 16 height 16
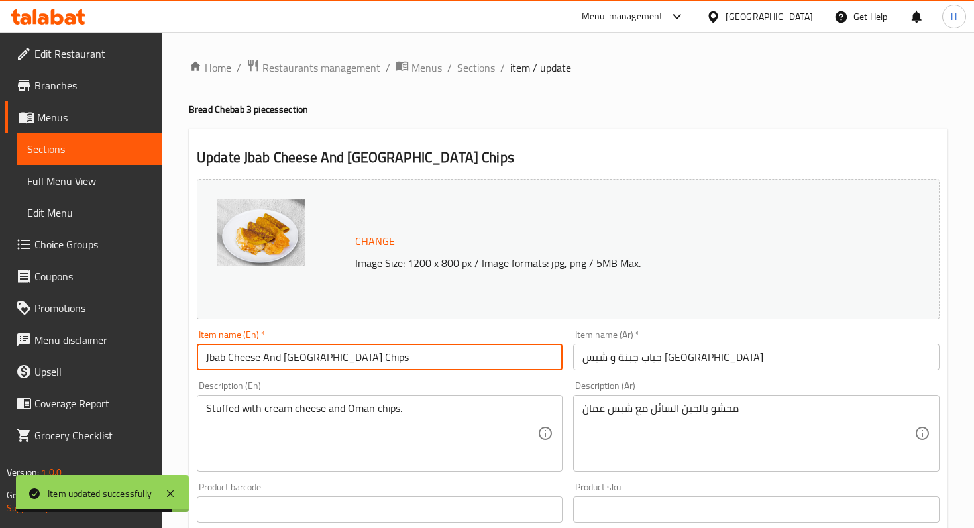
click at [213, 360] on input "Jbab Cheese And [GEOGRAPHIC_DATA] Chips" at bounding box center [380, 357] width 366 height 26
paste input "Che"
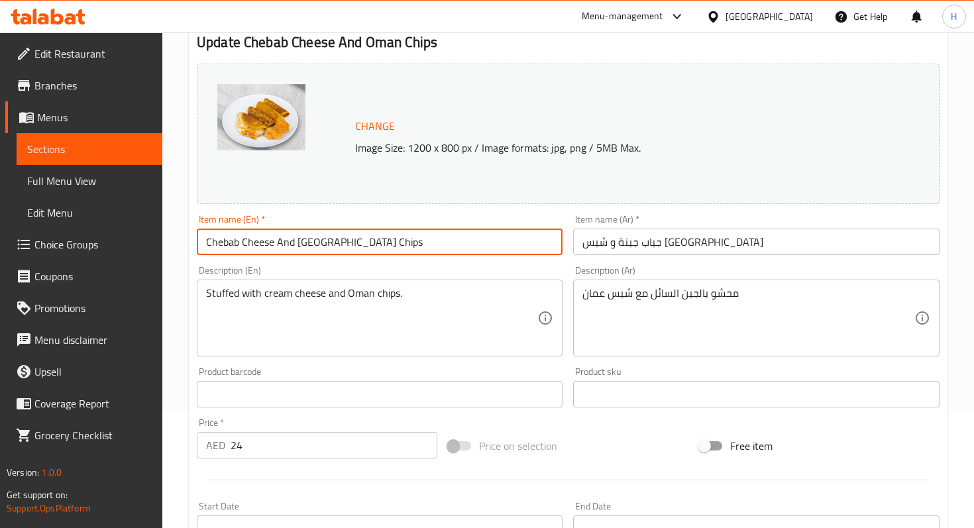
scroll to position [427, 0]
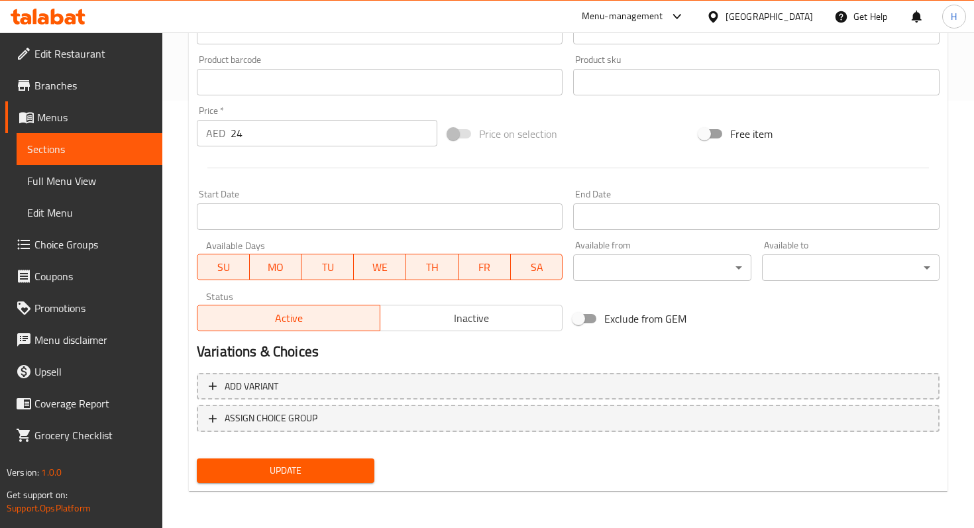
type input "Chebab Cheese And [GEOGRAPHIC_DATA] Chips"
click at [262, 463] on span "Update" at bounding box center [285, 470] width 156 height 17
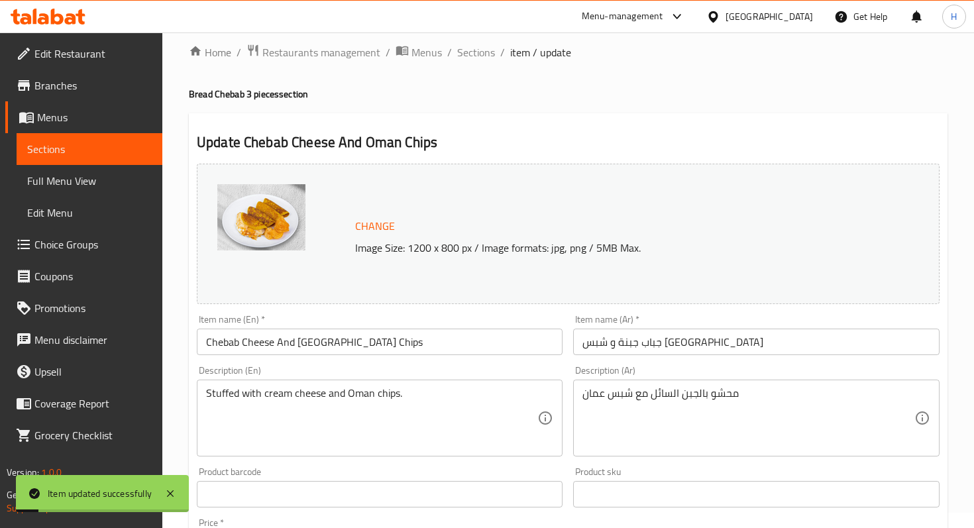
scroll to position [0, 0]
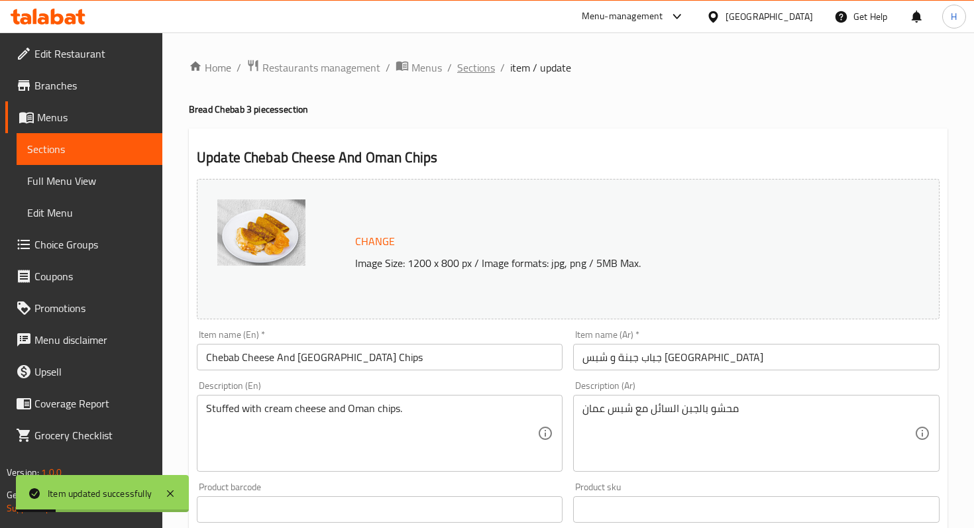
click at [470, 69] on span "Sections" at bounding box center [476, 68] width 38 height 16
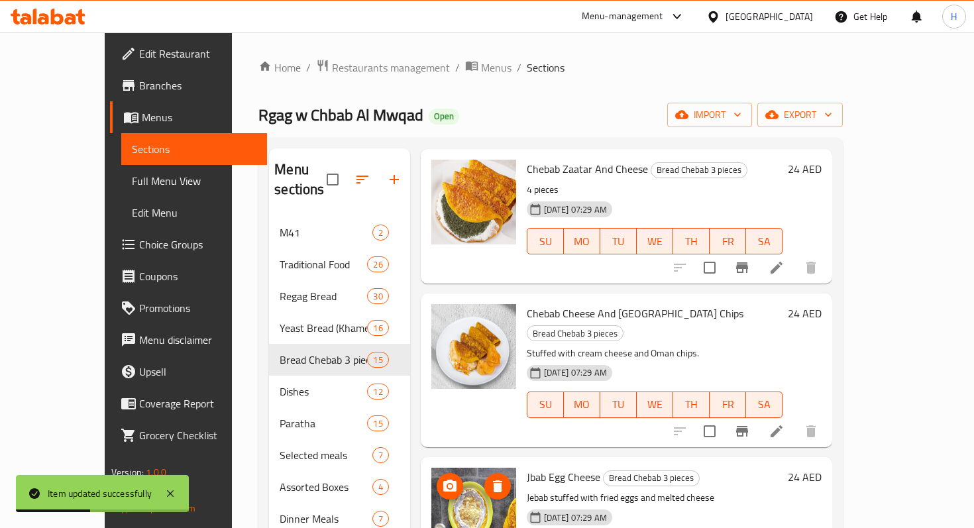
scroll to position [1031, 0]
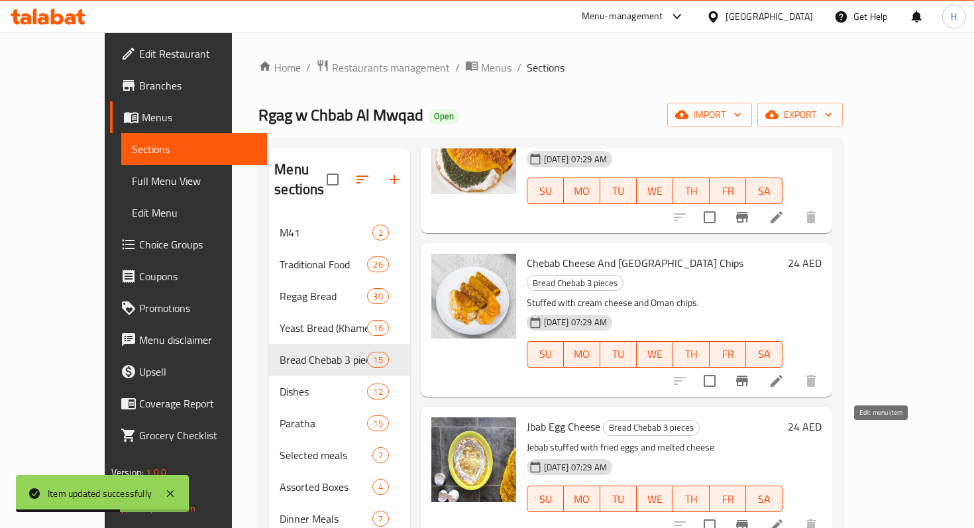
click at [784, 517] on icon at bounding box center [776, 525] width 16 height 16
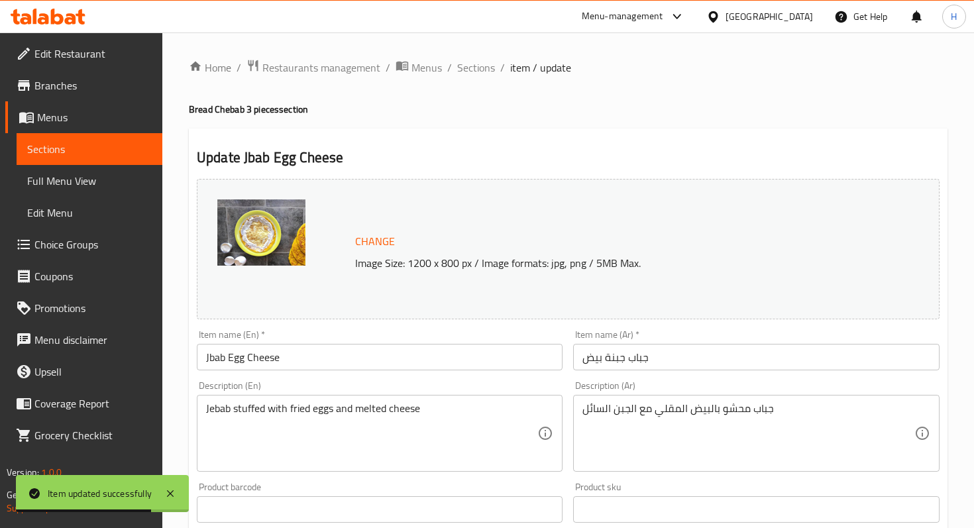
click at [208, 354] on input "Jbab Egg Cheese" at bounding box center [380, 357] width 366 height 26
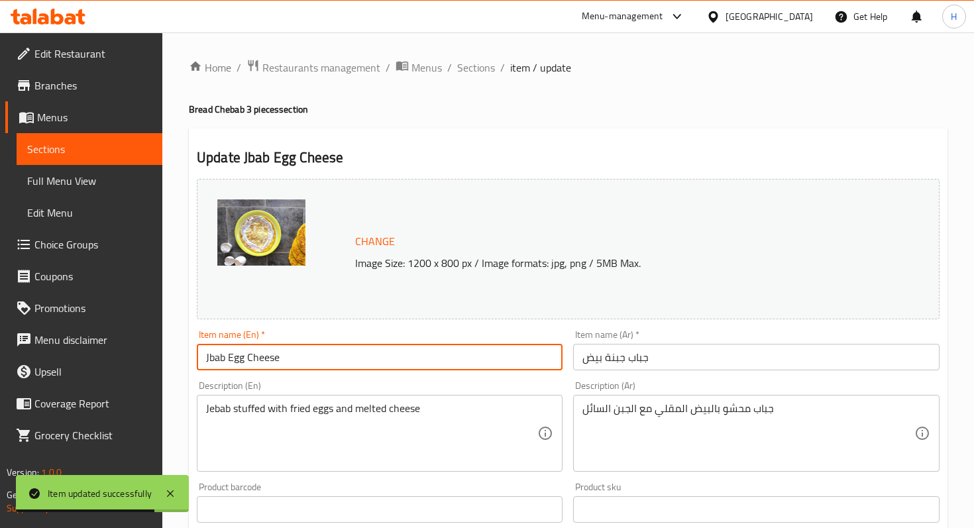
click at [208, 354] on input "Jbab Egg Cheese" at bounding box center [380, 357] width 366 height 26
paste input "Che"
type input "Chebab Egg Cheese"
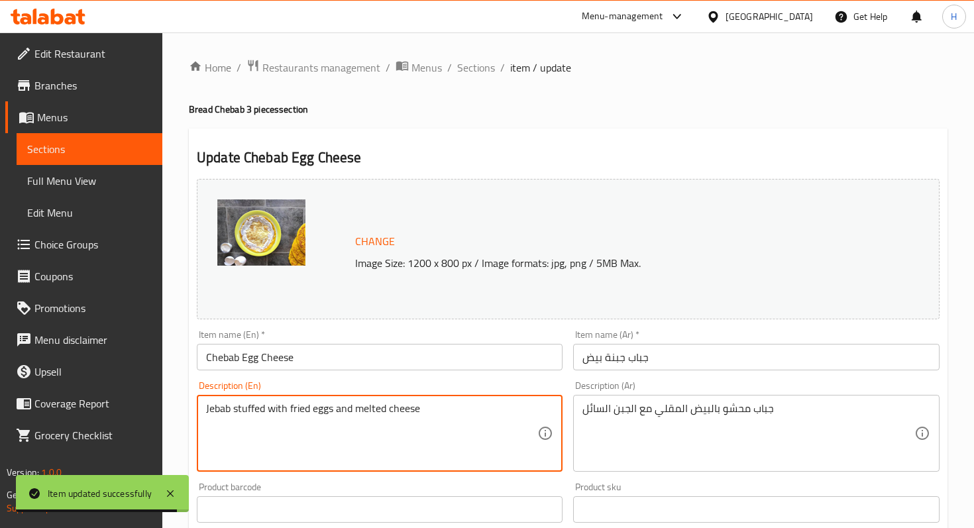
click at [223, 409] on textarea "Jebab stuffed with fried eggs and melted cheese" at bounding box center [371, 433] width 331 height 63
paste textarea "Ch"
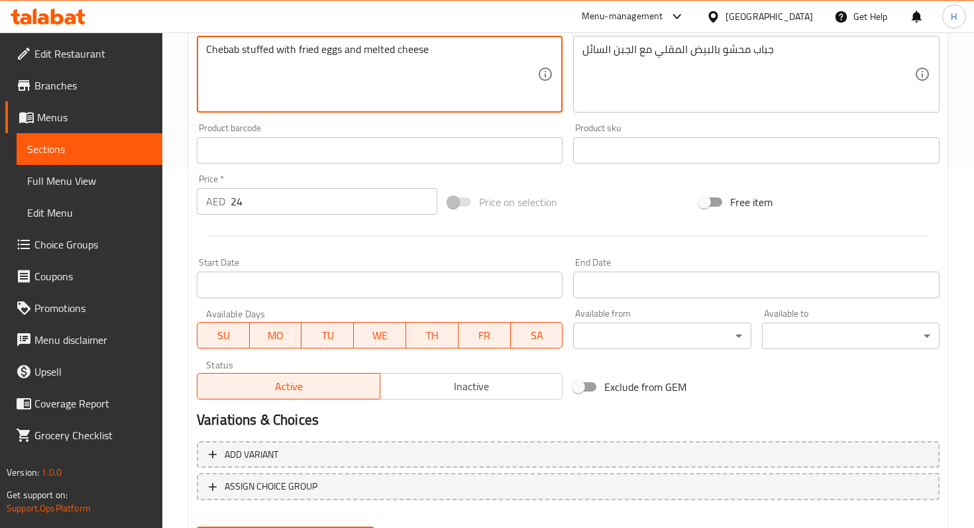
scroll to position [427, 0]
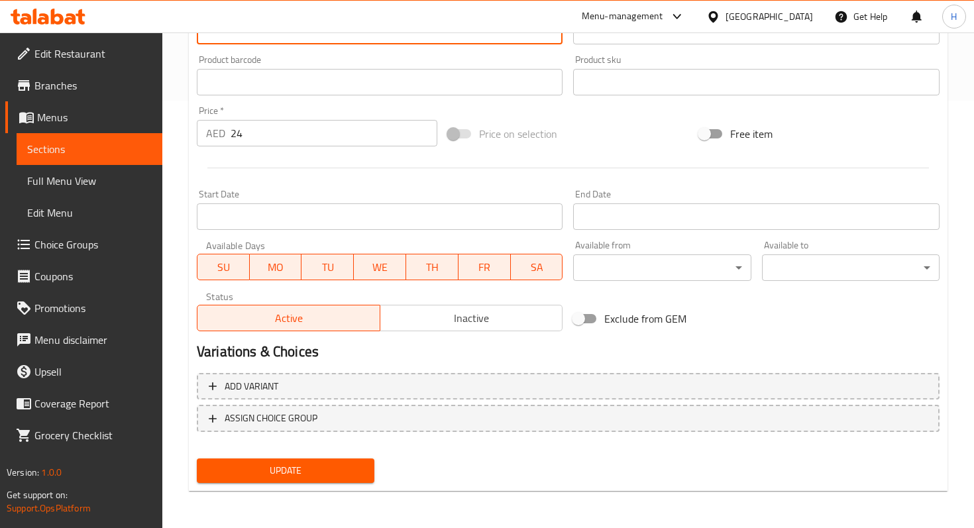
type textarea "Chebab stuffed with fried eggs and melted cheese"
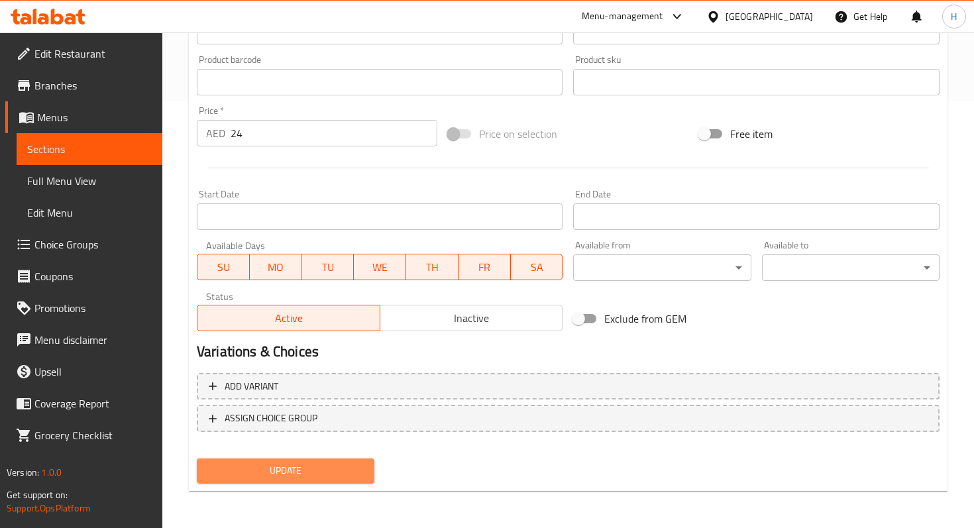
click at [324, 468] on span "Update" at bounding box center [285, 470] width 156 height 17
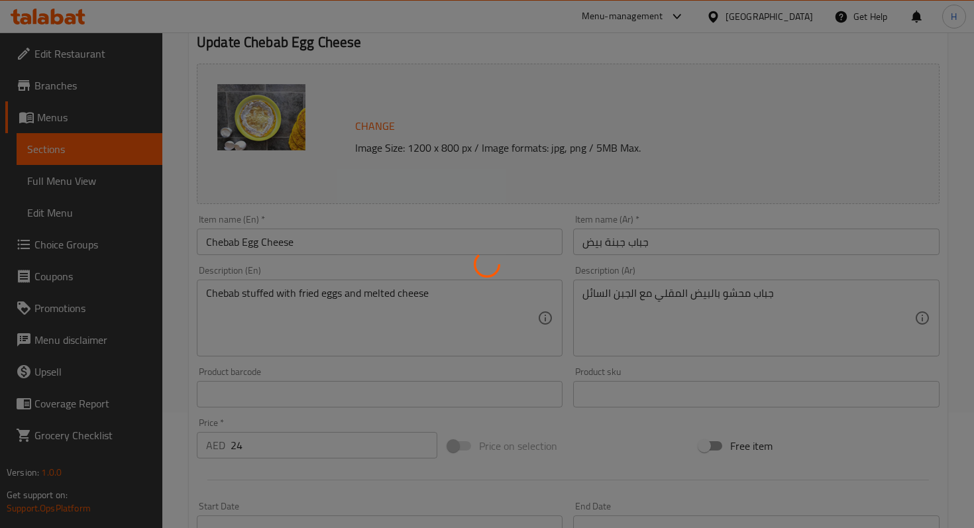
scroll to position [0, 0]
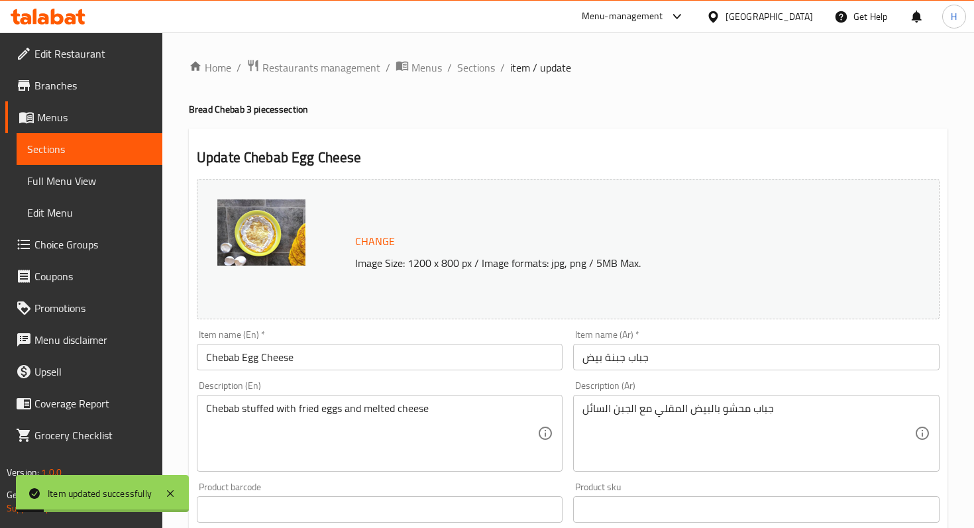
click at [257, 362] on input "Chebab Egg Cheese" at bounding box center [380, 357] width 366 height 26
click at [472, 60] on span "Sections" at bounding box center [476, 68] width 38 height 16
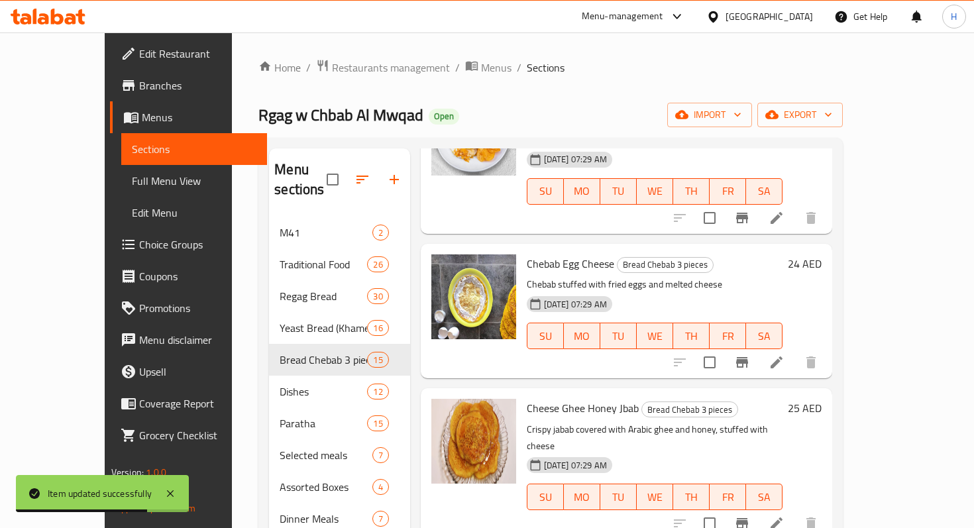
scroll to position [1265, 0]
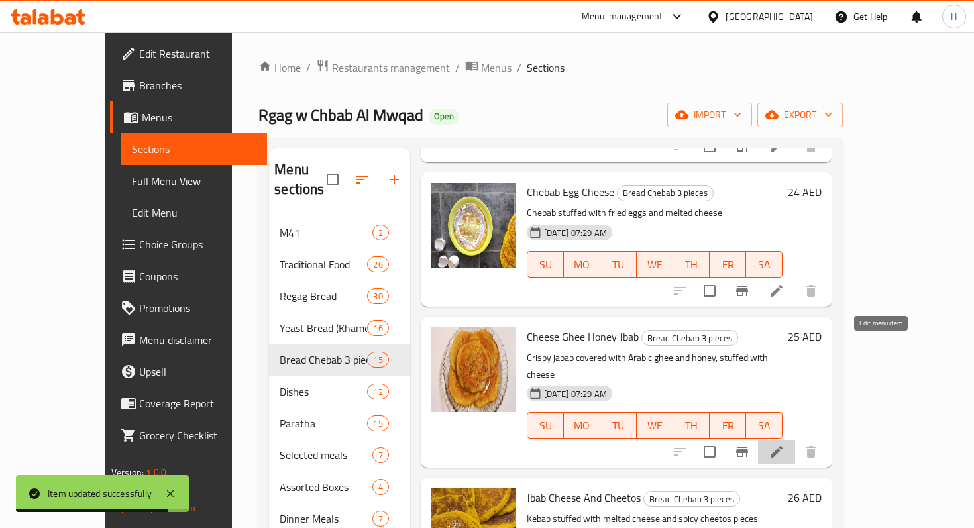
click at [784, 444] on icon at bounding box center [776, 452] width 16 height 16
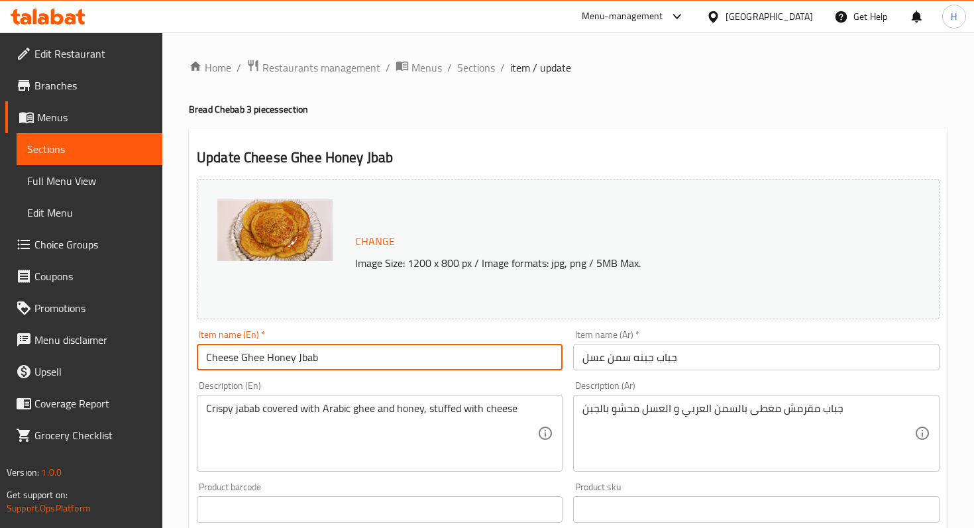
click at [311, 362] on input "Cheese Ghee Honey Jbab" at bounding box center [380, 357] width 366 height 26
paste input "Che"
type input "Cheese Ghee Honey Chebab"
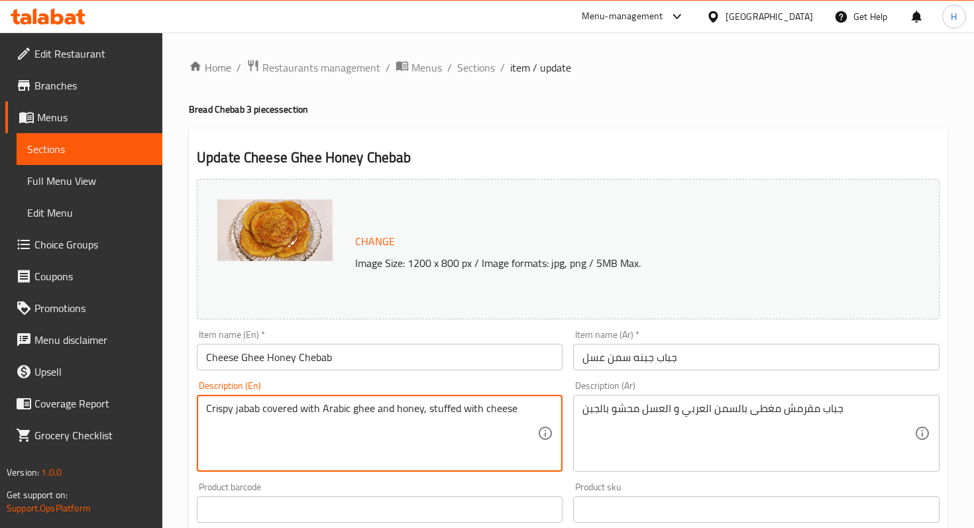
click at [249, 406] on textarea "Crispy jabab covered with Arabic ghee and honey, stuffed with cheese" at bounding box center [371, 433] width 331 height 63
paste textarea "Che"
click at [242, 413] on textarea "Crispy Chebab covered with Arabic ghee and honey, stuffed with cheese" at bounding box center [371, 433] width 331 height 63
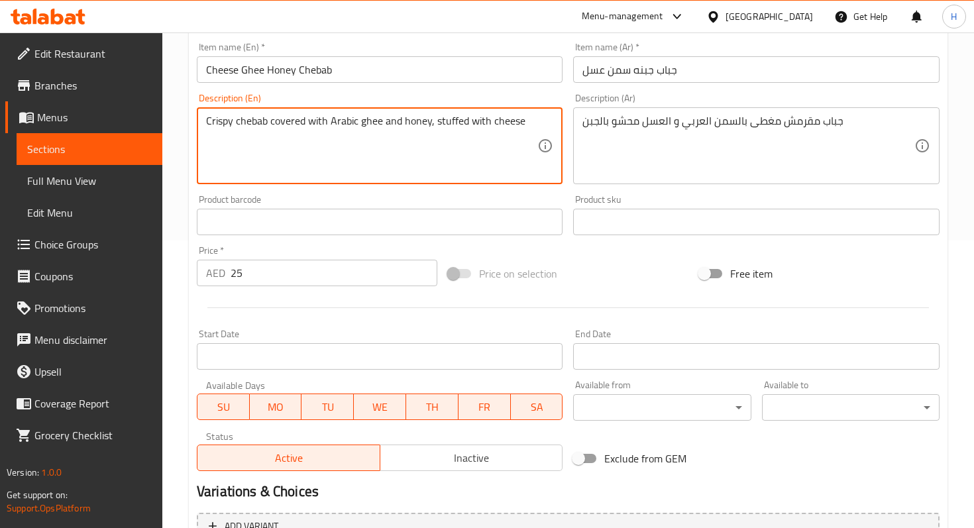
scroll to position [427, 0]
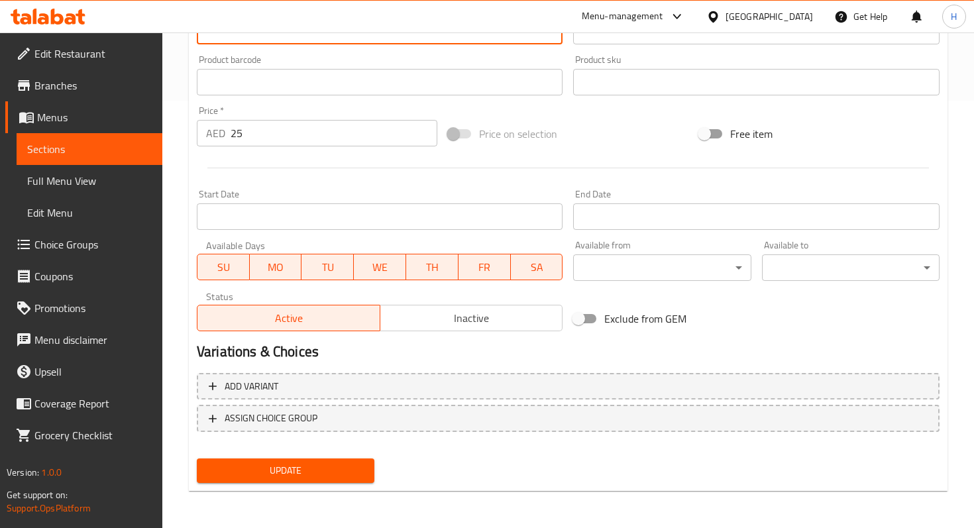
type textarea "Crispy chebab covered with Arabic ghee and honey, stuffed with cheese"
click at [271, 457] on div "Update" at bounding box center [285, 470] width 188 height 35
click at [271, 470] on span "Update" at bounding box center [285, 470] width 156 height 17
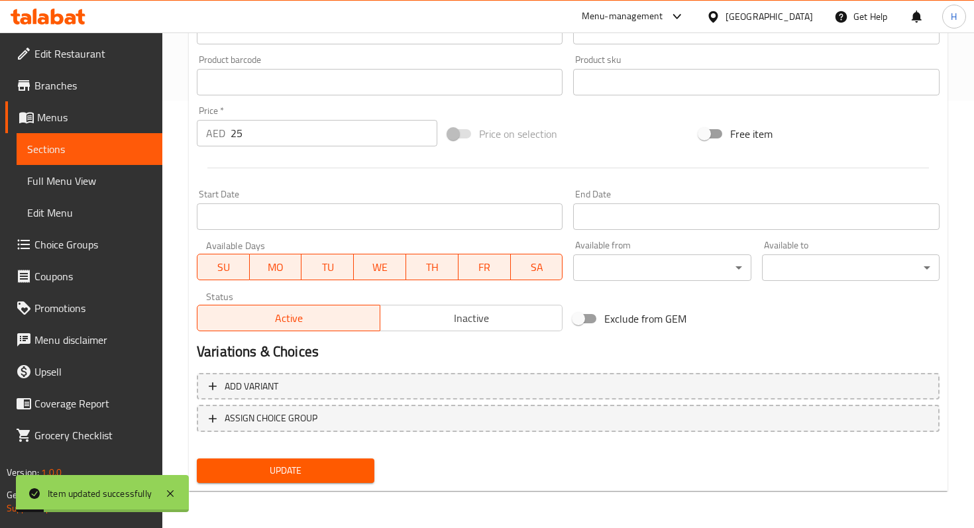
scroll to position [0, 0]
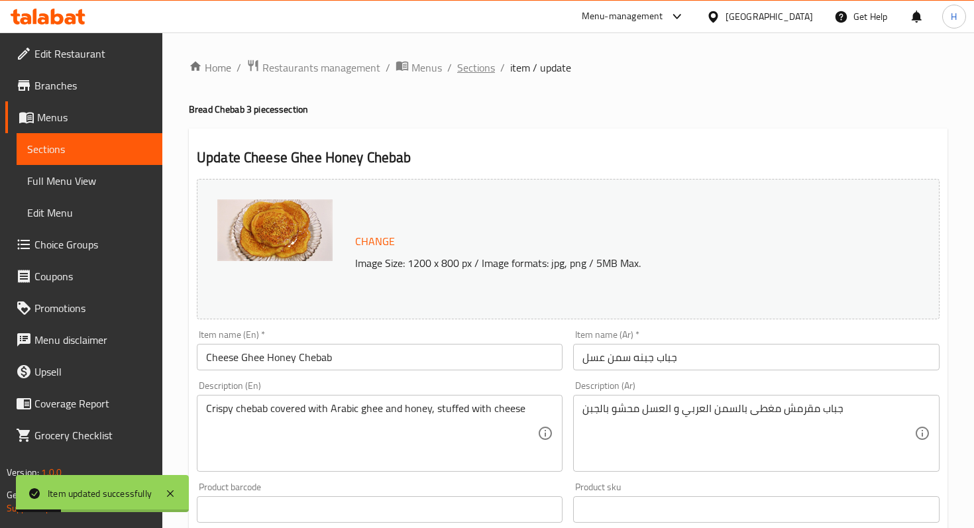
click at [471, 69] on span "Sections" at bounding box center [476, 68] width 38 height 16
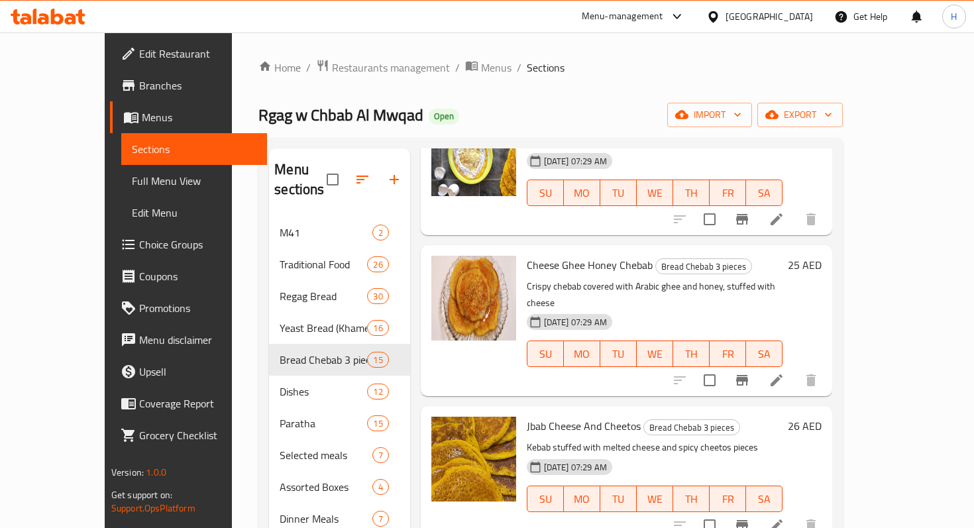
scroll to position [1353, 0]
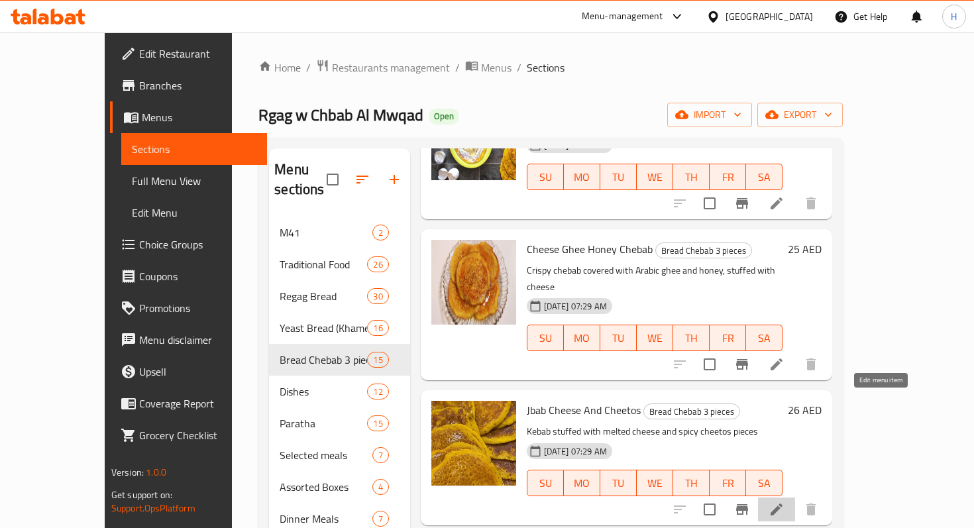
click at [782, 503] on icon at bounding box center [776, 509] width 12 height 12
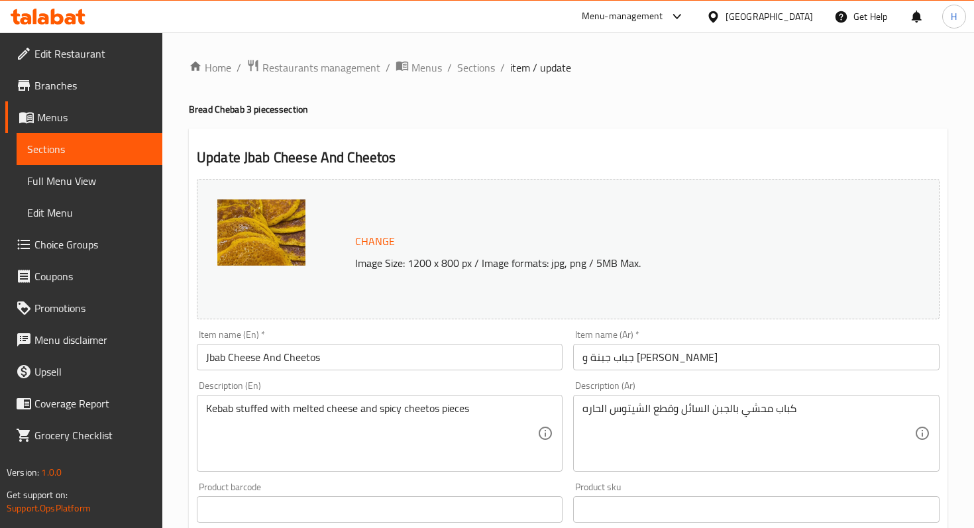
click at [213, 356] on input "Jbab Cheese And Cheetos" at bounding box center [380, 357] width 366 height 26
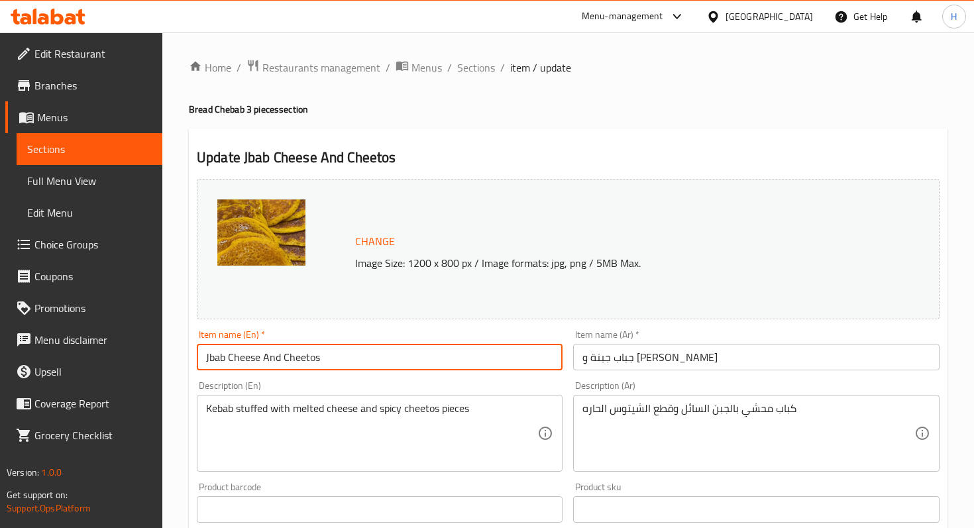
click at [213, 356] on input "Jbab Cheese And Cheetos" at bounding box center [380, 357] width 366 height 26
paste input "Che"
type input "Chebab Cheese And Cheetos"
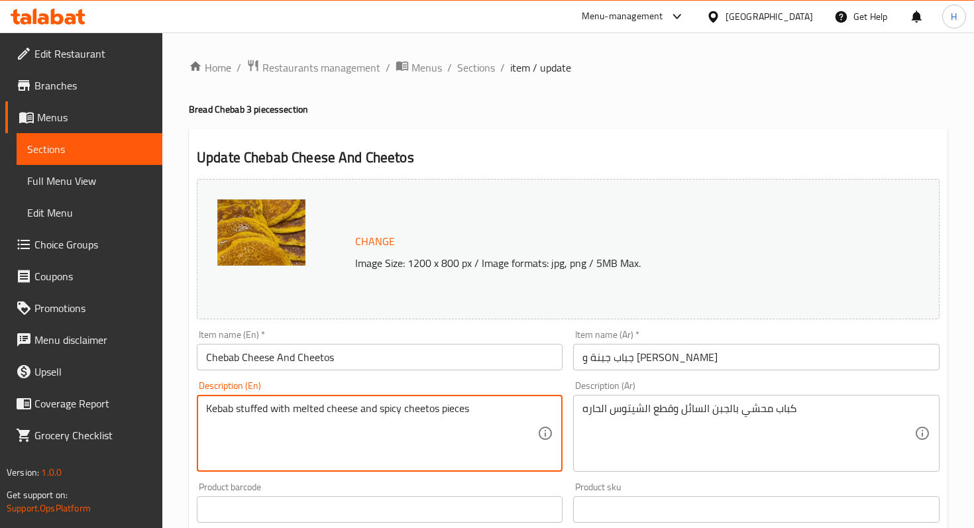
click at [224, 410] on textarea "Kebab stuffed with melted cheese and spicy cheetos pieces" at bounding box center [371, 433] width 331 height 63
paste textarea "Ch"
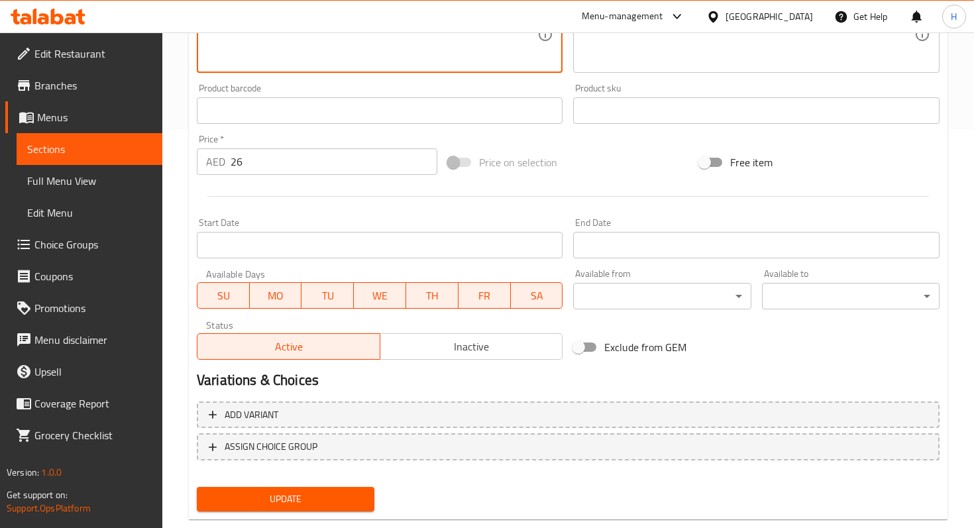
scroll to position [427, 0]
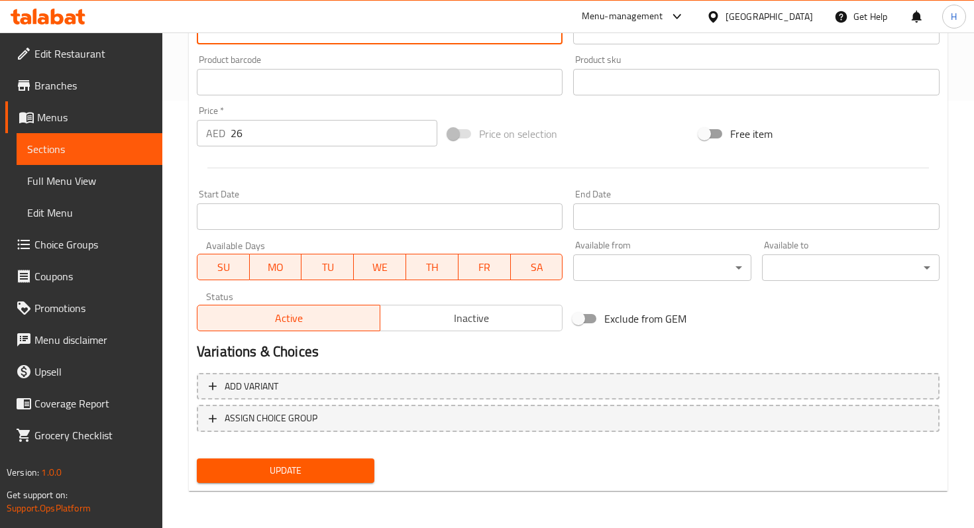
type textarea "Chebab stuffed with melted cheese and spicy cheetos pieces"
click at [273, 464] on span "Update" at bounding box center [285, 470] width 156 height 17
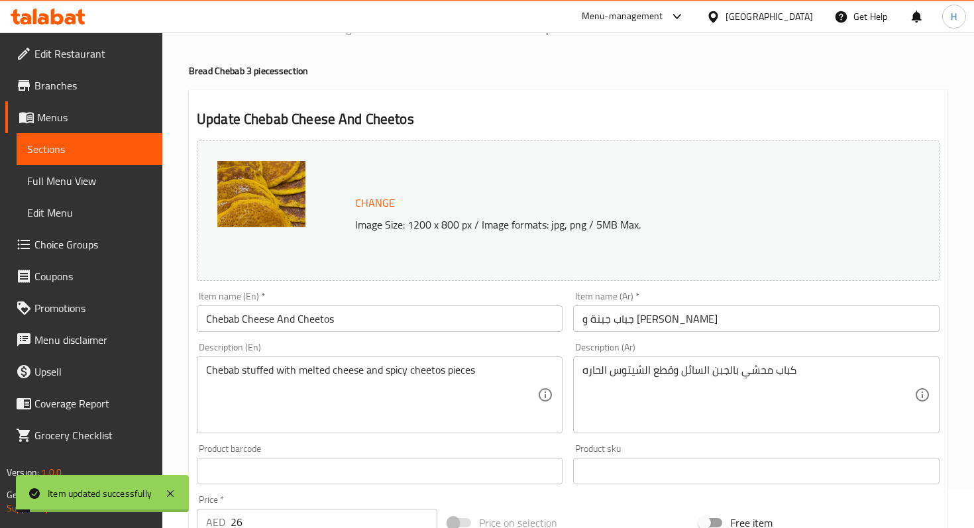
scroll to position [0, 0]
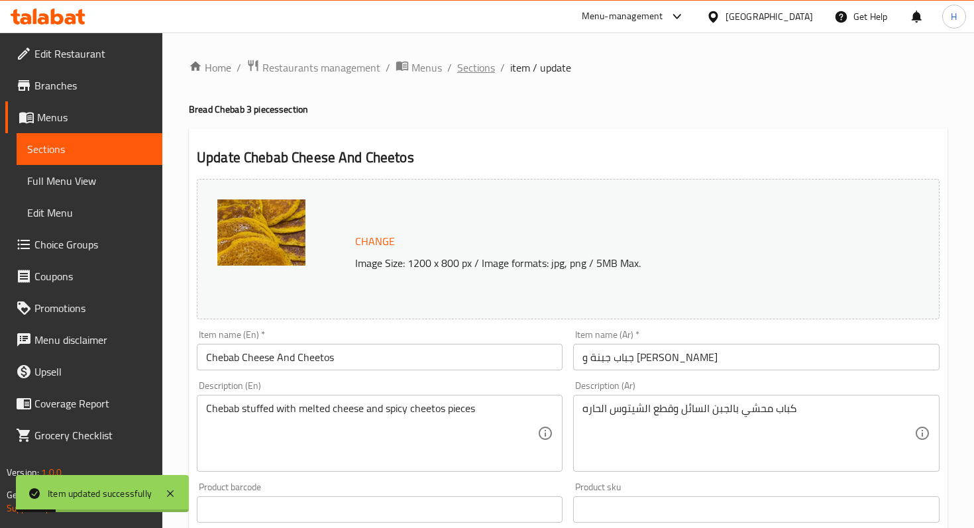
click at [468, 74] on span "Sections" at bounding box center [476, 68] width 38 height 16
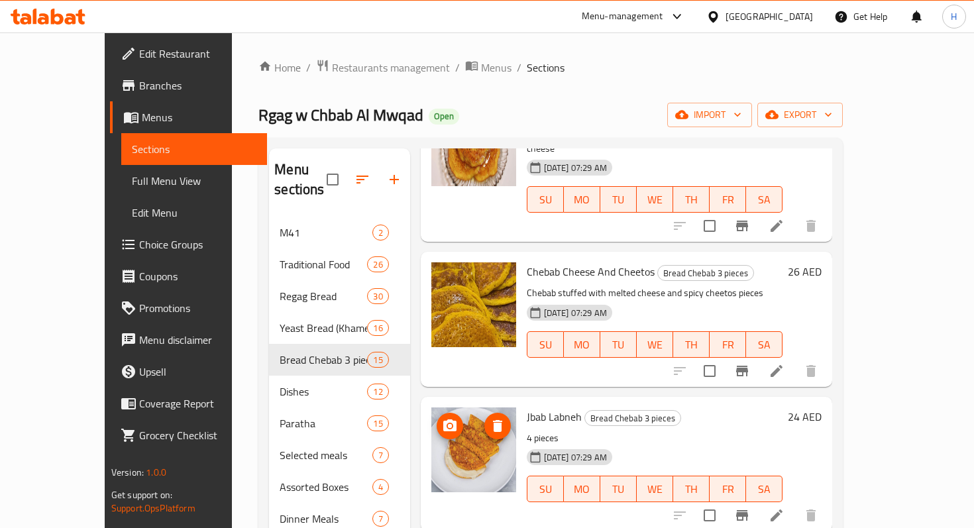
scroll to position [1498, 0]
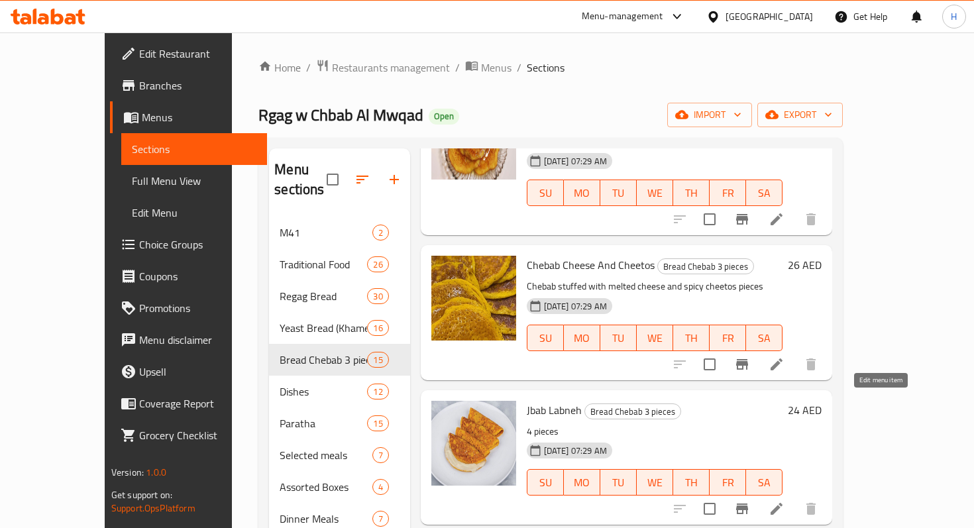
click at [782, 503] on icon at bounding box center [776, 509] width 12 height 12
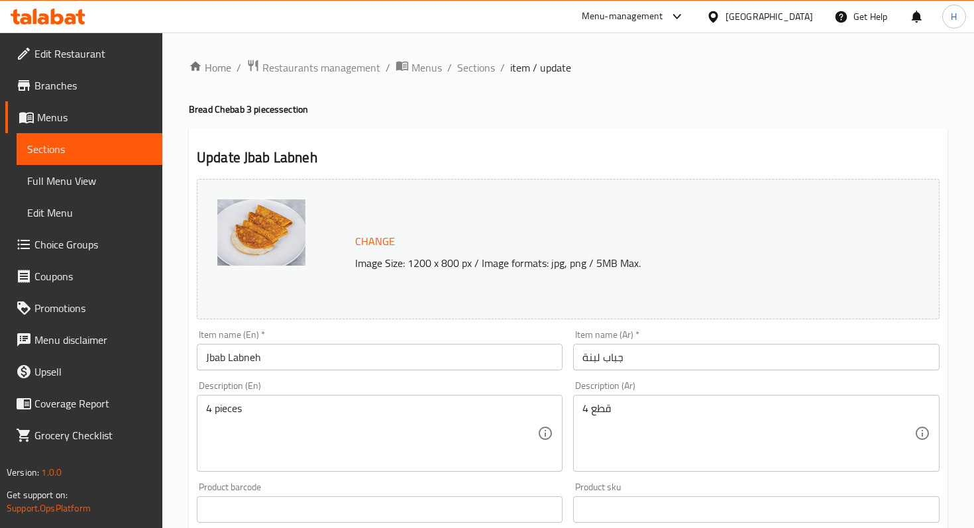
click at [217, 360] on input "Jbab Labneh" at bounding box center [380, 357] width 366 height 26
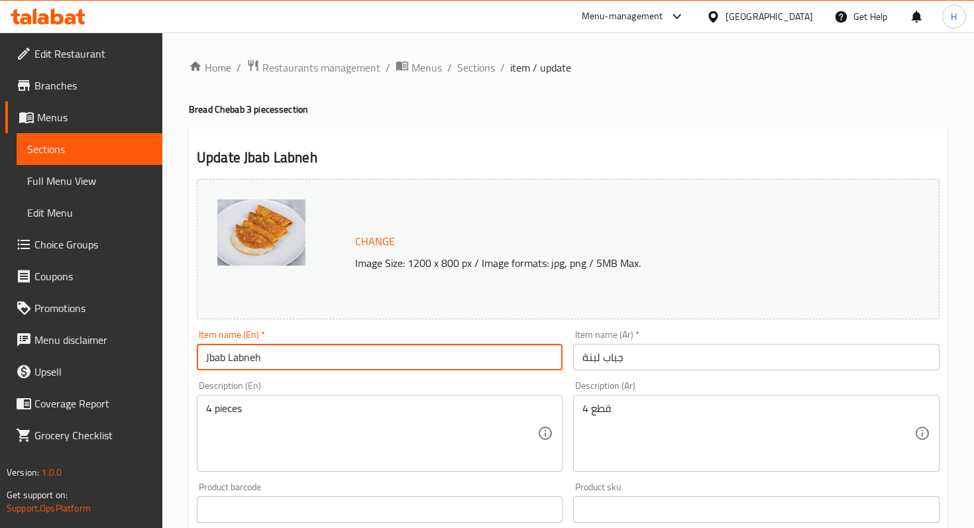
click at [217, 360] on input "Jbab Labneh" at bounding box center [380, 357] width 366 height 26
paste input "Che"
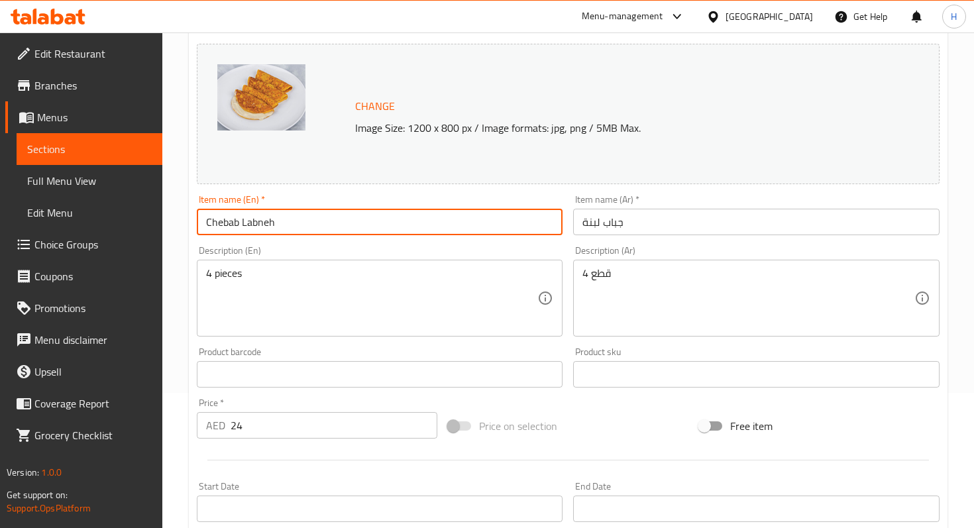
scroll to position [423, 0]
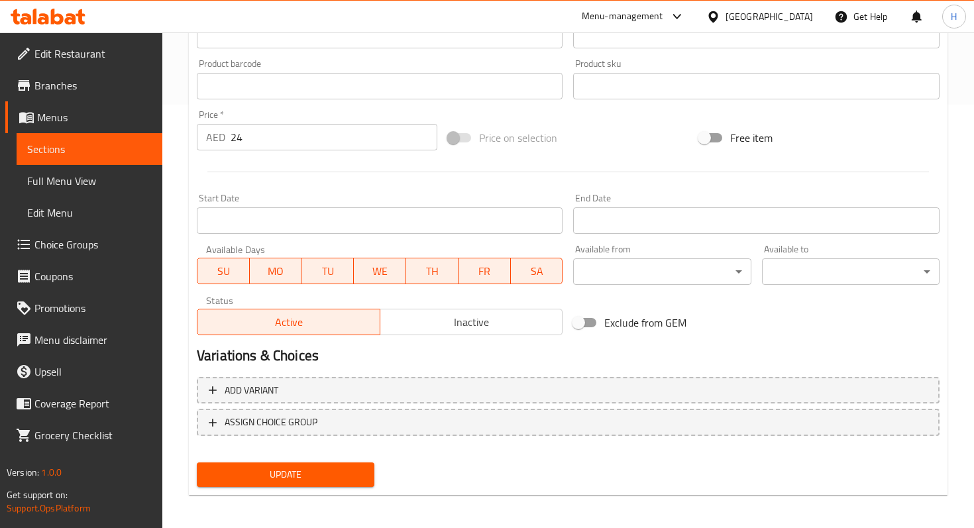
type input "Chebab Labneh"
click at [242, 464] on button "Update" at bounding box center [286, 474] width 178 height 25
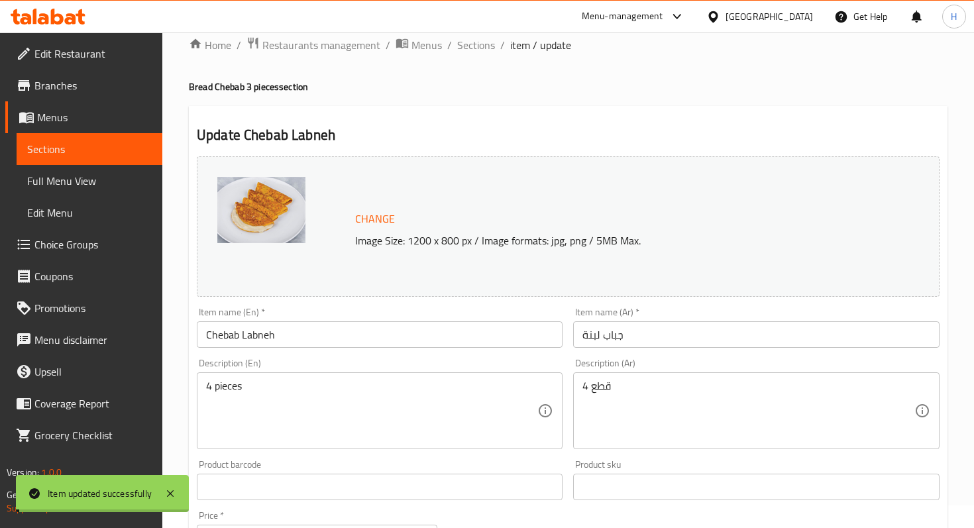
scroll to position [0, 0]
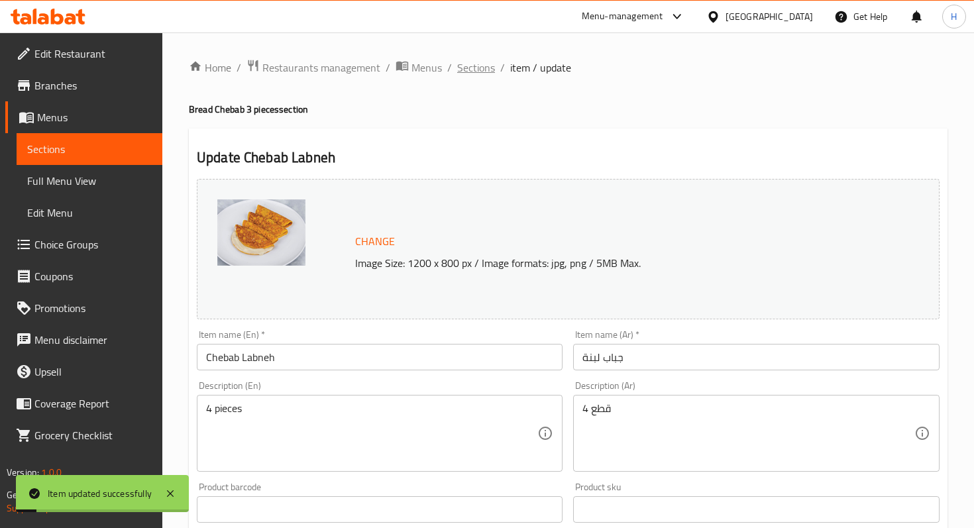
click at [475, 71] on span "Sections" at bounding box center [476, 68] width 38 height 16
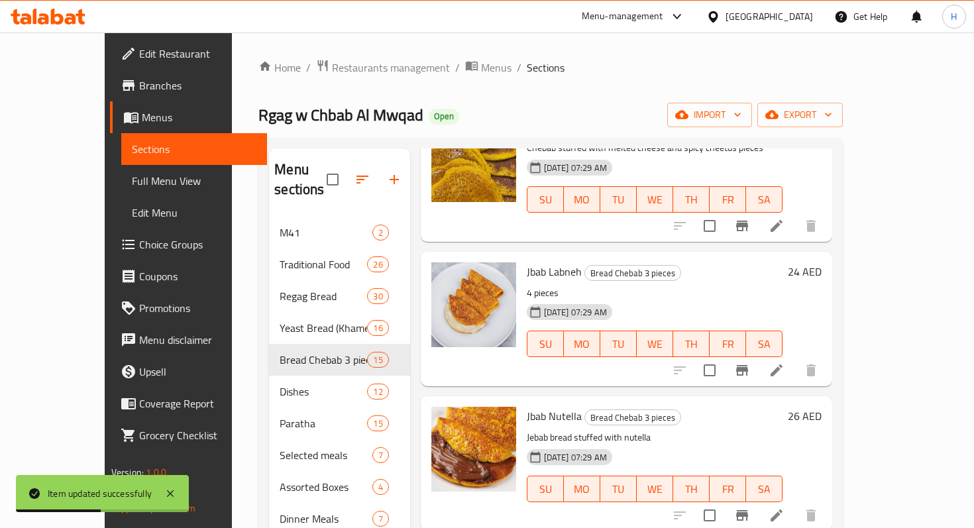
scroll to position [1676, 0]
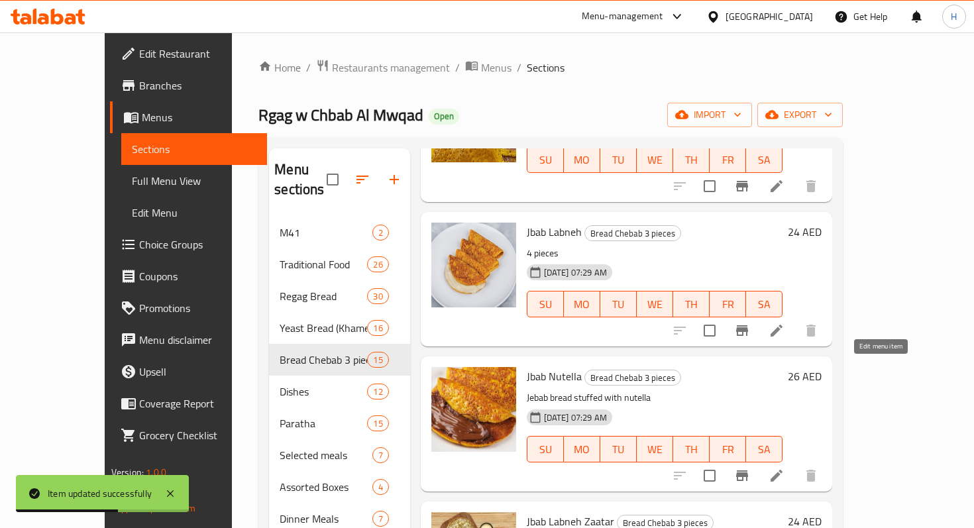
click at [784, 468] on icon at bounding box center [776, 476] width 16 height 16
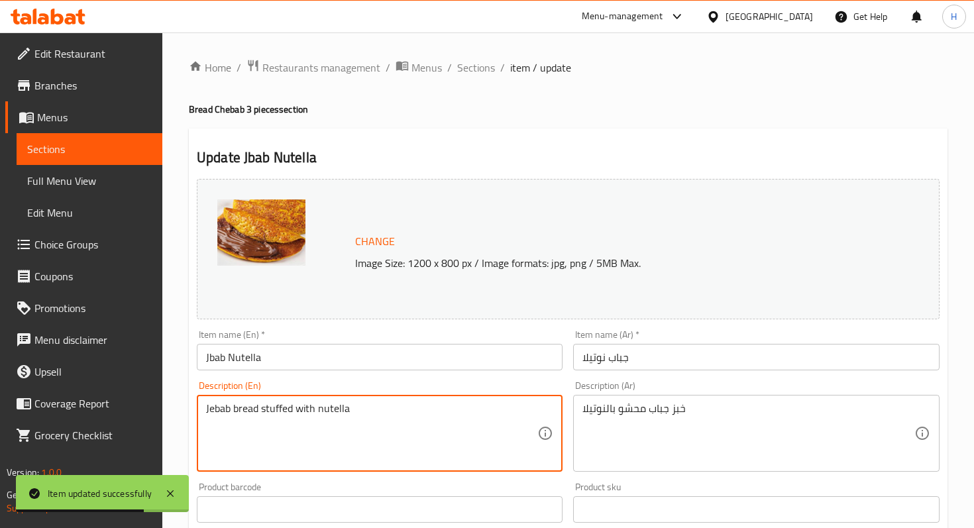
click at [227, 405] on textarea "Jebab bread stuffed with nutella" at bounding box center [371, 433] width 331 height 63
paste textarea "Ch"
type textarea "Chebab bread stuffed with nutella"
click at [215, 364] on input "Jbab Nutella" at bounding box center [380, 357] width 366 height 26
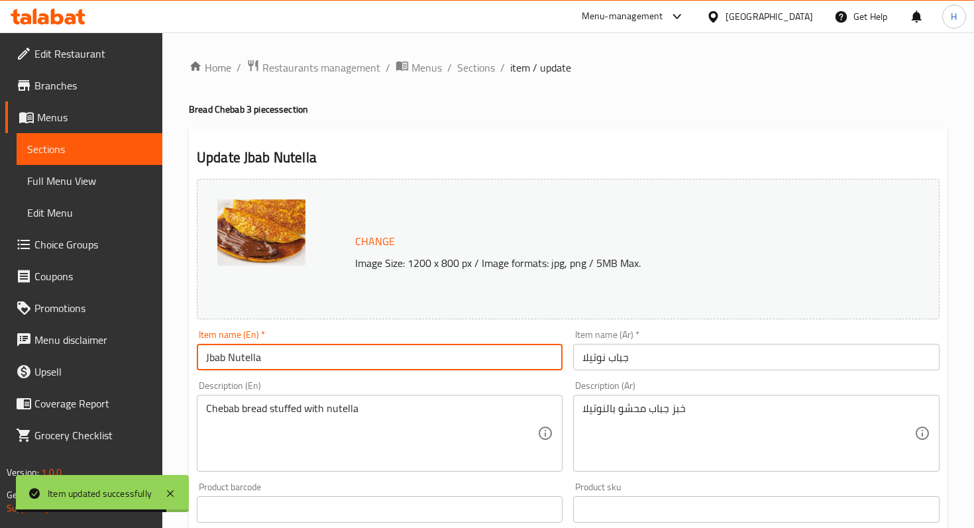
click at [215, 364] on input "Jbab Nutella" at bounding box center [380, 357] width 366 height 26
paste input "Che"
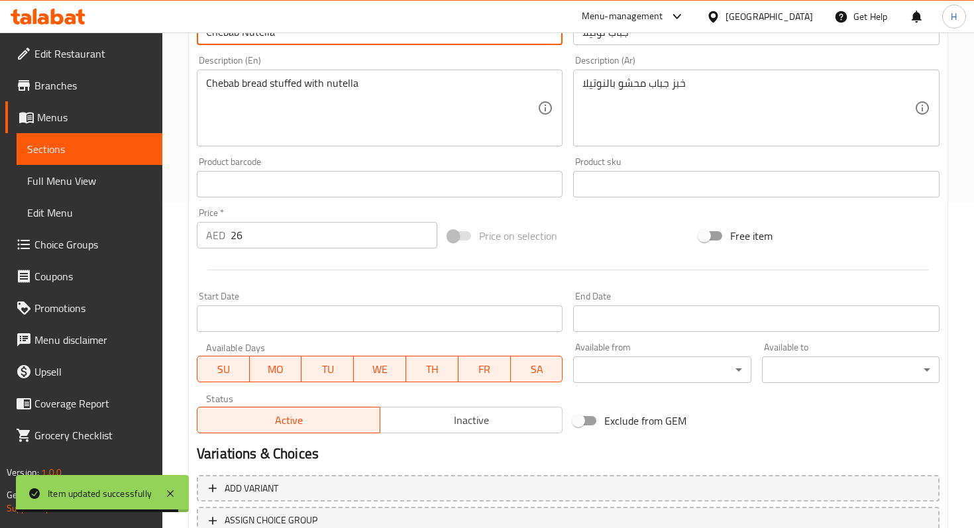
scroll to position [427, 0]
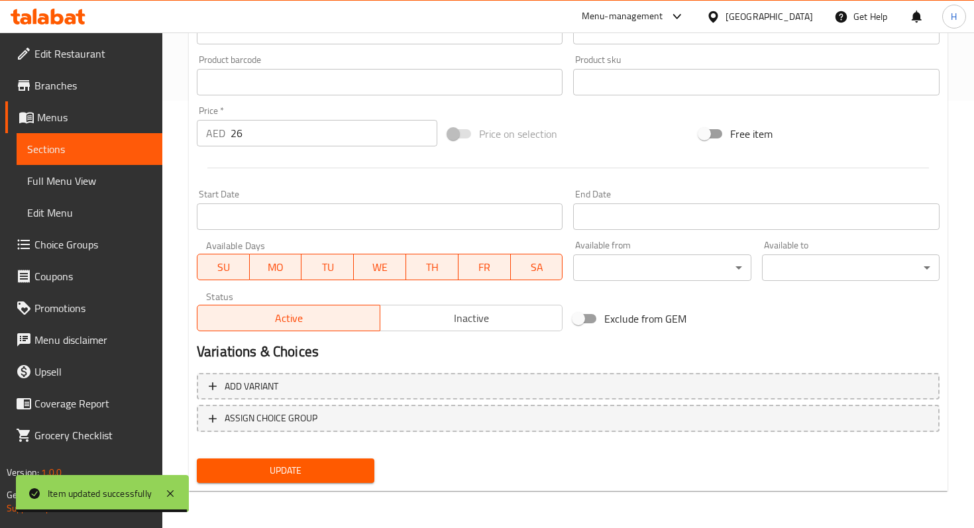
type input "Chebab Nutella"
click at [231, 478] on span "Update" at bounding box center [285, 470] width 156 height 17
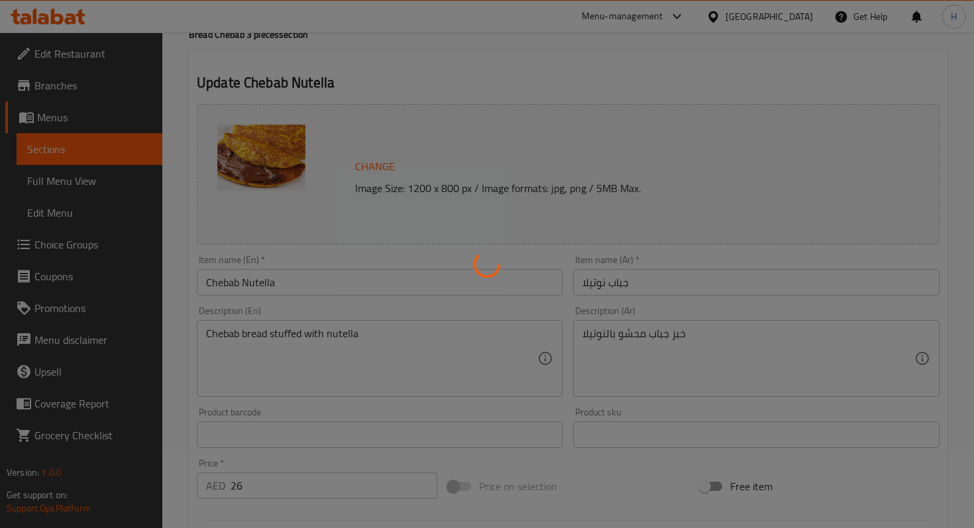
scroll to position [0, 0]
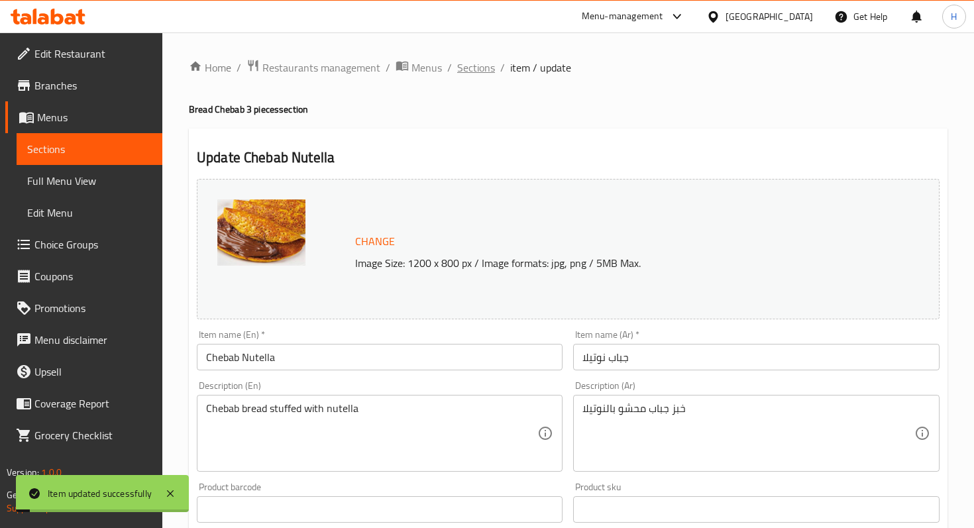
click at [469, 64] on span "Sections" at bounding box center [476, 68] width 38 height 16
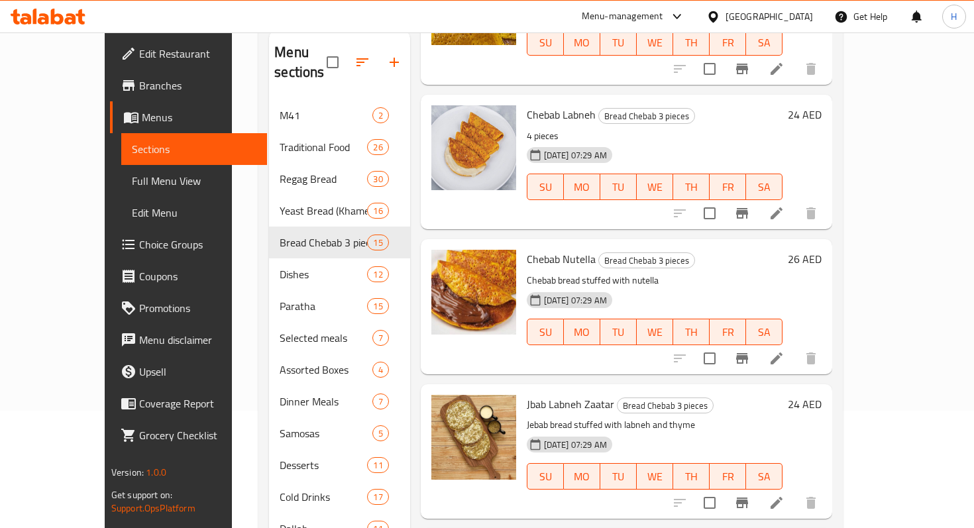
scroll to position [185, 0]
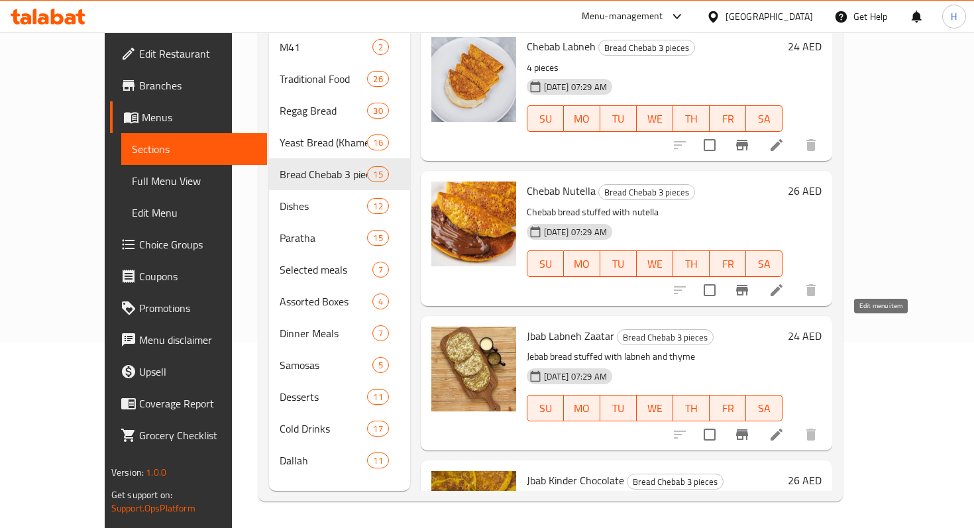
click at [782, 429] on icon at bounding box center [776, 435] width 12 height 12
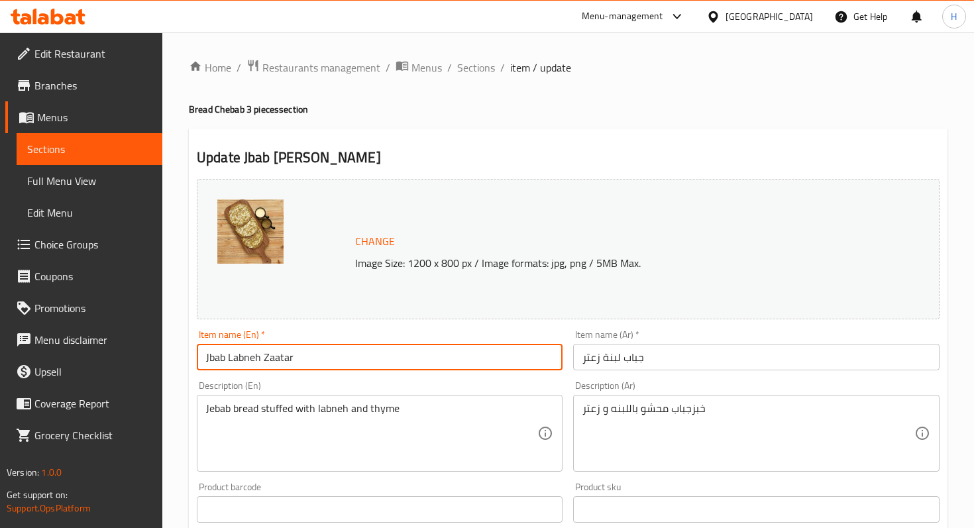
click at [207, 361] on input "Jbab Labneh Zaatar" at bounding box center [380, 357] width 366 height 26
paste input "Che"
type input "Chebab Labneh Zaatar"
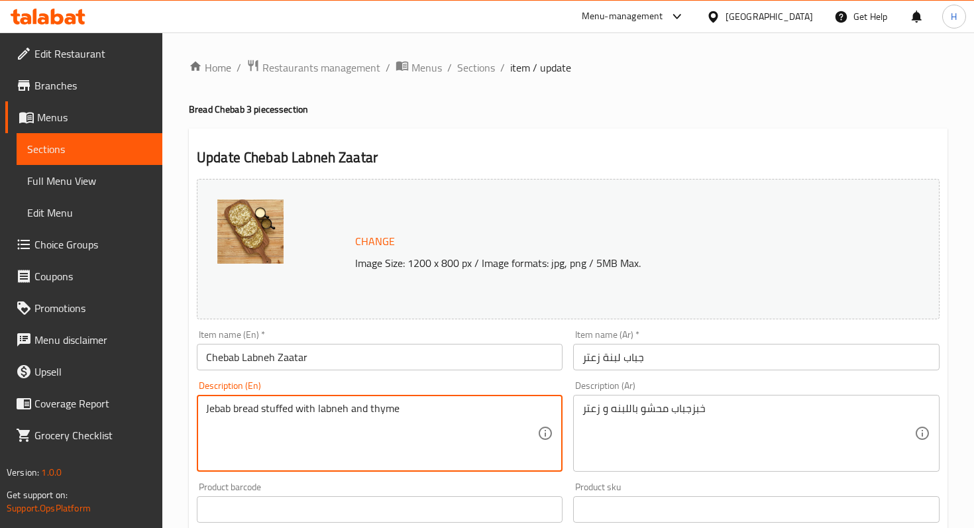
click at [219, 415] on textarea "Jebab bread stuffed with labneh and thyme" at bounding box center [371, 433] width 331 height 63
paste textarea "Ch"
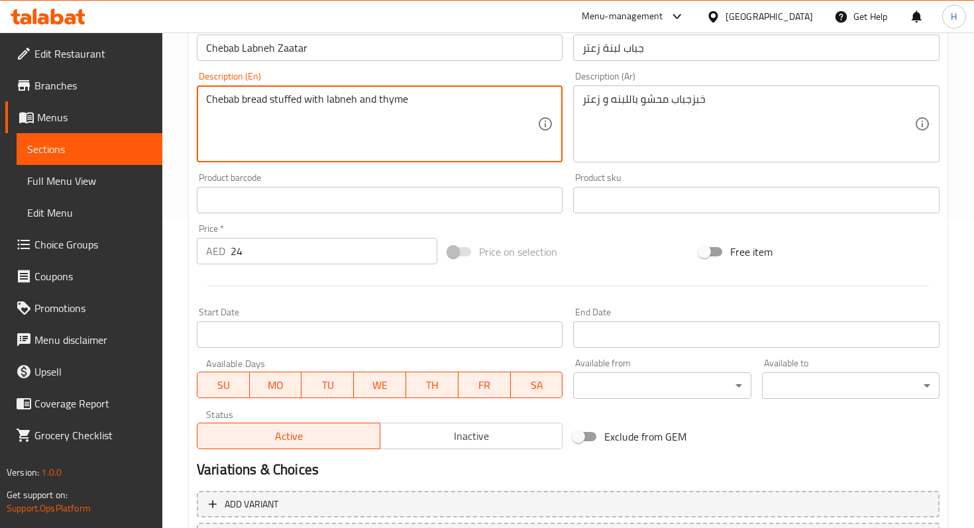
scroll to position [427, 0]
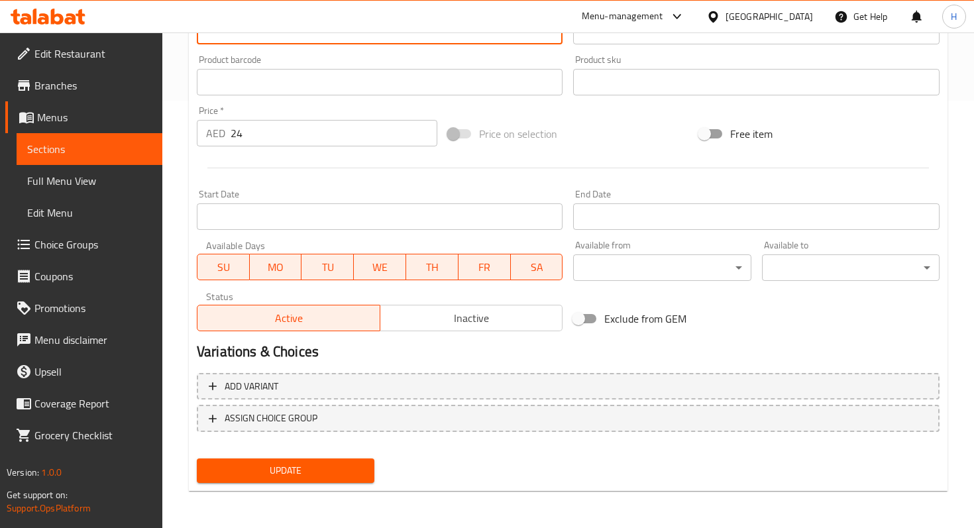
type textarea "Chebab bread stuffed with labneh and thyme"
drag, startPoint x: 231, startPoint y: 460, endPoint x: 451, endPoint y: 239, distance: 312.4
click at [231, 460] on button "Update" at bounding box center [286, 470] width 178 height 25
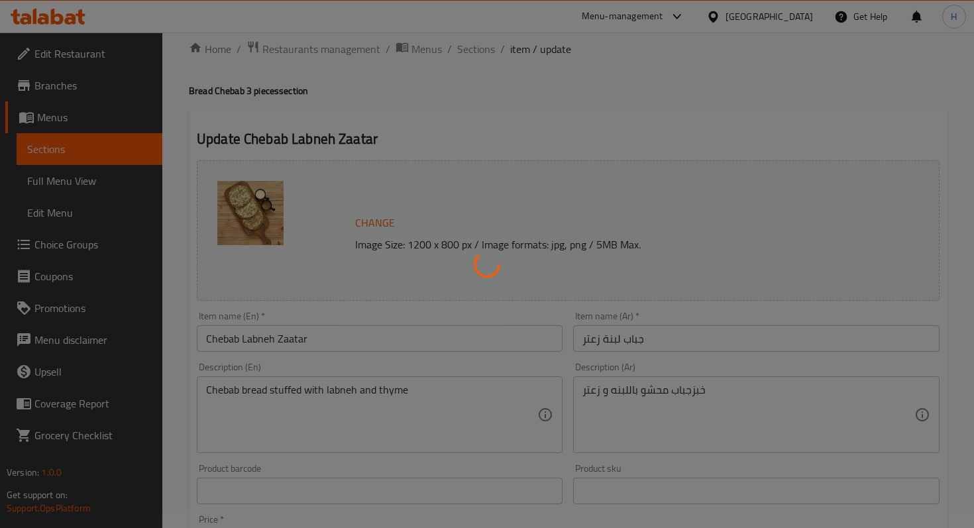
scroll to position [0, 0]
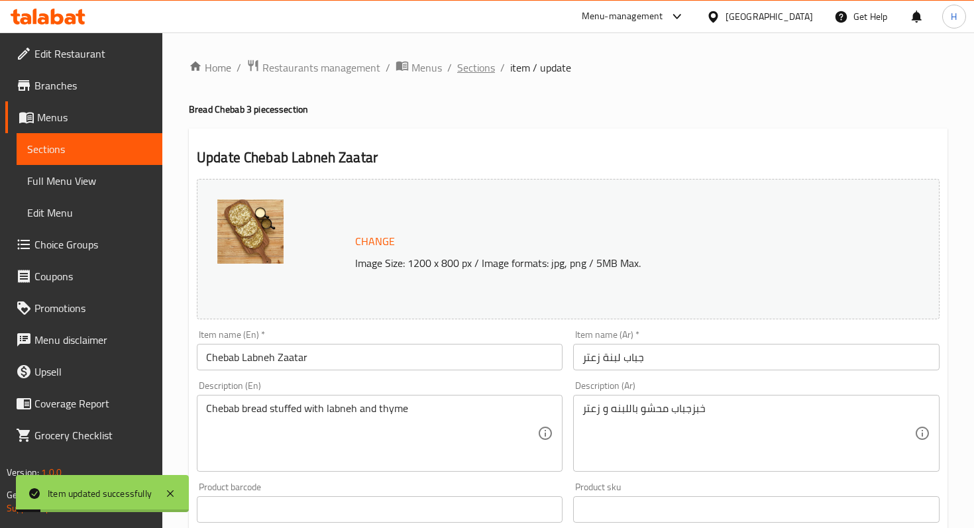
click at [474, 72] on span "Sections" at bounding box center [476, 68] width 38 height 16
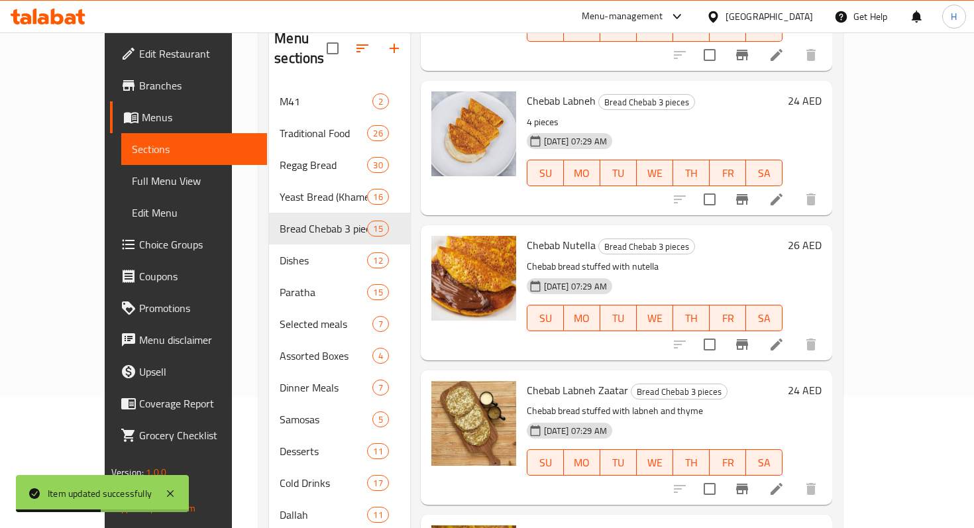
scroll to position [185, 0]
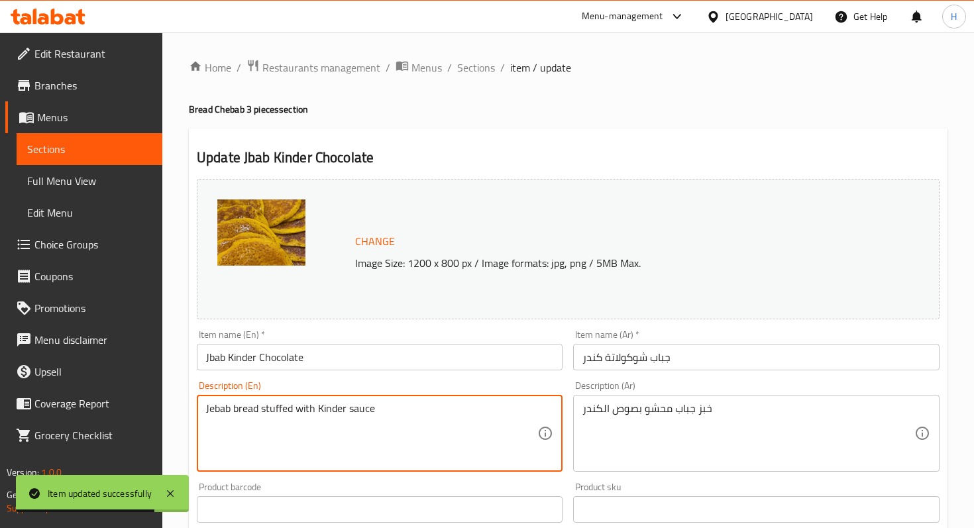
click at [212, 405] on textarea "Jebab bread stuffed with Kinder sauce" at bounding box center [371, 433] width 331 height 63
paste textarea "Ch"
type textarea "Chebab bread stuffed with Kinder sauce"
click at [213, 360] on input "Jbab Kinder Chocolate" at bounding box center [380, 357] width 366 height 26
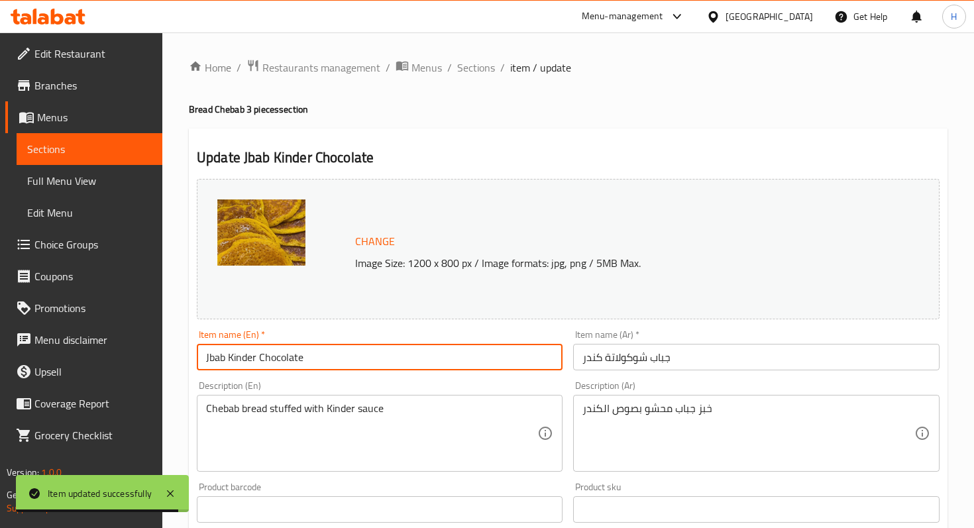
click at [213, 360] on input "Jbab Kinder Chocolate" at bounding box center [380, 357] width 366 height 26
paste input "Che"
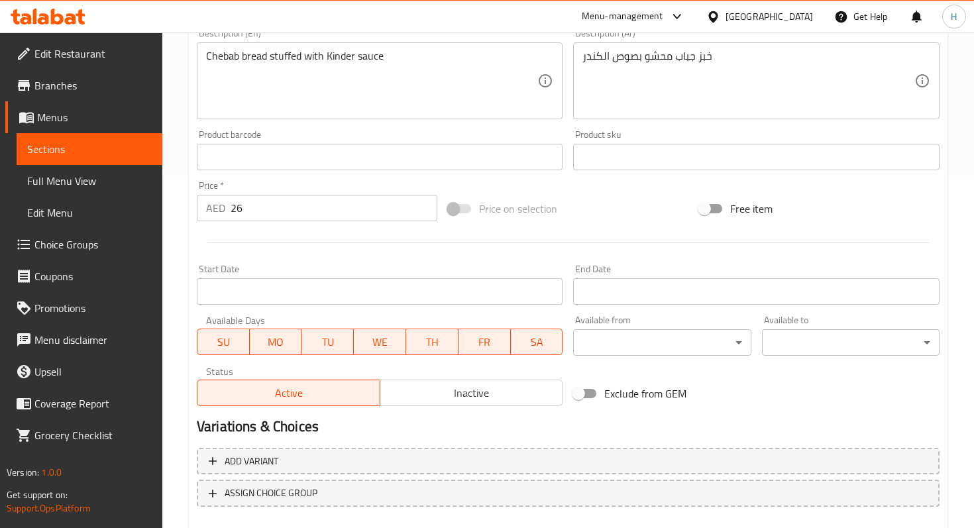
scroll to position [427, 0]
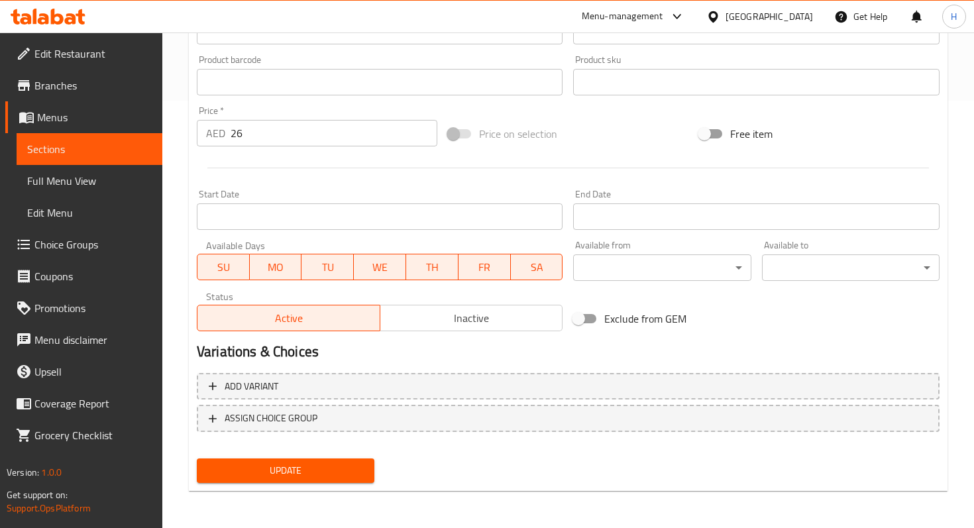
type input "Chebab Kinder Chocolate"
click at [233, 479] on button "Update" at bounding box center [286, 470] width 178 height 25
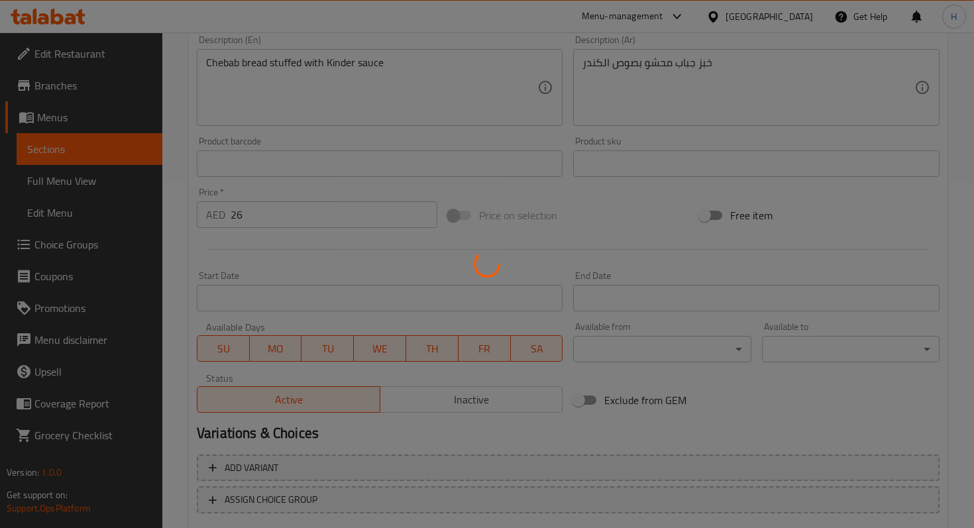
scroll to position [0, 0]
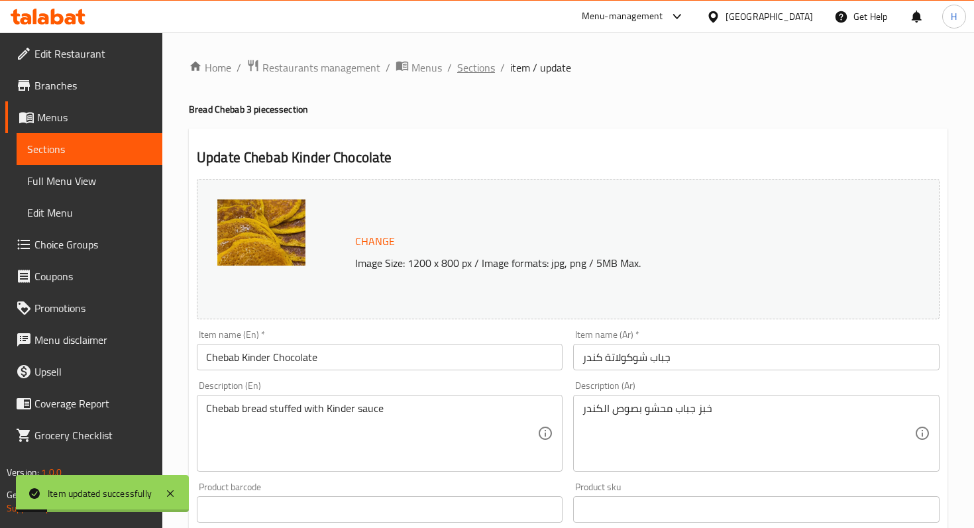
click at [477, 68] on span "Sections" at bounding box center [476, 68] width 38 height 16
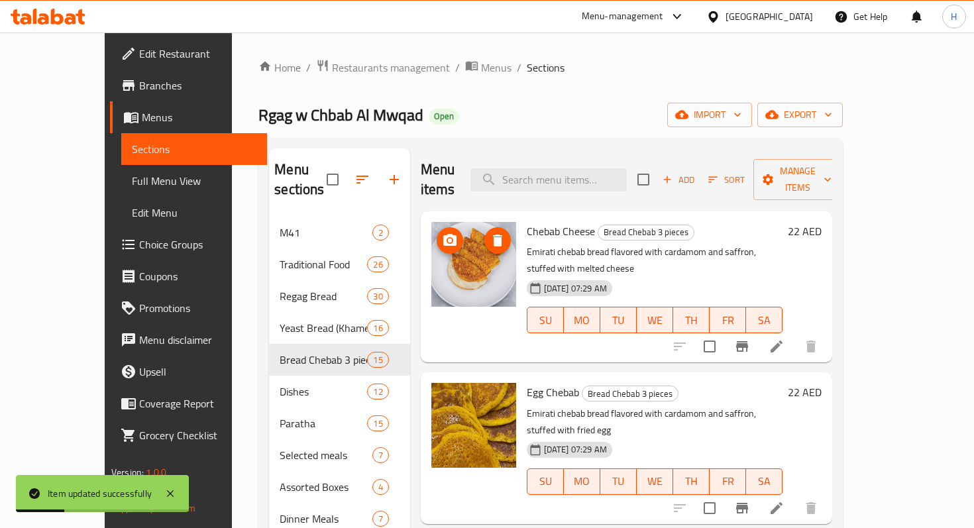
scroll to position [95, 0]
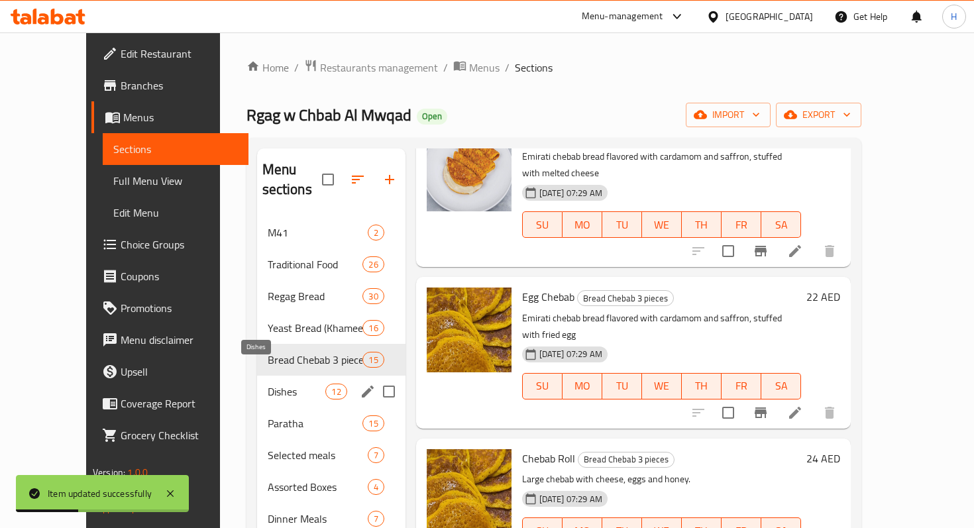
click at [278, 384] on span "Dishes" at bounding box center [297, 392] width 58 height 16
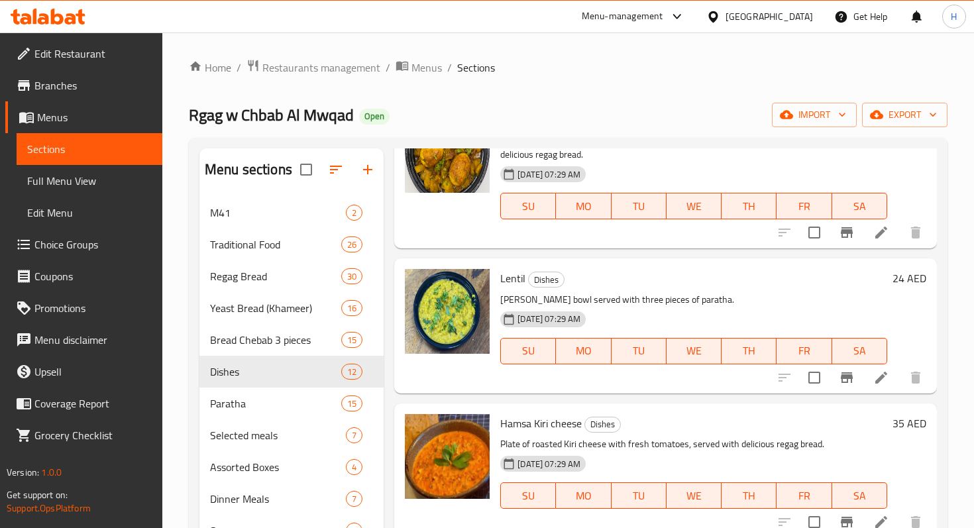
scroll to position [729, 0]
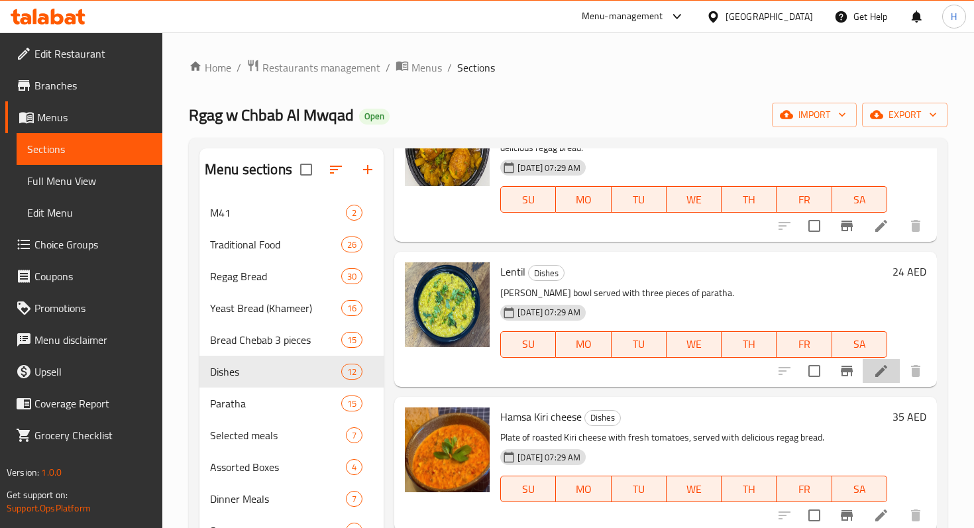
click at [871, 366] on li at bounding box center [881, 371] width 37 height 24
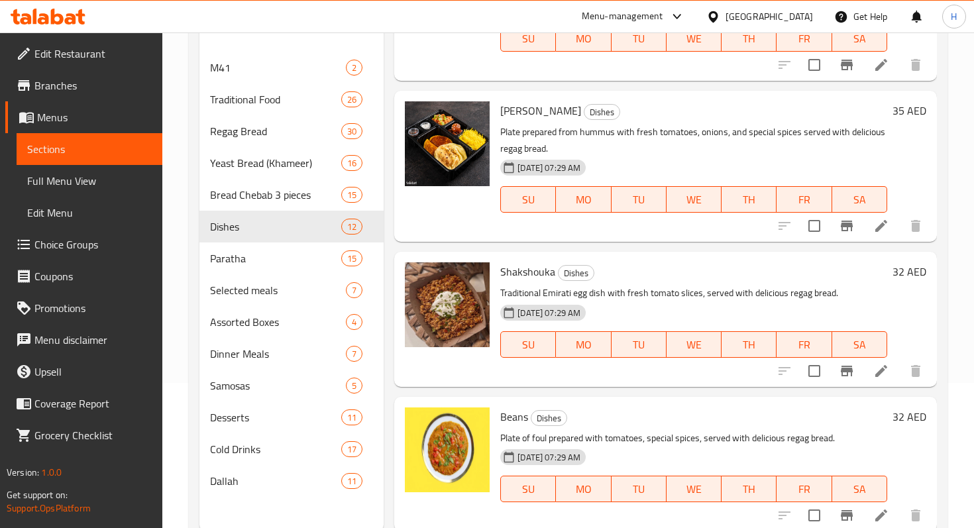
scroll to position [185, 0]
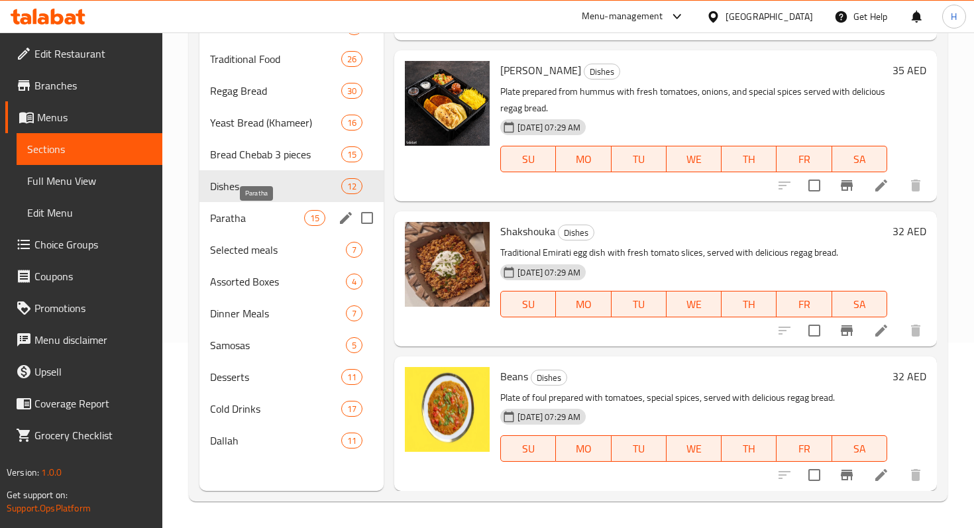
click at [250, 223] on span "Paratha" at bounding box center [257, 218] width 94 height 16
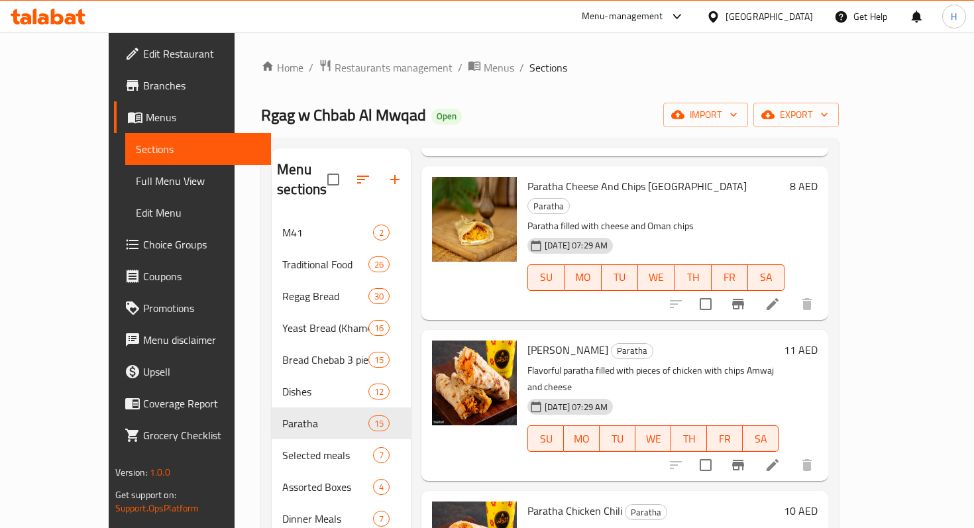
scroll to position [480, 0]
click at [780, 456] on icon at bounding box center [772, 464] width 16 height 16
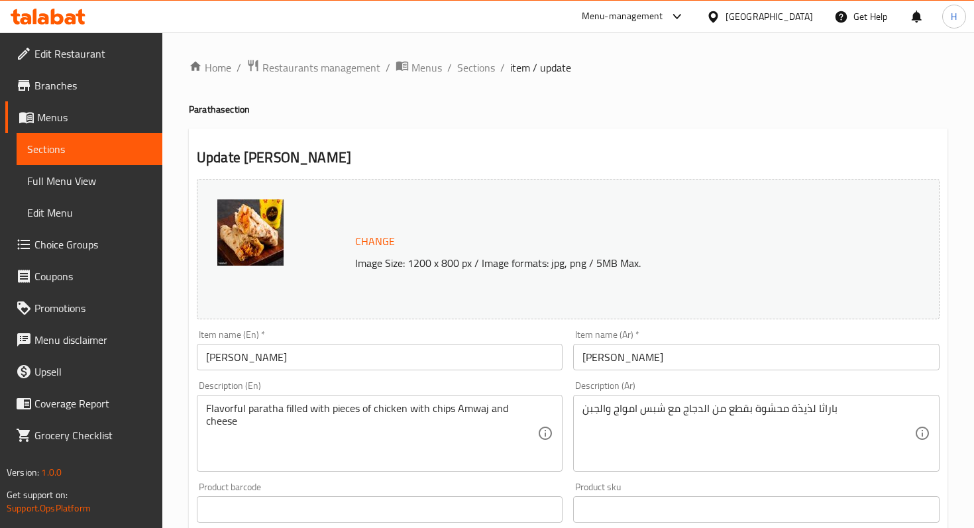
click at [275, 360] on input "Paratha Franchesco" at bounding box center [380, 357] width 366 height 26
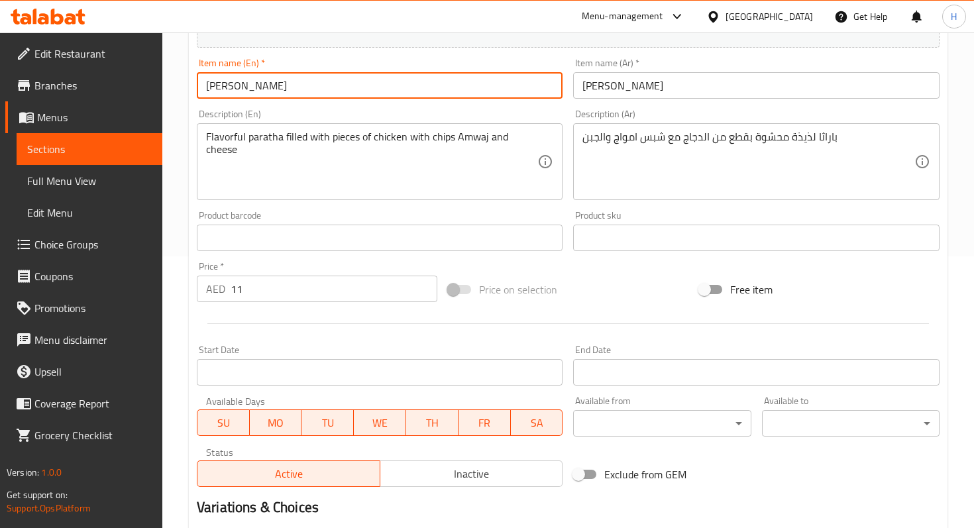
scroll to position [391, 0]
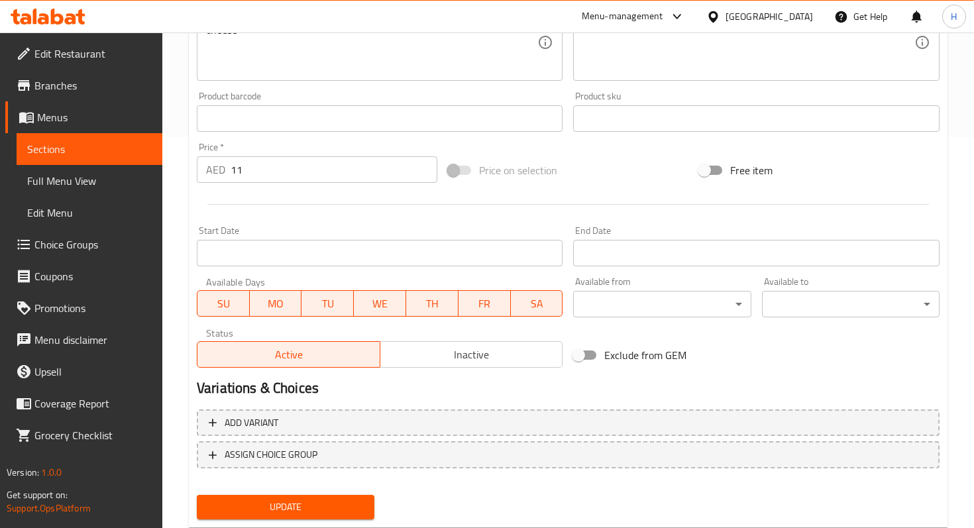
type input "Paratha Francesco"
click at [288, 509] on span "Update" at bounding box center [285, 507] width 156 height 17
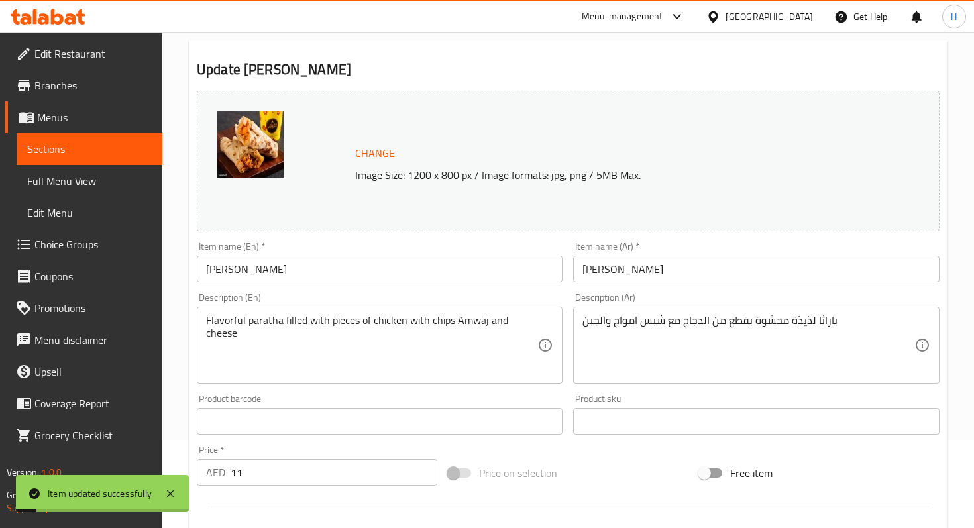
scroll to position [0, 0]
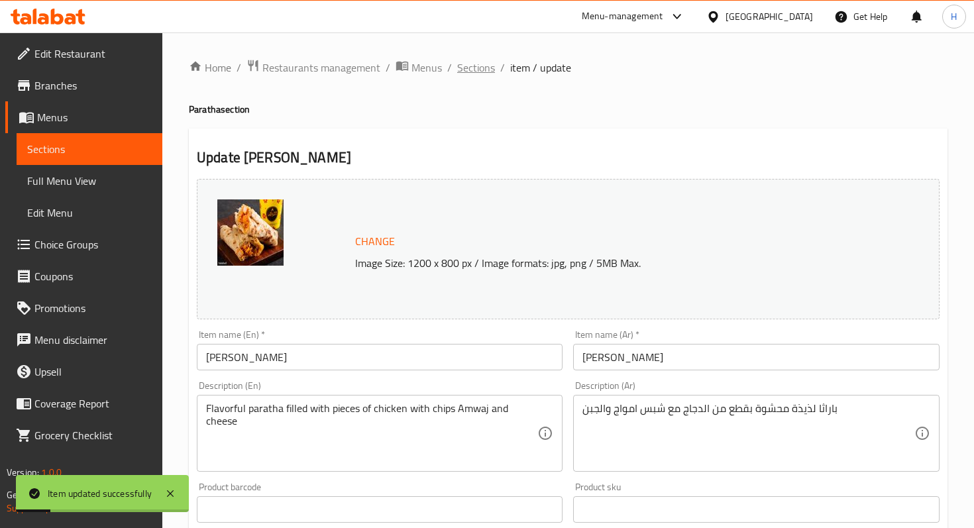
click at [469, 69] on span "Sections" at bounding box center [476, 68] width 38 height 16
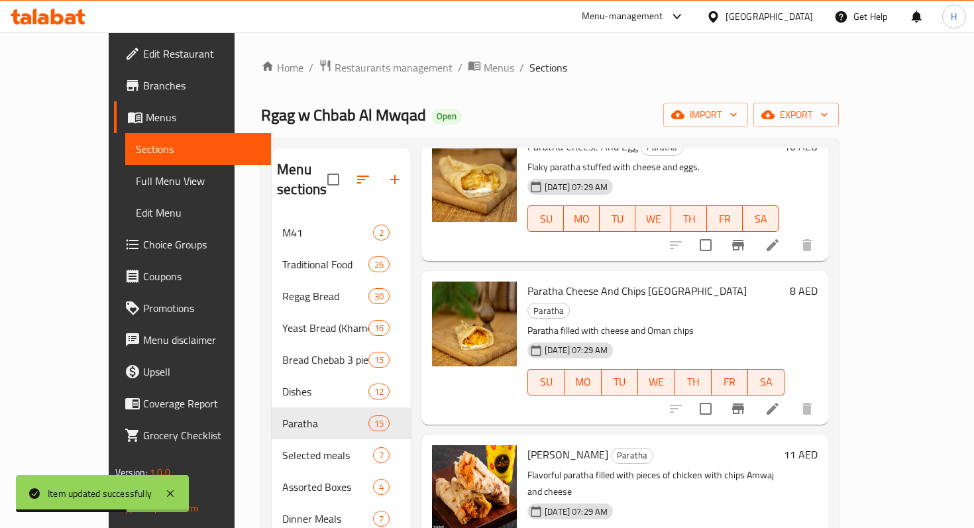
scroll to position [462, 0]
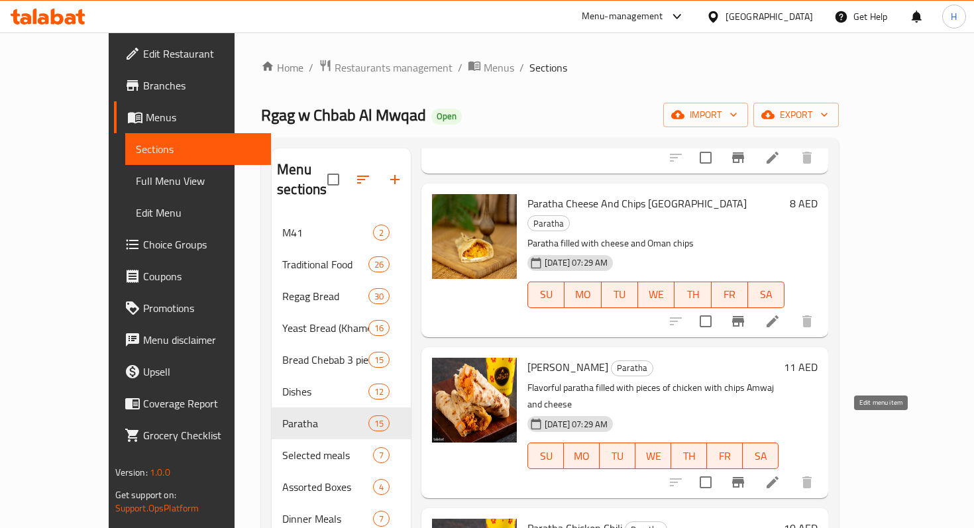
click at [778, 476] on icon at bounding box center [772, 482] width 12 height 12
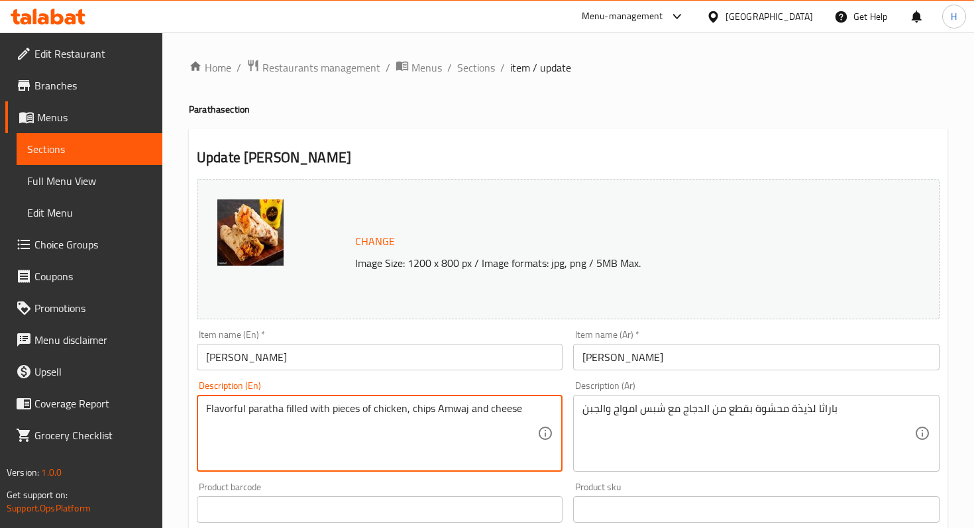
click at [424, 412] on textarea "Flavorful paratha filled with pieces of chicken, chips Amwaj and cheese" at bounding box center [371, 433] width 331 height 63
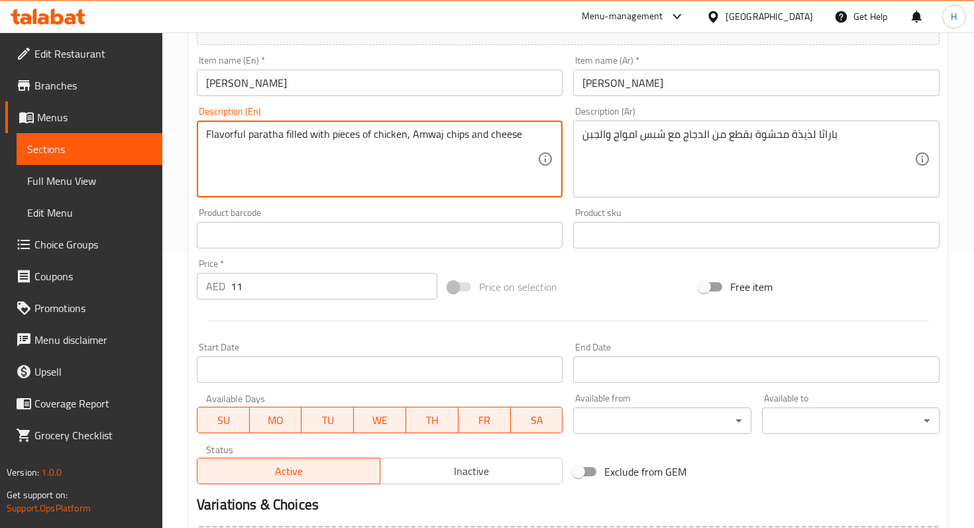
scroll to position [427, 0]
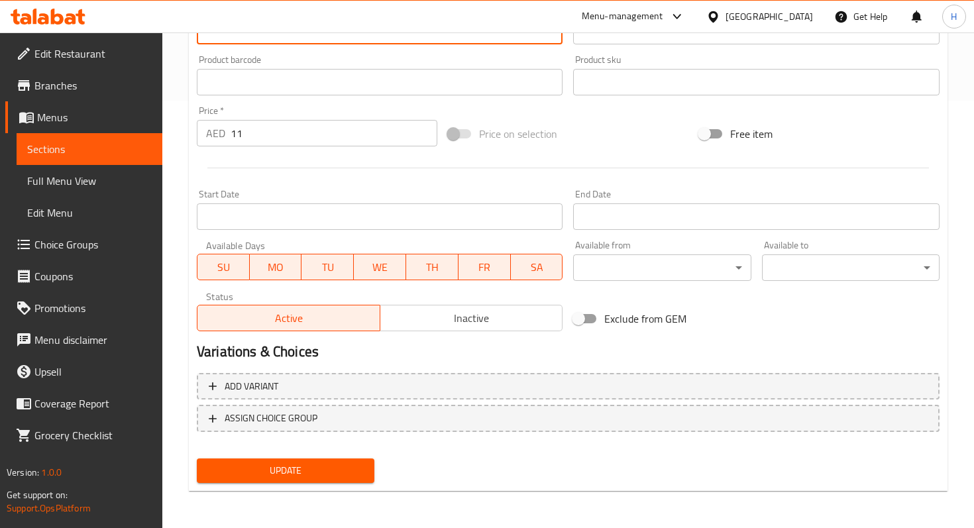
type textarea "Flavorful paratha filled with pieces of chicken, Amwaj chips and cheese"
click at [343, 478] on span "Update" at bounding box center [285, 470] width 156 height 17
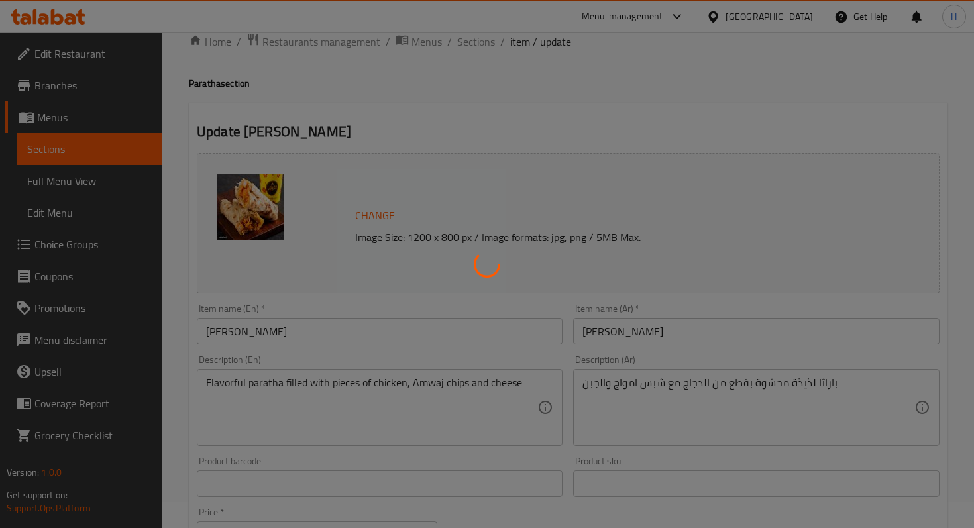
scroll to position [0, 0]
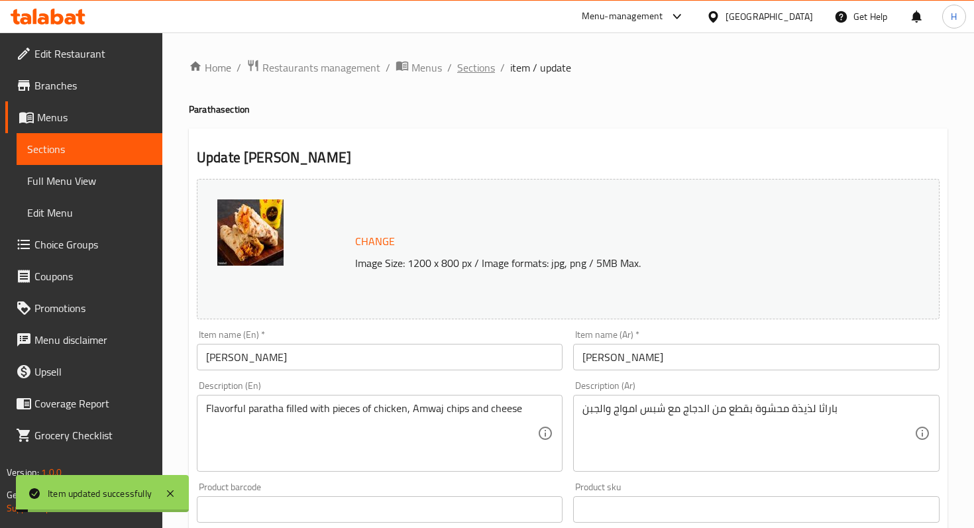
click at [465, 73] on span "Sections" at bounding box center [476, 68] width 38 height 16
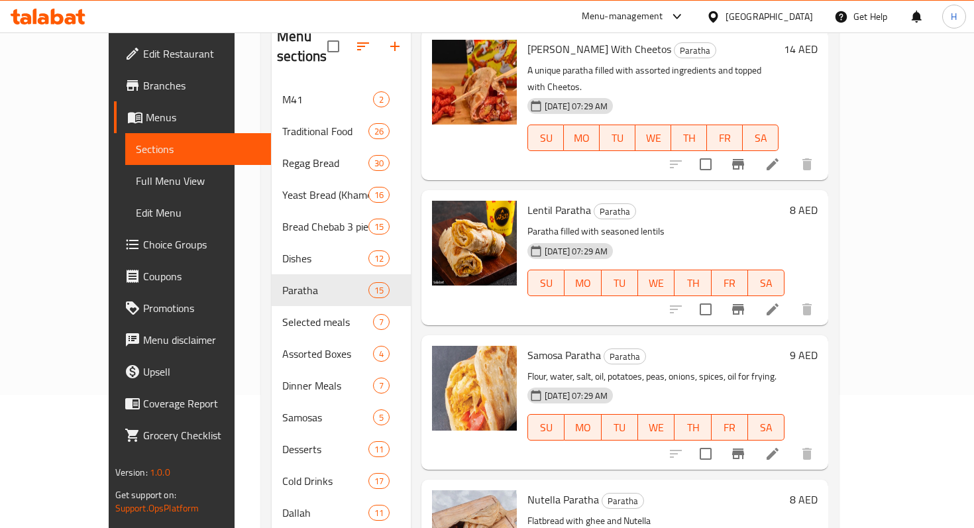
scroll to position [185, 0]
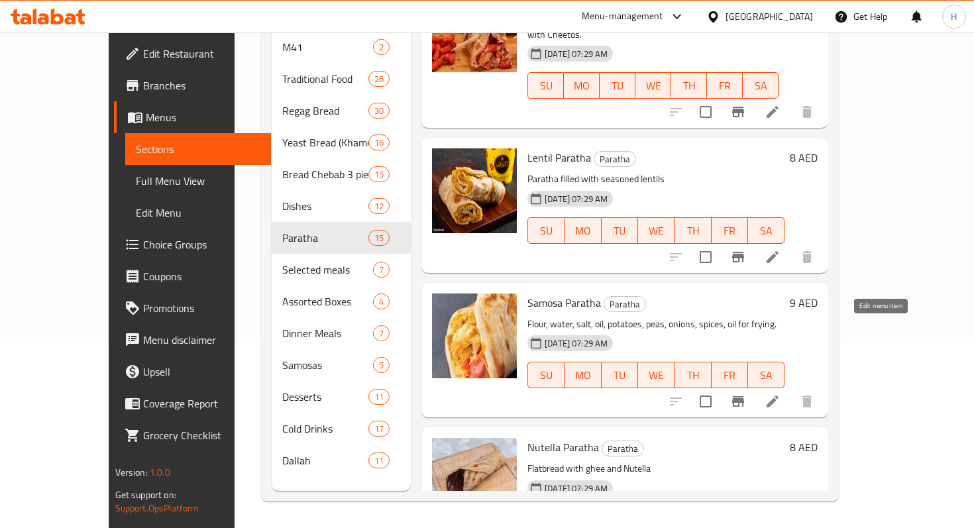
click at [778, 395] on icon at bounding box center [772, 401] width 12 height 12
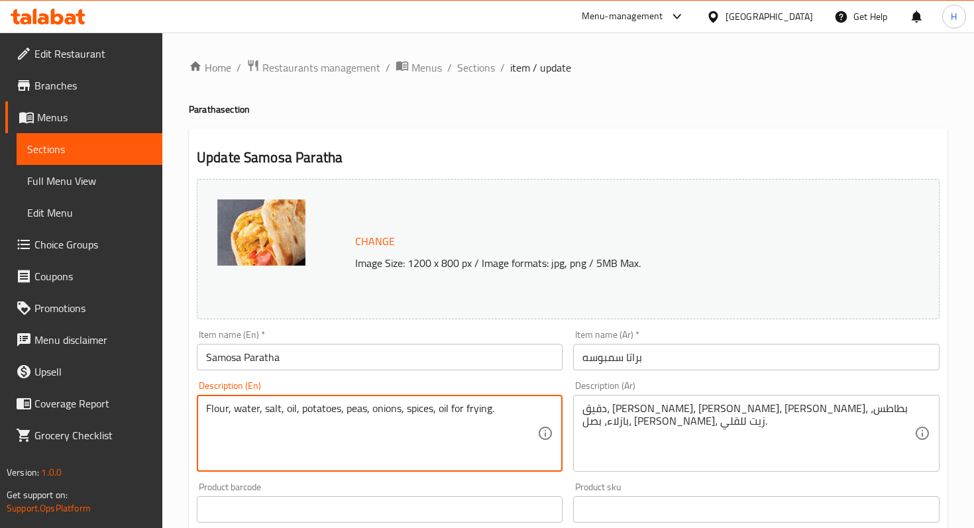
drag, startPoint x: 507, startPoint y: 425, endPoint x: 259, endPoint y: 417, distance: 248.6
click at [250, 408] on textarea "Flour, water, salt, oil, potatoes, peas, onions, spices, oil for frying." at bounding box center [371, 433] width 331 height 63
click at [467, 65] on span "Sections" at bounding box center [476, 68] width 38 height 16
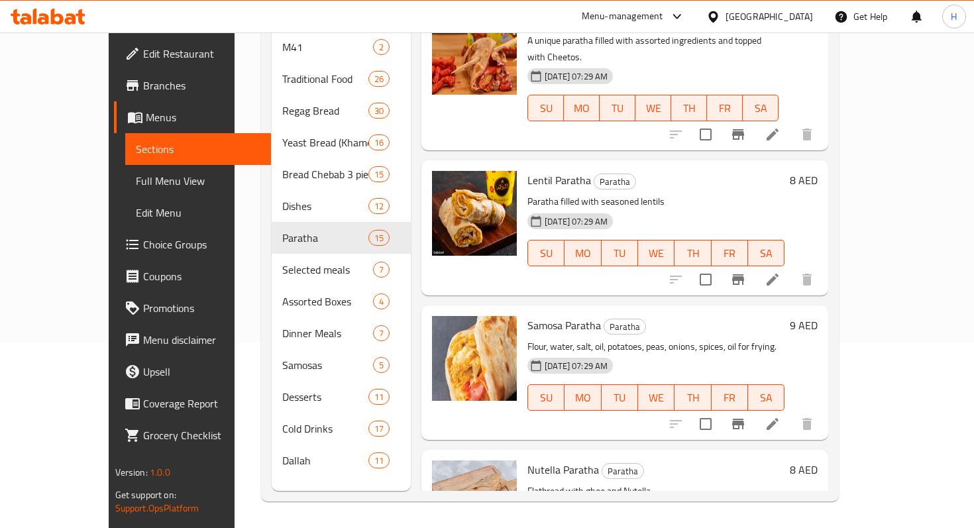
scroll to position [1676, 0]
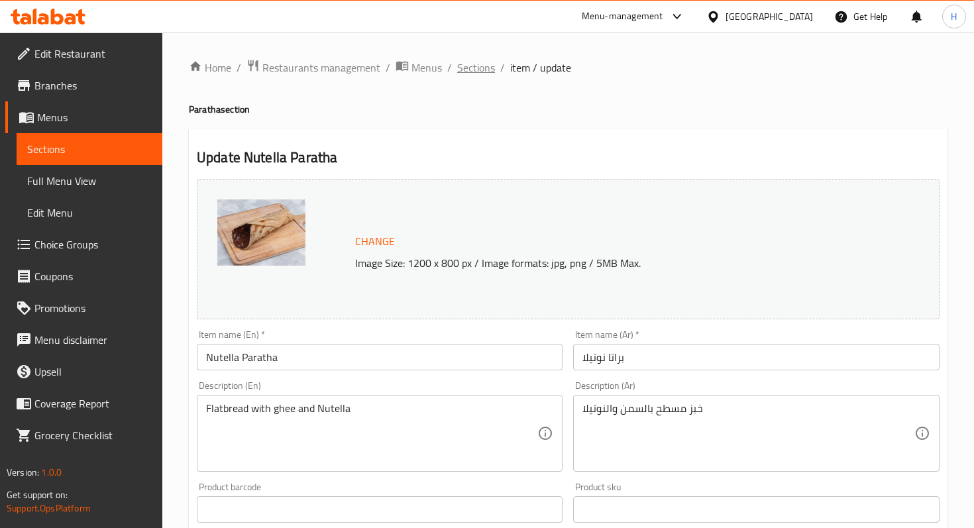
click at [475, 68] on span "Sections" at bounding box center [476, 68] width 38 height 16
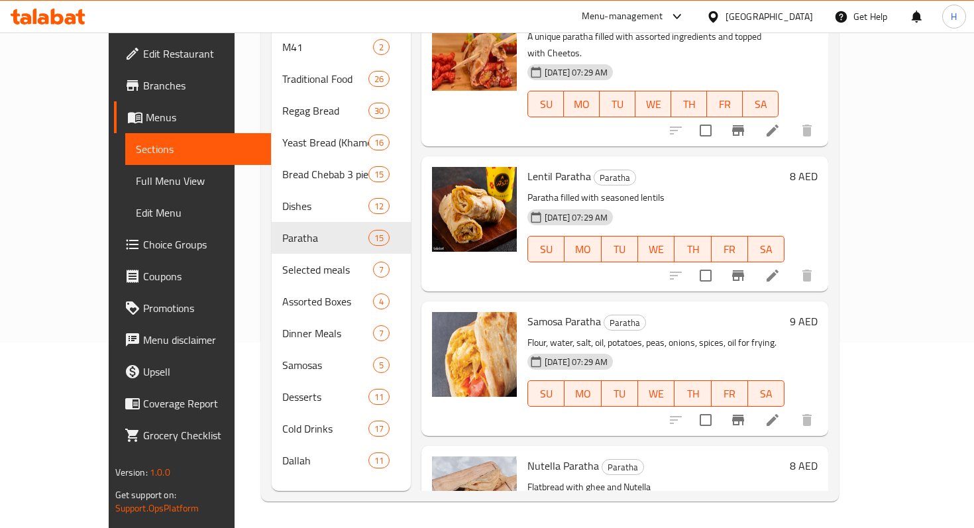
scroll to position [1651, 0]
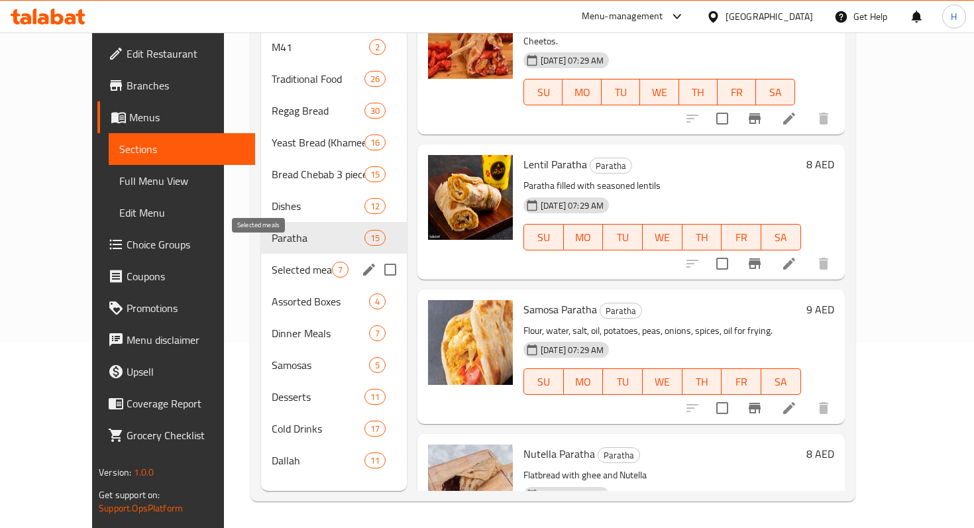
click at [272, 262] on span "Selected meals" at bounding box center [302, 270] width 60 height 16
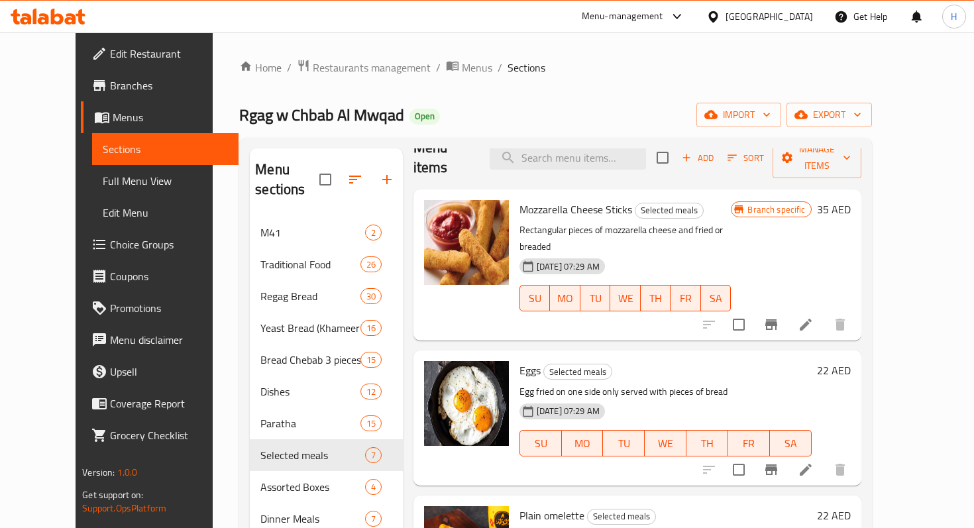
scroll to position [25, 0]
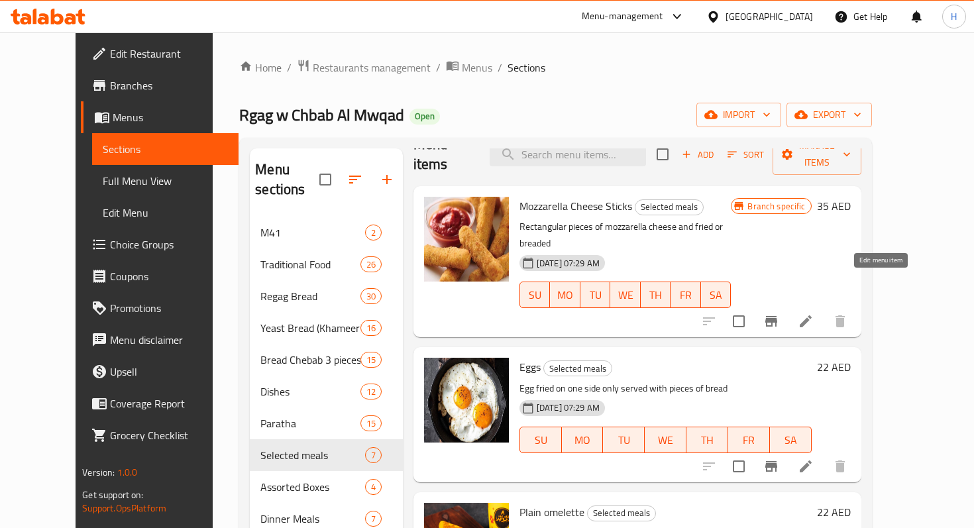
click at [811, 315] on icon at bounding box center [806, 321] width 12 height 12
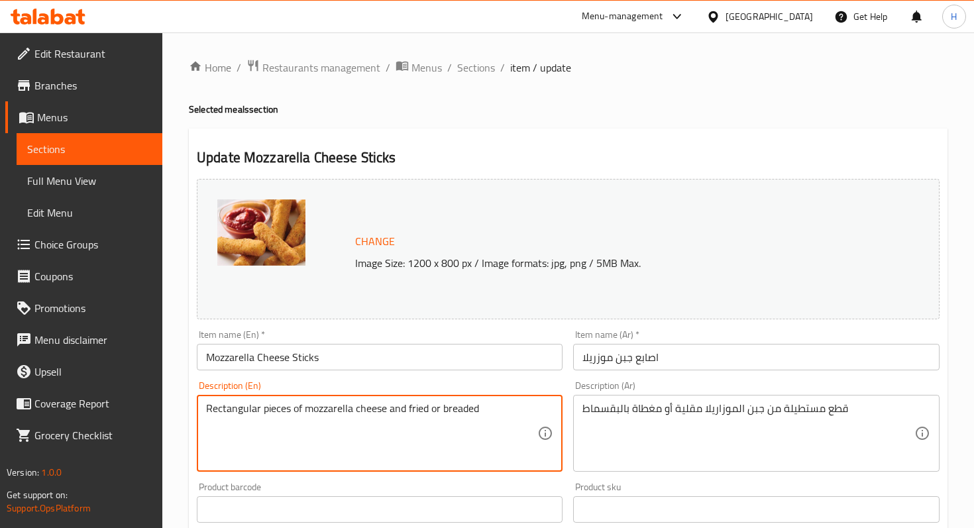
click at [417, 407] on textarea "Rectangular pieces of mozzarella cheese and fried or breaded" at bounding box center [371, 433] width 331 height 63
drag, startPoint x: 262, startPoint y: 409, endPoint x: 186, endPoint y: 401, distance: 75.9
click at [186, 401] on div "Home / Restaurants management / Menus / Sections / item / update Selected meals…" at bounding box center [567, 493] width 811 height 923
click at [386, 407] on textarea "Fried pieces of mozzarella cheese and fried or breaded" at bounding box center [371, 433] width 331 height 63
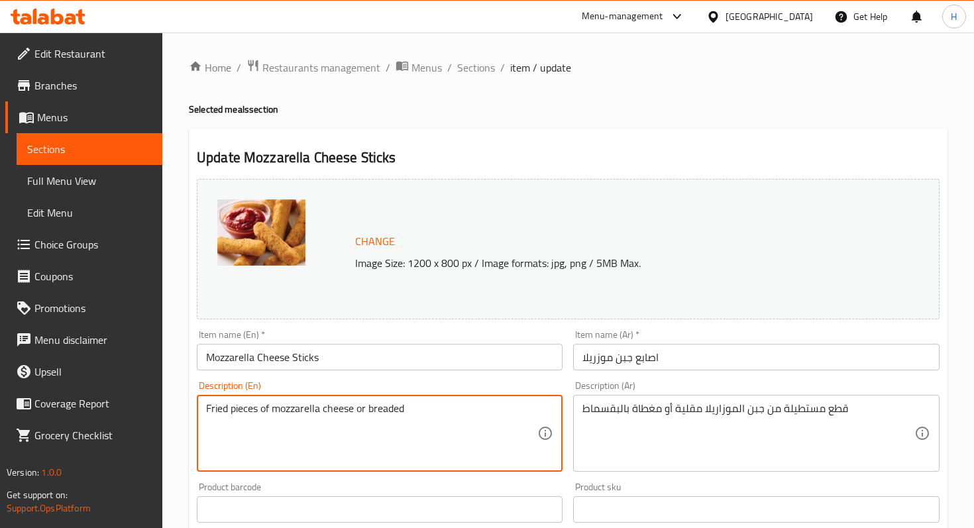
drag, startPoint x: 357, startPoint y: 411, endPoint x: 420, endPoint y: 409, distance: 63.0
click at [415, 409] on textarea "Fried pieces of mozzarella cheese or breaded" at bounding box center [371, 433] width 331 height 63
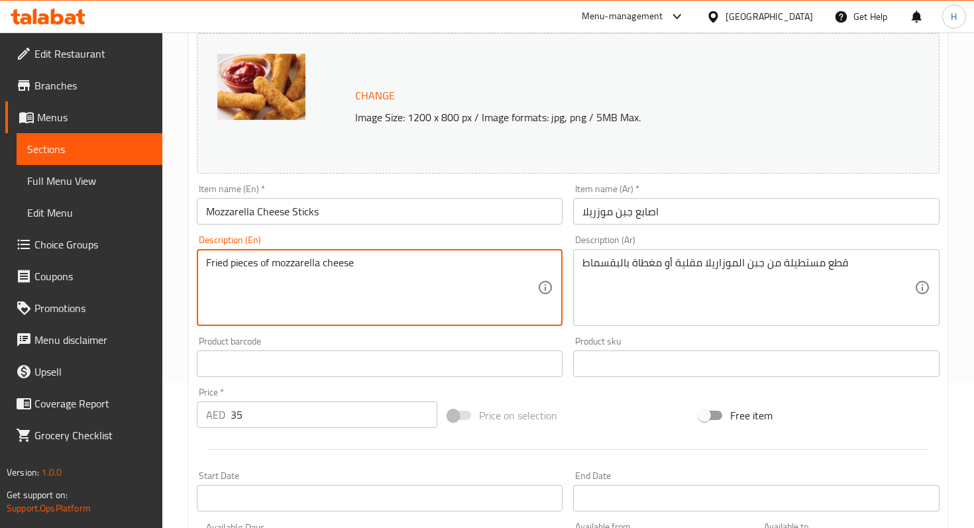
scroll to position [427, 0]
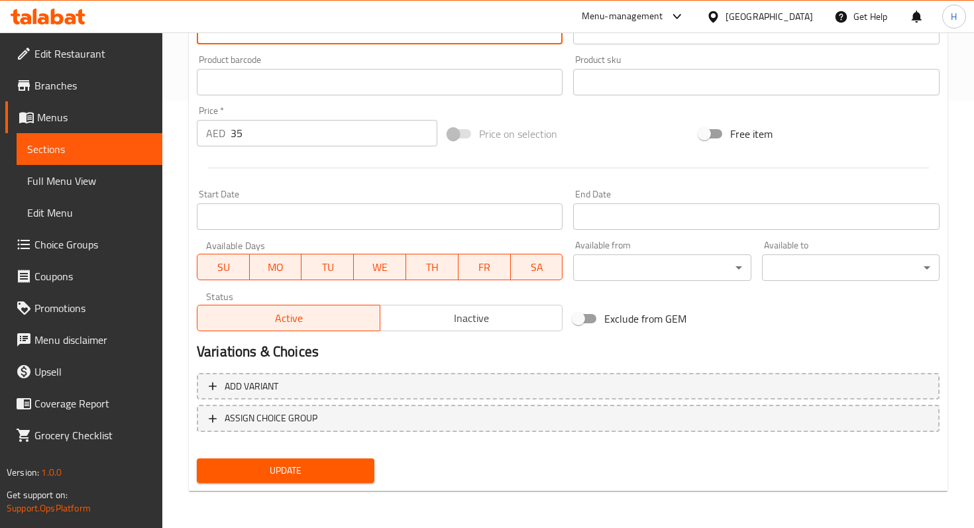
type textarea "Fried pieces of mozzarella cheese"
click at [307, 472] on span "Update" at bounding box center [285, 470] width 156 height 17
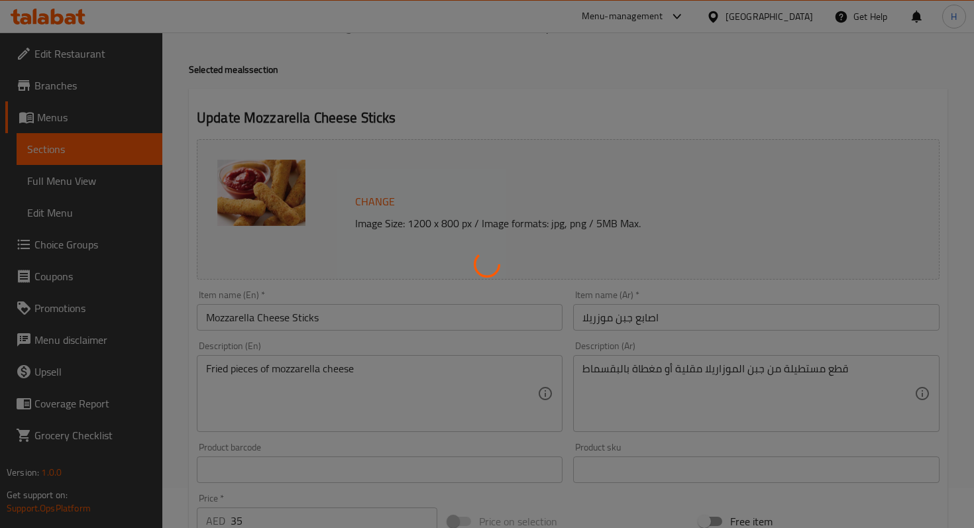
scroll to position [0, 0]
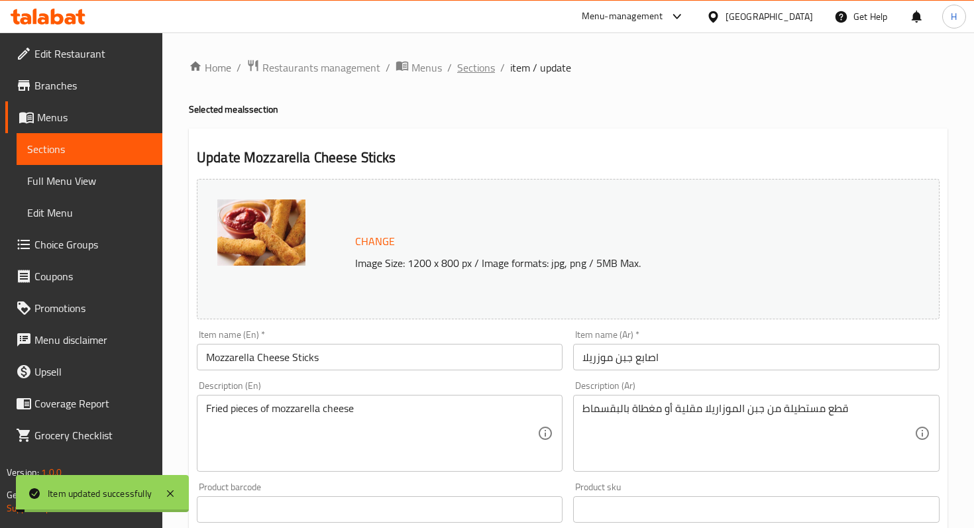
click at [471, 69] on span "Sections" at bounding box center [476, 68] width 38 height 16
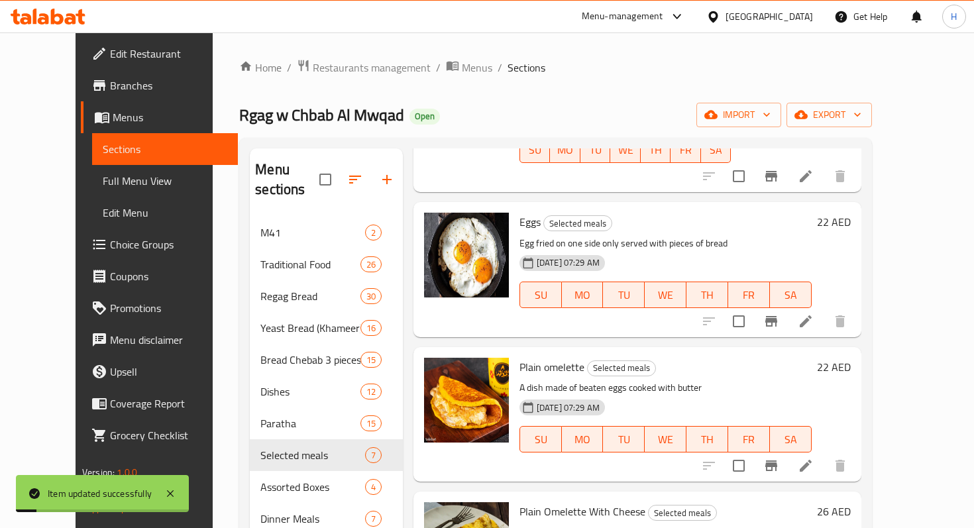
scroll to position [172, 0]
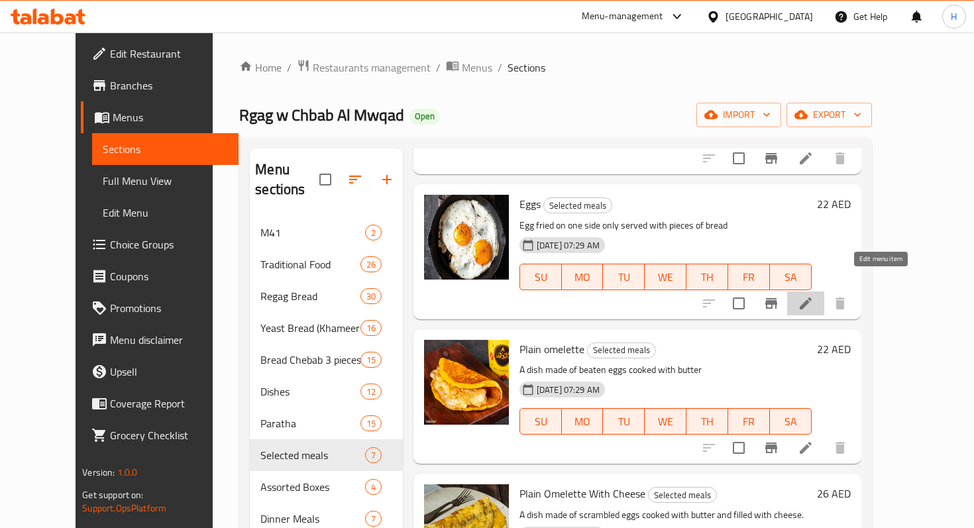
click at [813, 295] on icon at bounding box center [806, 303] width 16 height 16
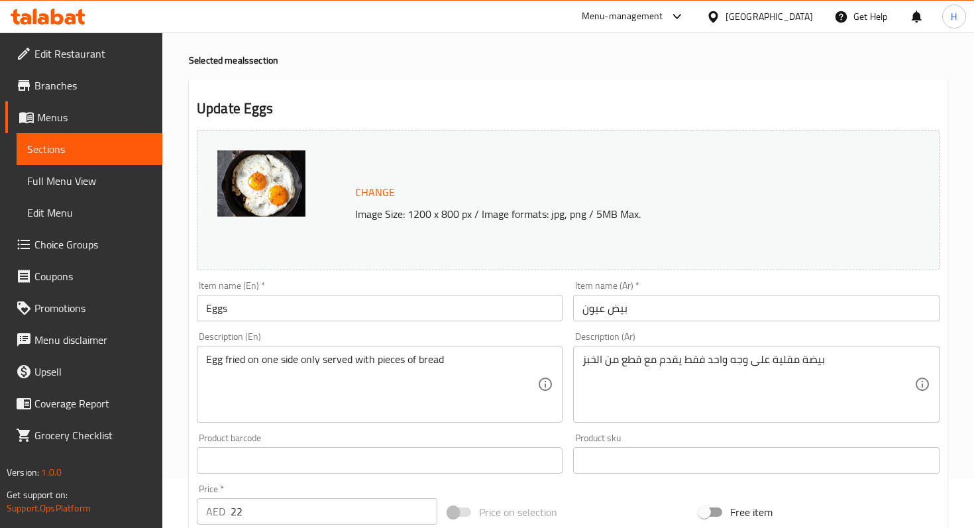
scroll to position [50, 0]
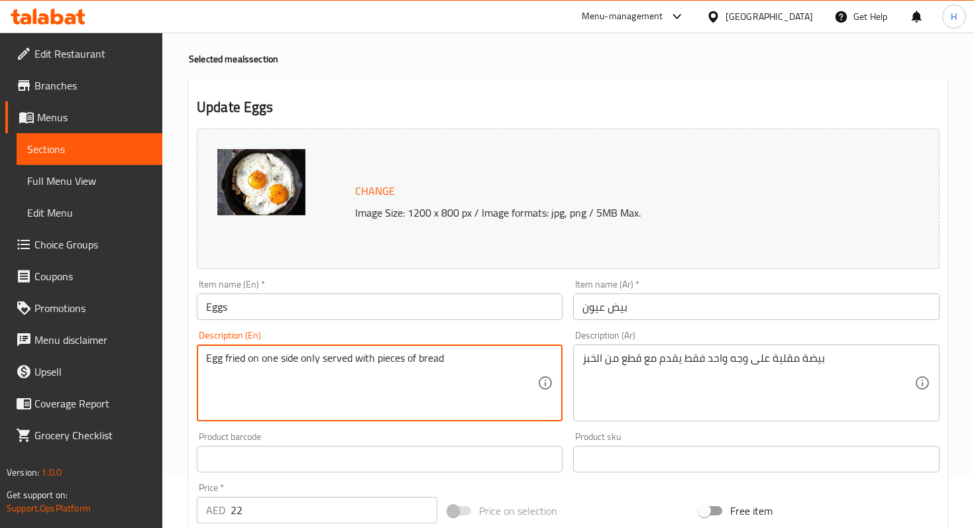
drag, startPoint x: 321, startPoint y: 359, endPoint x: 203, endPoint y: 361, distance: 117.3
type textarea "Sunny side up egg served with pieces of bread"
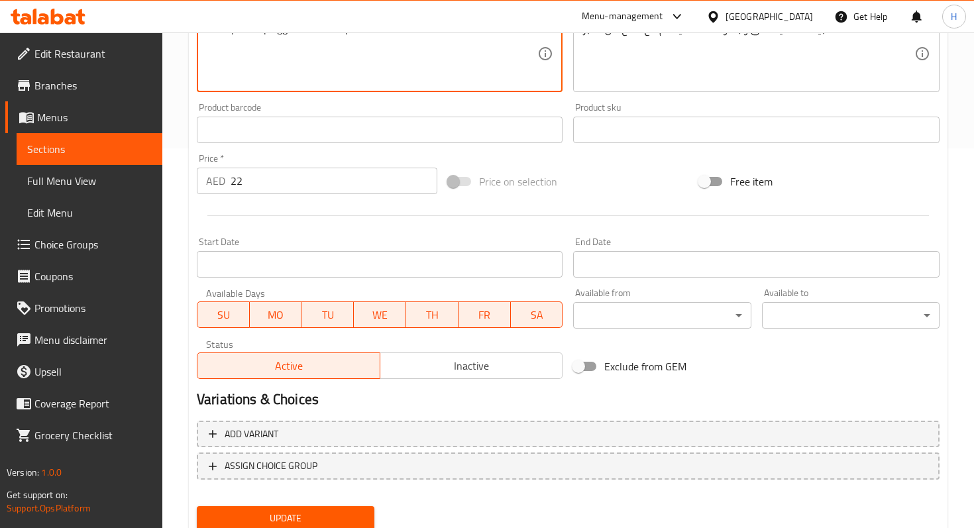
scroll to position [427, 0]
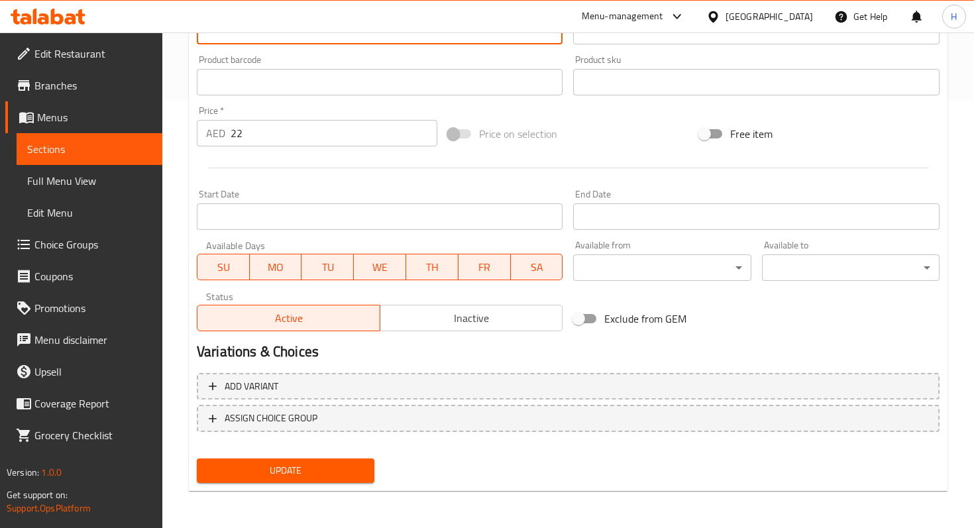
click at [270, 468] on span "Update" at bounding box center [285, 470] width 156 height 17
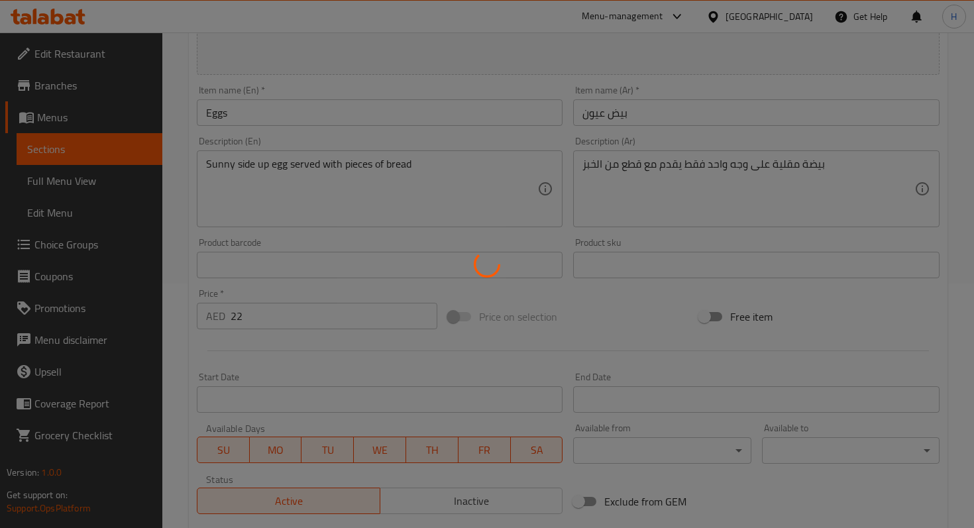
scroll to position [0, 0]
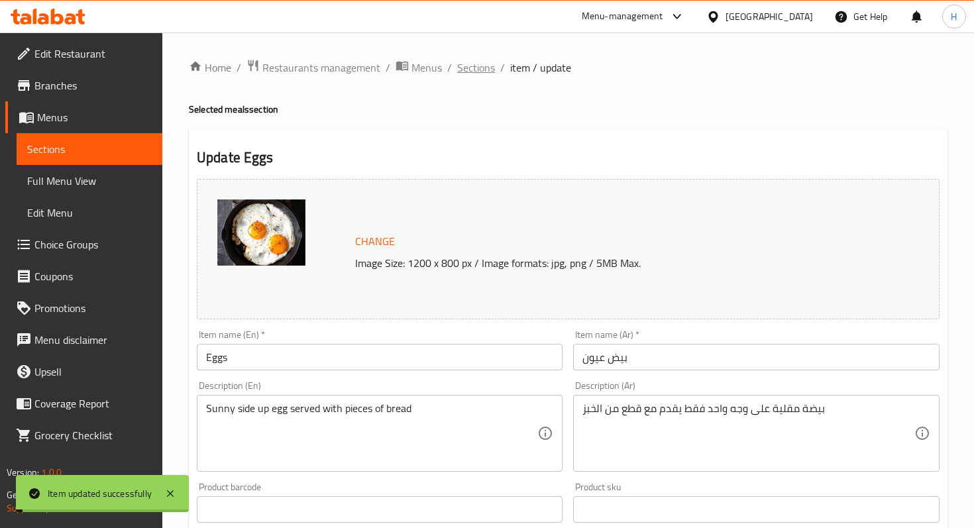
click at [478, 72] on span "Sections" at bounding box center [476, 68] width 38 height 16
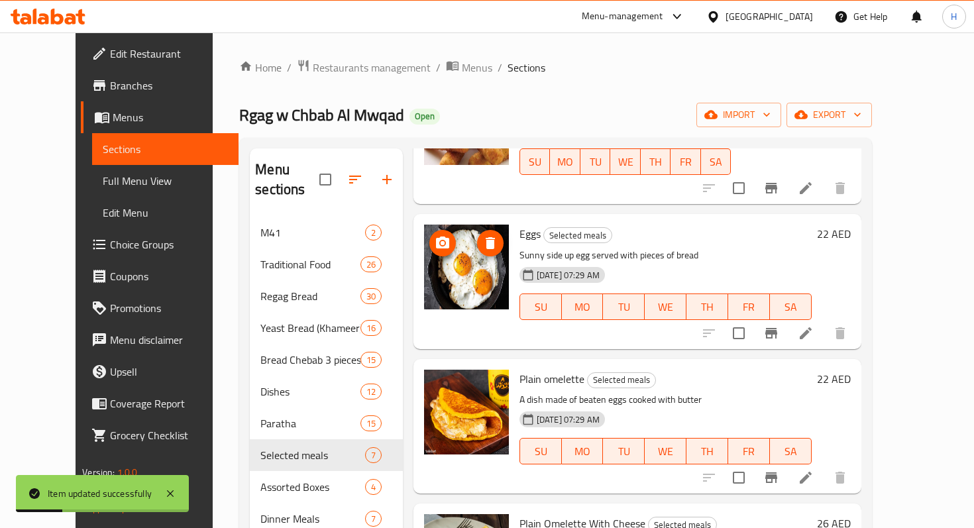
scroll to position [194, 0]
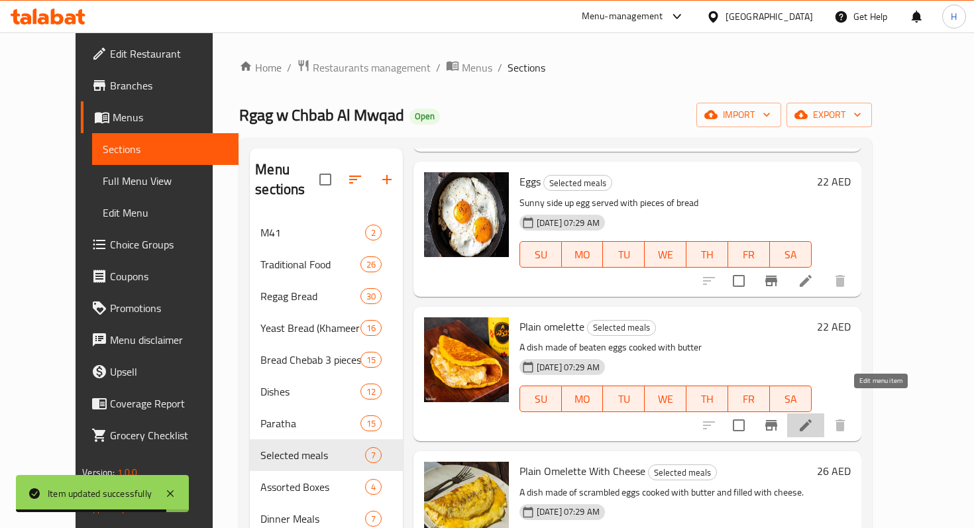
click at [811, 419] on icon at bounding box center [806, 425] width 12 height 12
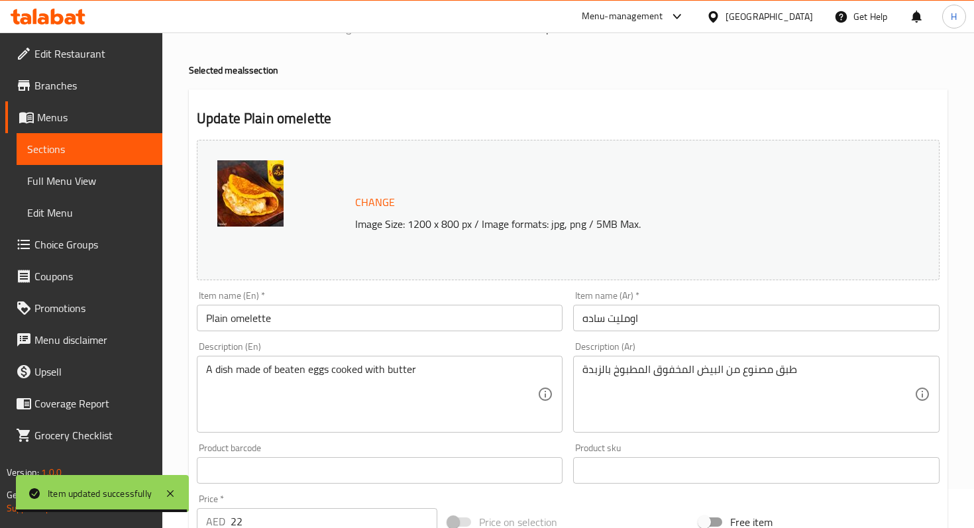
scroll to position [46, 0]
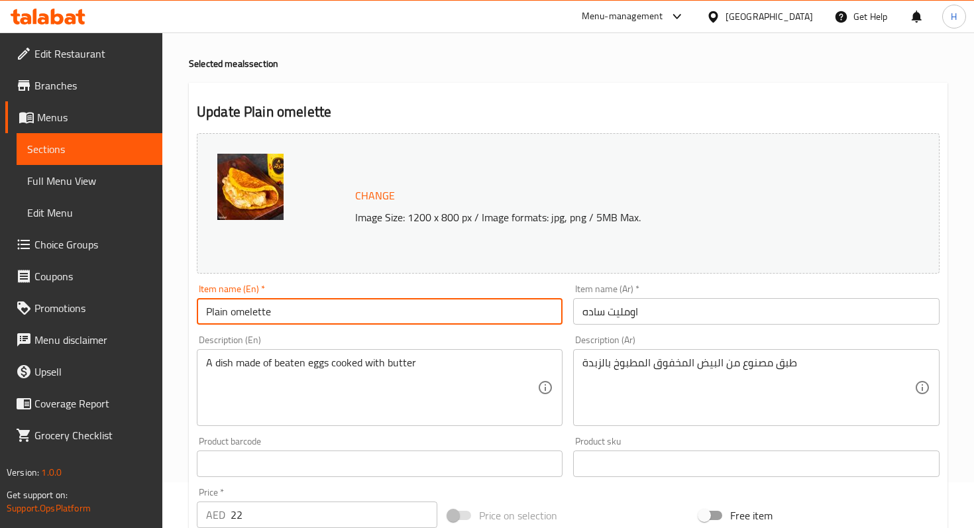
click at [325, 310] on input "Plain omelette" at bounding box center [380, 311] width 366 height 26
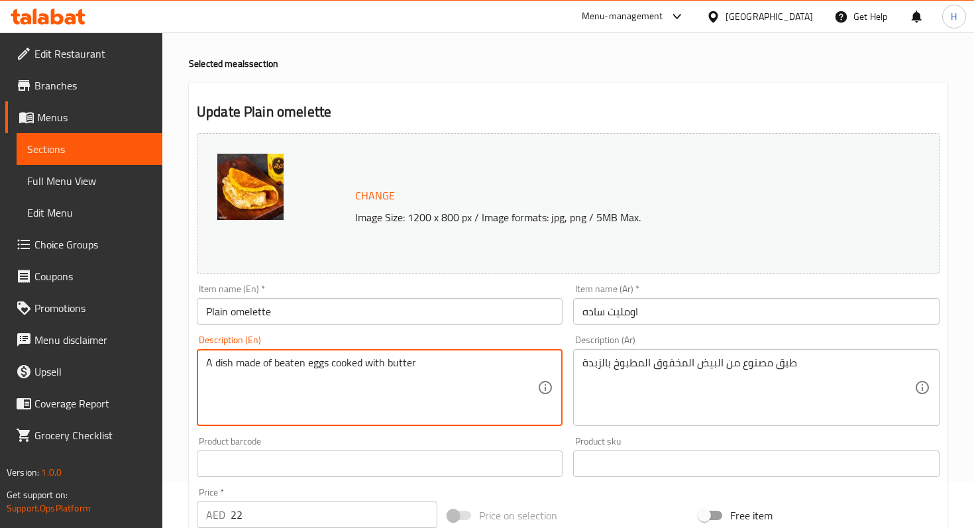
click at [262, 416] on textarea "A dish made of beaten eggs cooked with butter" at bounding box center [371, 387] width 331 height 63
paste textarea "Fluffy eggs, lightly seasoned and pan-cooked to perfection"
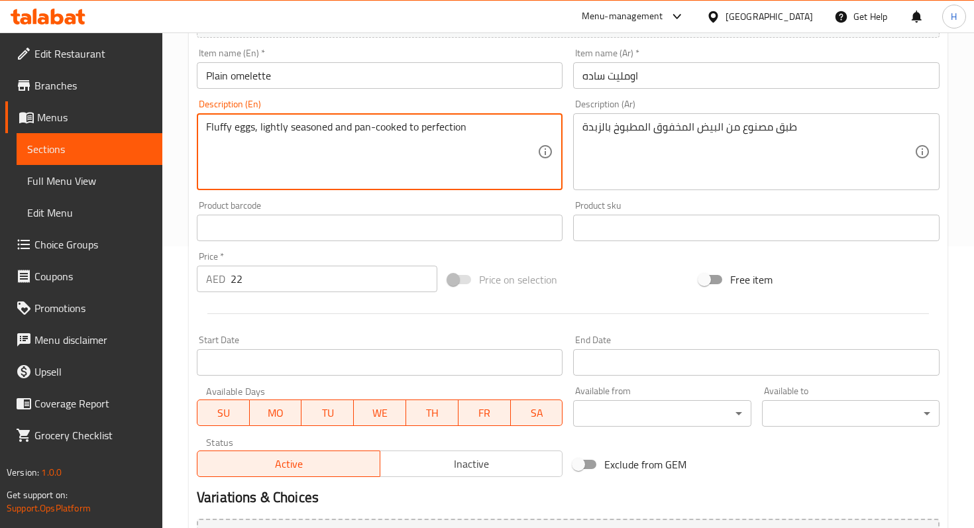
scroll to position [392, 0]
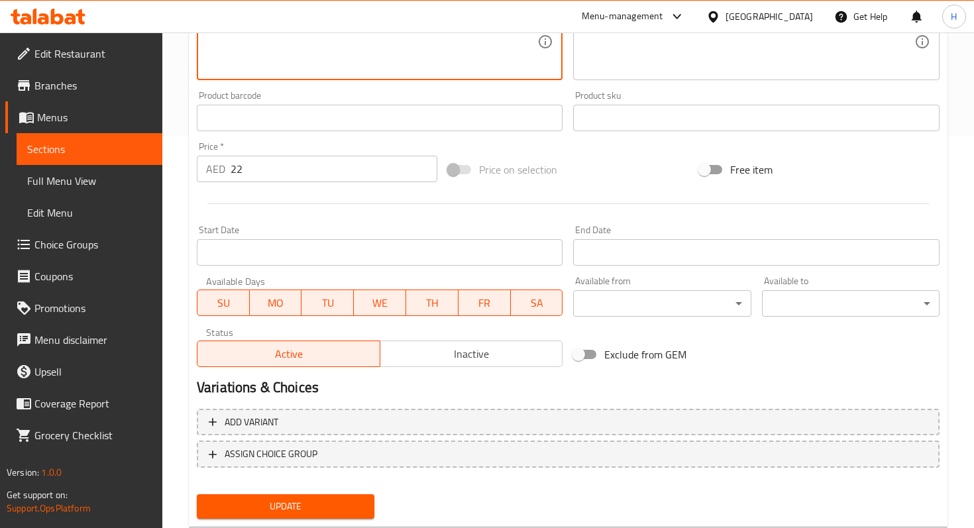
type textarea "Fluffy eggs, lightly seasoned and pan-cooked to perfection"
click at [278, 501] on span "Update" at bounding box center [285, 506] width 156 height 17
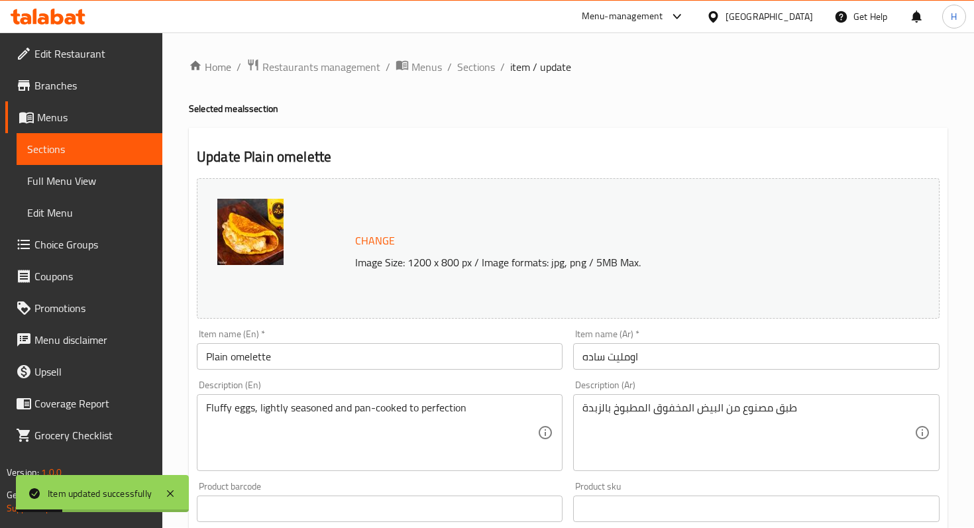
scroll to position [0, 0]
click at [477, 69] on span "Sections" at bounding box center [476, 68] width 38 height 16
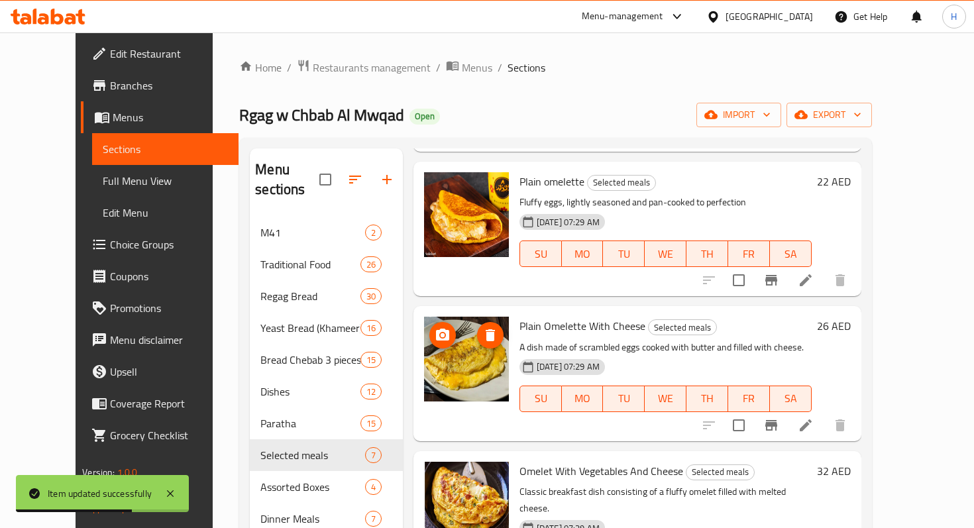
scroll to position [364, 0]
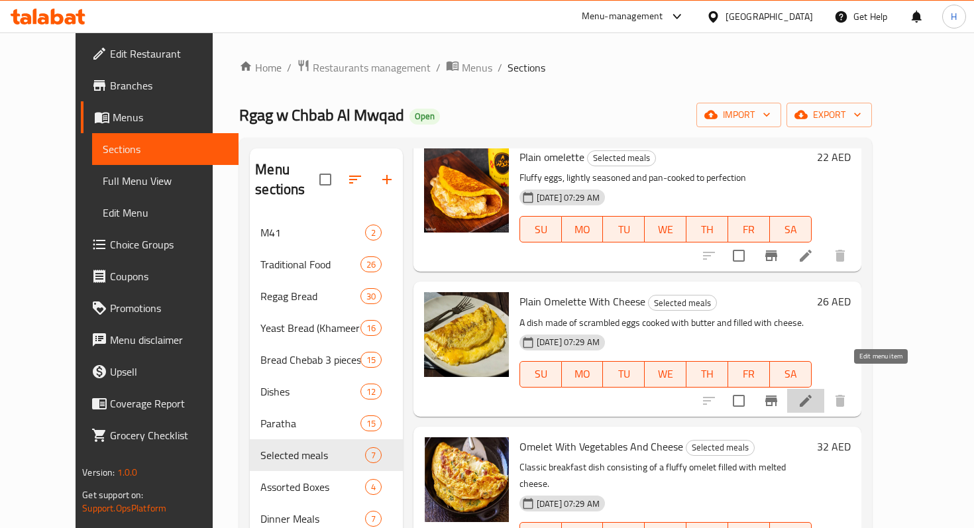
click at [813, 393] on icon at bounding box center [806, 401] width 16 height 16
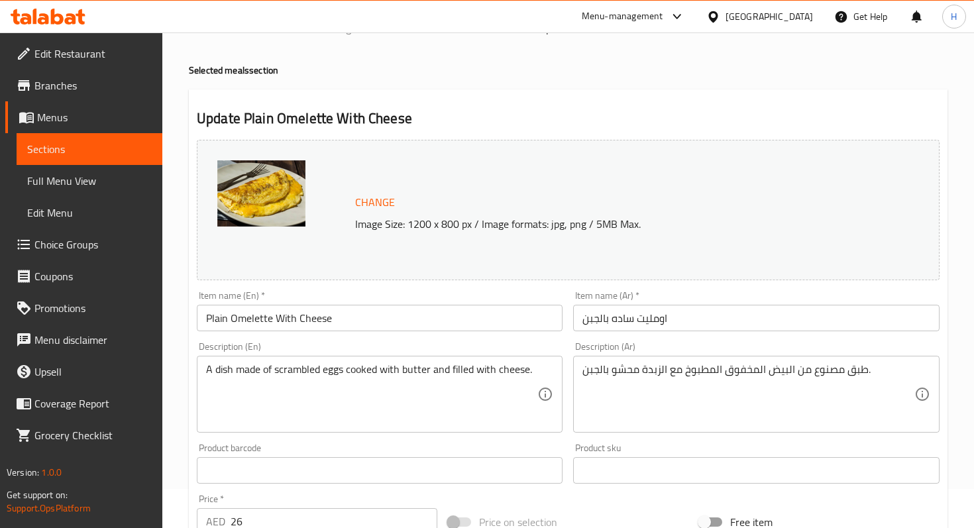
scroll to position [41, 0]
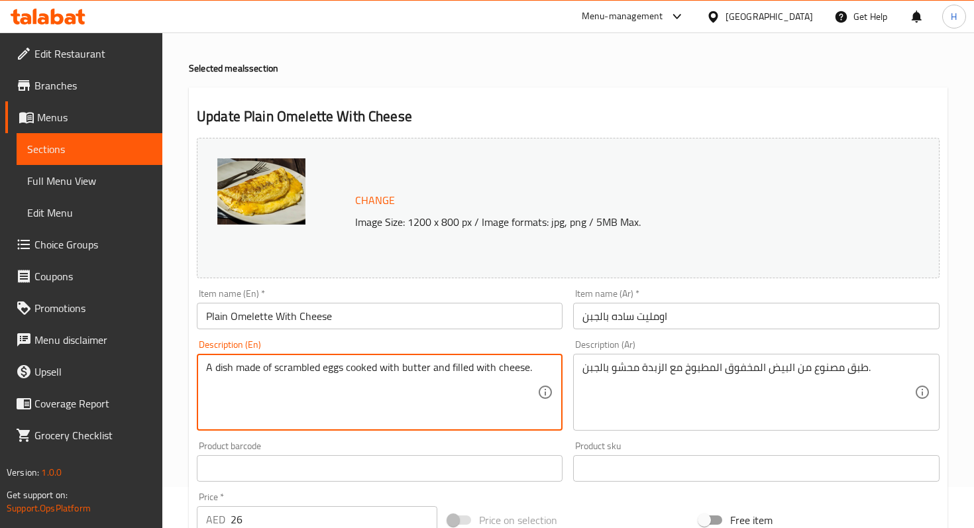
drag, startPoint x: 280, startPoint y: 368, endPoint x: 201, endPoint y: 360, distance: 78.6
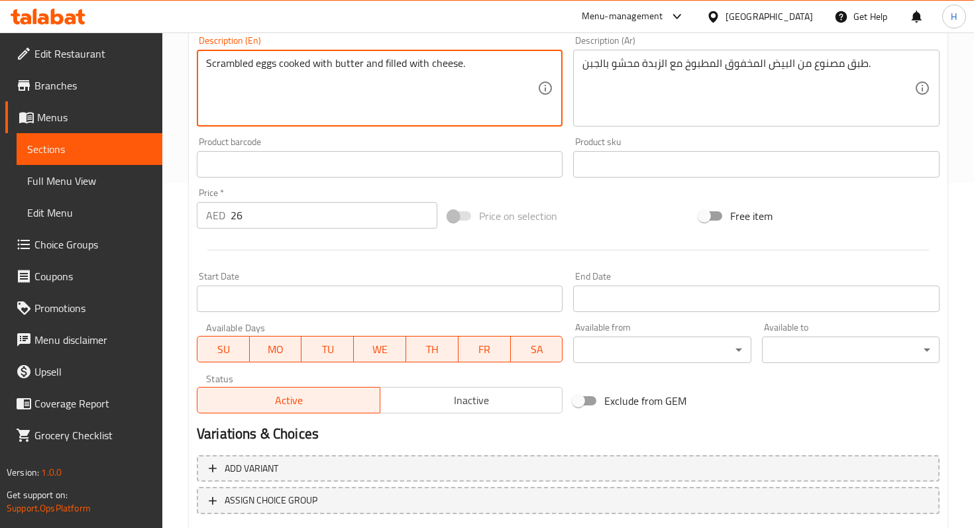
scroll to position [427, 0]
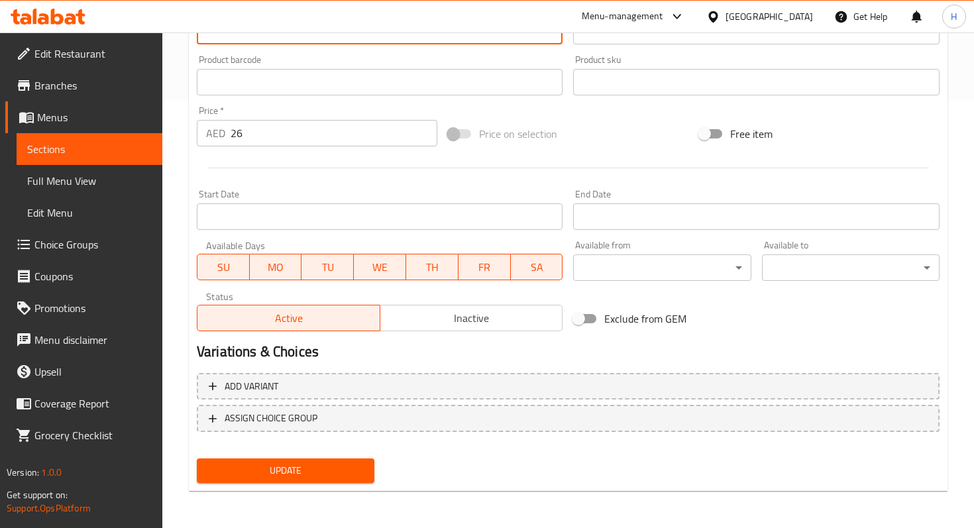
type textarea "Scrambled eggs cooked with butter and filled with cheese."
click at [317, 467] on span "Update" at bounding box center [285, 470] width 156 height 17
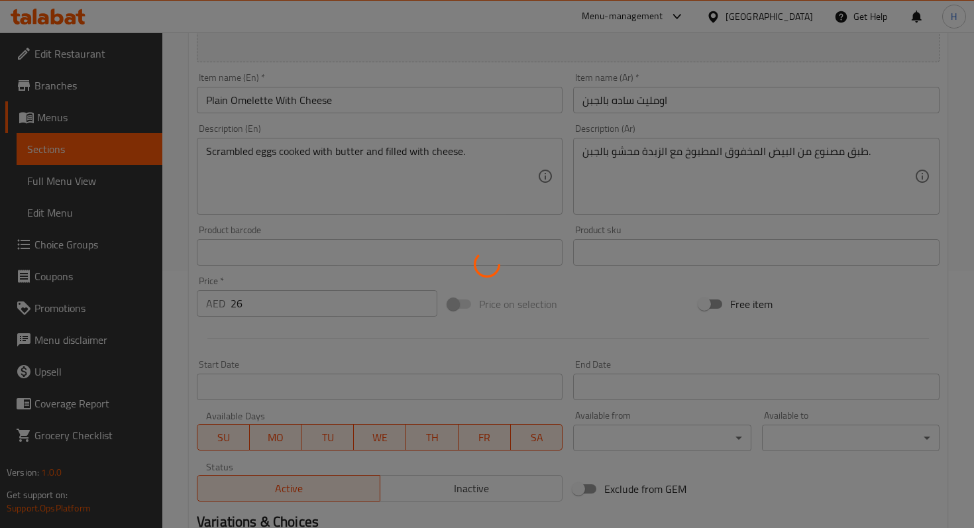
scroll to position [0, 0]
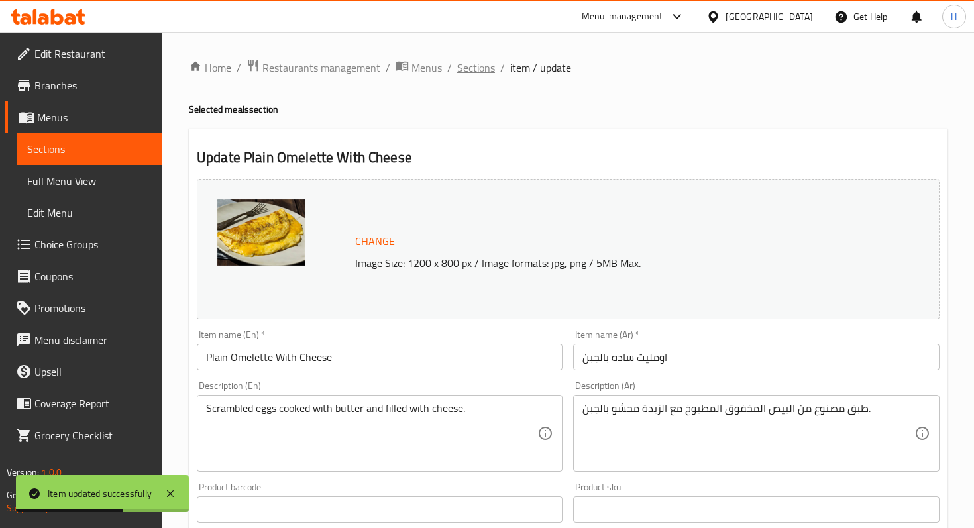
click at [477, 75] on span "Sections" at bounding box center [476, 68] width 38 height 16
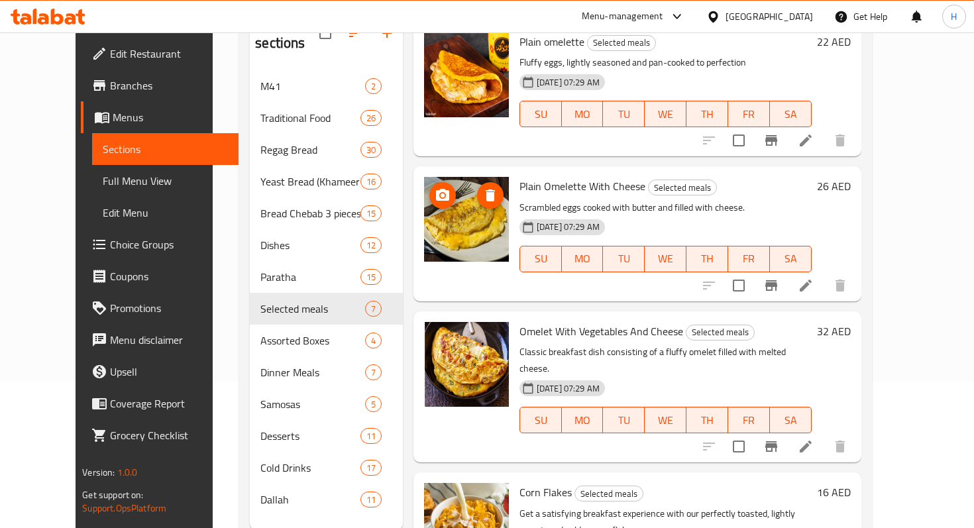
scroll to position [337, 0]
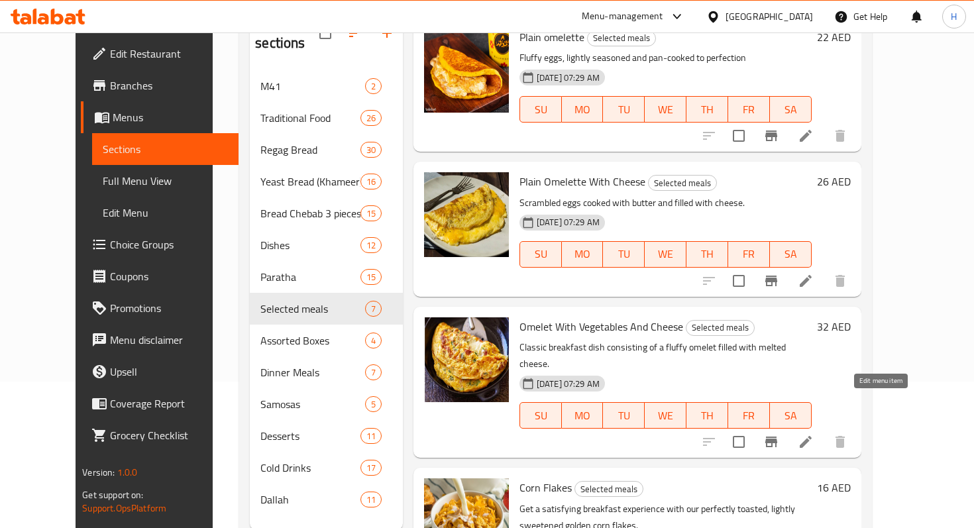
click at [813, 434] on icon at bounding box center [806, 442] width 16 height 16
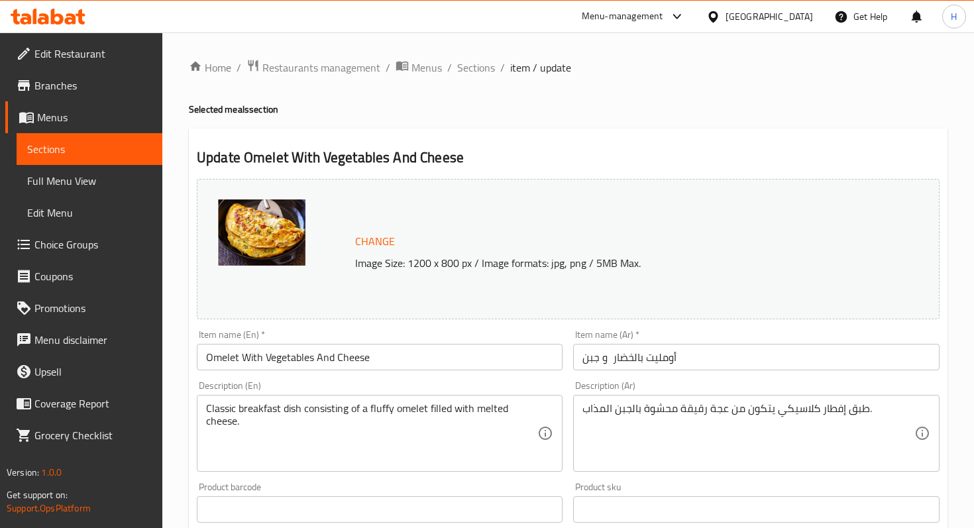
click at [229, 354] on input "Omelet With Vegetables And Cheese" at bounding box center [380, 357] width 366 height 26
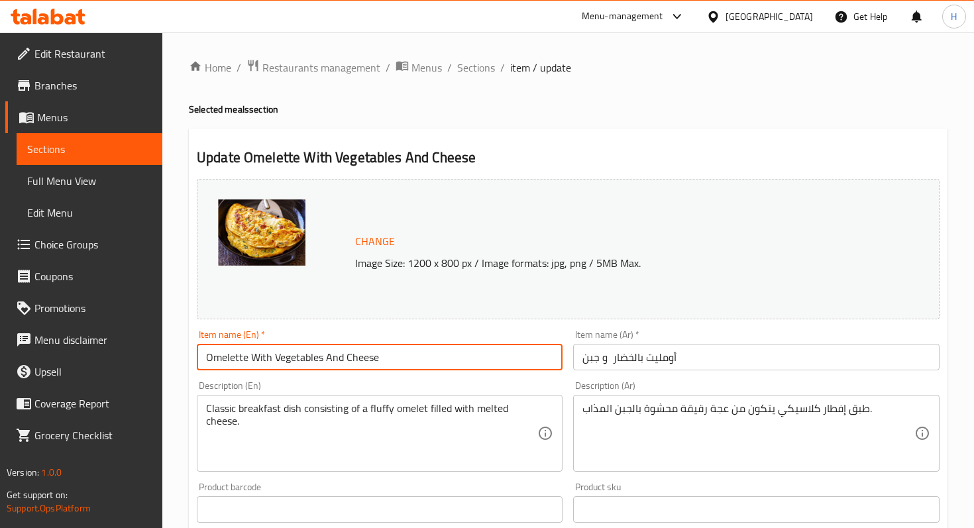
type input "Omelette With Vegetables And Cheese"
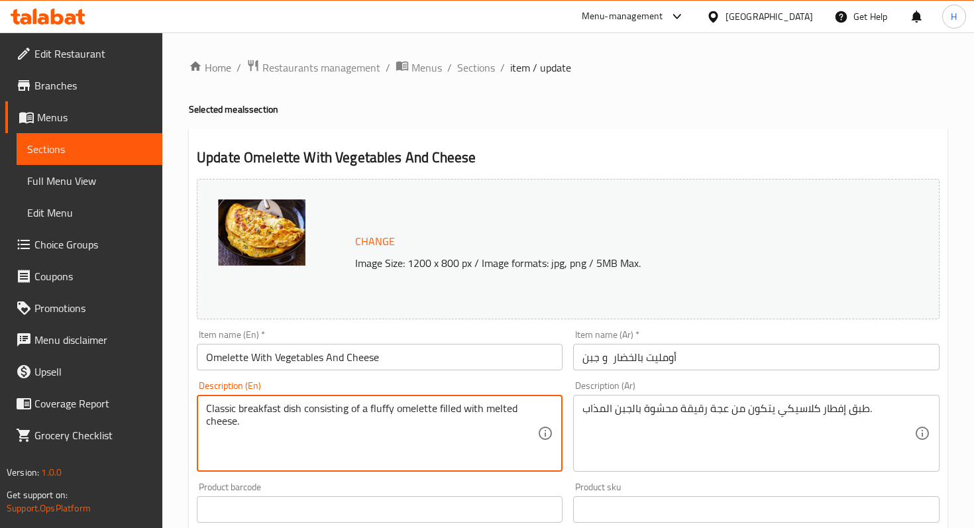
click at [381, 415] on textarea "Classic breakfast dish consisting of a fluffy omelette filled with melted chees…" at bounding box center [371, 433] width 331 height 63
click at [371, 421] on textarea "Classic breakfast dish consisting of a fluffy omelette filled with melted chees…" at bounding box center [371, 433] width 331 height 63
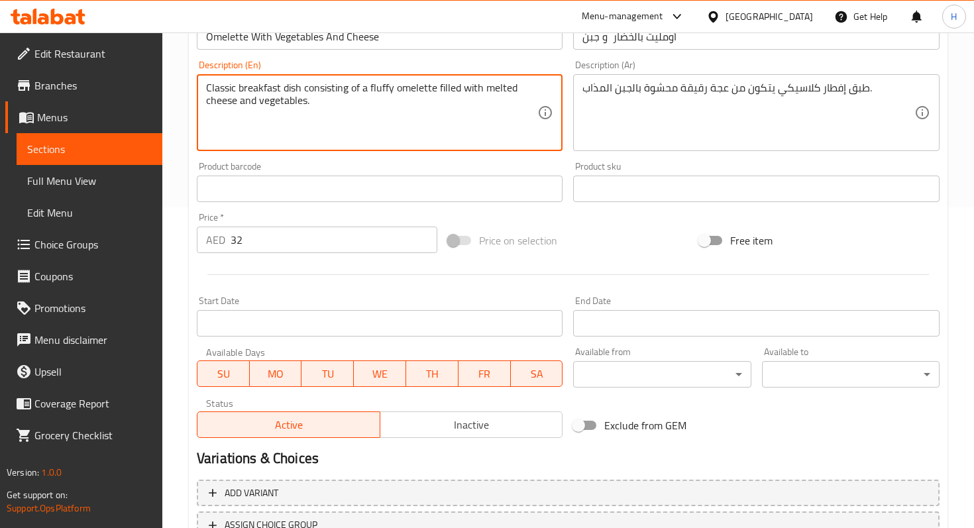
scroll to position [312, 0]
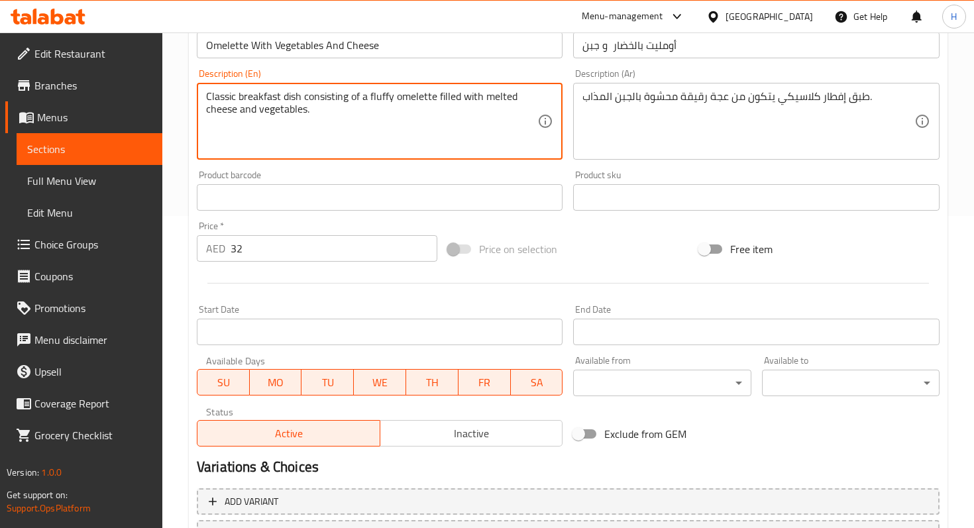
drag, startPoint x: 374, startPoint y: 96, endPoint x: 300, endPoint y: 103, distance: 73.8
click at [300, 103] on textarea "Classic breakfast dish consisting of a fluffy omelette filled with melted chees…" at bounding box center [371, 121] width 331 height 63
click at [321, 97] on textarea "Classic breakfast dish consisting of a fluffy omelette filled with melted chees…" at bounding box center [371, 121] width 331 height 63
click at [362, 93] on textarea "Classic breakfast dish consisting of a fluffy omelette filled with melted chees…" at bounding box center [371, 121] width 331 height 63
drag, startPoint x: 374, startPoint y: 94, endPoint x: 203, endPoint y: 99, distance: 170.3
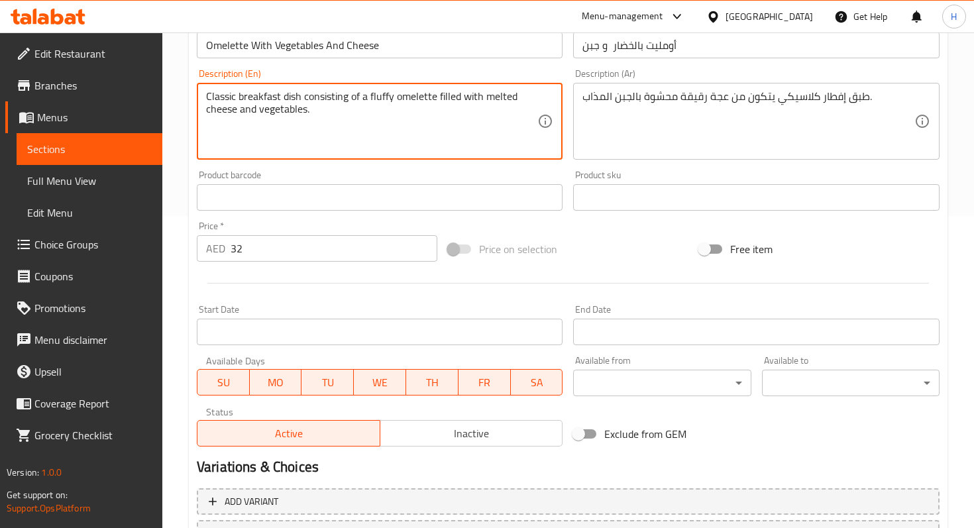
click at [203, 99] on div "Classic breakfast dish consisting of a fluffy omelette filled with melted chees…" at bounding box center [380, 121] width 366 height 77
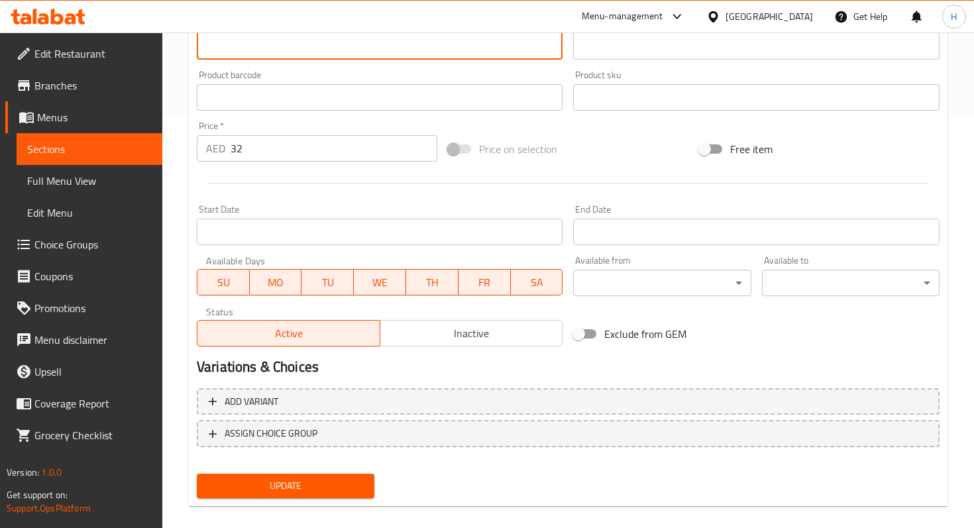
scroll to position [427, 0]
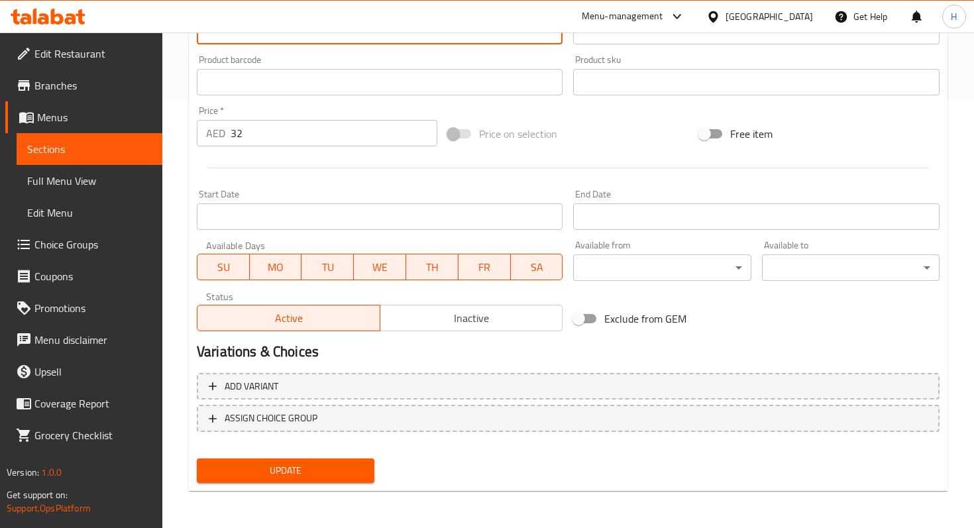
type textarea "Fluffy omelette filled with melted cheese and vegetables."
click at [278, 472] on span "Update" at bounding box center [285, 470] width 156 height 17
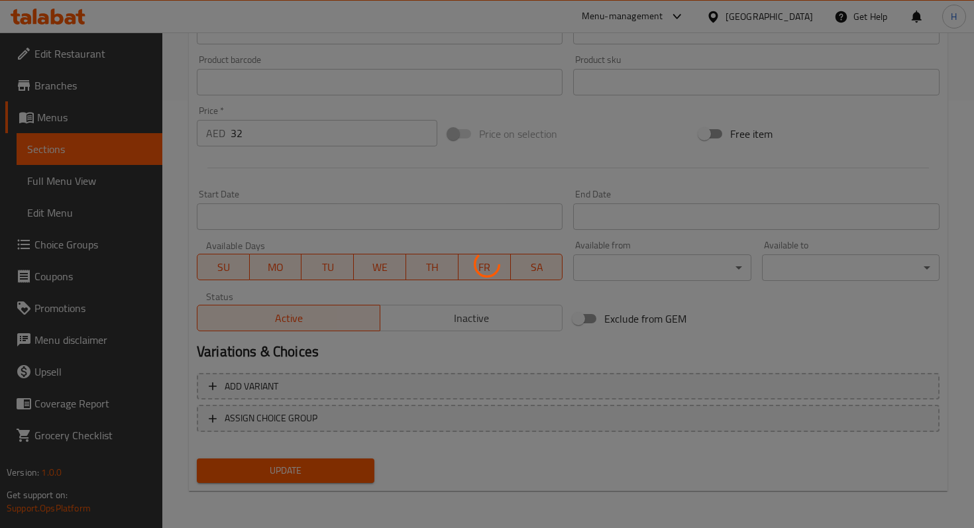
scroll to position [0, 0]
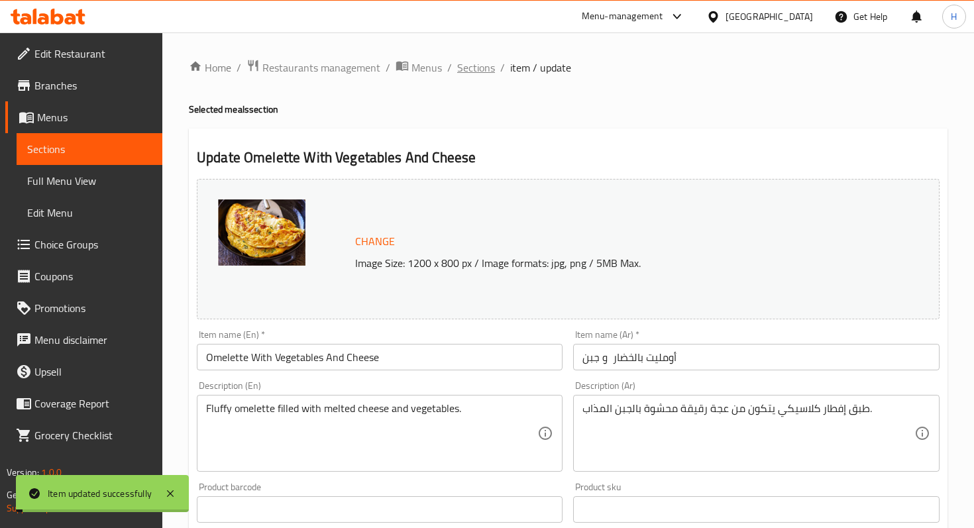
click at [475, 76] on span "Sections" at bounding box center [476, 68] width 38 height 16
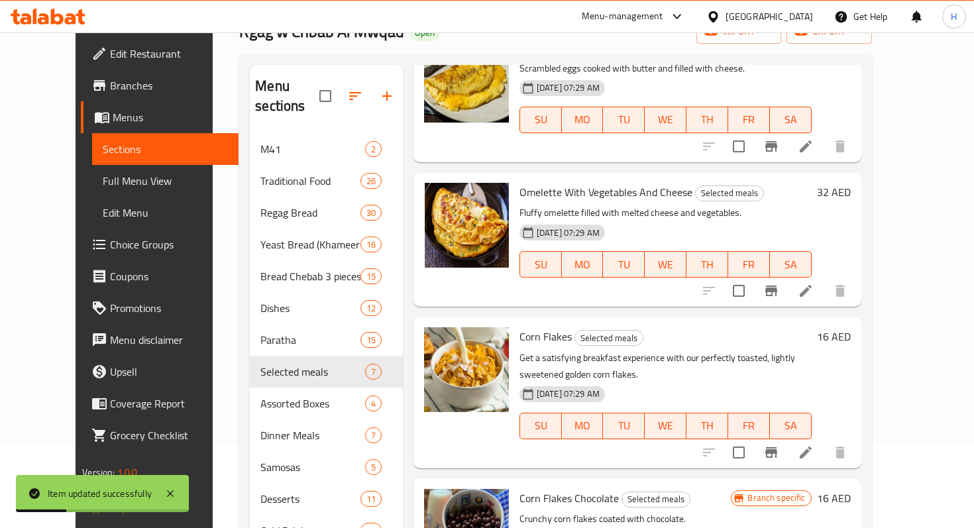
scroll to position [172, 0]
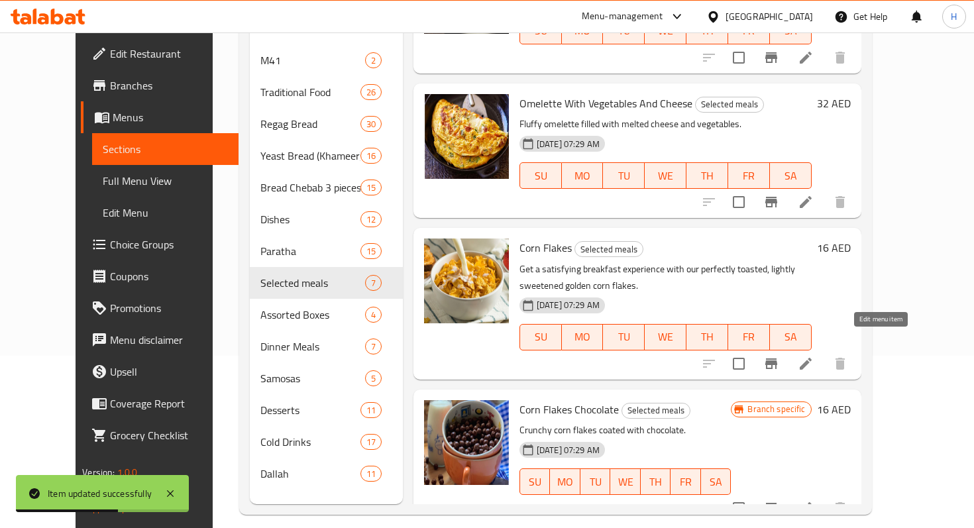
click at [811, 358] on icon at bounding box center [806, 364] width 12 height 12
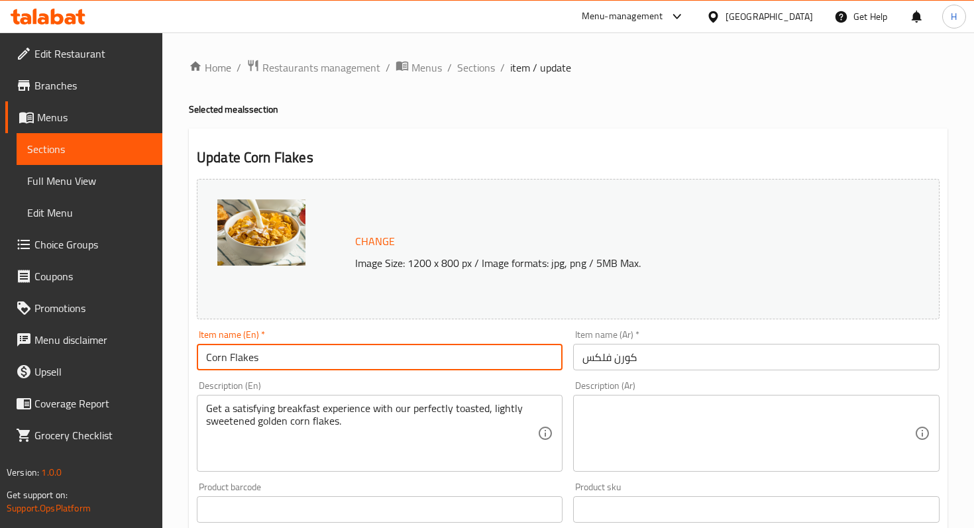
drag, startPoint x: 307, startPoint y: 350, endPoint x: 203, endPoint y: 355, distance: 104.1
click at [203, 355] on input "Corn Flakes" at bounding box center [380, 357] width 366 height 26
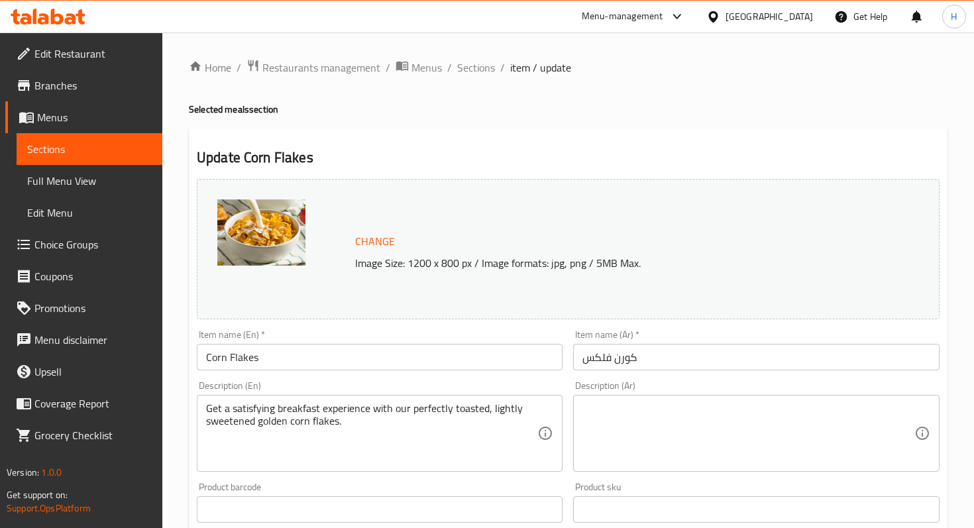
click at [425, 380] on div "Description (En) Get a satisfying breakfast experience with our perfectly toast…" at bounding box center [379, 426] width 376 height 101
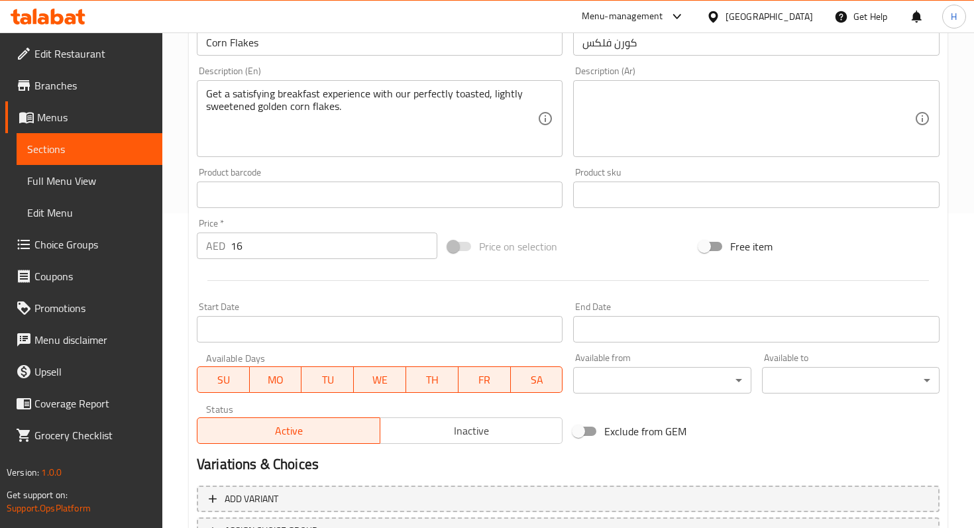
scroll to position [427, 0]
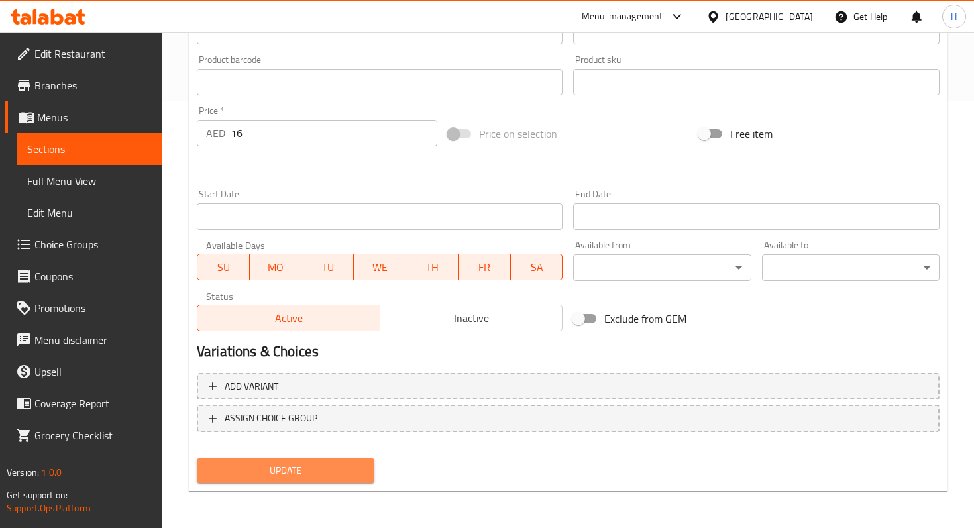
click at [310, 473] on span "Update" at bounding box center [285, 470] width 156 height 17
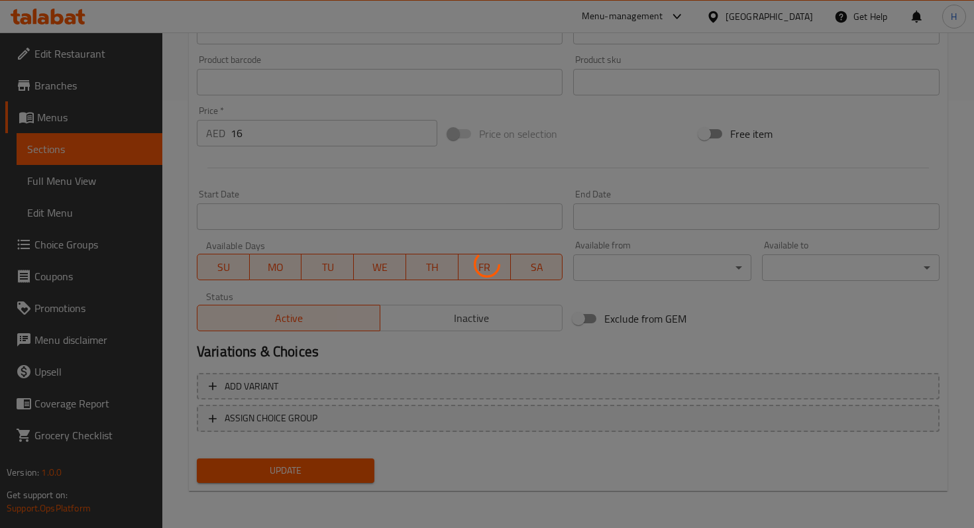
scroll to position [0, 0]
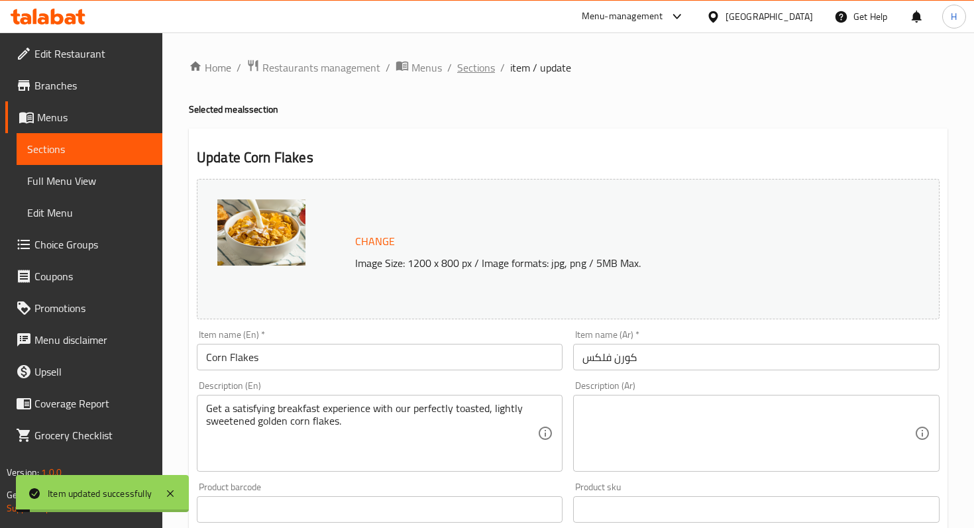
click at [470, 70] on span "Sections" at bounding box center [476, 68] width 38 height 16
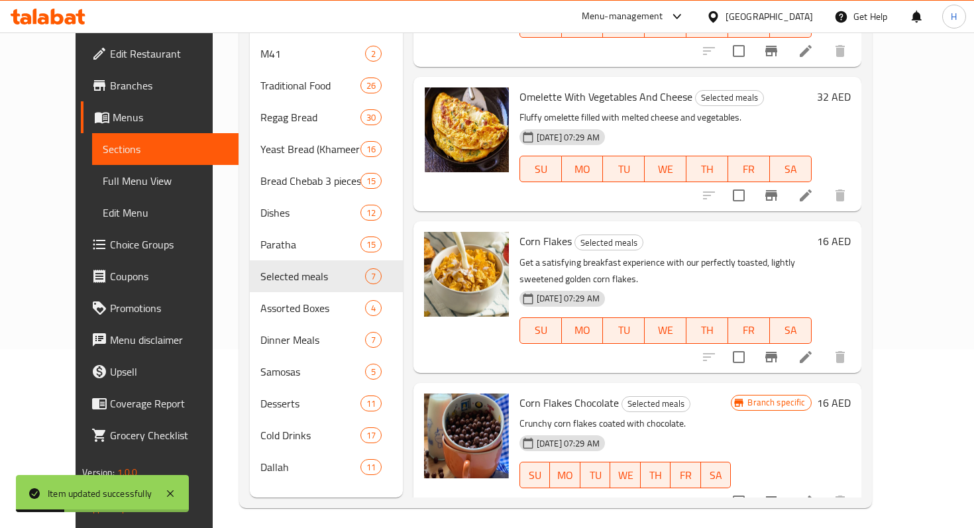
scroll to position [185, 0]
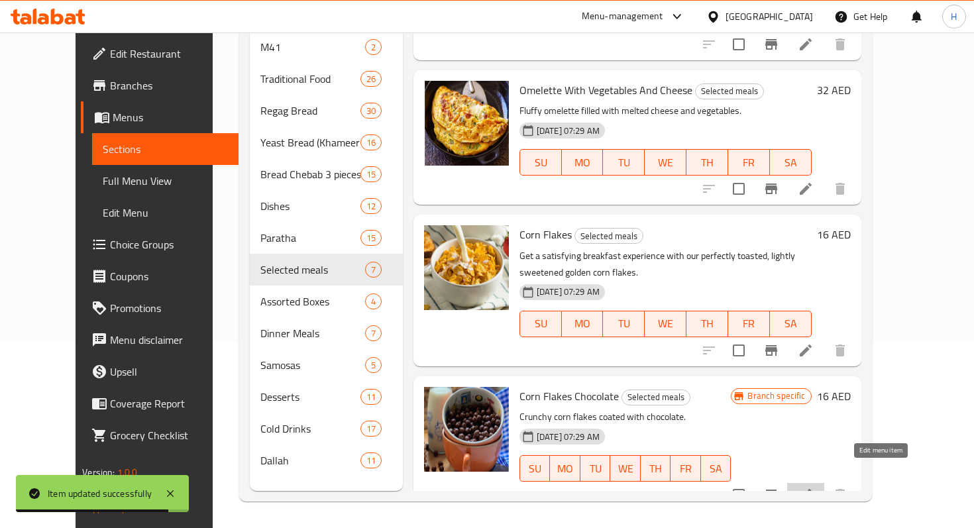
click at [813, 487] on icon at bounding box center [806, 495] width 16 height 16
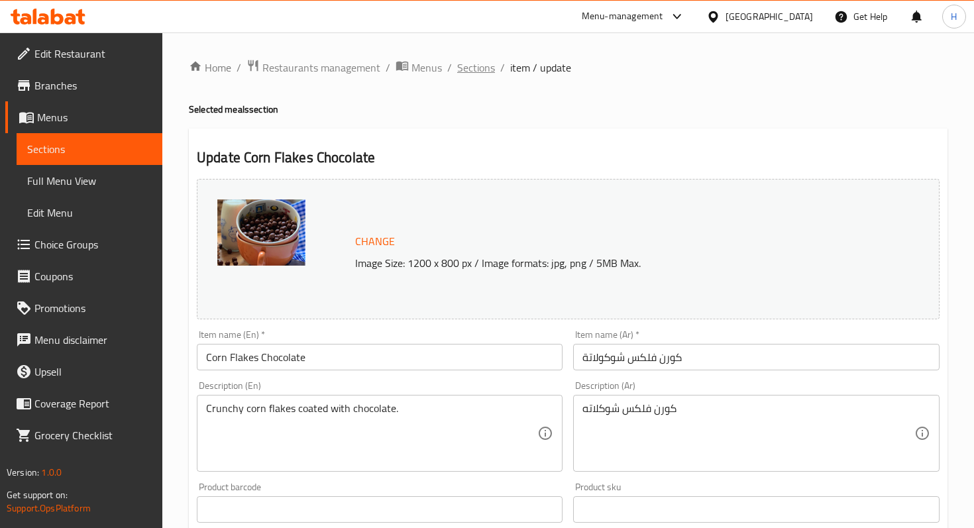
click at [472, 60] on span "Sections" at bounding box center [476, 68] width 38 height 16
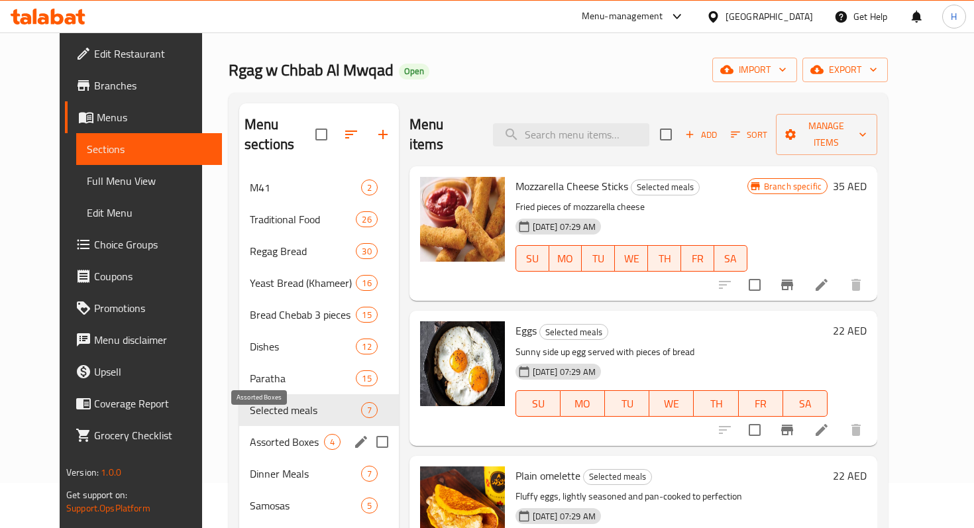
scroll to position [52, 0]
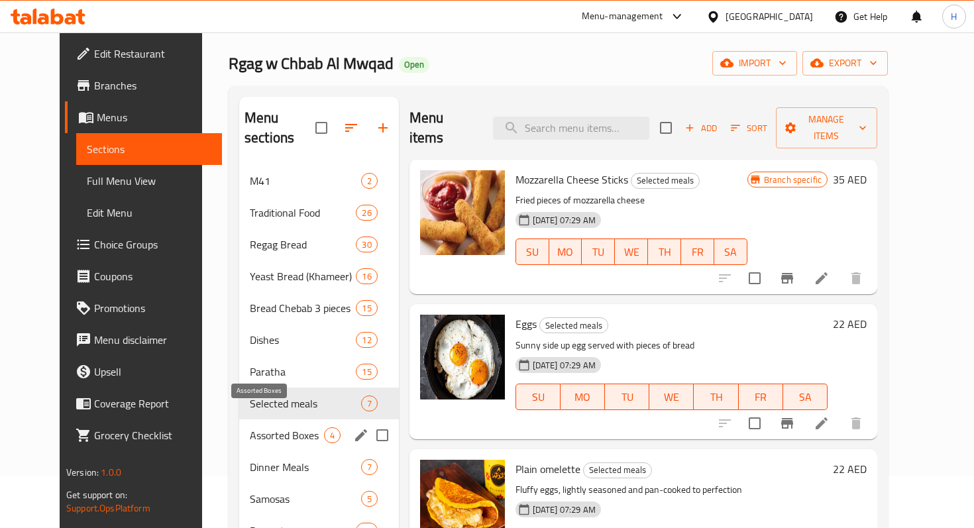
click at [260, 427] on span "Assorted Boxes" at bounding box center [287, 435] width 74 height 16
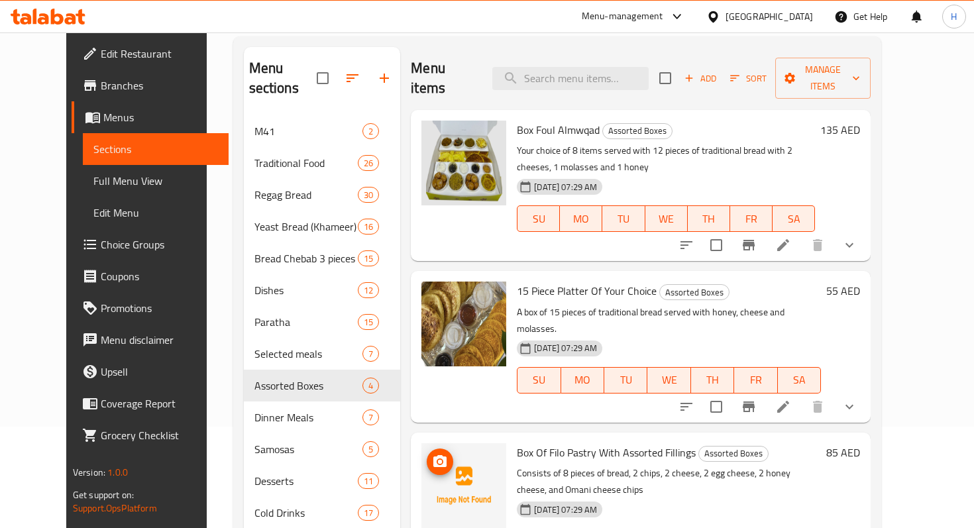
scroll to position [100, 0]
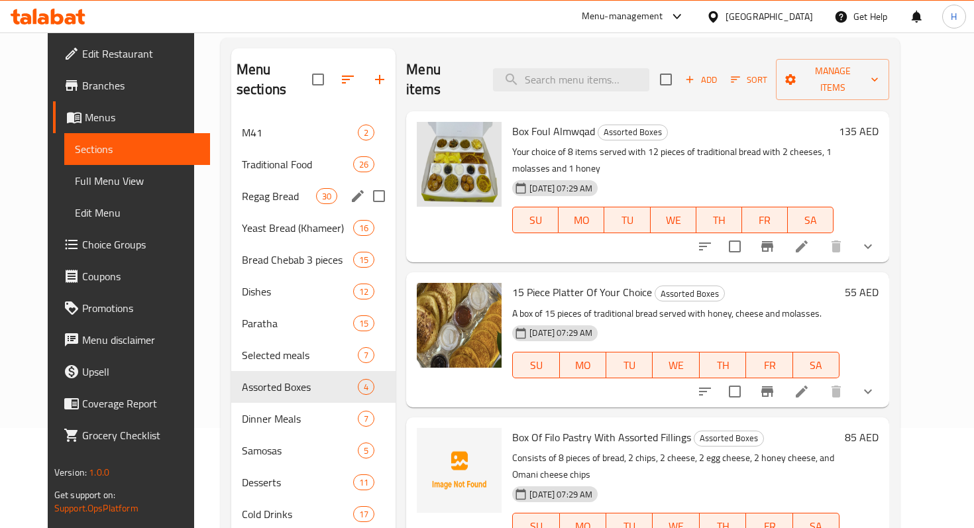
click at [254, 188] on span "Regag Bread" at bounding box center [279, 196] width 74 height 16
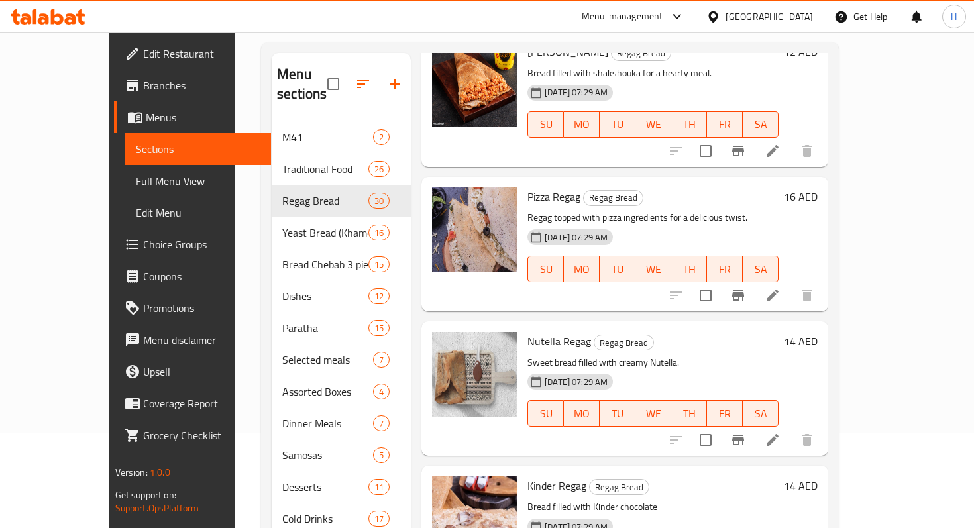
scroll to position [185, 0]
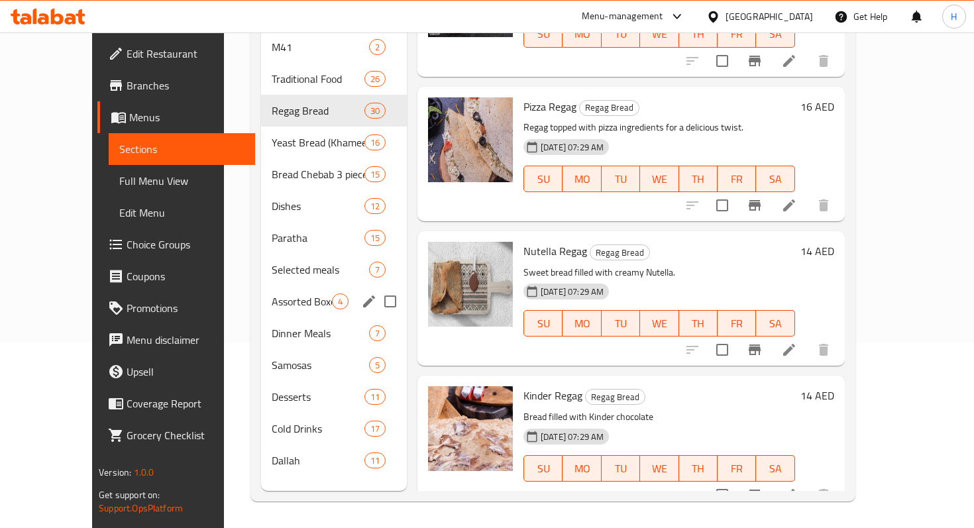
click at [272, 293] on span "Assorted Boxes" at bounding box center [302, 301] width 60 height 16
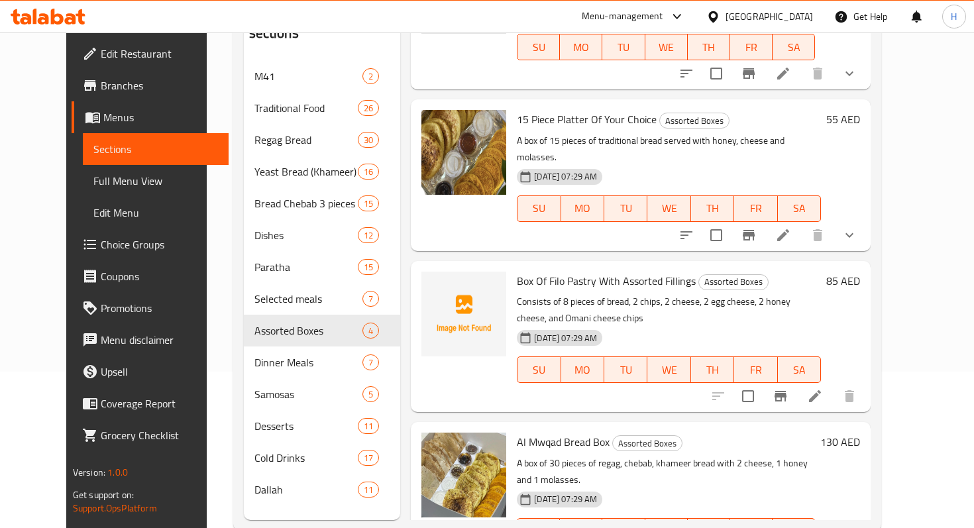
scroll to position [185, 0]
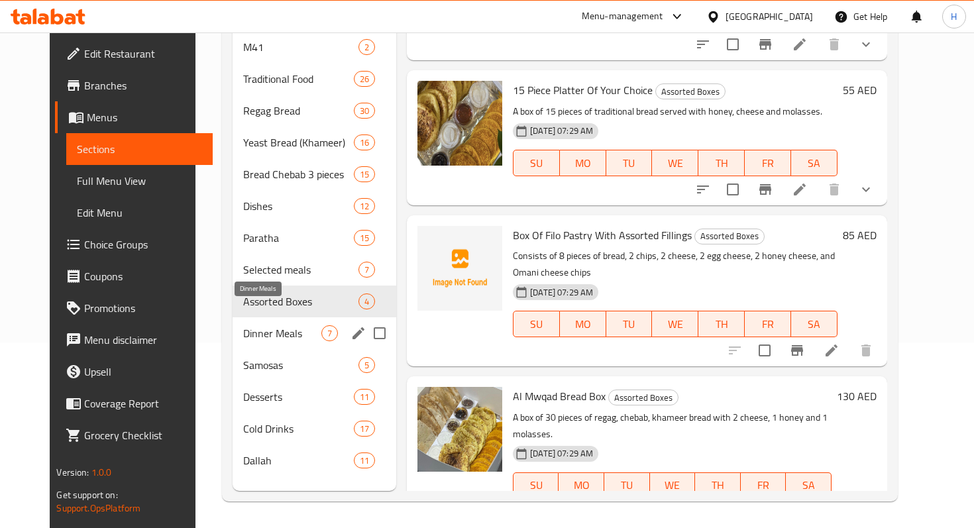
click at [249, 325] on span "Dinner Meals" at bounding box center [282, 333] width 78 height 16
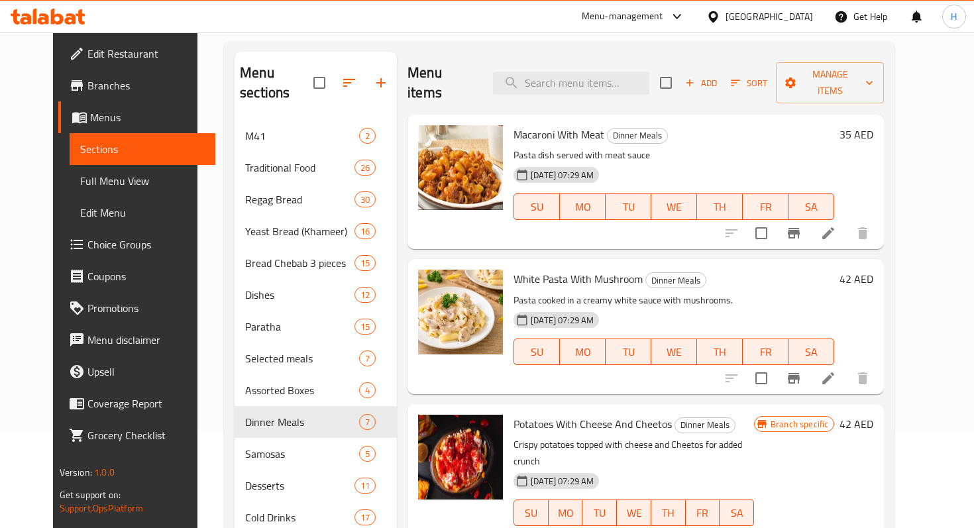
scroll to position [96, 0]
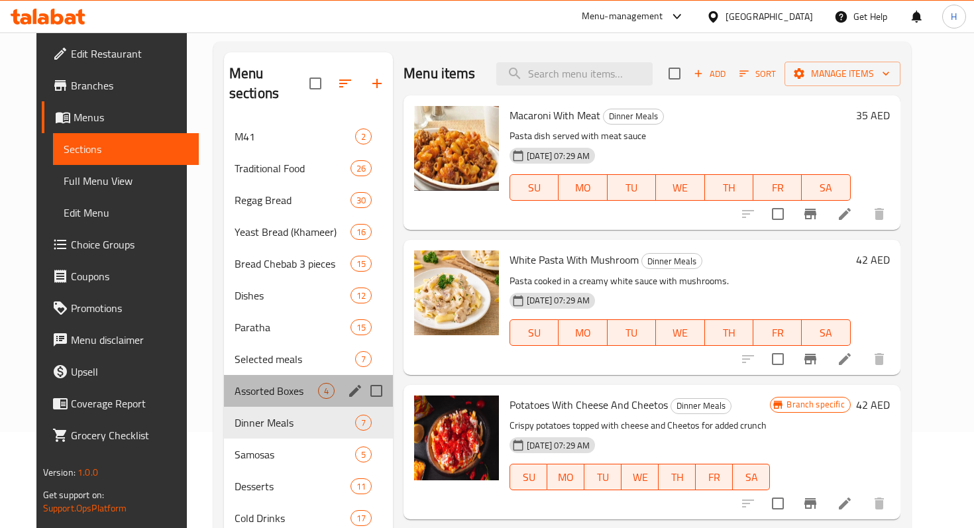
click at [249, 382] on div "Assorted Boxes 4" at bounding box center [308, 391] width 169 height 32
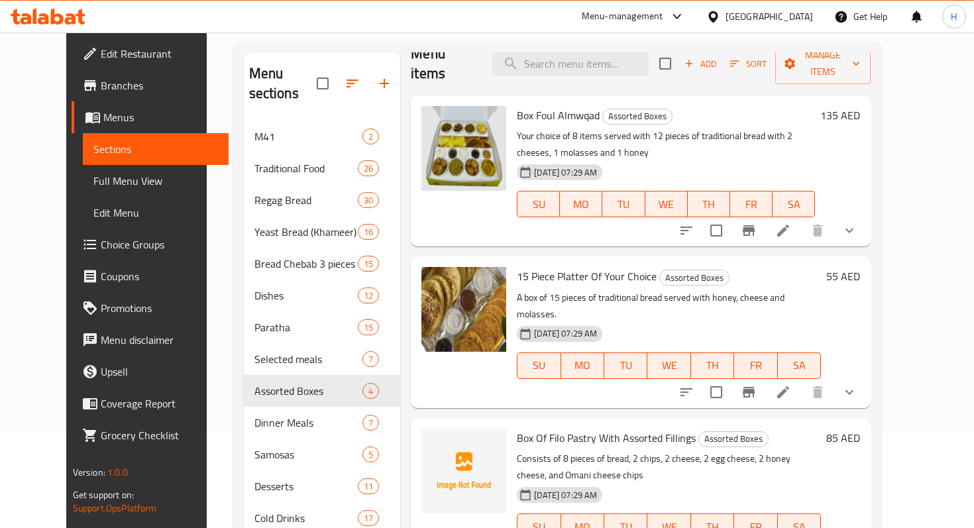
scroll to position [24, 0]
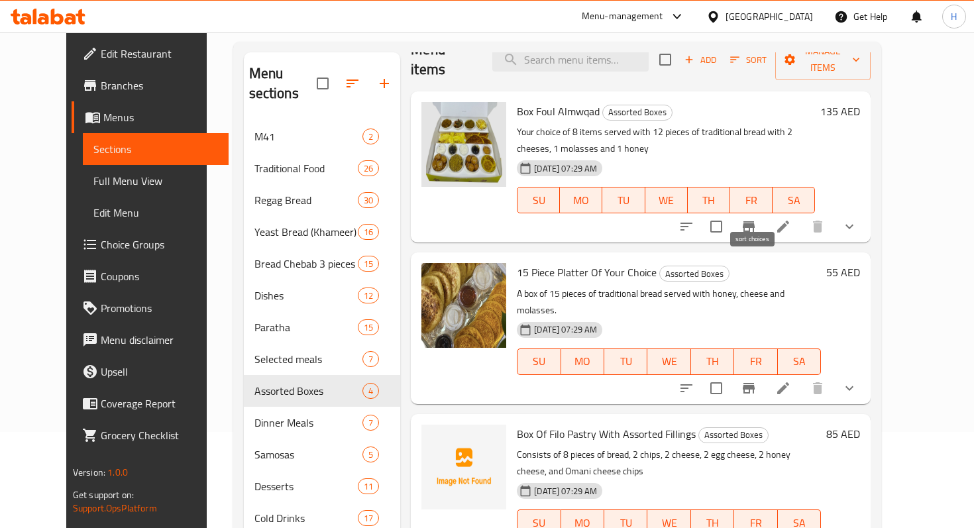
click at [694, 219] on icon "sort-choices" at bounding box center [686, 227] width 16 height 16
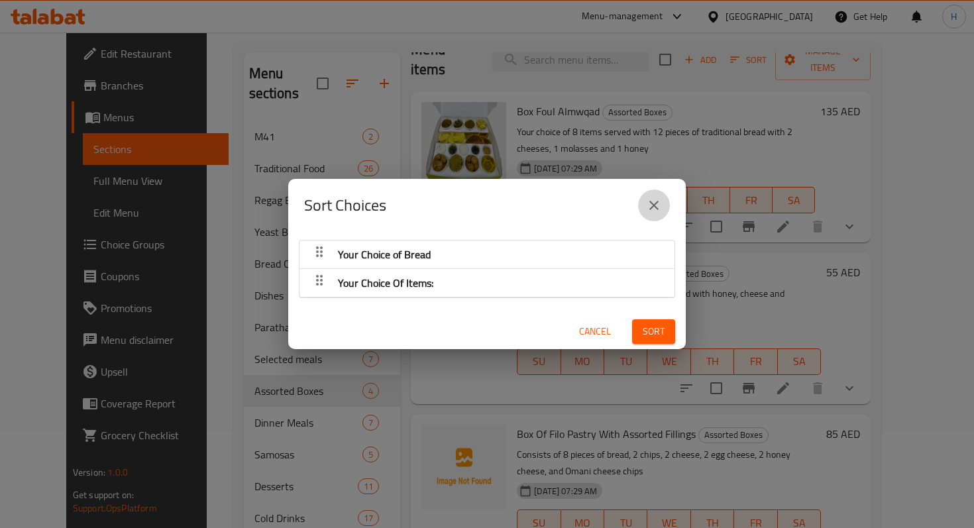
click at [664, 202] on button "close" at bounding box center [654, 205] width 32 height 32
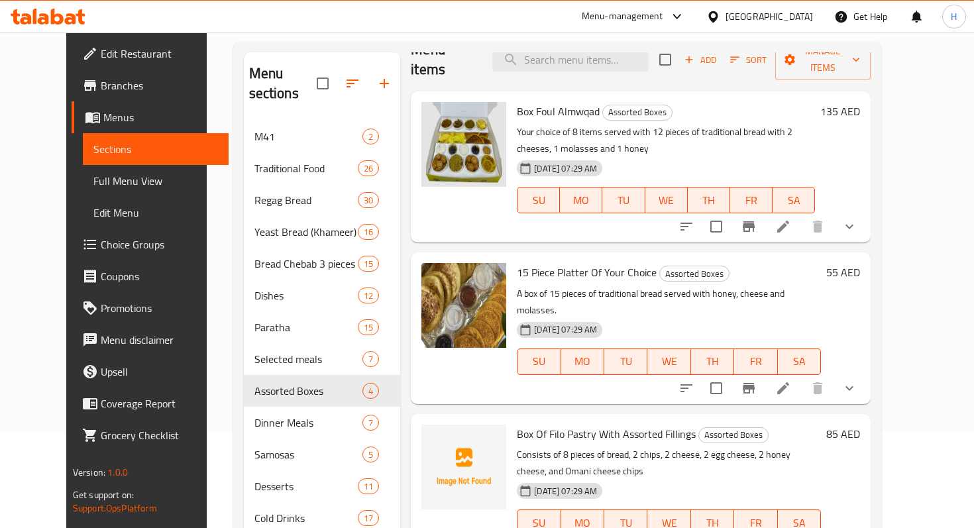
scroll to position [107, 0]
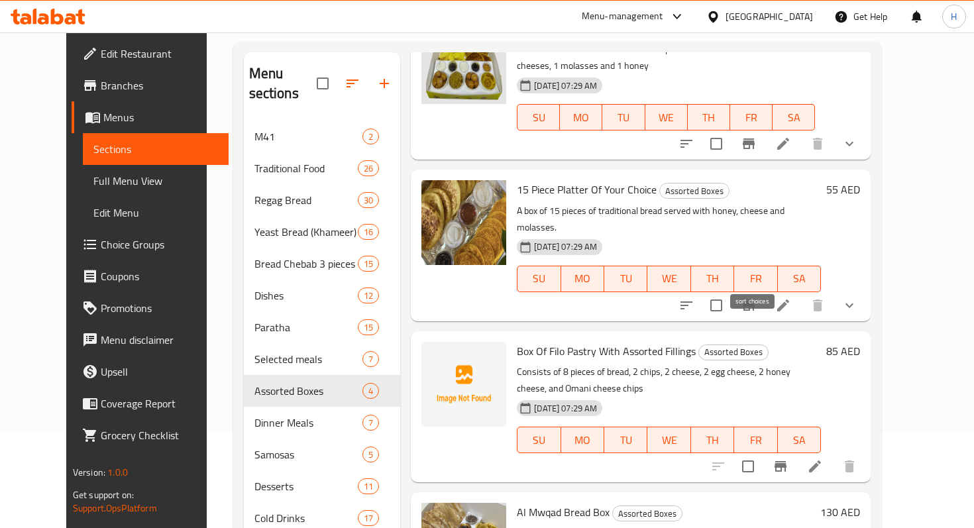
click at [702, 289] on button "sort-choices" at bounding box center [686, 305] width 32 height 32
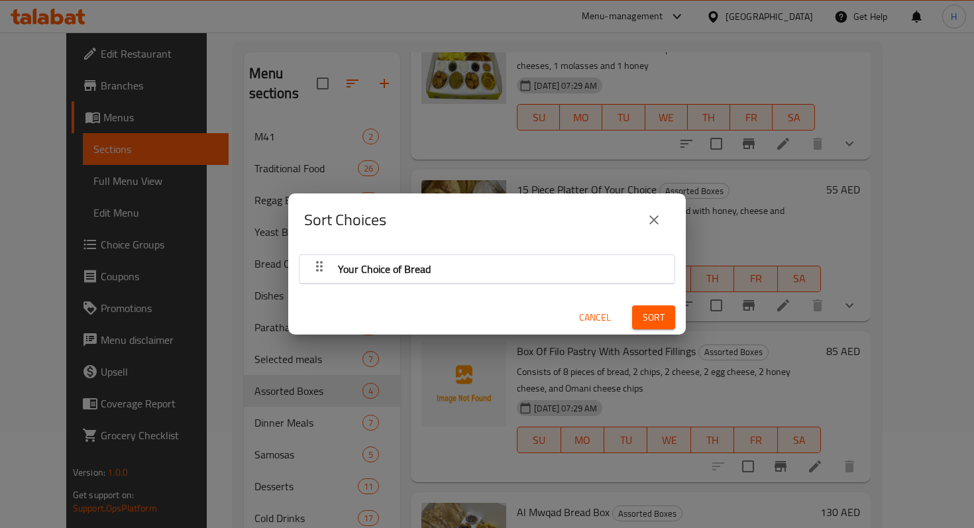
click at [654, 217] on icon "close" at bounding box center [654, 220] width 16 height 16
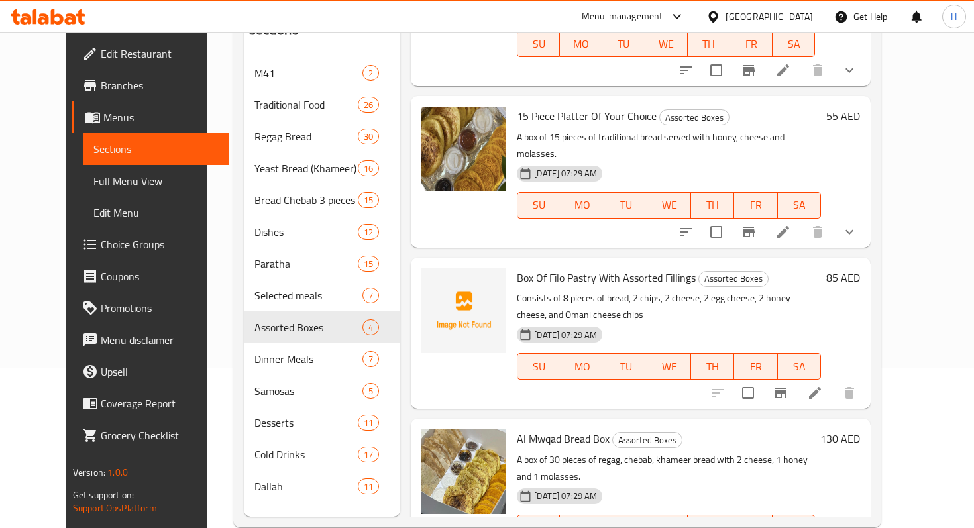
scroll to position [185, 0]
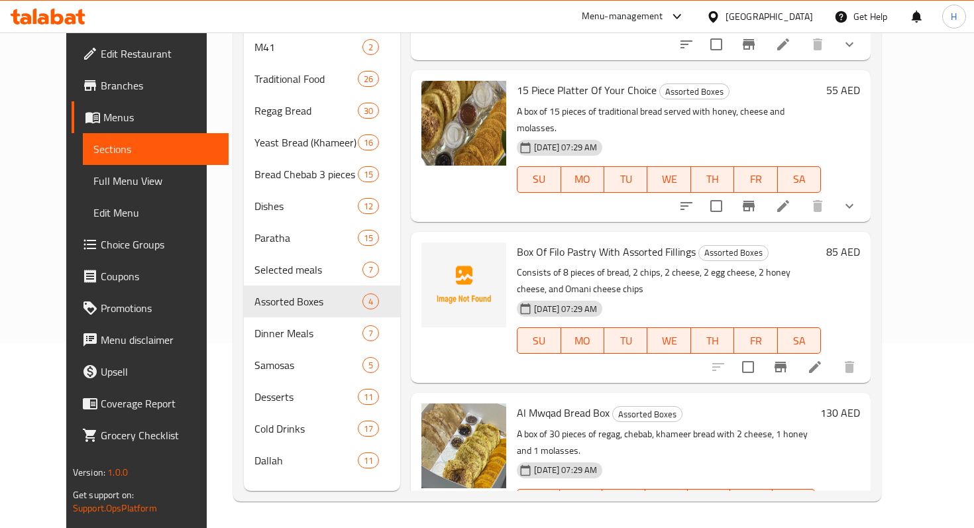
click at [833, 355] on li at bounding box center [814, 367] width 37 height 24
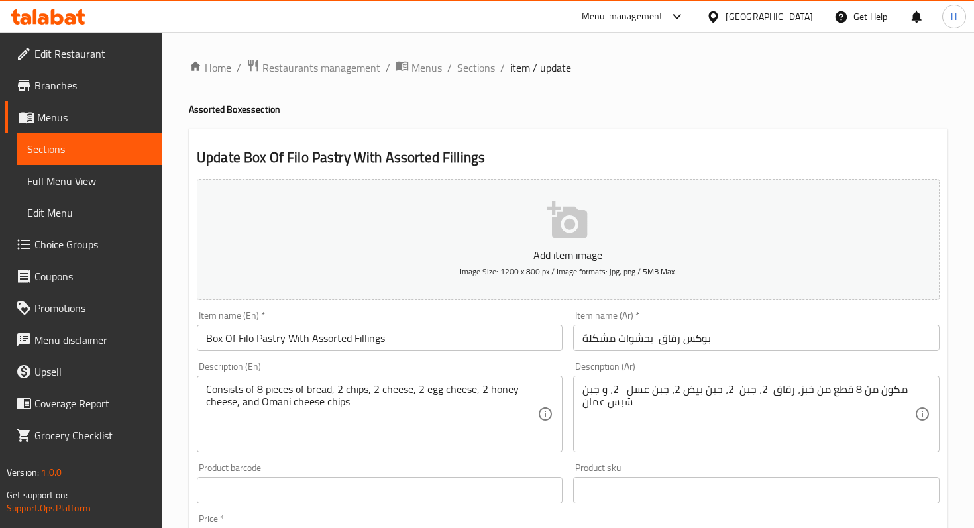
click at [246, 339] on input "Box Of Filo Pastry With Assorted Fillings" at bounding box center [380, 338] width 366 height 26
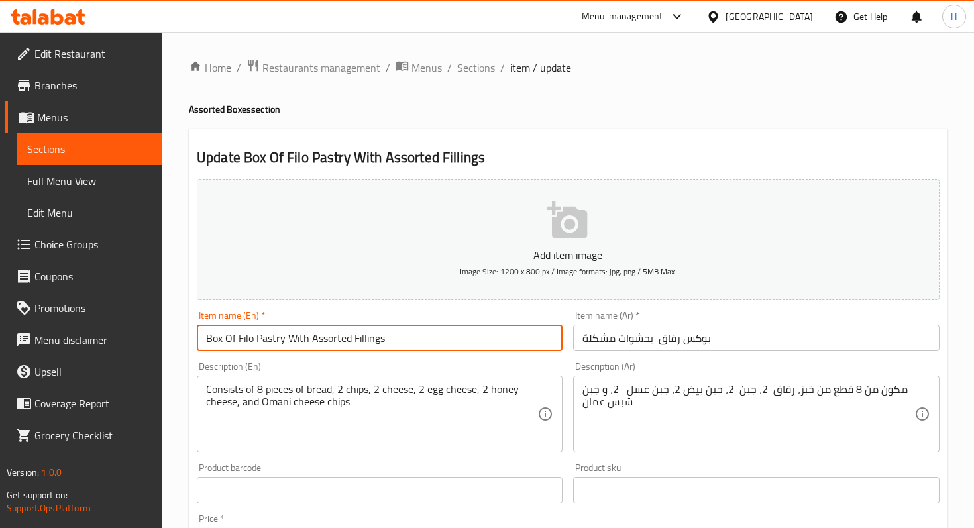
drag, startPoint x: 284, startPoint y: 339, endPoint x: 238, endPoint y: 337, distance: 45.8
click at [238, 337] on input "Box Of Filo Pastry With Assorted Fillings" at bounding box center [380, 338] width 366 height 26
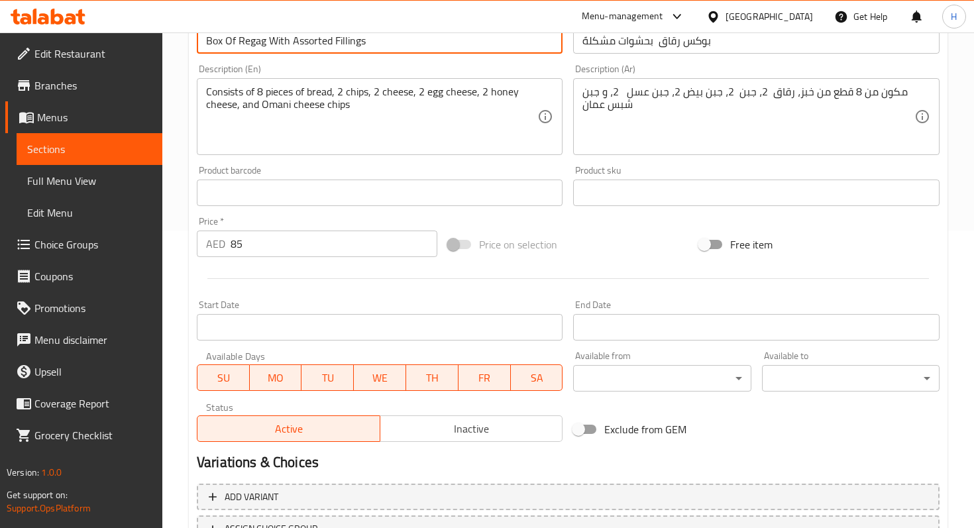
scroll to position [394, 0]
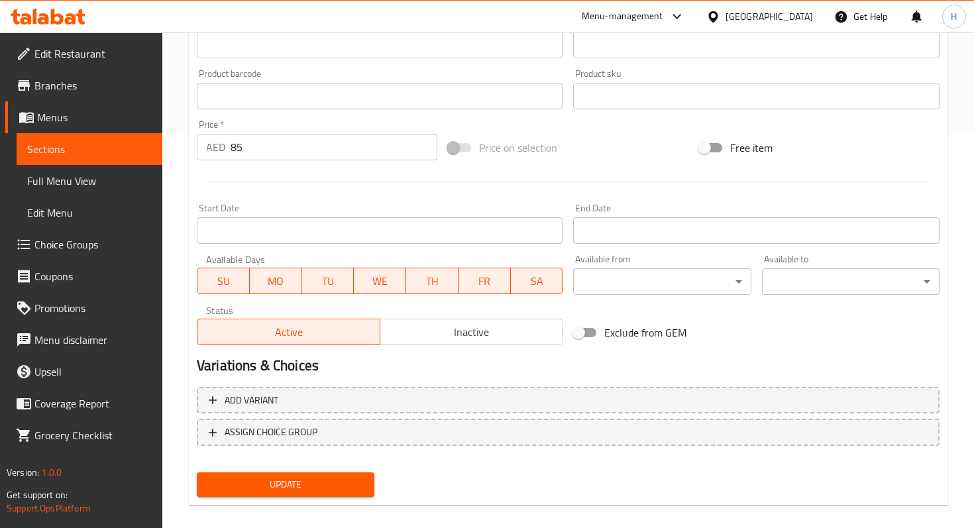
type input "Box Of Regag With Assorted Fillings"
click at [320, 485] on span "Update" at bounding box center [285, 484] width 156 height 17
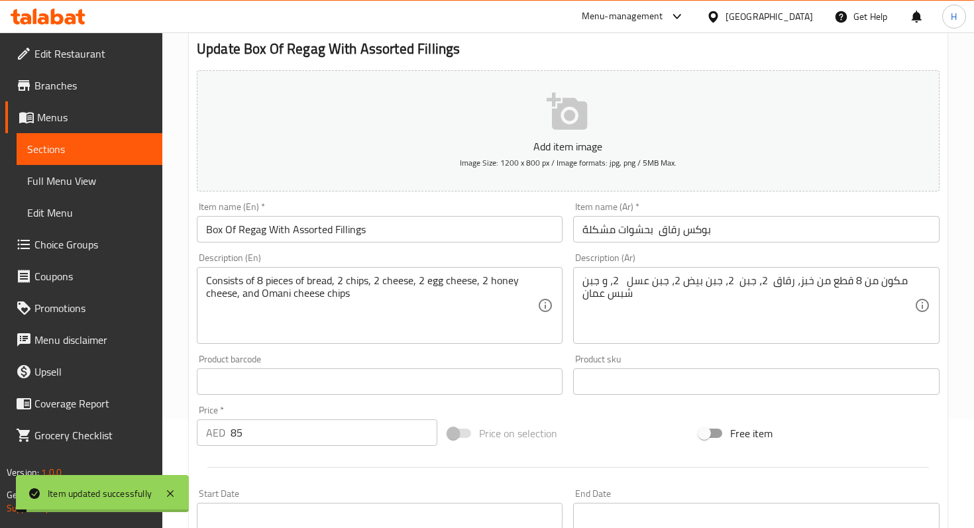
scroll to position [0, 0]
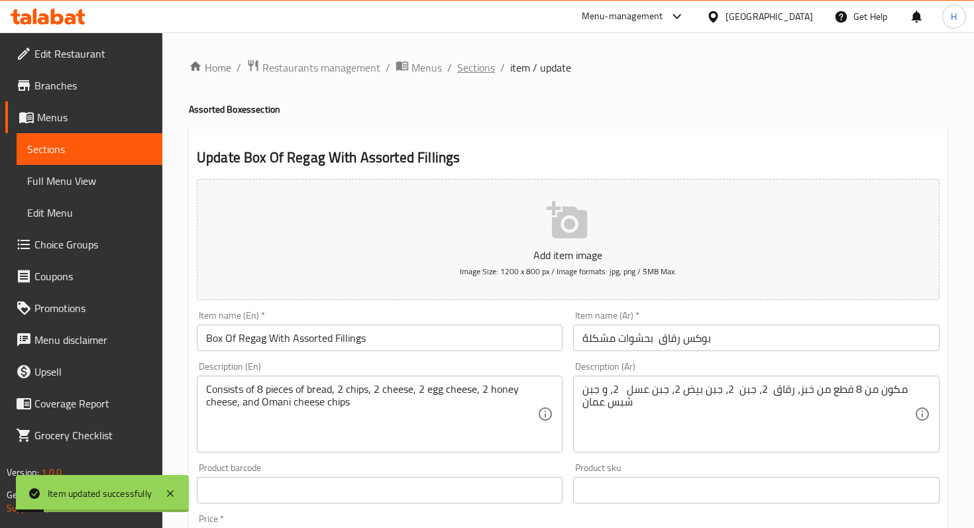
click at [479, 72] on span "Sections" at bounding box center [476, 68] width 38 height 16
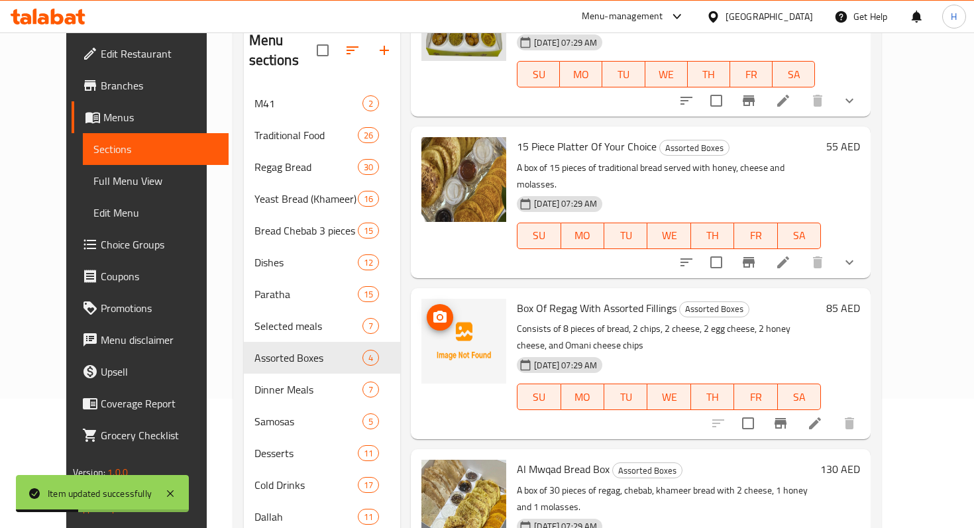
scroll to position [185, 0]
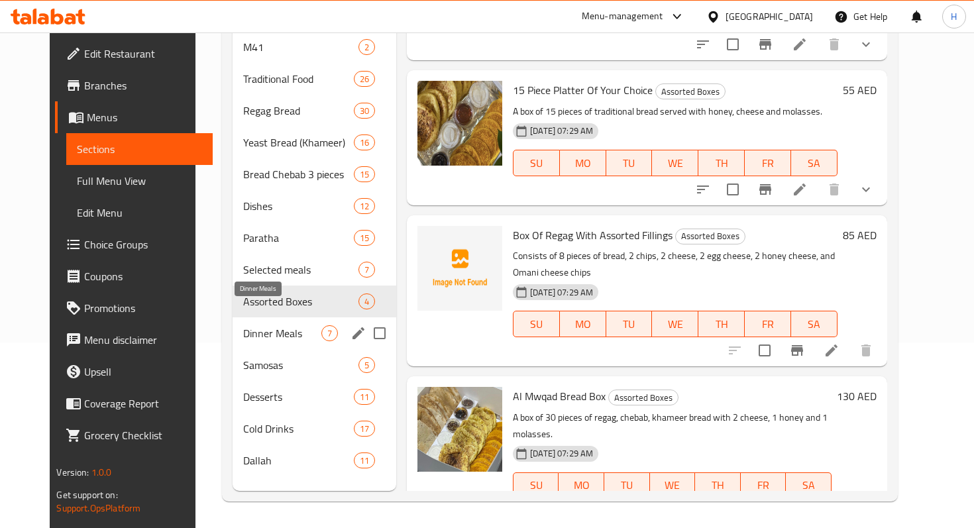
click at [282, 325] on span "Dinner Meals" at bounding box center [282, 333] width 78 height 16
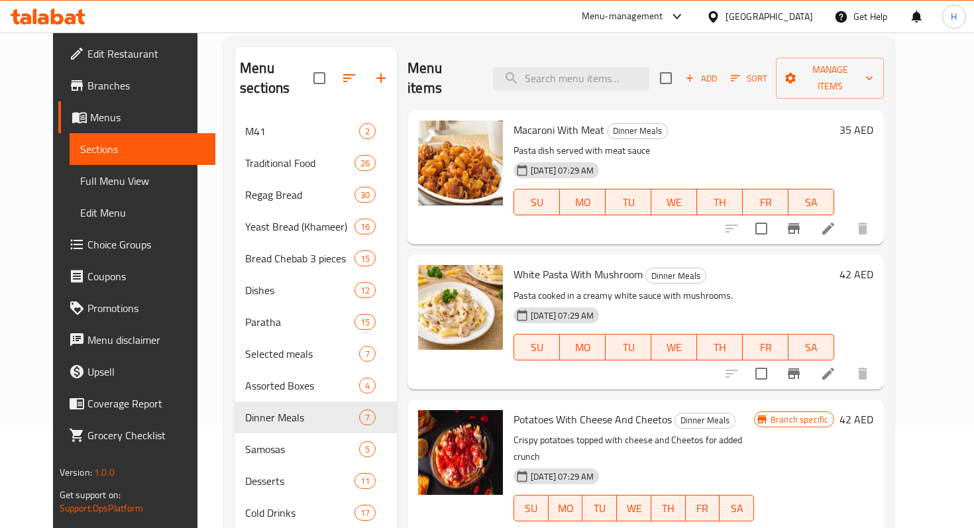
scroll to position [99, 0]
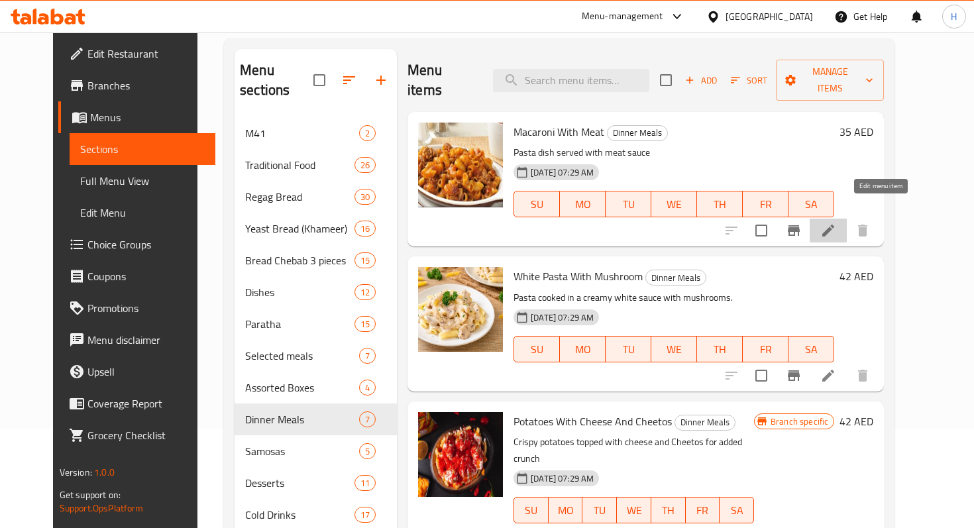
click at [836, 223] on icon at bounding box center [828, 231] width 16 height 16
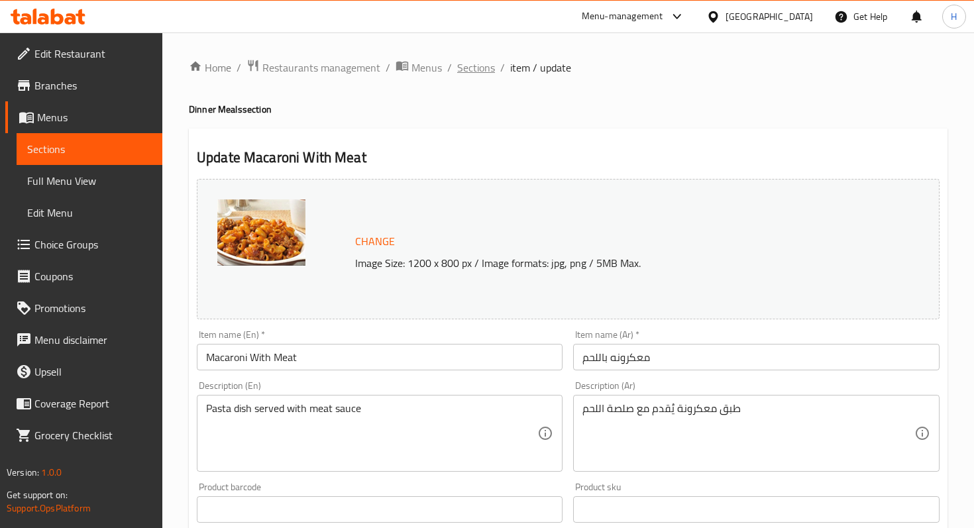
click at [474, 60] on span "Sections" at bounding box center [476, 68] width 38 height 16
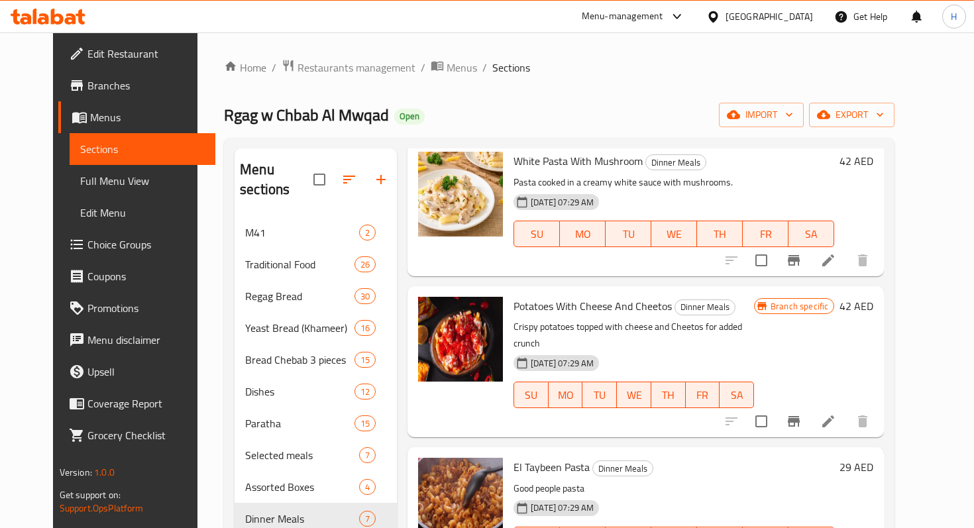
scroll to position [217, 0]
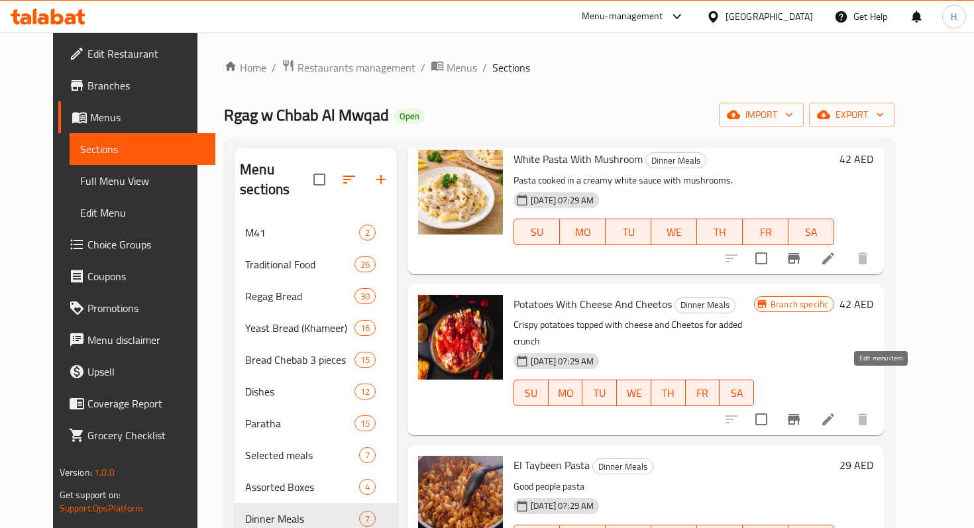
click at [836, 411] on icon at bounding box center [828, 419] width 16 height 16
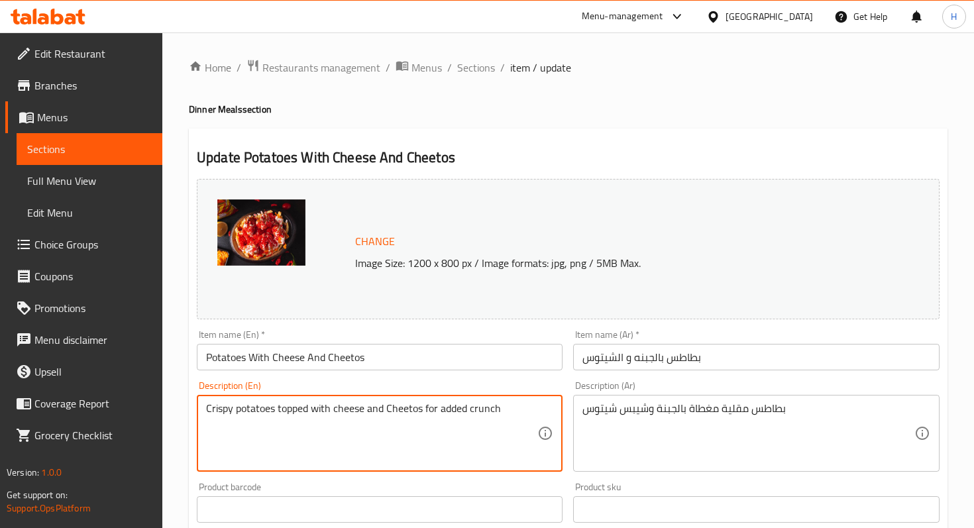
click at [451, 409] on textarea "Crispy potatoes topped with cheese and Cheetos for added crunch" at bounding box center [371, 433] width 331 height 63
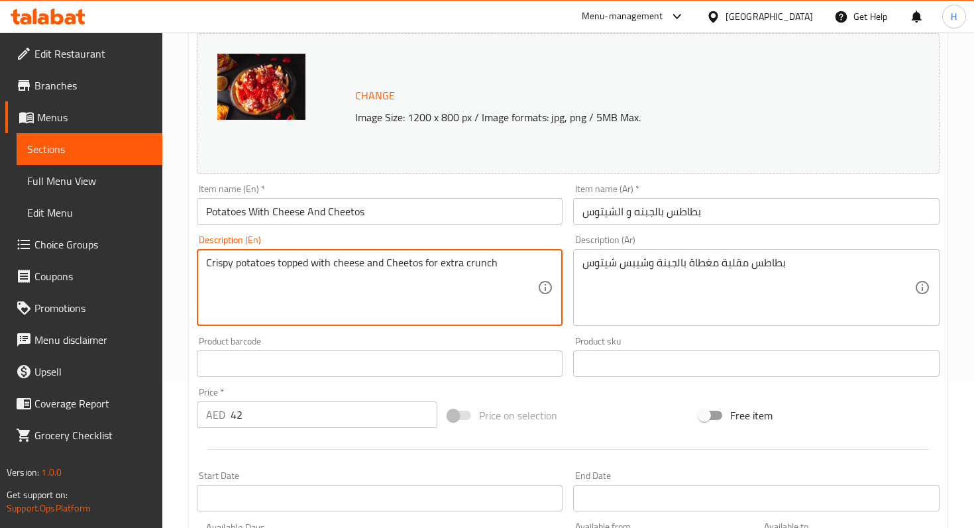
scroll to position [427, 0]
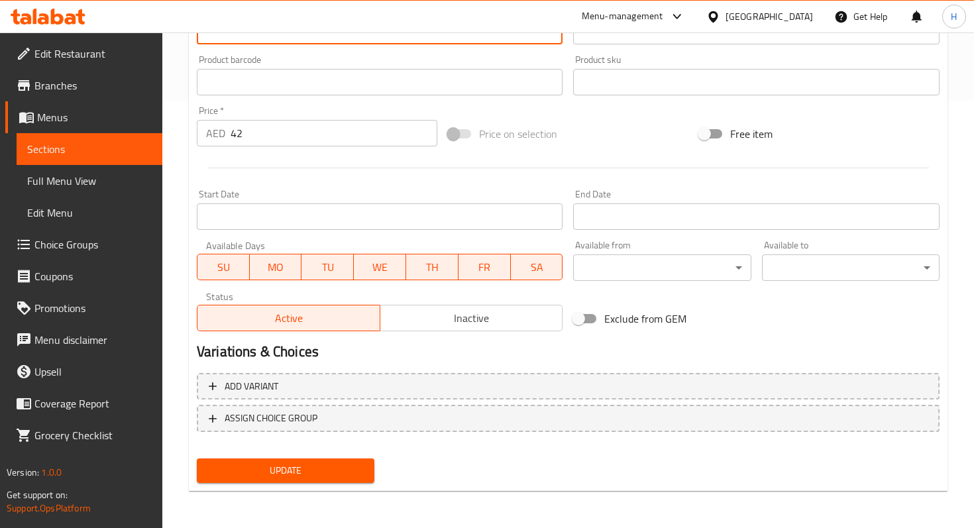
type textarea "Crispy potatoes topped with cheese and Cheetos for extra crunch"
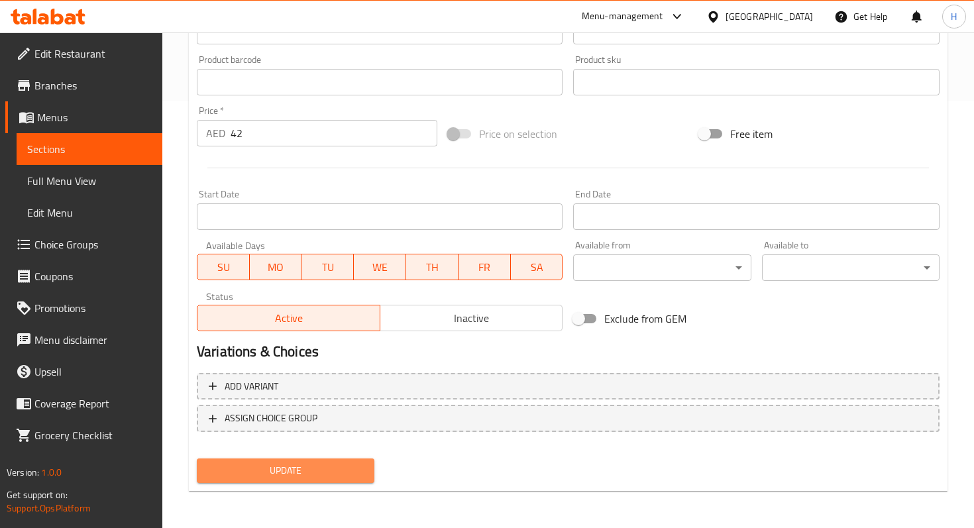
click at [311, 478] on span "Update" at bounding box center [285, 470] width 156 height 17
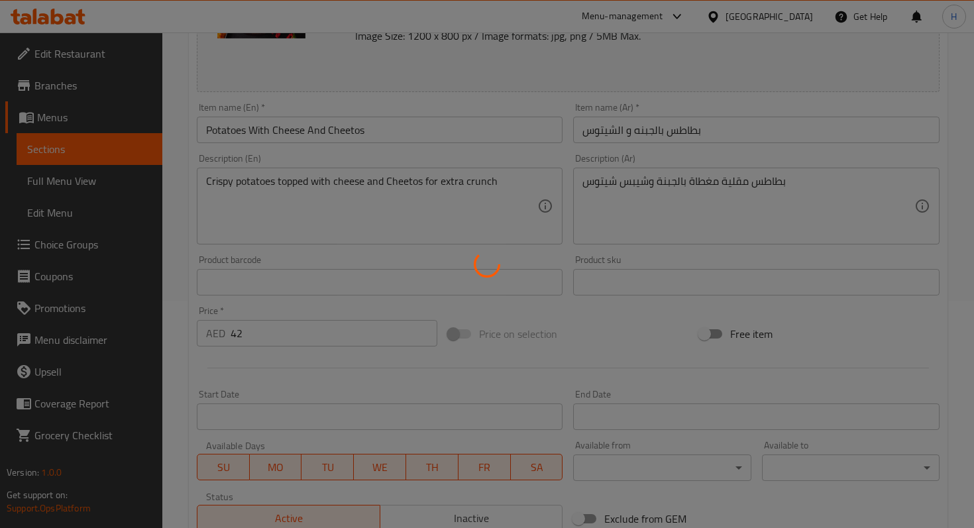
scroll to position [0, 0]
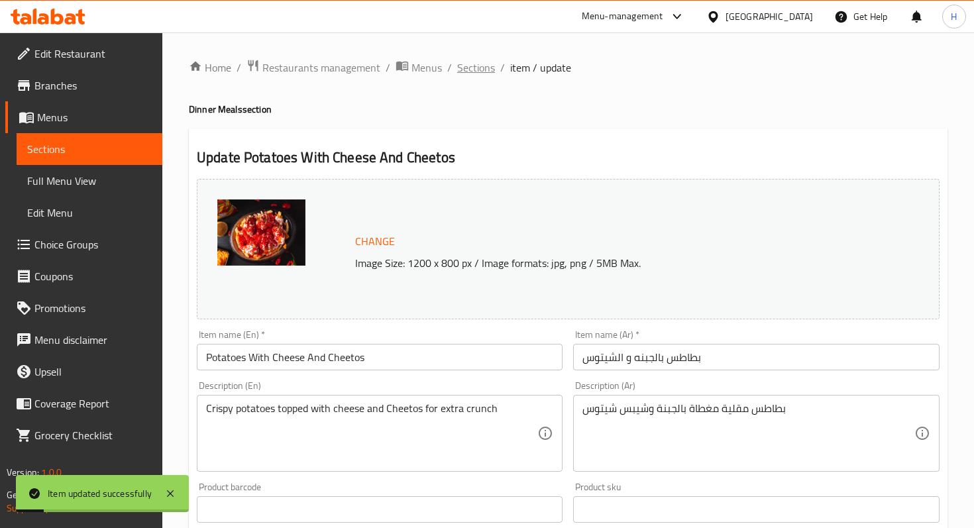
click at [480, 63] on span "Sections" at bounding box center [476, 68] width 38 height 16
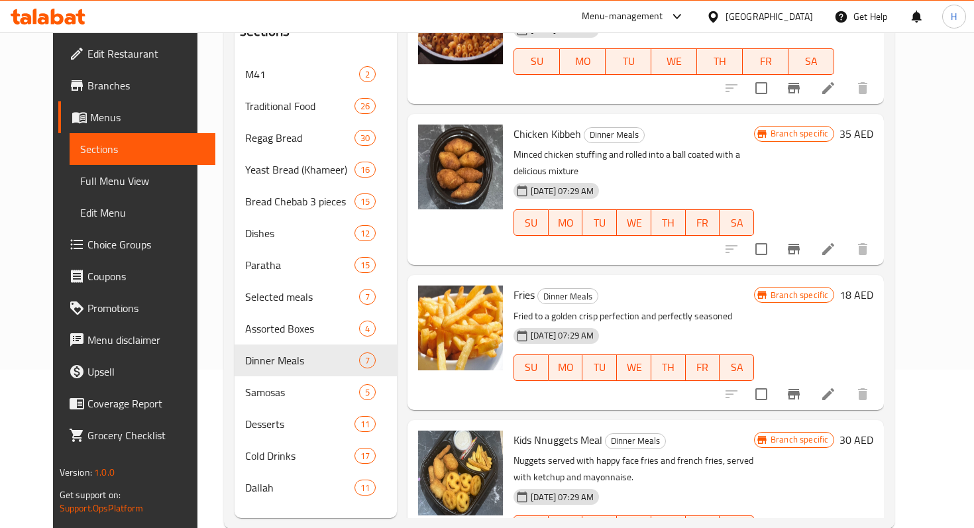
scroll to position [160, 0]
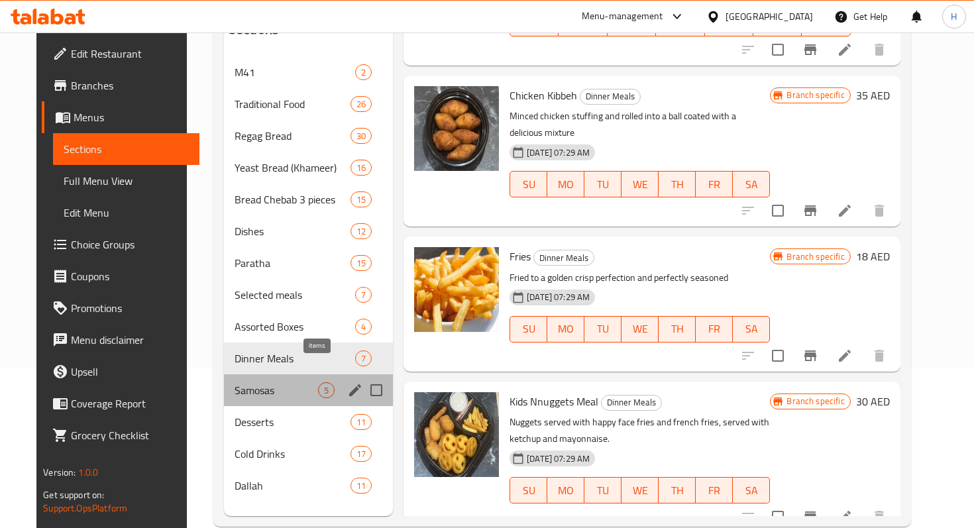
click at [319, 384] on span "5" at bounding box center [326, 390] width 15 height 13
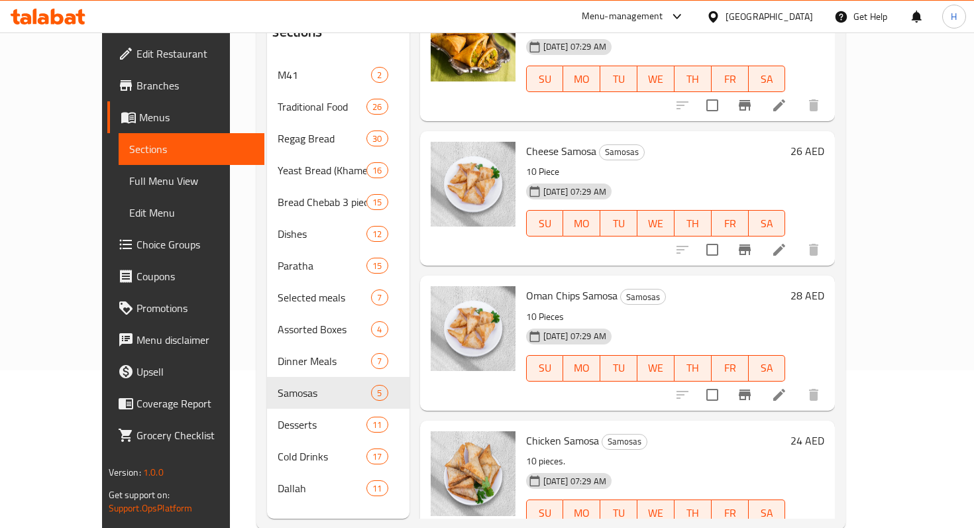
scroll to position [185, 0]
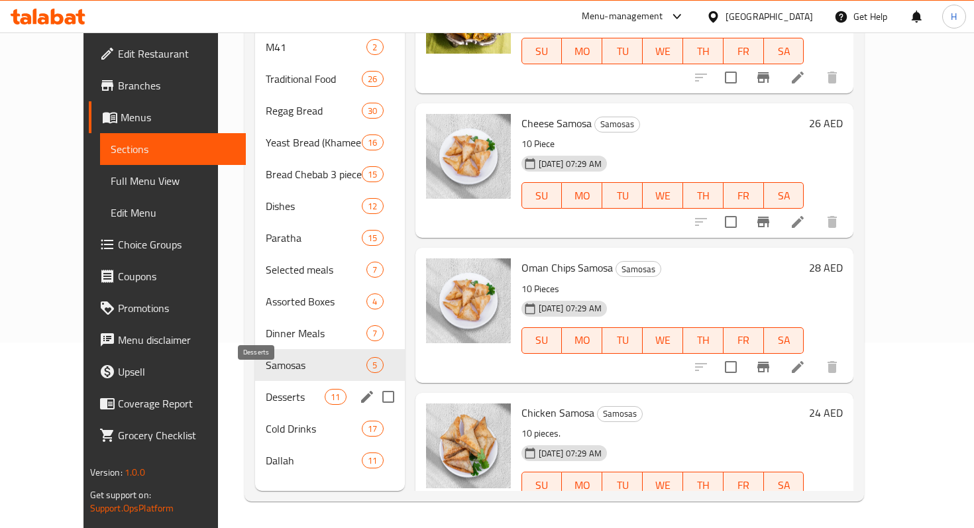
click at [266, 389] on span "Desserts" at bounding box center [296, 397] width 60 height 16
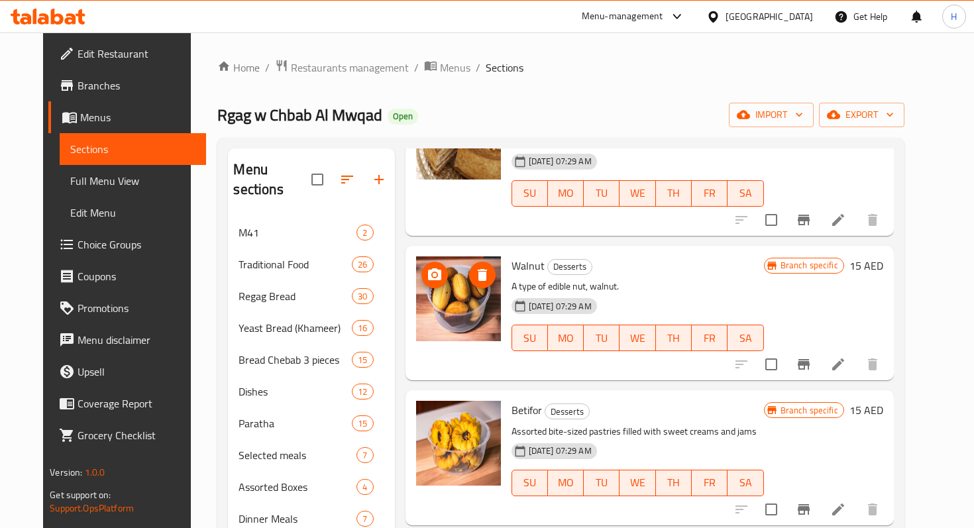
scroll to position [544, 0]
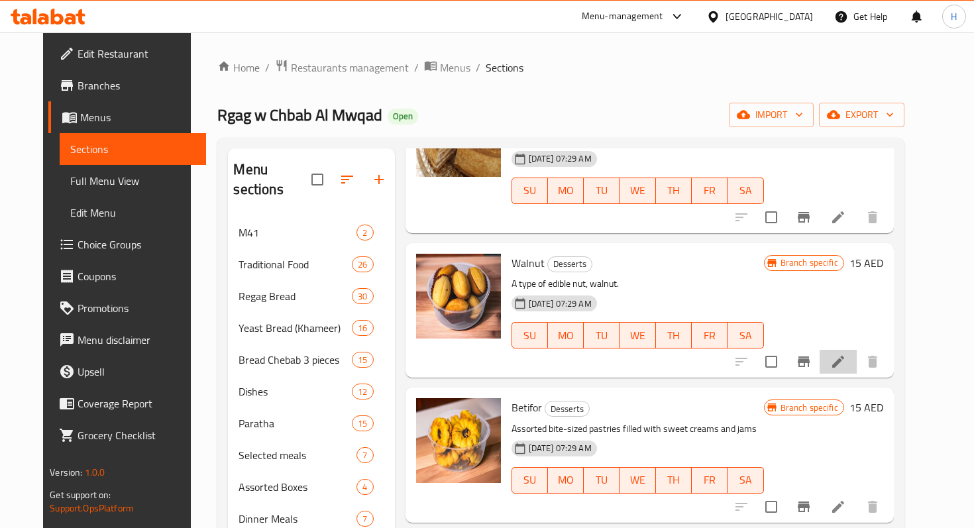
click at [857, 364] on li at bounding box center [837, 362] width 37 height 24
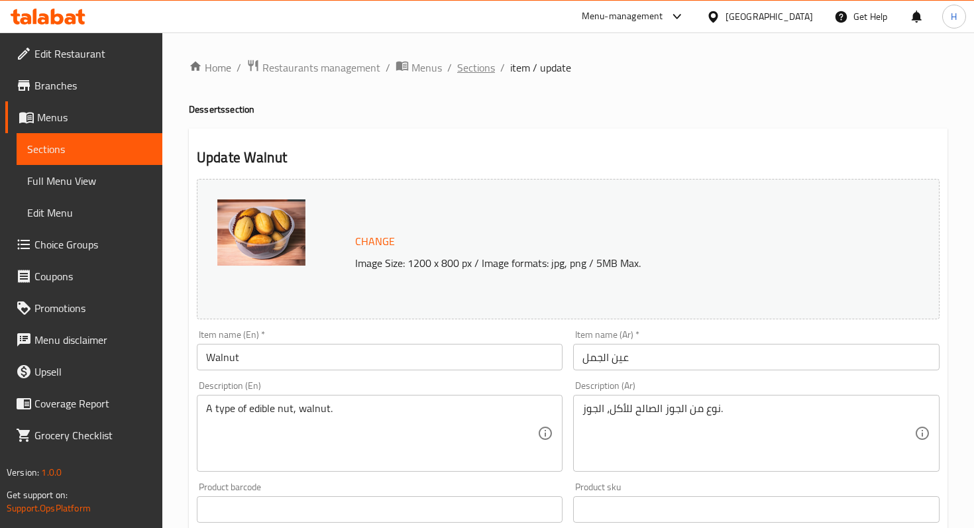
click at [482, 62] on span "Sections" at bounding box center [476, 68] width 38 height 16
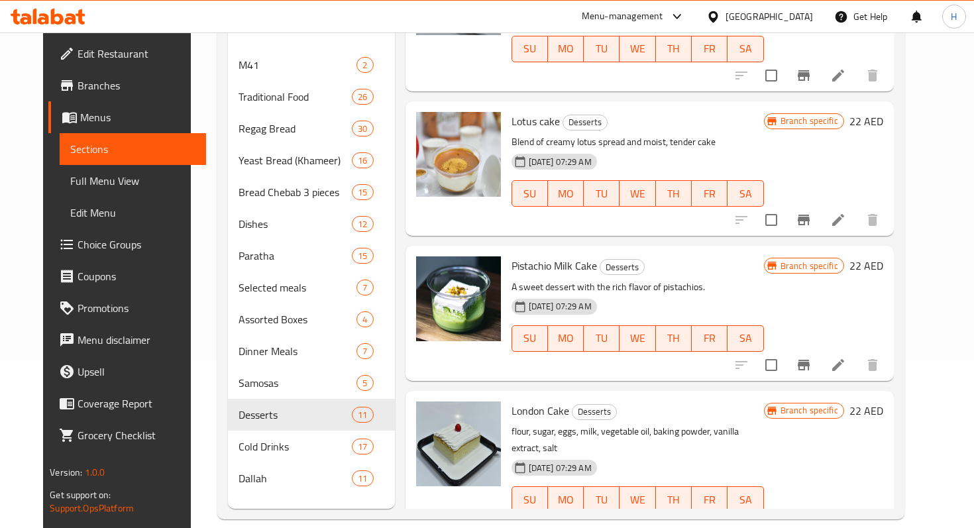
scroll to position [185, 0]
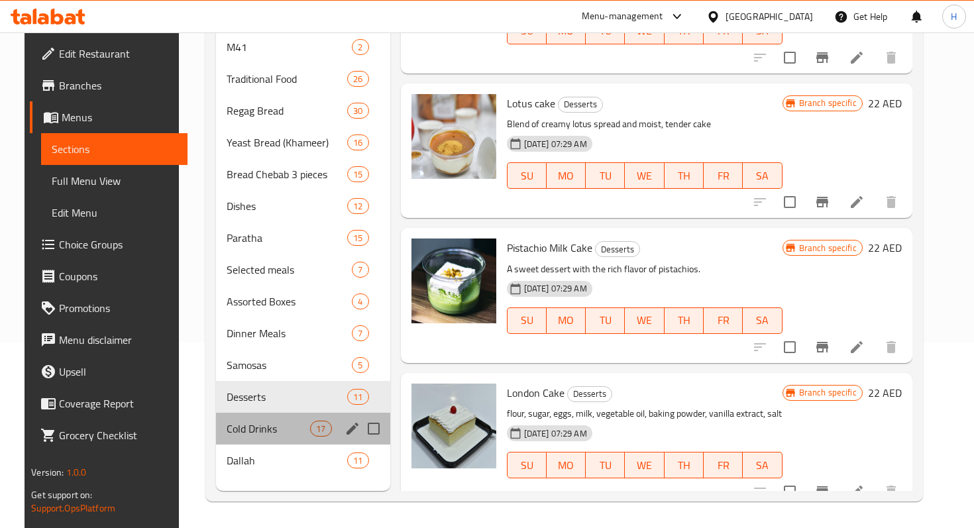
click at [218, 417] on div "Cold Drinks 17" at bounding box center [303, 429] width 174 height 32
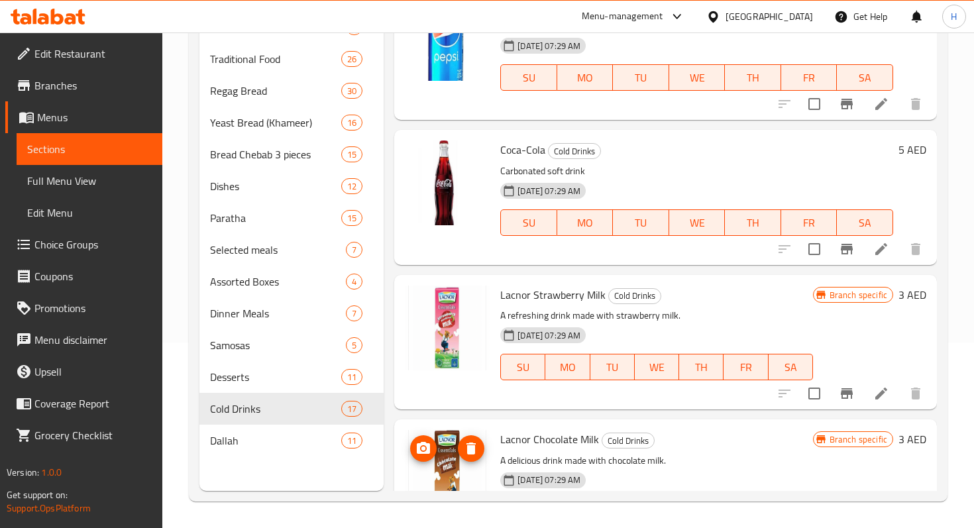
scroll to position [2032, 0]
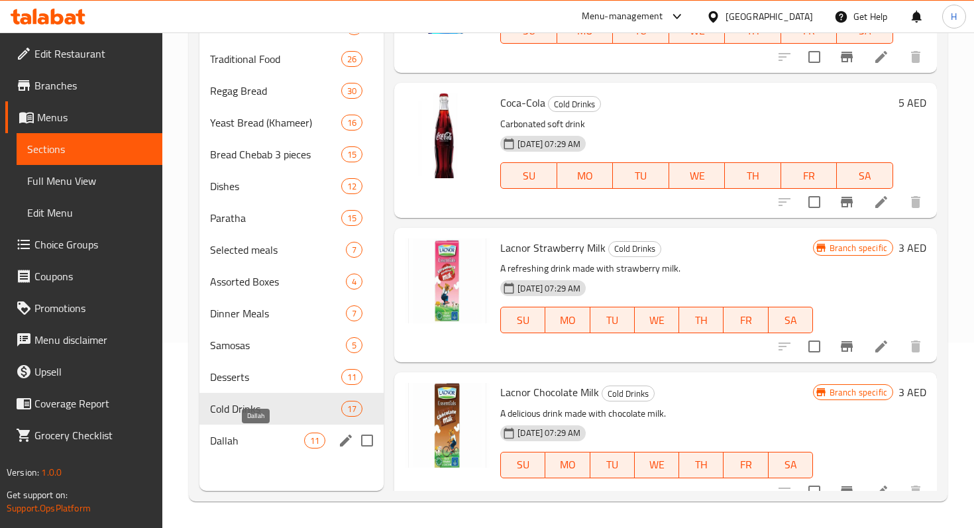
click at [257, 437] on span "Dallah" at bounding box center [257, 441] width 94 height 16
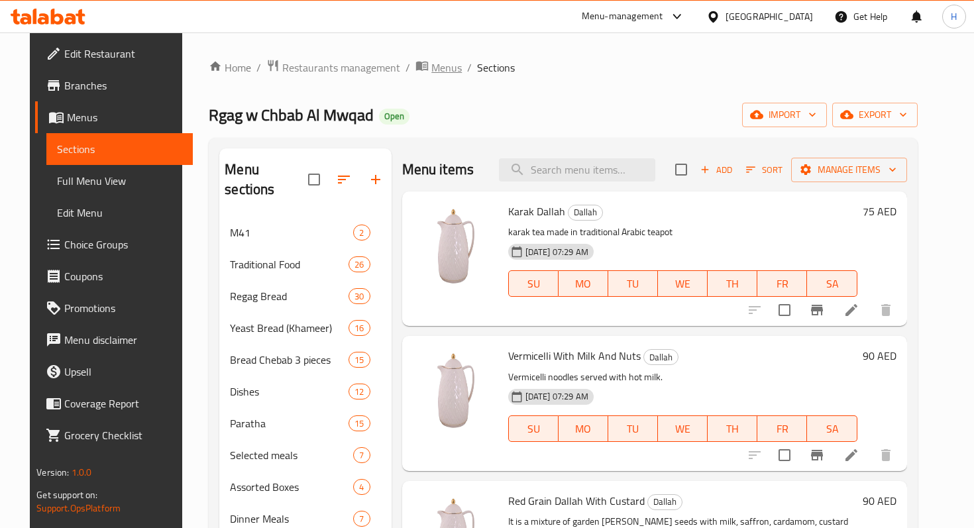
click at [431, 72] on span "Menus" at bounding box center [446, 68] width 30 height 16
